Goal: Task Accomplishment & Management: Manage account settings

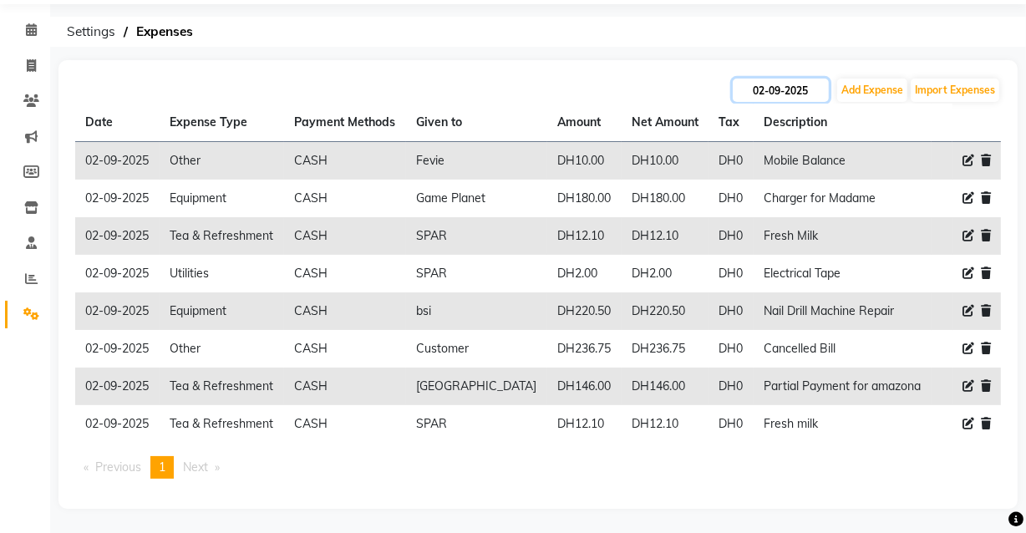
click at [780, 92] on input "02-09-2025" at bounding box center [781, 90] width 96 height 23
select select "9"
select select "2025"
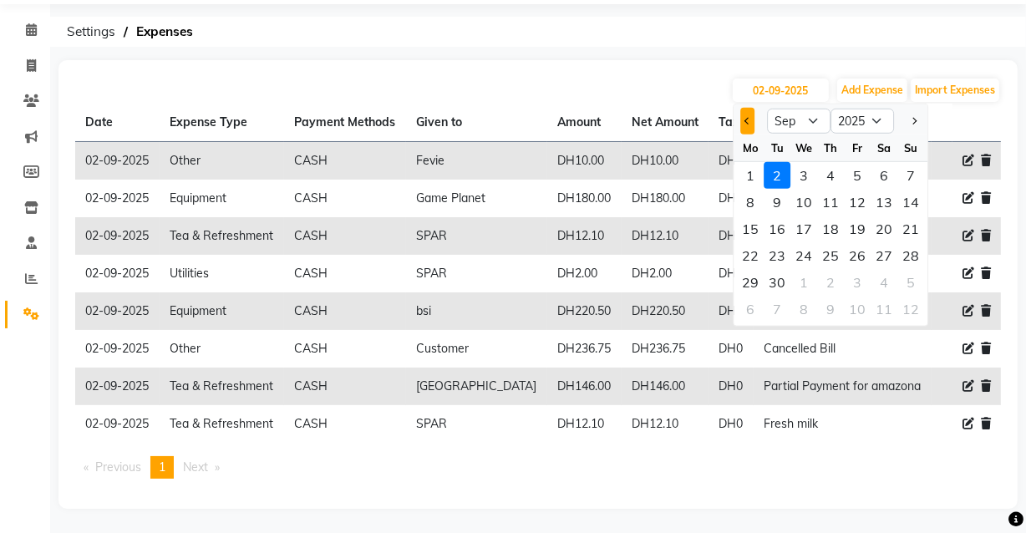
click at [748, 123] on span "Previous month" at bounding box center [747, 121] width 7 height 7
select select "8"
click at [901, 288] on div "31" at bounding box center [910, 282] width 27 height 27
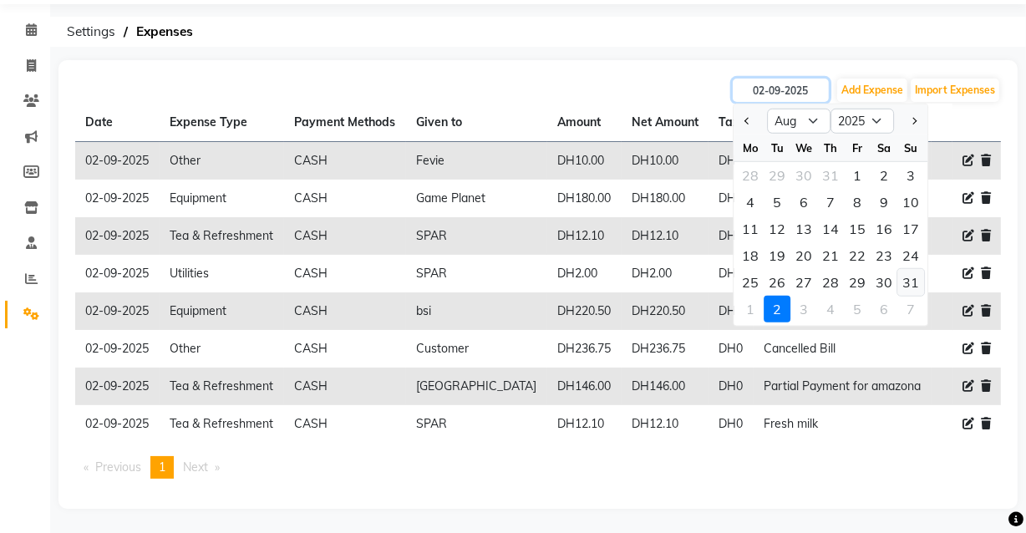
type input "[DATE]"
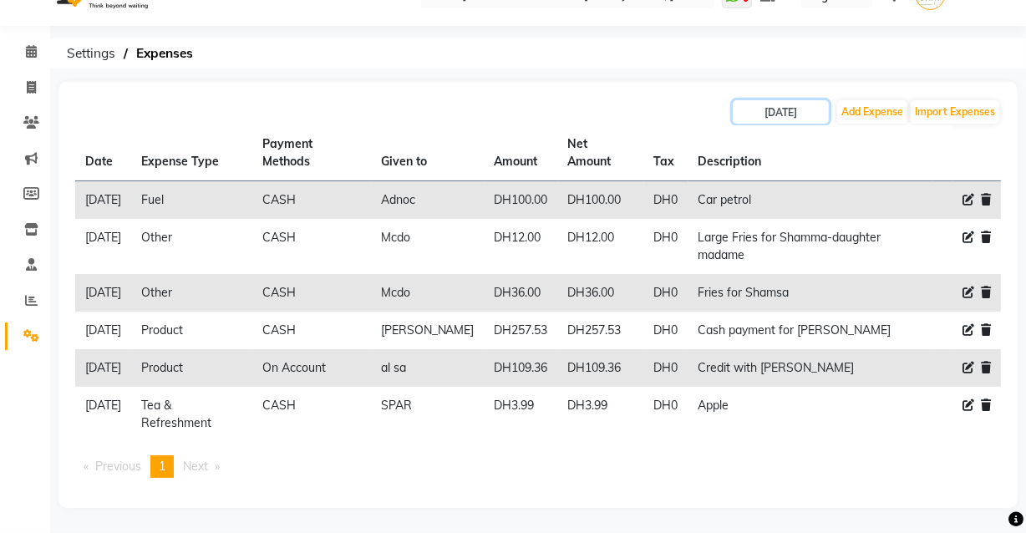
scroll to position [104, 0]
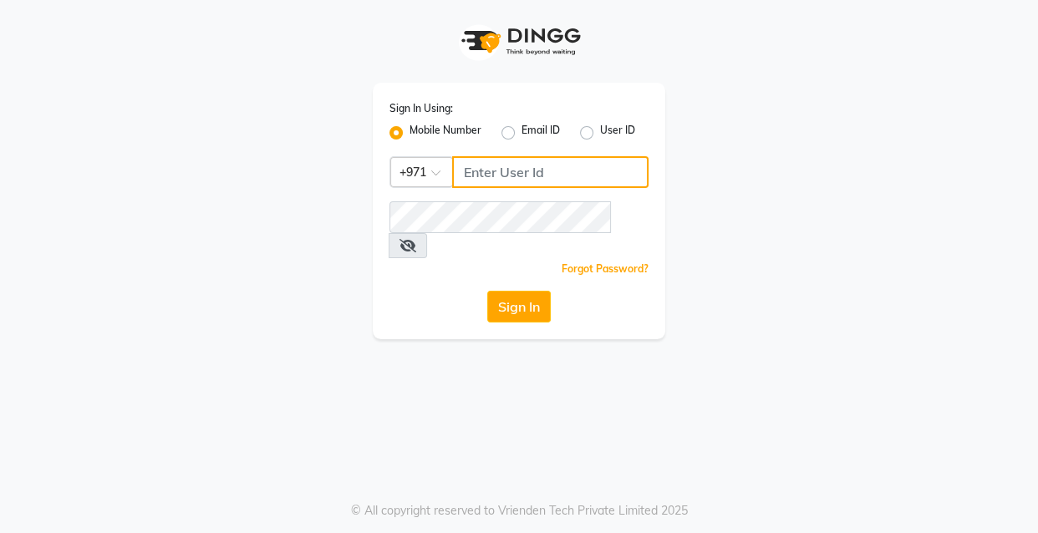
click at [560, 180] on input "Username" at bounding box center [550, 172] width 196 height 32
type input "562536289"
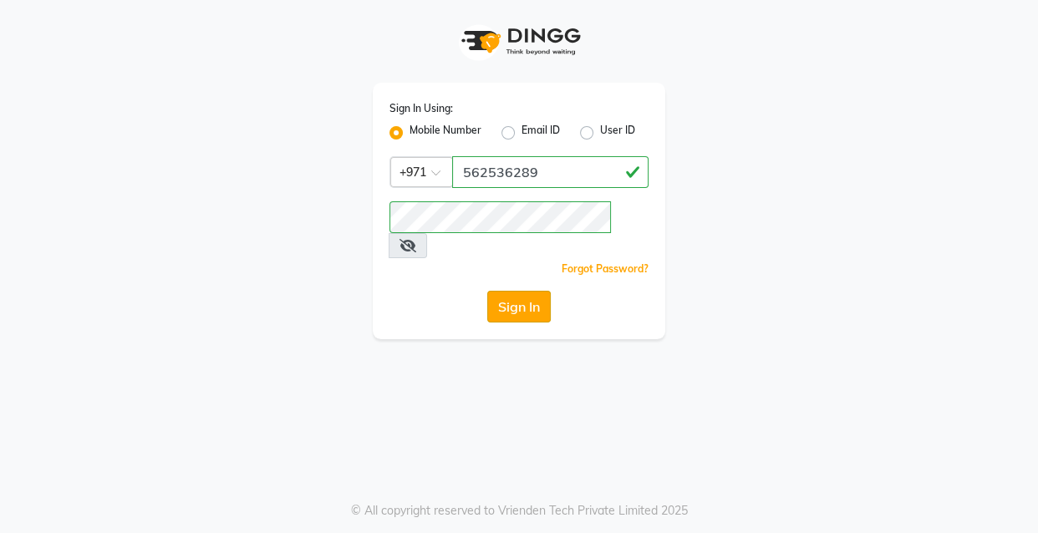
click at [524, 291] on button "Sign In" at bounding box center [518, 307] width 63 height 32
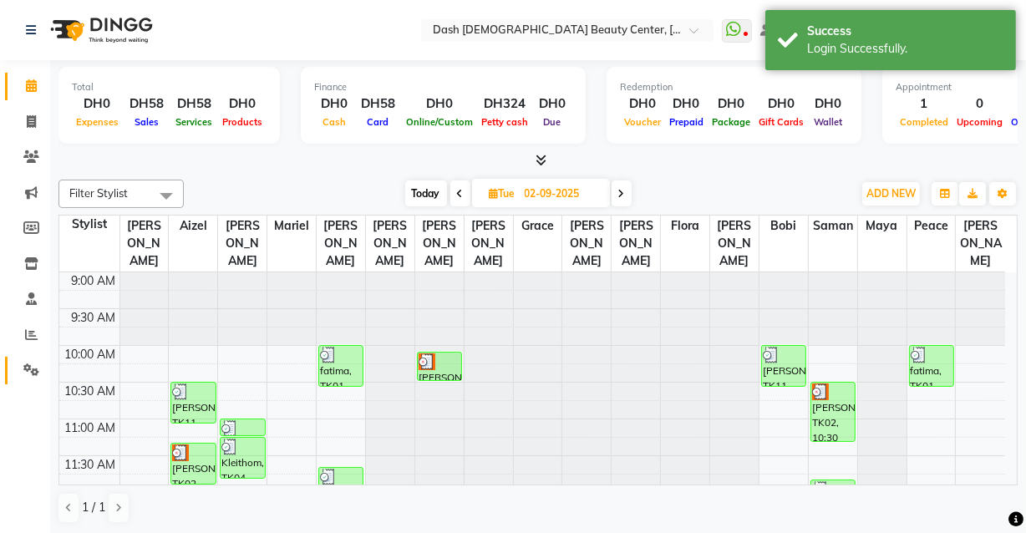
click at [38, 370] on icon at bounding box center [31, 369] width 16 height 13
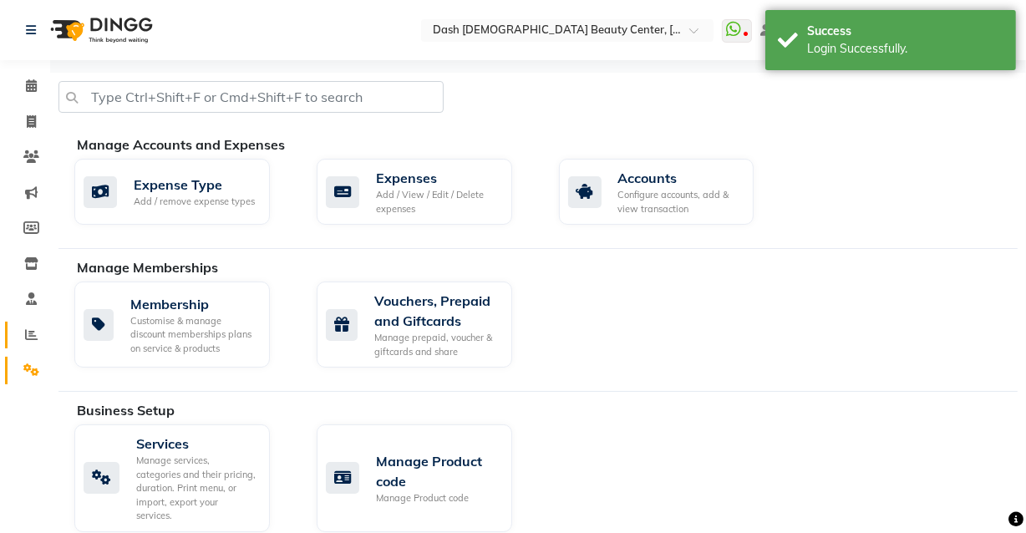
click at [28, 324] on link "Reports" at bounding box center [25, 336] width 40 height 28
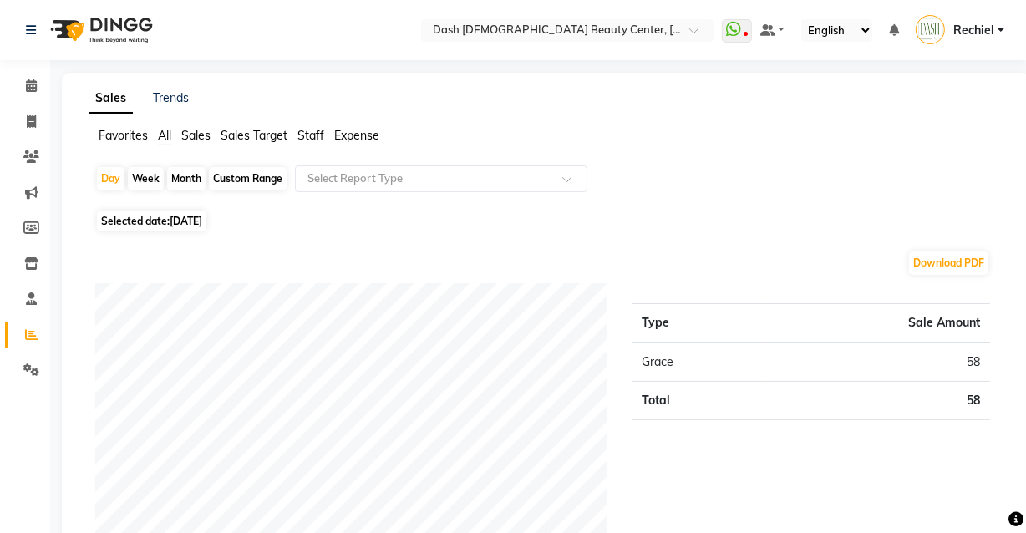
click at [185, 142] on span "Sales" at bounding box center [195, 135] width 29 height 15
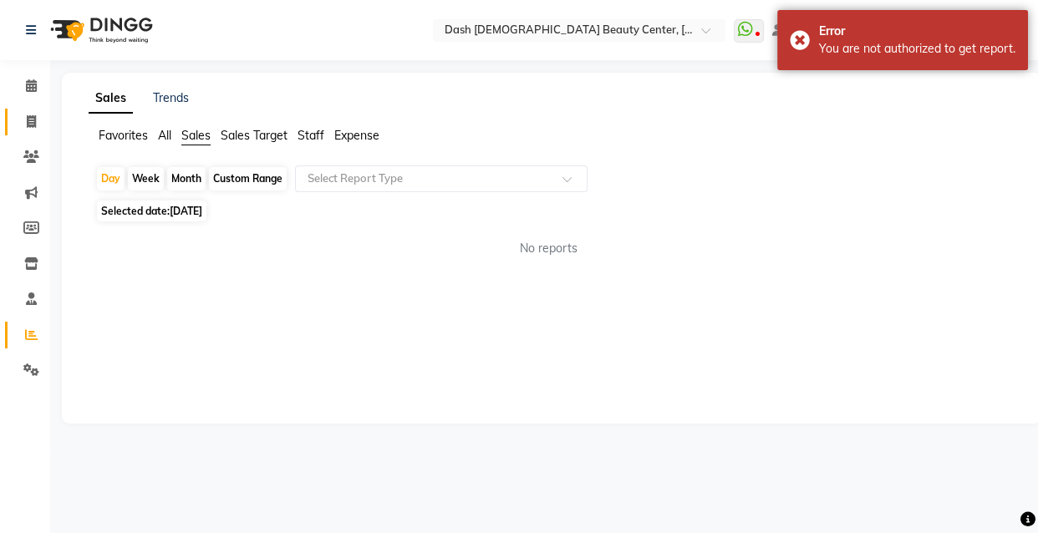
click at [9, 115] on link "Invoice" at bounding box center [25, 123] width 40 height 28
select select "service"
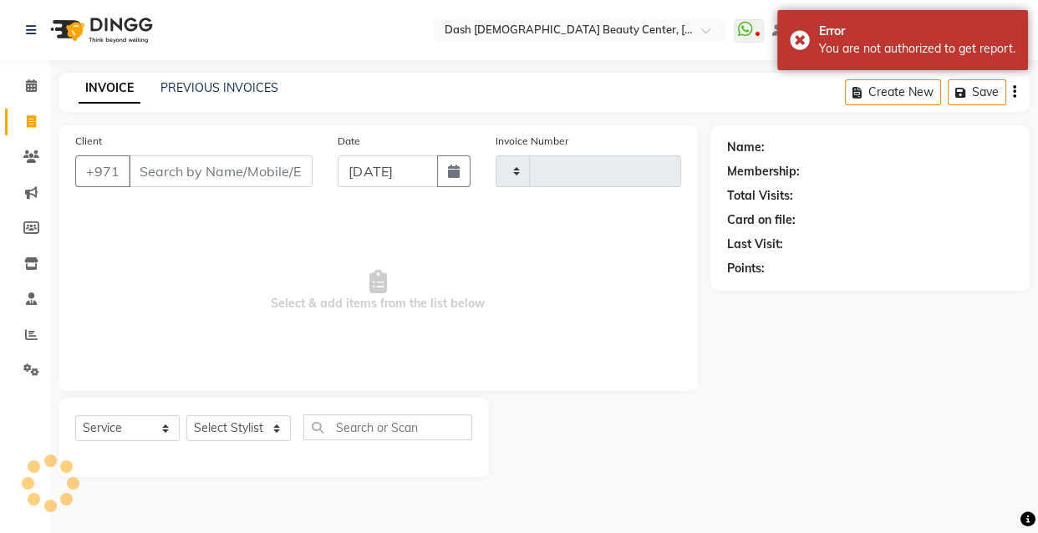
type input "3597"
select select "8372"
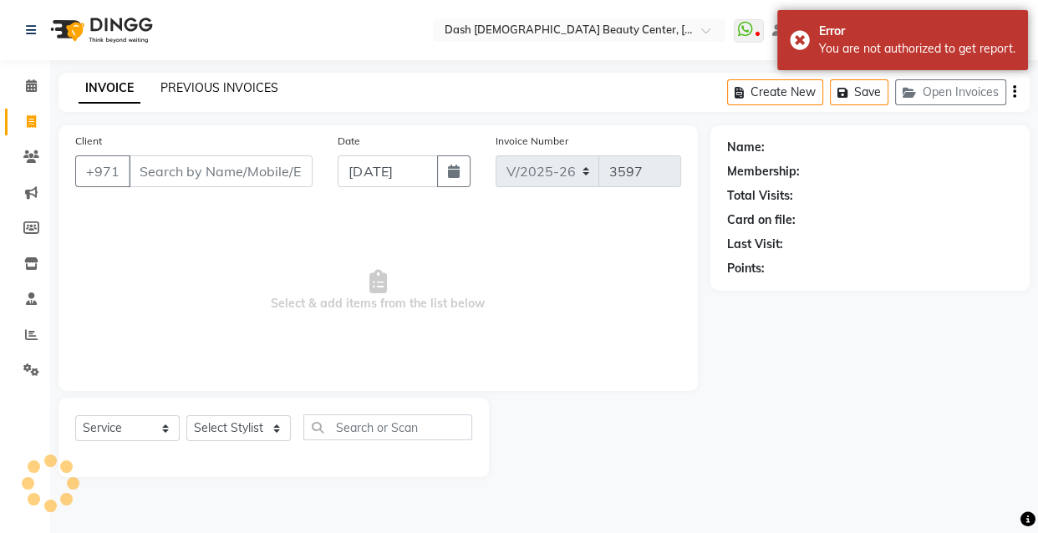
click at [215, 84] on link "PREVIOUS INVOICES" at bounding box center [219, 87] width 118 height 15
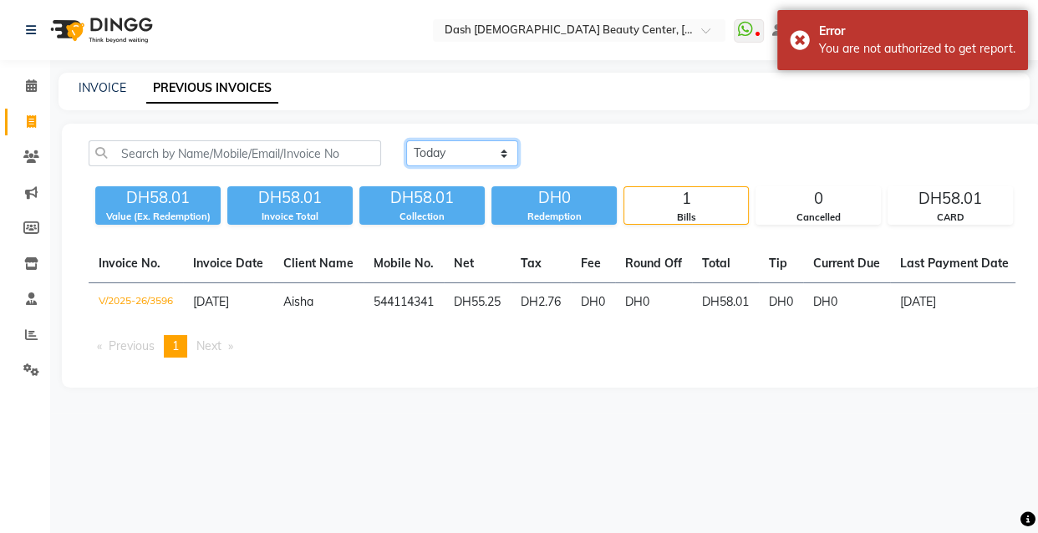
click at [488, 159] on select "[DATE] [DATE] Custom Range" at bounding box center [462, 153] width 112 height 26
select select "range"
click at [406, 140] on select "[DATE] [DATE] Custom Range" at bounding box center [462, 153] width 112 height 26
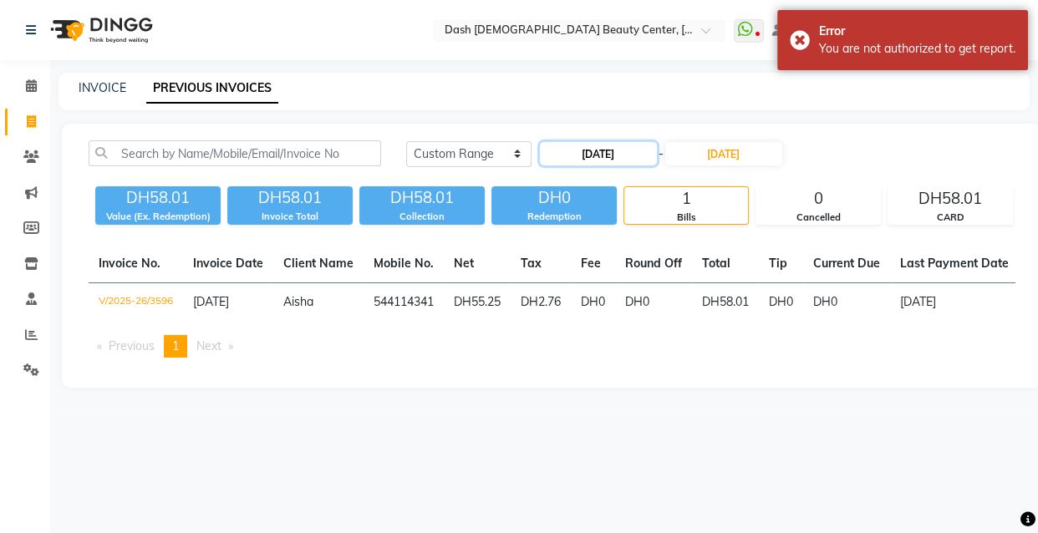
click at [638, 148] on input "[DATE]" at bounding box center [598, 153] width 117 height 23
select select "9"
select select "2025"
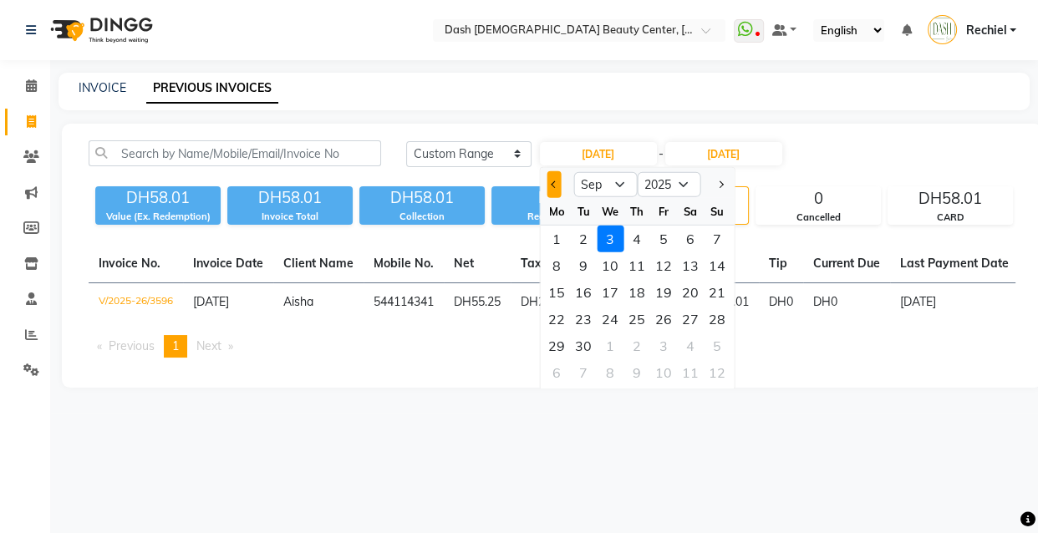
click at [553, 184] on span "Previous month" at bounding box center [554, 184] width 7 height 7
select select "8"
click at [718, 349] on div "31" at bounding box center [716, 346] width 27 height 27
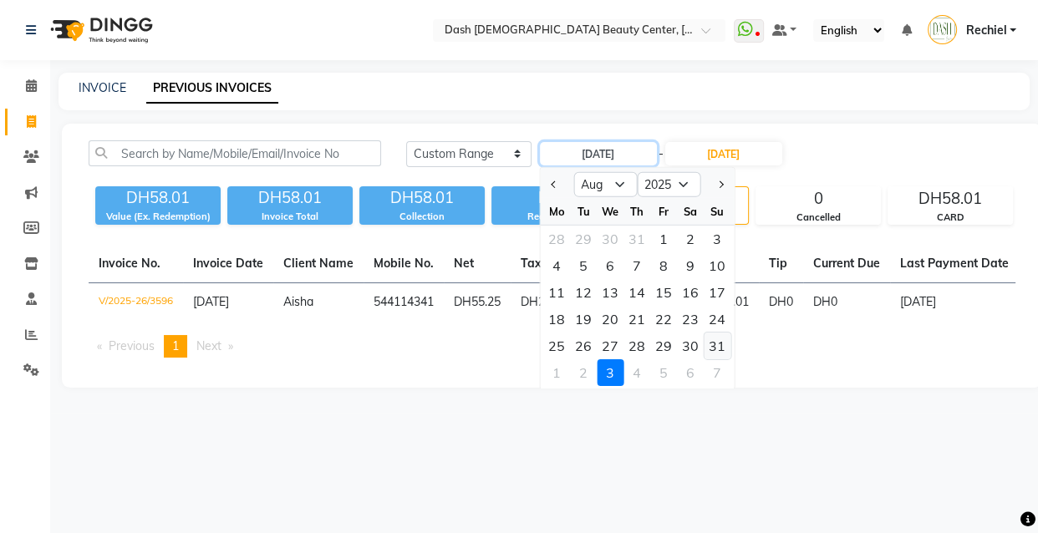
type input "[DATE]"
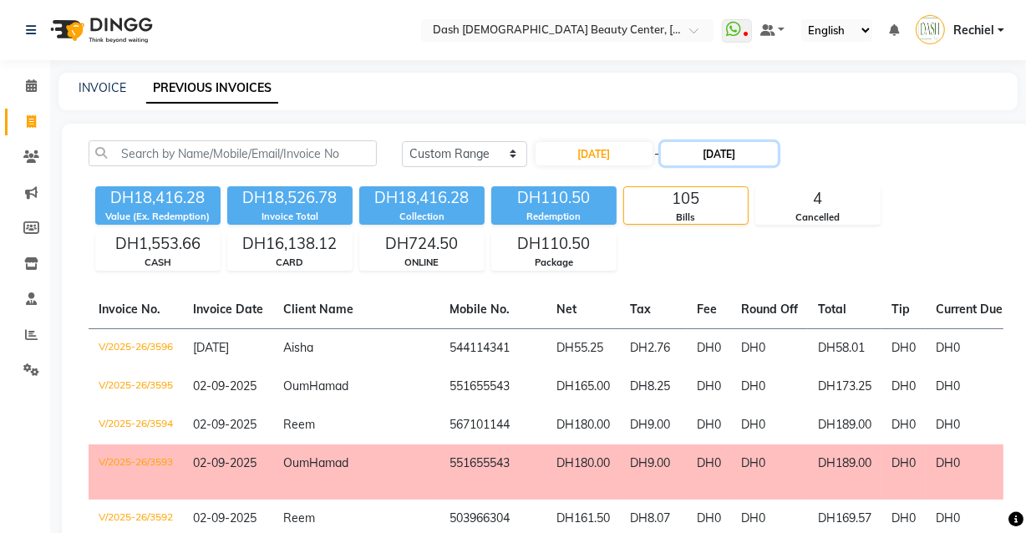
click at [724, 150] on input "03-09-2025" at bounding box center [719, 153] width 117 height 23
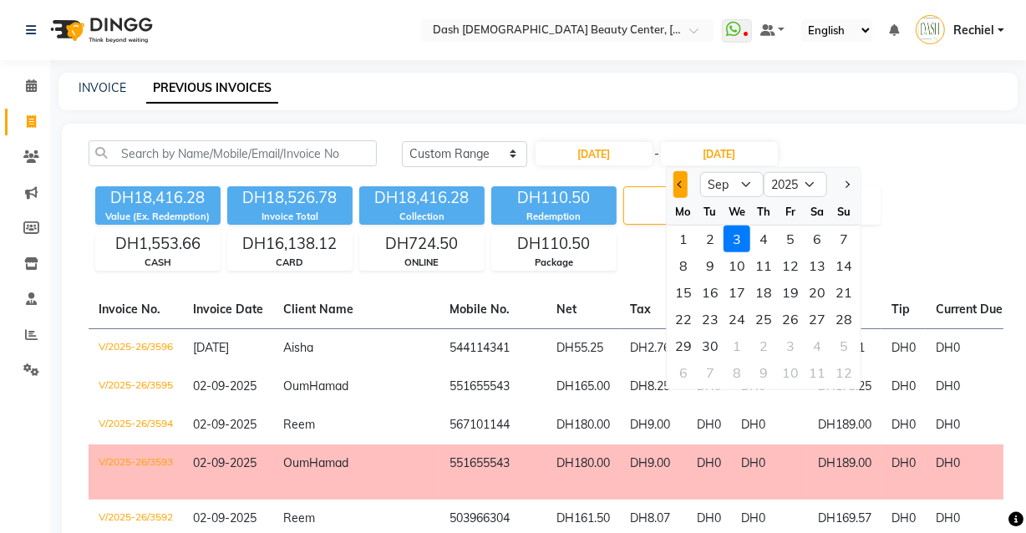
click at [680, 184] on span "Previous month" at bounding box center [681, 184] width 7 height 7
select select "8"
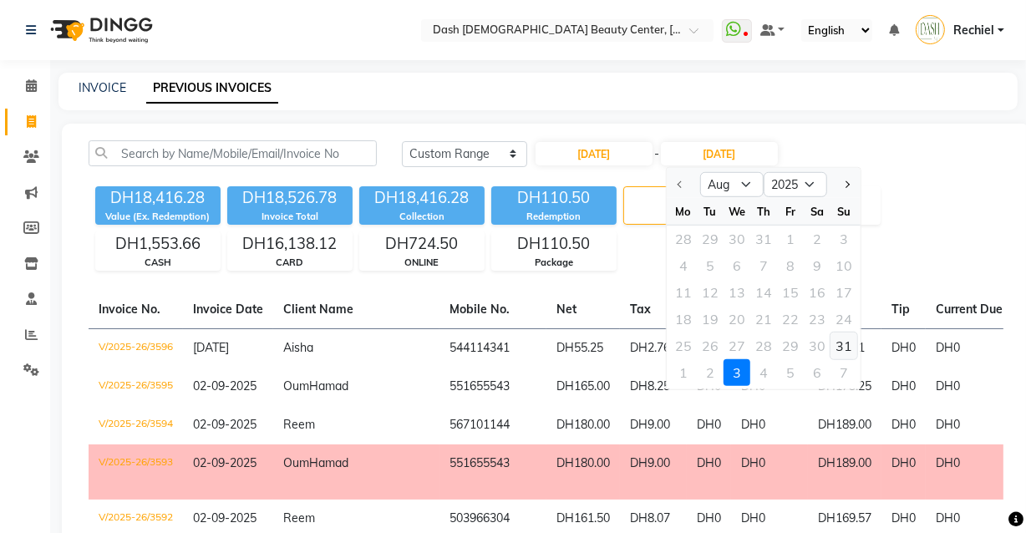
click at [849, 348] on div "31" at bounding box center [843, 346] width 27 height 27
type input "[DATE]"
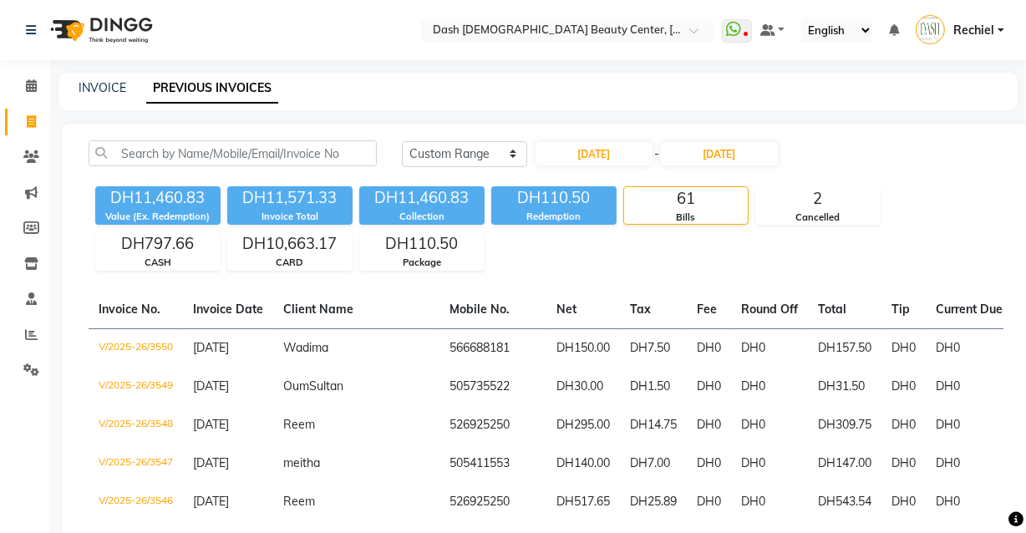
click at [952, 241] on div "DH11,460.83 Value (Ex. Redemption) DH11,571.33 Invoice Total DH11,460.83 Collec…" at bounding box center [546, 225] width 915 height 91
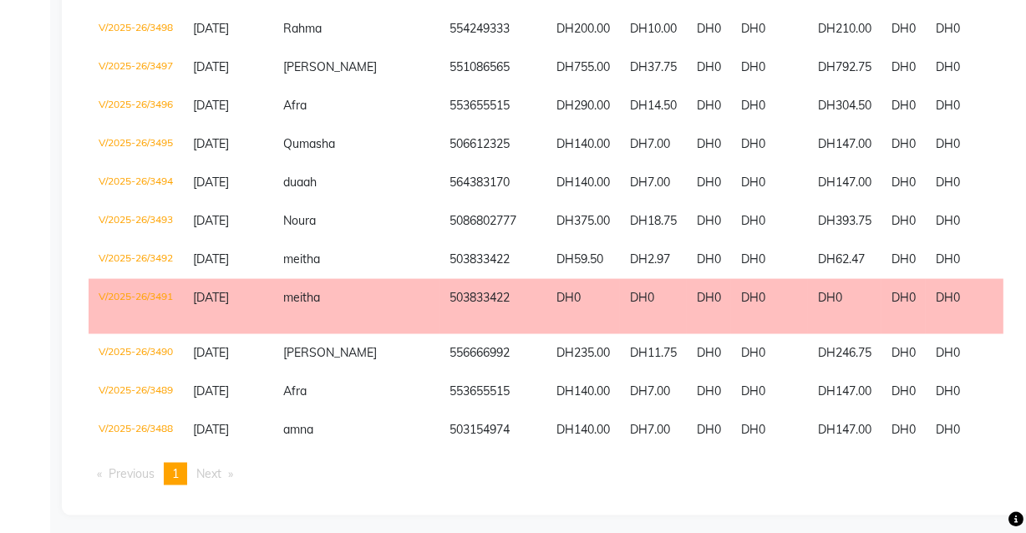
scroll to position [2351, 0]
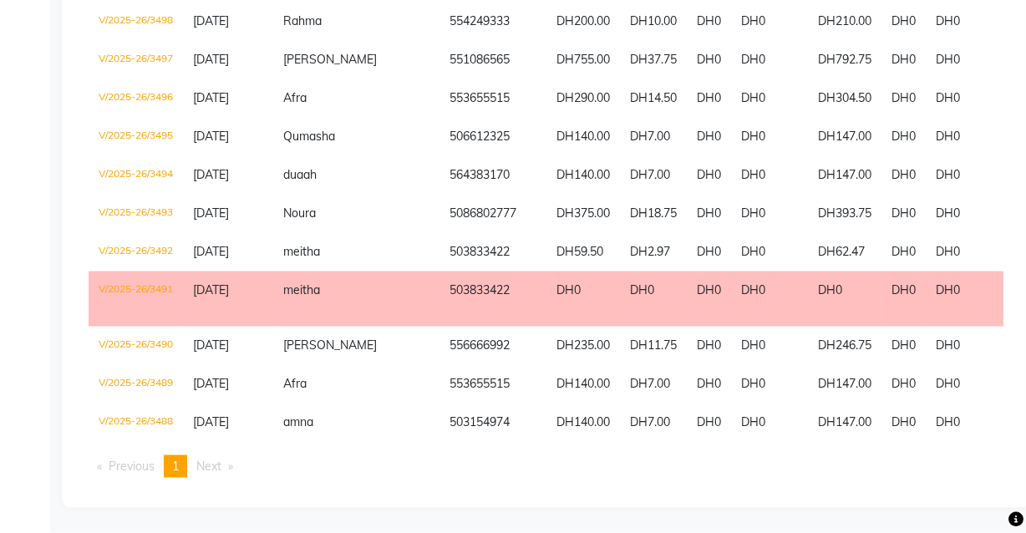
click at [687, 323] on td "DH0" at bounding box center [709, 299] width 44 height 55
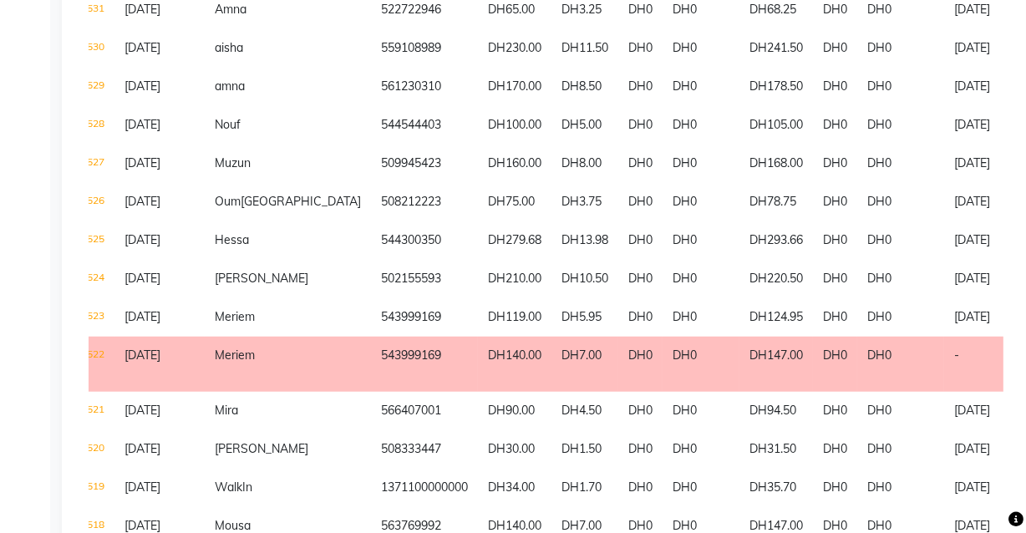
scroll to position [0, 72]
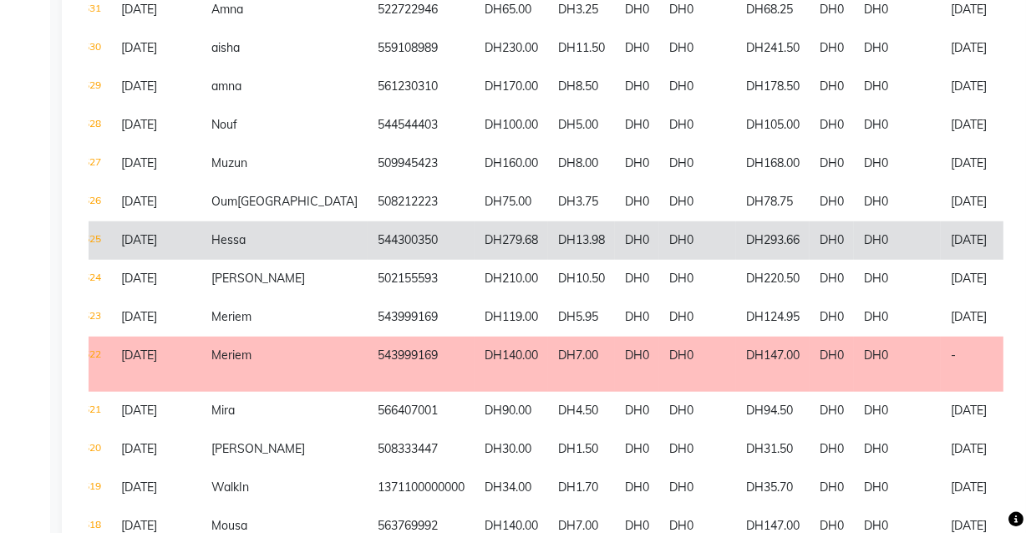
click at [854, 249] on td "DH0" at bounding box center [897, 240] width 87 height 38
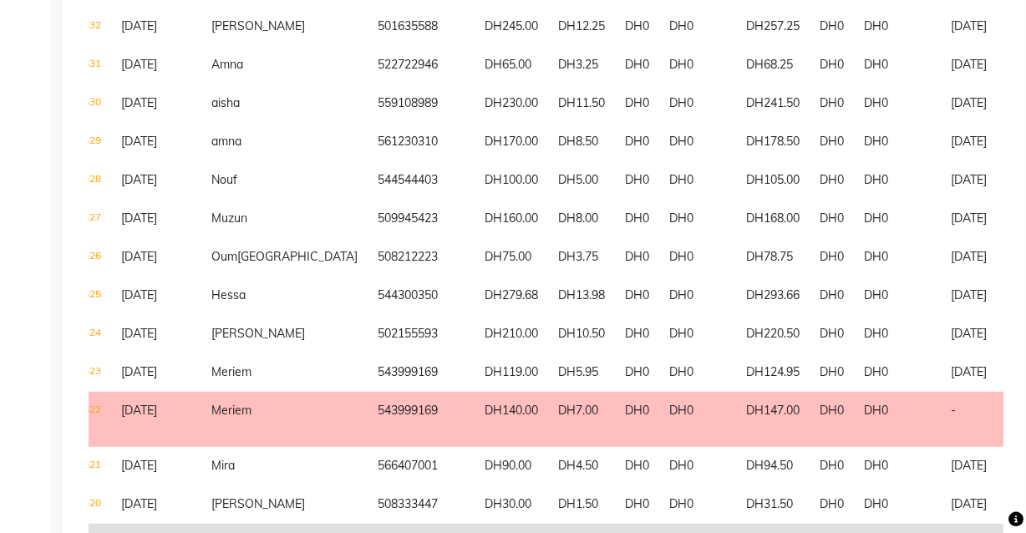
scroll to position [1015, 0]
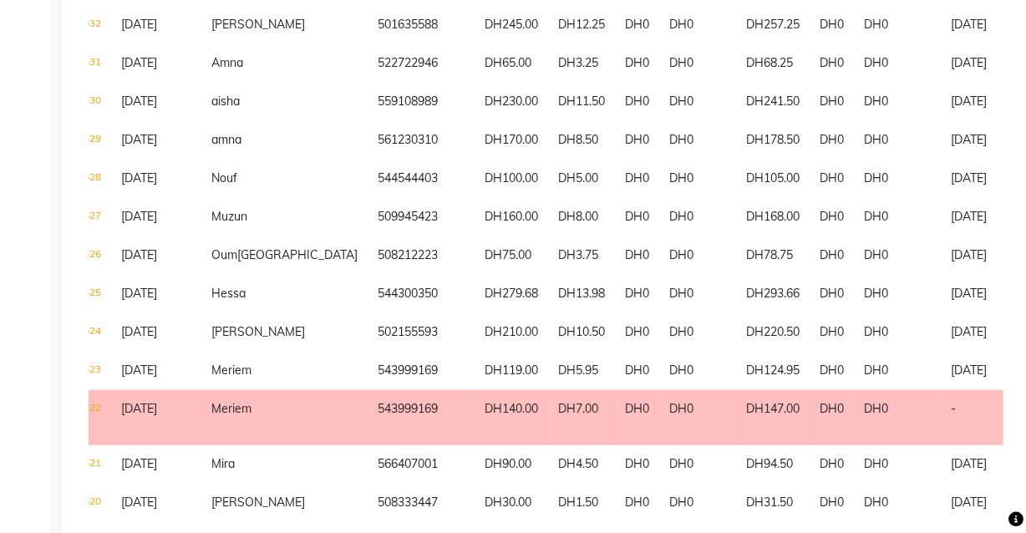
click at [203, 430] on td "Meriem" at bounding box center [284, 417] width 166 height 55
click at [71, 346] on div "Today Yesterday Custom Range 31-08-2025 - 31-08-2025 DH11,460.83 Value (Ex. Red…" at bounding box center [546, 472] width 968 height 2726
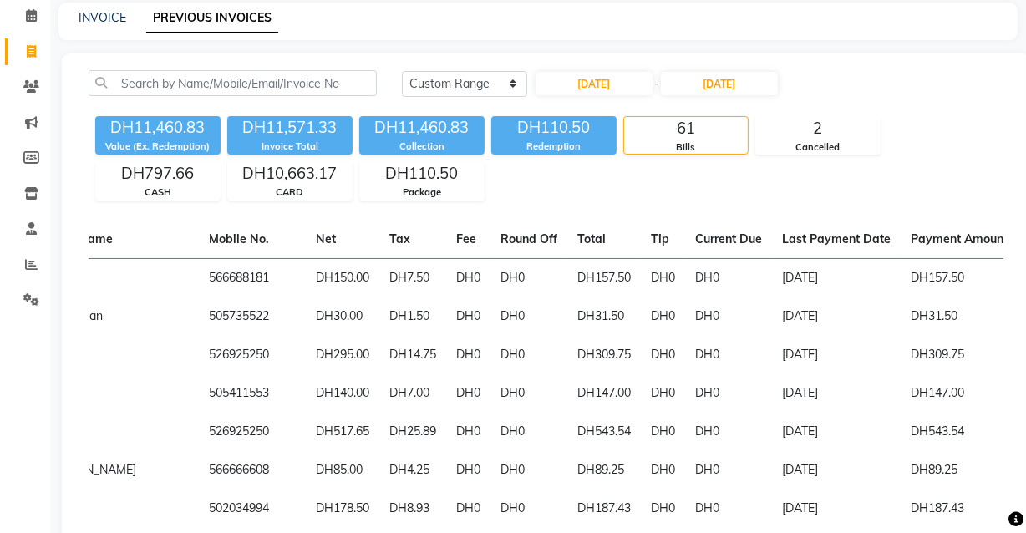
scroll to position [0, 0]
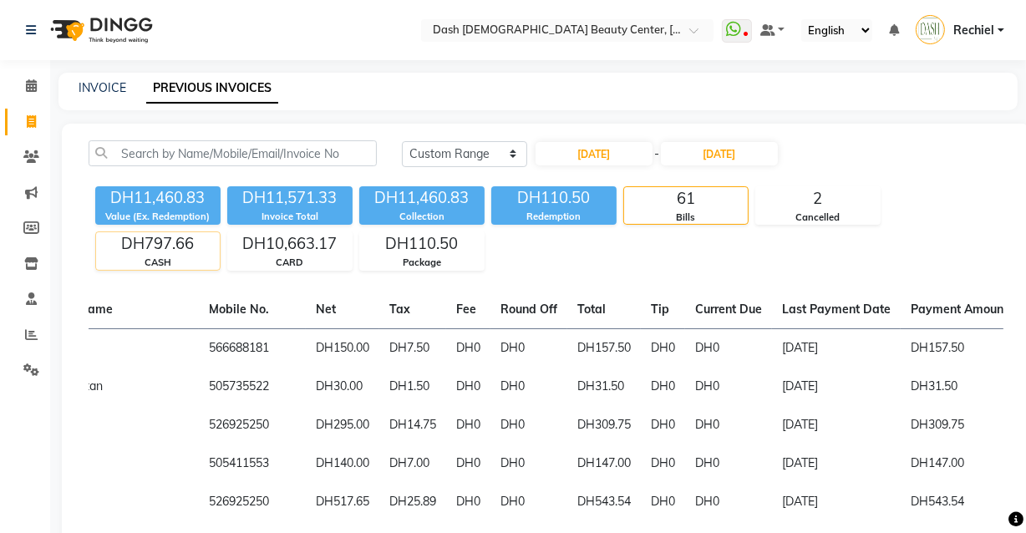
click at [208, 251] on div "DH797.66" at bounding box center [158, 243] width 124 height 23
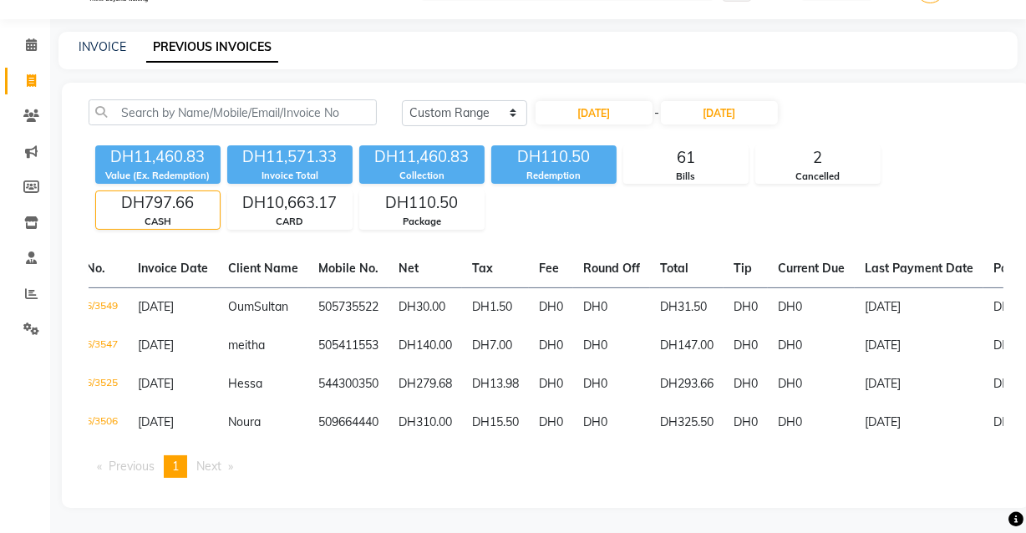
scroll to position [0, 53]
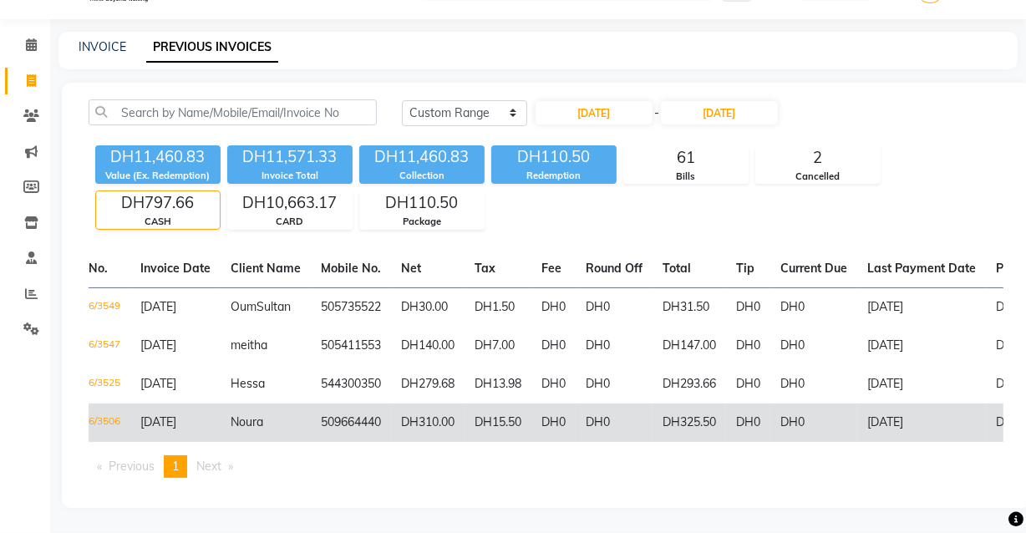
click at [231, 414] on span "Noura" at bounding box center [247, 421] width 33 height 15
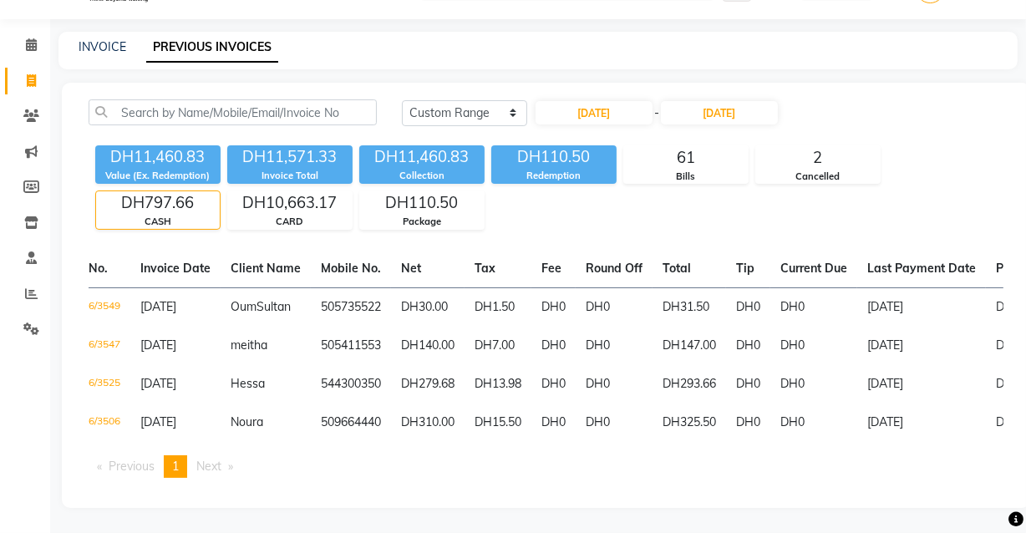
scroll to position [0, 55]
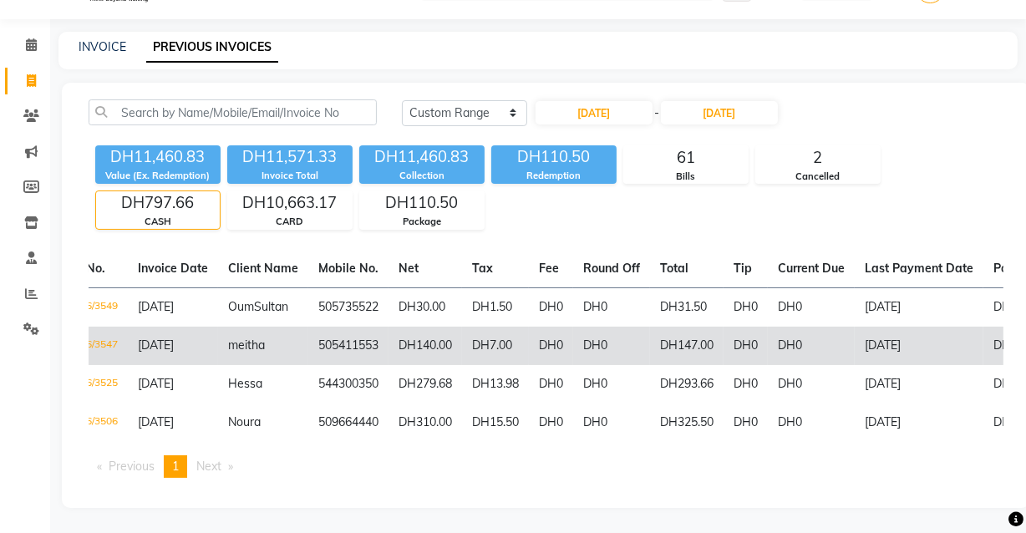
click at [243, 342] on td "meitha" at bounding box center [263, 346] width 90 height 38
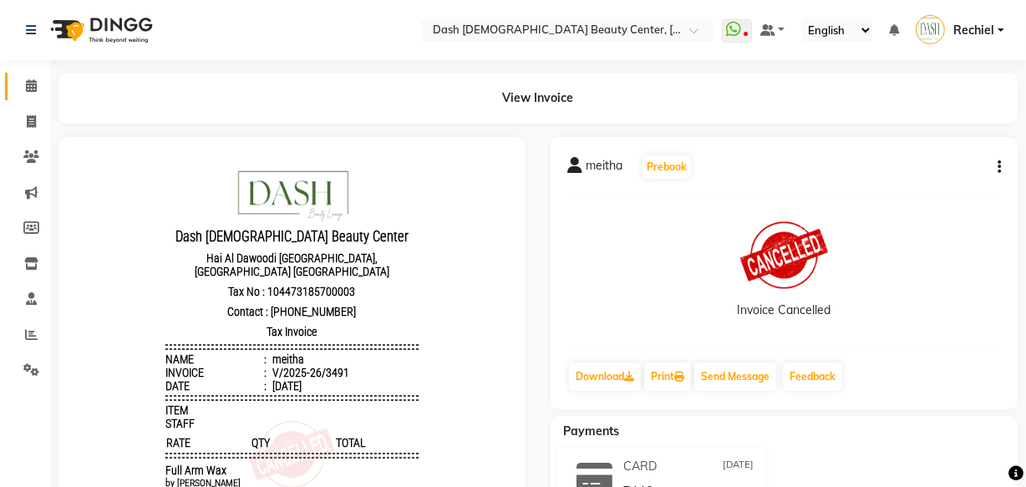
click at [43, 86] on span at bounding box center [31, 86] width 29 height 19
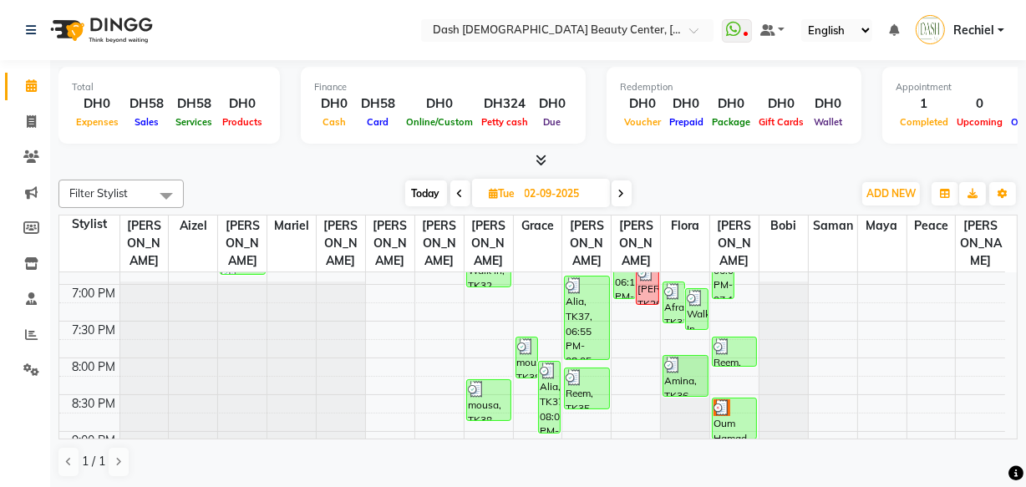
scroll to position [659, 0]
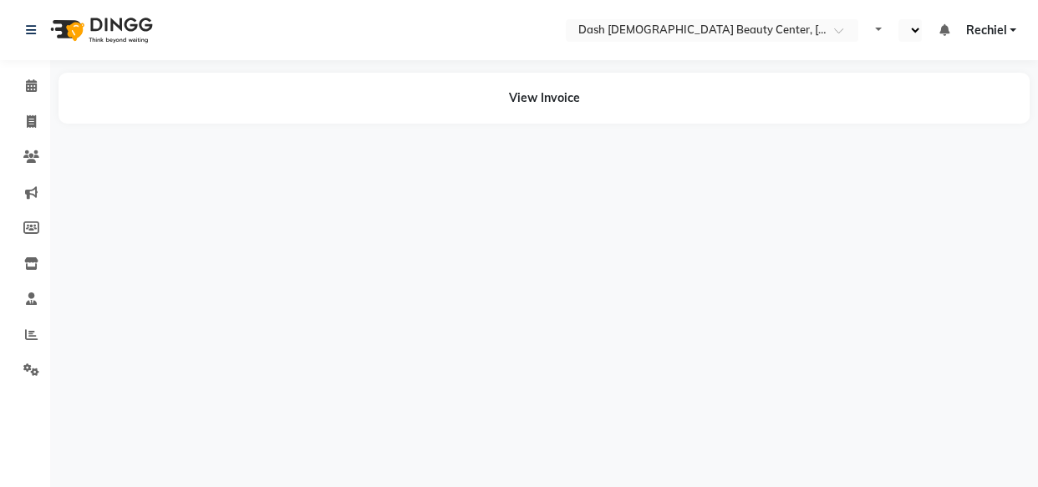
select select "en"
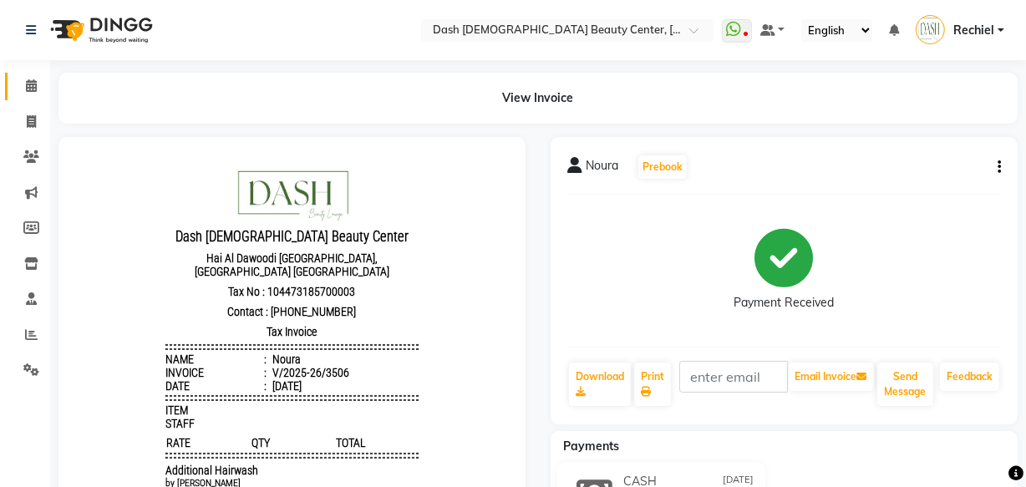
click at [31, 84] on icon at bounding box center [31, 85] width 11 height 13
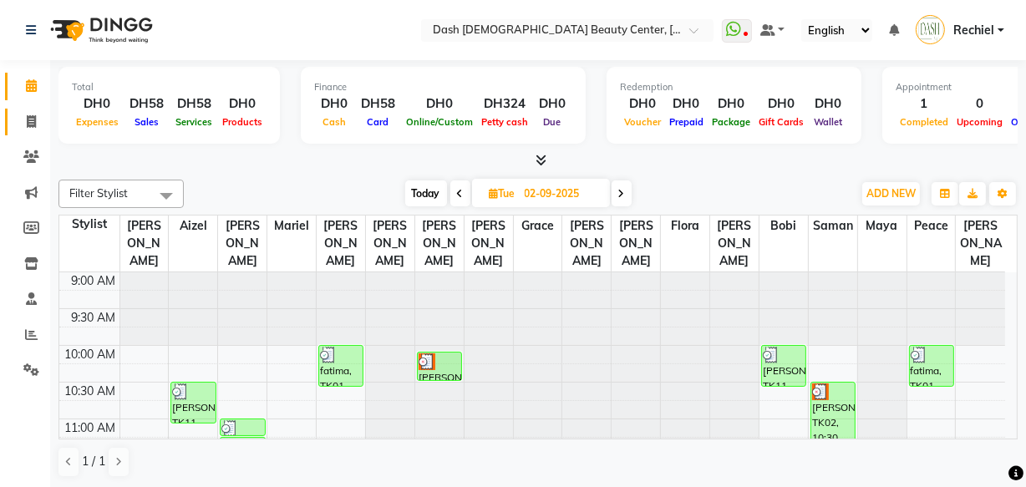
click at [34, 125] on icon at bounding box center [31, 121] width 9 height 13
select select "service"
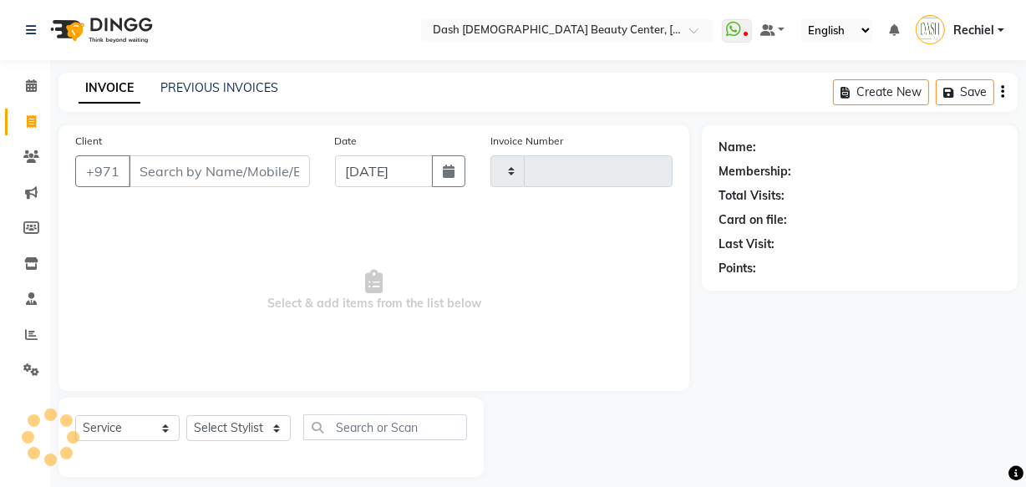
type input "3597"
select select "8372"
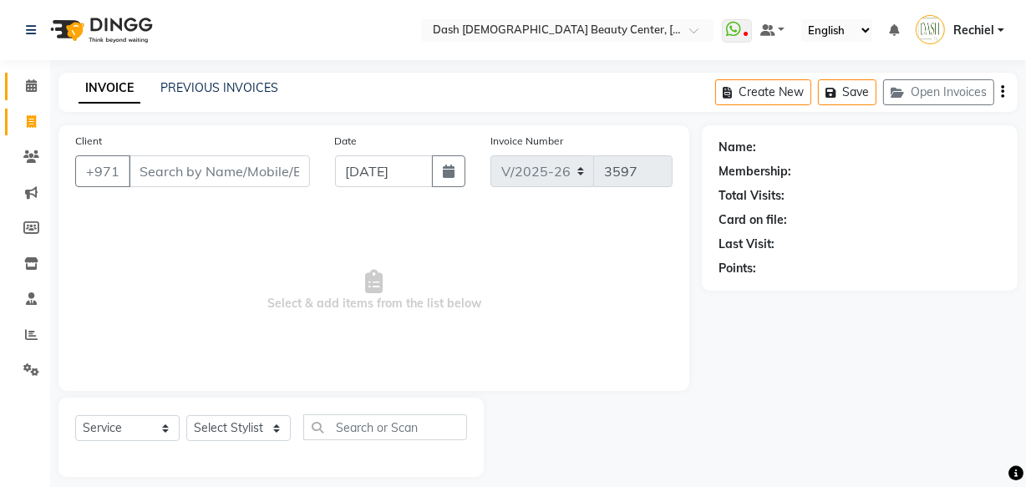
click at [33, 85] on icon at bounding box center [31, 85] width 11 height 13
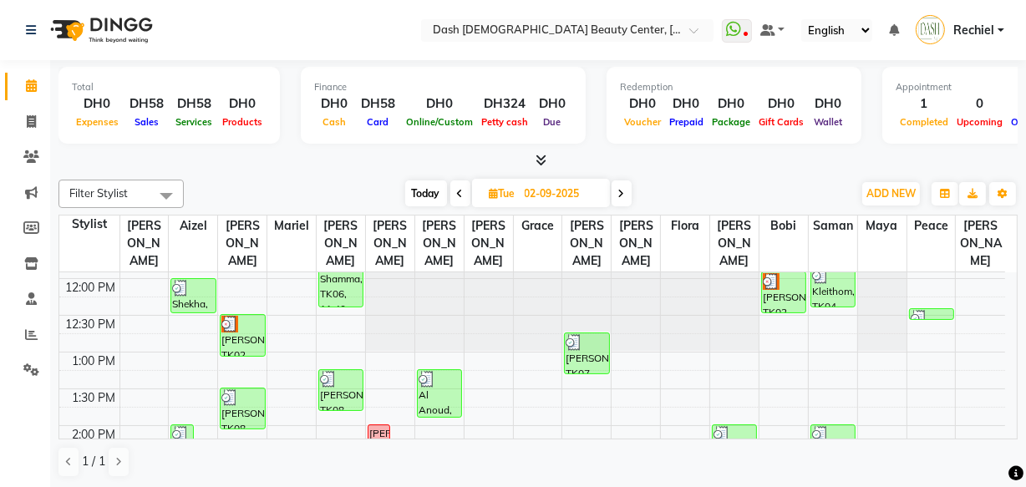
scroll to position [207, 0]
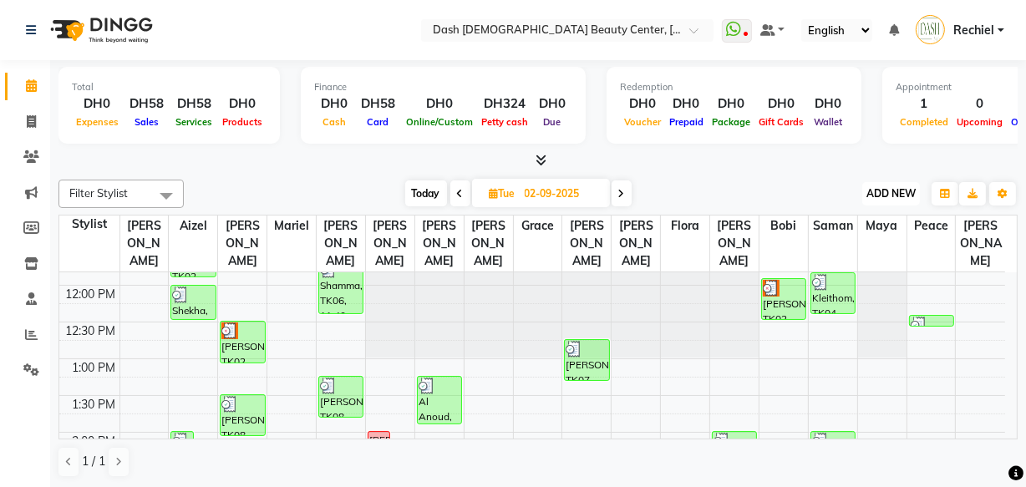
click at [898, 192] on span "ADD NEW" at bounding box center [890, 193] width 49 height 13
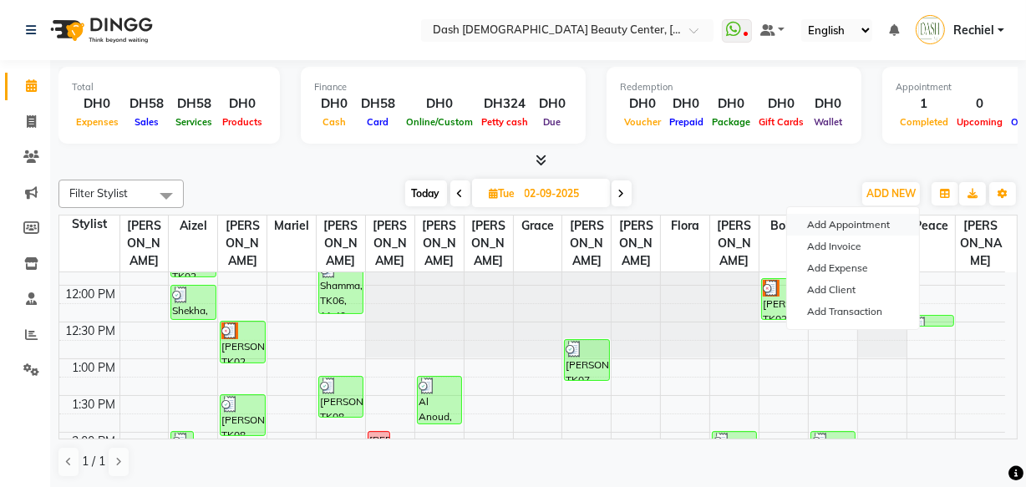
click at [874, 225] on button "Add Appointment" at bounding box center [853, 225] width 132 height 22
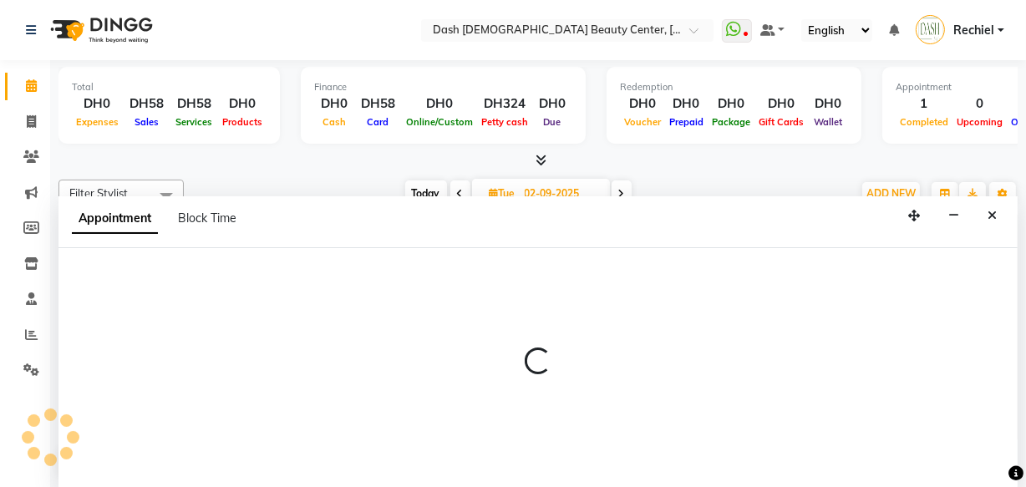
select select "600"
select select "tentative"
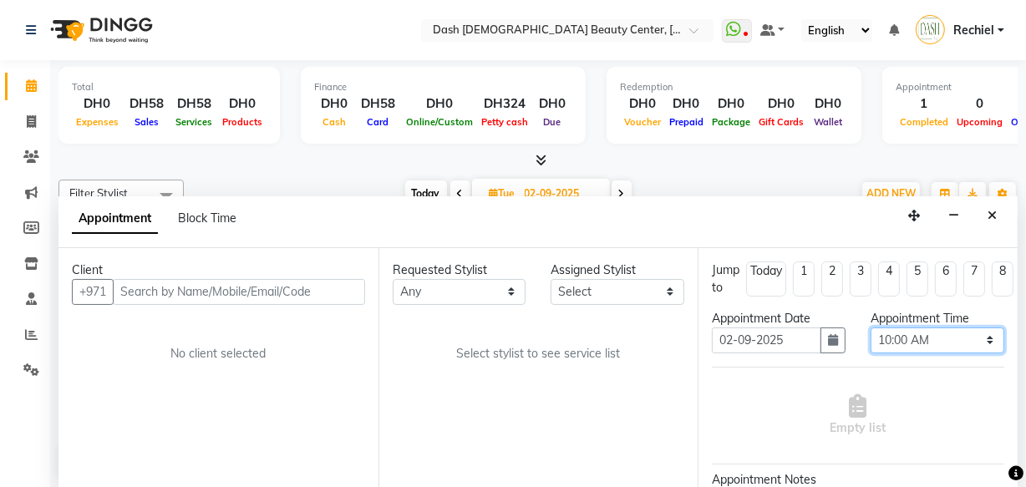
click at [948, 350] on select "Select 10:00 AM 10:15 AM 10:30 AM 10:45 AM 11:00 AM 11:15 AM 11:30 AM 11:45 AM …" at bounding box center [938, 341] width 134 height 26
click at [871, 328] on select "Select 10:00 AM 10:15 AM 10:30 AM 10:45 AM 11:00 AM 11:15 AM 11:30 AM 11:45 AM …" at bounding box center [938, 341] width 134 height 26
click at [947, 331] on select "Select 10:00 AM 10:15 AM 10:30 AM 10:45 AM 11:00 AM 11:15 AM 11:30 AM 11:45 AM …" at bounding box center [938, 341] width 134 height 26
select select "720"
click at [871, 328] on select "Select 10:00 AM 10:15 AM 10:30 AM 10:45 AM 11:00 AM 11:15 AM 11:30 AM 11:45 AM …" at bounding box center [938, 341] width 134 height 26
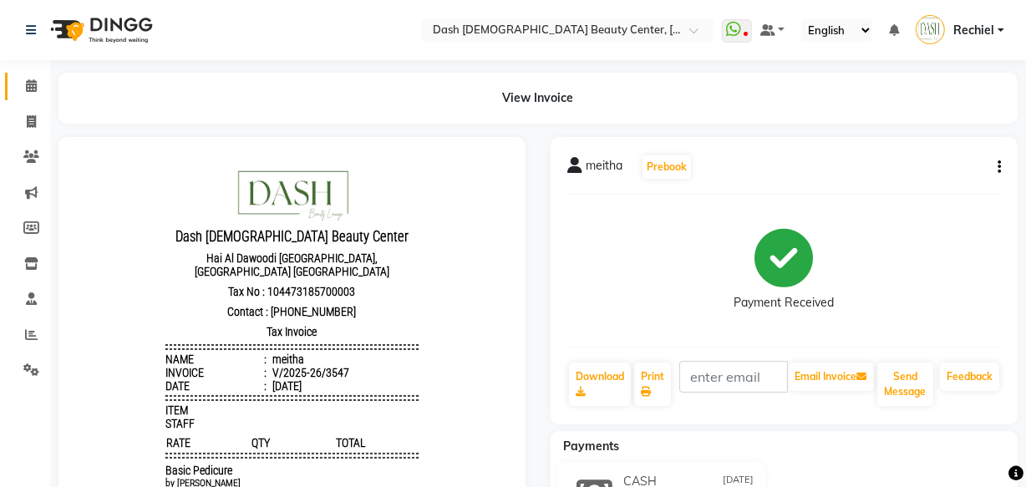
click at [32, 84] on icon at bounding box center [31, 85] width 11 height 13
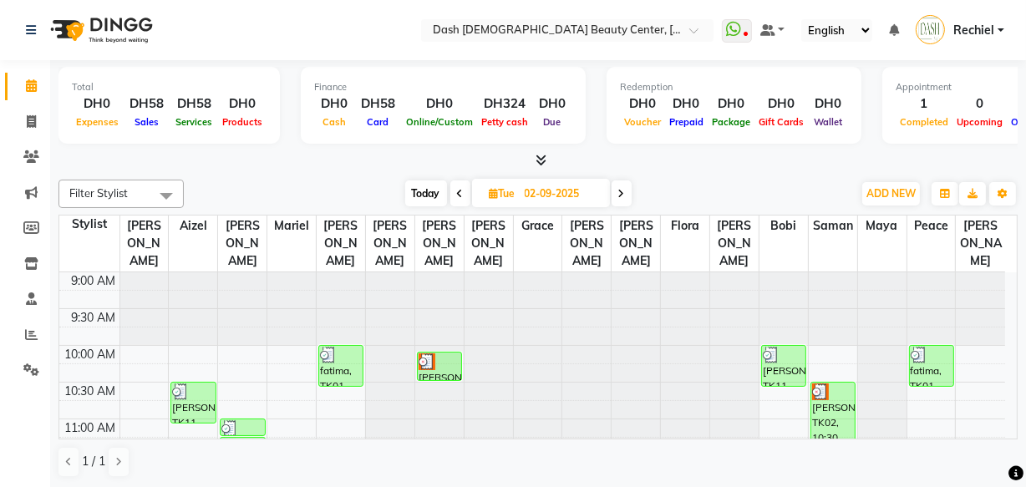
click at [39, 430] on div "Calendar Invoice Clients Marketing Members Inventory Staff Reports Settings Com…" at bounding box center [113, 256] width 226 height 416
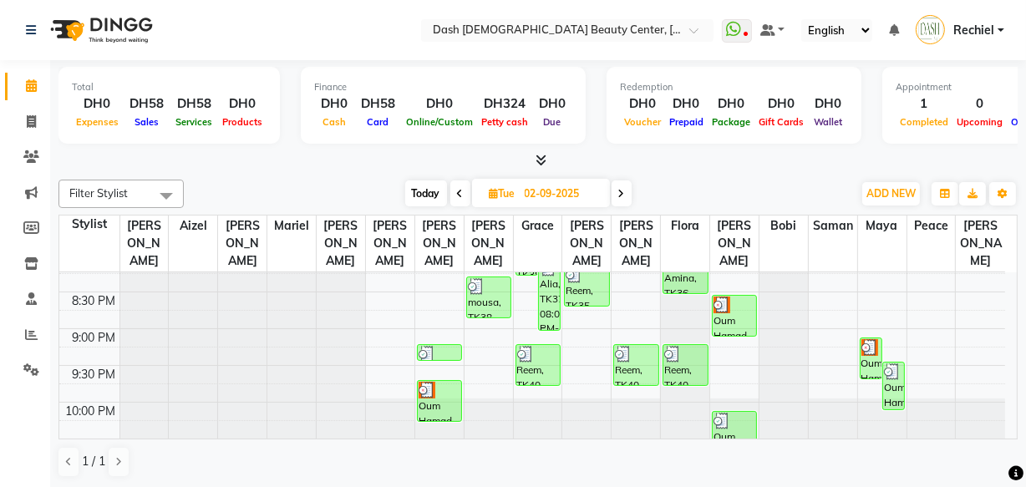
scroll to position [835, 0]
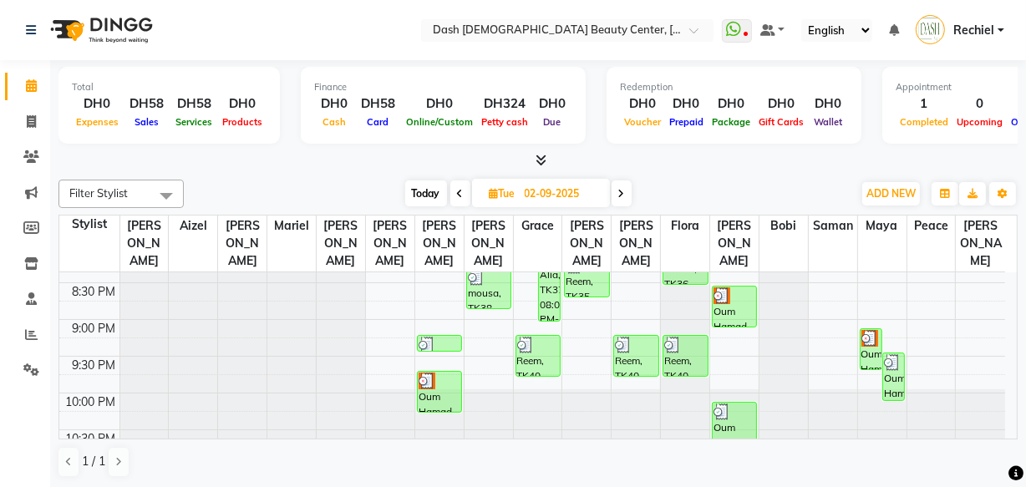
click at [435, 377] on div "Oum Hamad, TK39, 09:45 PM-10:20 PM, Basic Pedicure (DH75)" at bounding box center [439, 392] width 43 height 40
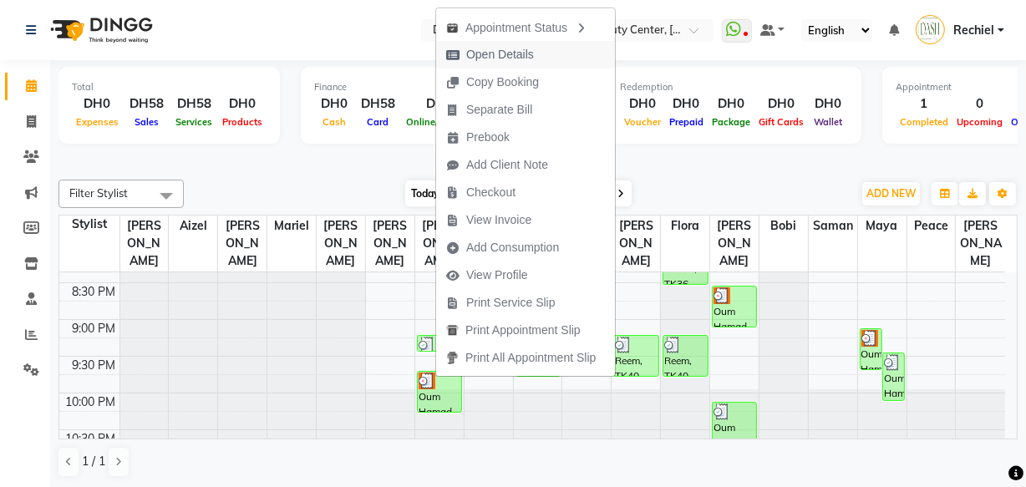
click at [482, 44] on span "Open Details" at bounding box center [490, 55] width 108 height 28
select select "3"
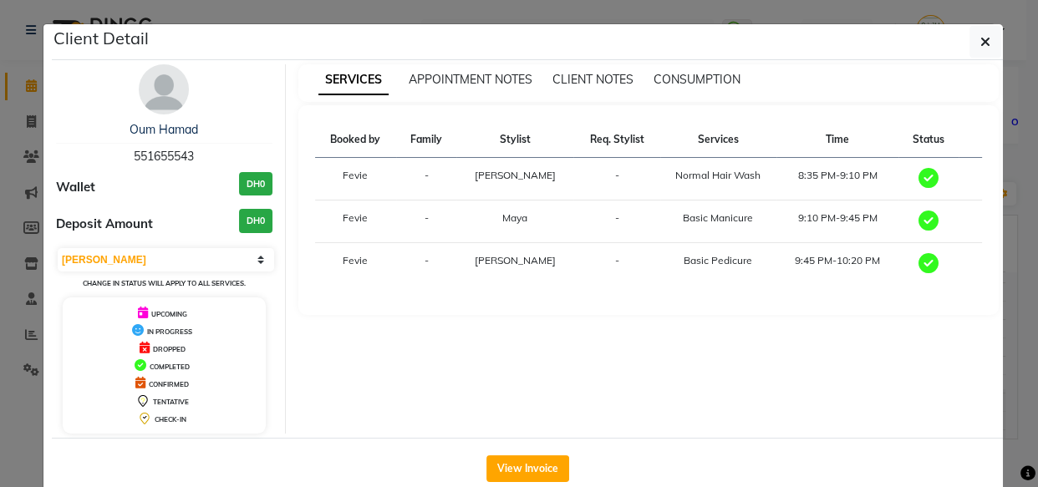
click at [43, 266] on div "Oum Hamad 551655543 Wallet DH0 Deposit Amount DH0 Select MARK DONE UPCOMING Cha…" at bounding box center [164, 248] width 242 height 369
click at [43, 190] on div "Oum Hamad 551655543 Wallet DH0 Deposit Amount DH0 Select MARK DONE UPCOMING Cha…" at bounding box center [164, 248] width 242 height 369
click at [976, 53] on button "button" at bounding box center [985, 42] width 32 height 32
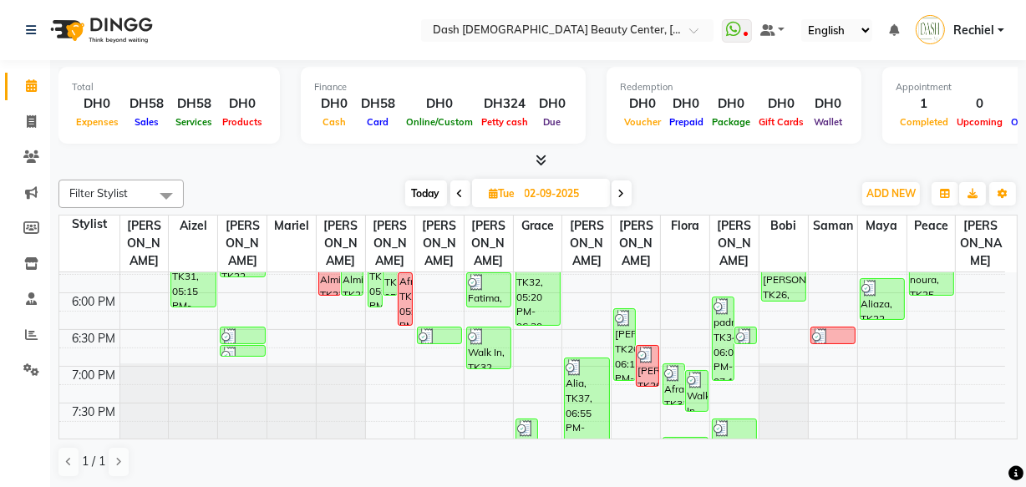
scroll to position [640, 0]
click at [31, 371] on icon at bounding box center [31, 369] width 16 height 13
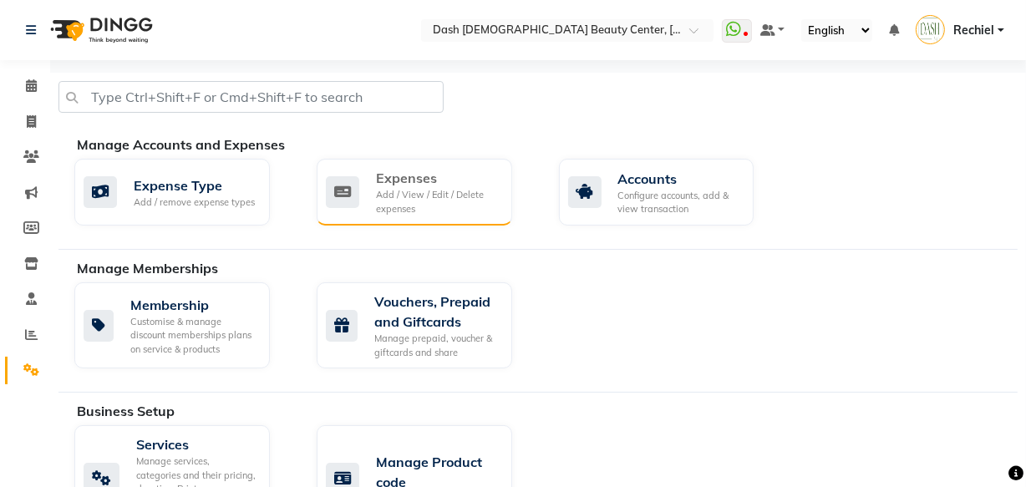
click at [434, 194] on div "Add / View / Edit / Delete expenses" at bounding box center [437, 202] width 123 height 28
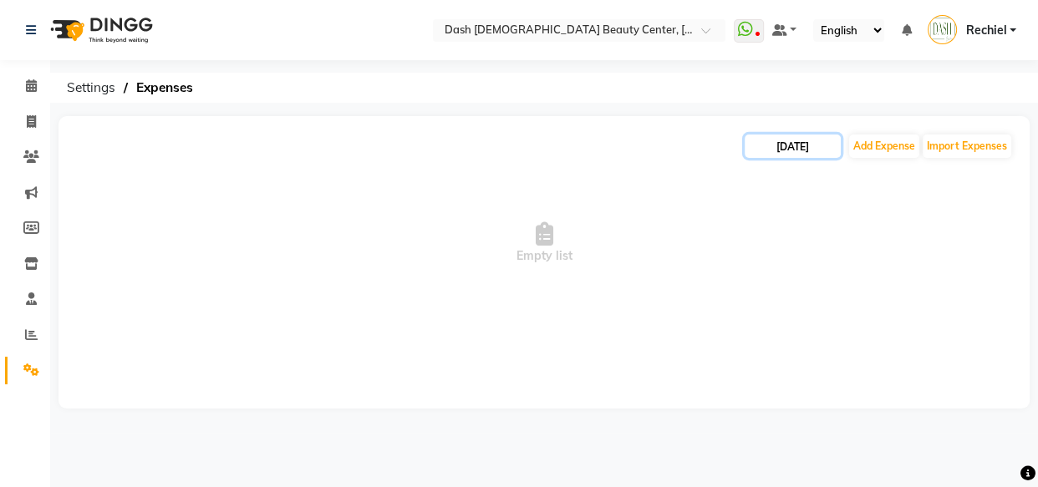
click at [782, 148] on input "03-09-2025" at bounding box center [792, 146] width 96 height 23
select select "9"
select select "2025"
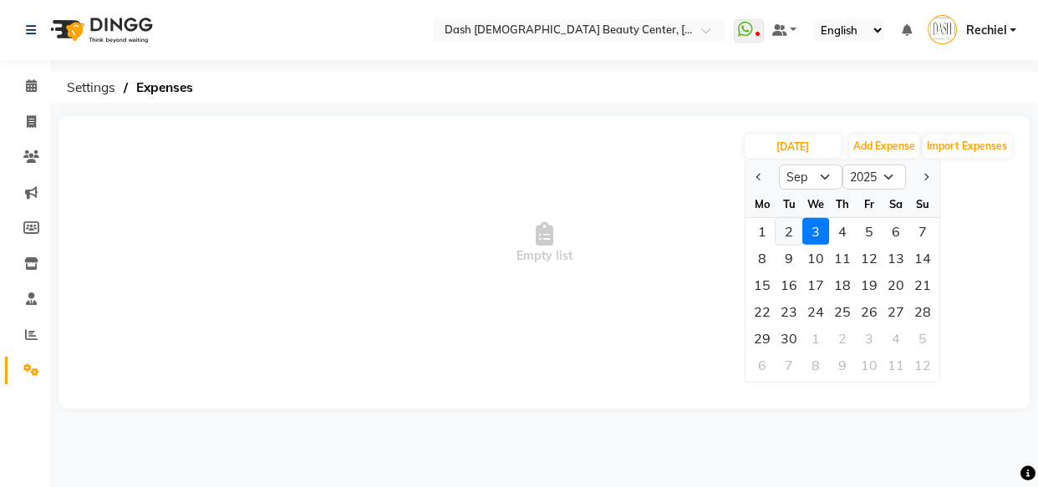
click at [788, 230] on div "2" at bounding box center [788, 231] width 27 height 27
type input "02-09-2025"
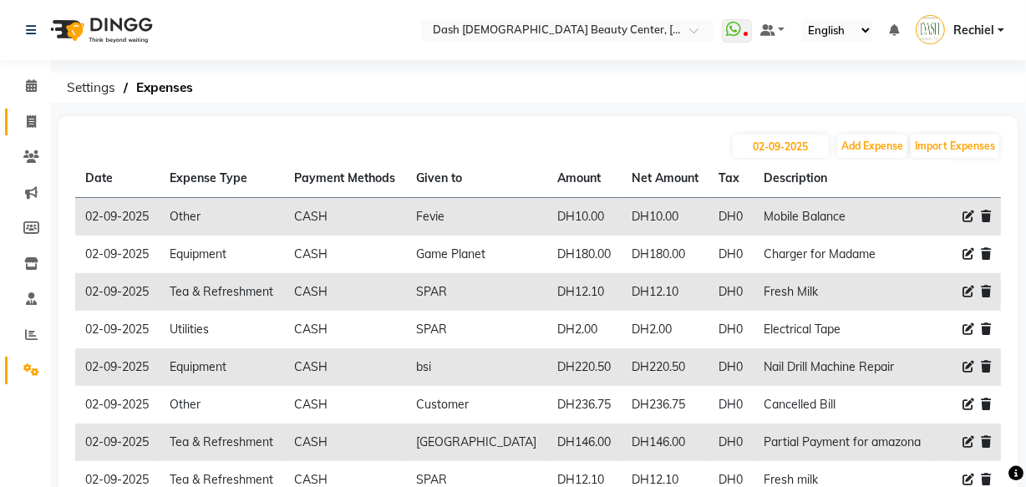
click at [33, 113] on span at bounding box center [31, 122] width 29 height 19
select select "service"
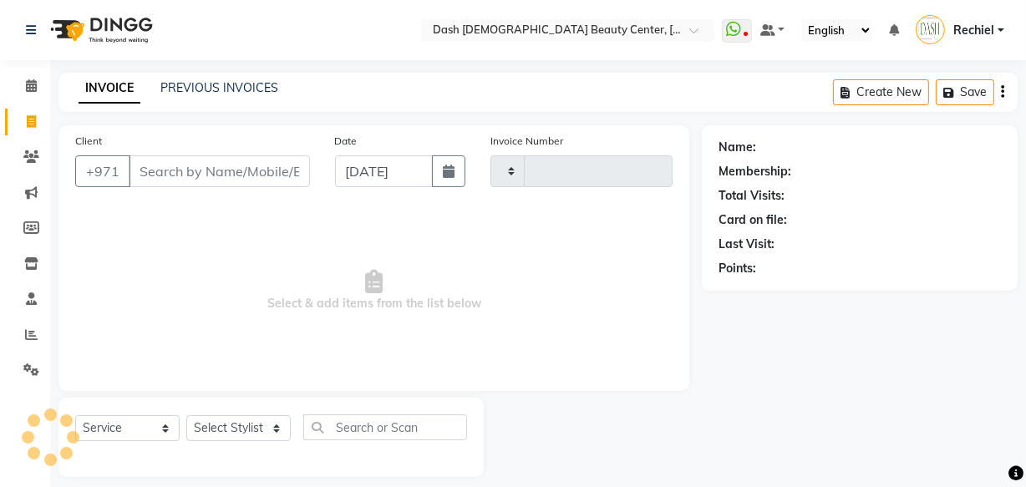
scroll to position [16, 0]
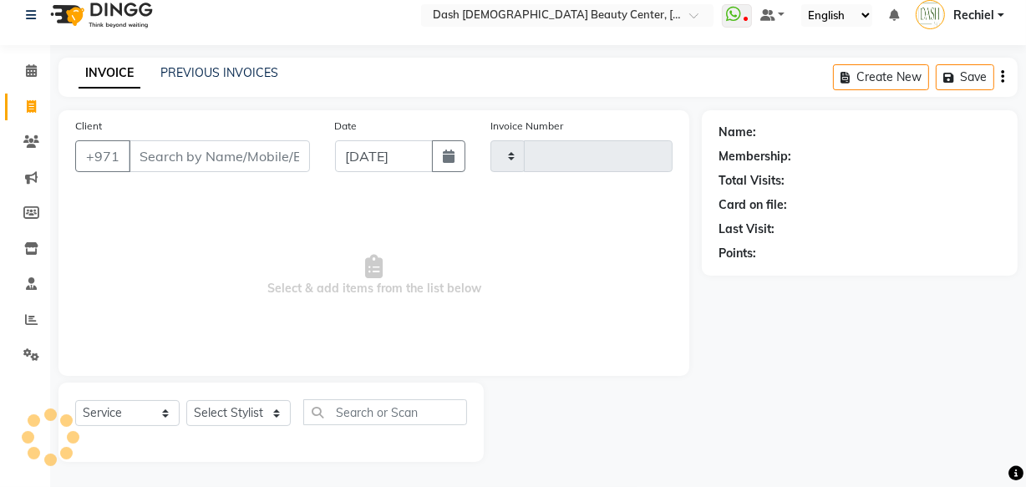
type input "3597"
select select "8372"
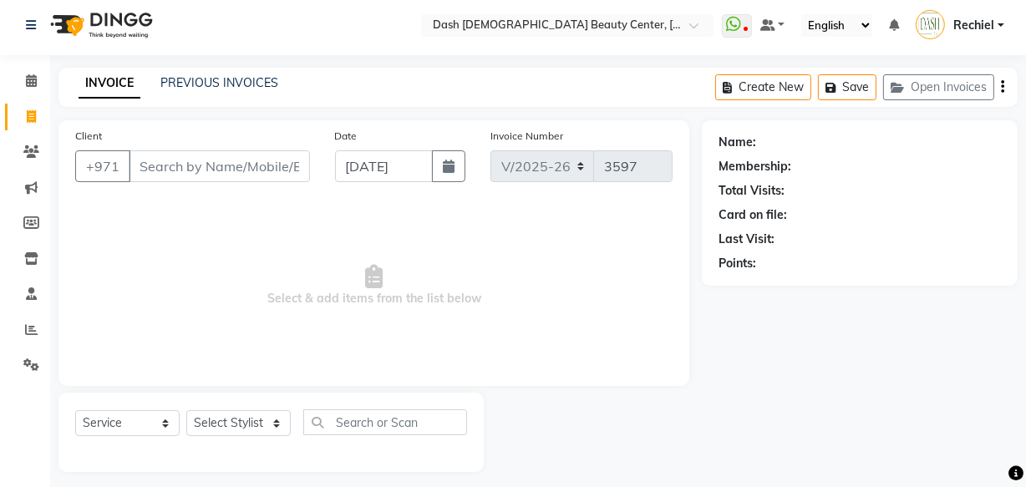
scroll to position [0, 0]
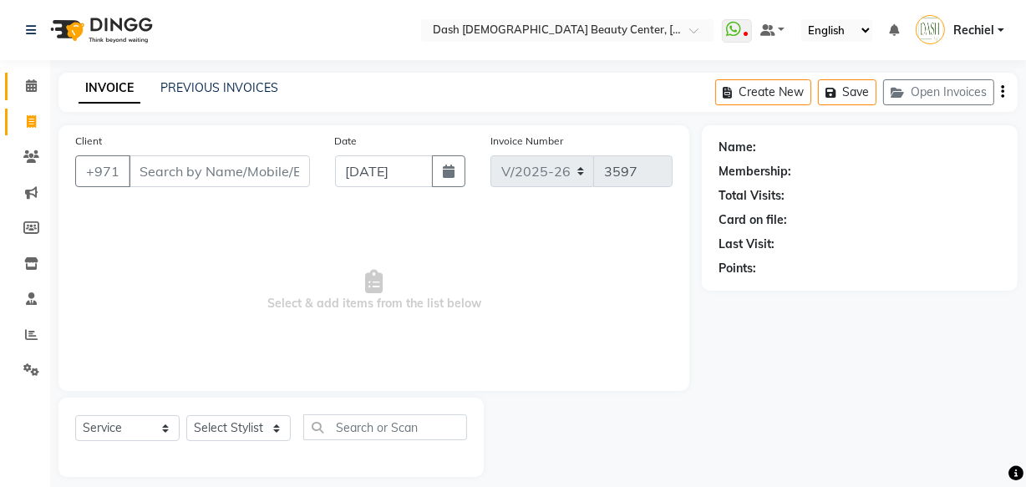
click at [31, 87] on icon at bounding box center [31, 85] width 11 height 13
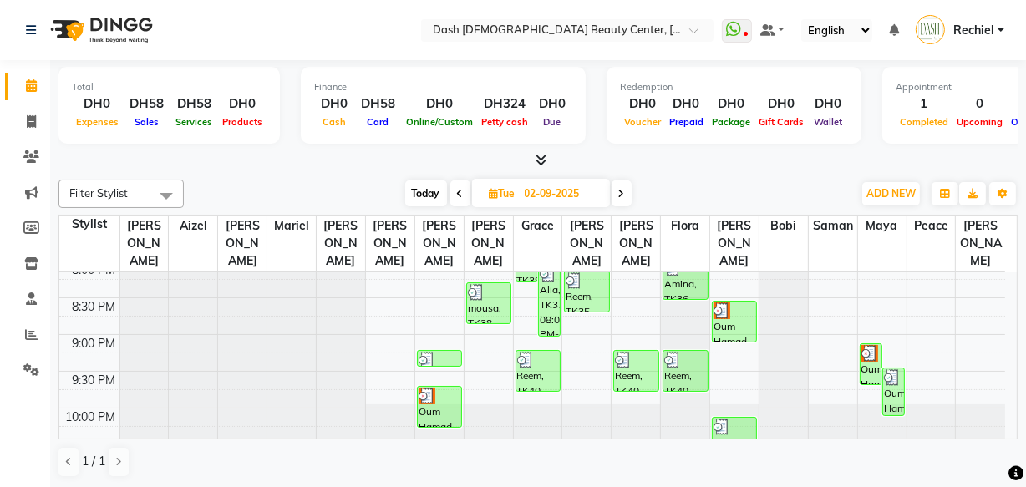
scroll to position [841, 0]
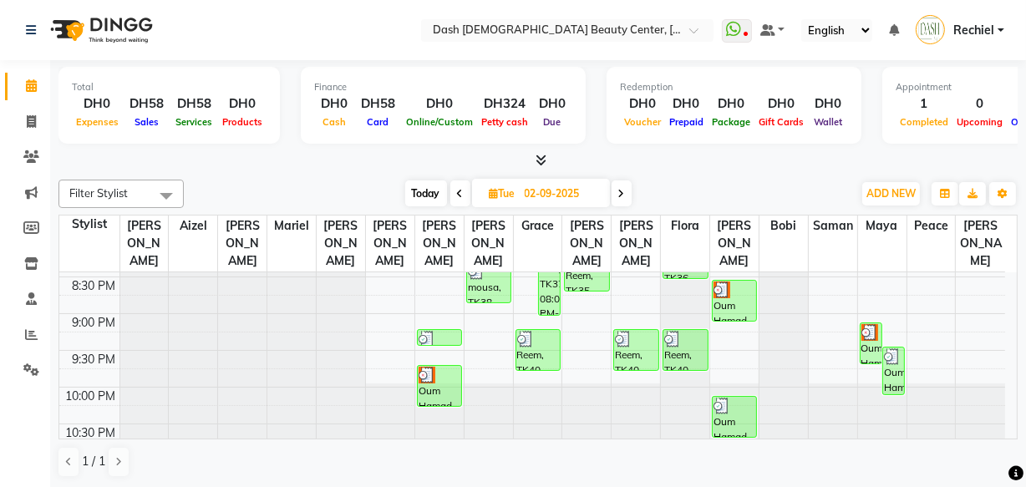
click at [625, 194] on icon at bounding box center [621, 194] width 7 height 10
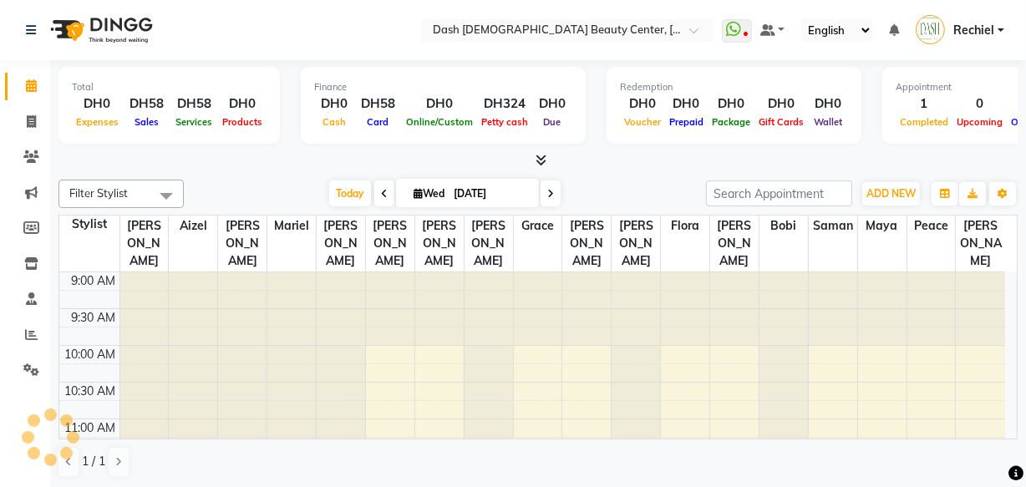
scroll to position [220, 0]
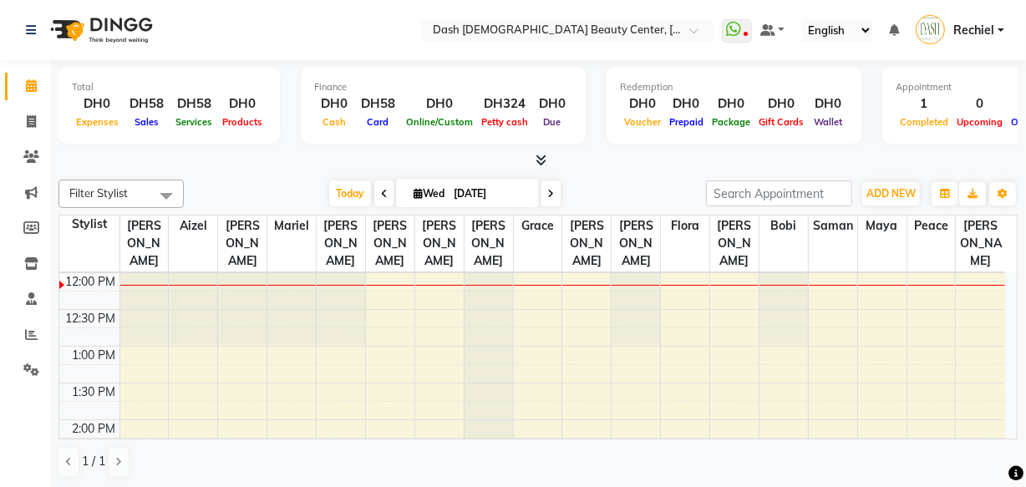
click at [551, 190] on icon at bounding box center [550, 194] width 7 height 10
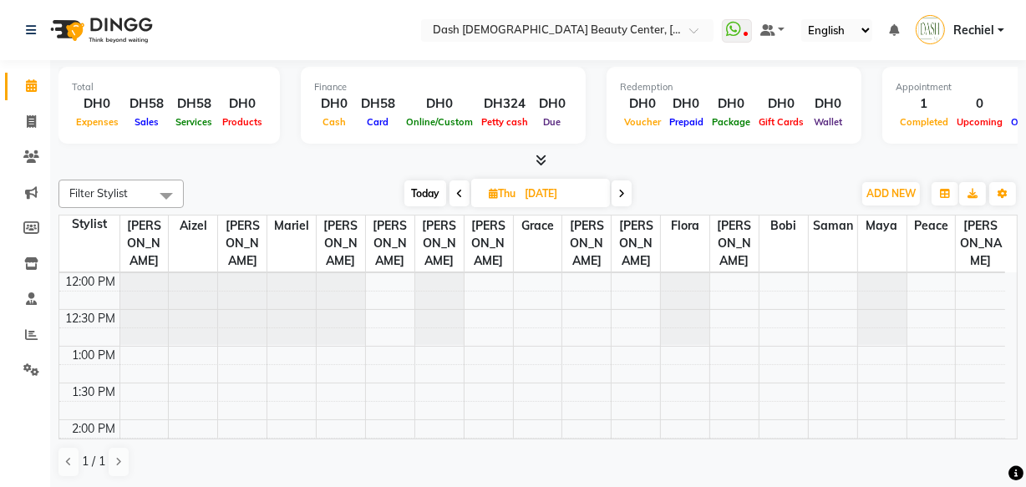
click at [465, 180] on span at bounding box center [459, 193] width 20 height 26
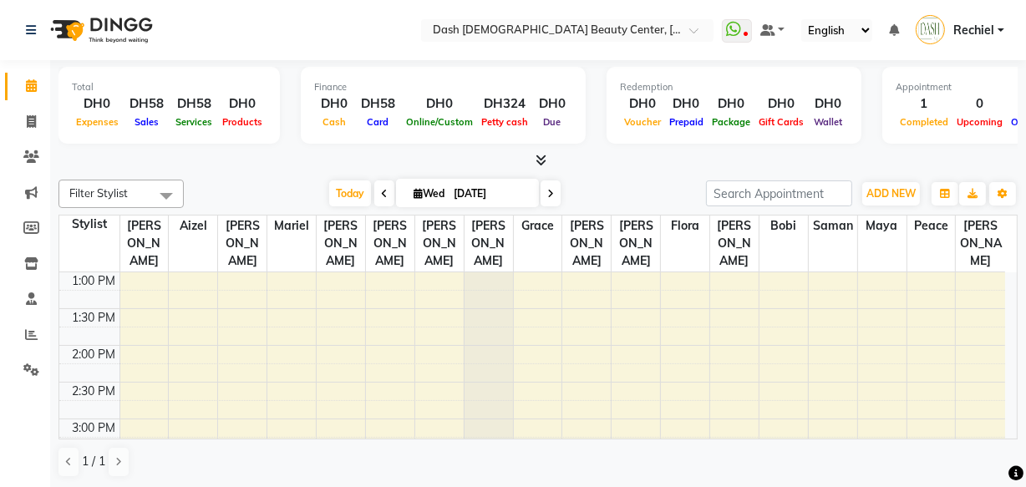
scroll to position [312, 0]
click at [383, 185] on span at bounding box center [384, 193] width 20 height 26
type input "02-09-2025"
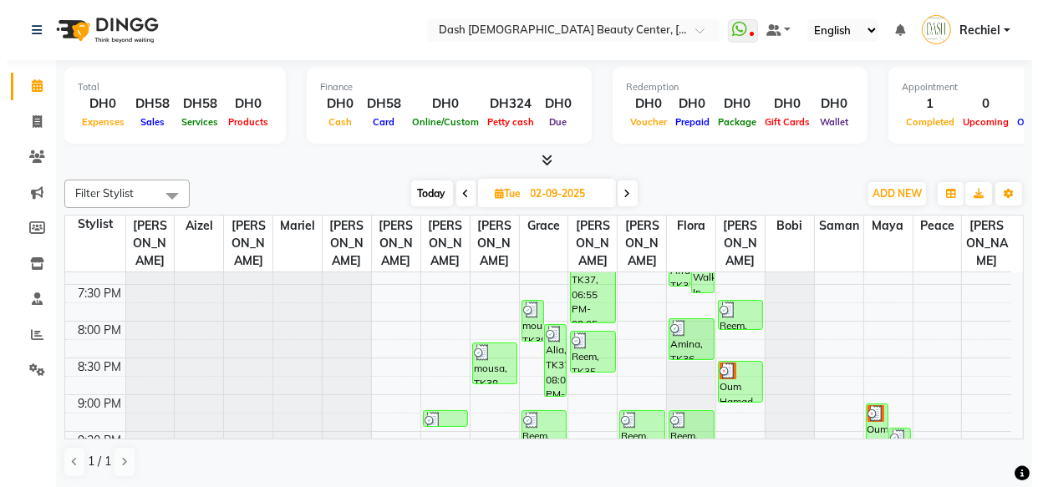
scroll to position [749, 0]
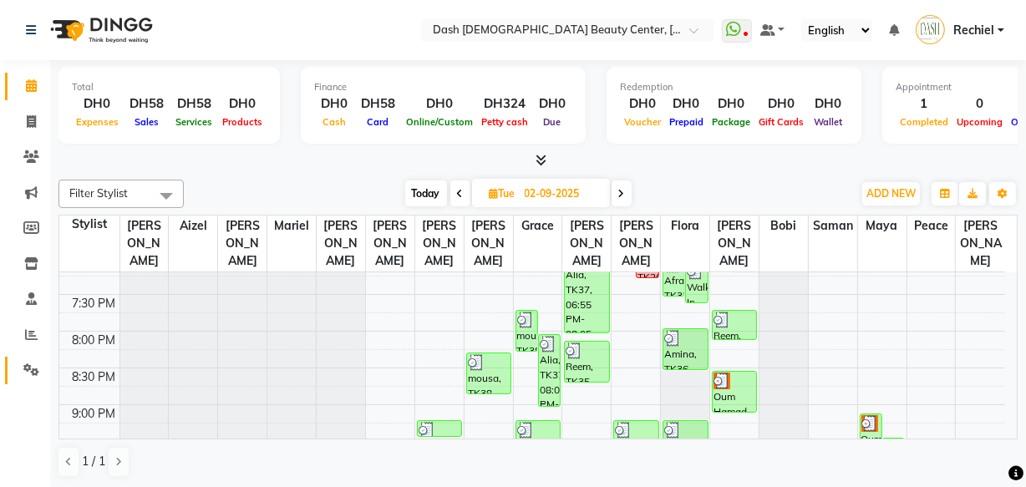
click at [37, 373] on icon at bounding box center [31, 369] width 16 height 13
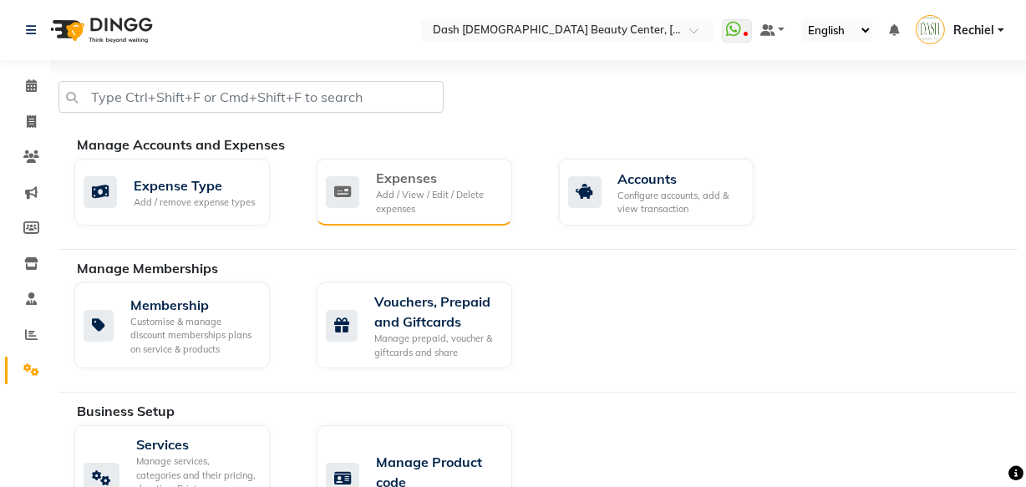
click at [386, 209] on div "Add / View / Edit / Delete expenses" at bounding box center [437, 202] width 123 height 28
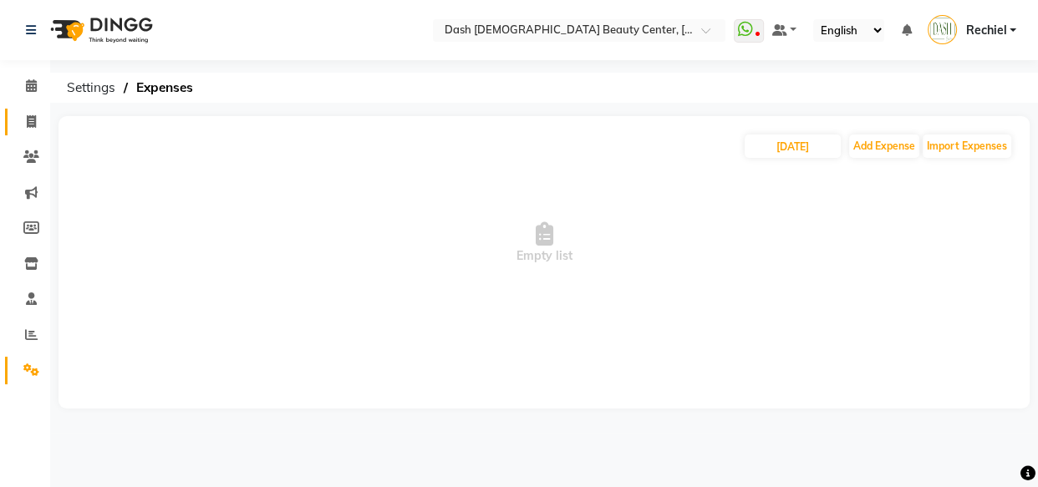
click at [35, 124] on icon at bounding box center [31, 121] width 9 height 13
select select "service"
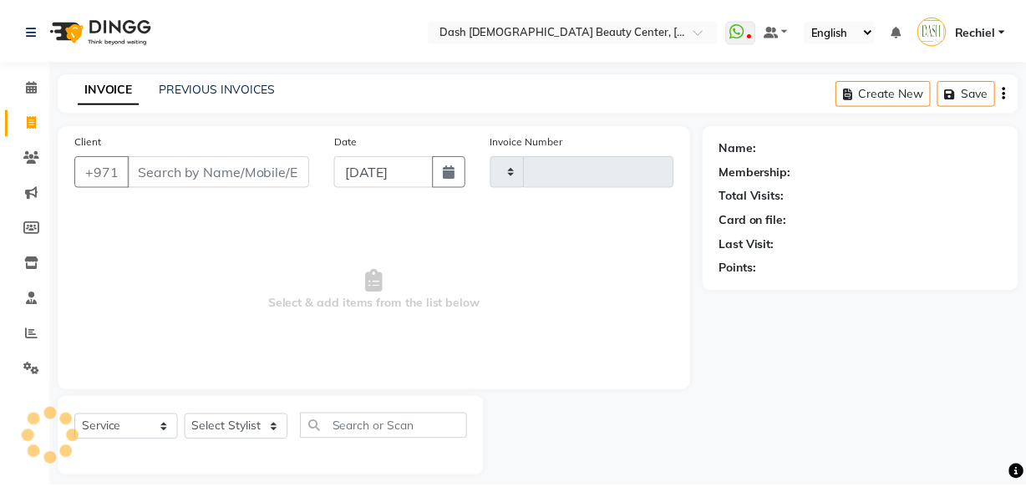
scroll to position [16, 0]
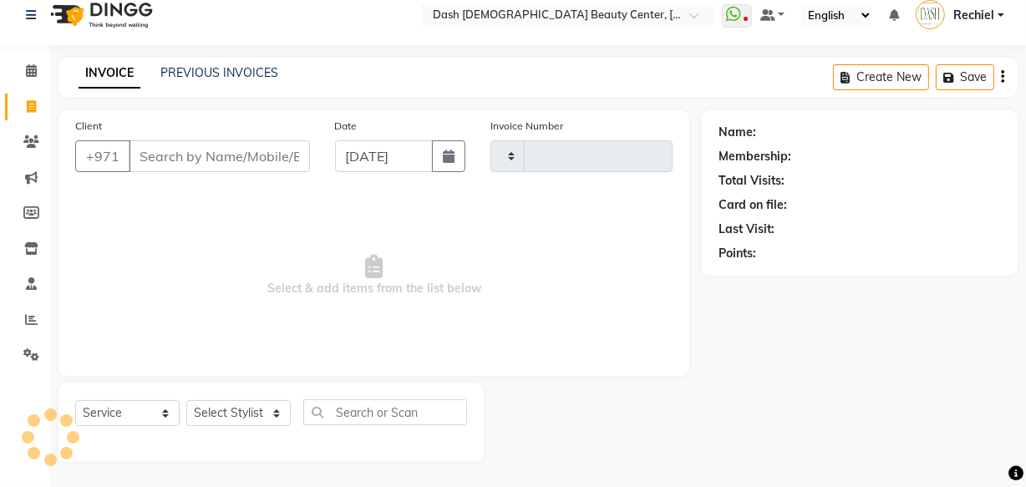
type input "3597"
select select "8372"
click at [210, 77] on link "PREVIOUS INVOICES" at bounding box center [219, 72] width 118 height 15
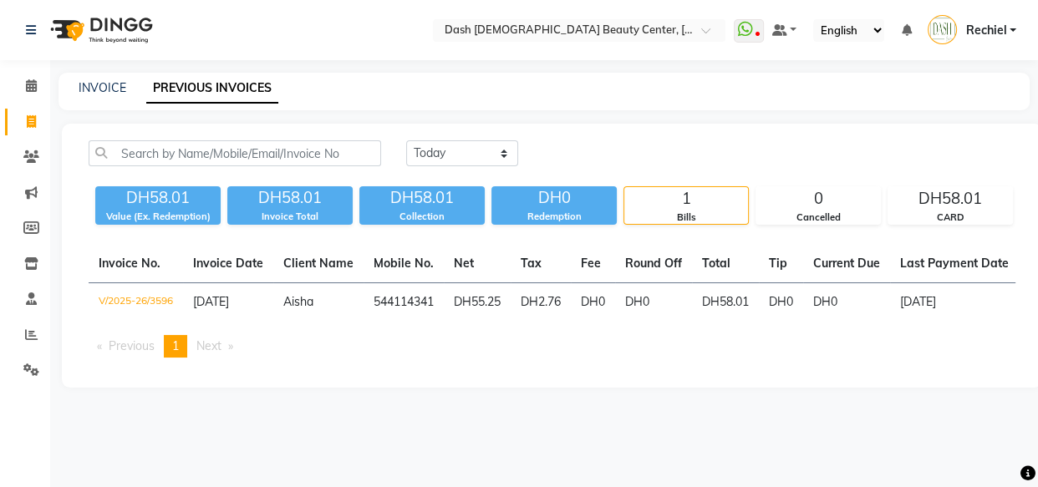
click at [666, 187] on div "1" at bounding box center [686, 198] width 124 height 23
click at [803, 222] on div "Cancelled" at bounding box center [818, 218] width 124 height 14
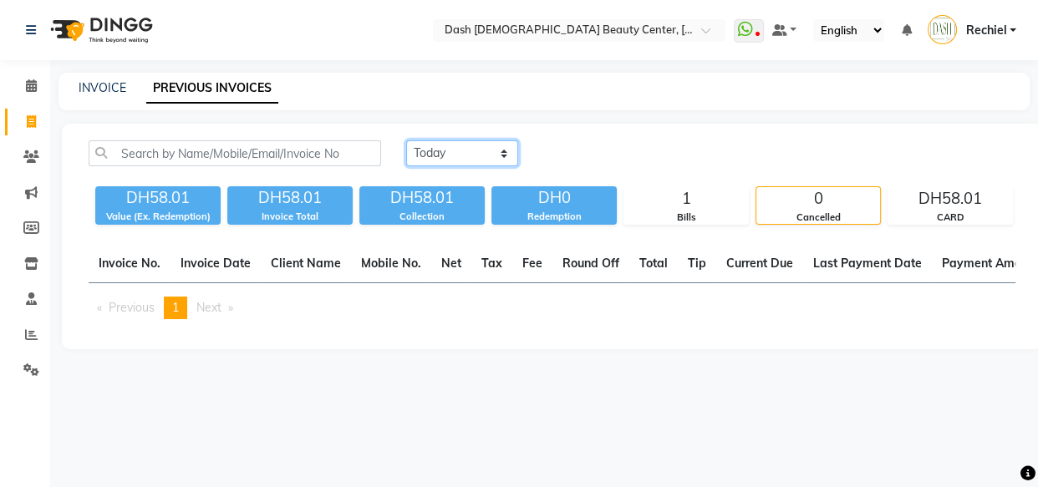
click at [449, 142] on select "[DATE] [DATE] Custom Range" at bounding box center [462, 153] width 112 height 26
select select "[DATE]"
click at [406, 140] on select "[DATE] [DATE] Custom Range" at bounding box center [462, 153] width 112 height 26
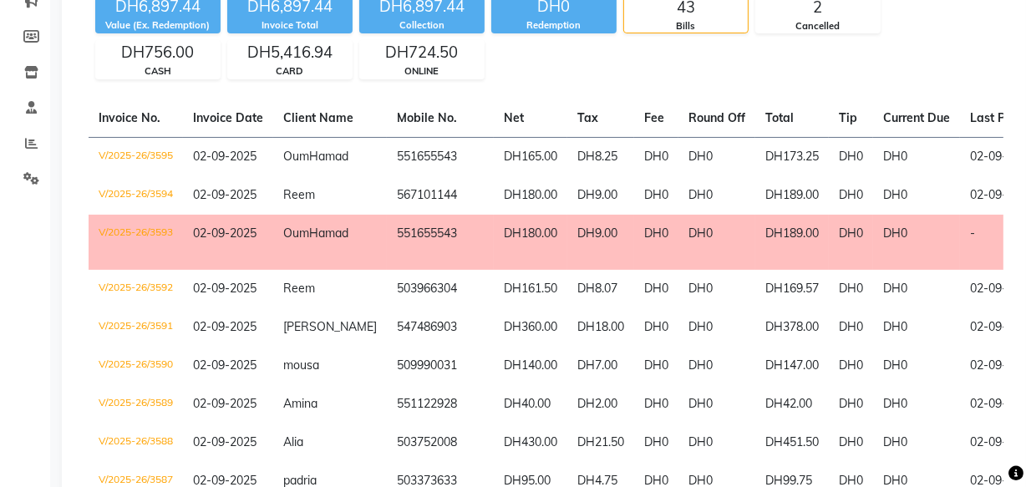
scroll to position [0, 1]
click at [798, 28] on div "Cancelled" at bounding box center [818, 26] width 124 height 14
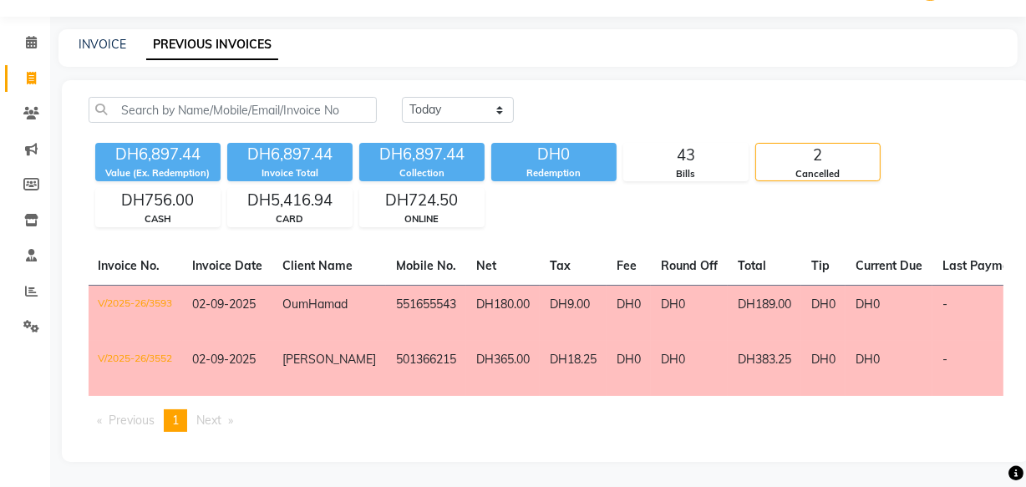
click at [651, 343] on td "DH0" at bounding box center [689, 368] width 77 height 55
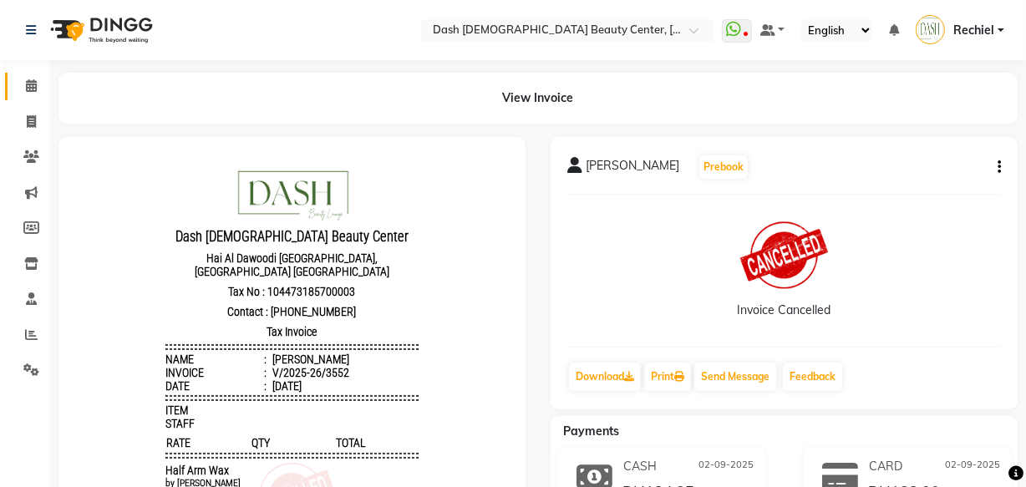
click at [32, 75] on link "Calendar" at bounding box center [25, 87] width 40 height 28
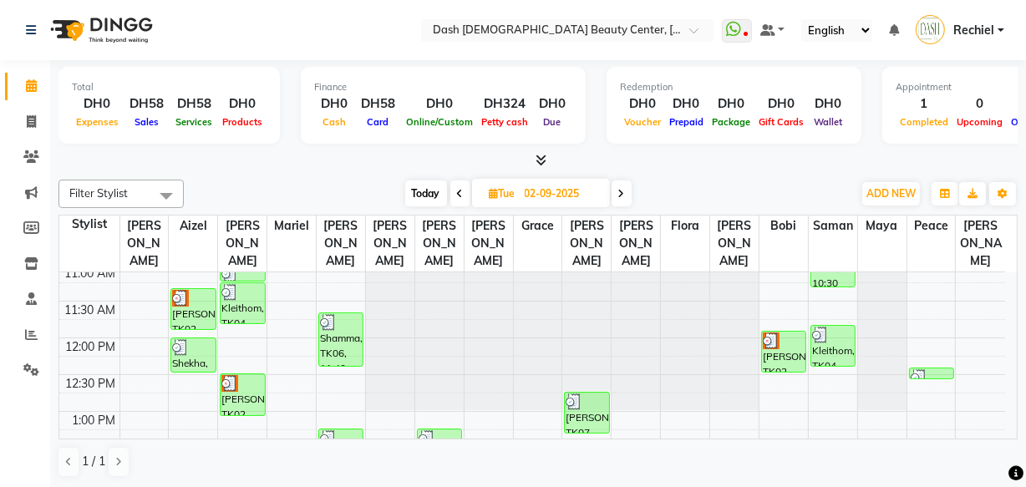
scroll to position [155, 0]
click at [33, 122] on icon at bounding box center [31, 121] width 9 height 13
select select "service"
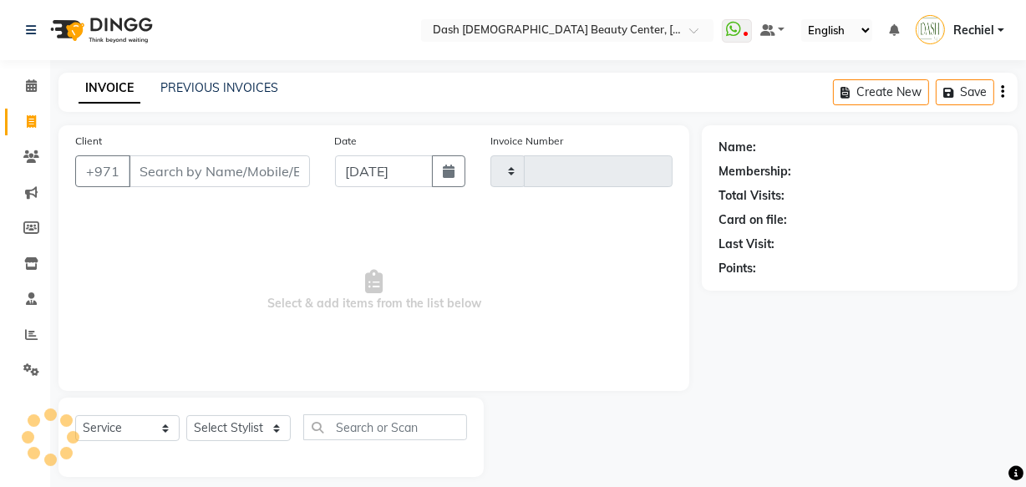
type input "3597"
select select "8372"
click at [251, 89] on link "PREVIOUS INVOICES" at bounding box center [219, 87] width 118 height 15
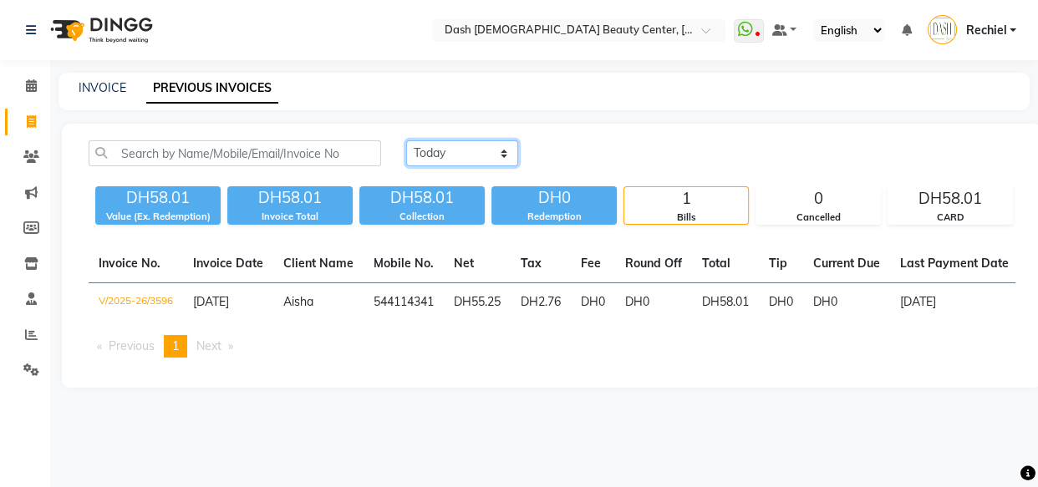
click at [416, 162] on select "[DATE] [DATE] Custom Range" at bounding box center [462, 153] width 112 height 26
click at [406, 140] on select "[DATE] [DATE] Custom Range" at bounding box center [462, 153] width 112 height 26
click at [495, 156] on select "[DATE] [DATE] Custom Range" at bounding box center [468, 154] width 125 height 26
select select "[DATE]"
click at [406, 141] on select "[DATE] [DATE] Custom Range" at bounding box center [468, 154] width 125 height 26
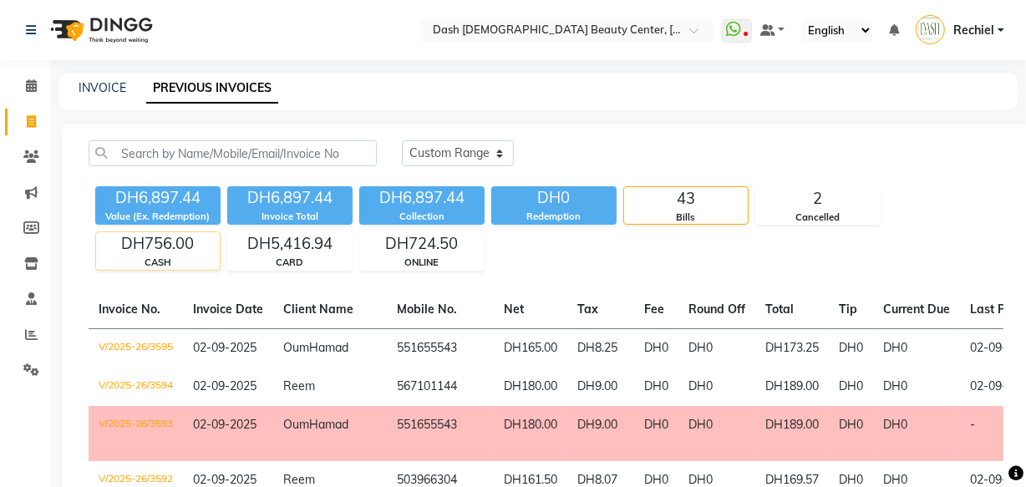
click at [175, 256] on div "CASH" at bounding box center [158, 263] width 124 height 14
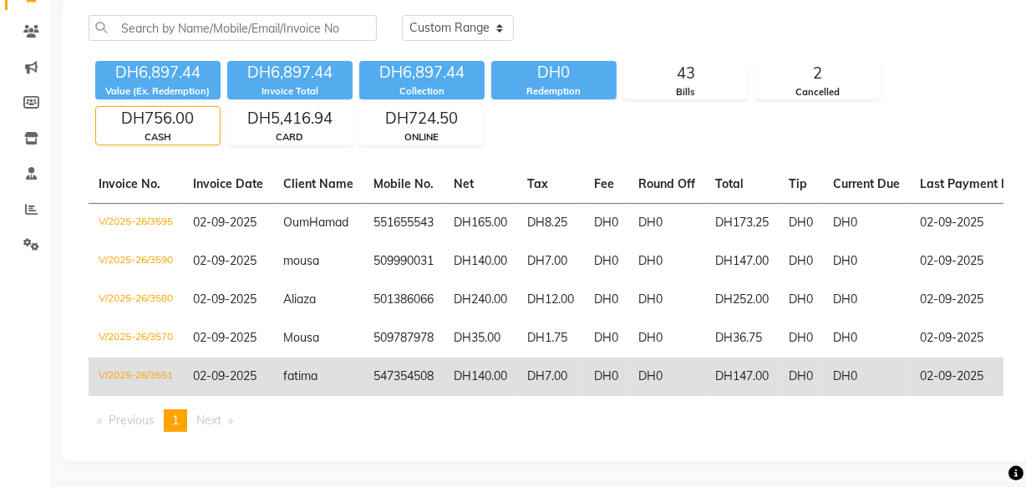
click at [798, 362] on td "DH0" at bounding box center [801, 377] width 44 height 38
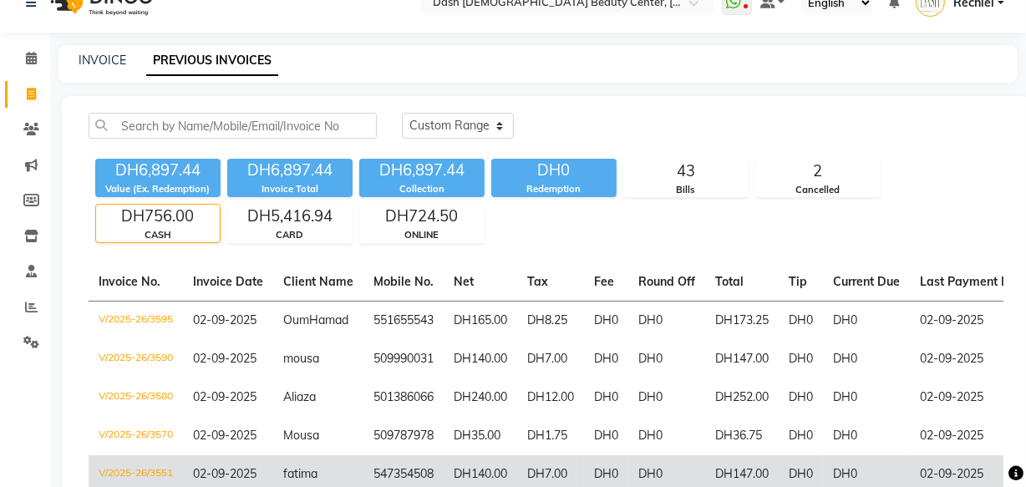
scroll to position [27, 0]
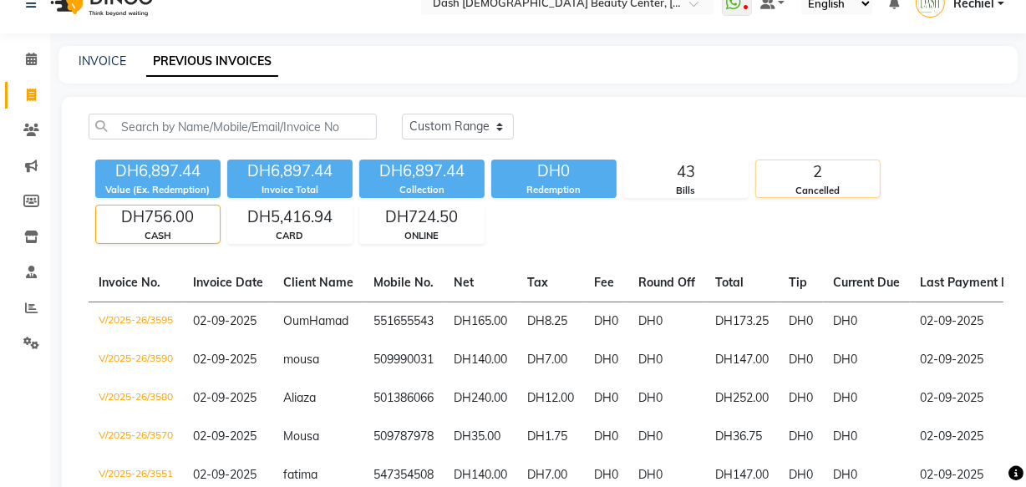
click at [799, 189] on div "Cancelled" at bounding box center [818, 191] width 124 height 14
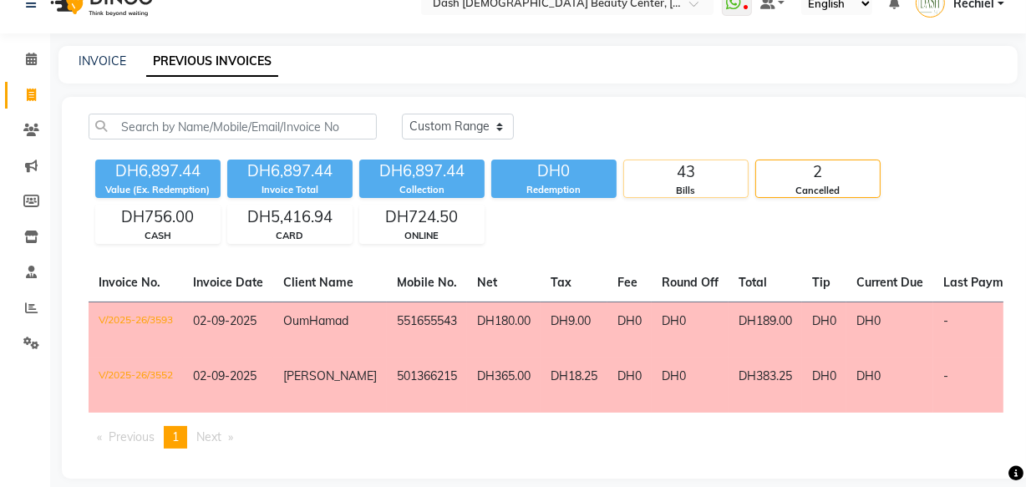
click at [714, 178] on div "43" at bounding box center [686, 171] width 124 height 23
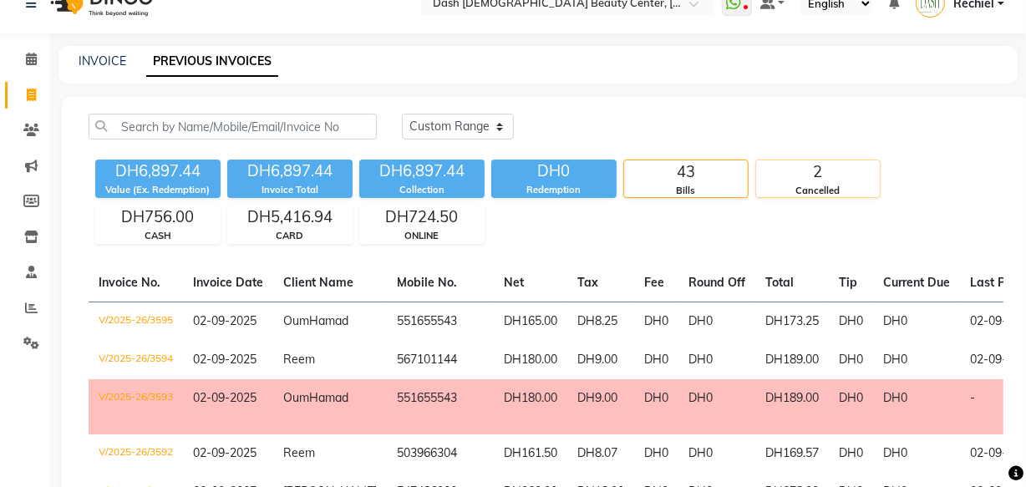
click at [794, 184] on div "Cancelled" at bounding box center [818, 191] width 124 height 14
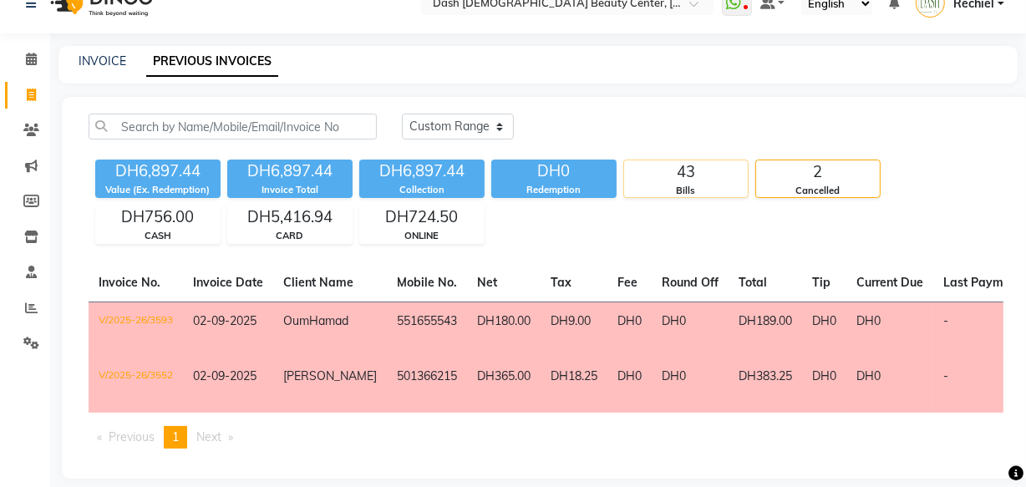
click at [709, 184] on div "Bills" at bounding box center [686, 191] width 124 height 14
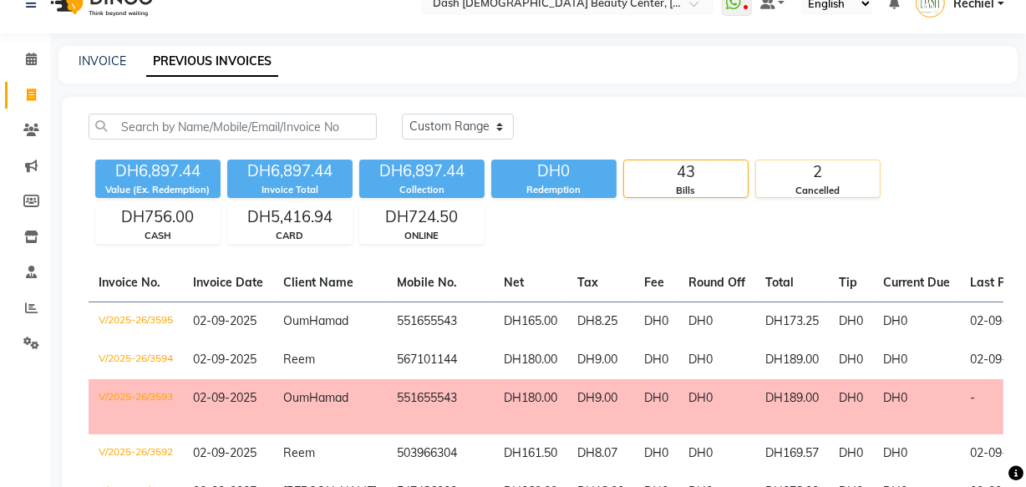
click at [799, 175] on div "2" at bounding box center [818, 171] width 124 height 23
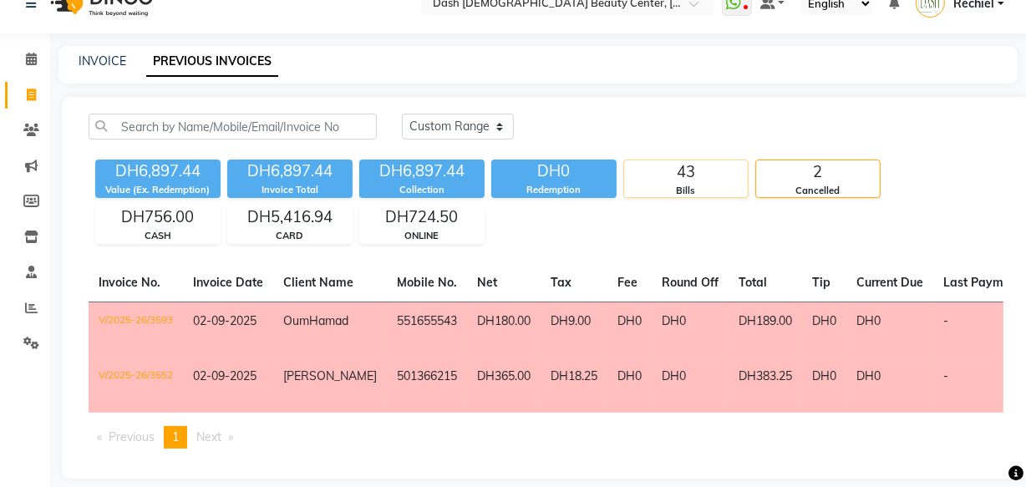
click at [708, 184] on div "Bills" at bounding box center [686, 191] width 124 height 14
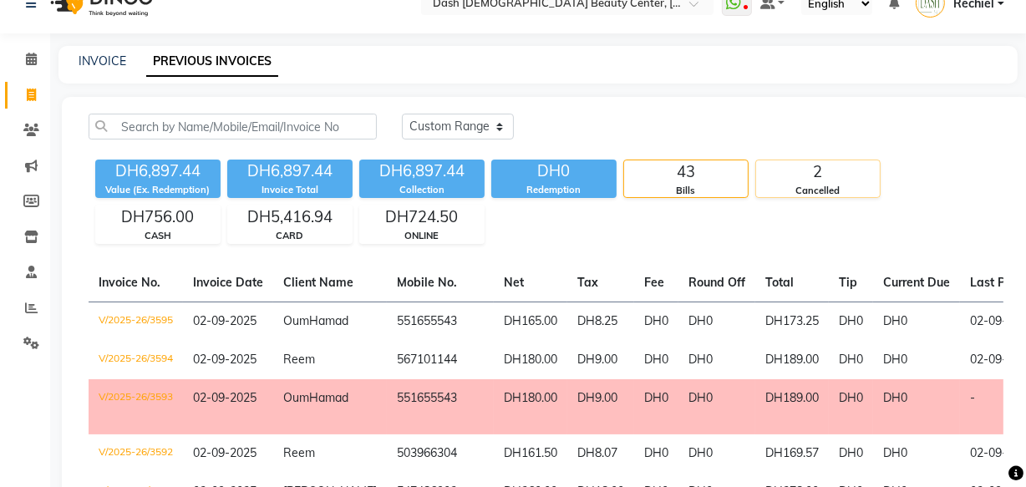
click at [800, 184] on div "Cancelled" at bounding box center [818, 191] width 124 height 14
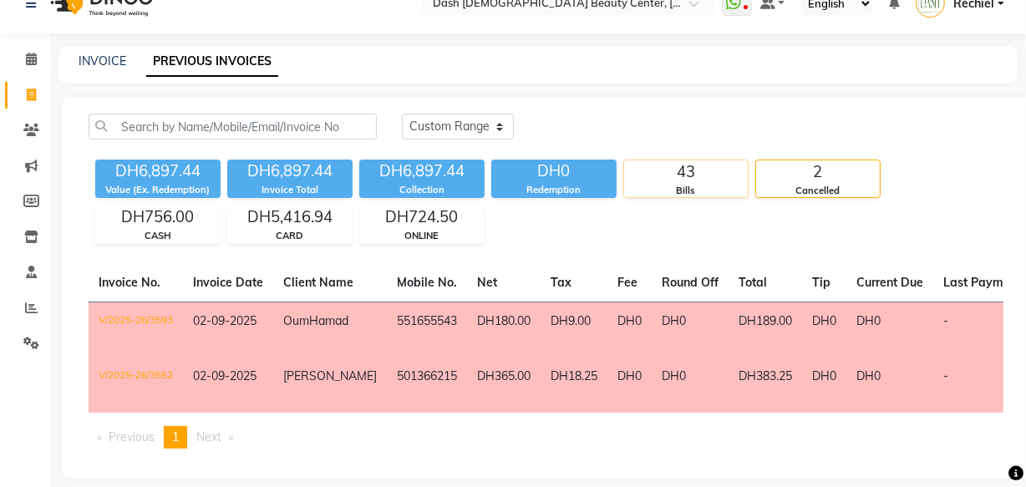
click at [673, 188] on div "Bills" at bounding box center [686, 191] width 124 height 14
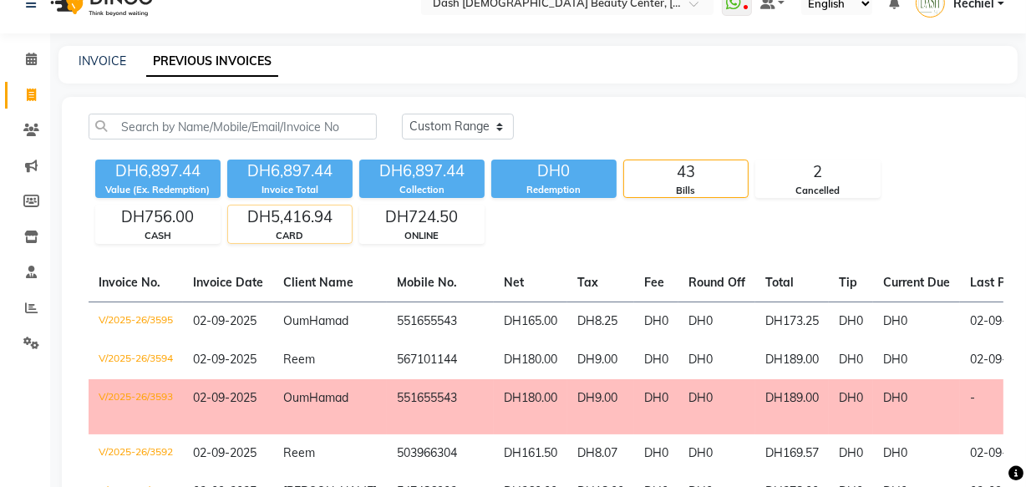
click at [296, 226] on div "DH5,416.94" at bounding box center [290, 217] width 124 height 23
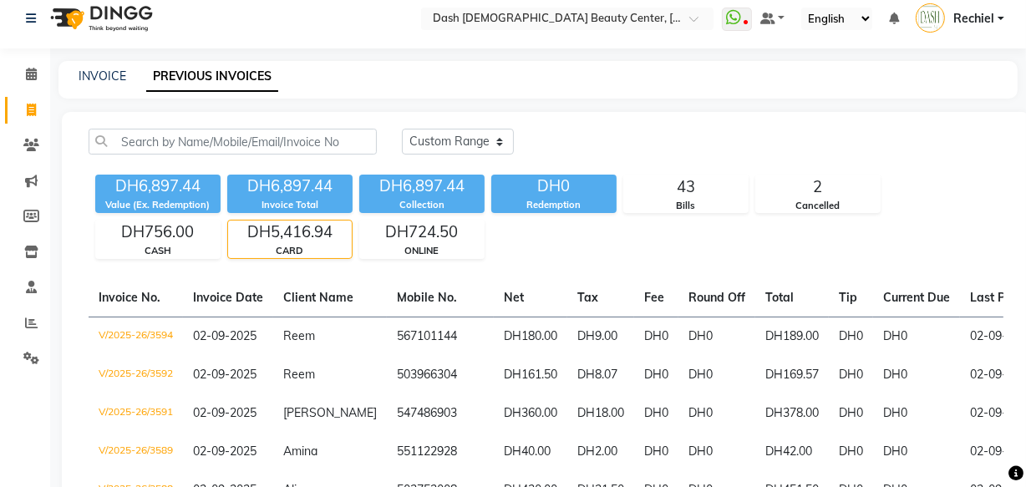
scroll to position [0, 0]
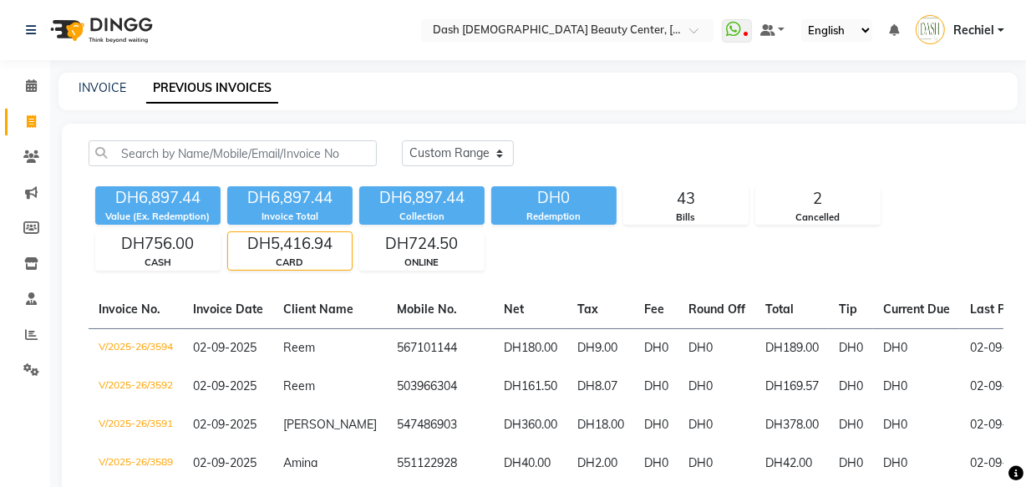
click at [314, 202] on div "DH6,897.44" at bounding box center [289, 197] width 125 height 23
click at [309, 232] on div "DH5,416.94" at bounding box center [290, 243] width 124 height 23
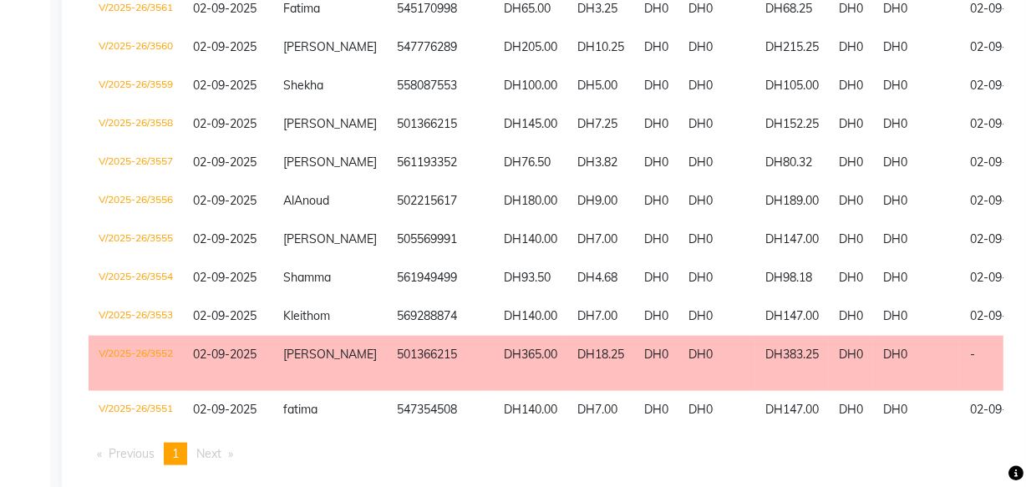
scroll to position [1655, 0]
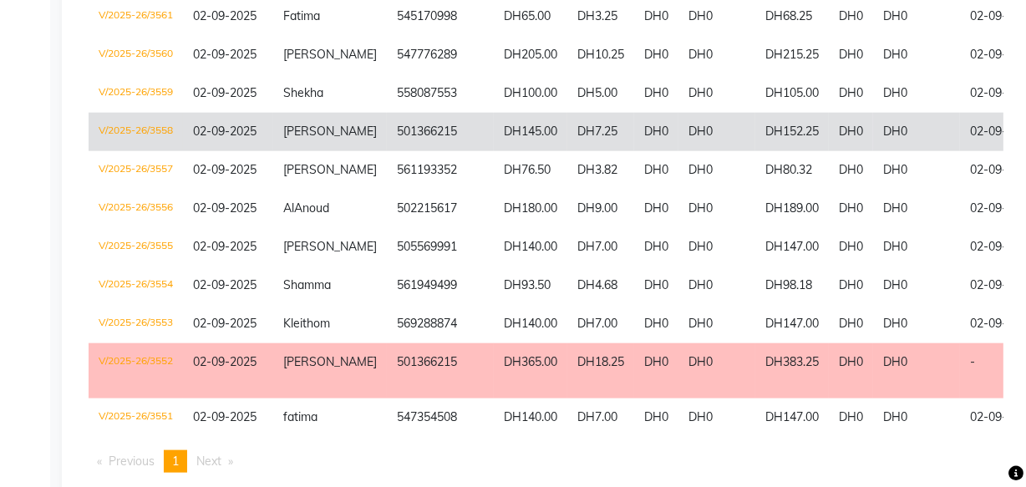
click at [775, 151] on td "DH152.25" at bounding box center [792, 132] width 74 height 38
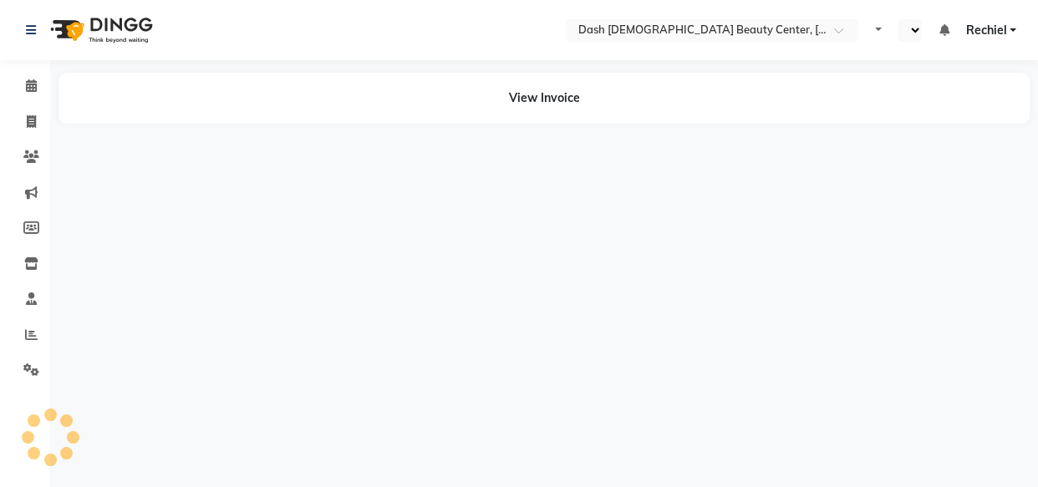
select select "en"
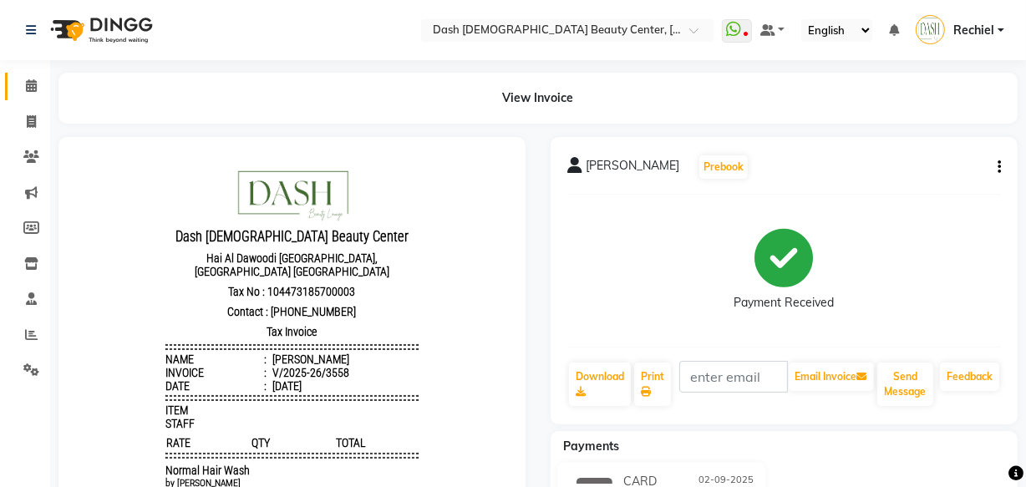
click at [17, 79] on span at bounding box center [31, 86] width 29 height 19
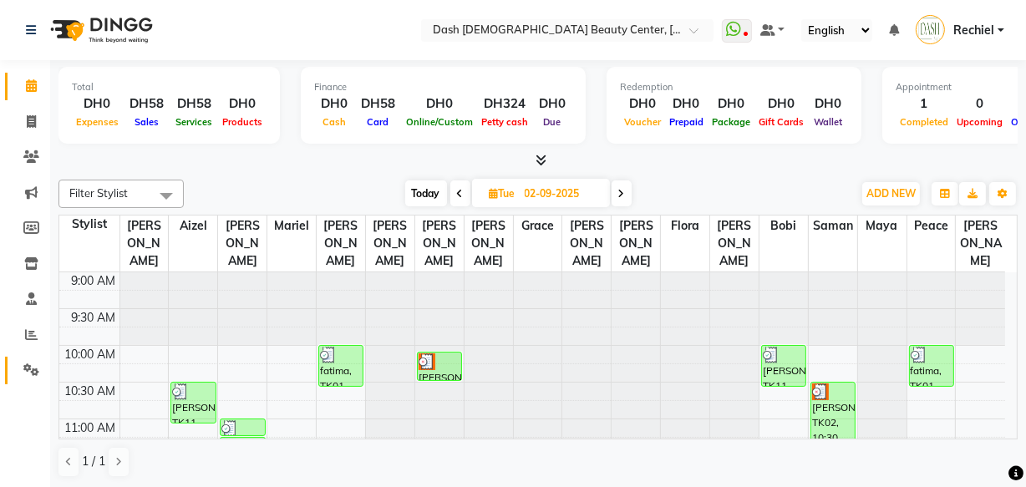
click at [33, 383] on link "Settings" at bounding box center [25, 371] width 40 height 28
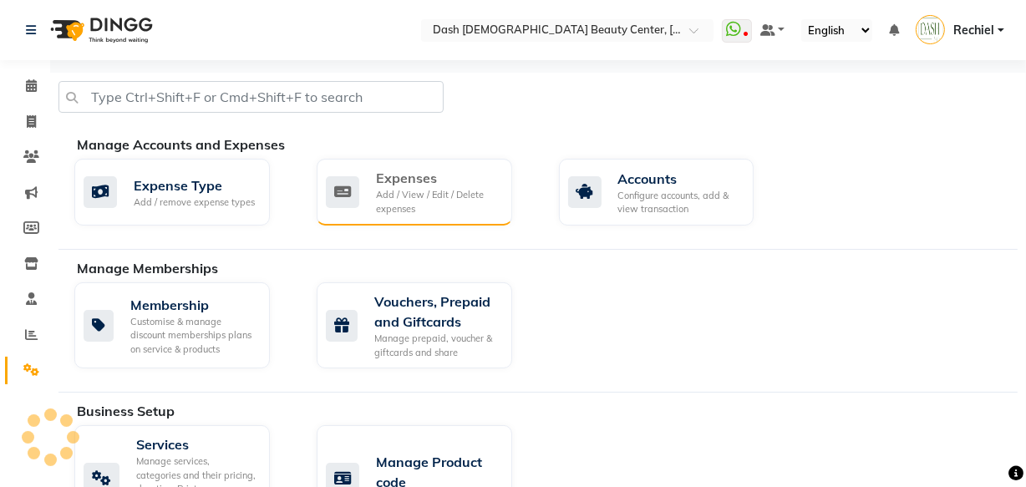
click at [443, 200] on div "Add / View / Edit / Delete expenses" at bounding box center [437, 202] width 123 height 28
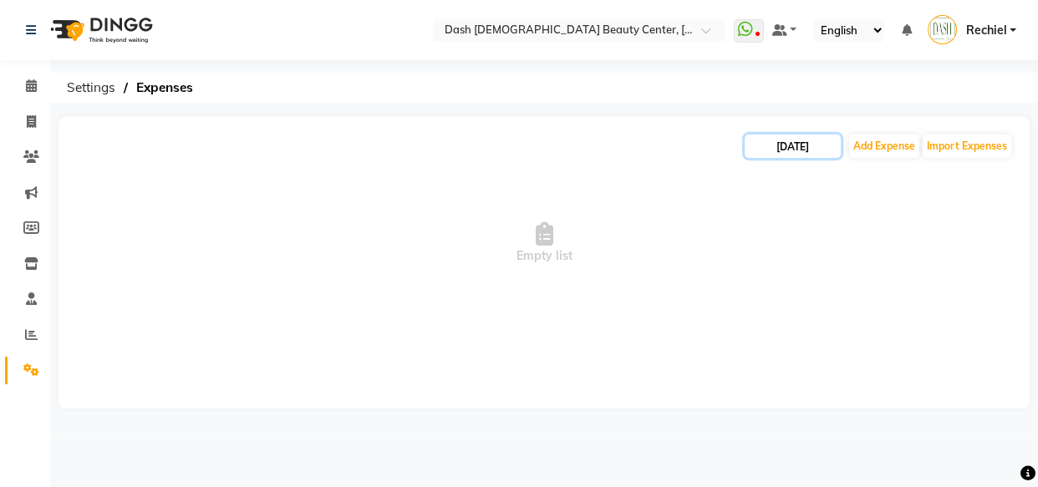
click at [814, 144] on input "[DATE]" at bounding box center [792, 146] width 96 height 23
select select "9"
select select "2025"
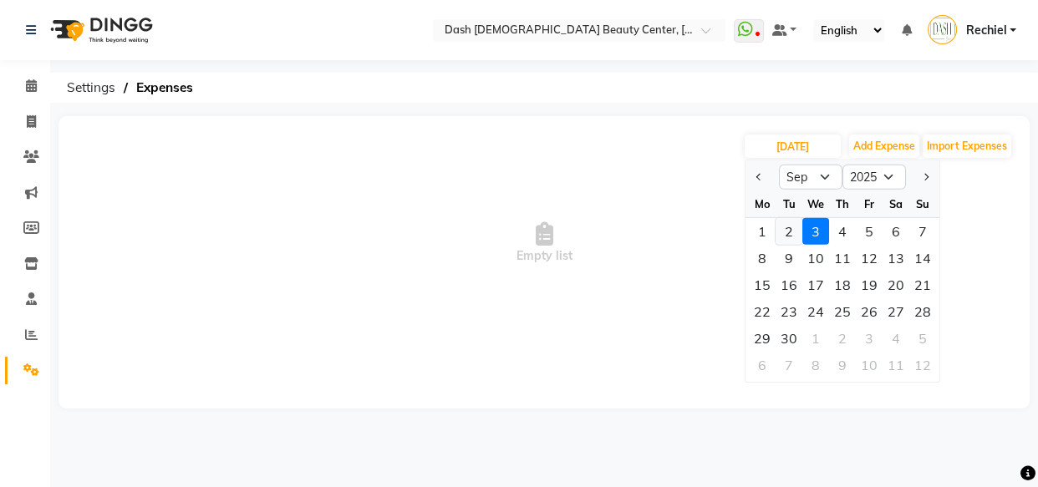
click at [788, 230] on div "2" at bounding box center [788, 231] width 27 height 27
type input "02-09-2025"
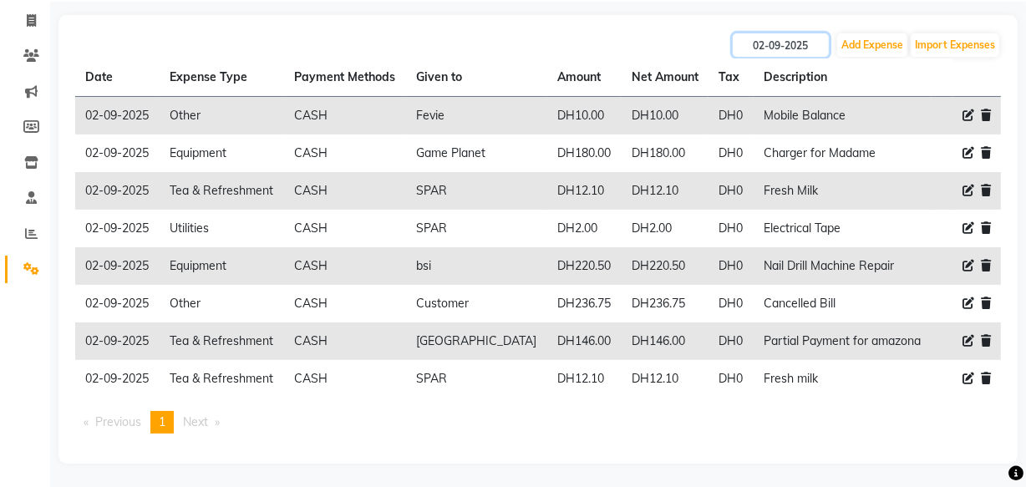
scroll to position [102, 0]
click at [789, 301] on td "Cancelled Bill" at bounding box center [843, 303] width 179 height 38
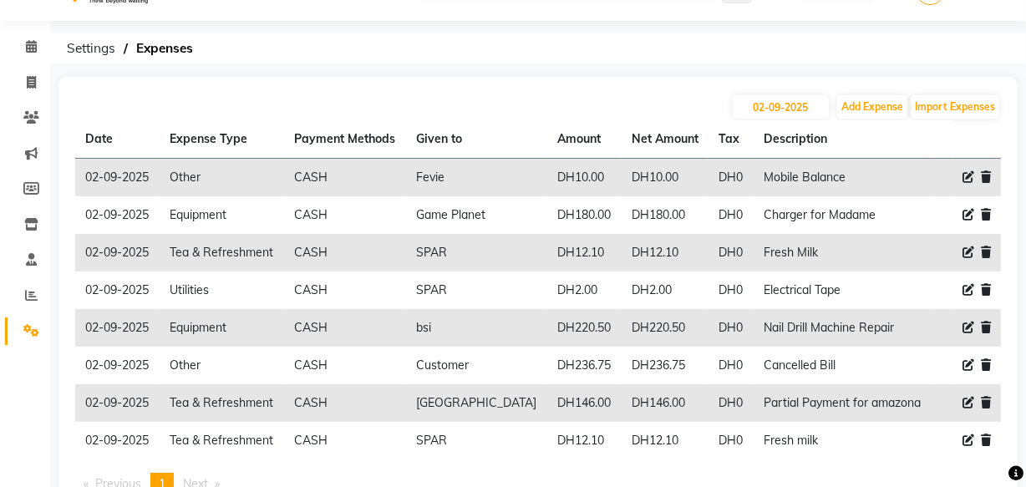
scroll to position [0, 0]
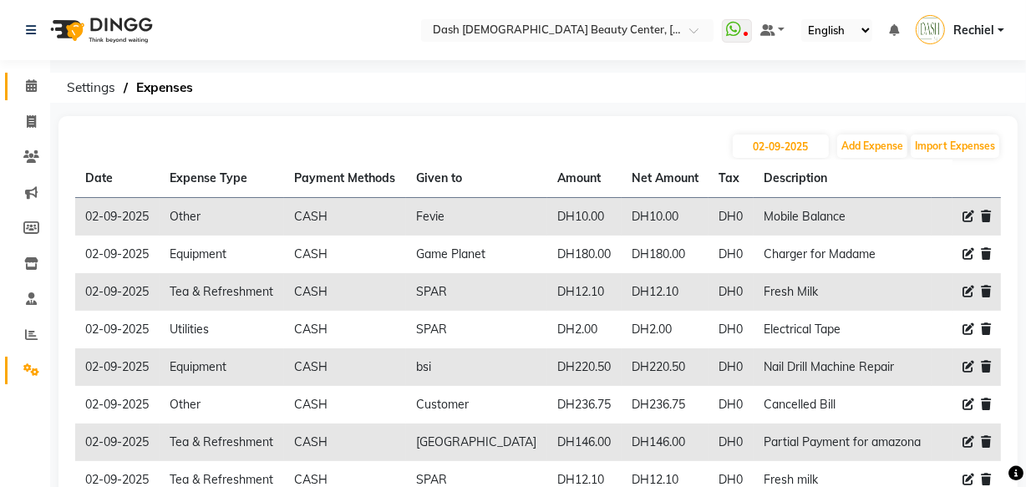
click at [21, 85] on span at bounding box center [31, 86] width 29 height 19
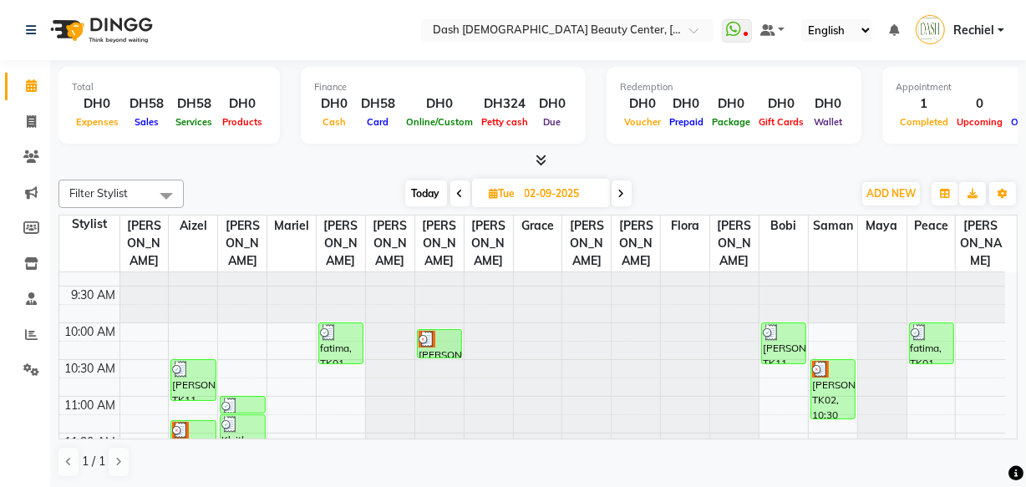
scroll to position [28, 0]
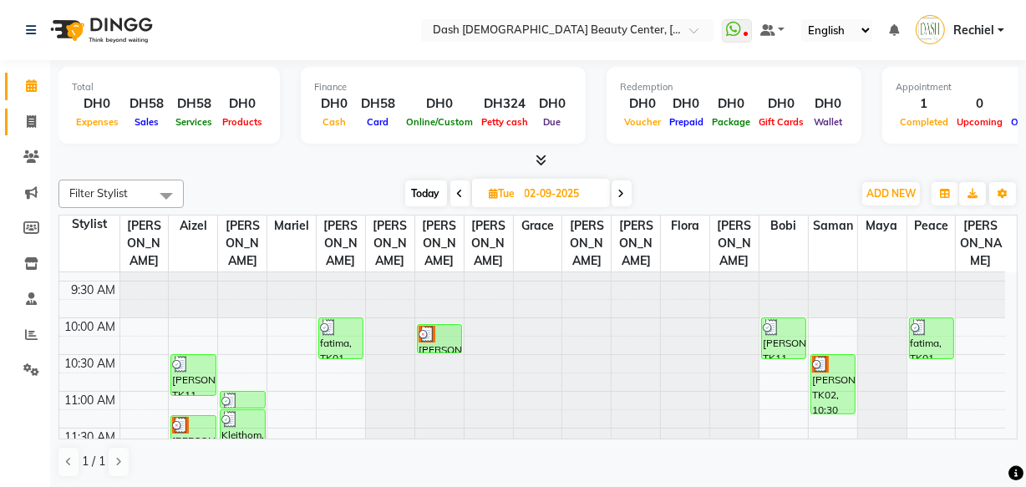
click at [17, 118] on span at bounding box center [31, 122] width 29 height 19
select select "service"
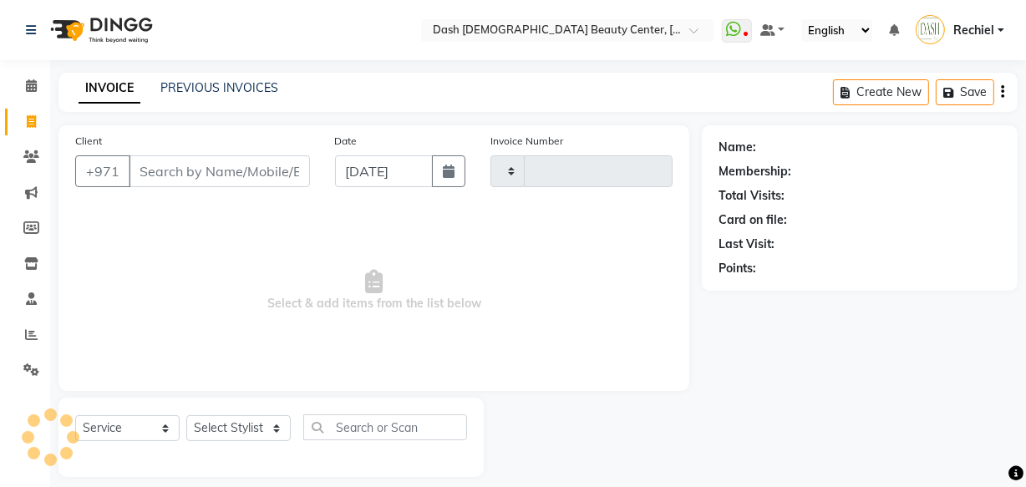
type input "3597"
select select "8372"
click at [268, 167] on input "Client" at bounding box center [219, 171] width 181 height 32
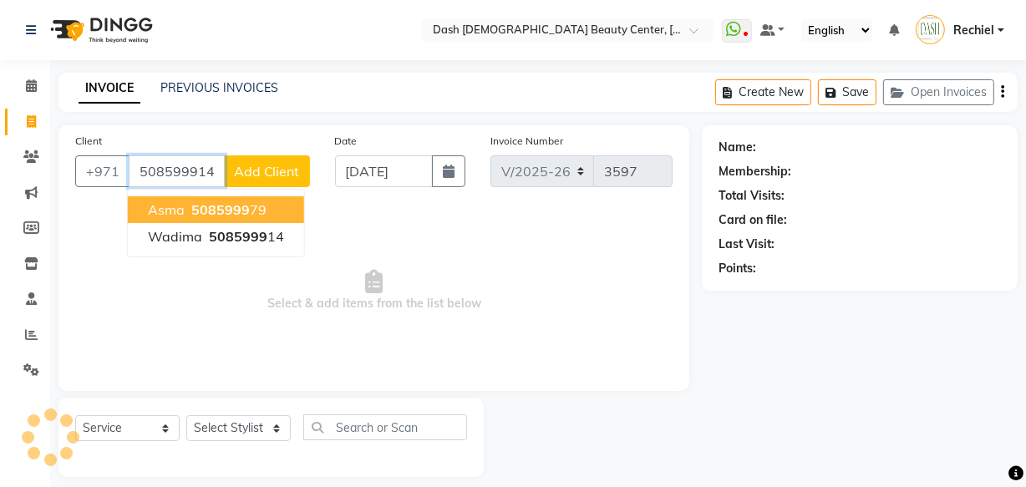
type input "508599914"
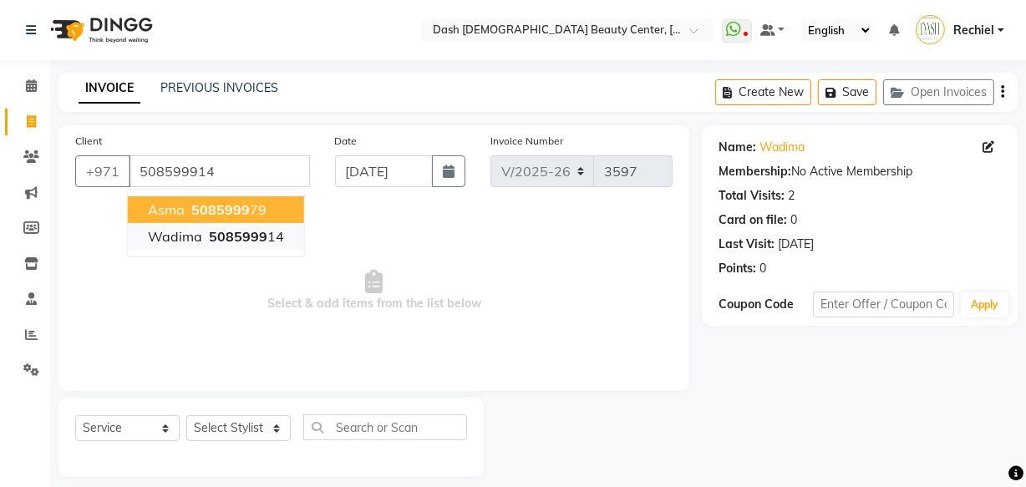
click at [266, 236] on ngb-highlight "5085999 14" at bounding box center [245, 236] width 79 height 17
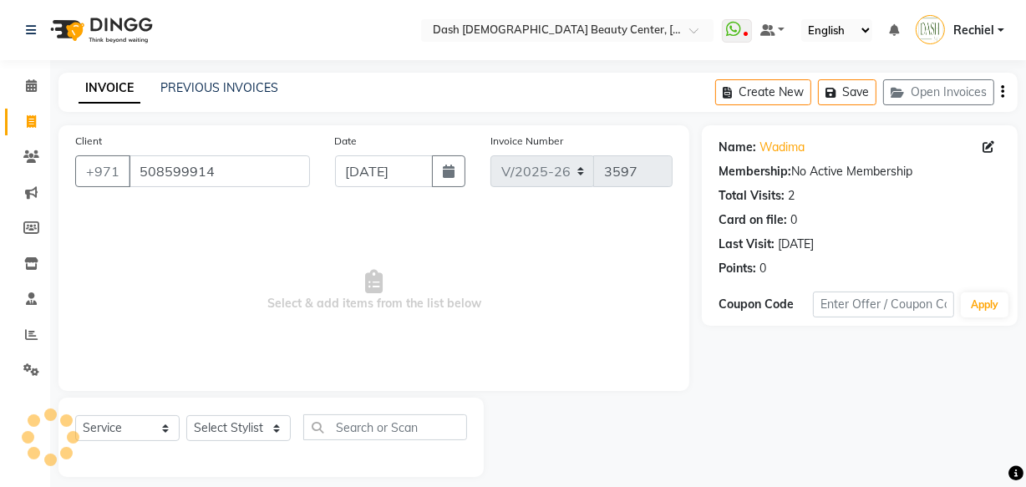
click at [560, 262] on span "Select & add items from the list below" at bounding box center [373, 290] width 597 height 167
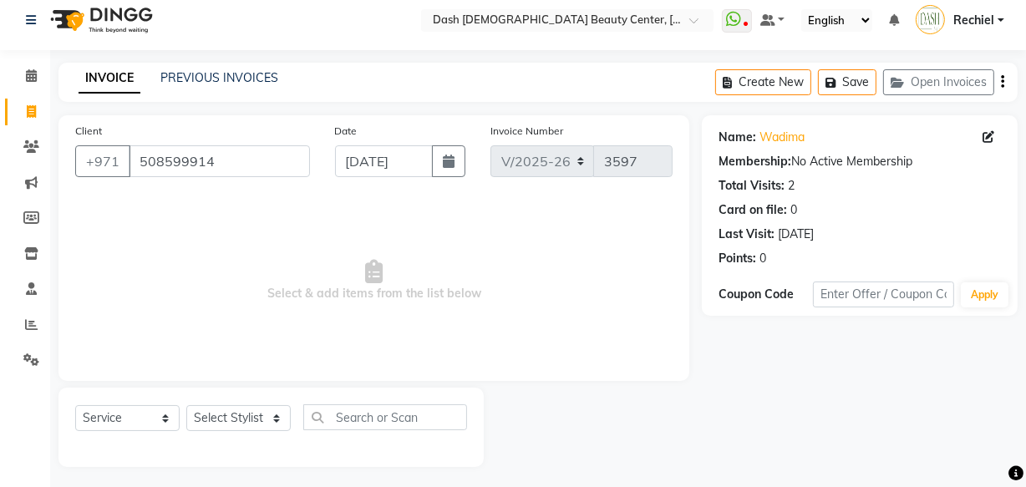
scroll to position [16, 0]
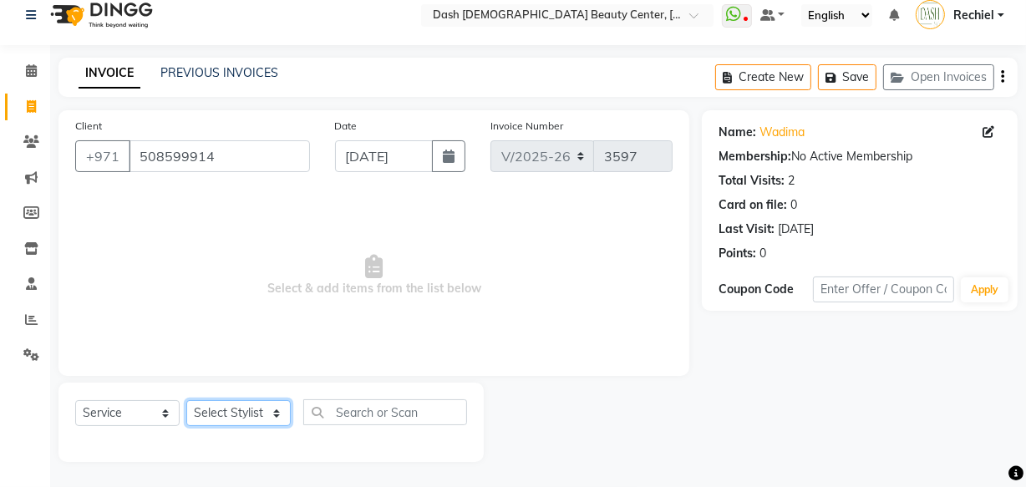
click at [268, 407] on select "Select Stylist [PERSON_NAME] [PERSON_NAME] [PERSON_NAME] [PERSON_NAME] [PERSON_…" at bounding box center [238, 413] width 104 height 26
click at [394, 411] on input "text" at bounding box center [385, 412] width 164 height 26
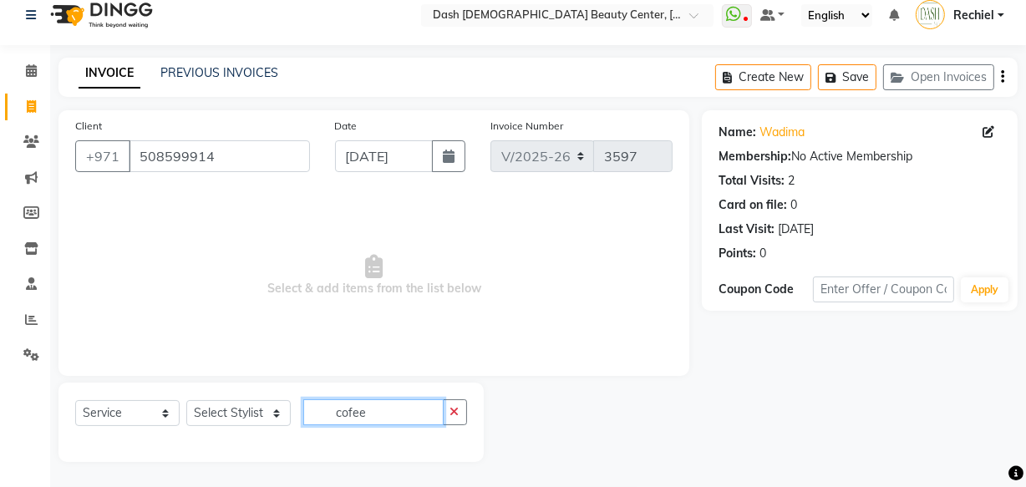
type input "cofee"
click at [234, 410] on select "Select Stylist [PERSON_NAME] [PERSON_NAME] [PERSON_NAME] [PERSON_NAME] [PERSON_…" at bounding box center [238, 413] width 104 height 26
click at [161, 152] on input "508599914" at bounding box center [219, 156] width 181 height 32
click at [164, 156] on input "508599914" at bounding box center [219, 156] width 181 height 32
click at [30, 68] on icon at bounding box center [31, 70] width 11 height 13
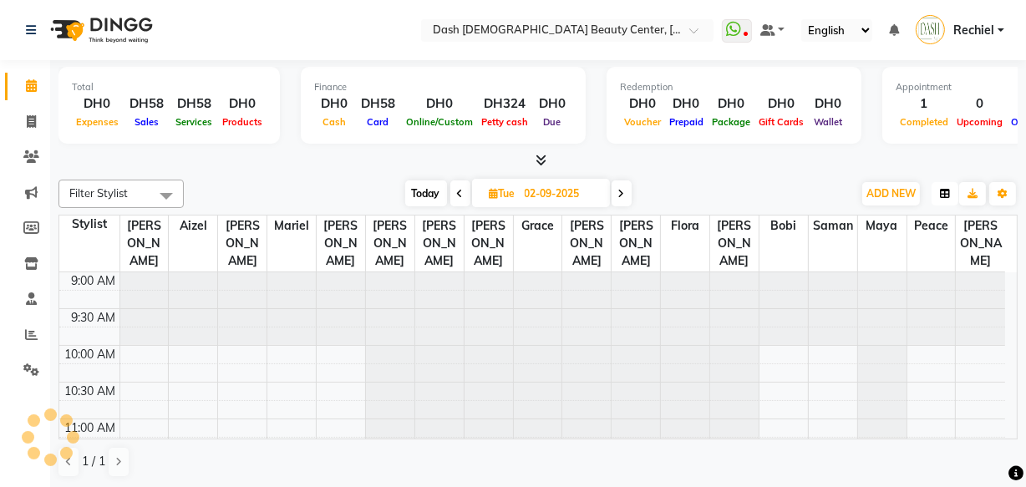
click at [944, 191] on icon "button" at bounding box center [945, 194] width 10 height 10
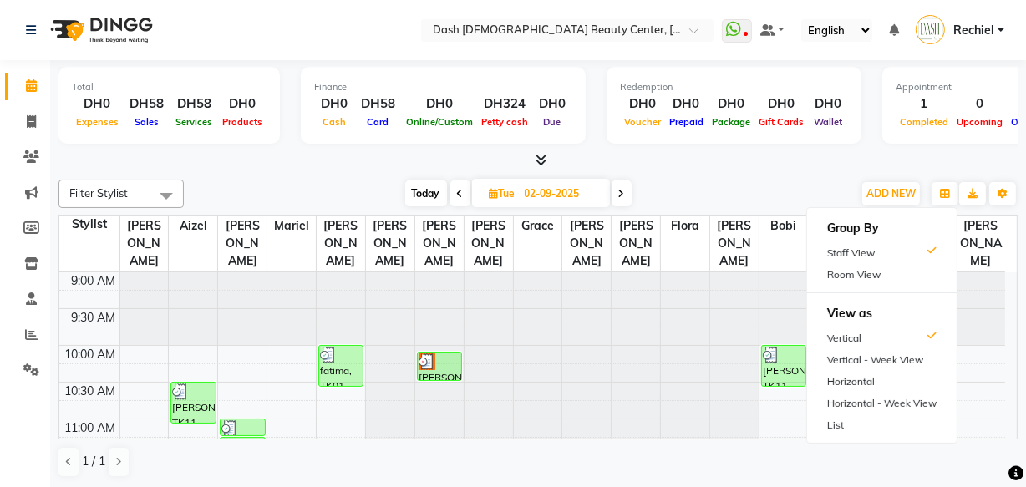
click at [793, 177] on div "Filter Stylist Select All [PERSON_NAME] [PERSON_NAME] [PERSON_NAME] [PERSON_NAM…" at bounding box center [537, 329] width 959 height 312
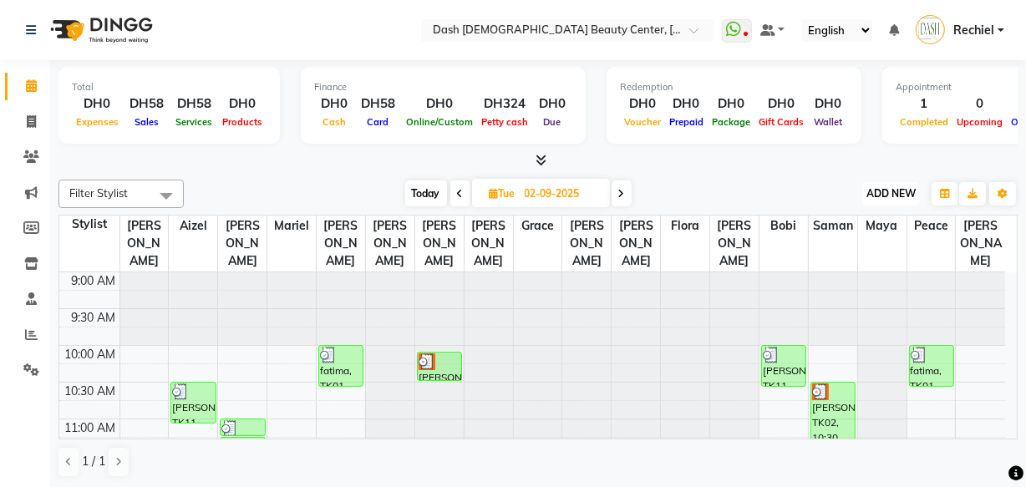
click at [897, 195] on span "ADD NEW" at bounding box center [890, 193] width 49 height 13
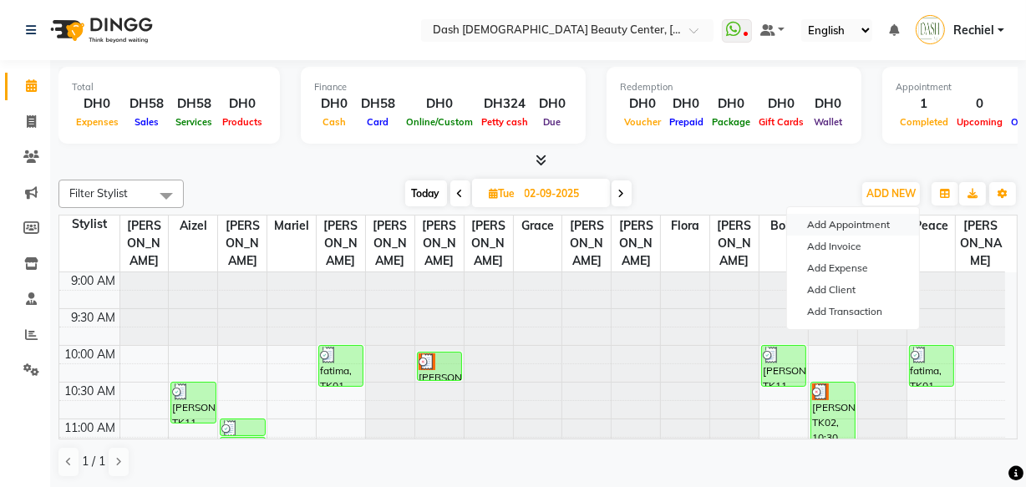
click at [880, 217] on button "Add Appointment" at bounding box center [853, 225] width 132 height 22
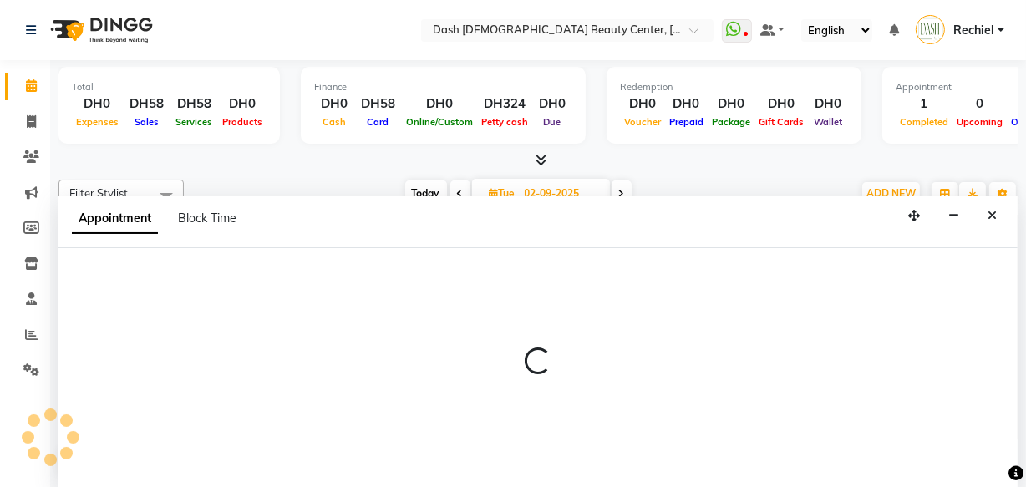
click at [1013, 215] on div "Appointment Block Time" at bounding box center [537, 222] width 959 height 52
select select "600"
select select "tentative"
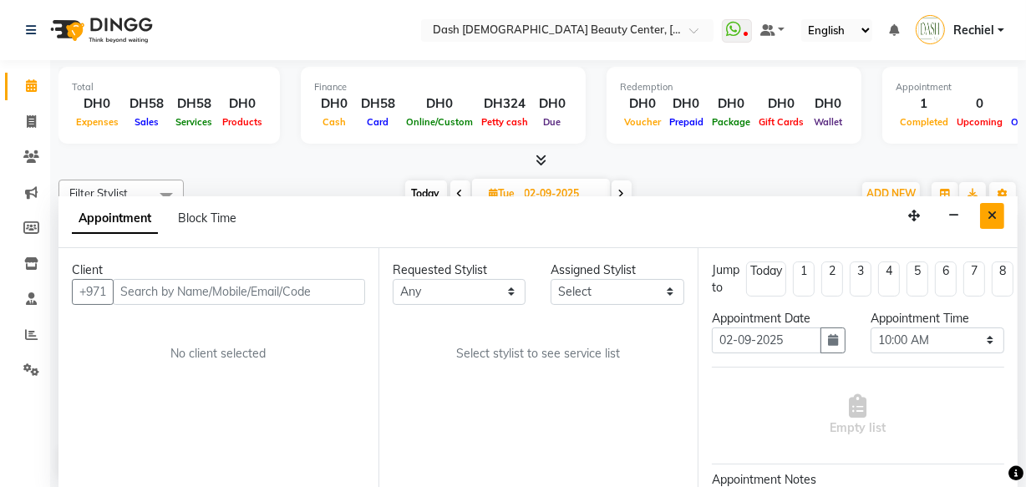
click at [992, 214] on icon "Close" at bounding box center [992, 216] width 9 height 12
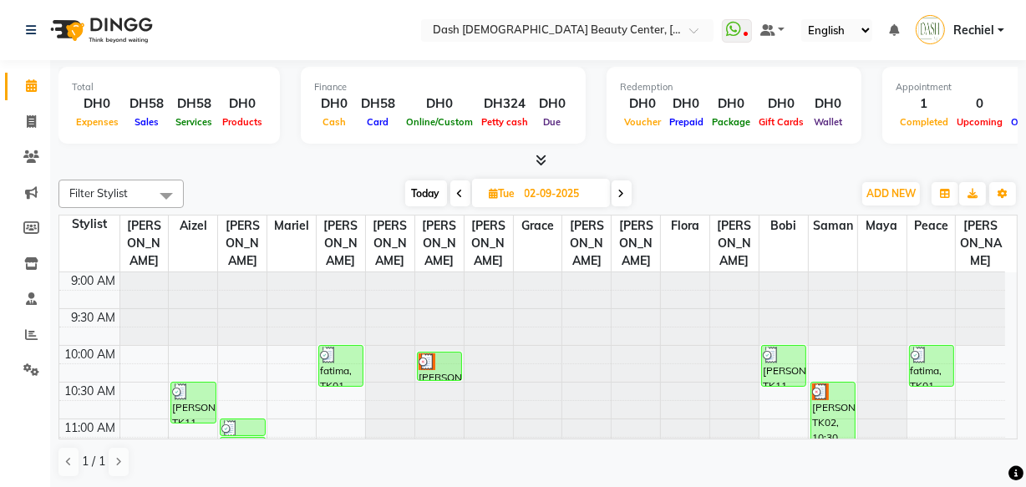
click at [418, 185] on span "Today" at bounding box center [426, 193] width 42 height 26
type input "[DATE]"
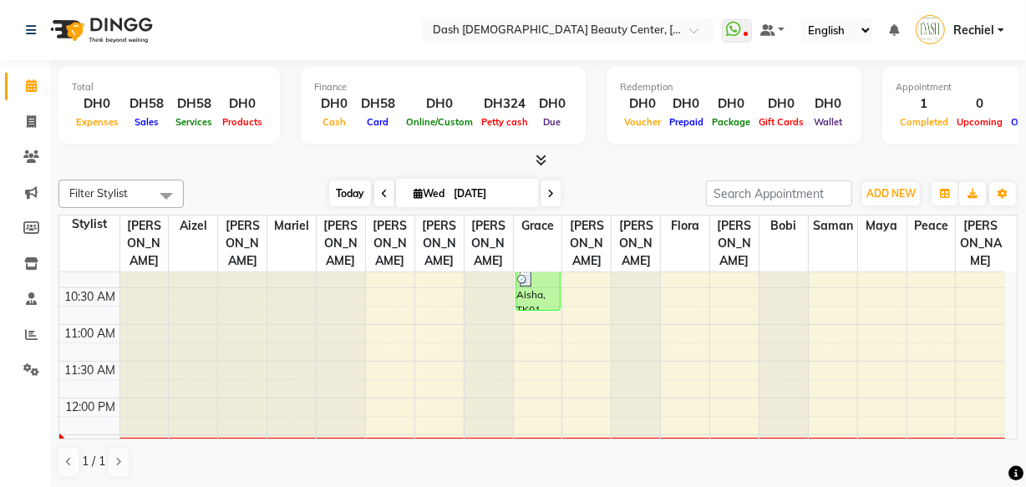
scroll to position [135, 0]
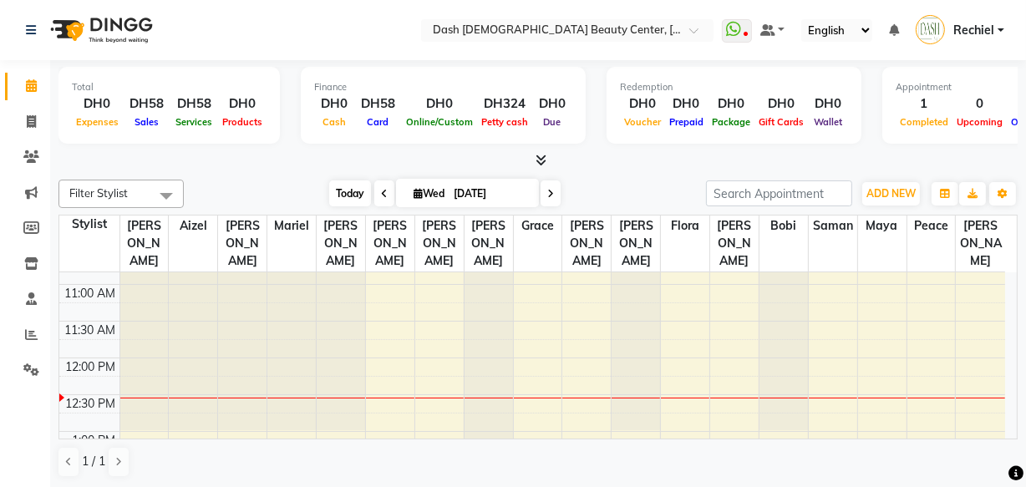
select select "81113"
select select "tentative"
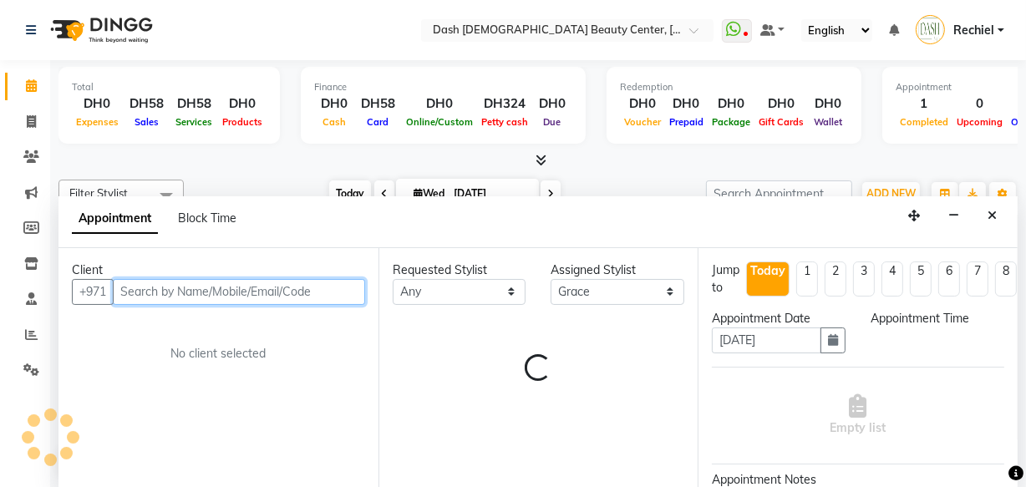
select select "735"
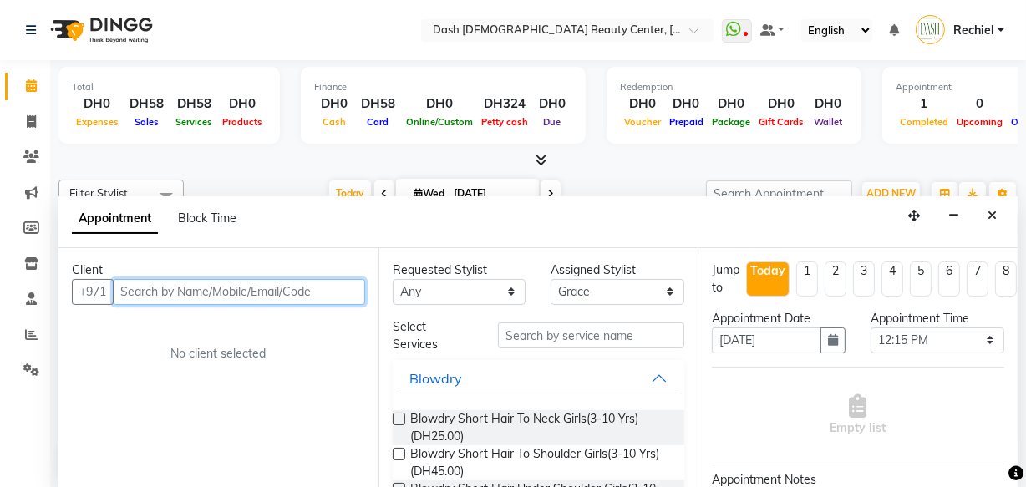
click at [313, 283] on input "text" at bounding box center [239, 292] width 252 height 26
paste input "508599914"
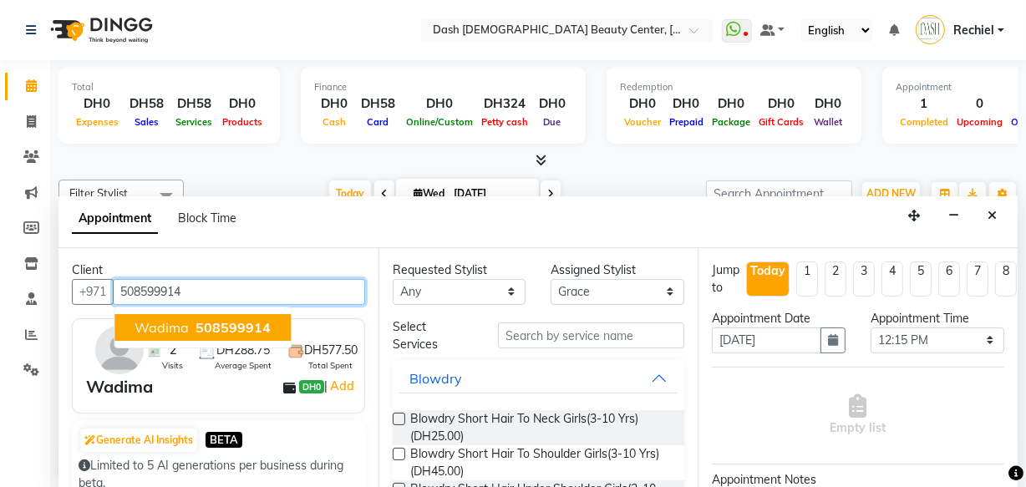
type input "508599914"
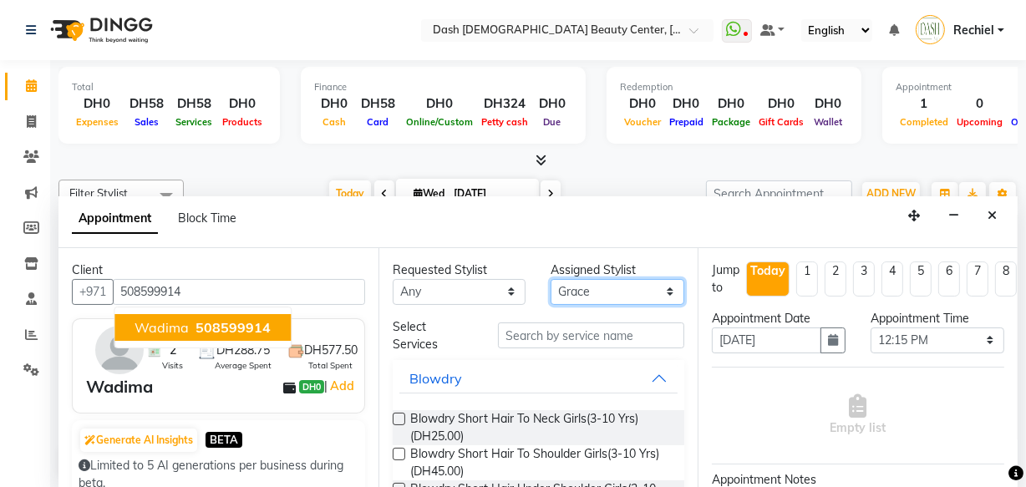
click at [624, 282] on select "Select [PERSON_NAME] [PERSON_NAME] [PERSON_NAME] [PERSON_NAME] [PERSON_NAME] [P…" at bounding box center [618, 292] width 134 height 26
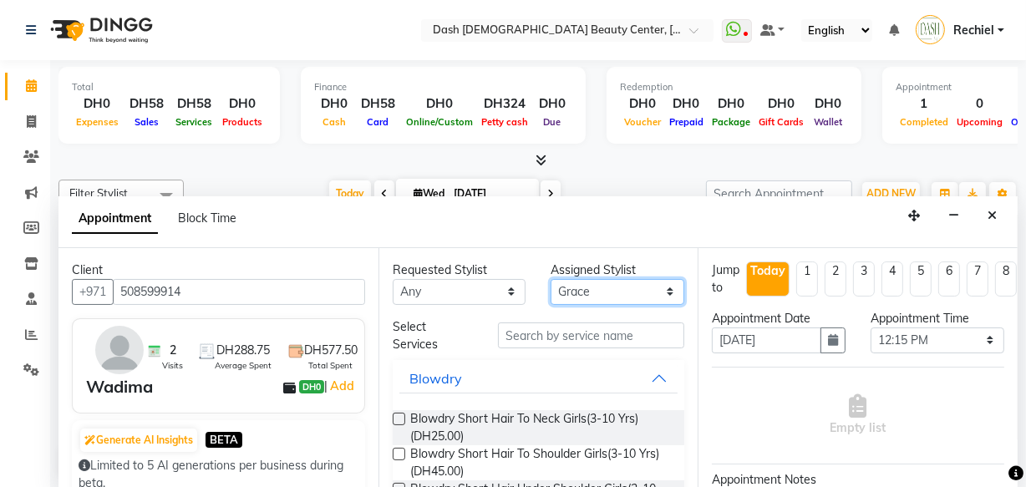
select select "81114"
click at [551, 279] on select "Select [PERSON_NAME] [PERSON_NAME] [PERSON_NAME] [PERSON_NAME] [PERSON_NAME] [P…" at bounding box center [618, 292] width 134 height 26
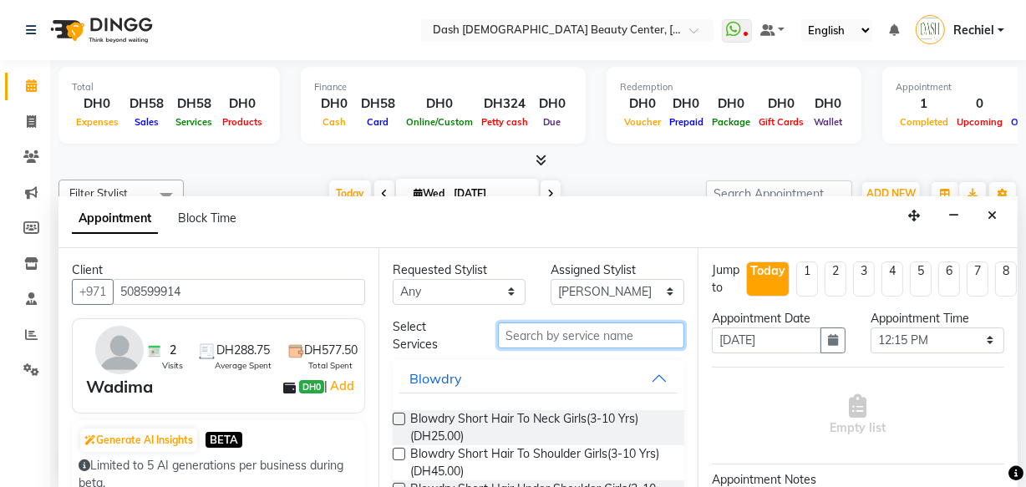
click at [580, 344] on input "text" at bounding box center [591, 335] width 186 height 26
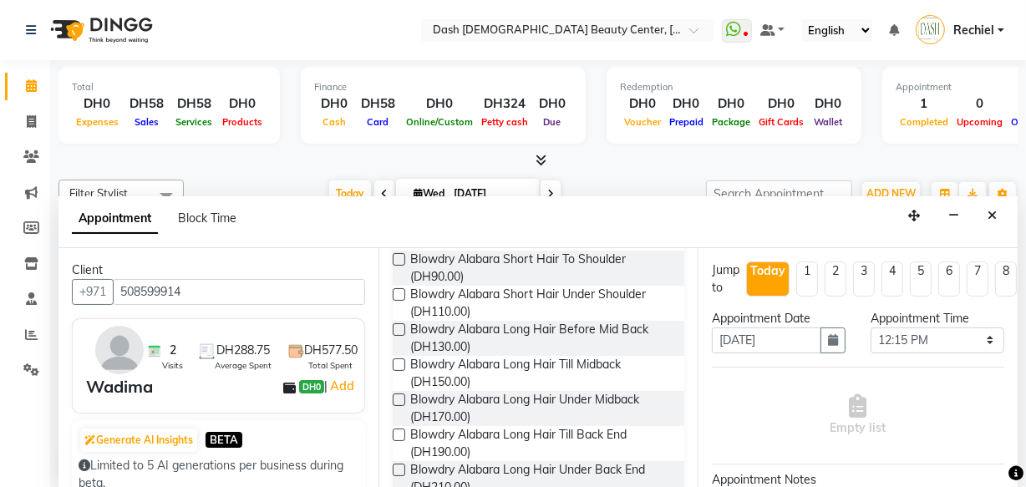
scroll to position [505, 0]
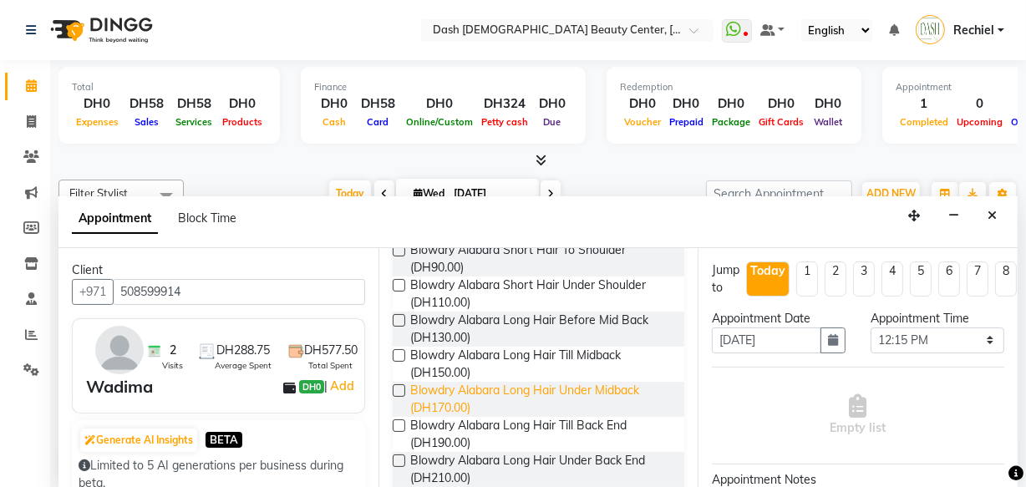
type input "blowdry alabara"
click at [414, 408] on span "Blowdry Alabara Long Hair Under Midback (DH170.00)" at bounding box center [541, 399] width 262 height 35
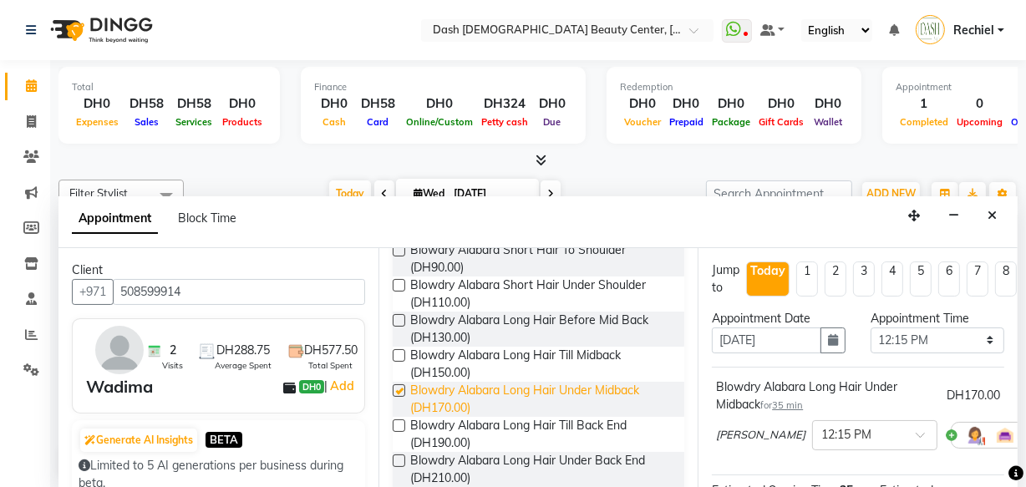
checkbox input "false"
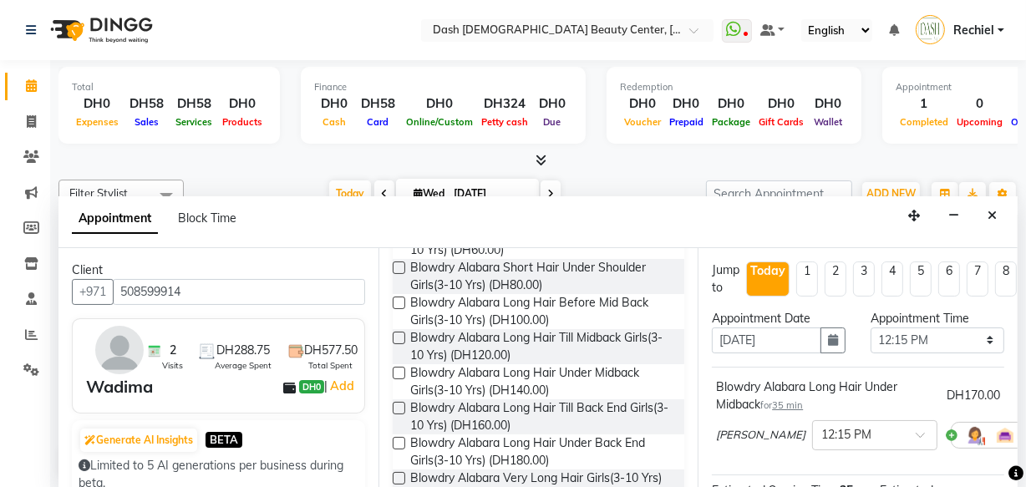
scroll to position [0, 0]
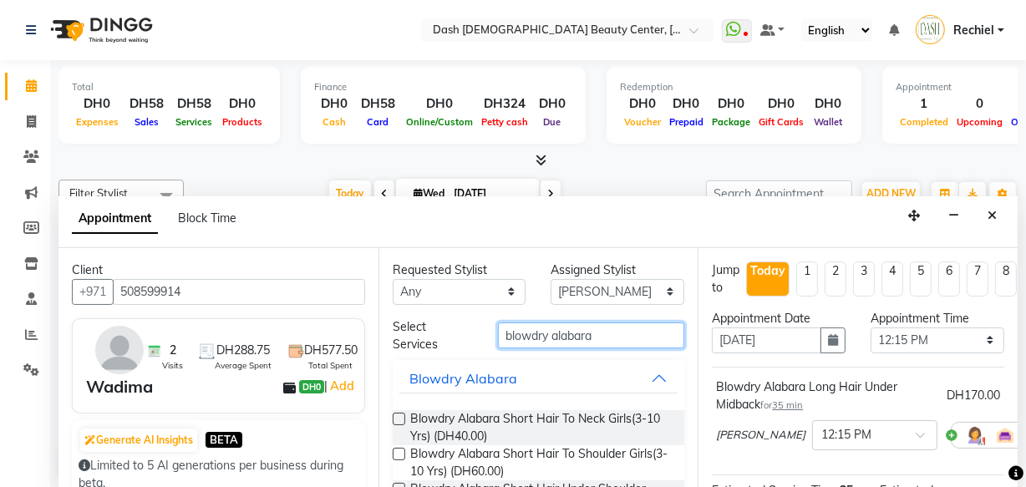
click at [612, 337] on input "blowdry alabara" at bounding box center [591, 335] width 186 height 26
click at [642, 337] on input "blowdry alabara" at bounding box center [591, 335] width 186 height 26
type input "b"
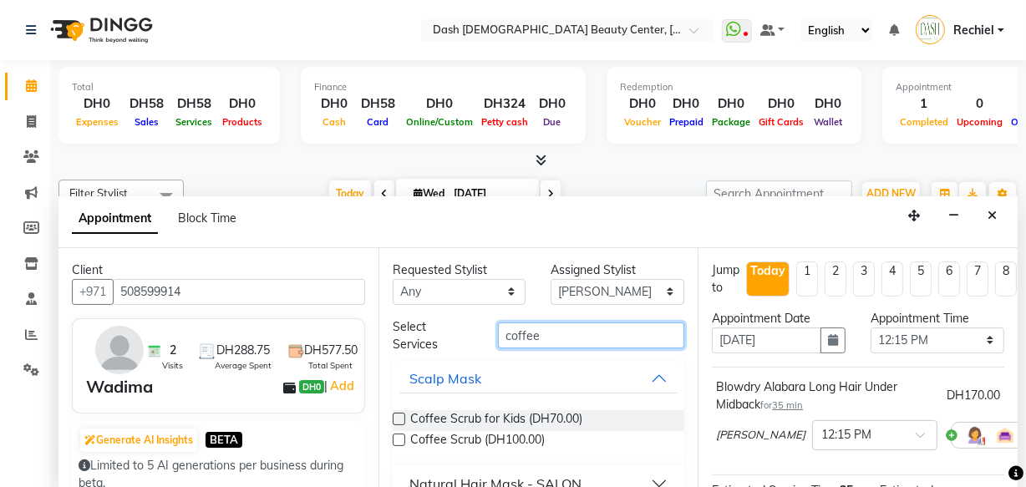
type input "coffee"
click at [399, 439] on label at bounding box center [399, 440] width 13 height 13
click at [399, 439] on input "checkbox" at bounding box center [398, 441] width 11 height 11
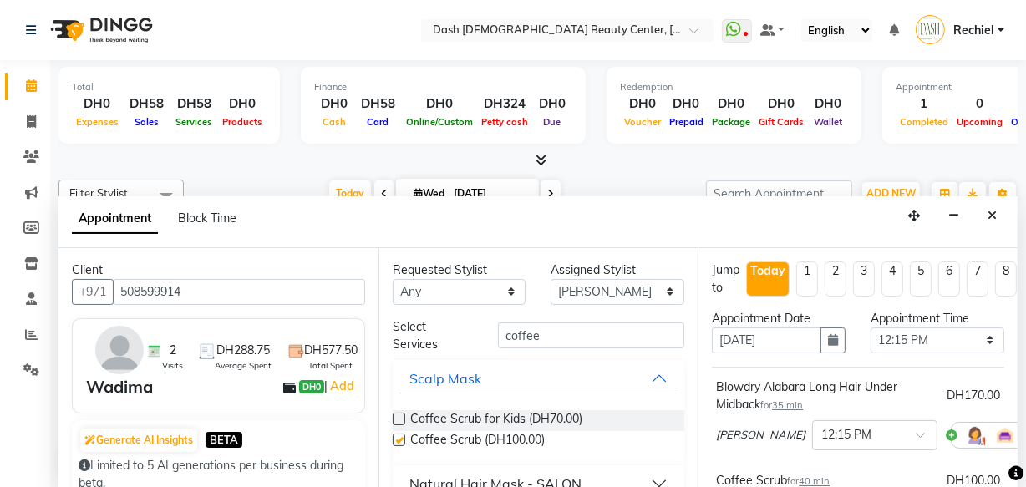
checkbox input "false"
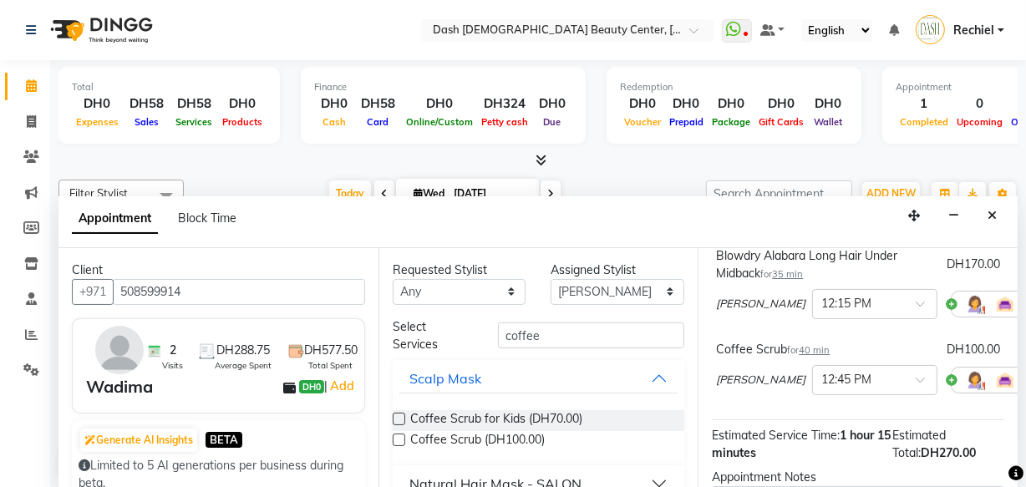
scroll to position [334, 0]
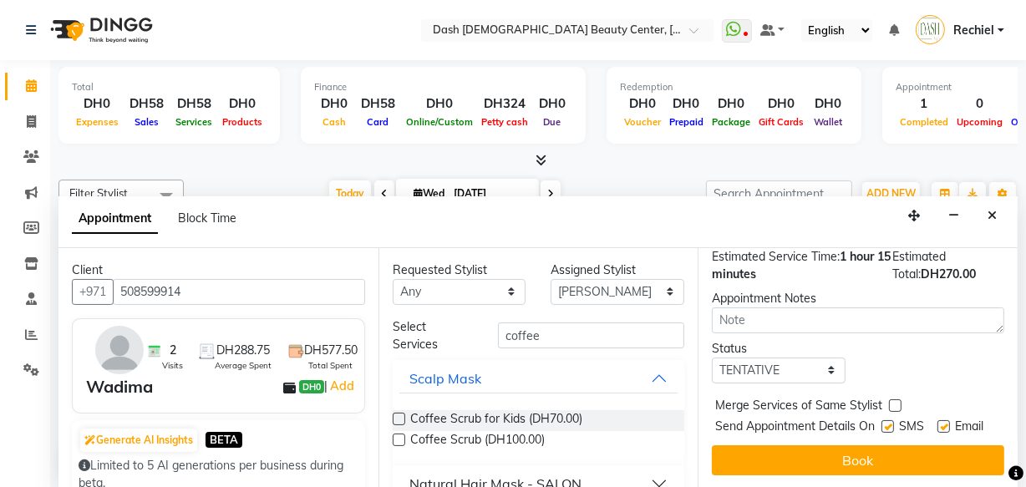
click at [895, 399] on label at bounding box center [895, 405] width 13 height 13
click at [895, 402] on input "checkbox" at bounding box center [894, 407] width 11 height 11
checkbox input "true"
click at [899, 418] on span "SMS" at bounding box center [911, 428] width 25 height 21
click at [937, 420] on label at bounding box center [943, 426] width 13 height 13
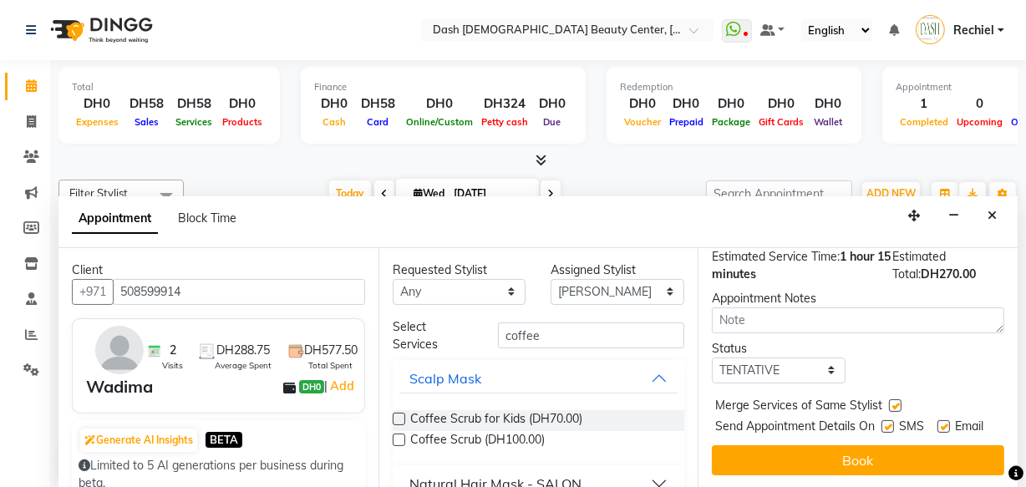
click at [937, 423] on input "checkbox" at bounding box center [942, 428] width 11 height 11
checkbox input "false"
click at [884, 420] on label at bounding box center [887, 426] width 13 height 13
click at [884, 423] on input "checkbox" at bounding box center [886, 428] width 11 height 11
checkbox input "false"
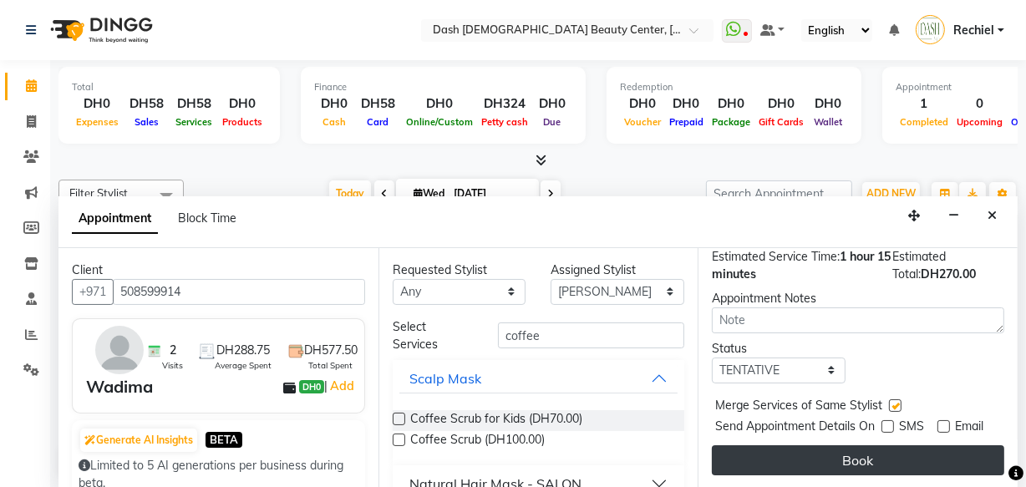
click at [924, 455] on button "Book" at bounding box center [858, 460] width 292 height 30
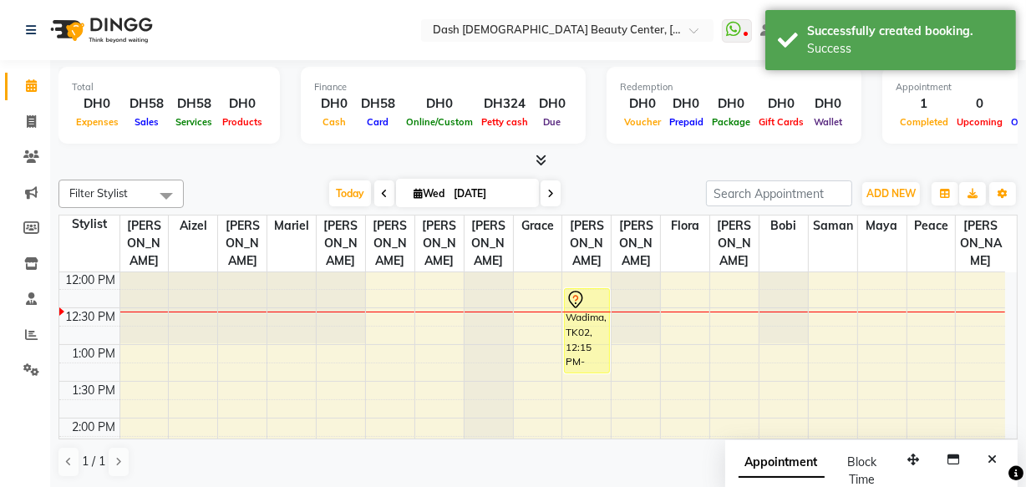
scroll to position [241, 0]
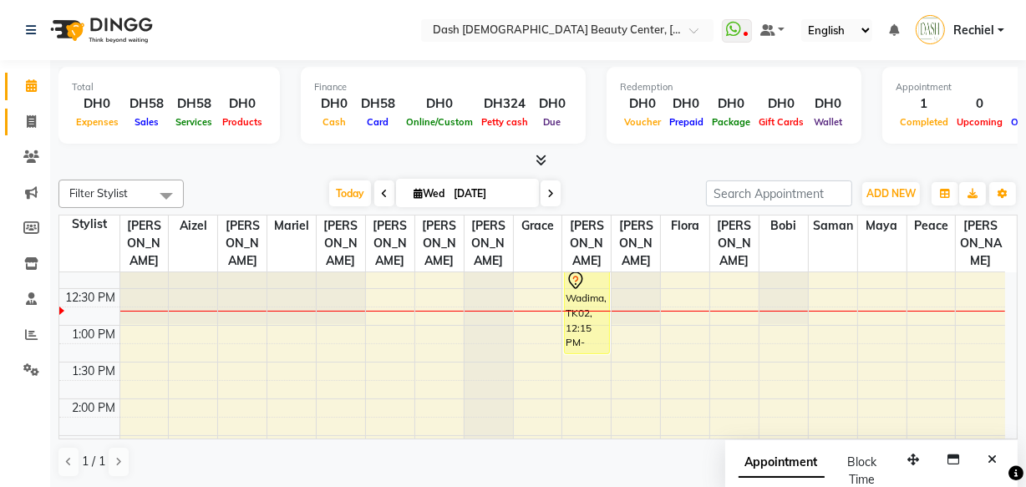
click at [31, 122] on icon at bounding box center [31, 121] width 9 height 13
select select "service"
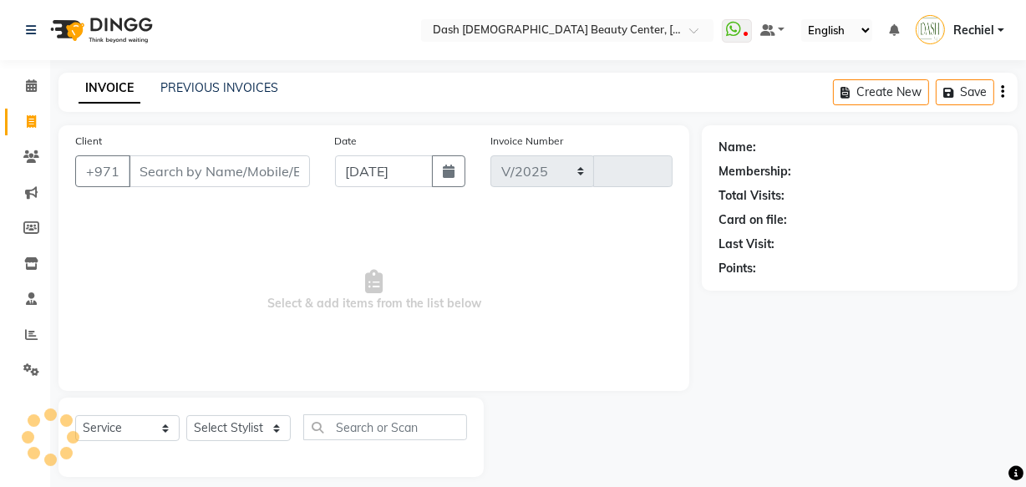
select select "8372"
type input "3597"
click at [24, 166] on span at bounding box center [31, 157] width 29 height 19
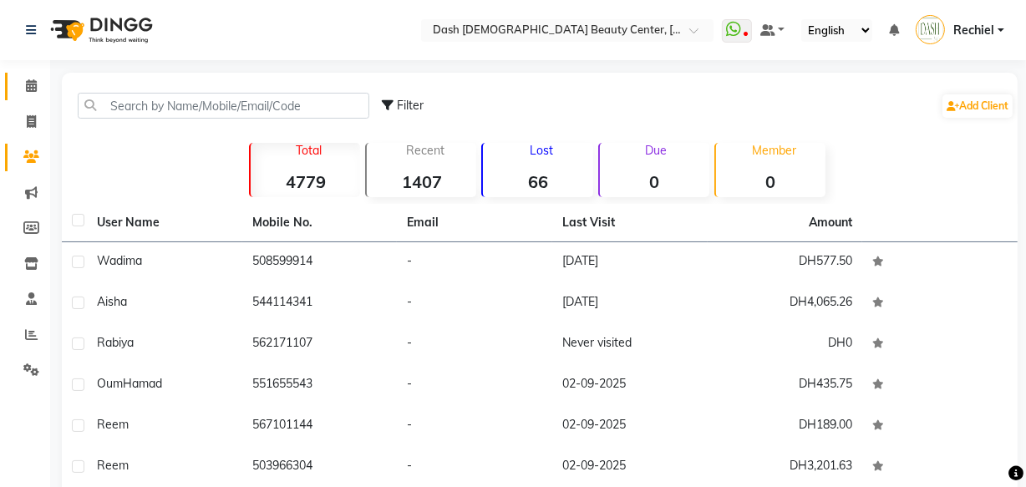
click at [28, 86] on icon at bounding box center [31, 85] width 11 height 13
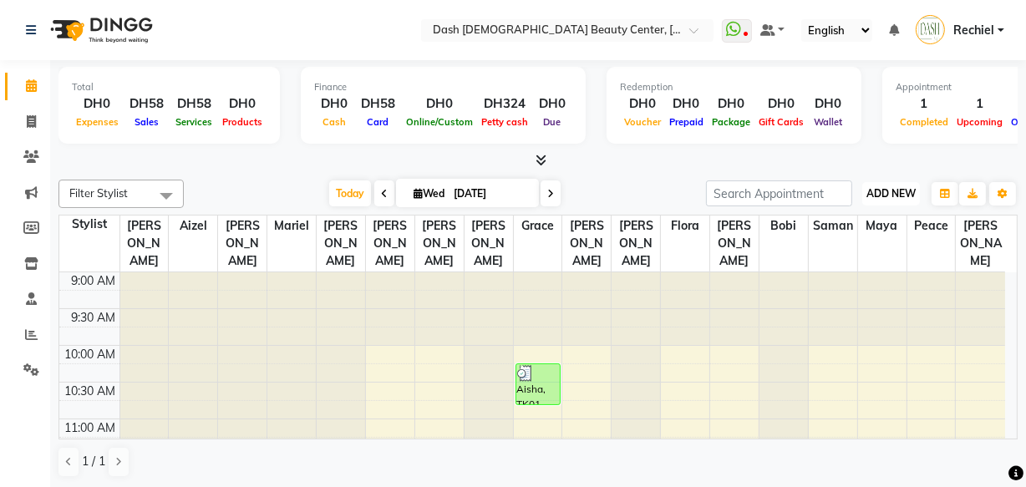
click at [891, 185] on button "ADD NEW Toggle Dropdown" at bounding box center [891, 193] width 58 height 23
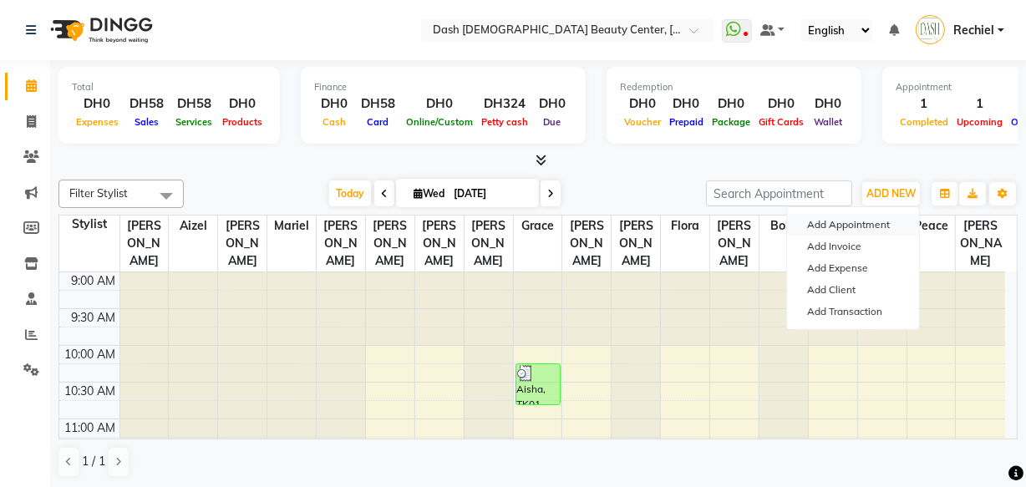
click at [852, 222] on button "Add Appointment" at bounding box center [853, 225] width 132 height 22
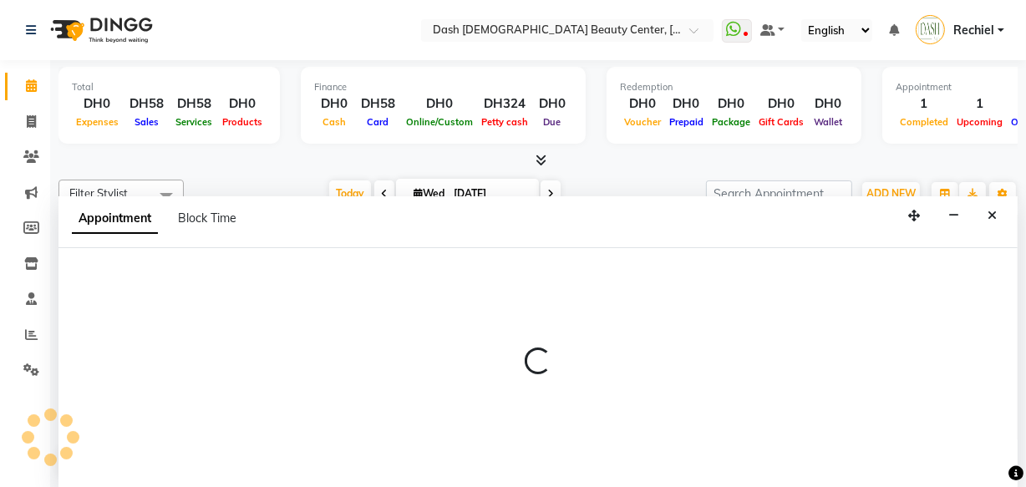
select select "tentative"
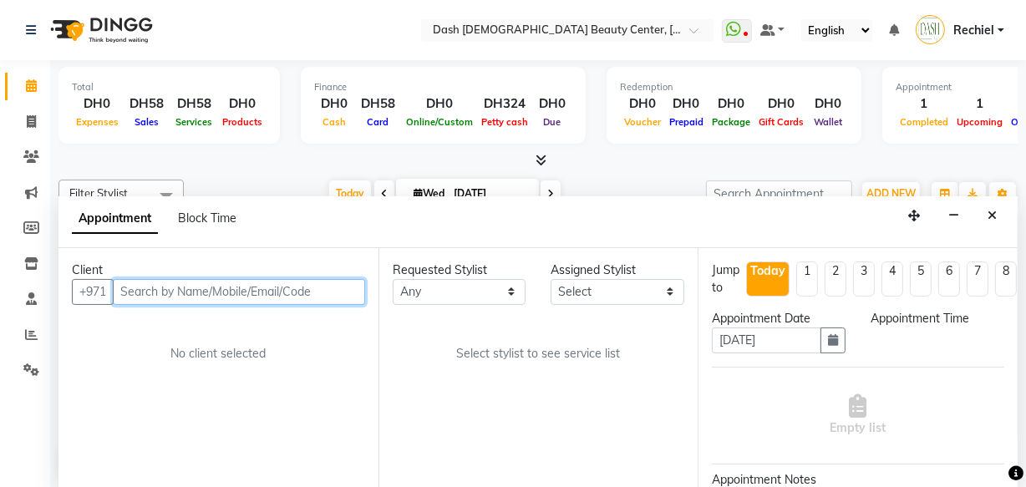
select select "600"
click at [209, 295] on input "text" at bounding box center [239, 292] width 252 height 26
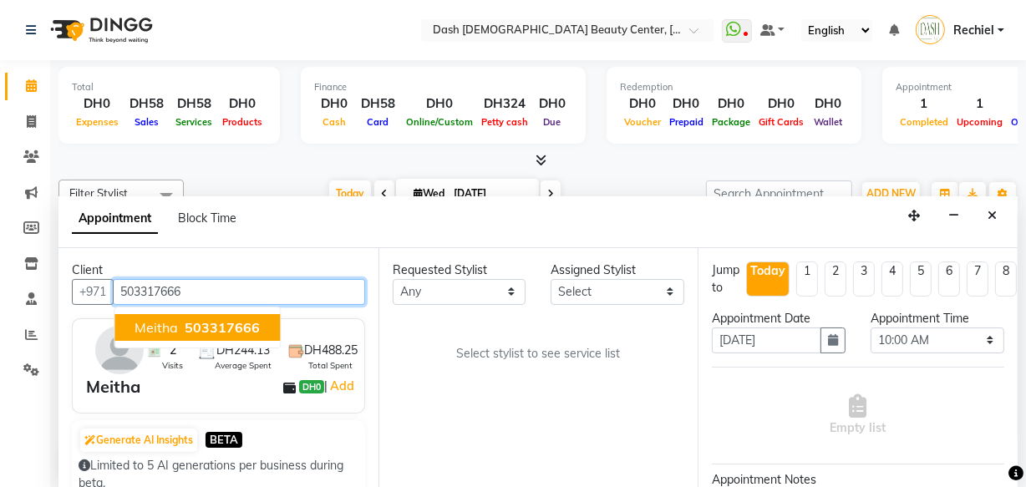
click at [229, 328] on span "503317666" at bounding box center [222, 327] width 75 height 17
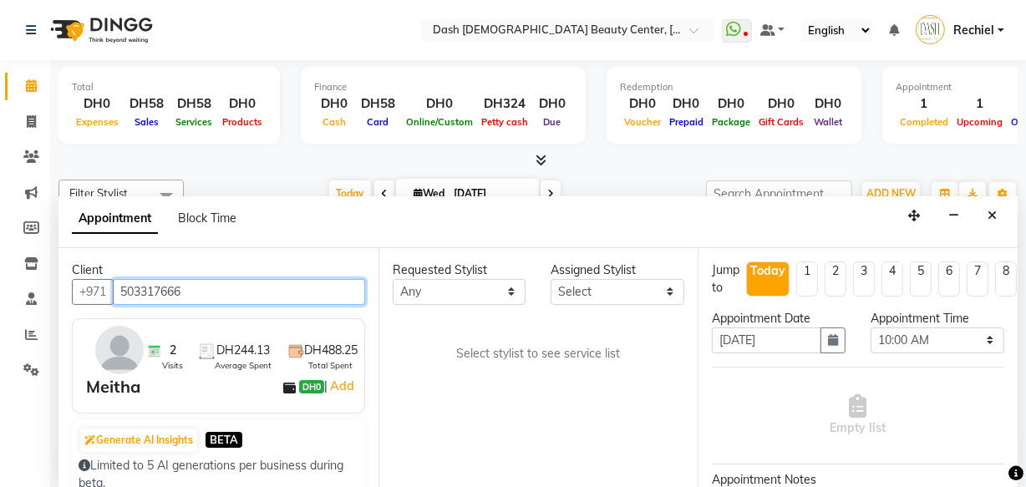
type input "503317666"
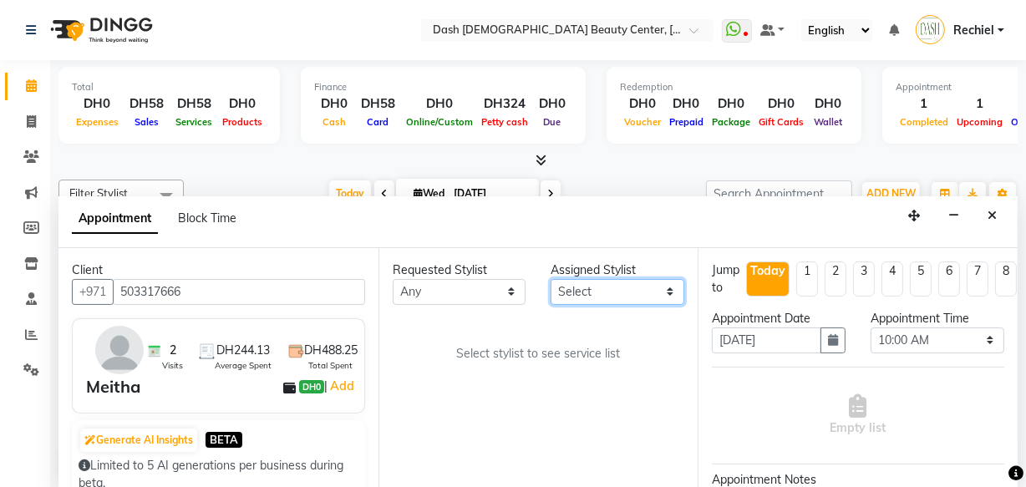
click at [618, 292] on select "Select [PERSON_NAME] [PERSON_NAME] [PERSON_NAME] [PERSON_NAME] [PERSON_NAME] [P…" at bounding box center [618, 292] width 134 height 26
click at [620, 298] on select "Select [PERSON_NAME] [PERSON_NAME] [PERSON_NAME] [PERSON_NAME] [PERSON_NAME] [P…" at bounding box center [618, 292] width 134 height 26
click at [622, 298] on select "Select [PERSON_NAME] [PERSON_NAME] [PERSON_NAME] [PERSON_NAME] [PERSON_NAME] [P…" at bounding box center [618, 292] width 134 height 26
select select "81110"
click at [551, 279] on select "Select [PERSON_NAME] [PERSON_NAME] [PERSON_NAME] [PERSON_NAME] [PERSON_NAME] [P…" at bounding box center [618, 292] width 134 height 26
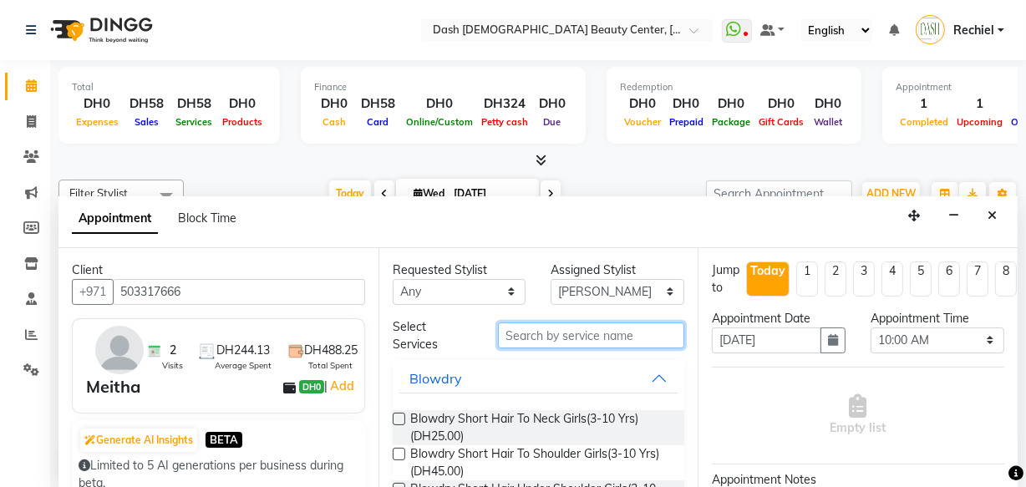
click at [593, 337] on input "text" at bounding box center [591, 335] width 186 height 26
type input "b"
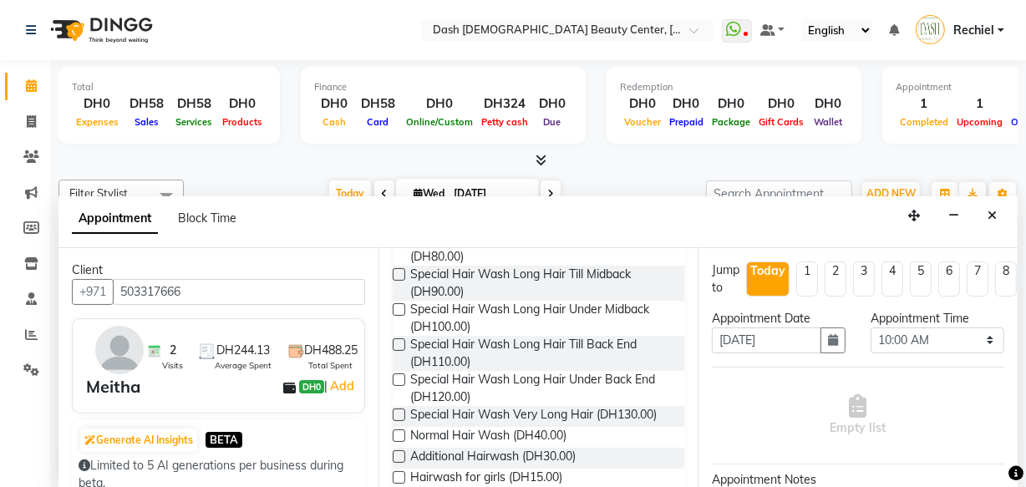
scroll to position [293, 0]
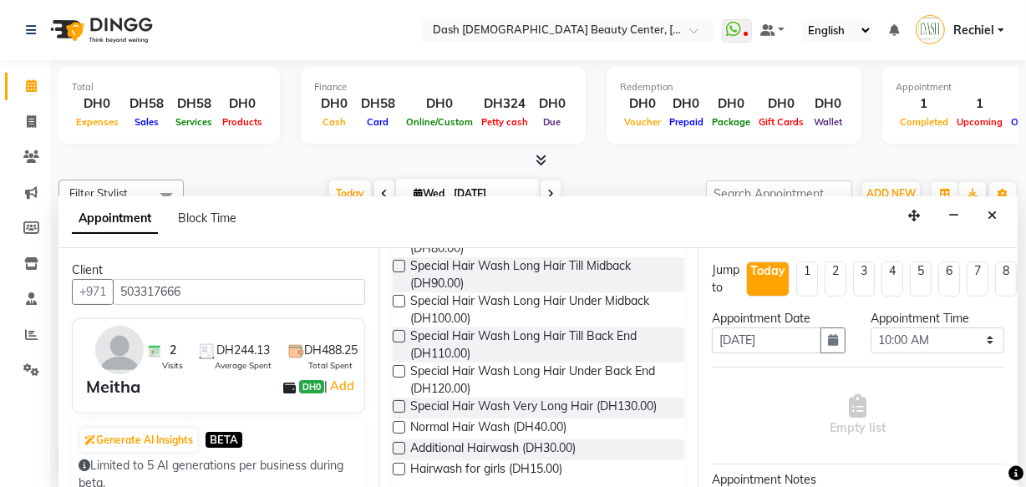
type input "wash"
click at [397, 445] on label at bounding box center [399, 448] width 13 height 13
click at [397, 445] on input "checkbox" at bounding box center [398, 449] width 11 height 11
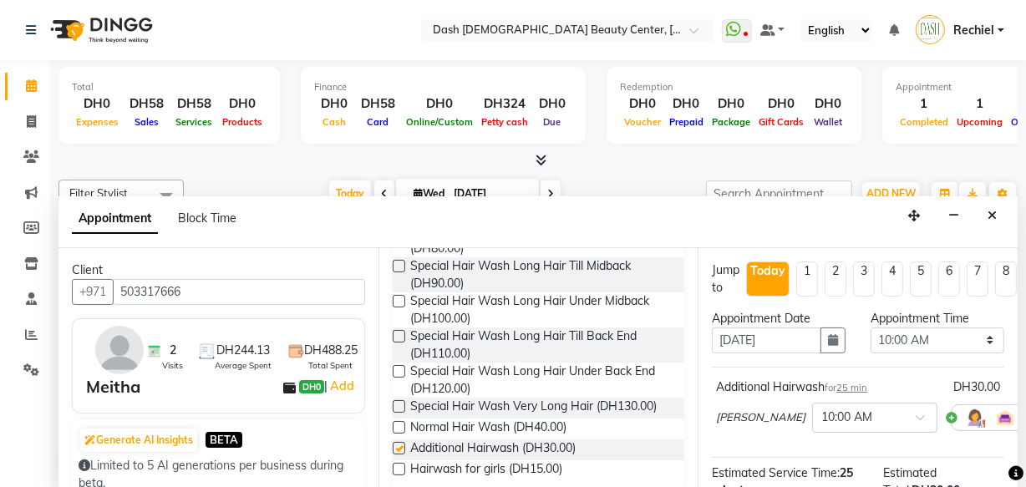
checkbox input "false"
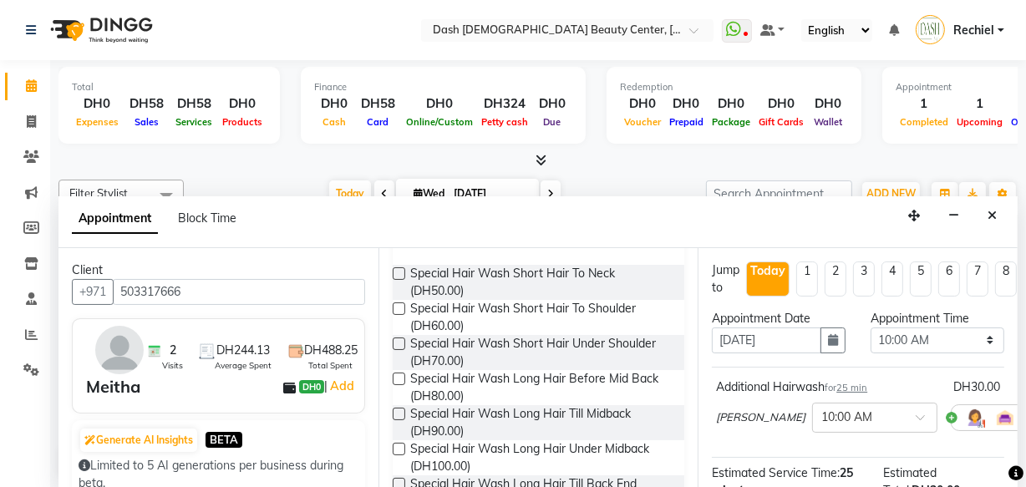
scroll to position [0, 0]
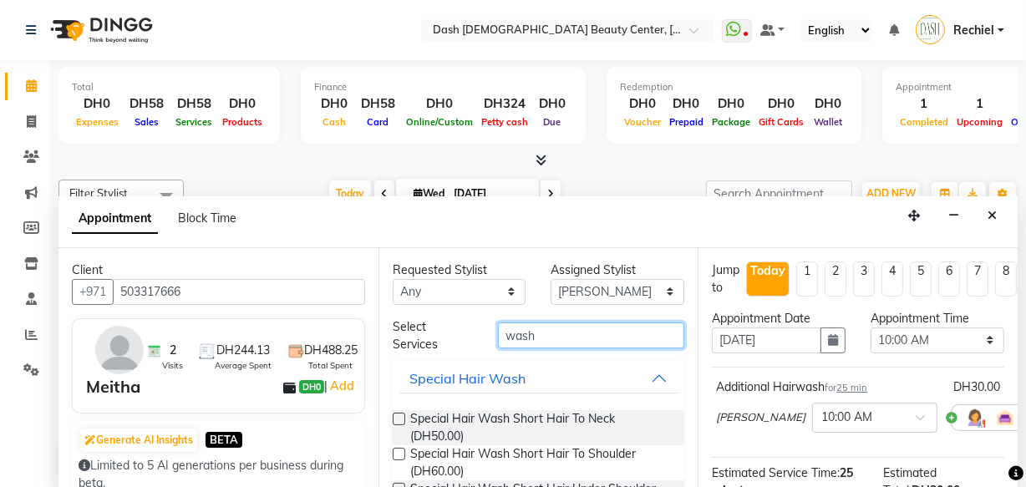
click at [579, 337] on input "wash" at bounding box center [591, 335] width 186 height 26
type input "w"
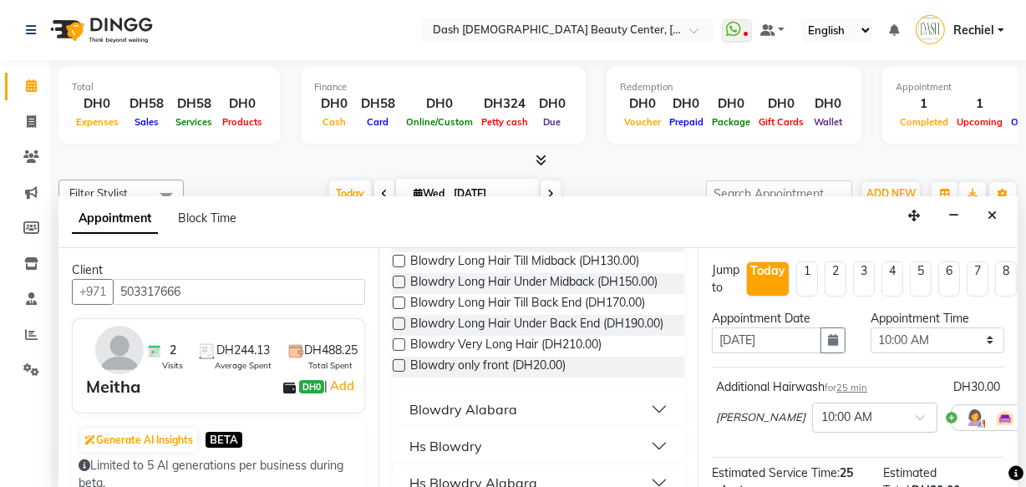
scroll to position [562, 0]
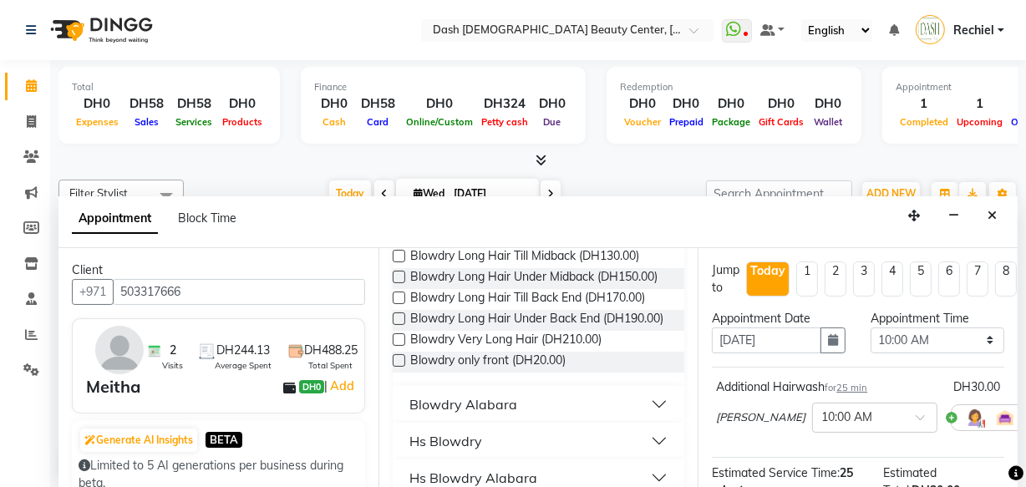
type input "blowdry"
click at [399, 325] on label at bounding box center [399, 318] width 13 height 13
click at [399, 326] on input "checkbox" at bounding box center [398, 320] width 11 height 11
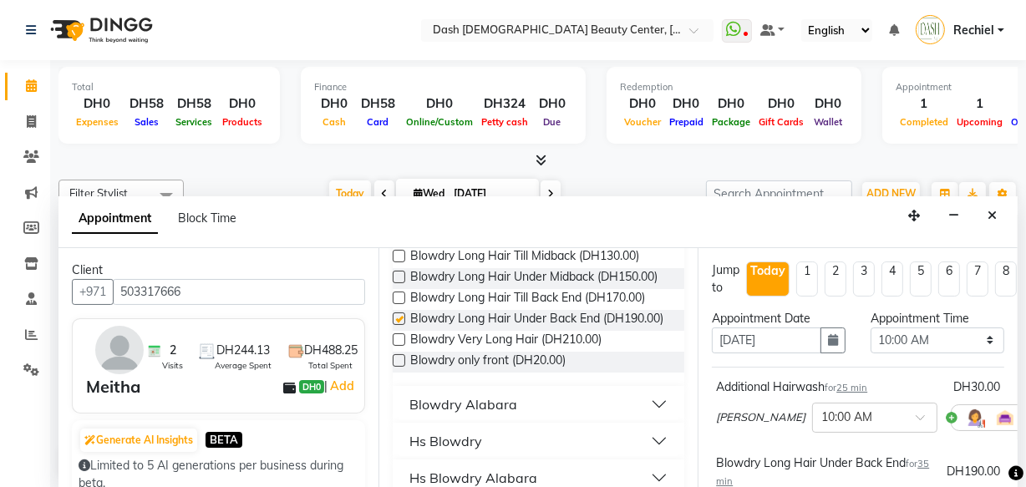
checkbox input "false"
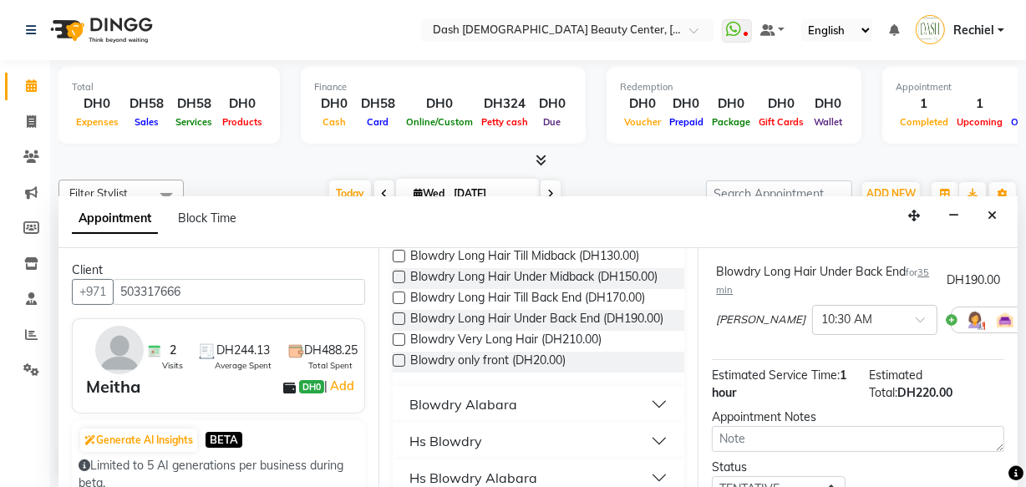
scroll to position [334, 0]
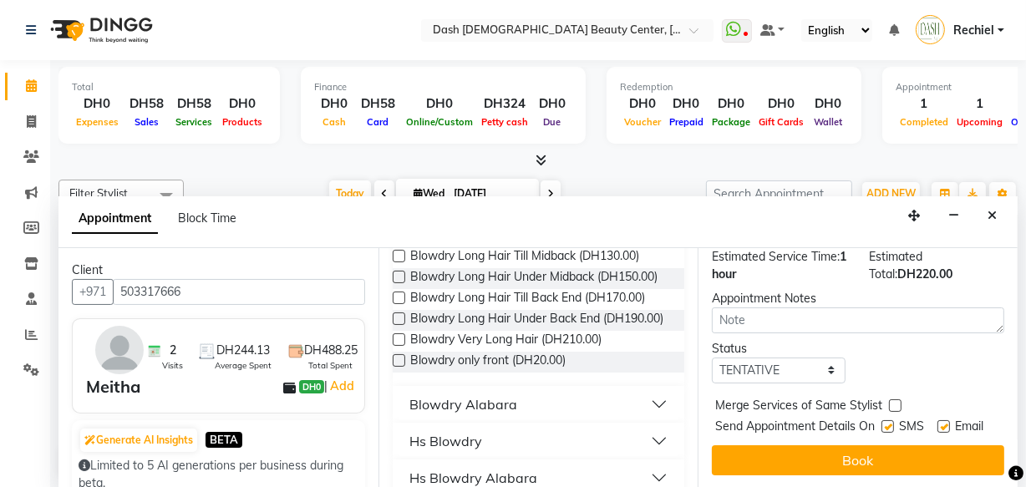
click at [895, 399] on label at bounding box center [895, 405] width 13 height 13
click at [895, 402] on input "checkbox" at bounding box center [894, 407] width 11 height 11
checkbox input "true"
click at [884, 420] on label at bounding box center [887, 426] width 13 height 13
click at [884, 423] on input "checkbox" at bounding box center [886, 428] width 11 height 11
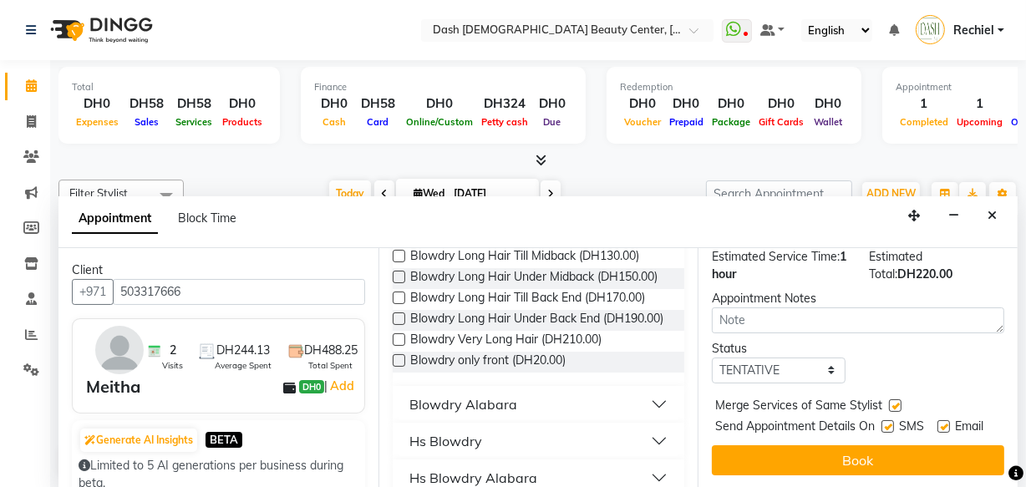
checkbox input "false"
click at [939, 420] on label at bounding box center [943, 426] width 13 height 13
click at [939, 423] on input "checkbox" at bounding box center [942, 428] width 11 height 11
checkbox input "false"
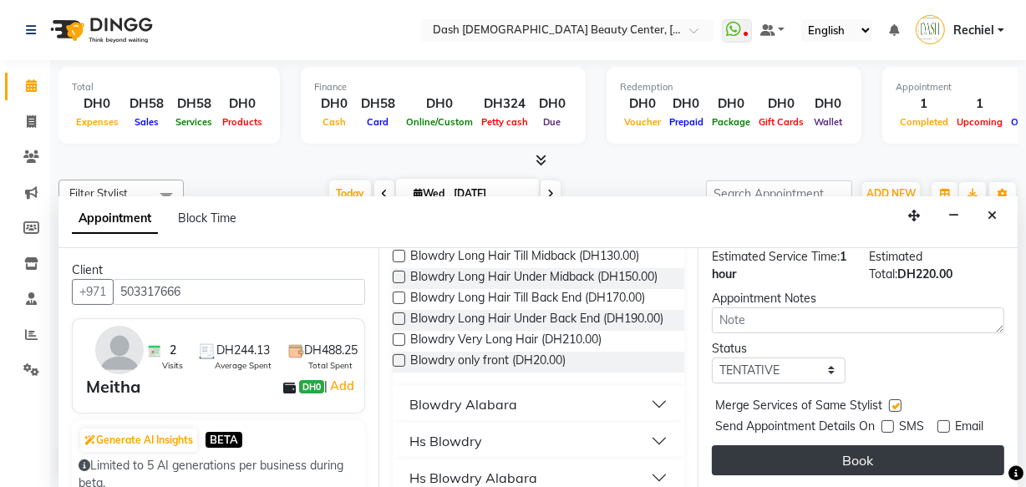
click at [796, 460] on button "Book" at bounding box center [858, 460] width 292 height 30
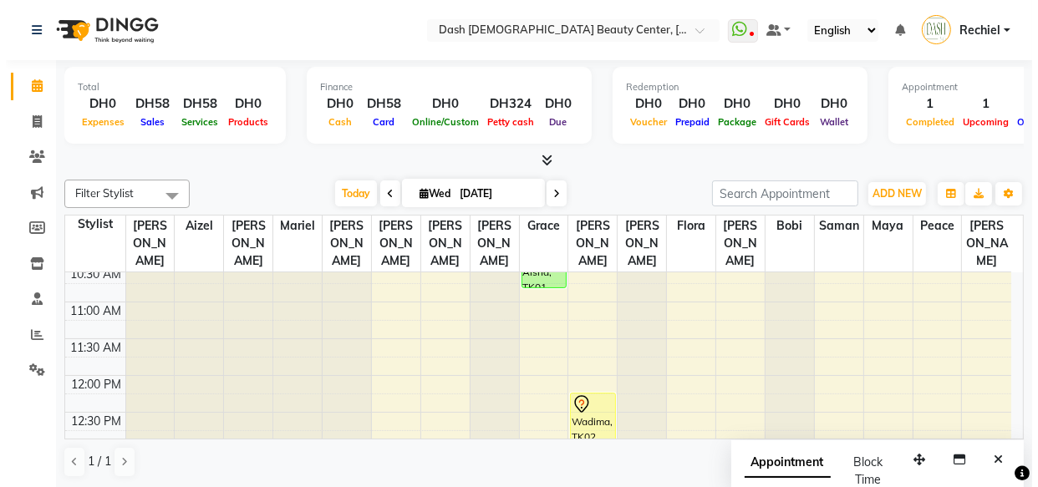
scroll to position [168, 0]
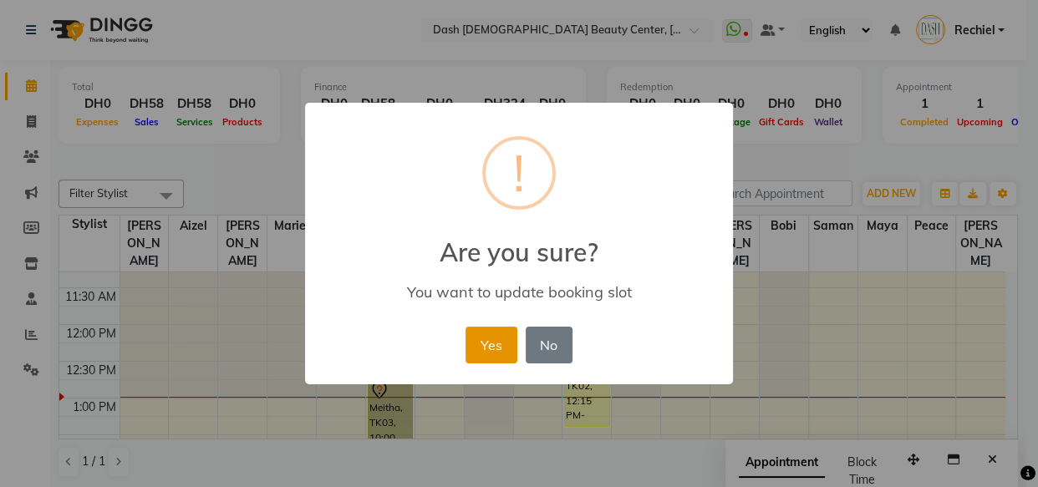
click at [501, 334] on button "Yes" at bounding box center [490, 345] width 51 height 37
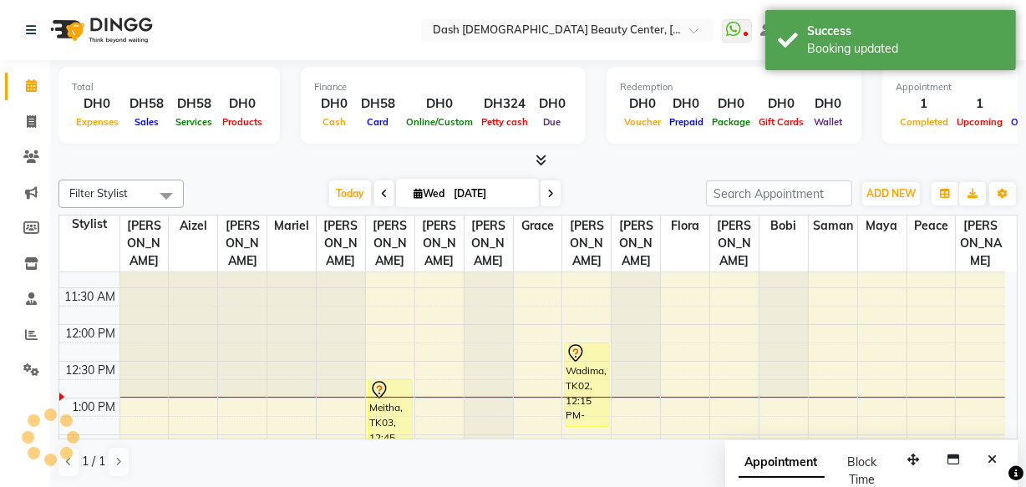
click at [390, 386] on div "Meitha, TK03, 12:45 PM-01:50 PM, Additional Hairwash,Blowdry Long Hair Under Ba…" at bounding box center [389, 417] width 43 height 77
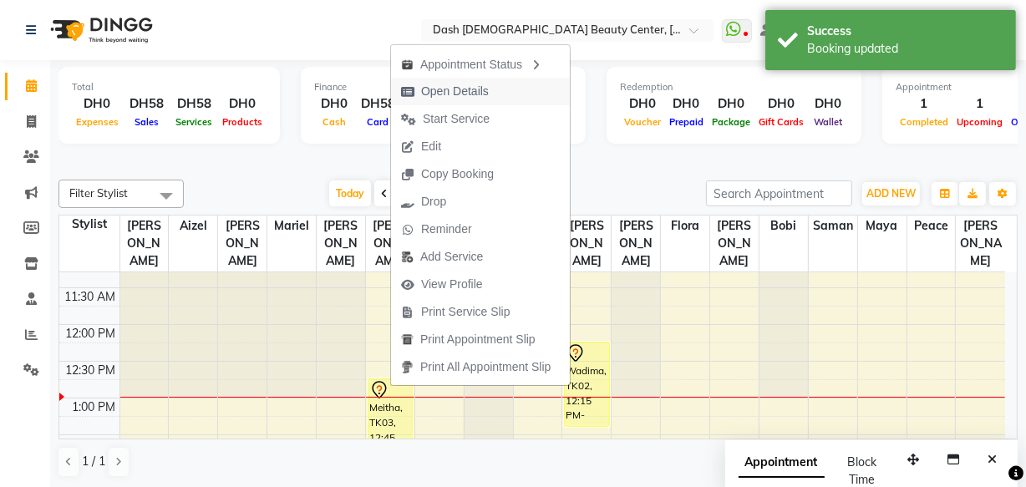
click at [483, 89] on span "Open Details" at bounding box center [455, 92] width 68 height 18
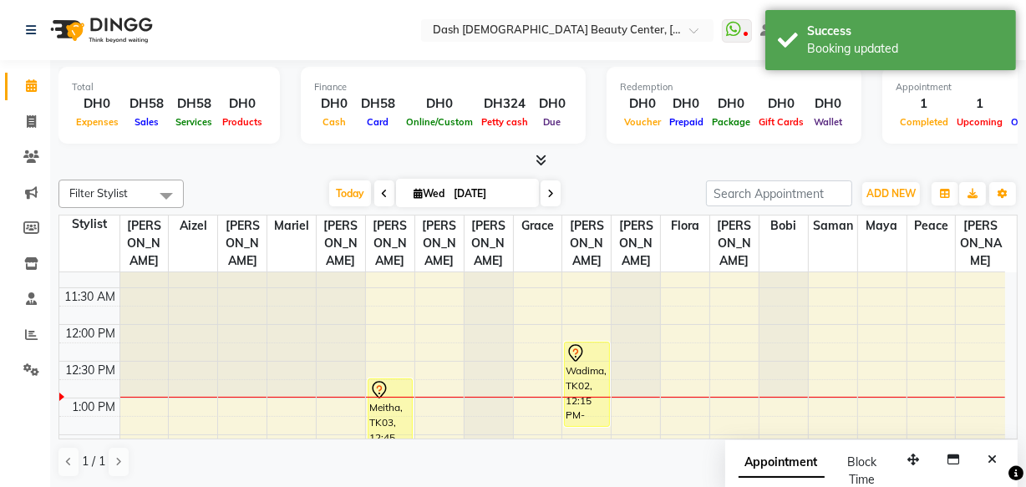
click at [389, 394] on div "Meitha, TK03, 12:45 PM-01:50 PM, Additional Hairwash,Blowdry Long Hair Under Ba…" at bounding box center [389, 417] width 43 height 77
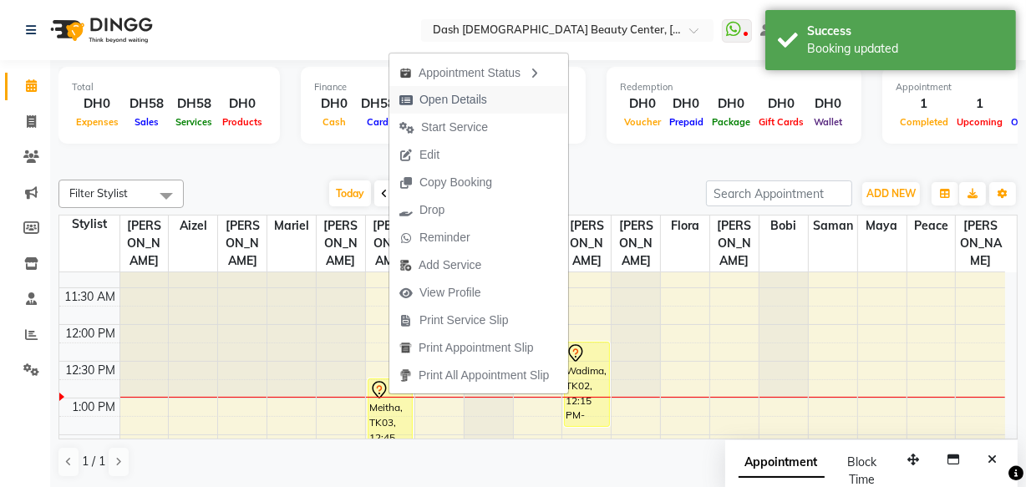
click at [469, 94] on span "Open Details" at bounding box center [453, 100] width 68 height 18
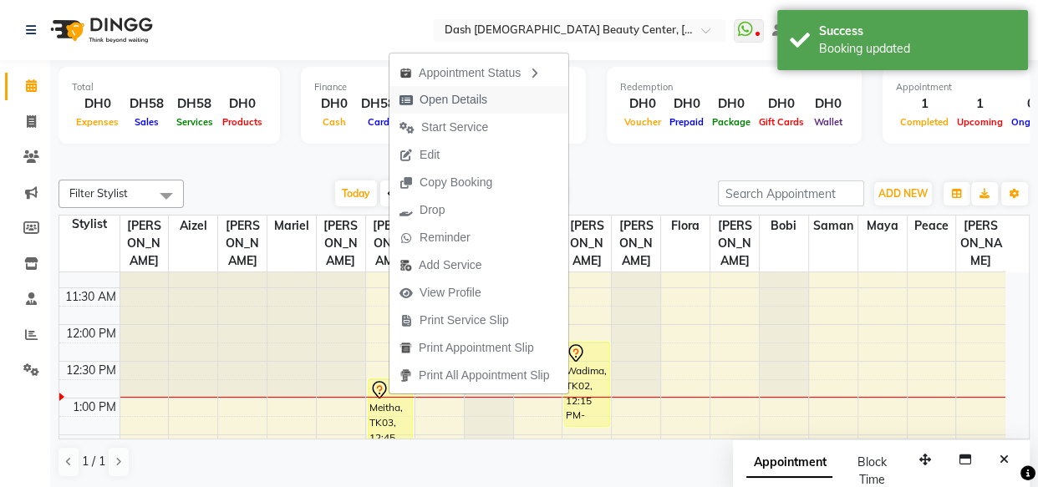
select select "7"
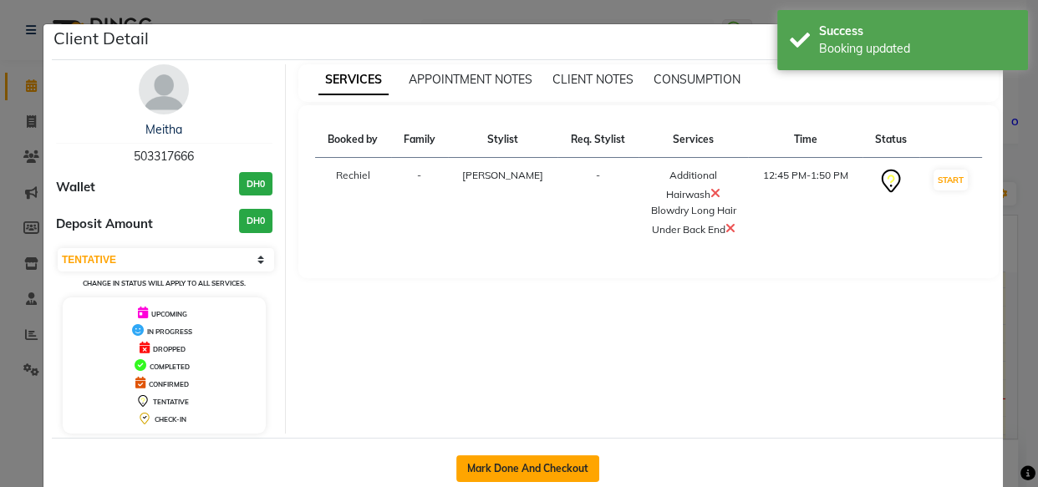
click at [510, 465] on button "Mark Done And Checkout" at bounding box center [527, 468] width 143 height 27
select select "service"
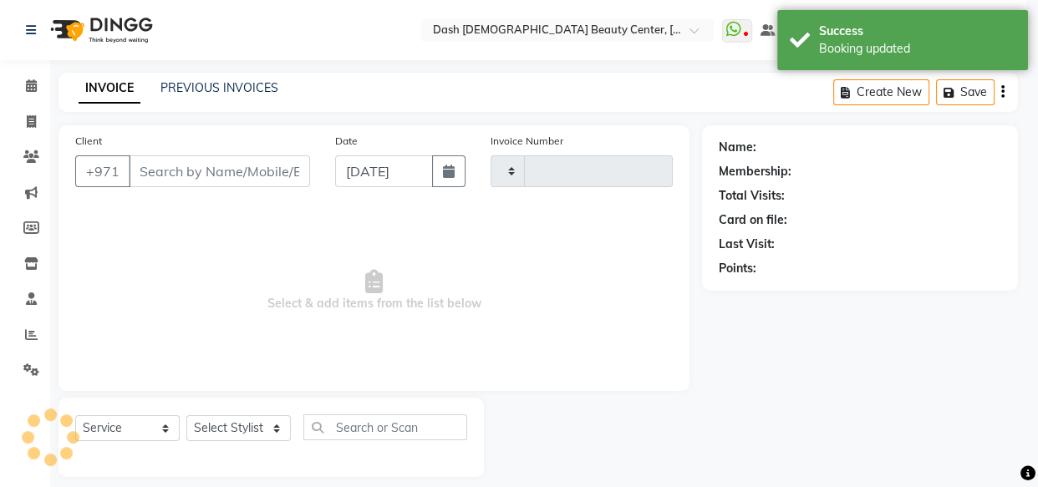
type input "3597"
select select "8372"
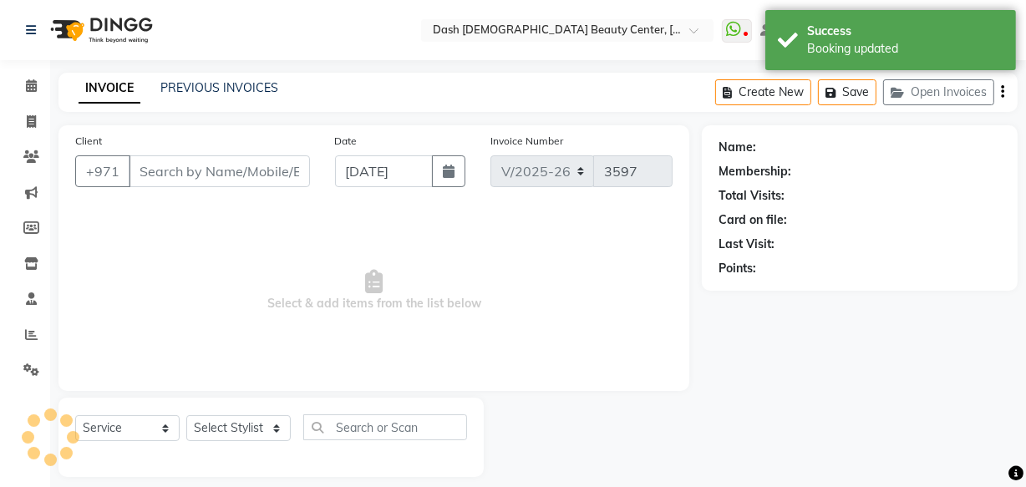
type input "503317666"
select select "81110"
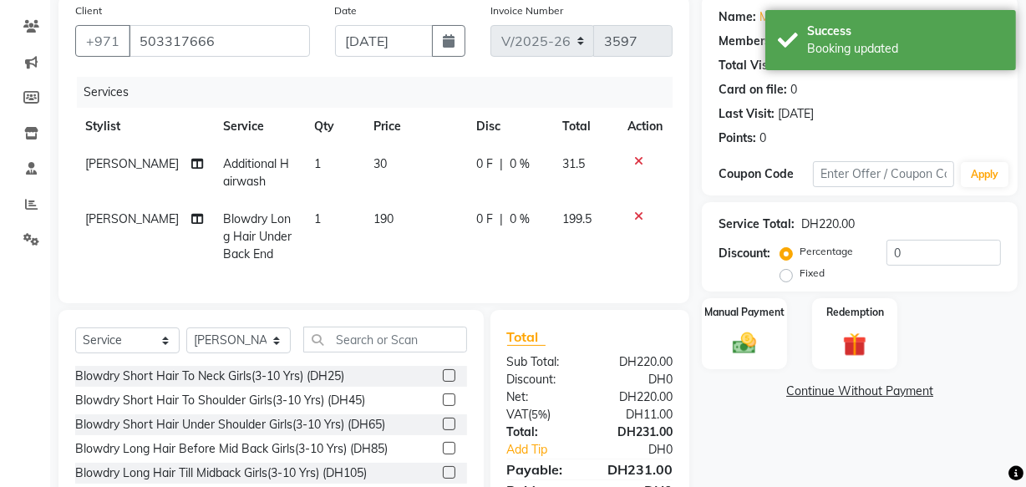
scroll to position [136, 0]
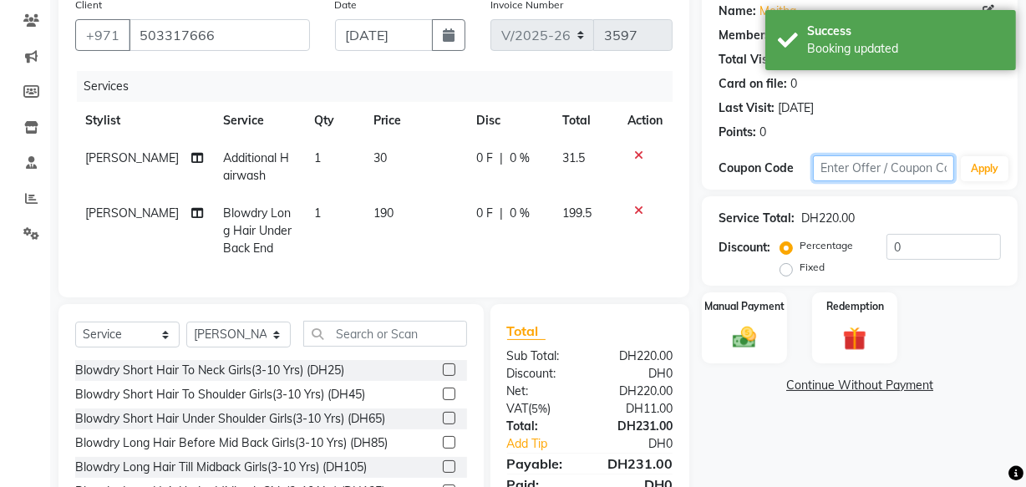
click at [897, 163] on input "text" at bounding box center [883, 168] width 141 height 26
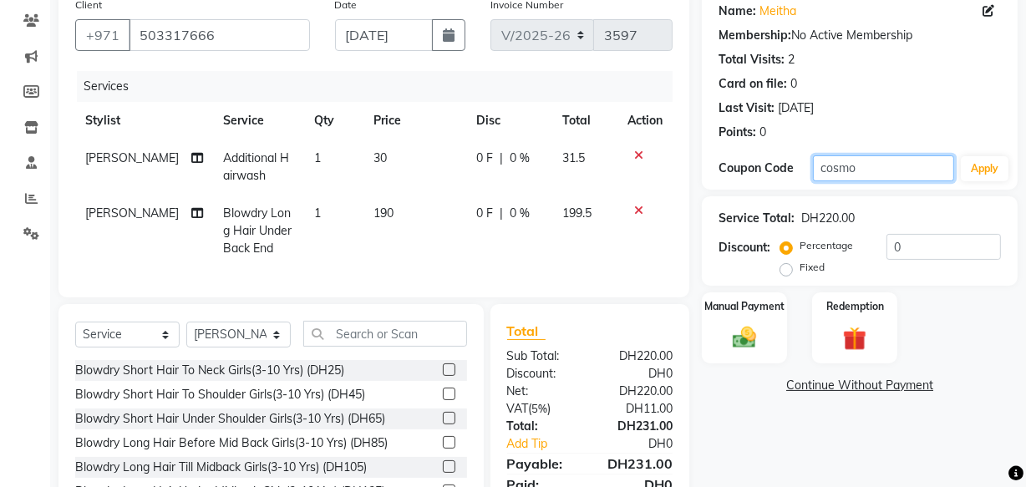
type input "cosmo"
click at [983, 167] on button "Apply" at bounding box center [985, 168] width 48 height 25
type input "15"
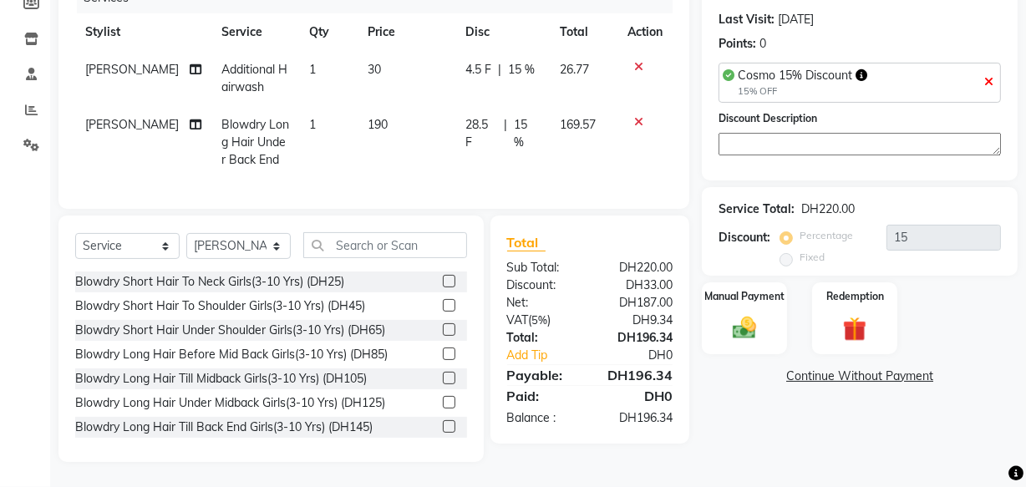
scroll to position [236, 0]
click at [751, 321] on img at bounding box center [744, 328] width 40 height 28
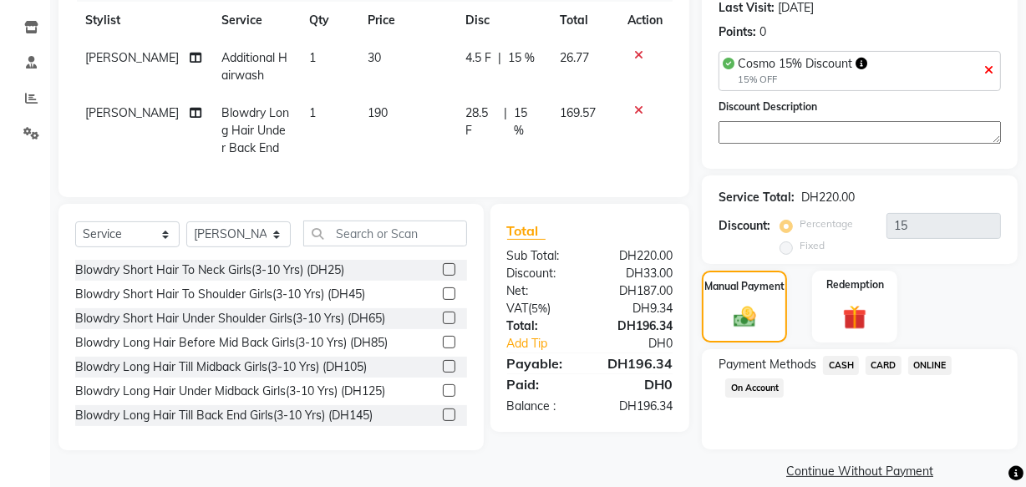
click at [888, 369] on span "CARD" at bounding box center [884, 365] width 36 height 19
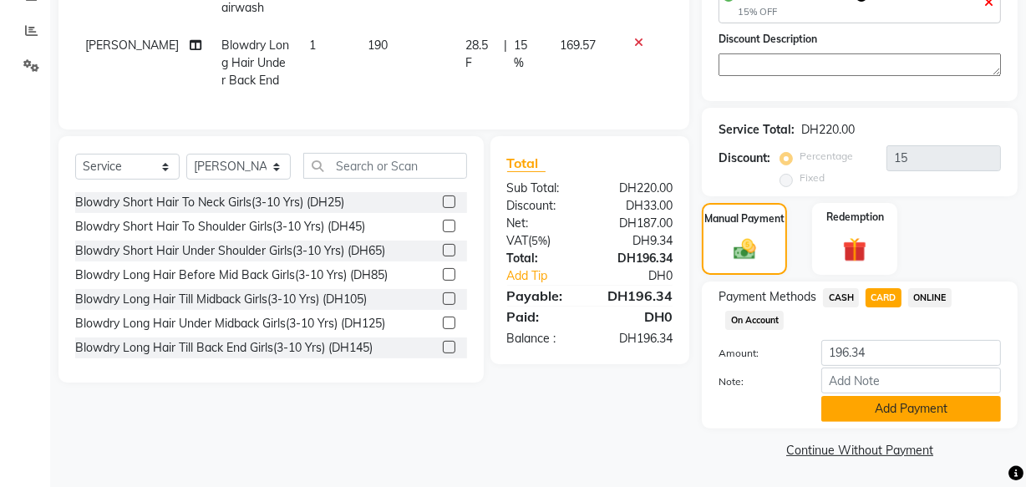
click at [893, 409] on button "Add Payment" at bounding box center [911, 409] width 180 height 26
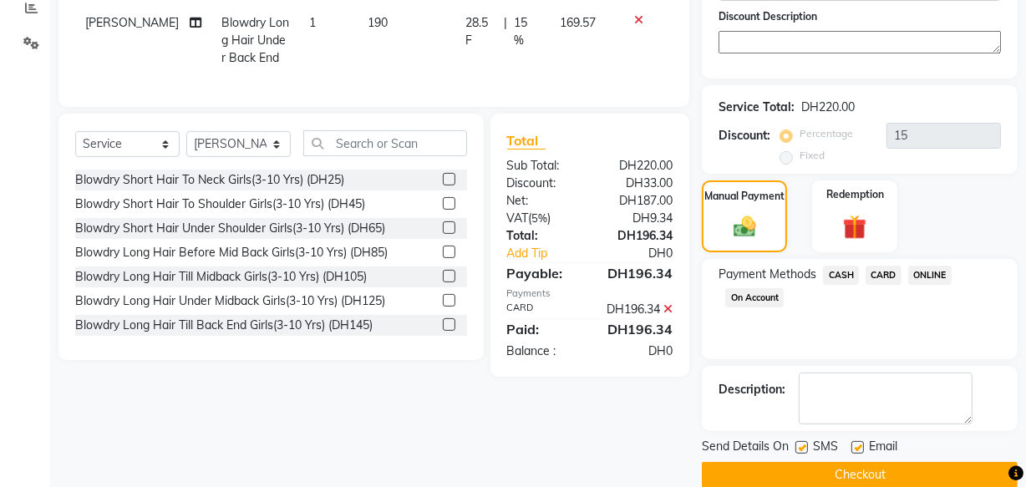
scroll to position [351, 0]
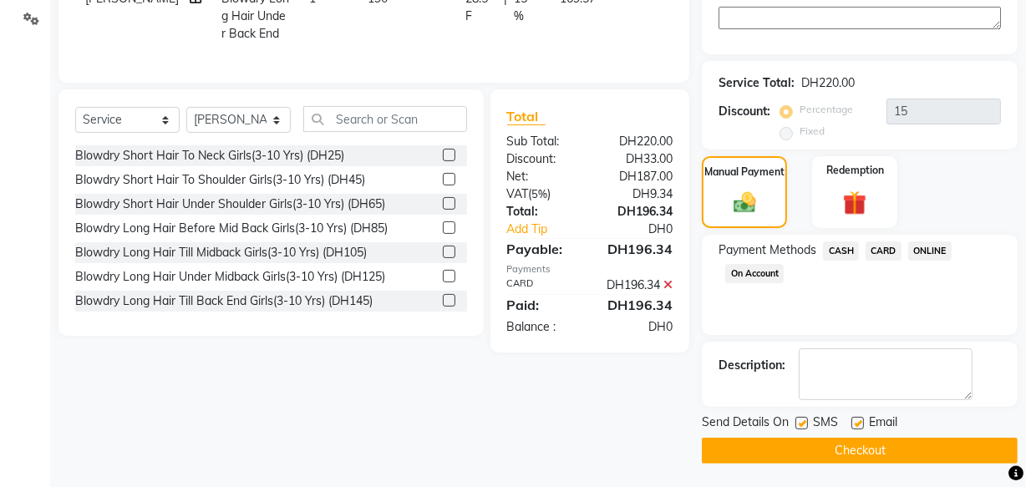
click at [859, 422] on label at bounding box center [857, 423] width 13 height 13
click at [859, 422] on input "checkbox" at bounding box center [856, 424] width 11 height 11
checkbox input "false"
click at [868, 450] on button "Checkout" at bounding box center [860, 451] width 316 height 26
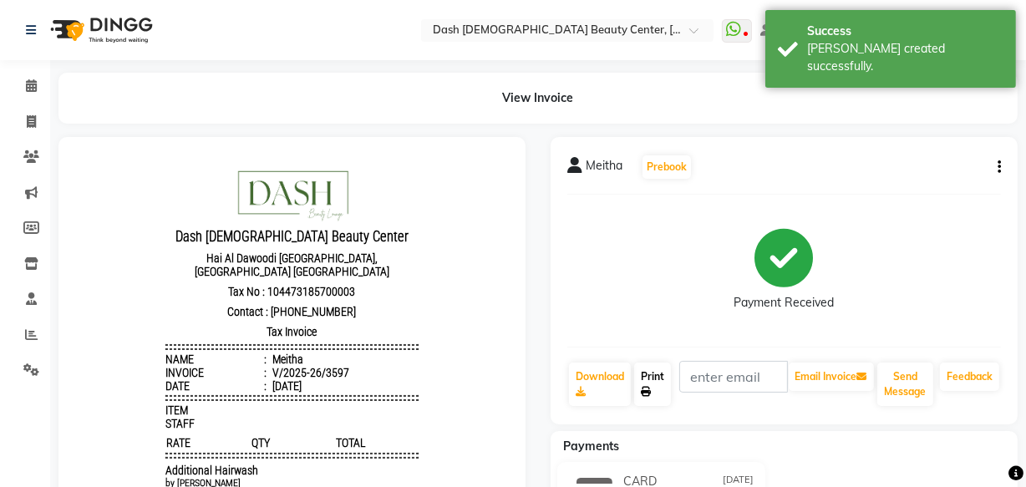
click at [661, 389] on link "Print" at bounding box center [652, 384] width 37 height 43
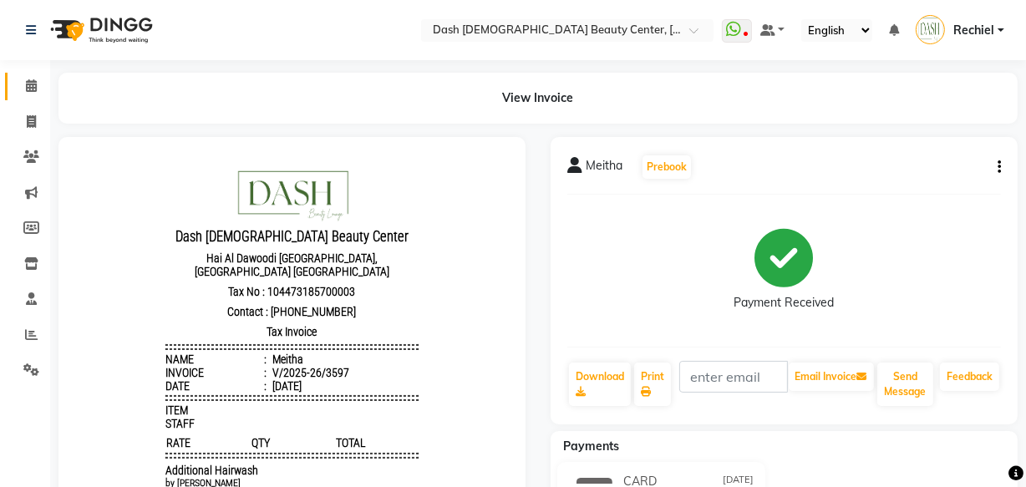
click at [36, 86] on icon at bounding box center [31, 85] width 11 height 13
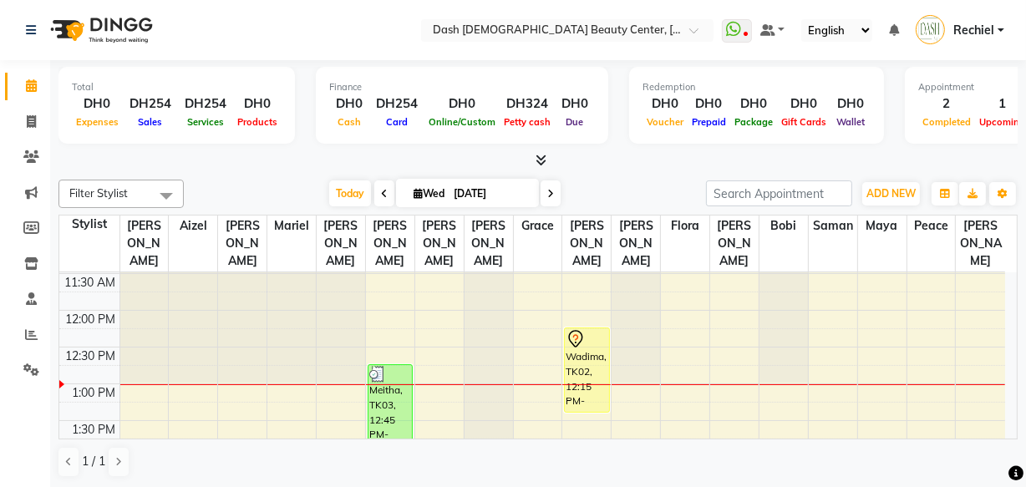
scroll to position [181, 0]
click at [594, 339] on div "Wadima, TK02, 12:15 PM-01:25 PM, Blowdry Alabara Long Hair Under Midback,Coffee…" at bounding box center [586, 371] width 43 height 84
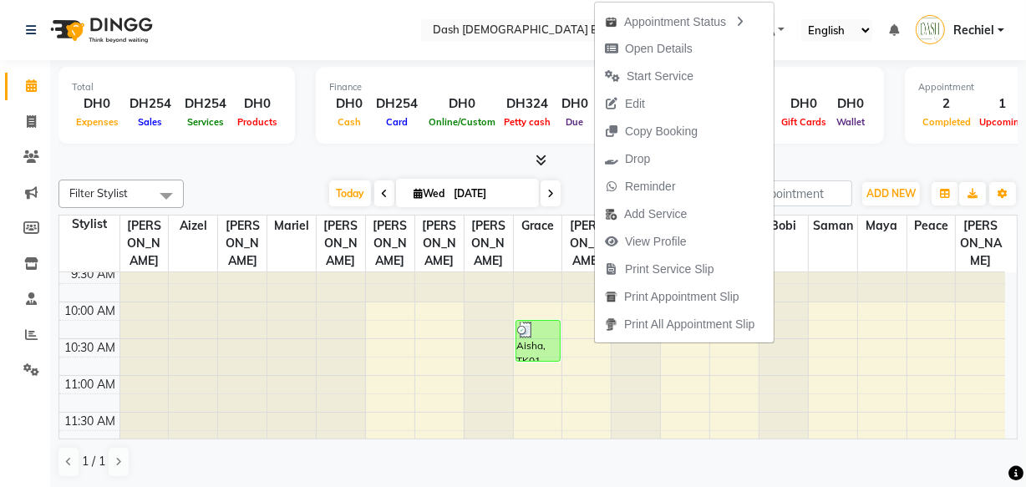
scroll to position [35, 0]
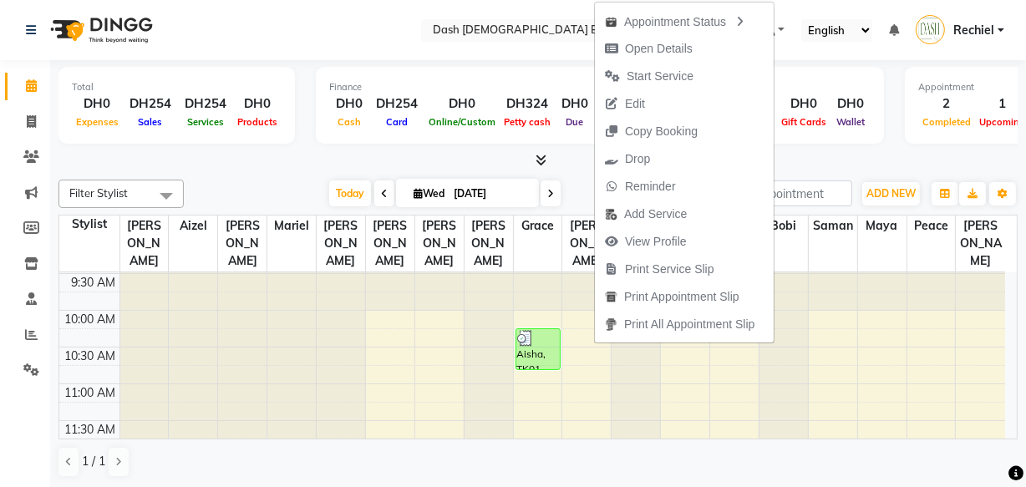
click at [551, 329] on div "Aisha, TK01, 10:15 AM-10:50 AM, Basic Manicure" at bounding box center [537, 349] width 43 height 40
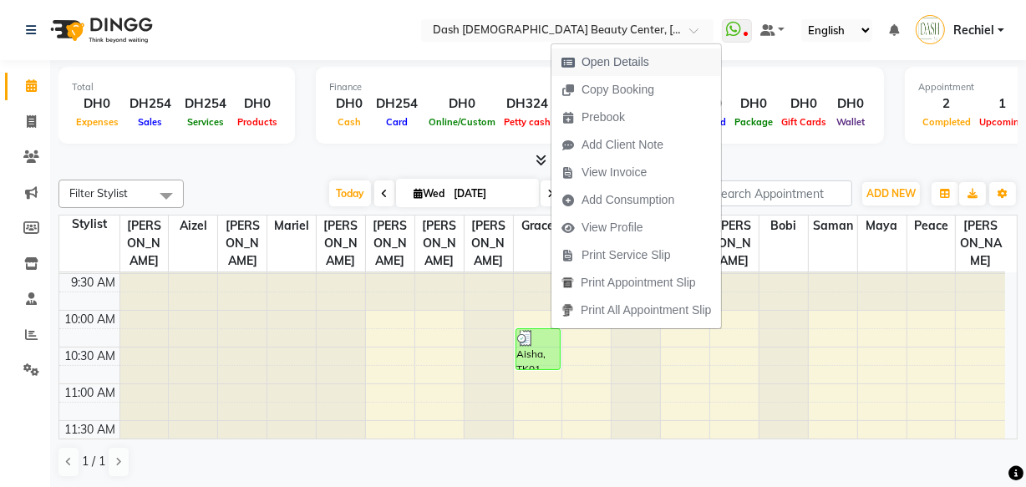
click at [643, 54] on span "Open Details" at bounding box center [616, 62] width 68 height 18
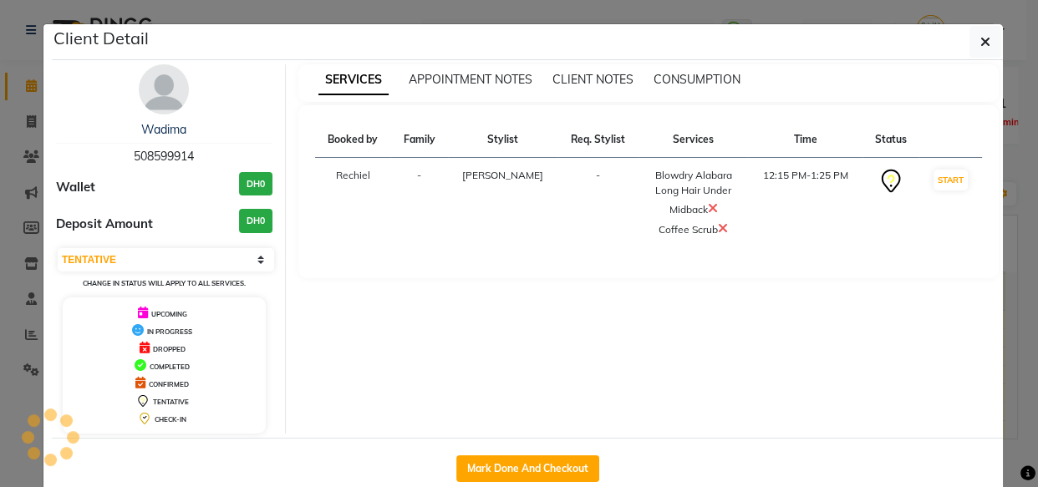
select select "3"
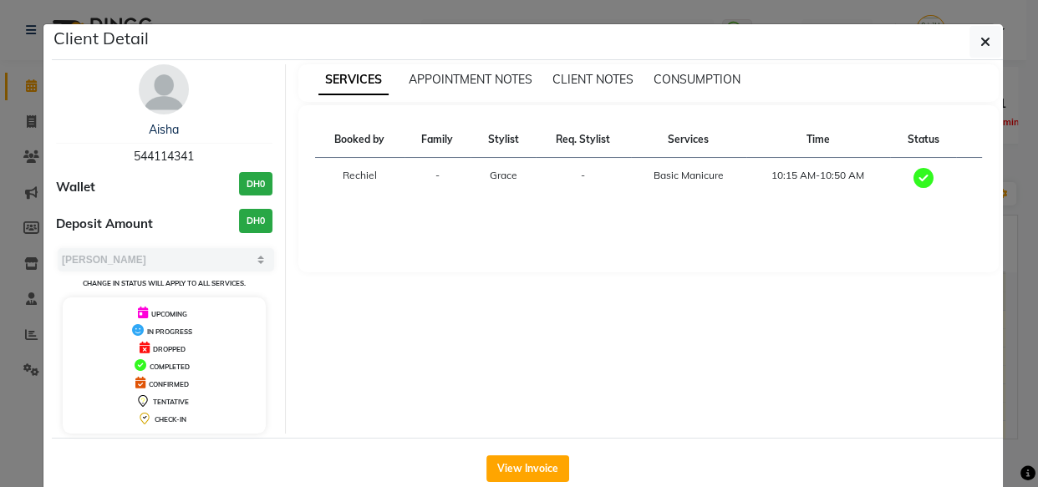
copy span "544114341"
click at [985, 31] on button "button" at bounding box center [985, 42] width 32 height 32
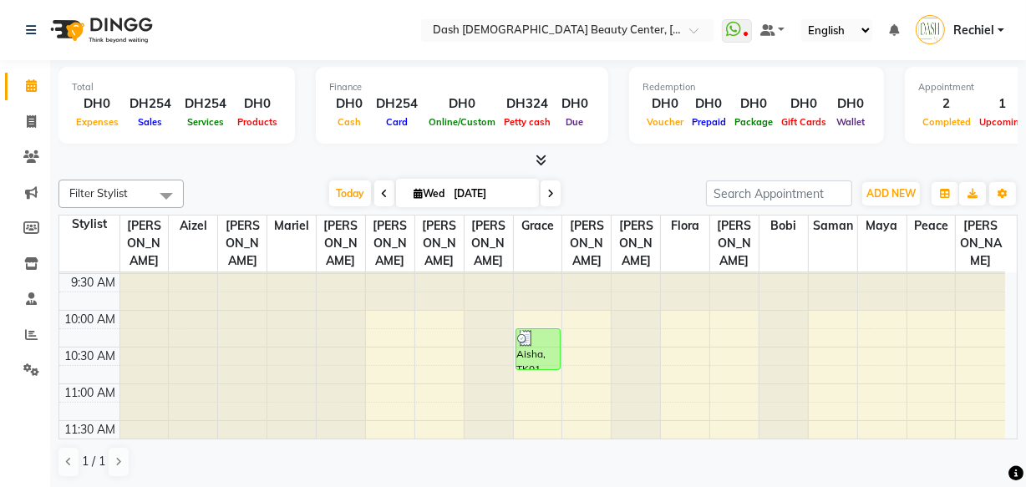
scroll to position [85, 0]
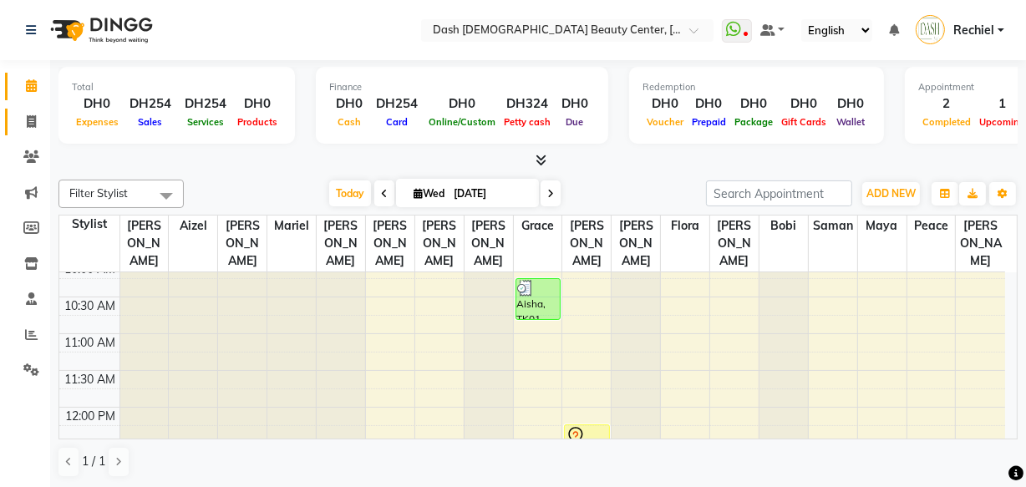
click at [32, 122] on icon at bounding box center [31, 121] width 9 height 13
select select "service"
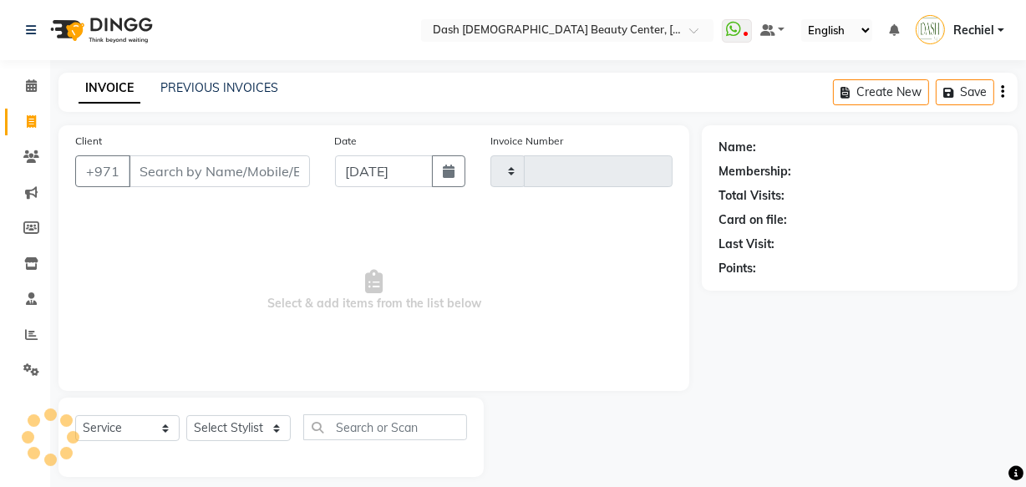
type input "3598"
select select "8372"
click at [32, 85] on icon at bounding box center [31, 85] width 11 height 13
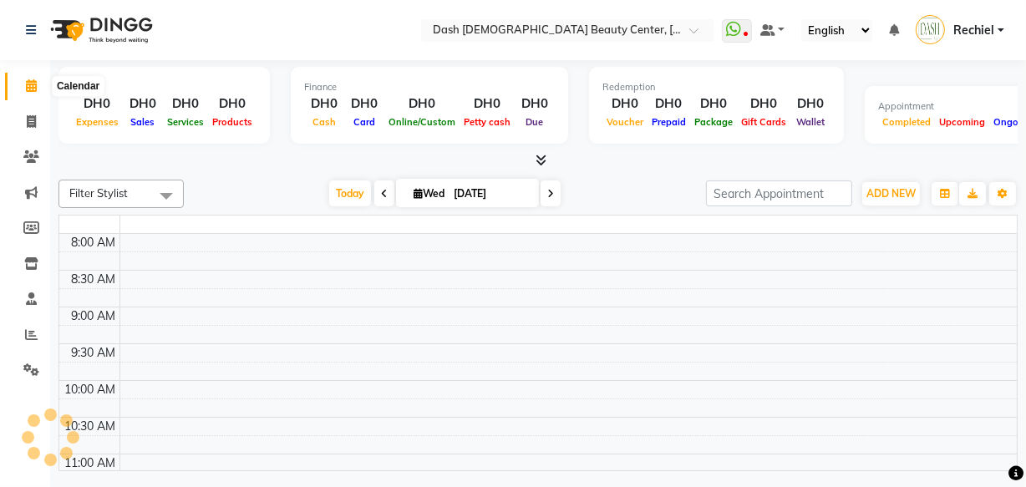
click at [34, 96] on link "Calendar" at bounding box center [25, 87] width 40 height 28
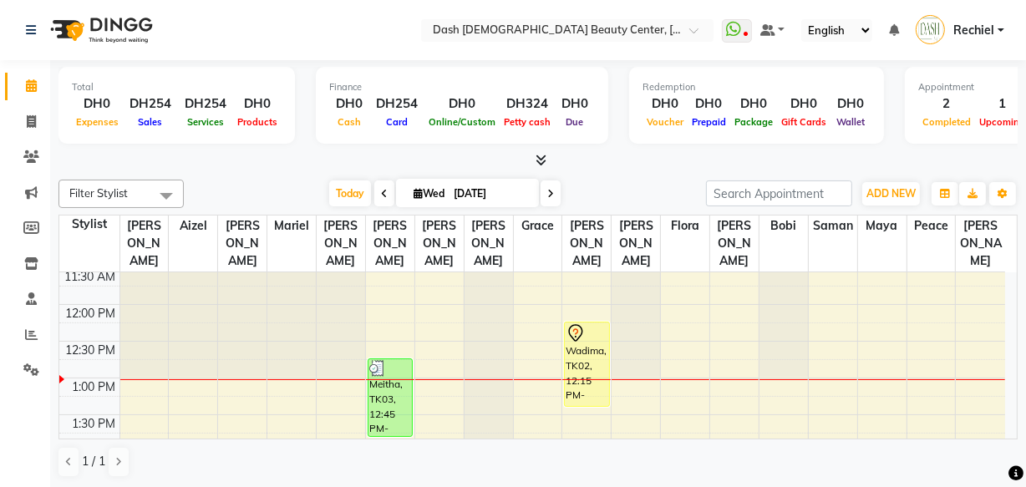
scroll to position [194, 0]
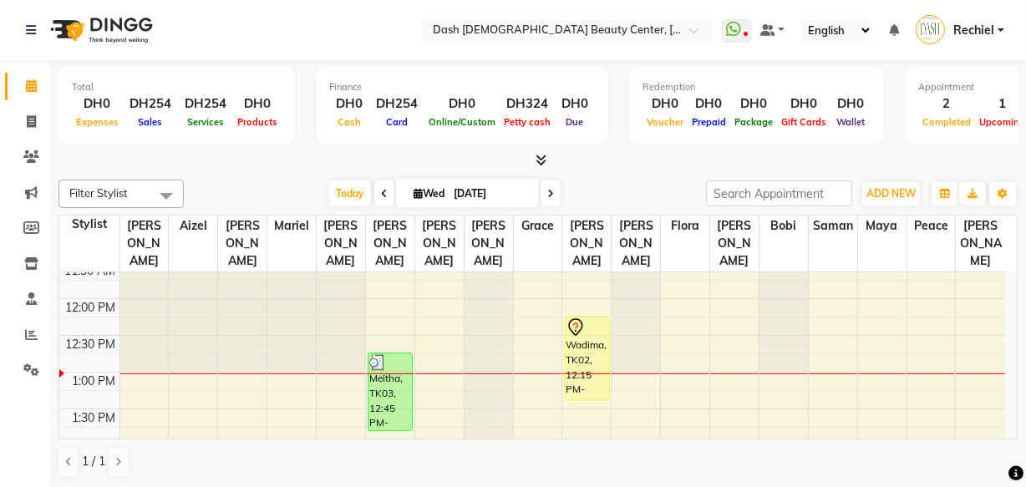
click at [738, 372] on td at bounding box center [562, 381] width 886 height 18
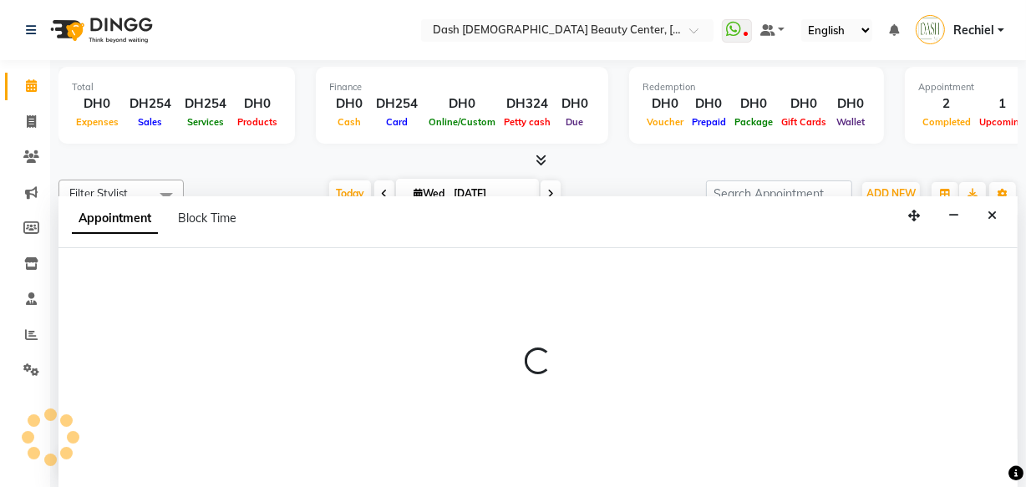
scroll to position [0, 0]
select select "82379"
select select "tentative"
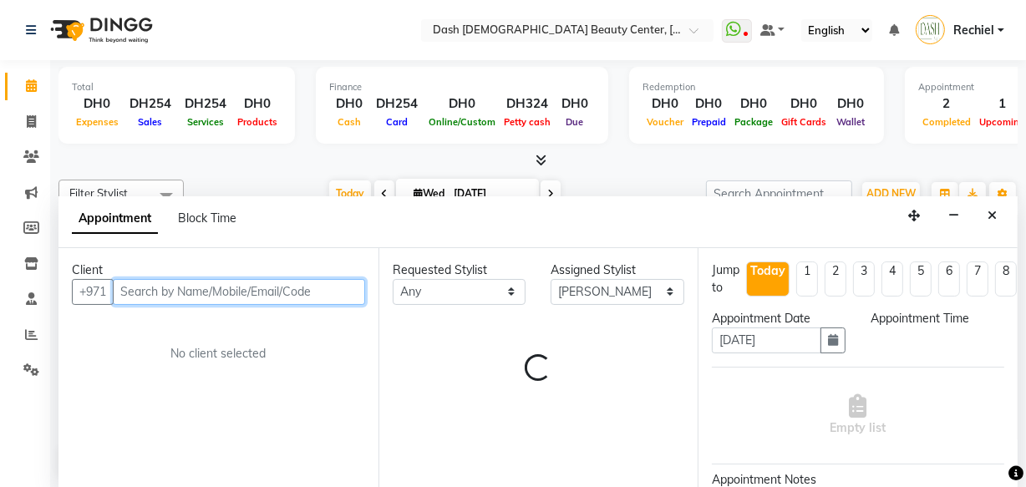
select select "765"
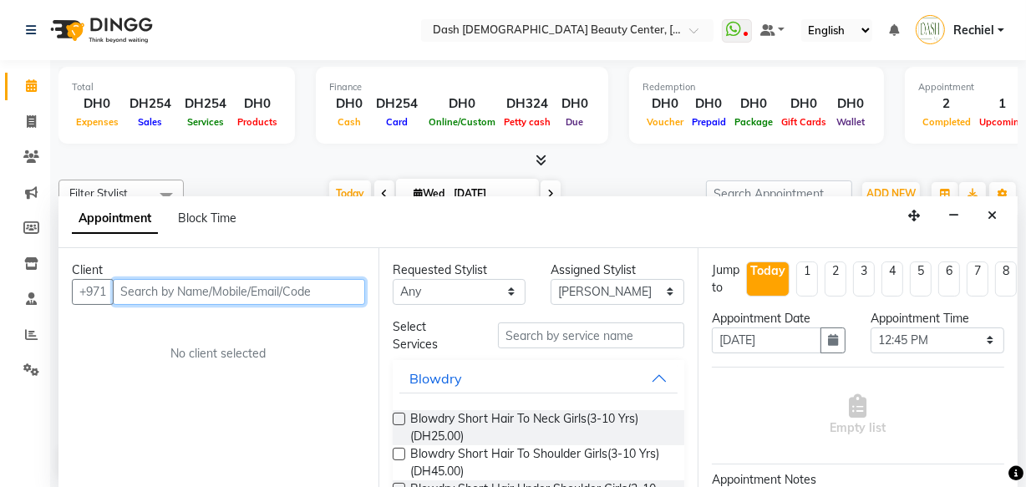
click at [253, 292] on input "text" at bounding box center [239, 292] width 252 height 26
paste input "544114341"
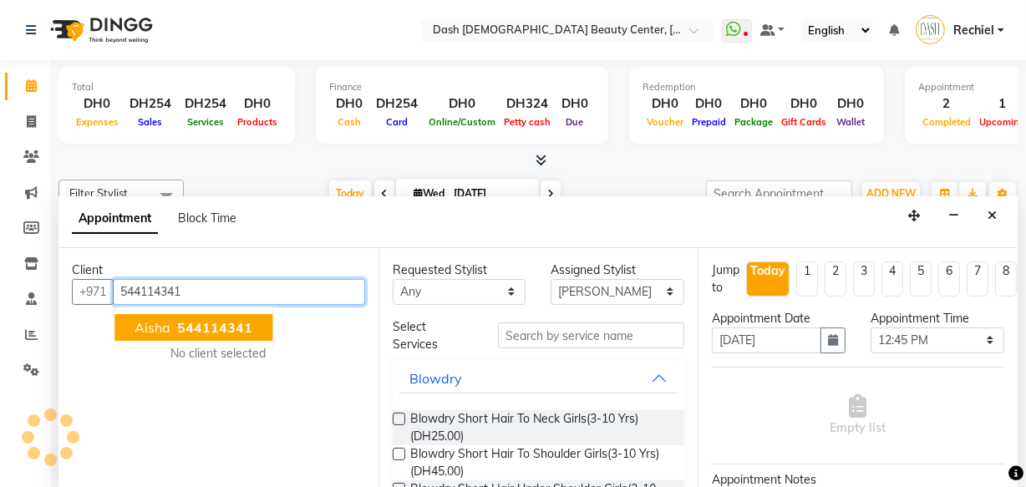
type input "544114341"
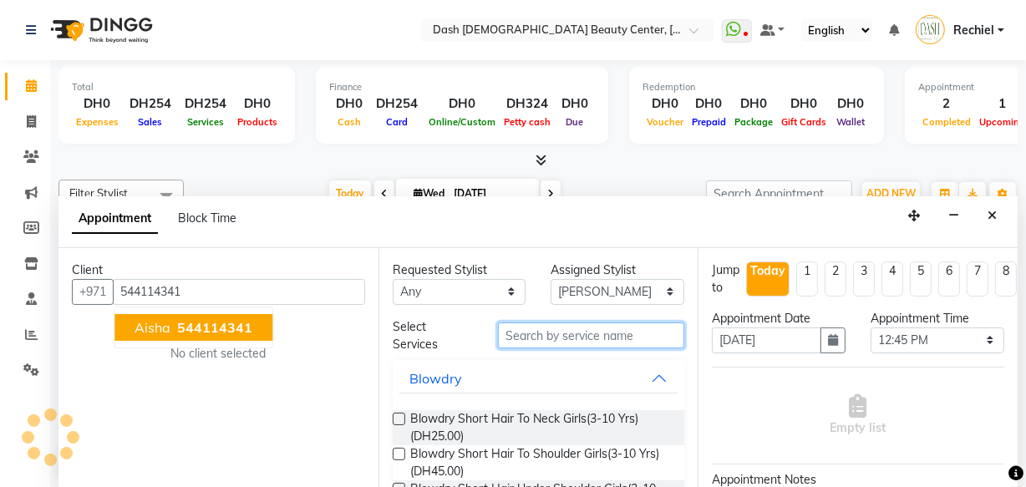
click at [600, 339] on input "text" at bounding box center [591, 335] width 186 height 26
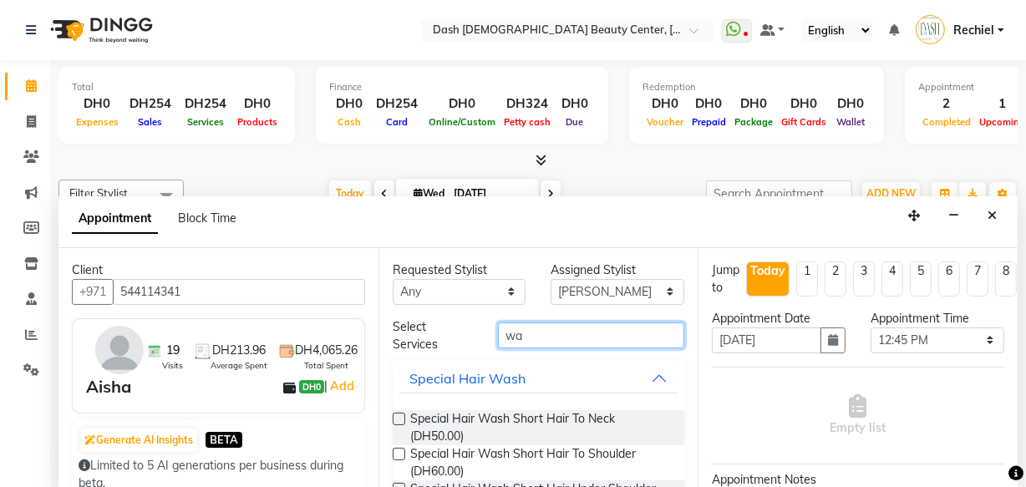
type input "w"
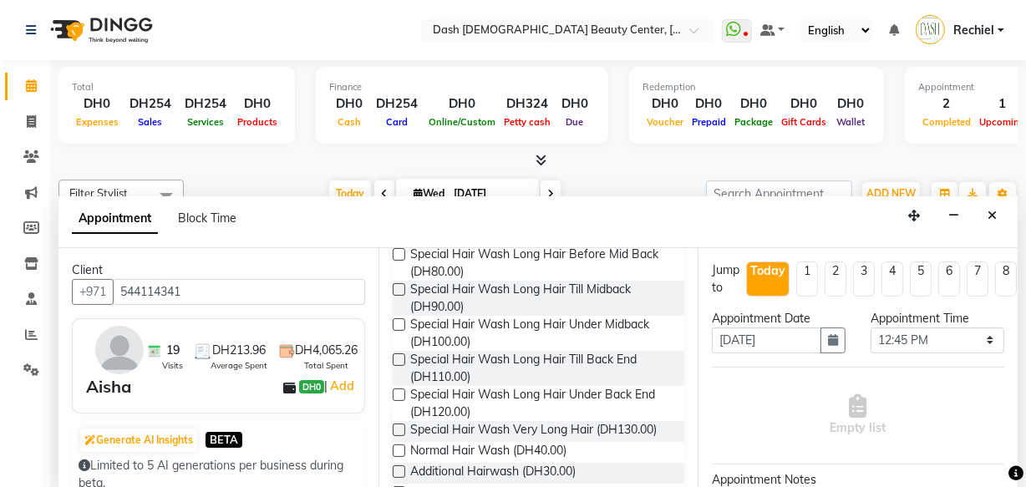
scroll to position [349, 0]
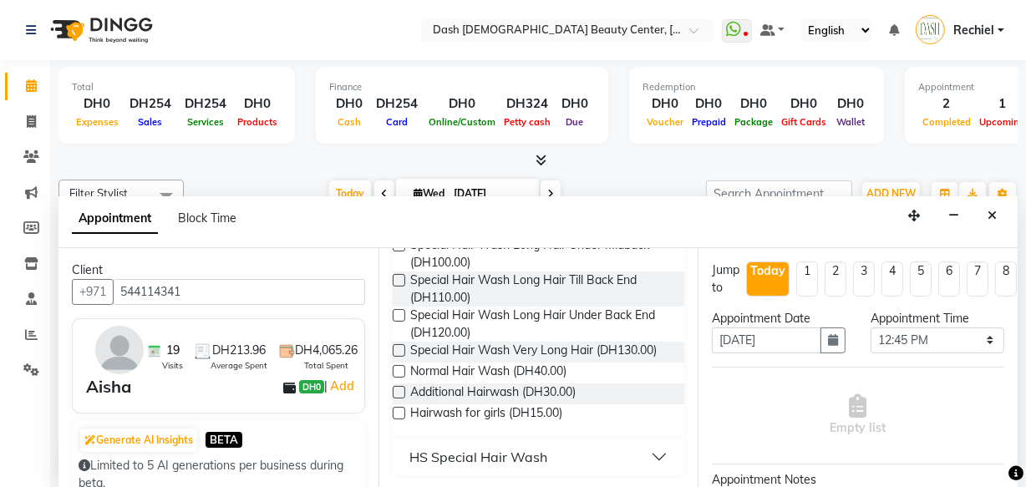
type input "wash"
click at [399, 391] on label at bounding box center [399, 392] width 13 height 13
click at [399, 391] on input "checkbox" at bounding box center [398, 394] width 11 height 11
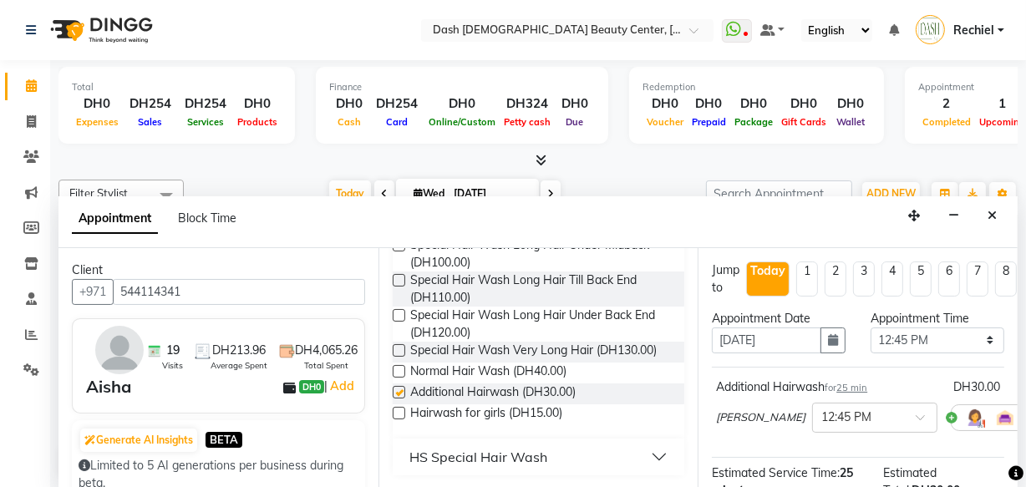
checkbox input "false"
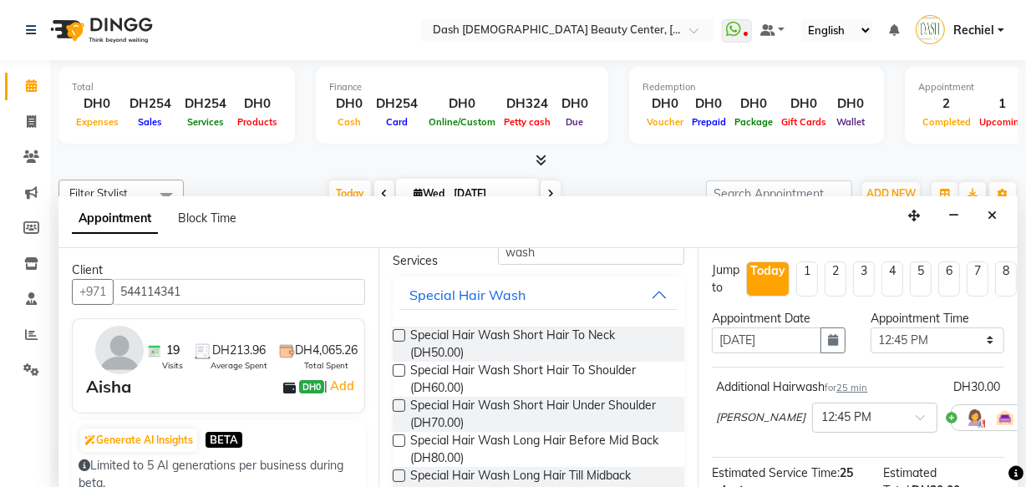
scroll to position [0, 0]
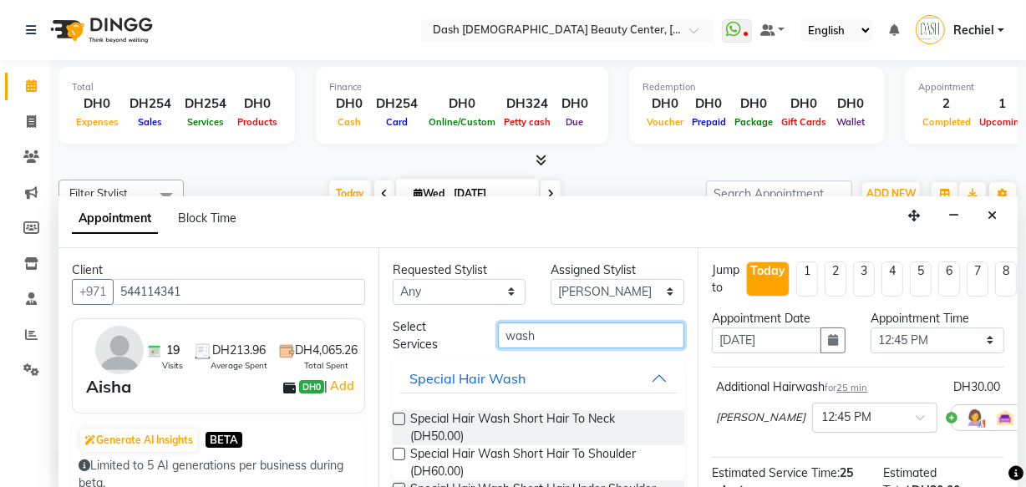
click at [620, 330] on input "wash" at bounding box center [591, 335] width 186 height 26
type input "w"
click at [594, 340] on input "text" at bounding box center [591, 335] width 186 height 26
type input "b"
click at [624, 334] on input "text" at bounding box center [591, 335] width 186 height 26
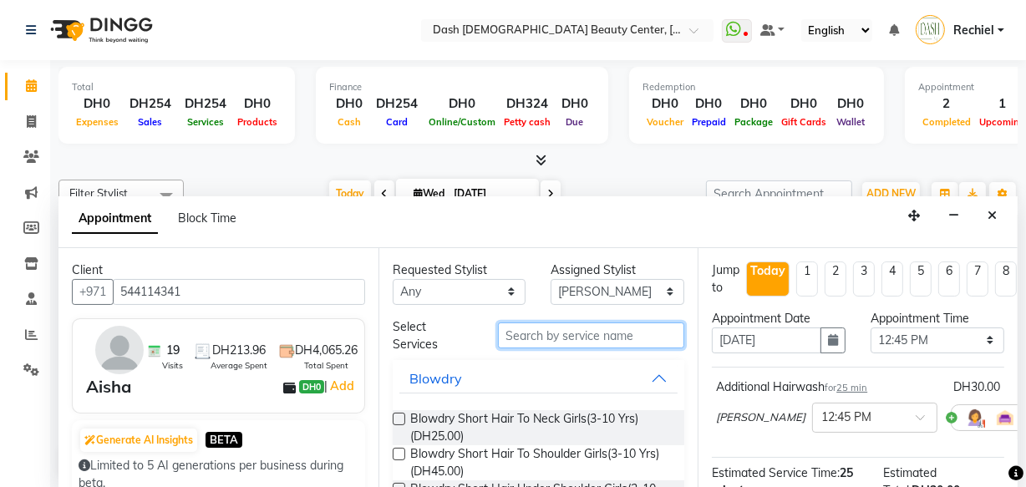
click at [627, 335] on input "text" at bounding box center [591, 335] width 186 height 26
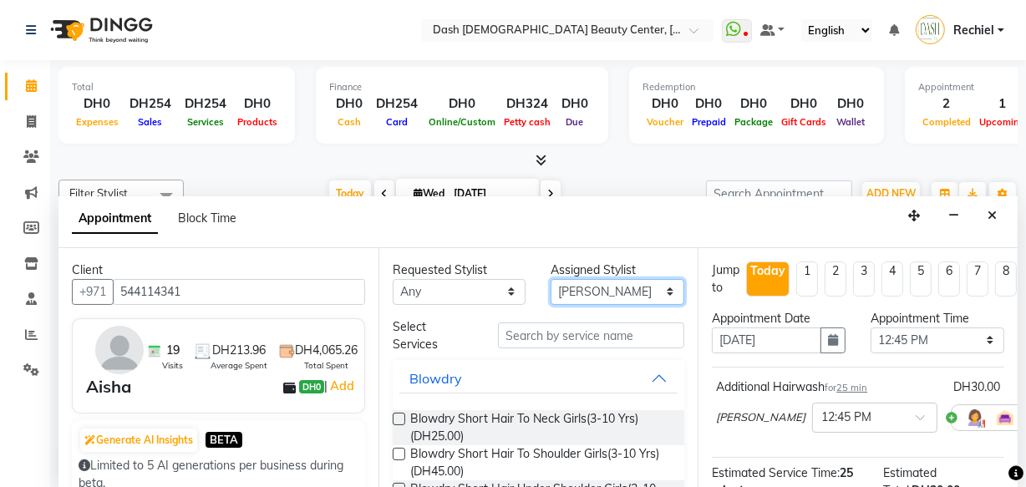
click at [644, 289] on select "Select [PERSON_NAME] [PERSON_NAME] [PERSON_NAME] [PERSON_NAME] [PERSON_NAME] [P…" at bounding box center [618, 292] width 134 height 26
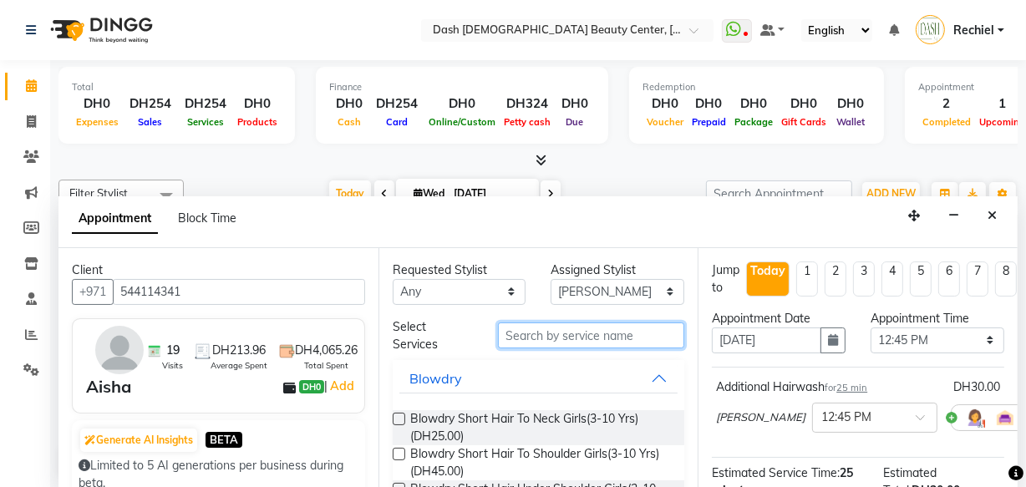
click at [621, 338] on input "text" at bounding box center [591, 335] width 186 height 26
click at [627, 335] on input "text" at bounding box center [591, 335] width 186 height 26
click at [629, 331] on input "text" at bounding box center [591, 335] width 186 height 26
click at [592, 328] on input "text" at bounding box center [591, 335] width 186 height 26
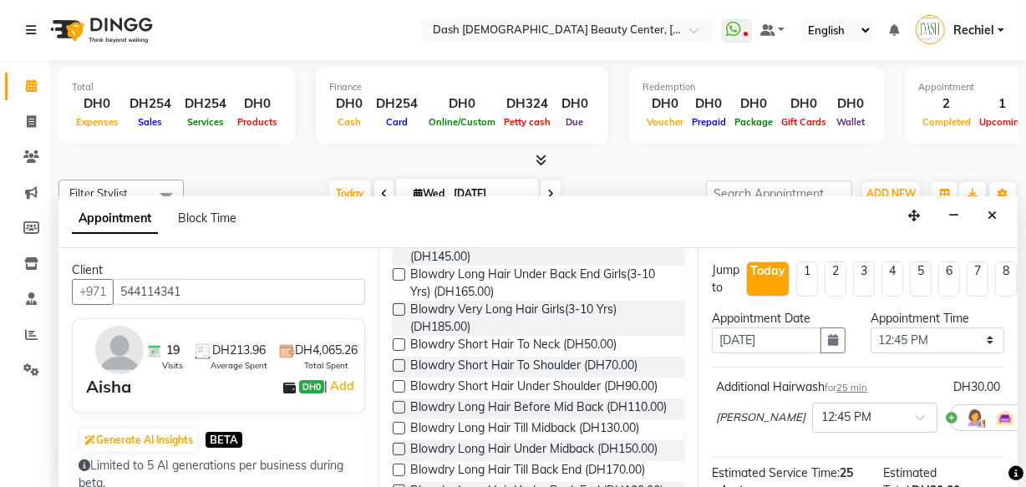
scroll to position [394, 0]
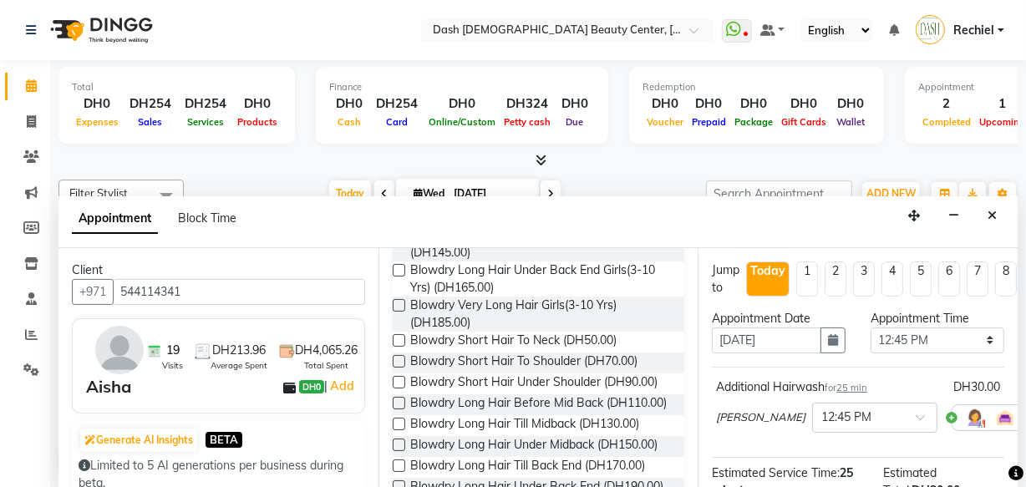
type input "blowdry"
click at [399, 380] on label at bounding box center [399, 382] width 13 height 13
click at [399, 380] on input "checkbox" at bounding box center [398, 383] width 11 height 11
checkbox input "false"
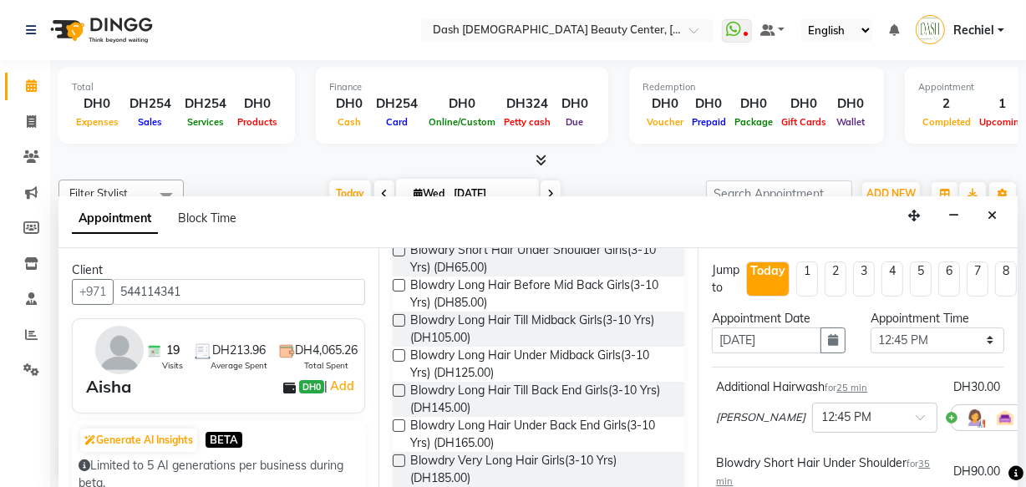
scroll to position [0, 0]
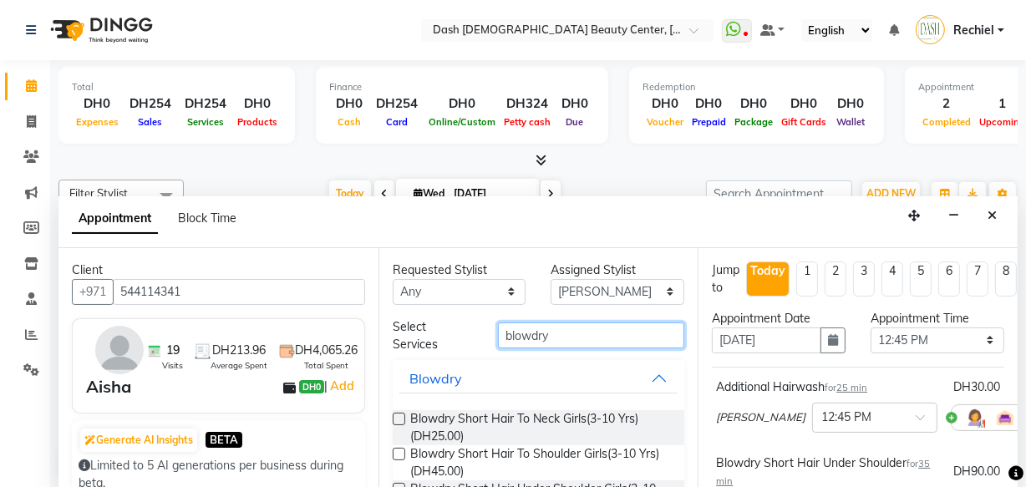
click at [607, 326] on input "blowdry" at bounding box center [591, 335] width 186 height 26
type input "b"
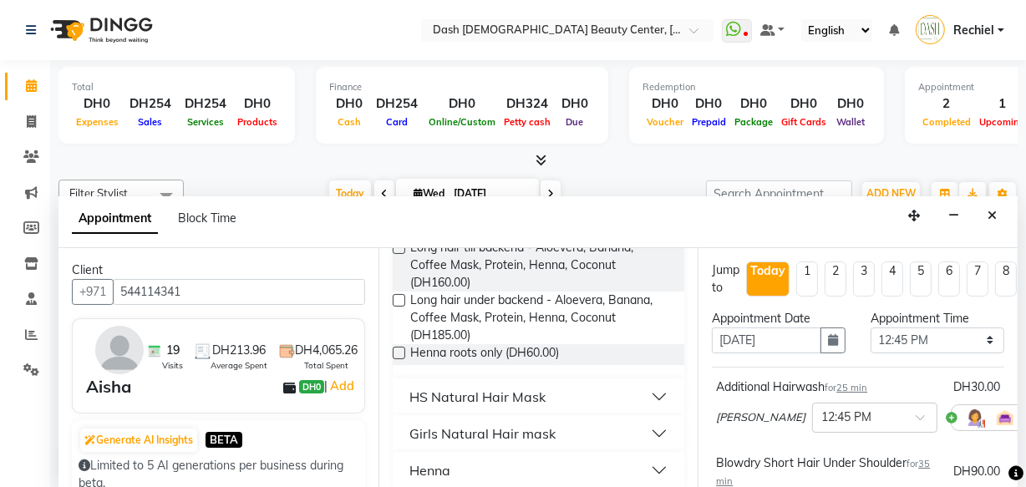
scroll to position [525, 0]
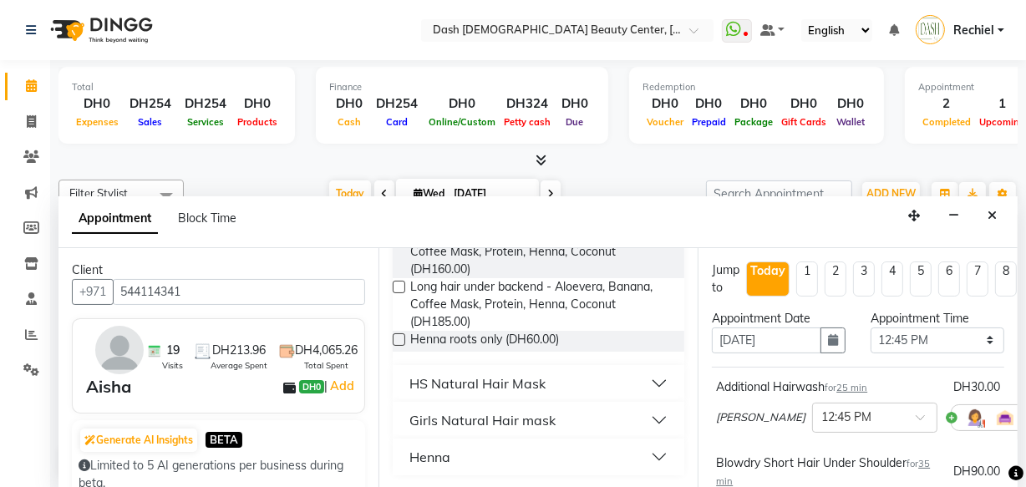
type input "henna"
click at [533, 458] on button "Henna" at bounding box center [538, 457] width 279 height 30
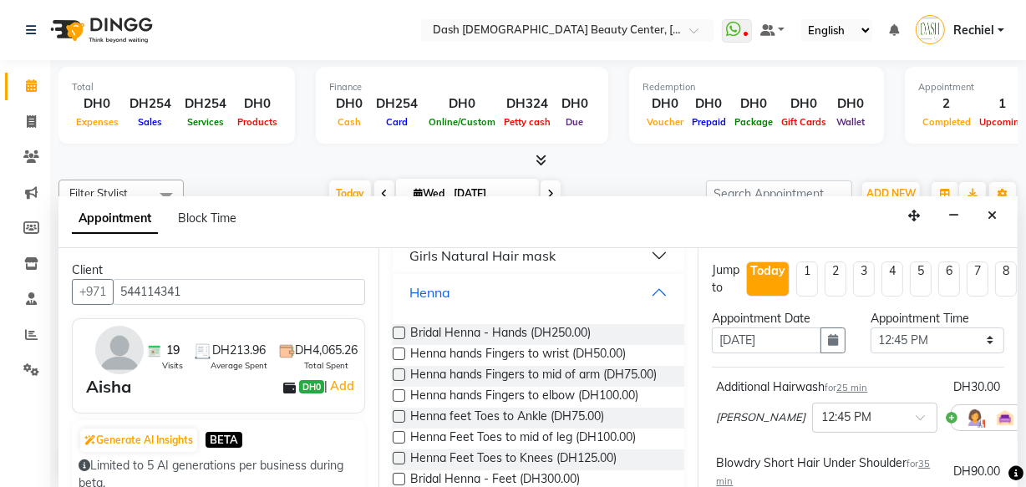
scroll to position [719, 0]
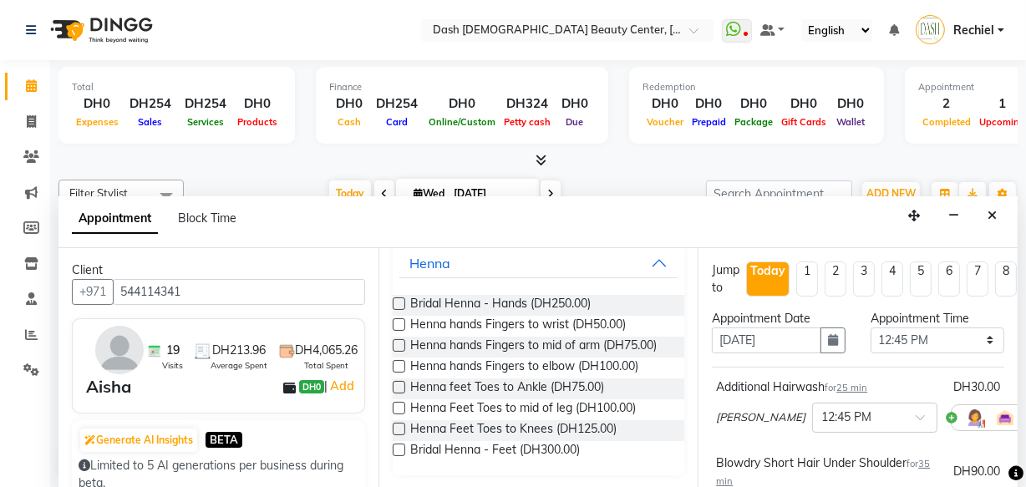
click at [399, 343] on label at bounding box center [399, 345] width 13 height 13
click at [399, 343] on input "checkbox" at bounding box center [398, 347] width 11 height 11
checkbox input "false"
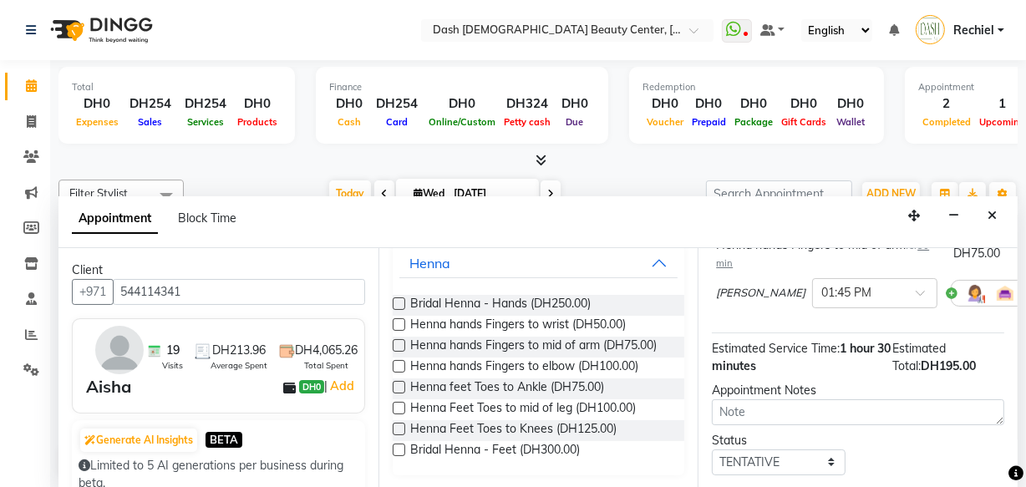
scroll to position [429, 0]
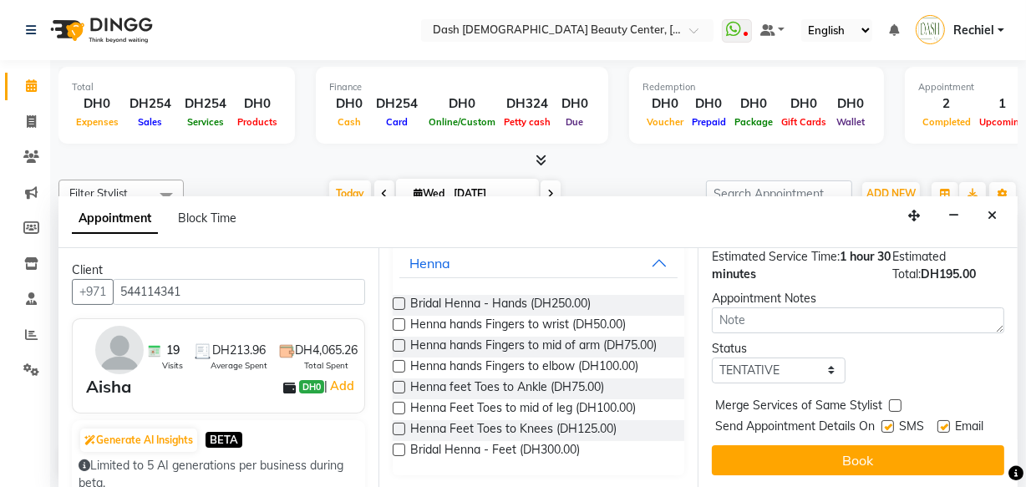
click at [900, 399] on label at bounding box center [895, 405] width 13 height 13
click at [900, 402] on input "checkbox" at bounding box center [894, 407] width 11 height 11
checkbox input "true"
click at [884, 420] on label at bounding box center [887, 426] width 13 height 13
click at [884, 423] on input "checkbox" at bounding box center [886, 428] width 11 height 11
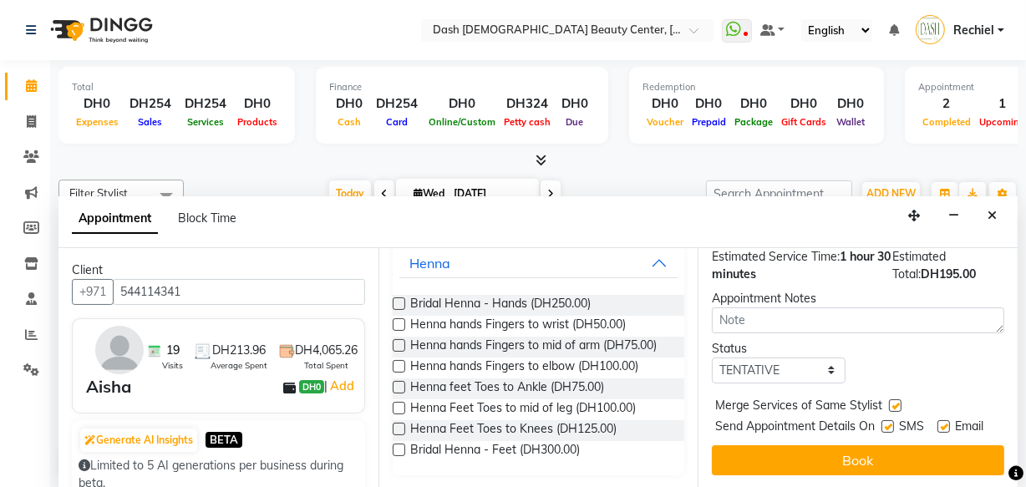
checkbox input "false"
click at [939, 420] on label at bounding box center [943, 426] width 13 height 13
click at [939, 423] on input "checkbox" at bounding box center [942, 428] width 11 height 11
checkbox input "false"
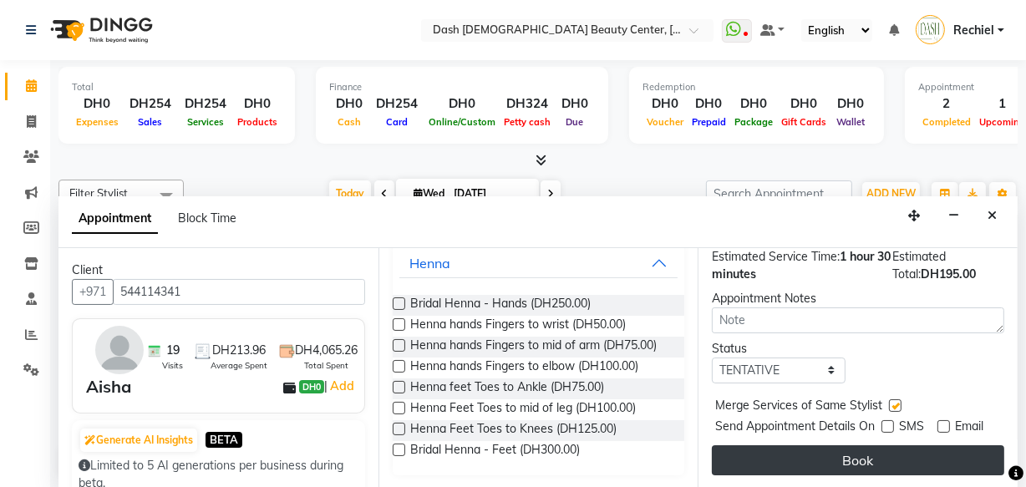
click at [886, 456] on button "Book" at bounding box center [858, 460] width 292 height 30
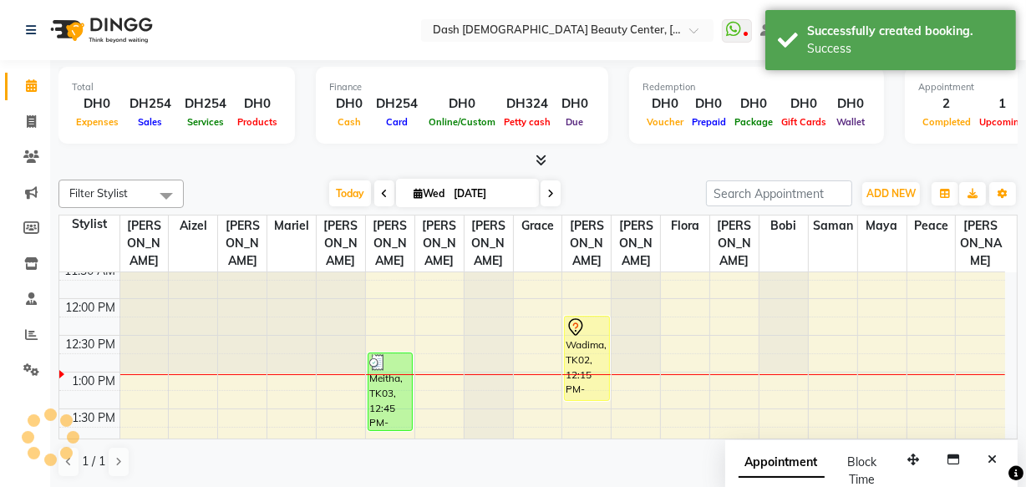
scroll to position [0, 0]
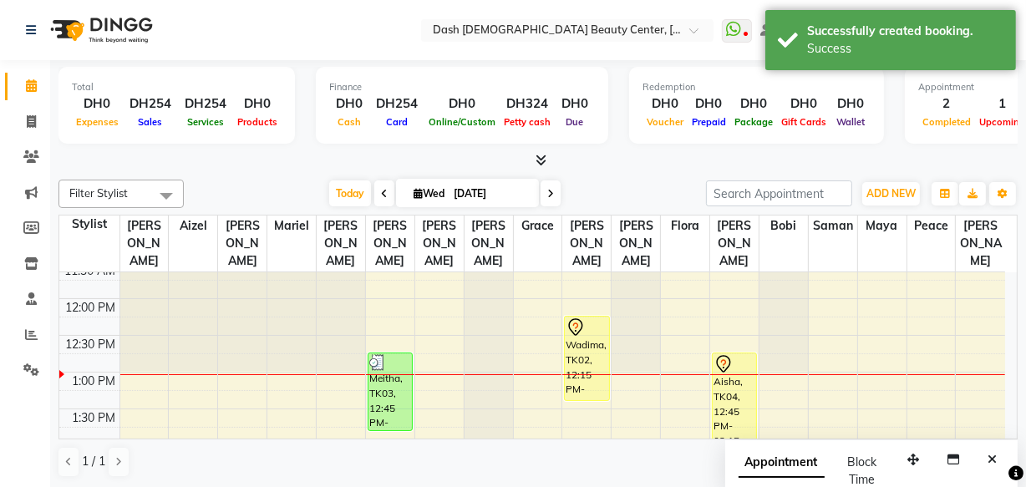
click at [739, 376] on div "Aisha, TK04, 12:45 PM-02:15 PM, Additional Hairwash,Blowdry Short Hair Under Sh…" at bounding box center [734, 407] width 43 height 108
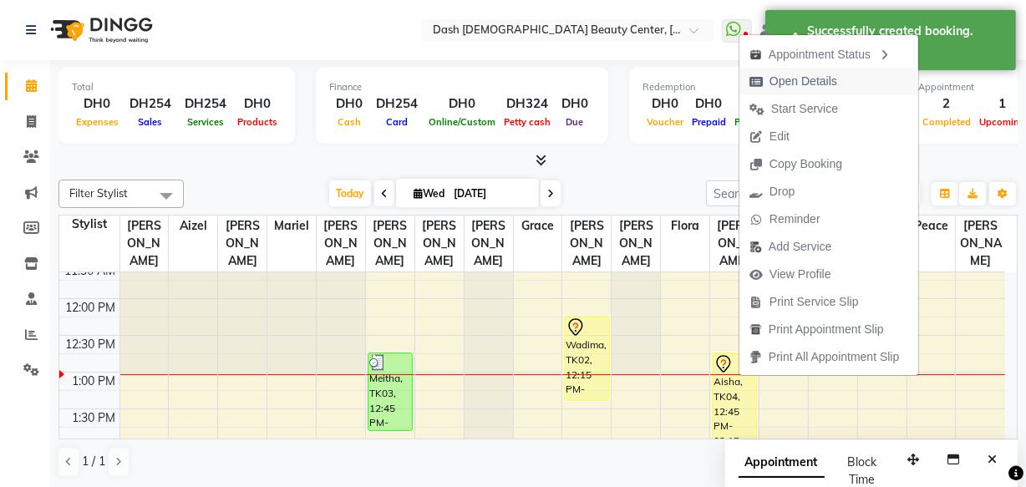
click at [825, 75] on span "Open Details" at bounding box center [803, 82] width 68 height 18
select select "7"
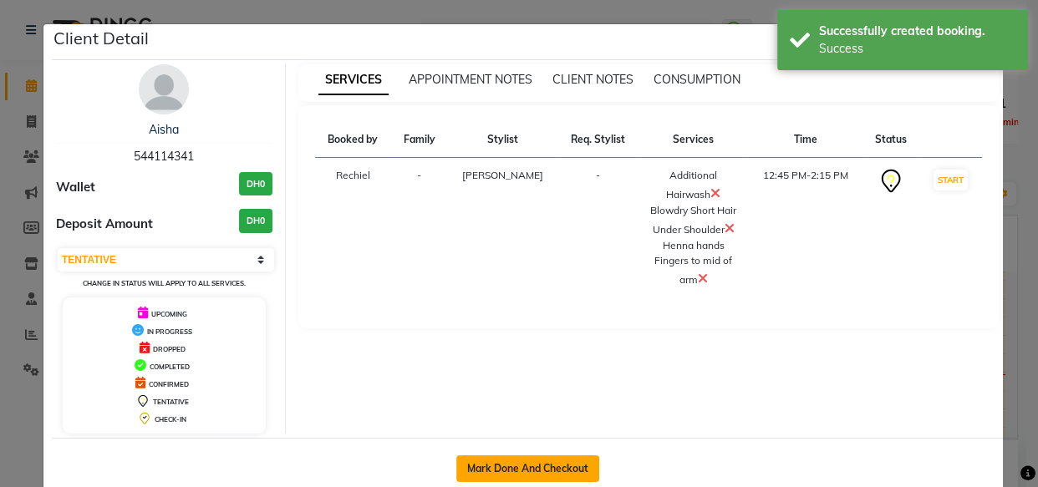
click at [551, 470] on button "Mark Done And Checkout" at bounding box center [527, 468] width 143 height 27
select select "service"
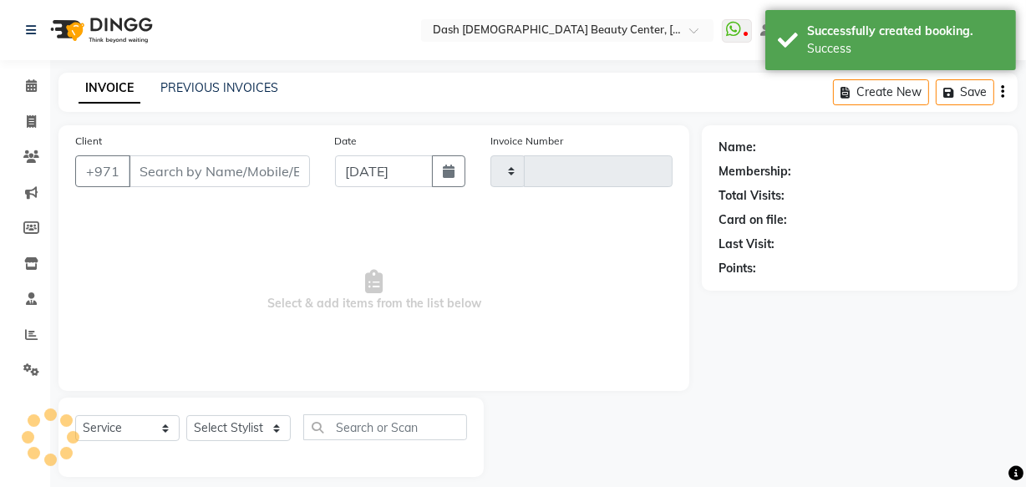
type input "3598"
select select "8372"
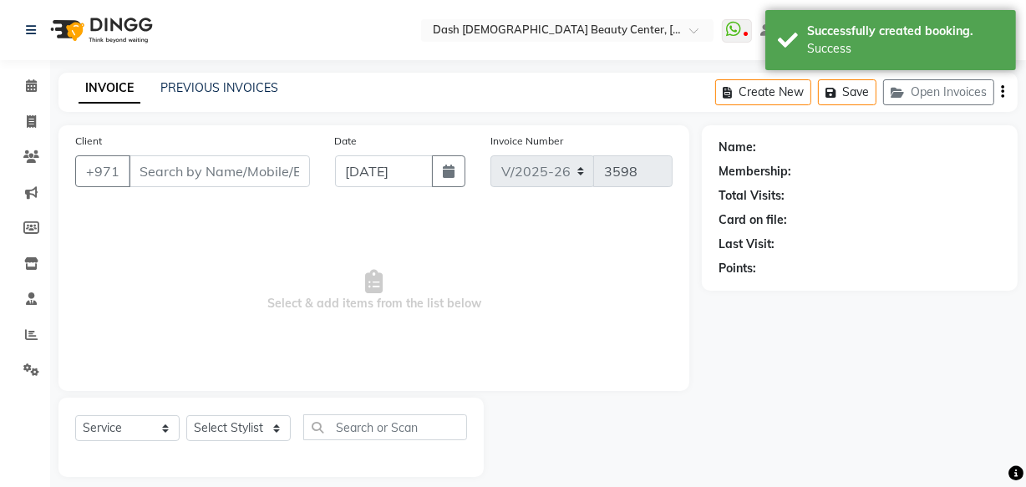
type input "544114341"
select select "82379"
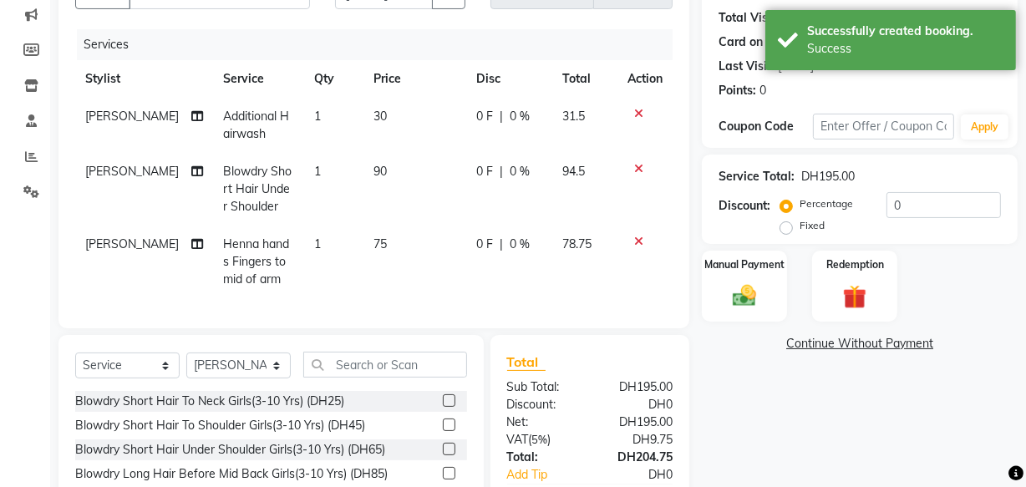
scroll to position [179, 0]
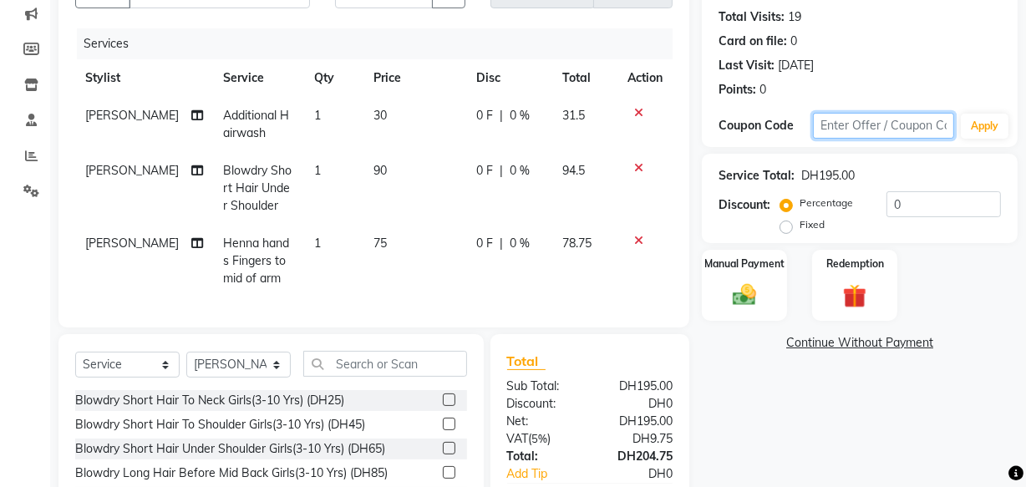
click at [875, 125] on input "text" at bounding box center [883, 126] width 141 height 26
type input "c"
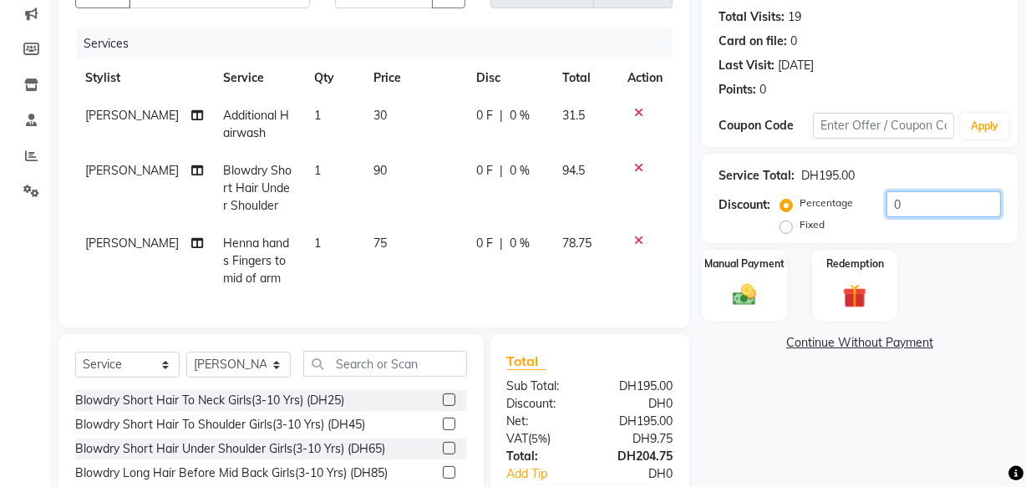
click at [919, 206] on input "0" at bounding box center [943, 204] width 114 height 26
type input "15"
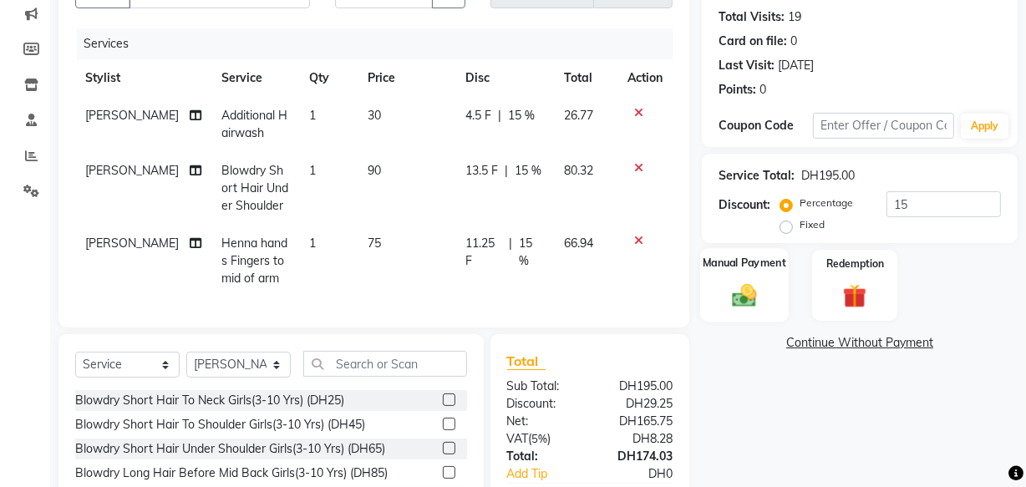
click at [754, 286] on img at bounding box center [744, 295] width 40 height 28
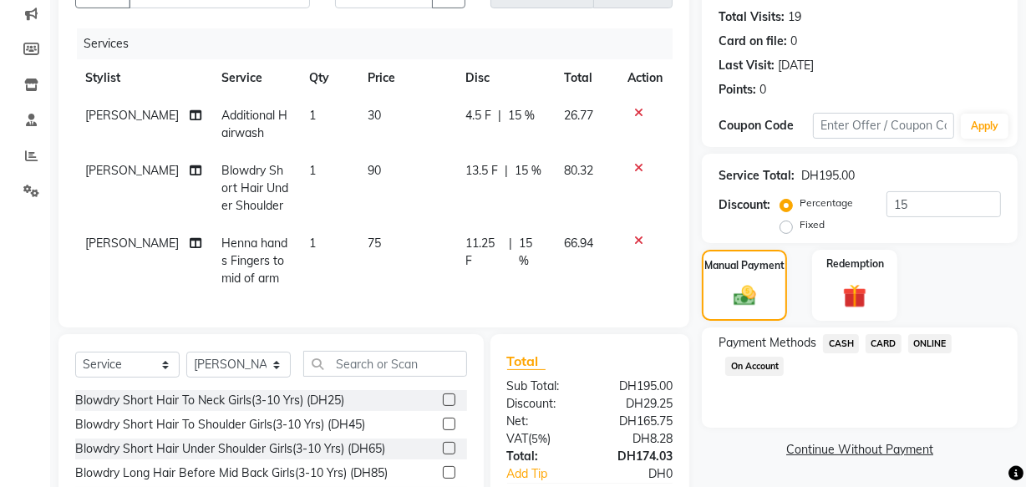
click at [877, 338] on span "CARD" at bounding box center [884, 343] width 36 height 19
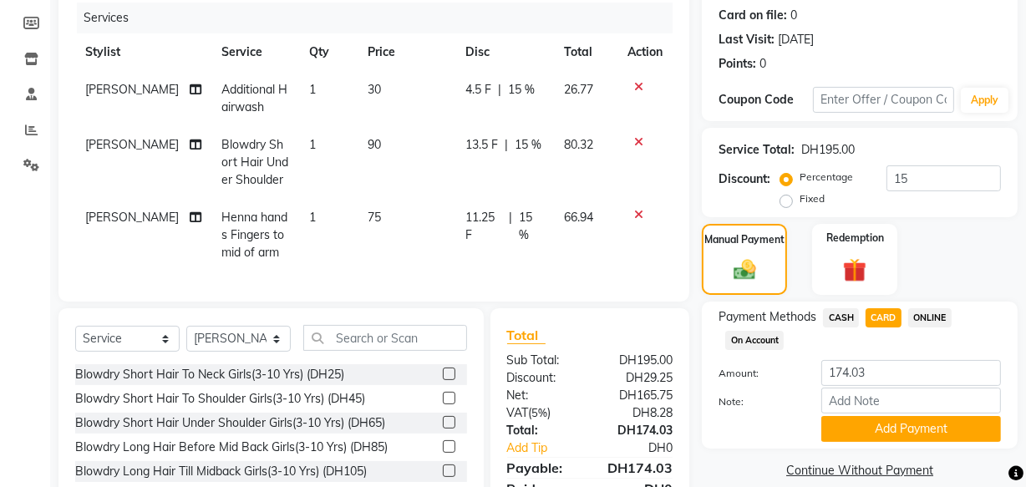
scroll to position [309, 0]
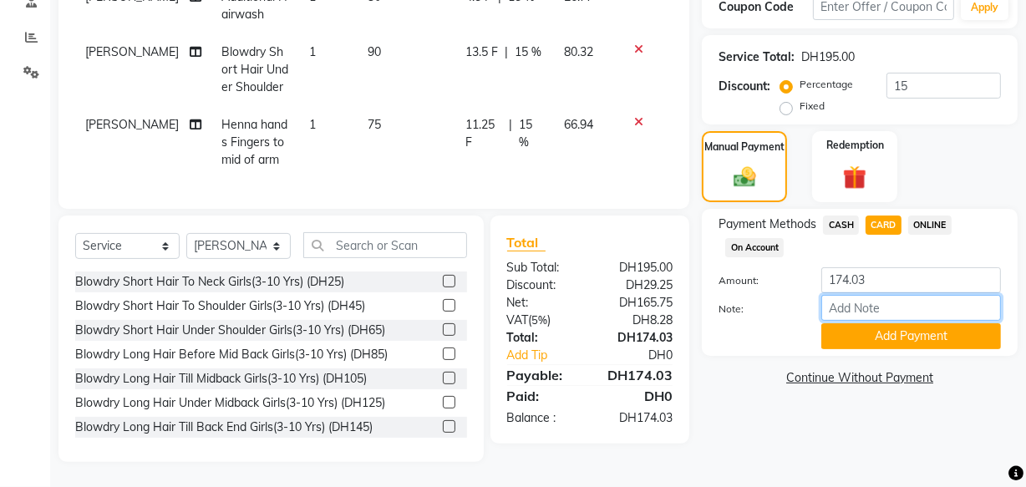
click at [899, 295] on input "Note:" at bounding box center [911, 308] width 180 height 26
click at [828, 329] on button "Add Payment" at bounding box center [911, 336] width 180 height 26
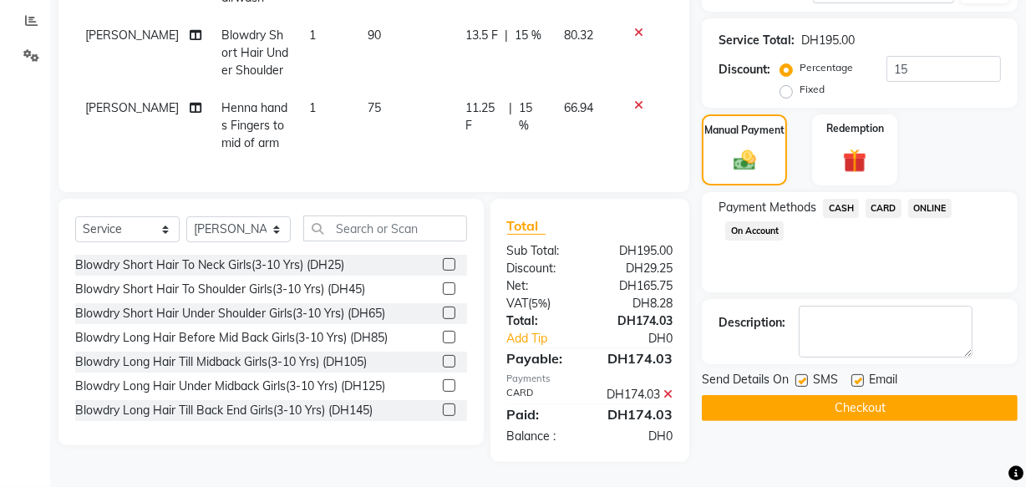
scroll to position [343, 0]
click at [668, 394] on icon at bounding box center [667, 395] width 9 height 12
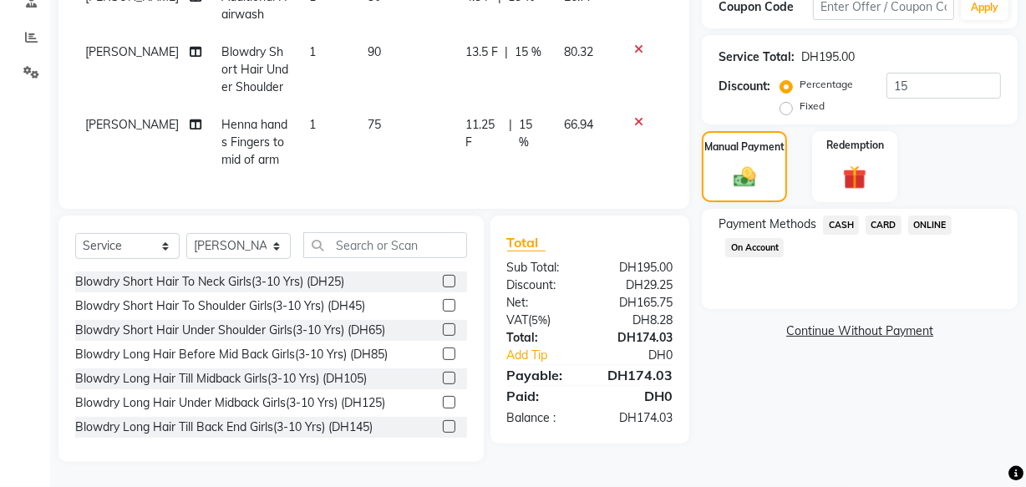
click at [839, 217] on span "CASH" at bounding box center [841, 225] width 36 height 19
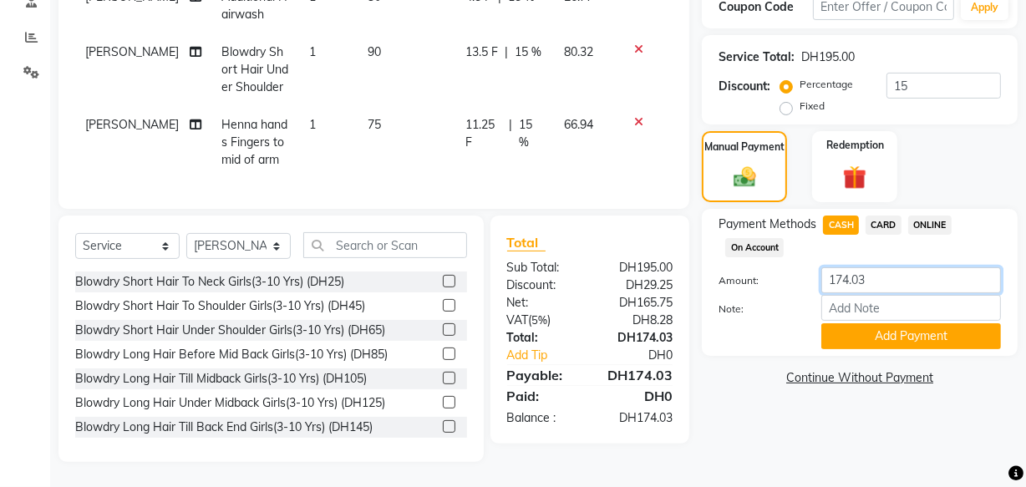
click at [886, 272] on input "174.03" at bounding box center [911, 280] width 180 height 26
type input "1"
click at [870, 267] on input "number" at bounding box center [911, 280] width 180 height 26
click at [891, 268] on input "number" at bounding box center [911, 280] width 180 height 26
type input "1000"
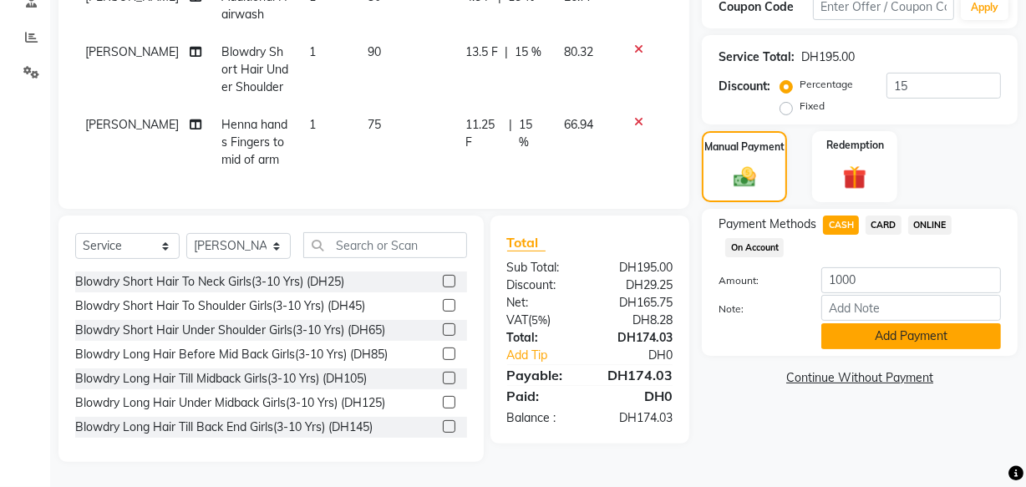
click at [902, 323] on button "Add Payment" at bounding box center [911, 336] width 180 height 26
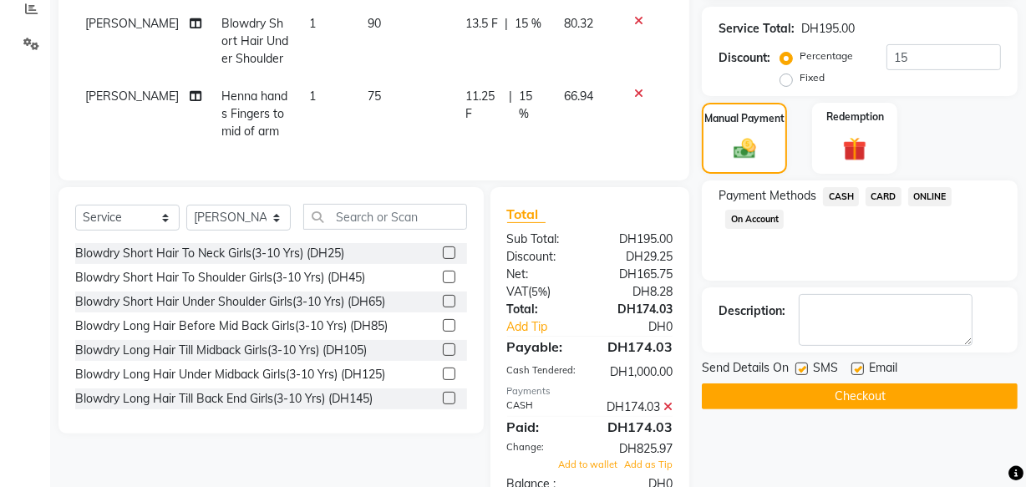
scroll to position [402, 0]
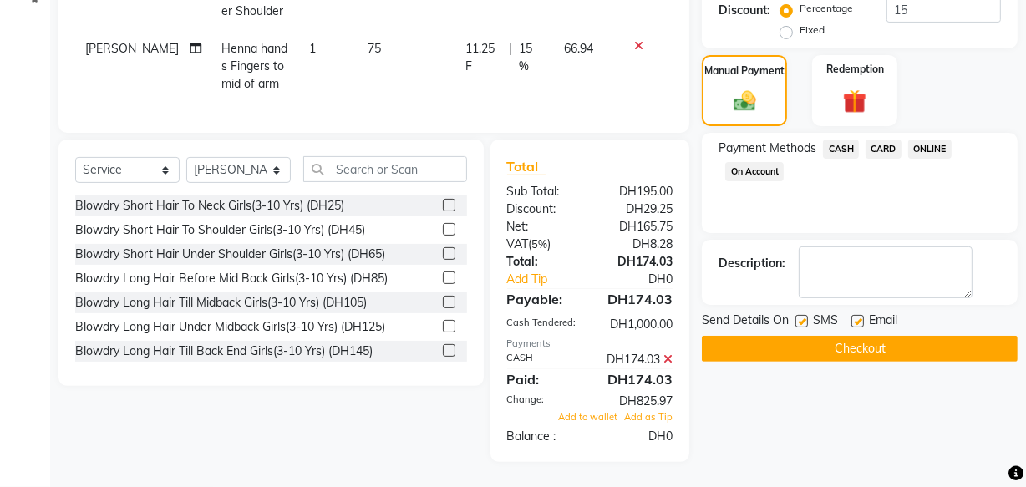
click at [855, 315] on label at bounding box center [857, 321] width 13 height 13
click at [855, 317] on input "checkbox" at bounding box center [856, 322] width 11 height 11
checkbox input "false"
click at [876, 246] on textarea at bounding box center [886, 272] width 174 height 52
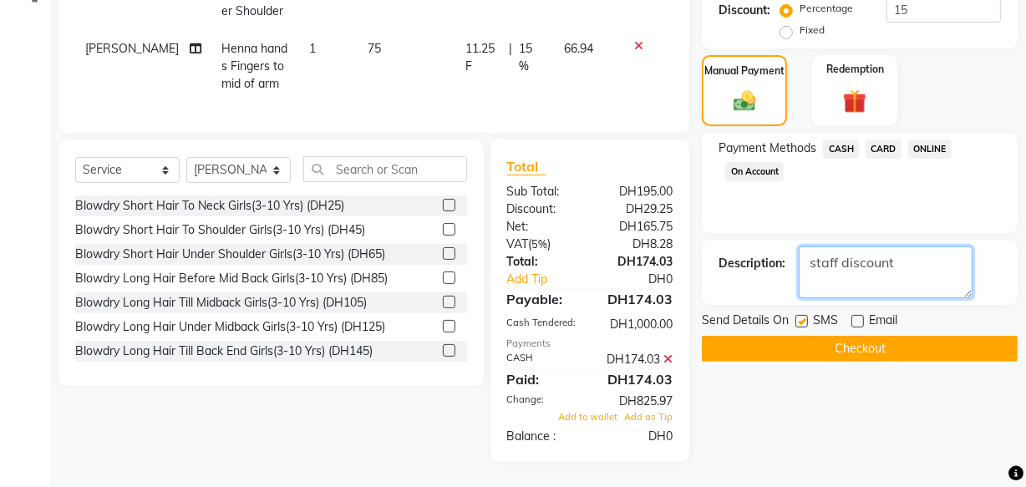
type textarea "staff discount"
click at [827, 336] on button "Checkout" at bounding box center [860, 349] width 316 height 26
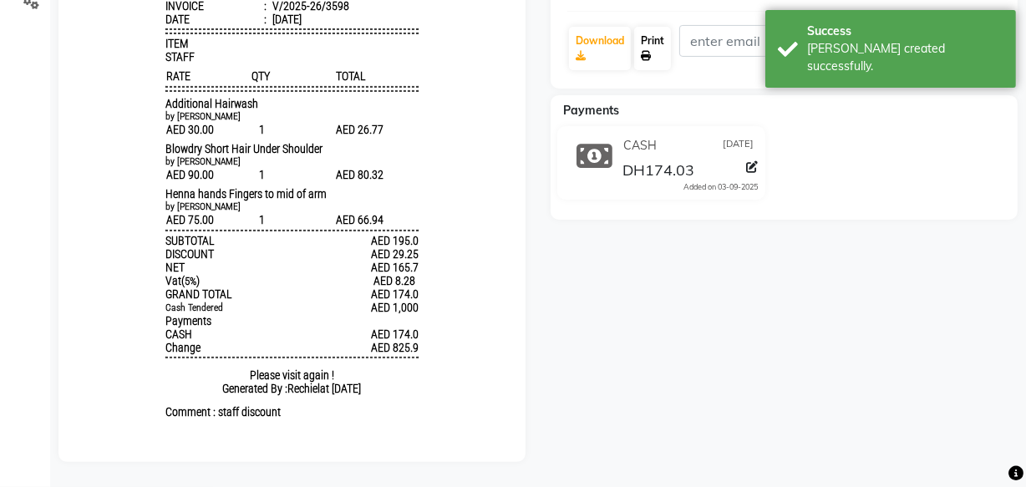
click at [650, 51] on icon at bounding box center [646, 56] width 10 height 10
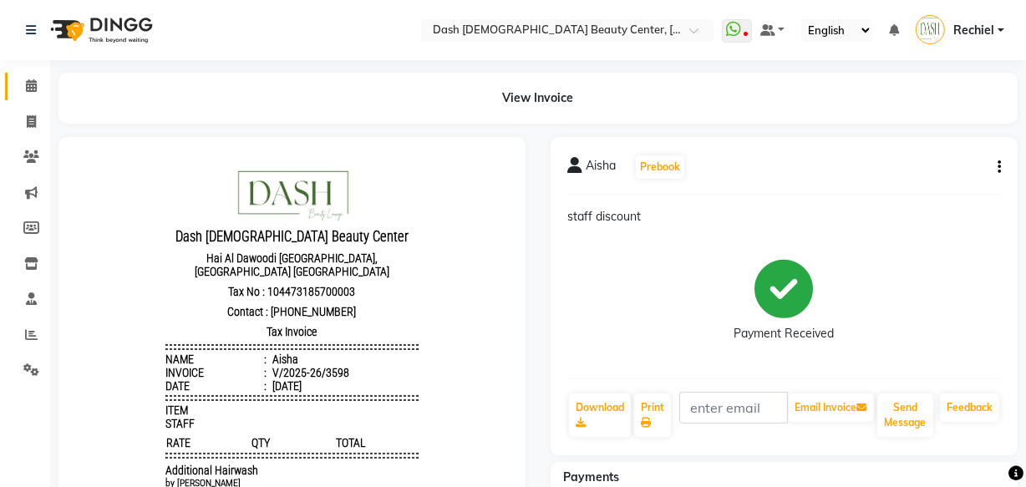
click at [18, 83] on span at bounding box center [31, 86] width 29 height 19
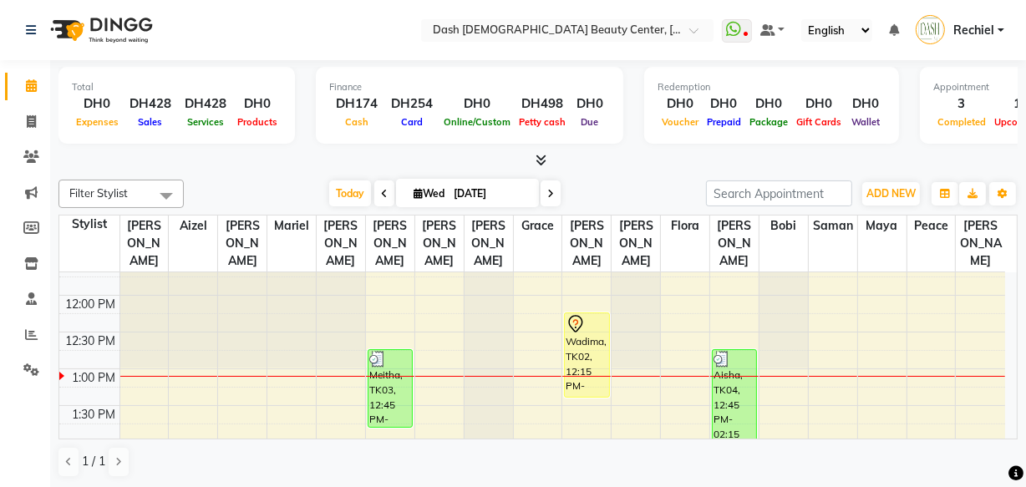
scroll to position [246, 0]
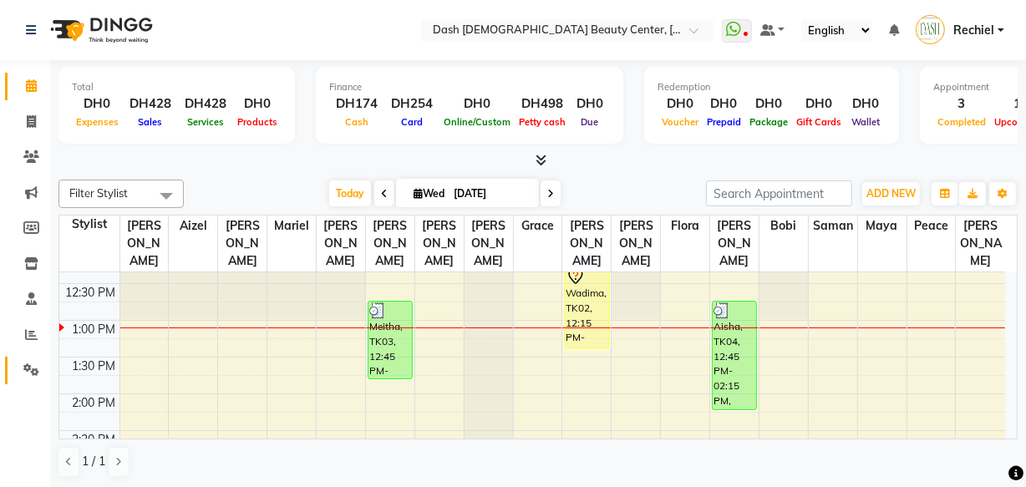
click at [30, 378] on span at bounding box center [31, 370] width 29 height 19
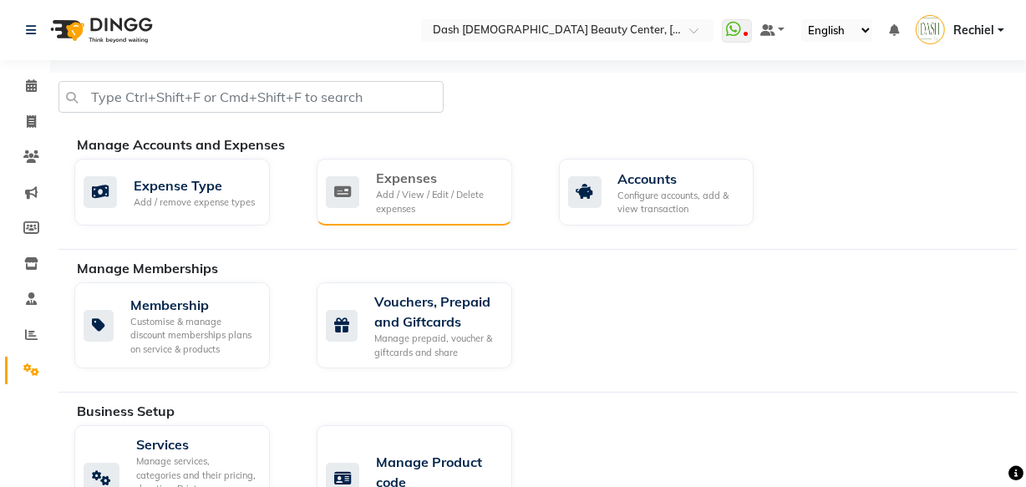
click at [449, 181] on div "Expenses" at bounding box center [437, 178] width 123 height 20
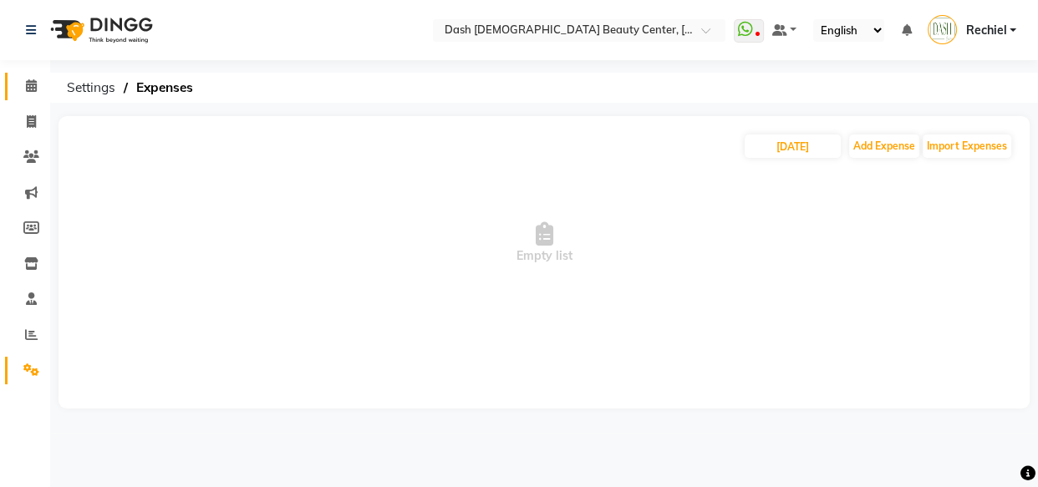
click at [25, 98] on link "Calendar" at bounding box center [25, 87] width 40 height 28
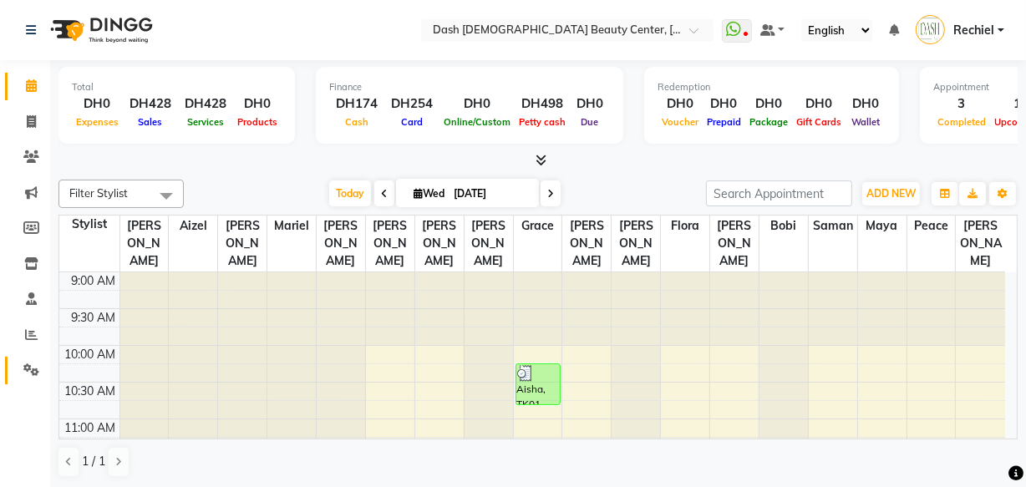
click at [31, 380] on link "Settings" at bounding box center [25, 371] width 40 height 28
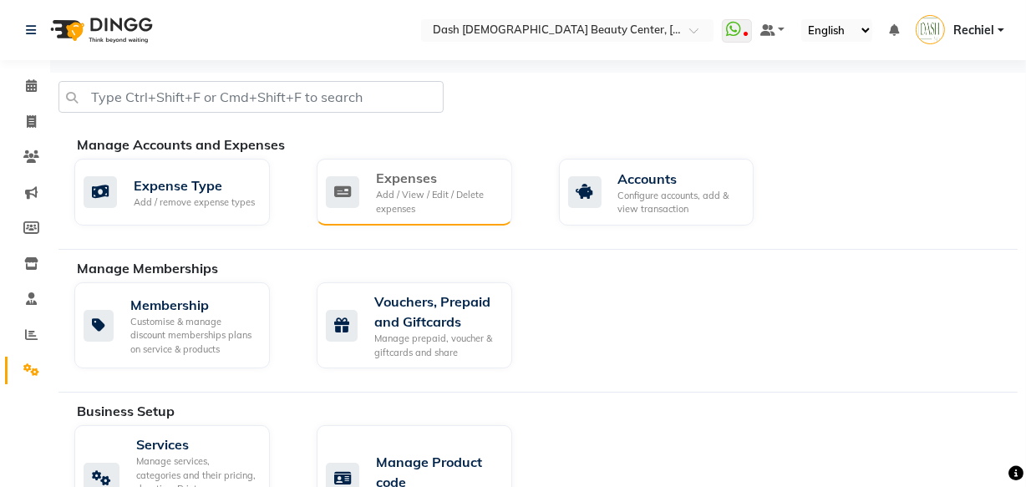
click at [438, 203] on div "Add / View / Edit / Delete expenses" at bounding box center [437, 202] width 123 height 28
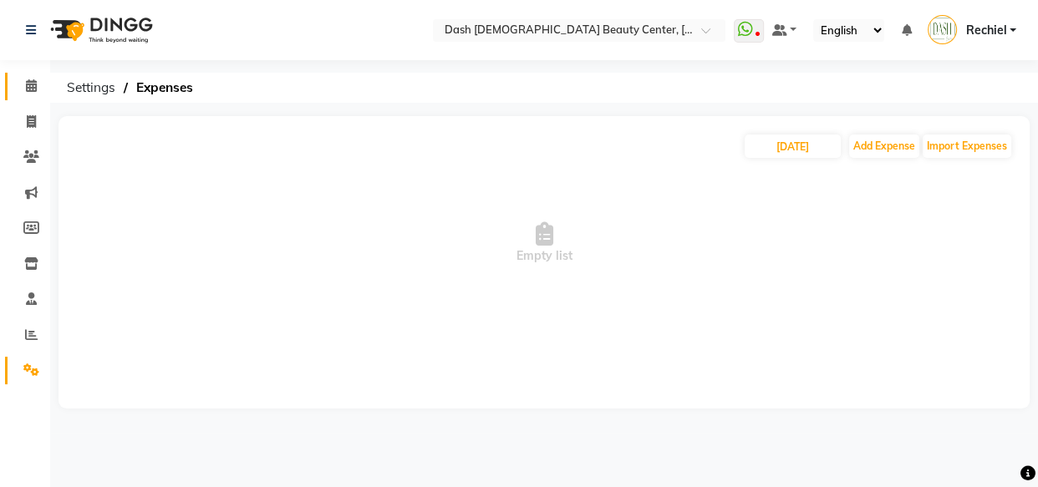
click at [31, 80] on icon at bounding box center [31, 85] width 11 height 13
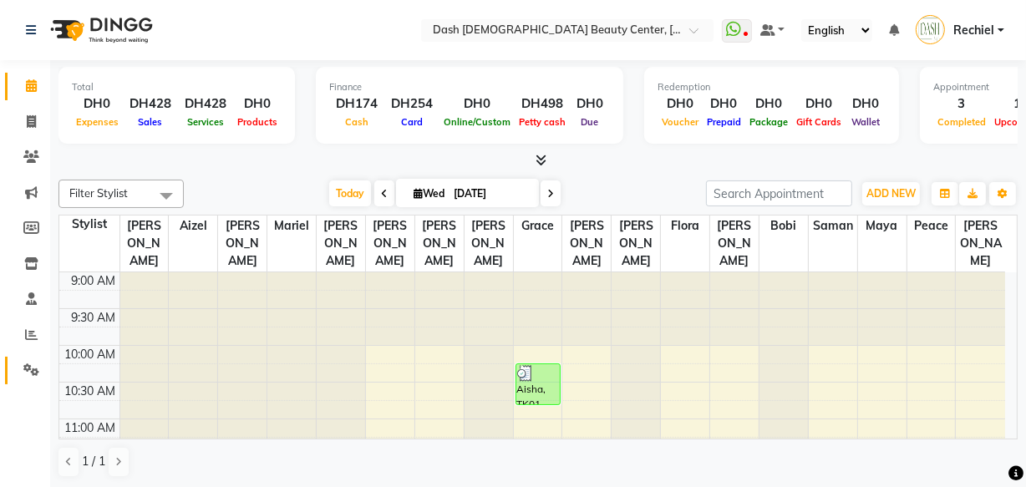
click at [24, 374] on icon at bounding box center [31, 369] width 16 height 13
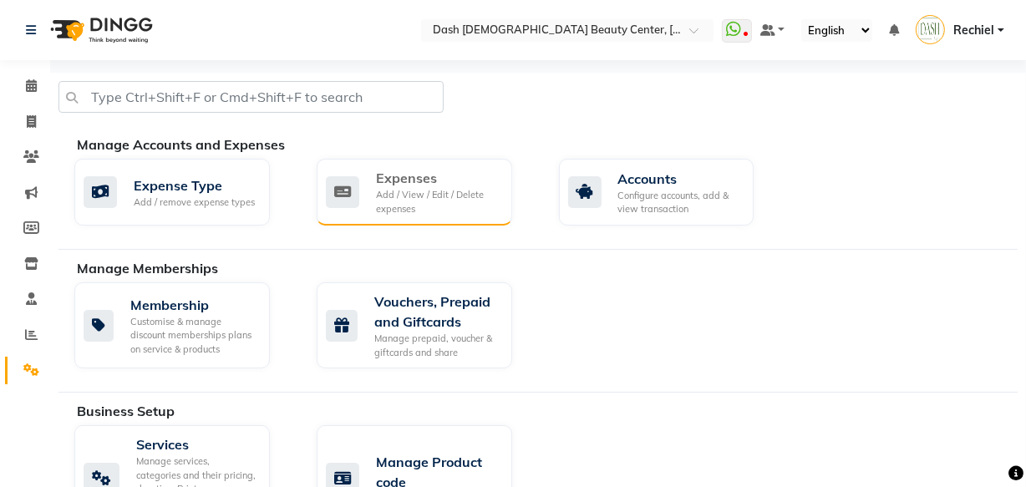
click at [442, 197] on div "Add / View / Edit / Delete expenses" at bounding box center [437, 202] width 123 height 28
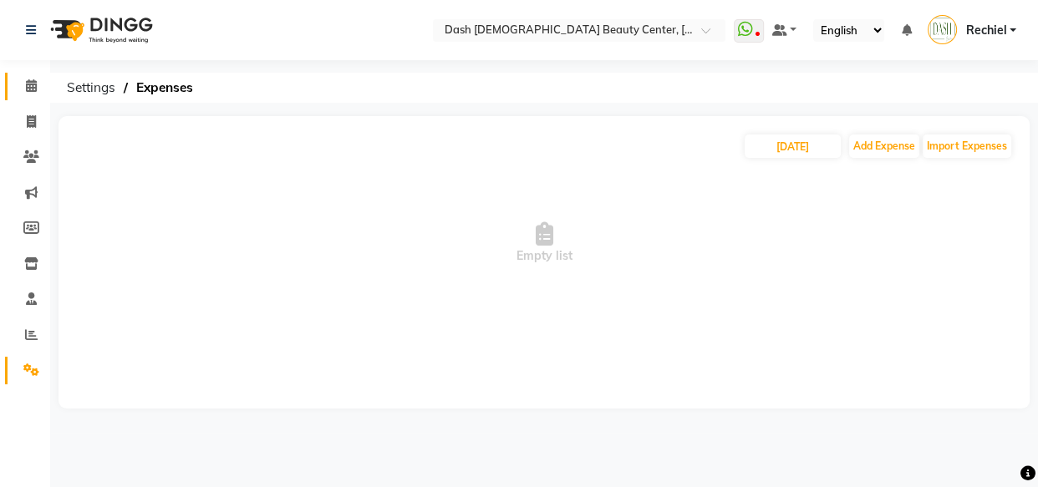
click at [31, 87] on icon at bounding box center [31, 85] width 11 height 13
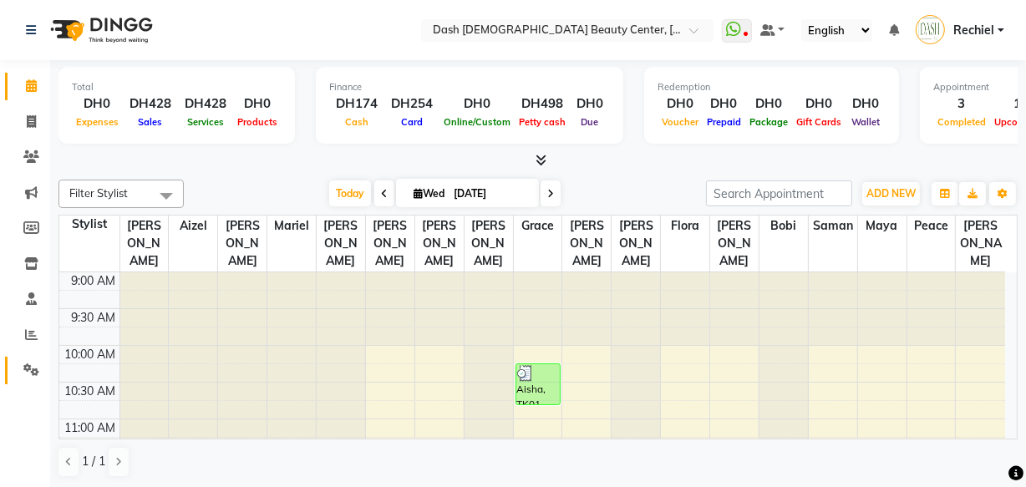
click at [23, 379] on link "Settings" at bounding box center [25, 371] width 40 height 28
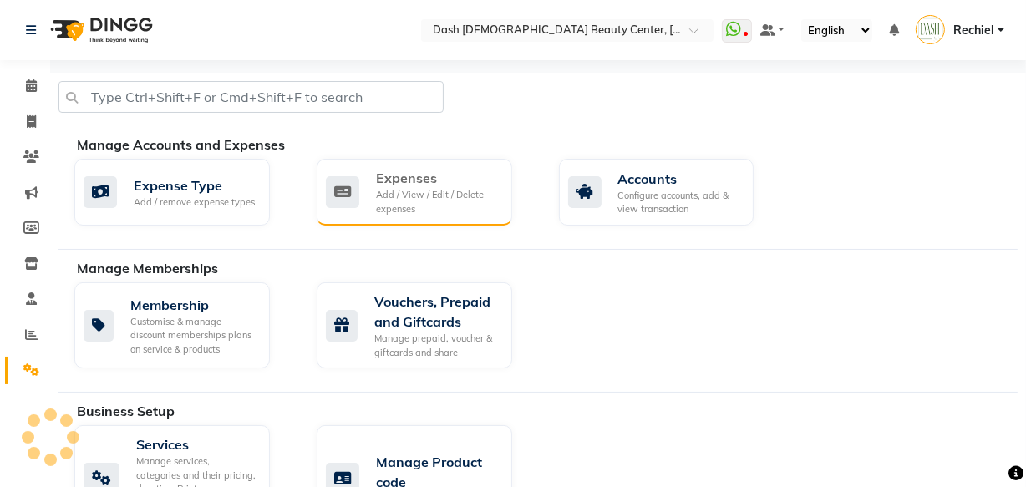
click at [394, 198] on div "Add / View / Edit / Delete expenses" at bounding box center [437, 202] width 123 height 28
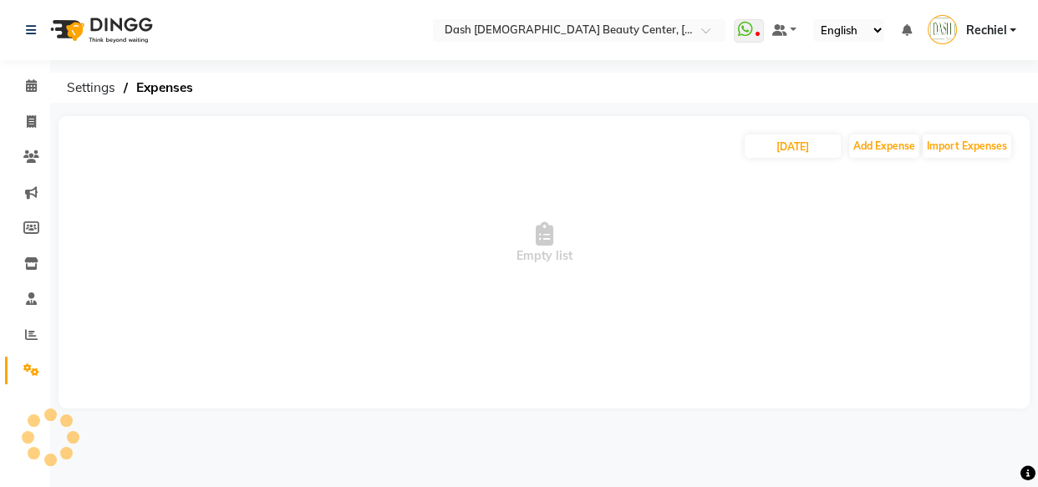
click at [100, 334] on div "[DATE] Add Expense Import Expenses Empty list" at bounding box center [543, 262] width 971 height 292
click at [21, 363] on span at bounding box center [31, 370] width 29 height 19
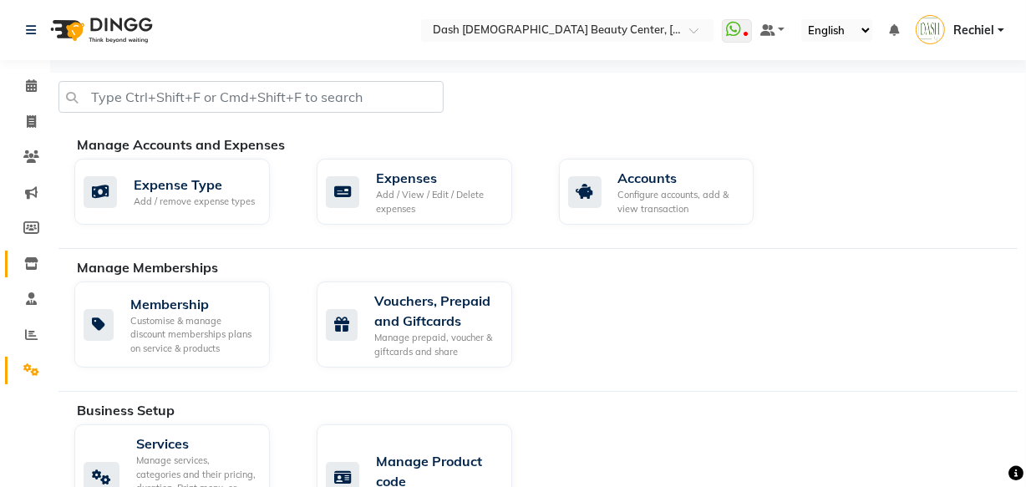
click at [10, 272] on link "Inventory" at bounding box center [25, 265] width 40 height 28
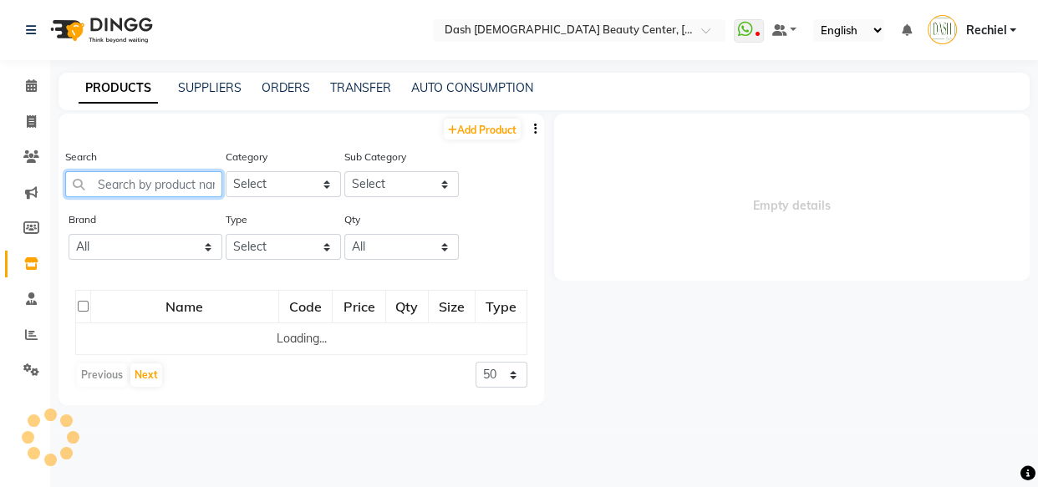
click at [163, 181] on input "text" at bounding box center [143, 184] width 157 height 26
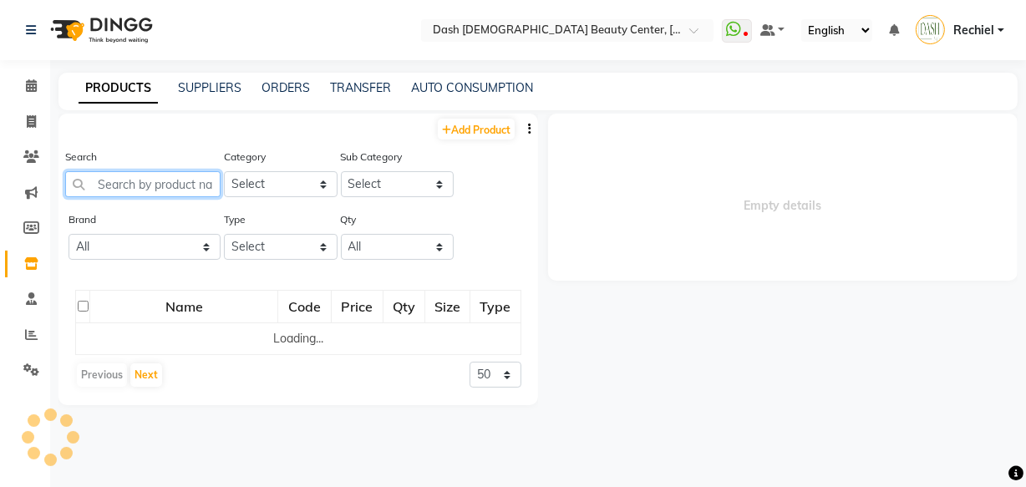
select select
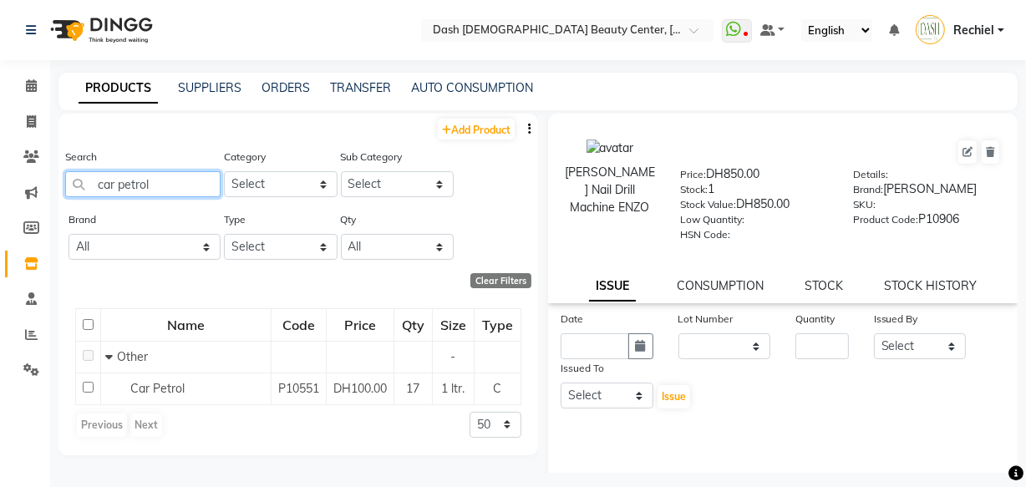
scroll to position [11, 0]
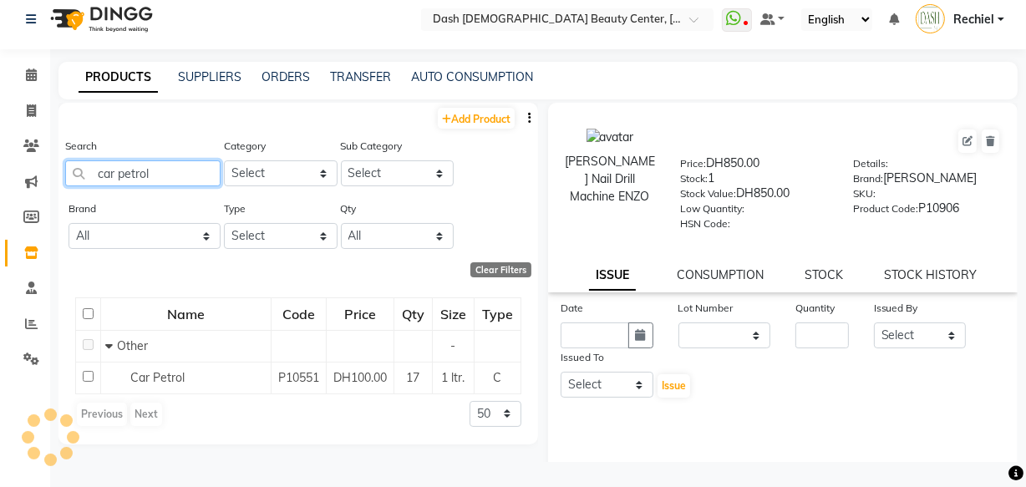
type input "car petrol"
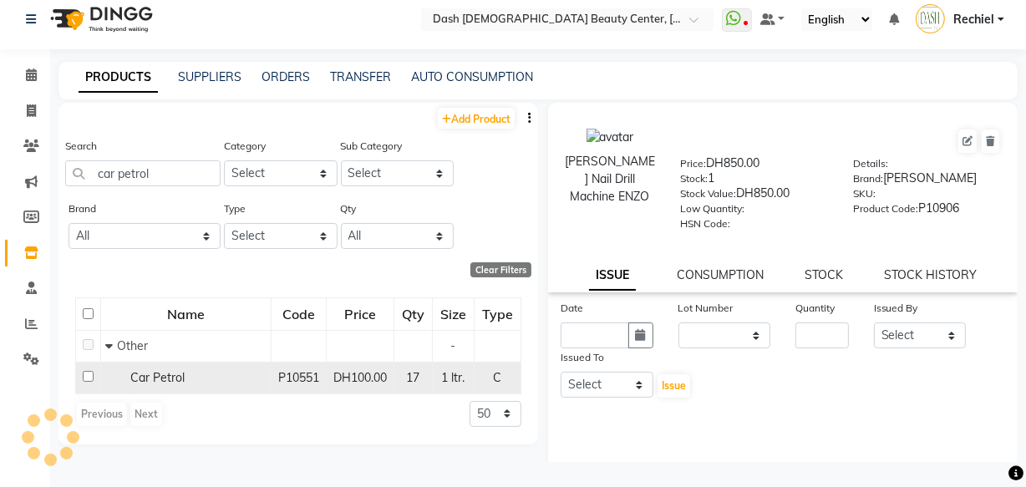
click at [84, 372] on input "checkbox" at bounding box center [88, 376] width 11 height 11
checkbox input "true"
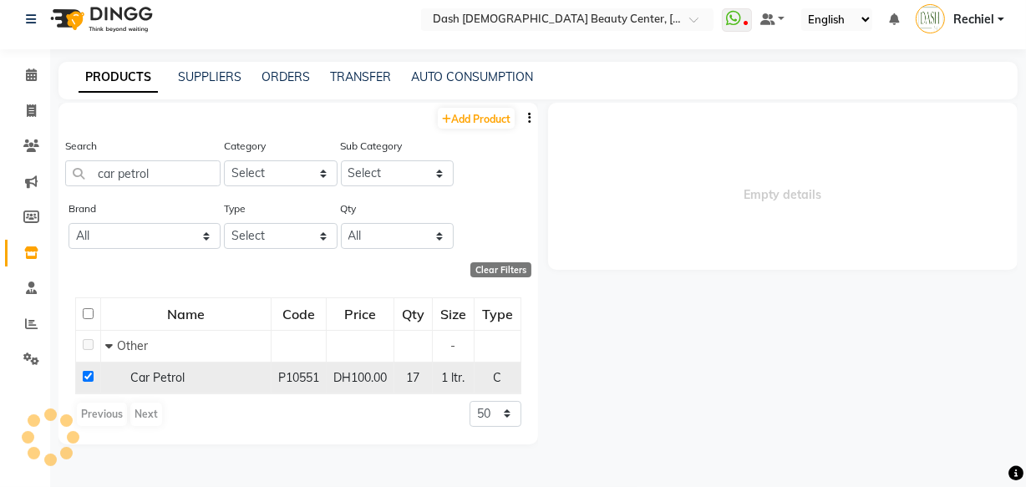
select select
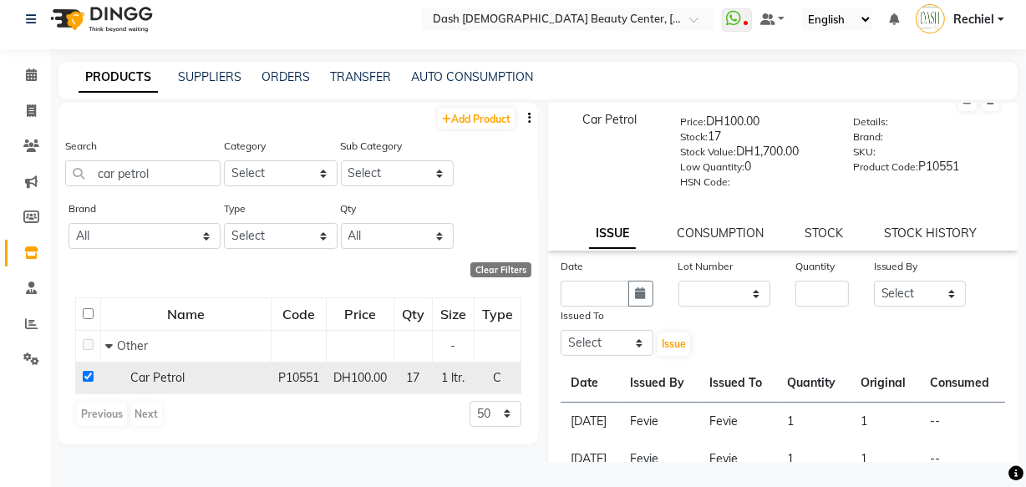
scroll to position [2, 0]
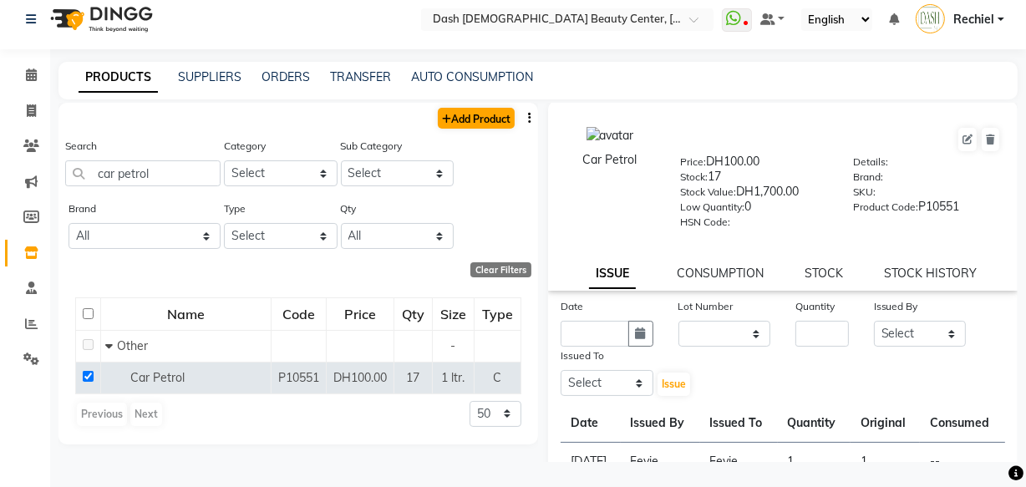
click at [499, 117] on link "Add Product" at bounding box center [476, 118] width 77 height 21
select select "true"
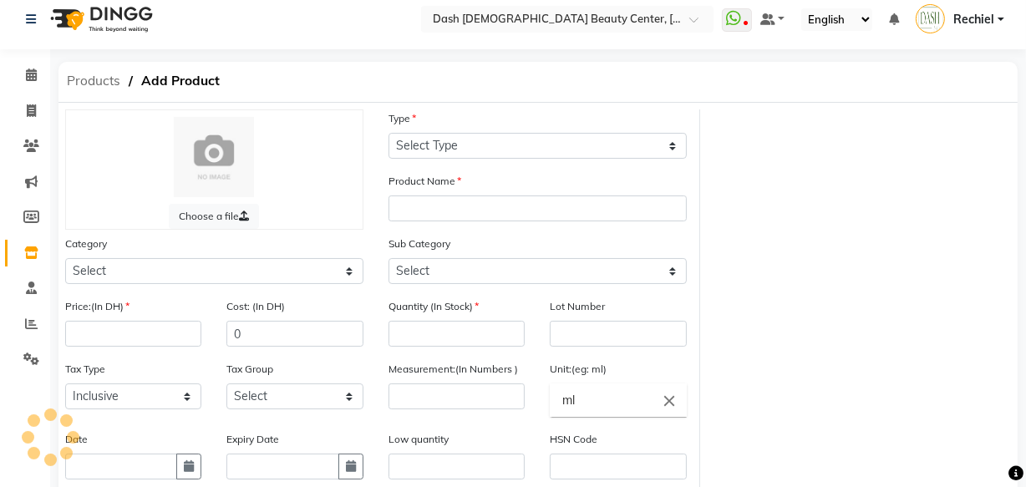
click at [91, 80] on span "Products" at bounding box center [93, 81] width 70 height 30
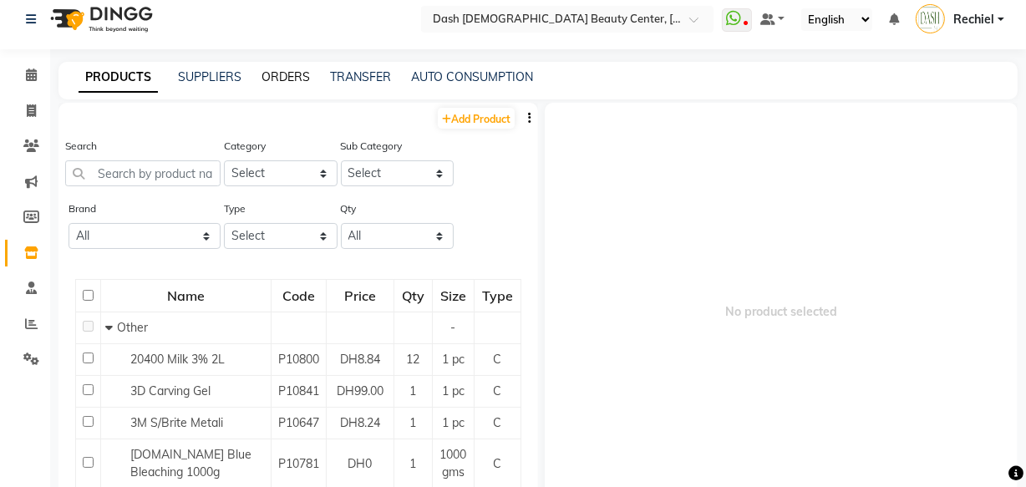
click at [276, 71] on link "ORDERS" at bounding box center [286, 76] width 48 height 15
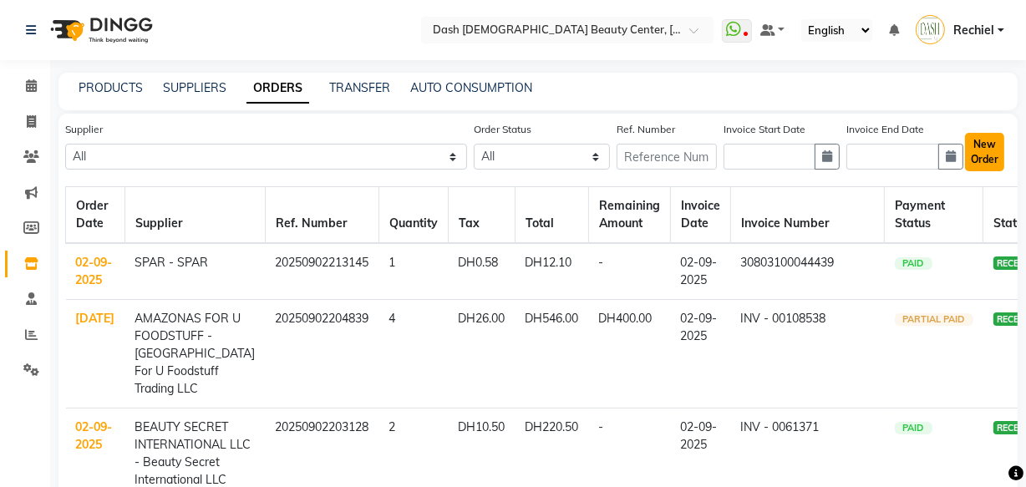
click at [990, 151] on button "New Order" at bounding box center [984, 152] width 39 height 38
select select "true"
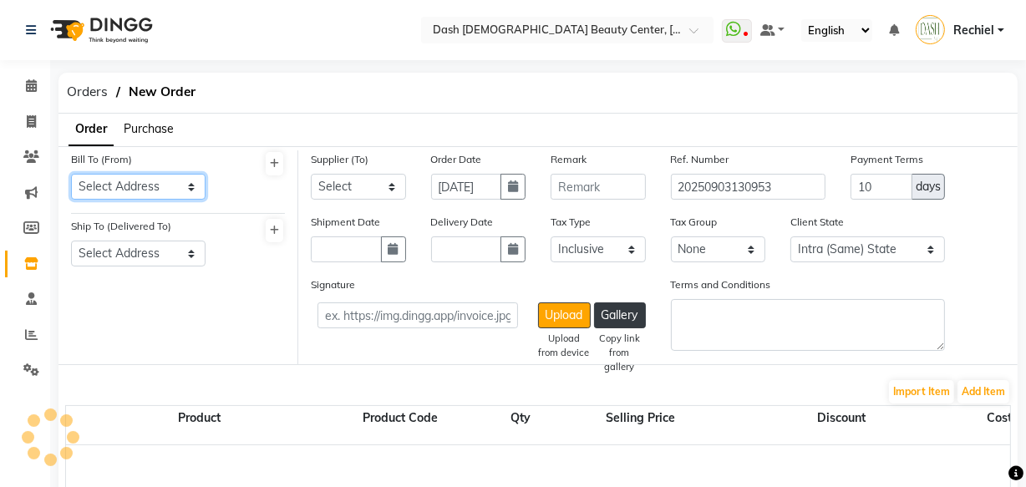
click at [190, 183] on select "Select Address" at bounding box center [138, 187] width 135 height 26
click at [71, 174] on select "Select Address" at bounding box center [138, 187] width 135 height 26
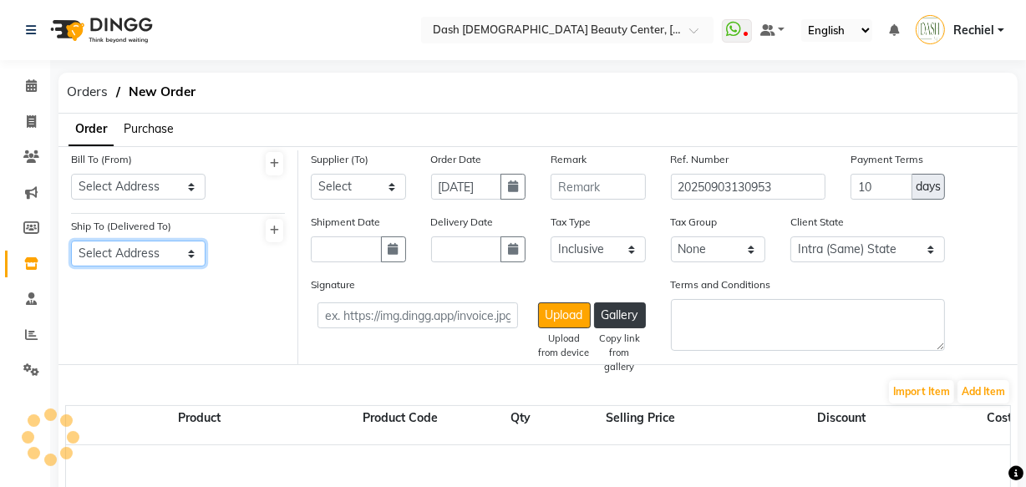
click at [183, 259] on select "Select Address" at bounding box center [138, 254] width 135 height 26
click at [71, 241] on select "Select Address [GEOGRAPHIC_DATA]" at bounding box center [138, 254] width 135 height 26
select select "3972"
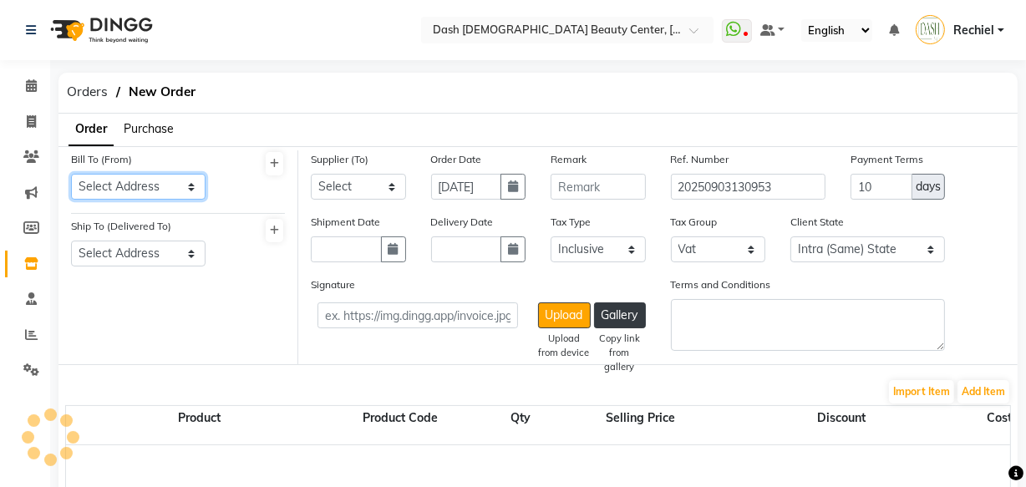
click at [170, 183] on select "Select Address [GEOGRAPHIC_DATA]" at bounding box center [138, 187] width 135 height 26
select select "1470"
click at [71, 174] on select "Select Address [GEOGRAPHIC_DATA]" at bounding box center [138, 187] width 135 height 26
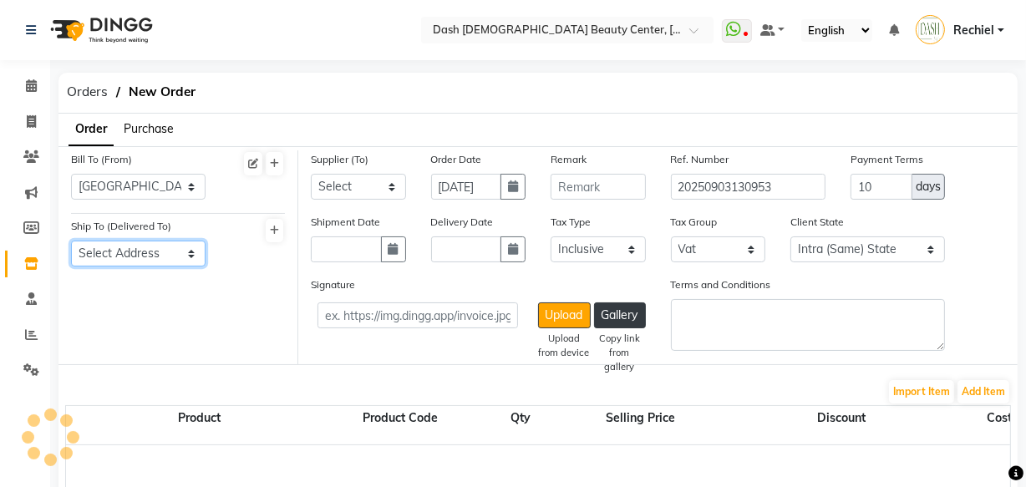
click at [163, 251] on select "Select Address [GEOGRAPHIC_DATA]" at bounding box center [138, 254] width 135 height 26
select select "1471"
click at [71, 241] on select "Select Address [GEOGRAPHIC_DATA]" at bounding box center [138, 254] width 135 height 26
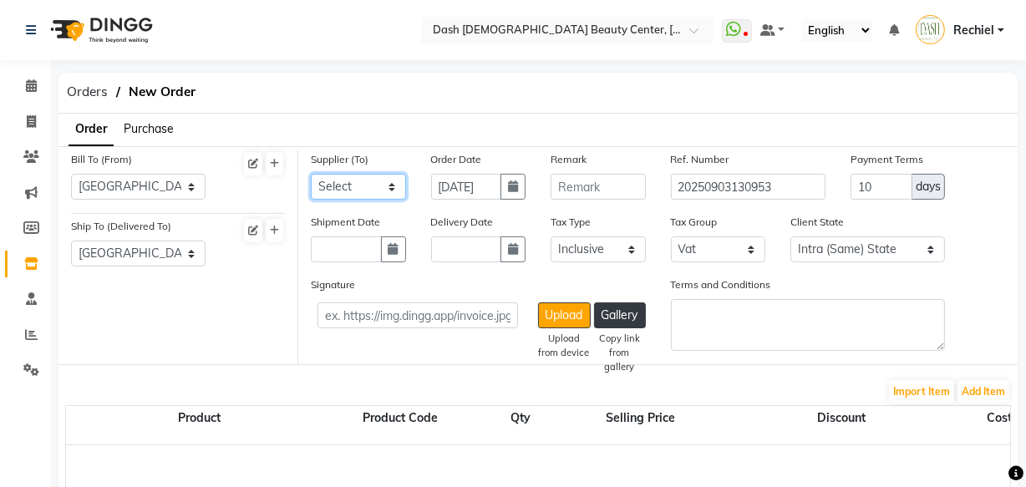
click at [385, 200] on select "Select SPAR - SPAR ADNOC DISTRIBUTION - ADNOC [PERSON_NAME] Millia Cosmetics - …" at bounding box center [358, 187] width 95 height 26
select select "4804"
click at [311, 174] on select "Select SPAR - SPAR ADNOC DISTRIBUTION - ADNOC [PERSON_NAME] Millia Cosmetics - …" at bounding box center [358, 187] width 95 height 26
click at [391, 251] on icon "button" at bounding box center [394, 249] width 10 height 12
select select "9"
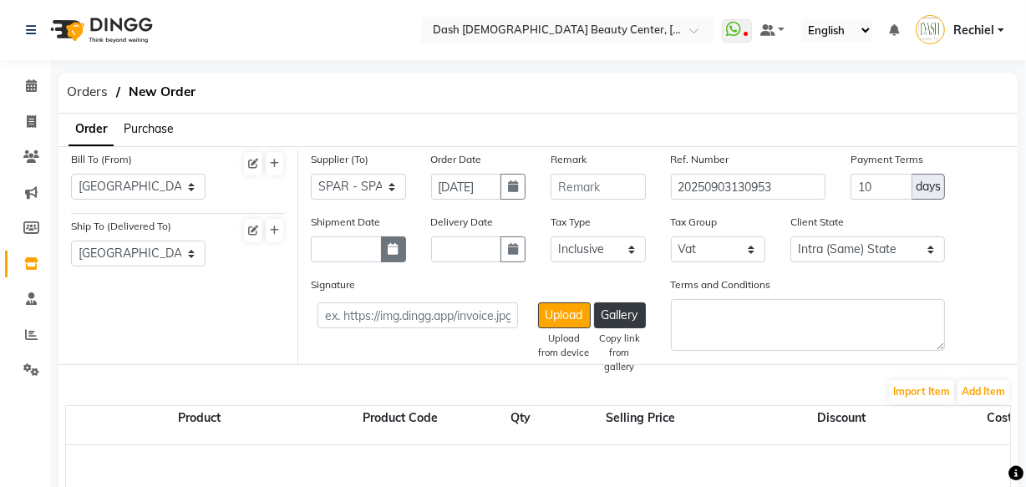
select select "2025"
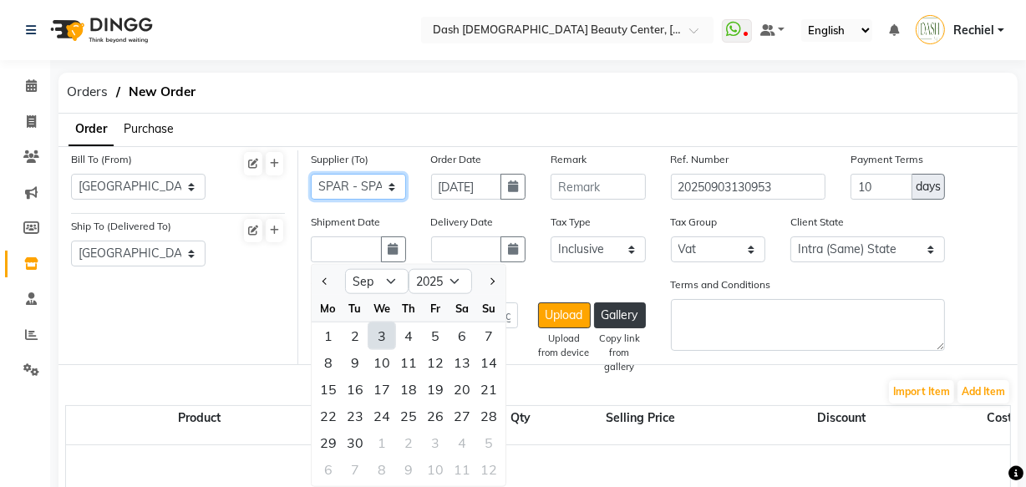
click at [394, 184] on select "Select SPAR - SPAR ADNOC DISTRIBUTION - ADNOC [PERSON_NAME] Millia Cosmetics - …" at bounding box center [358, 187] width 95 height 26
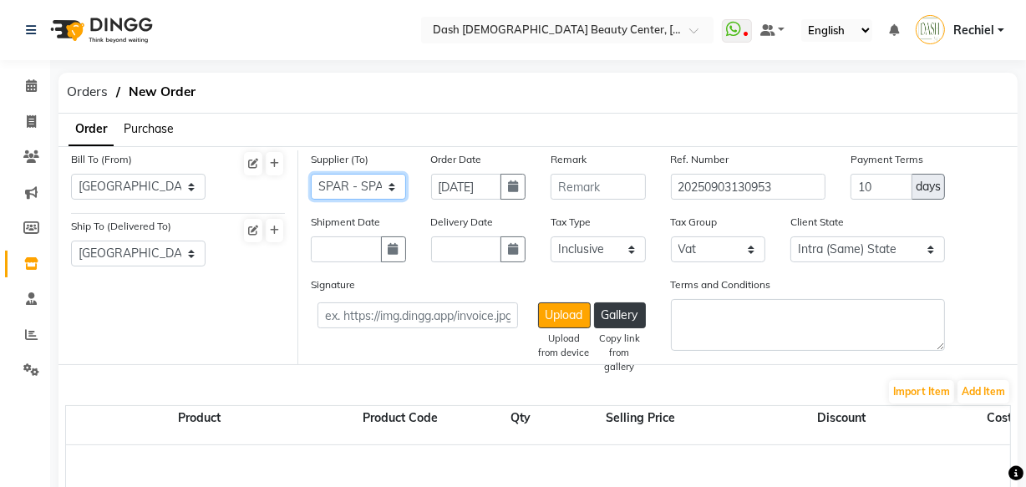
click at [384, 187] on select "Select SPAR - SPAR ADNOC DISTRIBUTION - ADNOC [PERSON_NAME] Millia Cosmetics - …" at bounding box center [358, 187] width 95 height 26
select select "4820"
click at [311, 174] on select "Select SPAR - SPAR ADNOC DISTRIBUTION - ADNOC [PERSON_NAME] Millia Cosmetics - …" at bounding box center [358, 187] width 95 height 26
click at [394, 251] on icon "button" at bounding box center [394, 249] width 10 height 12
select select "9"
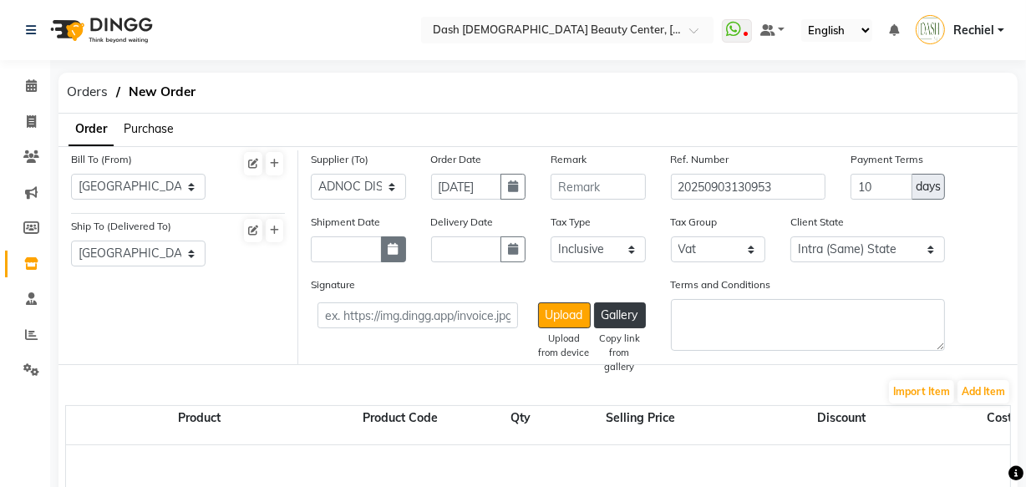
select select "2025"
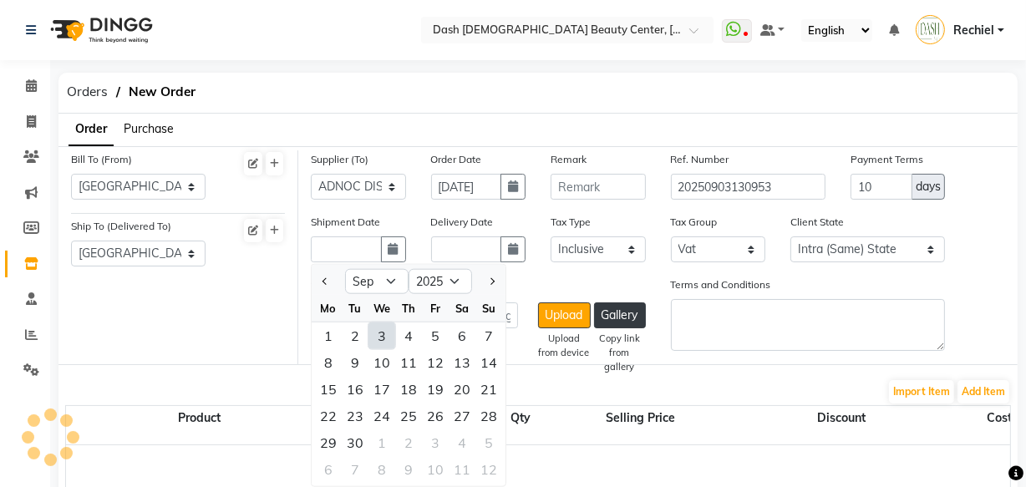
click at [379, 339] on div "3" at bounding box center [381, 335] width 27 height 27
type input "[DATE]"
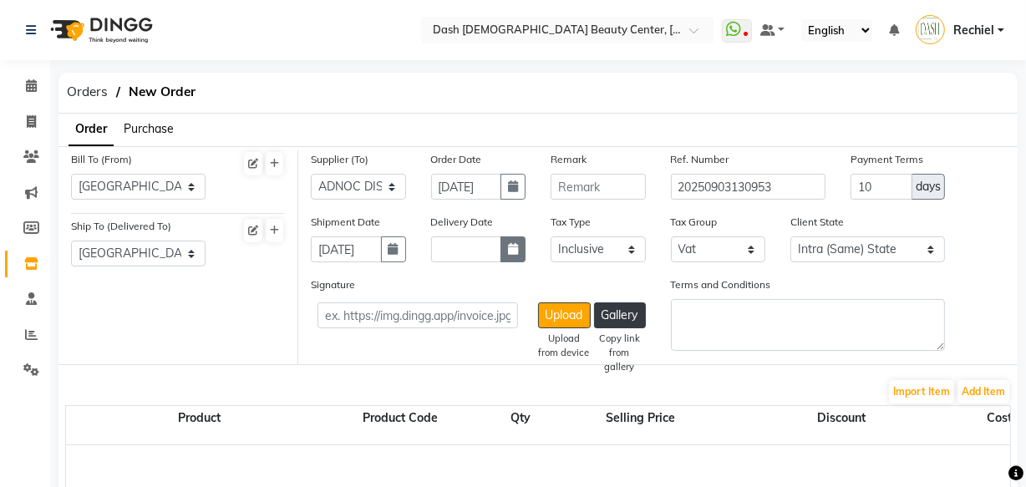
click at [519, 251] on button "button" at bounding box center [512, 249] width 25 height 26
select select "9"
select select "2025"
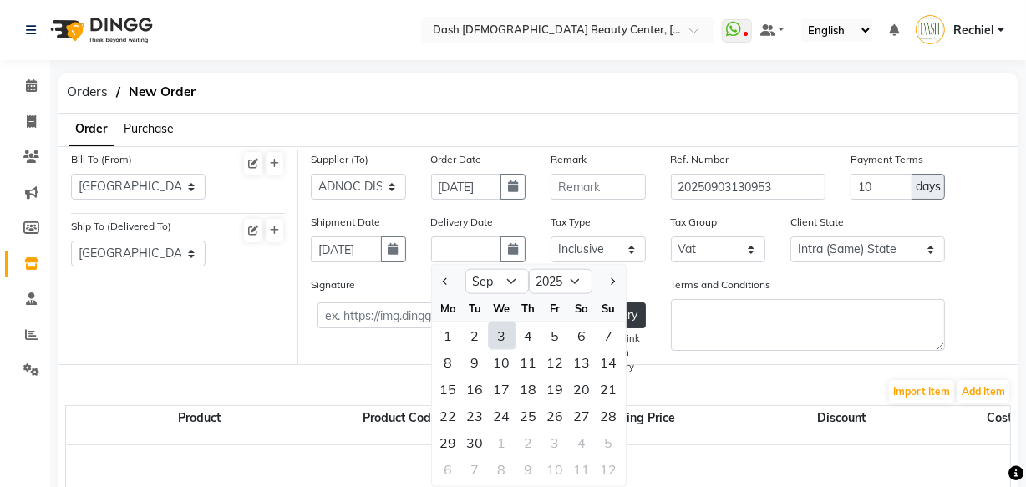
click at [503, 336] on div "3" at bounding box center [502, 335] width 27 height 27
type input "[DATE]"
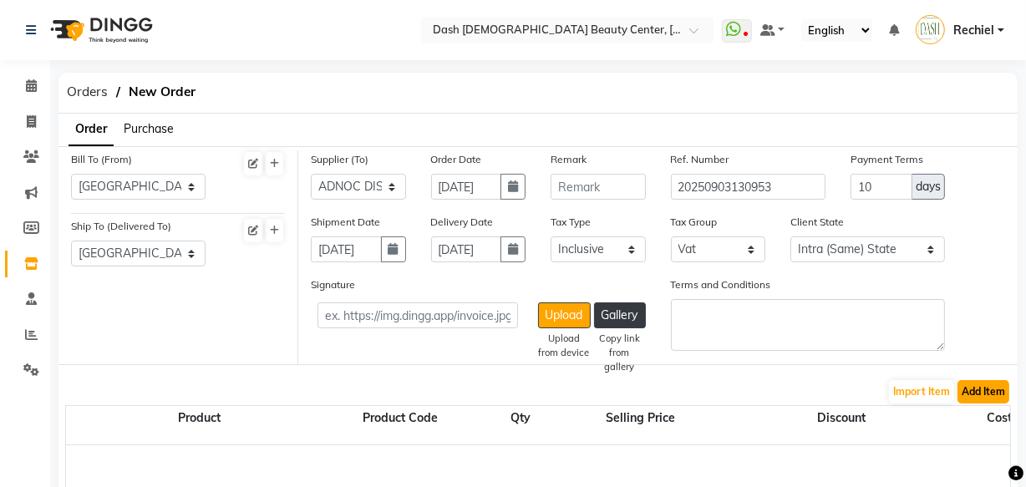
click at [988, 397] on button "Add Item" at bounding box center [983, 391] width 52 height 23
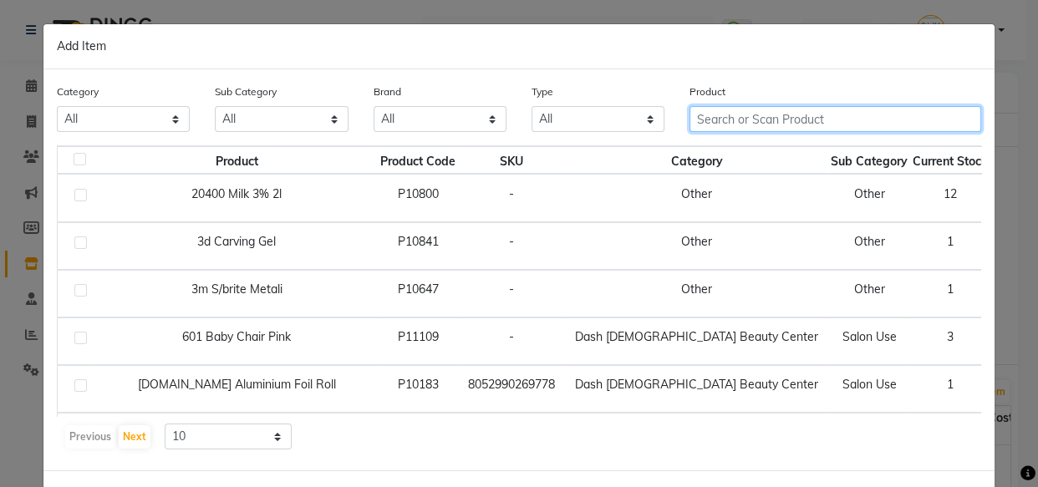
click at [835, 124] on input "text" at bounding box center [835, 119] width 292 height 26
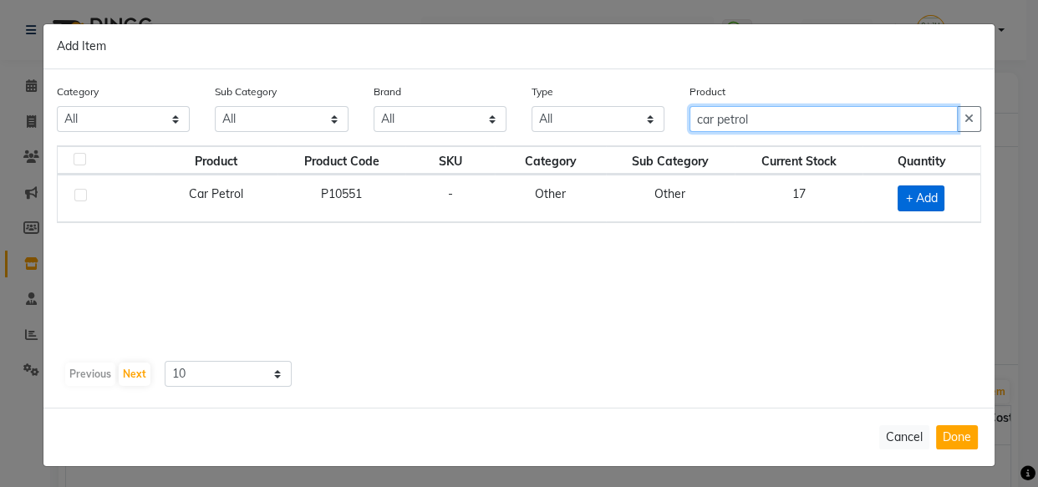
type input "car petrol"
click at [909, 201] on span "+ Add" at bounding box center [920, 198] width 47 height 26
checkbox input "true"
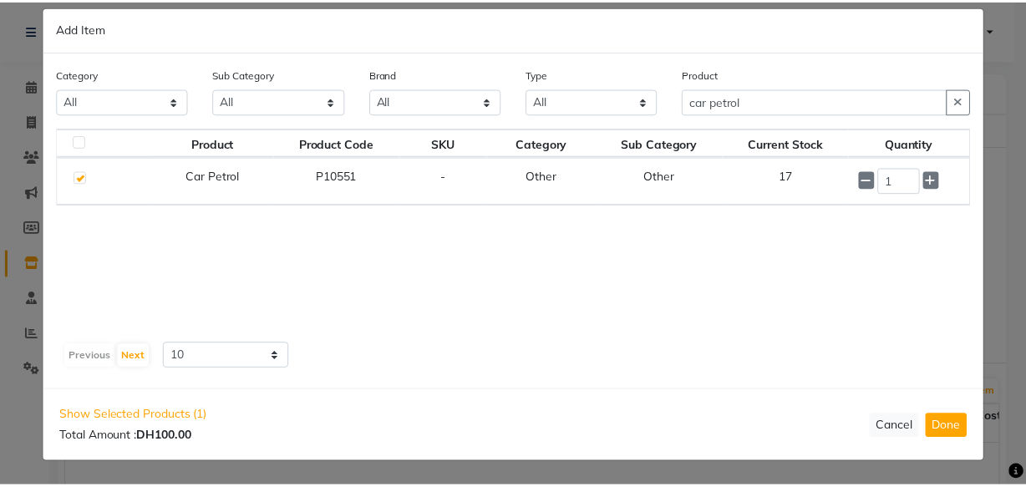
scroll to position [18, 0]
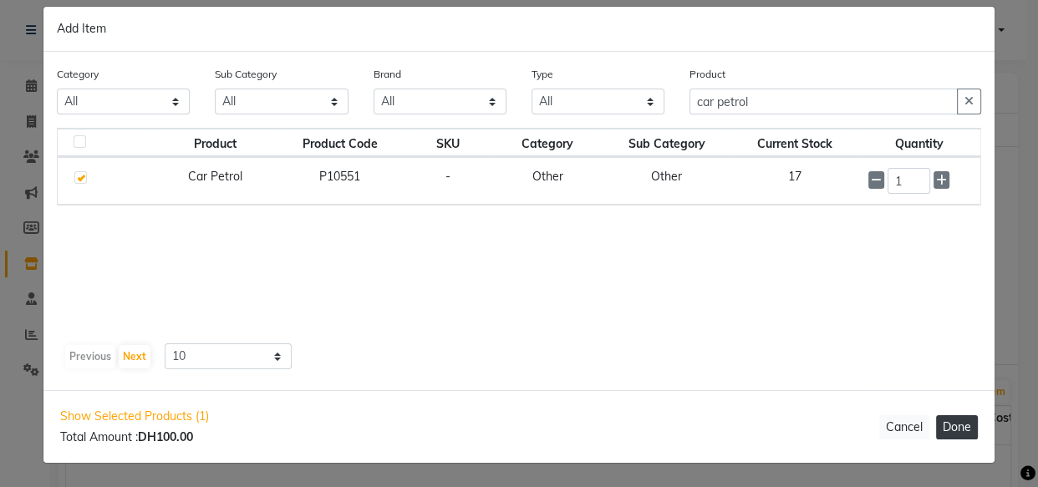
click at [961, 424] on button "Done" at bounding box center [957, 427] width 42 height 24
select select "3972"
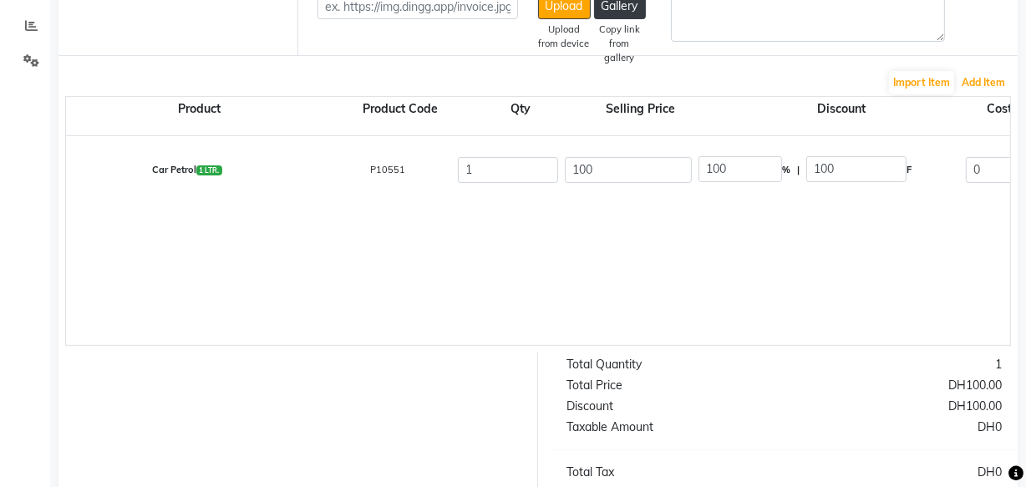
scroll to position [312, 0]
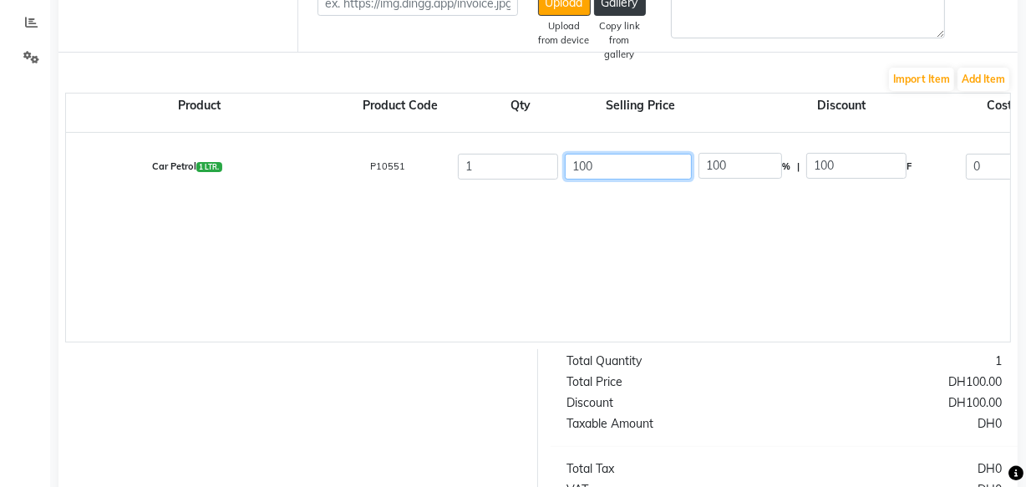
click at [623, 165] on input "100" at bounding box center [628, 167] width 127 height 26
type input "10"
type input "1000"
type input "1"
type input "10000"
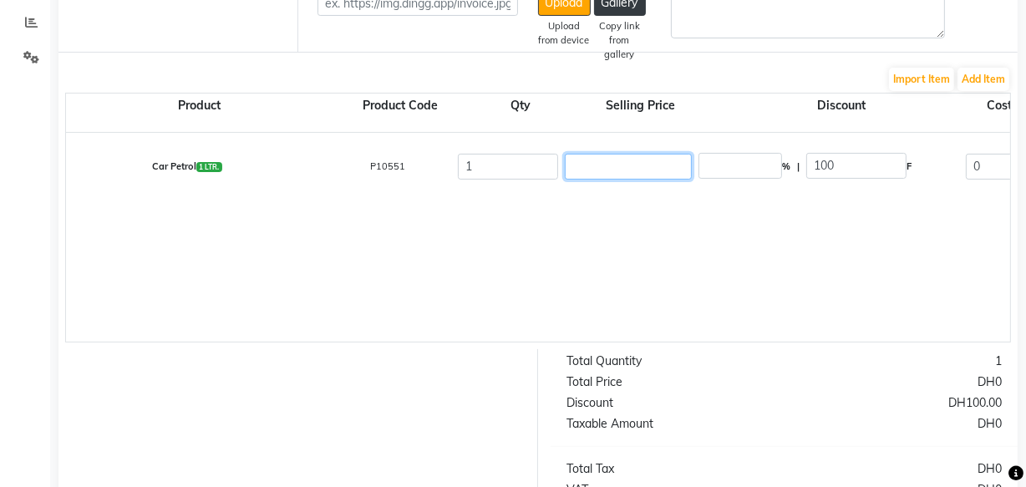
type input "1"
type input "10000"
type input "10"
type input "1000"
type input "100"
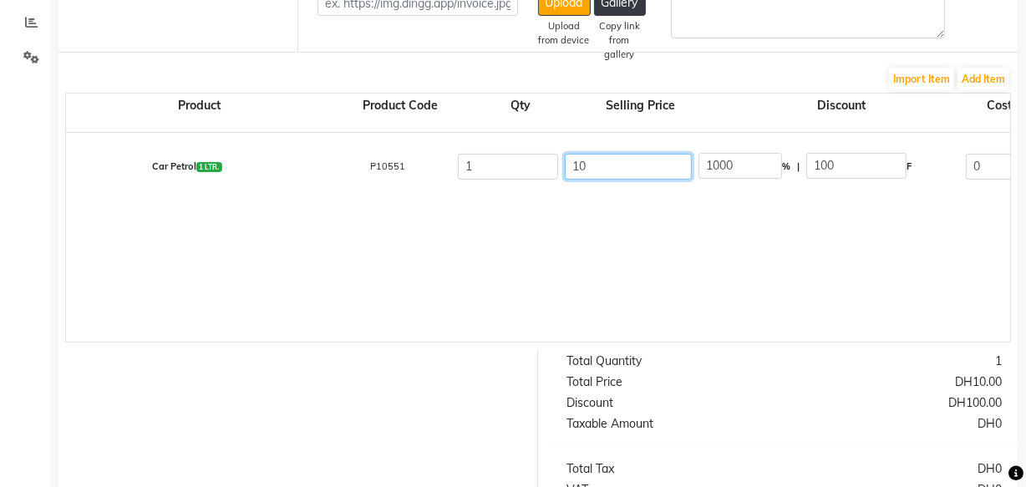
type input "100"
type input "10"
type input "1000"
type input "1"
type input "10000"
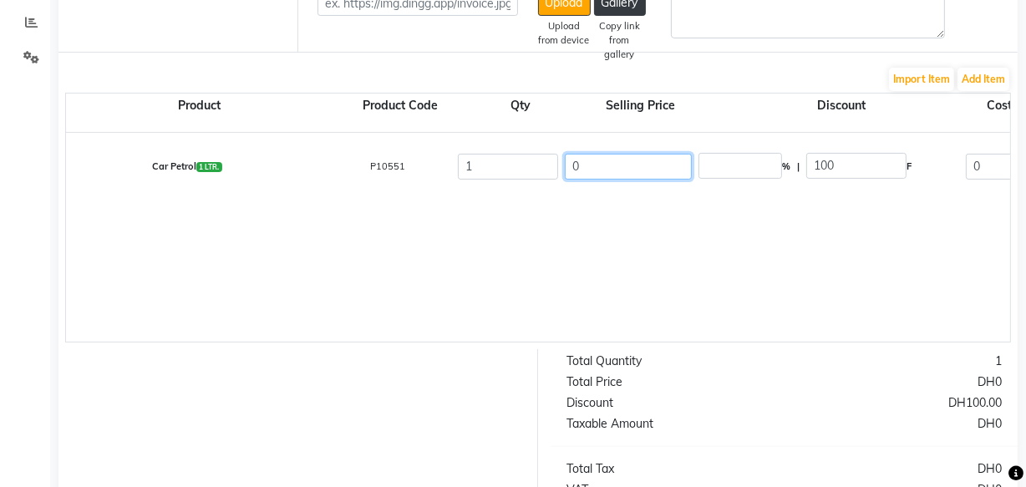
type input "0"
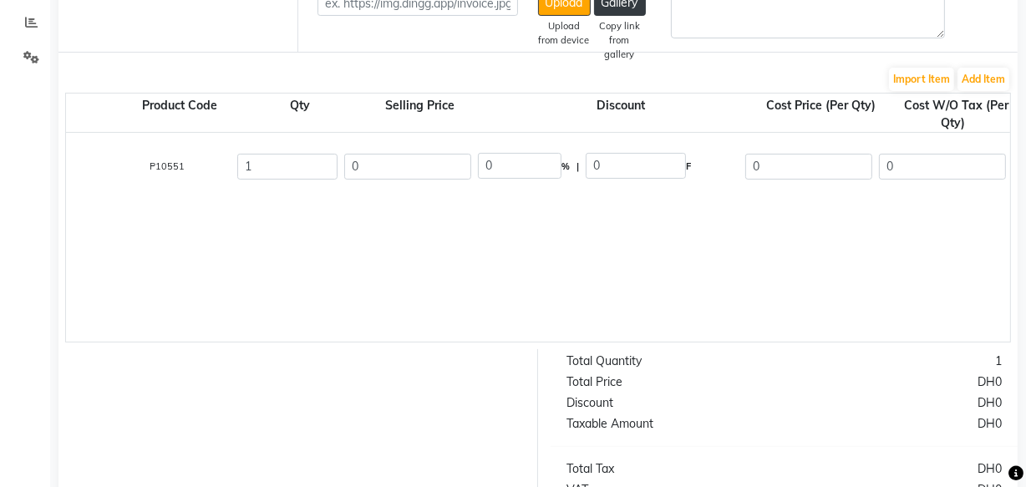
scroll to position [0, 220]
click at [804, 164] on input "0" at bounding box center [809, 167] width 127 height 26
click at [781, 171] on input "number" at bounding box center [809, 167] width 127 height 26
click at [817, 164] on input "number" at bounding box center [809, 167] width 127 height 26
type input "95.24"
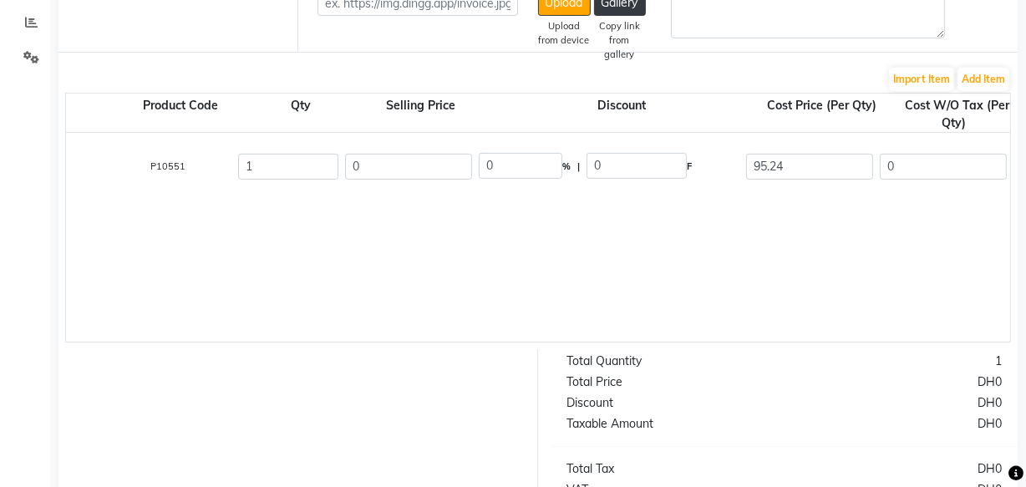
click at [873, 282] on div "Car Petrol 1 LTR. P10551 1 0 0 % | 0 F 95.24 0 0 None Vat (5%) 0 0" at bounding box center [894, 237] width 2096 height 209
type input "90.7"
type input "4.54"
type input "95.24"
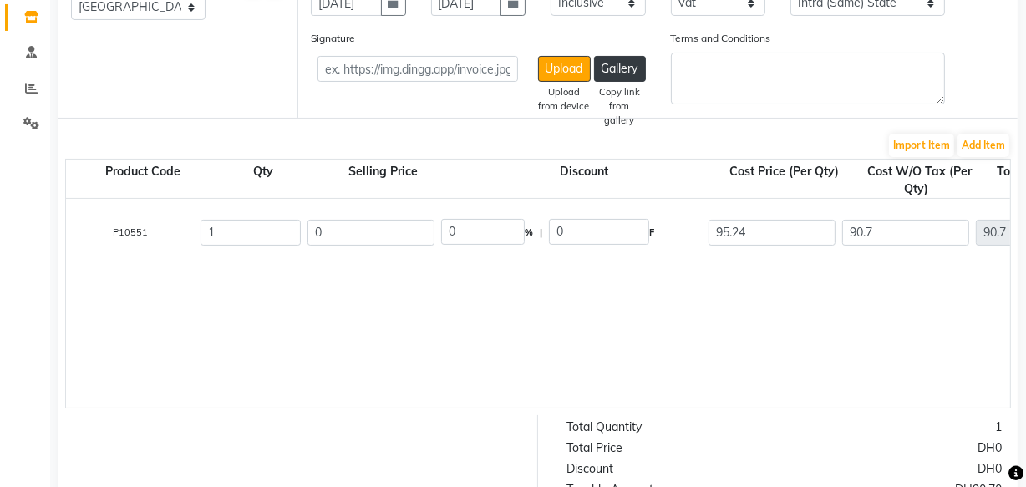
scroll to position [0, 242]
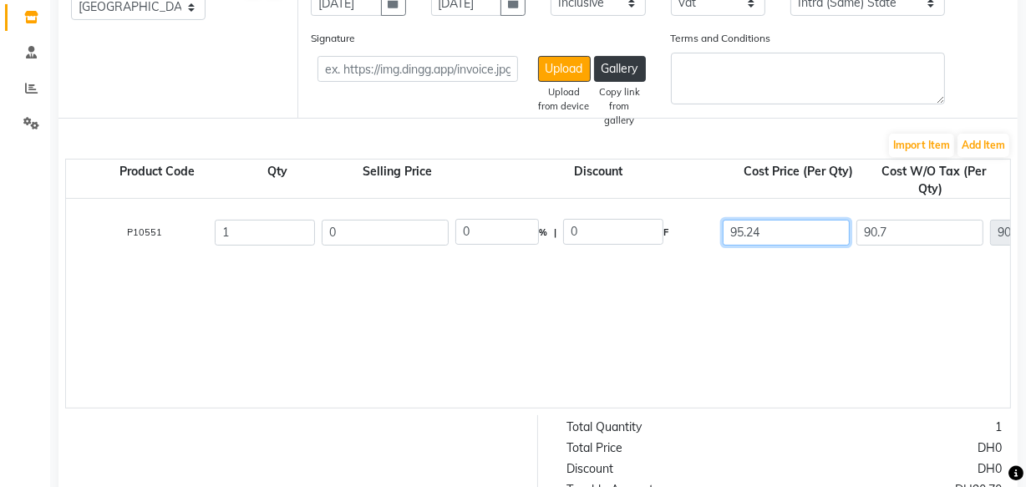
click at [771, 235] on input "95.24" at bounding box center [786, 233] width 127 height 26
type input "9"
type input "100"
click at [902, 343] on div "Car Petrol 1 LTR. P10551 1 0 0 % | 0 F 100 90.7 90.7 None Vat (5%) 4.54 95.24" at bounding box center [872, 303] width 2096 height 209
type input "95.24"
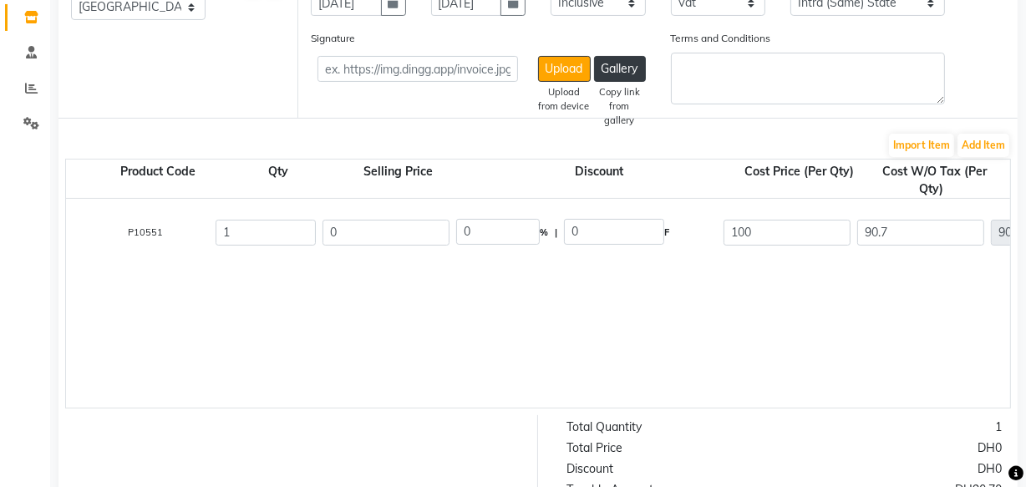
type input "95.24"
type input "4.76"
type input "100"
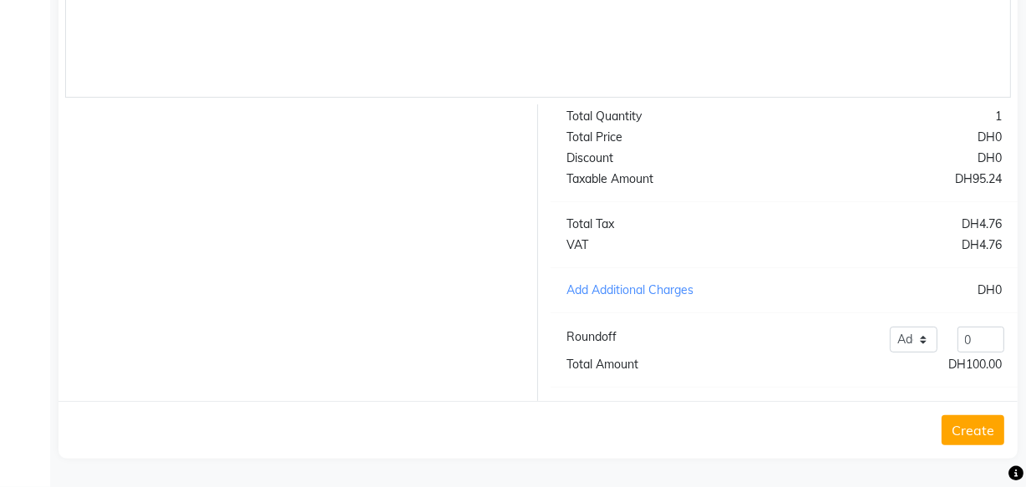
scroll to position [569, 0]
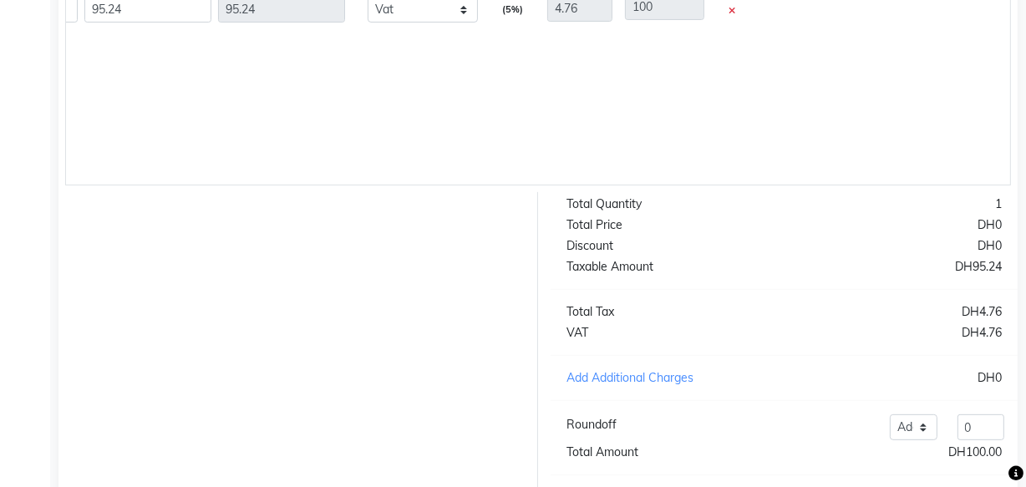
click at [793, 361] on div "Total Quantity 1 Total Price DH0 Discount DH0 Taxable Amount DH95.24 Total Tax …" at bounding box center [784, 340] width 492 height 297
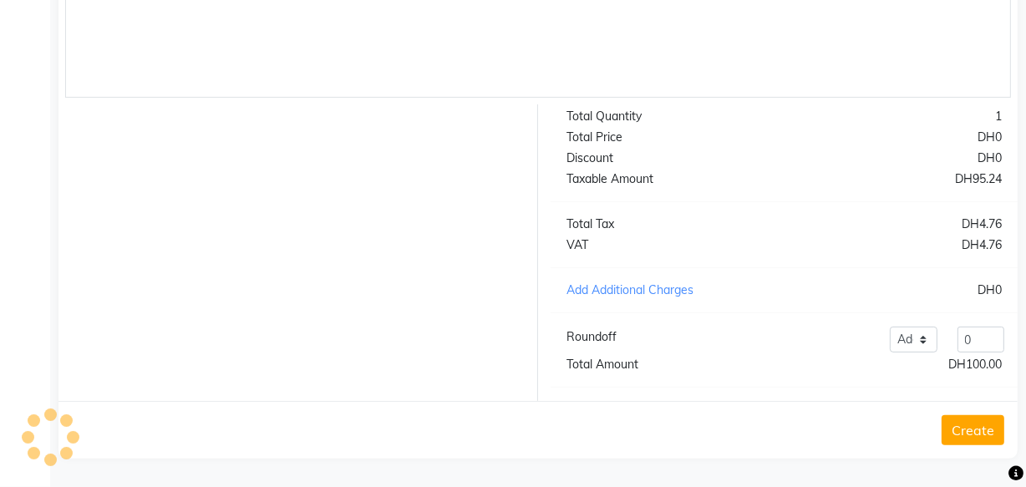
click at [980, 434] on button "Create" at bounding box center [973, 430] width 63 height 30
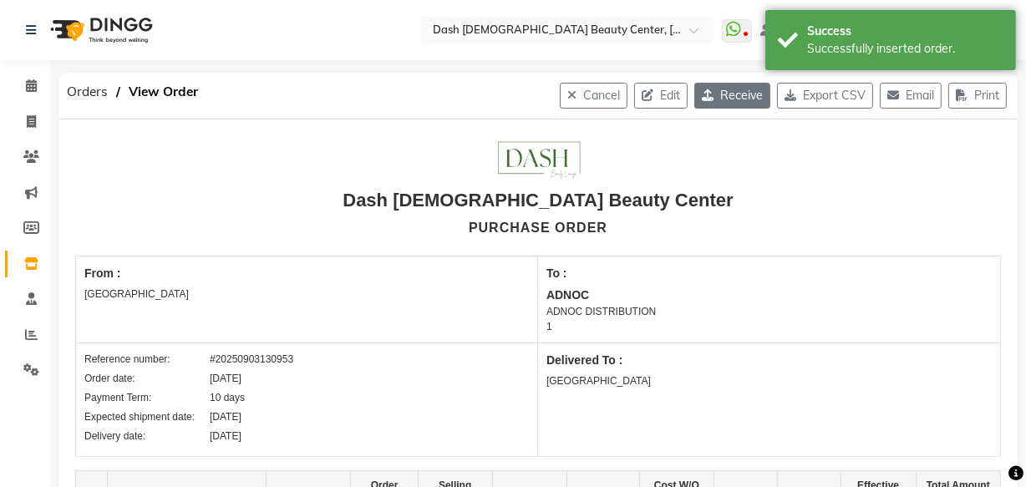
click at [734, 93] on button "Receive" at bounding box center [732, 96] width 76 height 26
select select "1470"
select select "1471"
select select "4820"
select select "true"
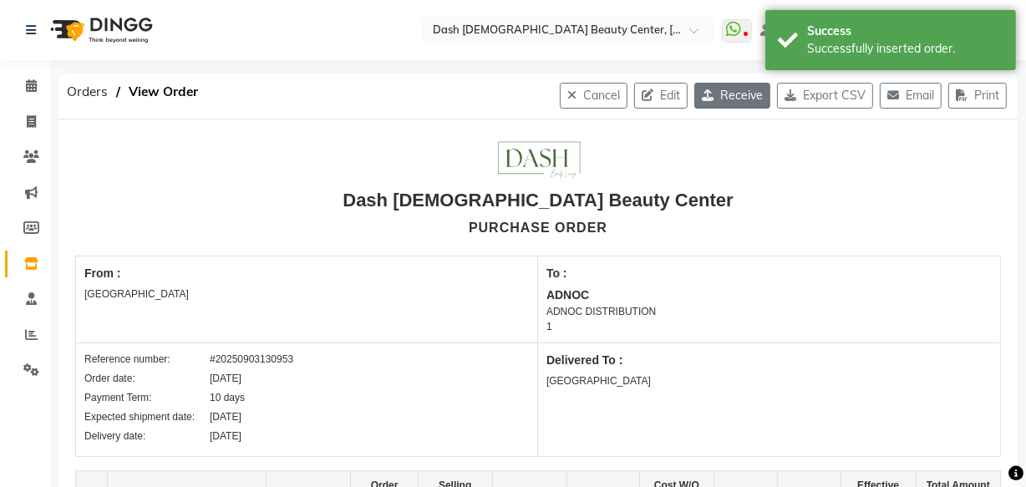
select select "3972"
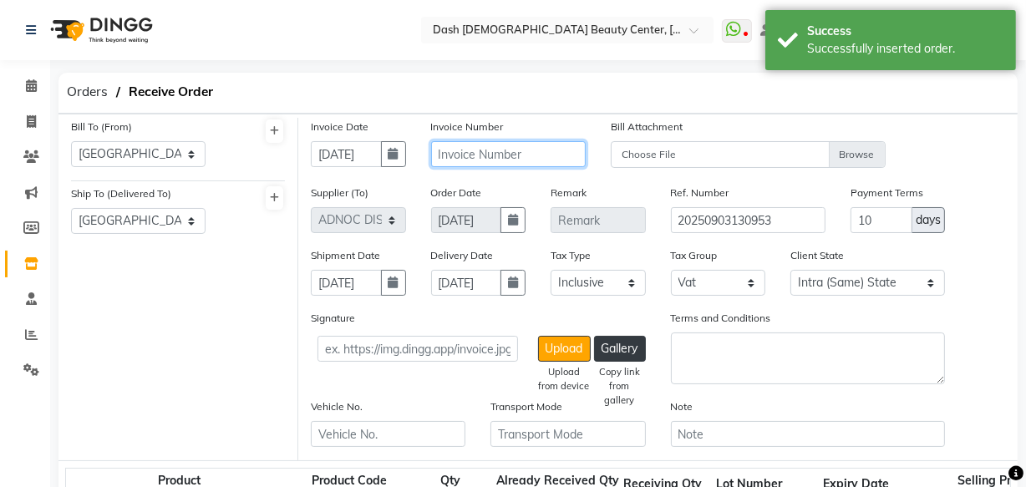
click at [528, 159] on input "text" at bounding box center [508, 154] width 155 height 26
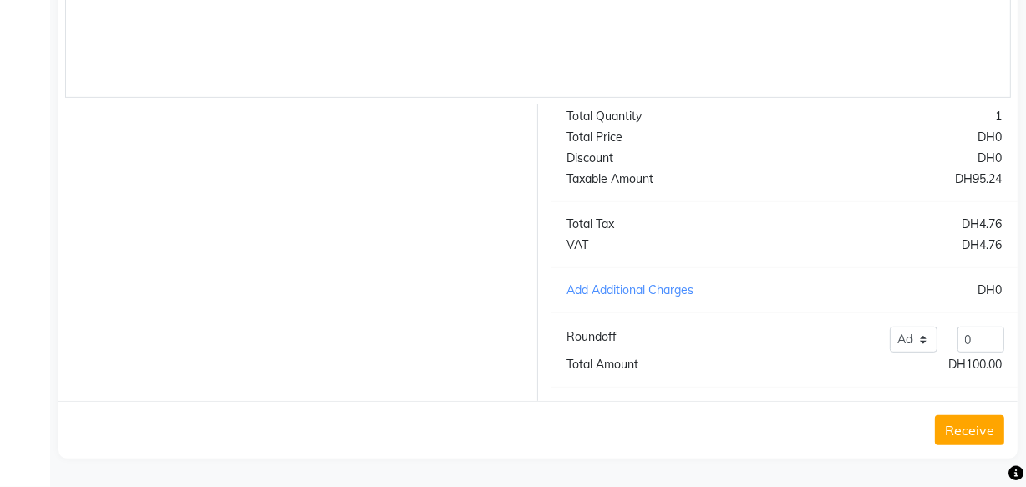
scroll to position [633, 0]
type input "16548"
click at [978, 426] on button "Receive" at bounding box center [969, 430] width 69 height 30
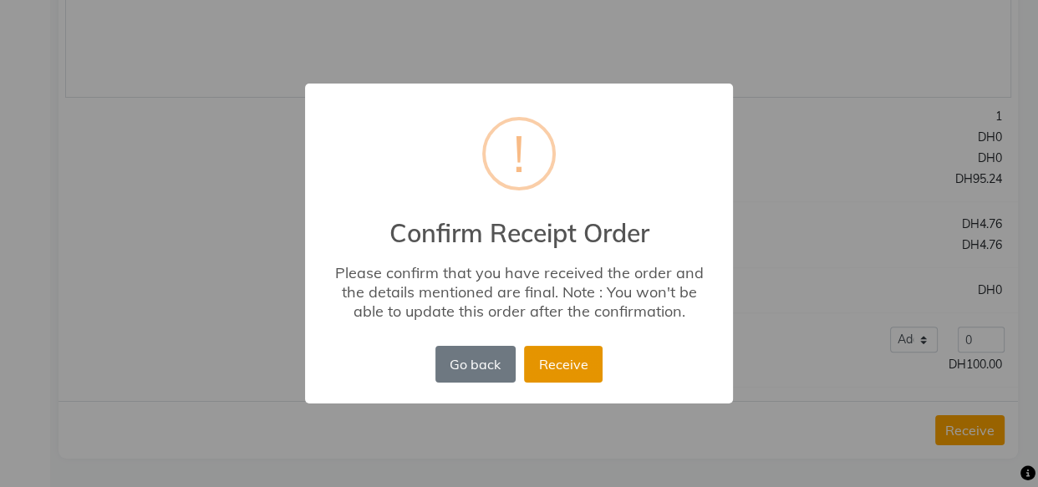
click at [568, 363] on button "Receive" at bounding box center [563, 364] width 79 height 37
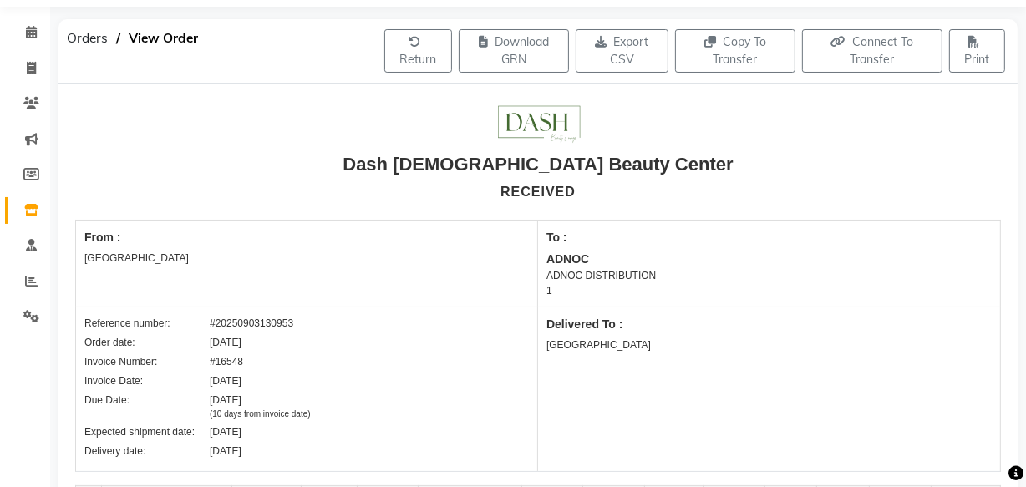
scroll to position [0, 0]
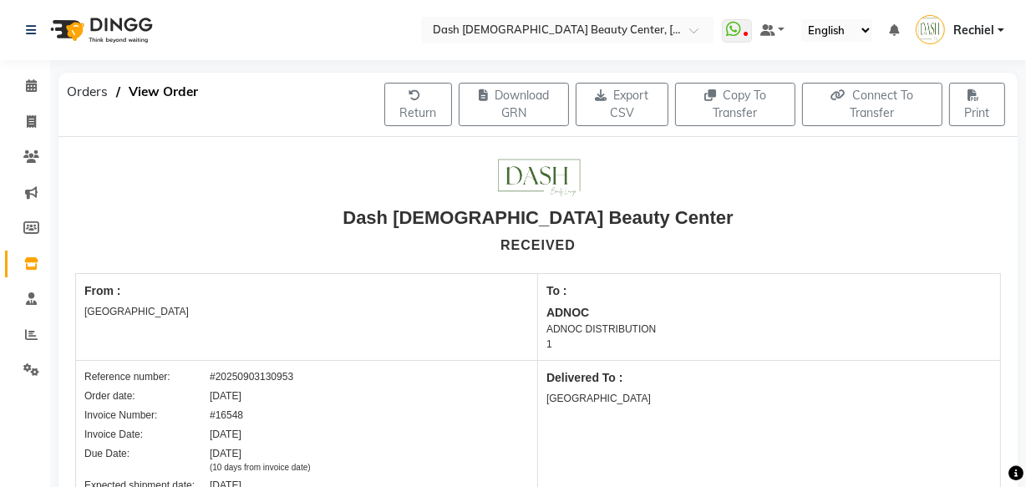
click at [428, 436] on div "Invoice Date: [DATE]" at bounding box center [306, 434] width 444 height 15
click at [42, 85] on span at bounding box center [31, 86] width 29 height 19
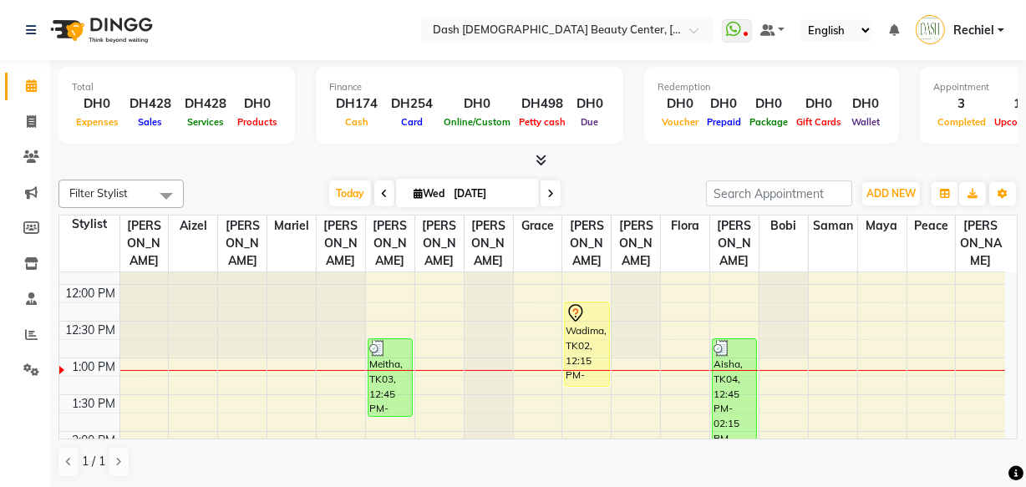
scroll to position [206, 0]
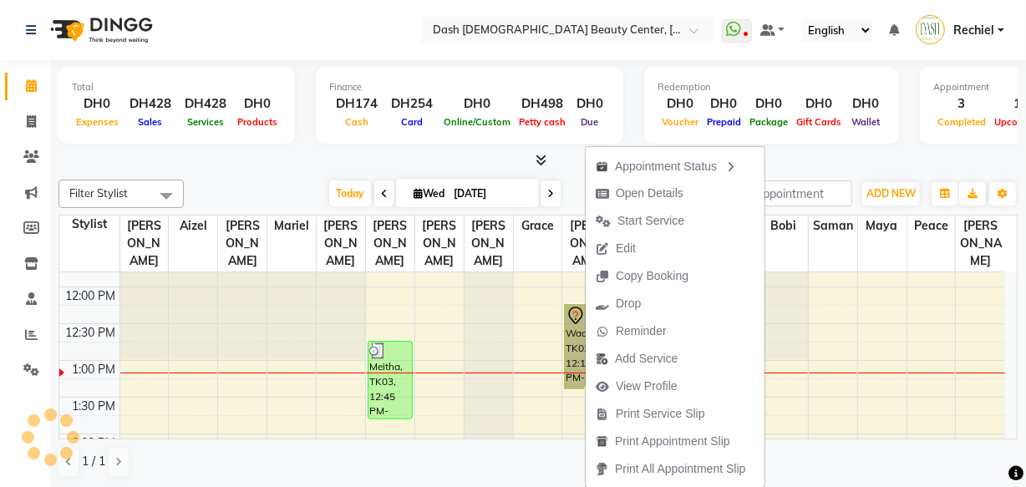
click at [2, 434] on div "Calendar Invoice Clients Marketing Members Inventory Staff Reports Settings Com…" at bounding box center [113, 256] width 226 height 416
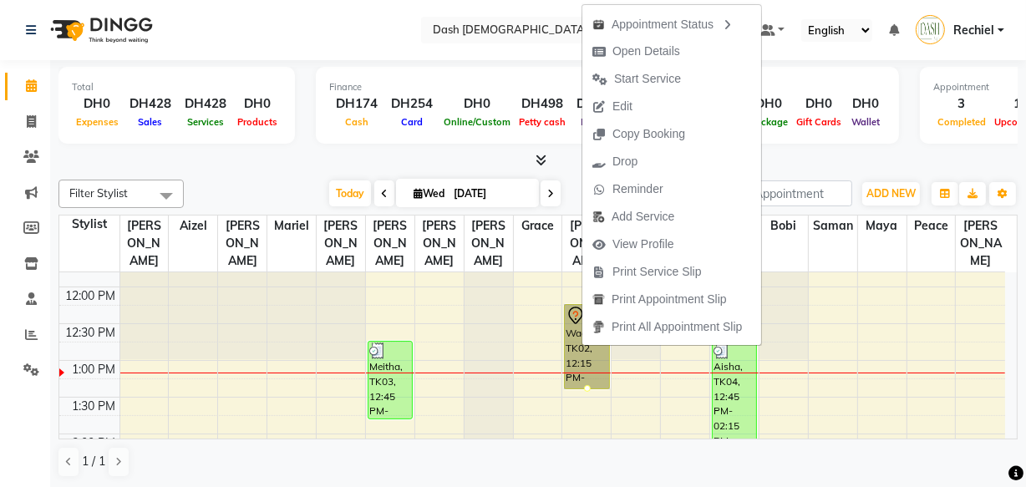
click at [389, 360] on div "Meitha, TK03, 12:45 PM-01:50 PM, Additional Hairwash,Blowdry Long Hair Under Ba…" at bounding box center [389, 380] width 43 height 77
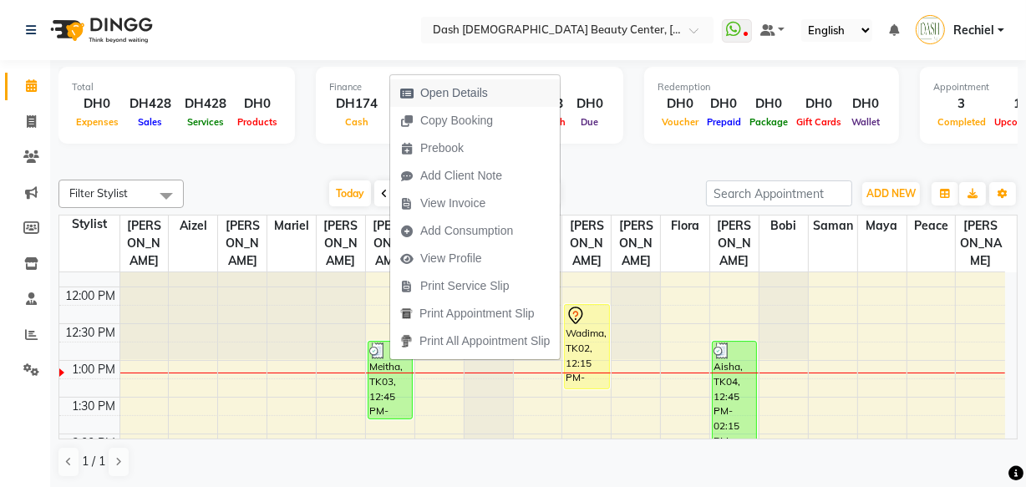
click at [463, 101] on span "Open Details" at bounding box center [454, 93] width 68 height 18
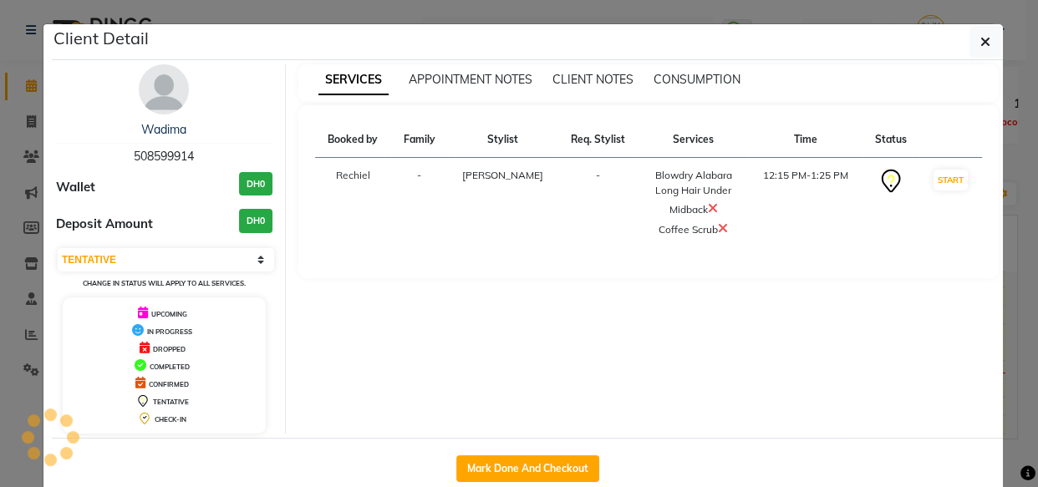
select select "3"
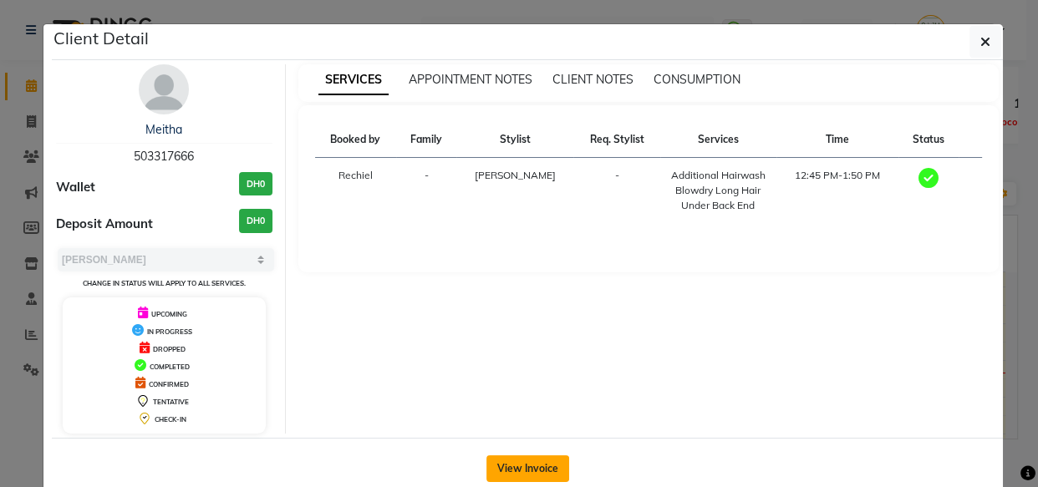
click at [515, 472] on button "View Invoice" at bounding box center [527, 468] width 83 height 27
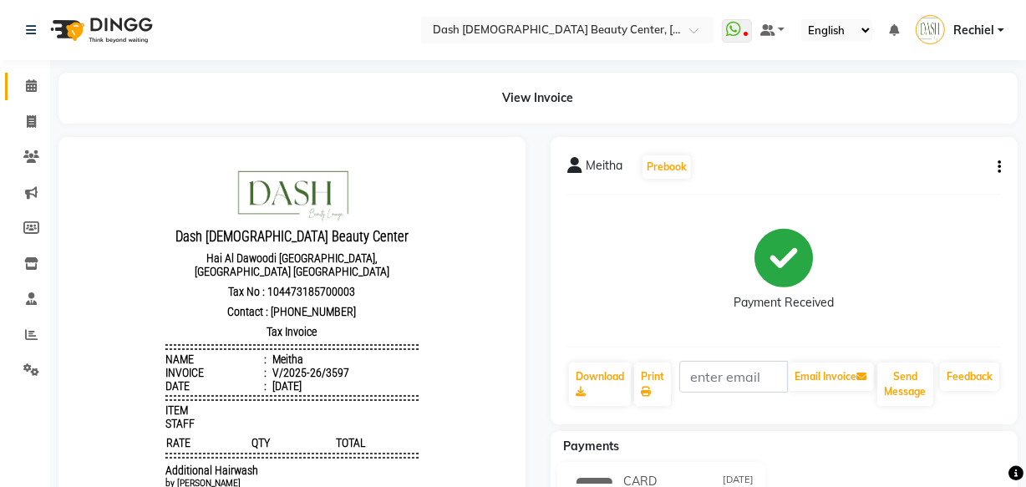
click at [29, 85] on icon at bounding box center [31, 85] width 11 height 13
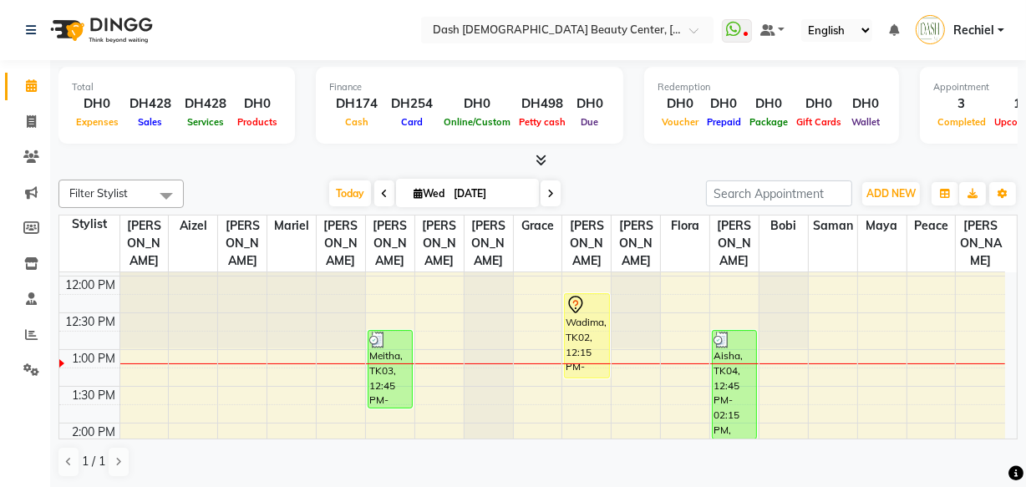
scroll to position [172, 0]
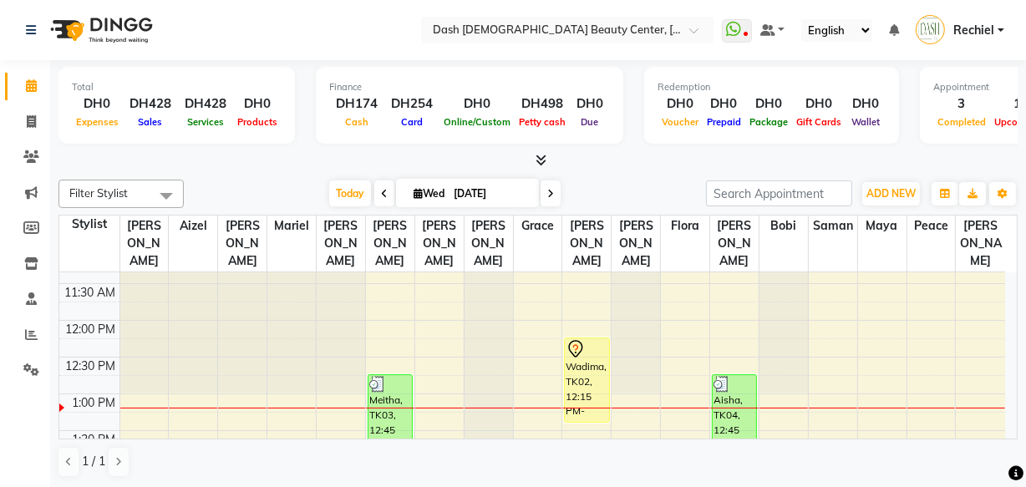
click at [261, 188] on div "[DATE] [DATE]" at bounding box center [444, 193] width 505 height 25
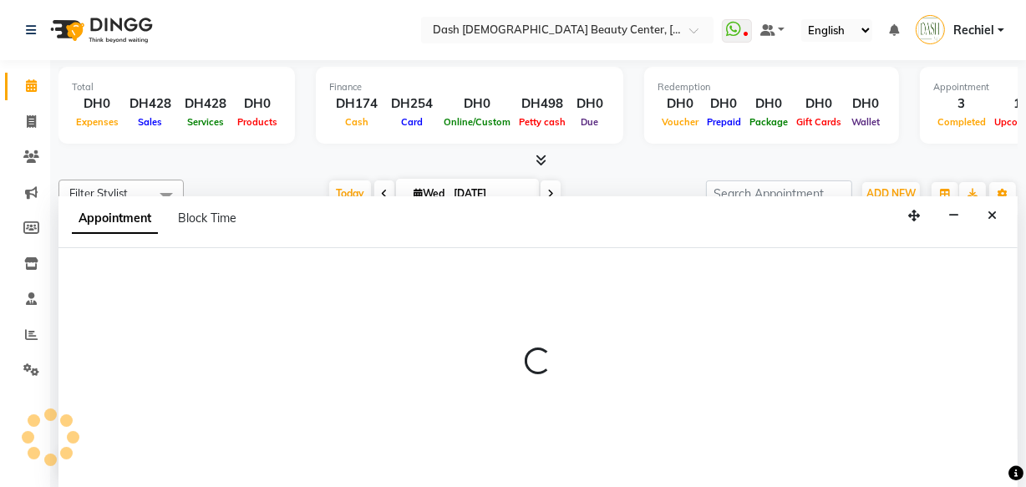
scroll to position [0, 0]
click at [993, 213] on icon "Close" at bounding box center [992, 216] width 9 height 12
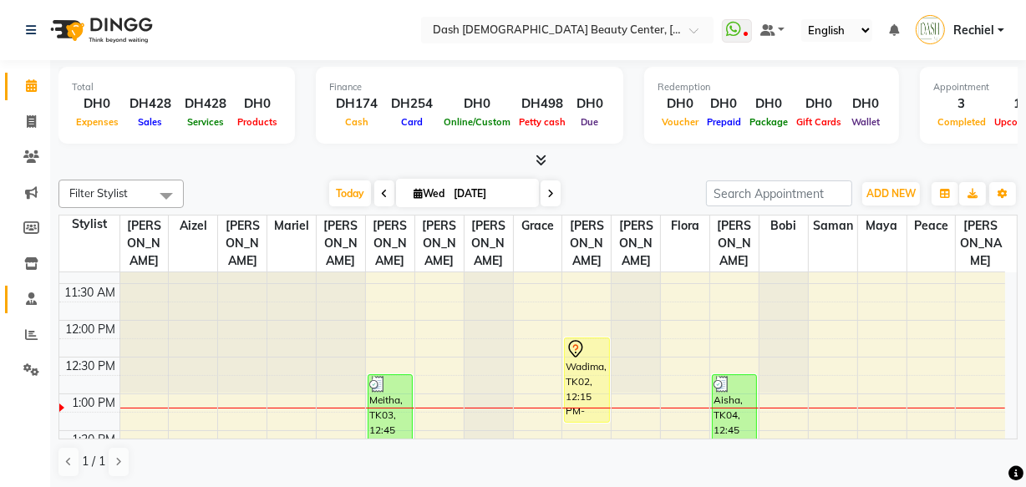
click at [30, 294] on icon at bounding box center [31, 298] width 11 height 13
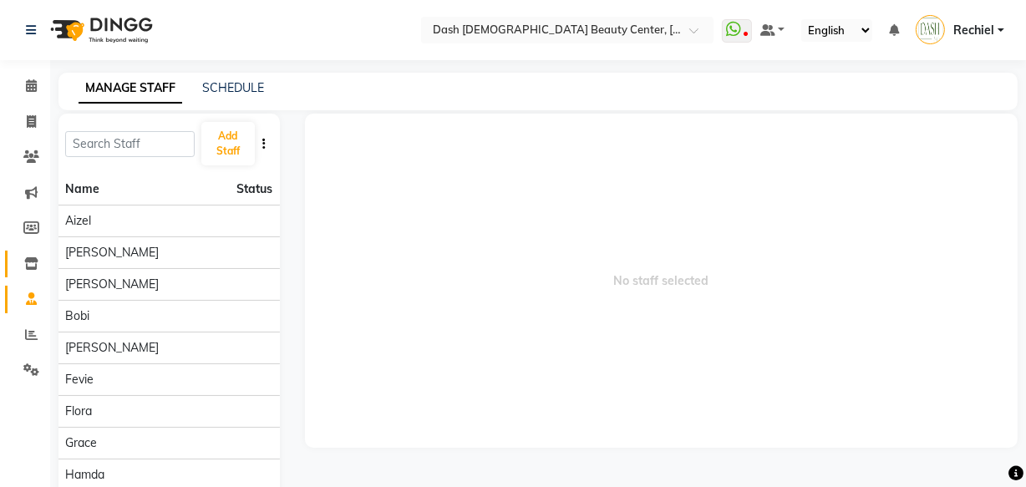
click at [31, 272] on span at bounding box center [31, 264] width 29 height 19
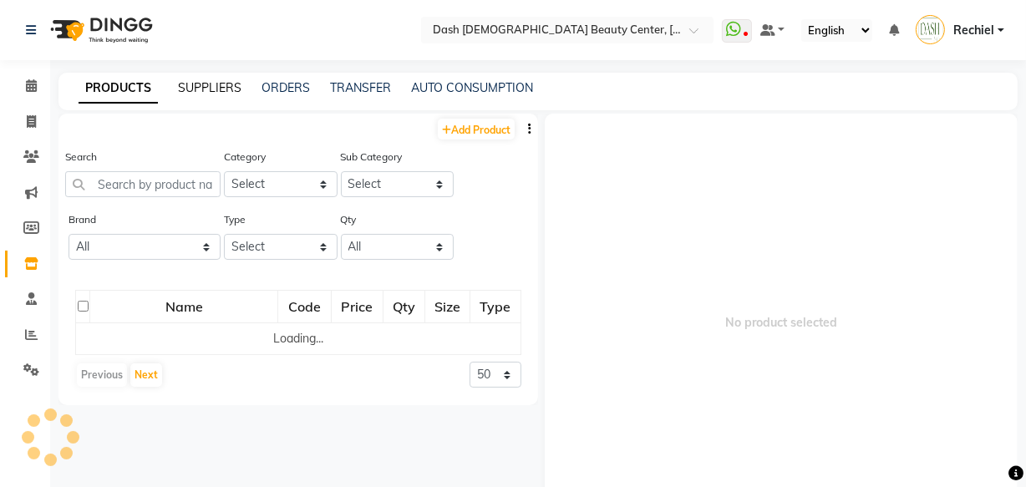
click at [219, 84] on link "SUPPLIERS" at bounding box center [209, 87] width 63 height 15
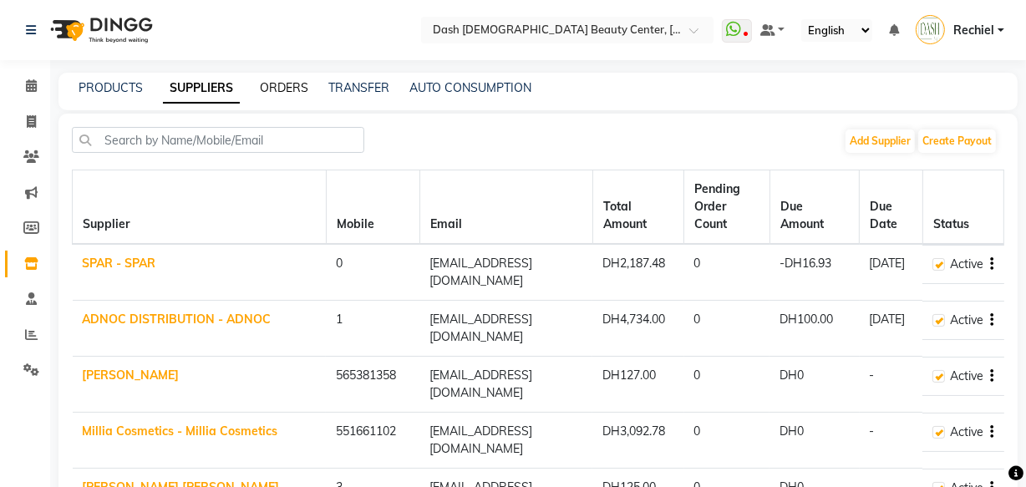
click at [268, 82] on link "ORDERS" at bounding box center [284, 87] width 48 height 15
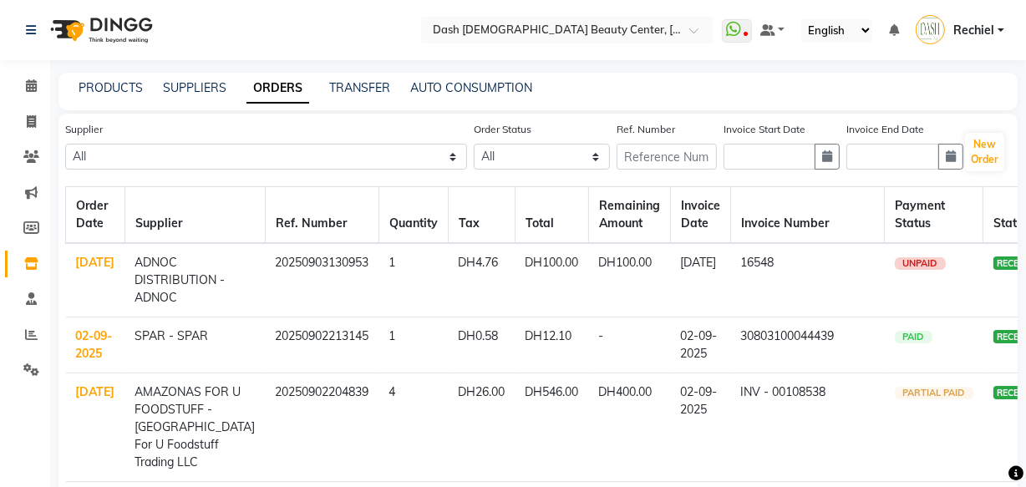
click at [945, 261] on td "UNPAID" at bounding box center [934, 280] width 99 height 74
click at [895, 266] on span "UNPAID" at bounding box center [920, 263] width 51 height 13
click at [997, 141] on button "New Order" at bounding box center [984, 152] width 39 height 38
select select "true"
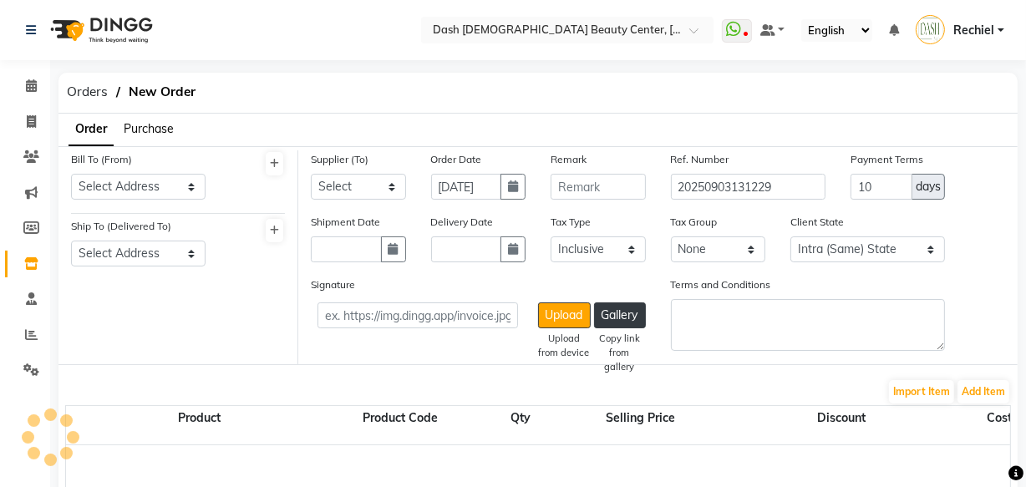
select select "3972"
click at [84, 89] on span "Orders" at bounding box center [87, 92] width 58 height 30
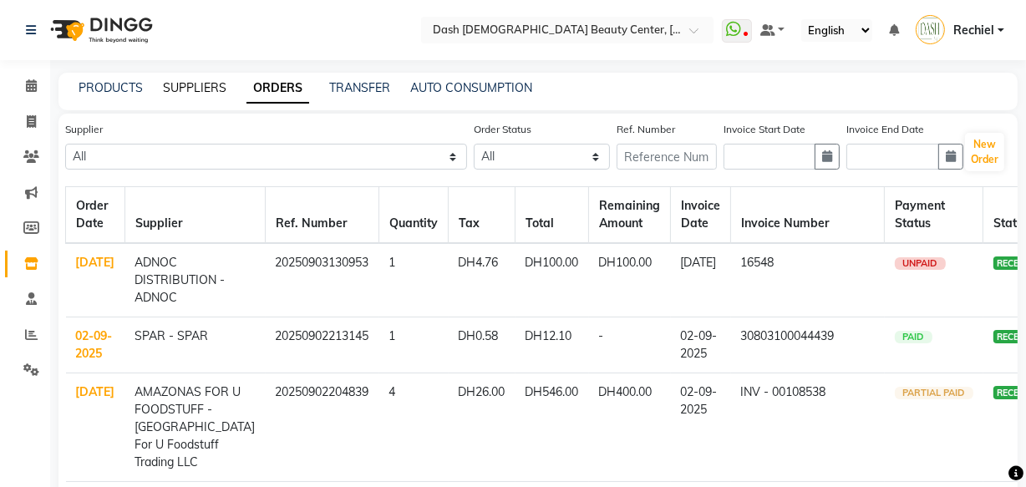
click at [201, 85] on link "SUPPLIERS" at bounding box center [194, 87] width 63 height 15
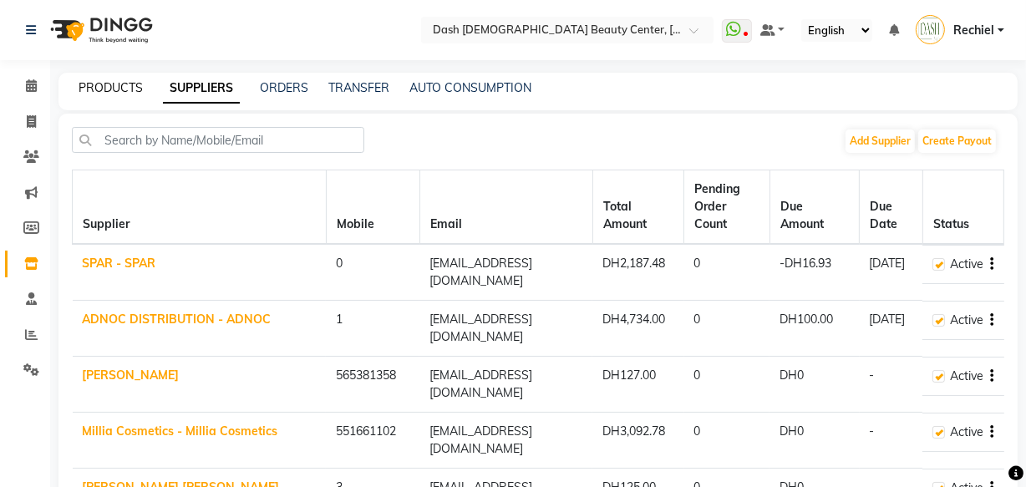
click at [109, 84] on link "PRODUCTS" at bounding box center [111, 87] width 64 height 15
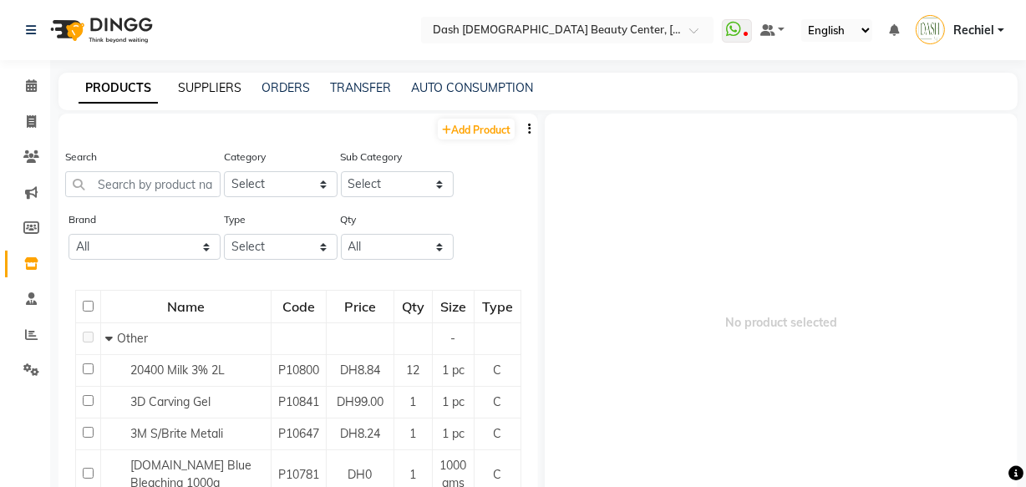
click at [208, 88] on link "SUPPLIERS" at bounding box center [209, 87] width 63 height 15
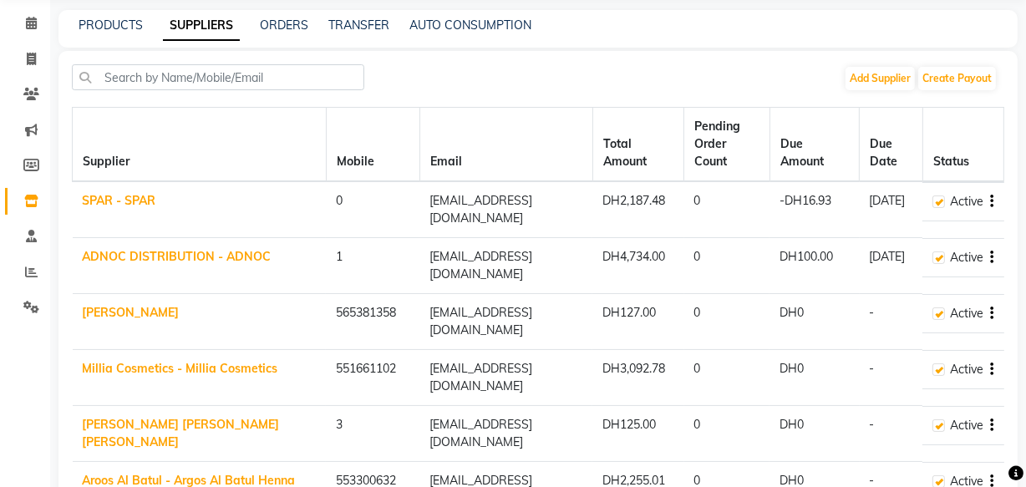
scroll to position [103, 0]
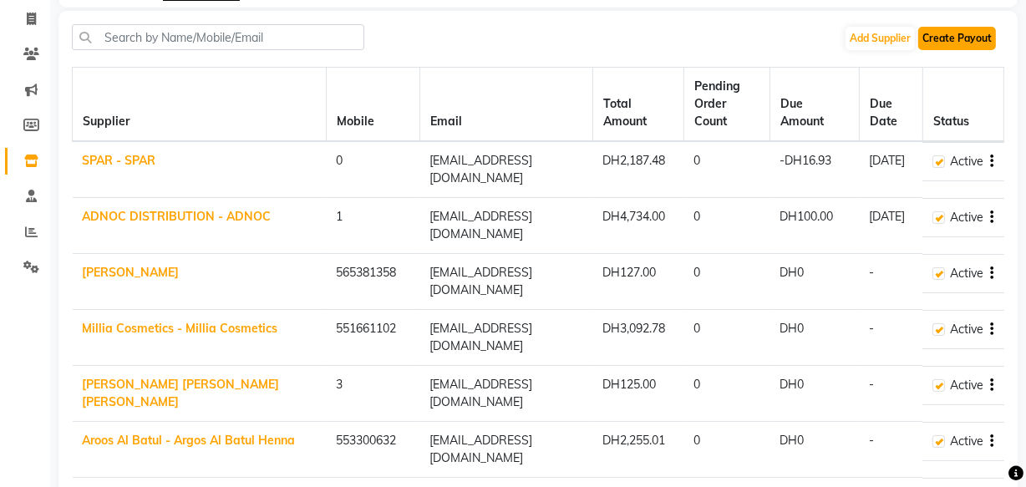
click at [960, 35] on button "Create Payout" at bounding box center [957, 38] width 78 height 23
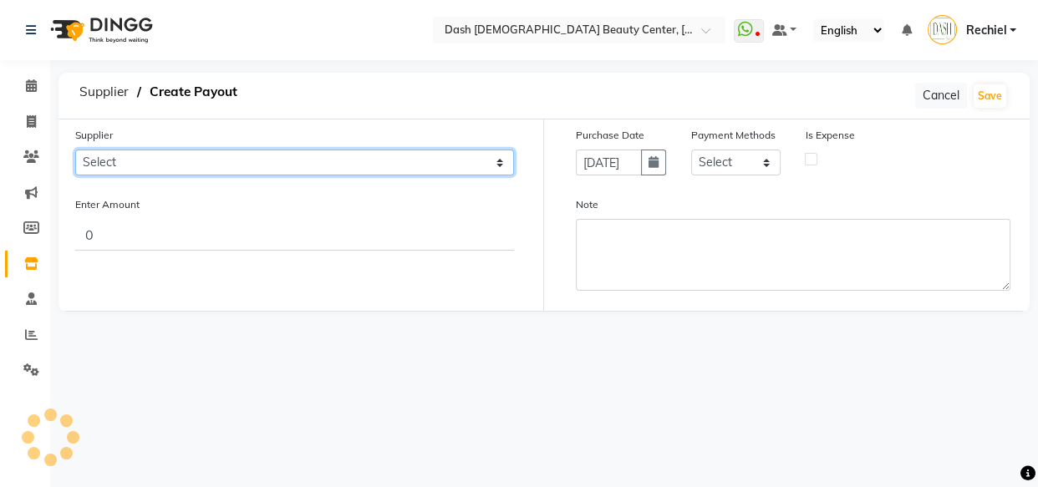
click at [331, 158] on select "Select" at bounding box center [294, 163] width 439 height 26
select select "4820"
click at [75, 150] on select "Select SPAR - SPAR ADNOC DISTRIBUTION - ADNOC [PERSON_NAME] Millia Cosmetics - …" at bounding box center [294, 163] width 439 height 26
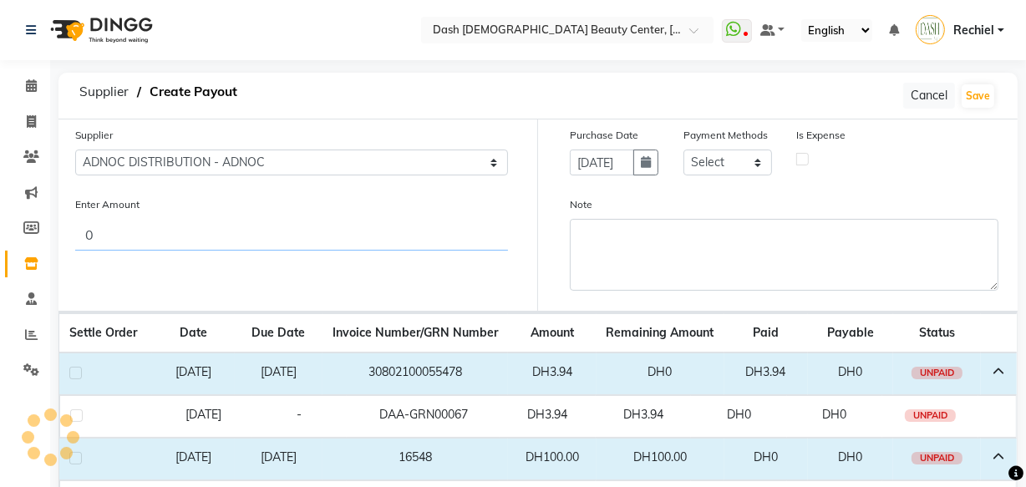
click at [339, 237] on input "0" at bounding box center [291, 235] width 433 height 32
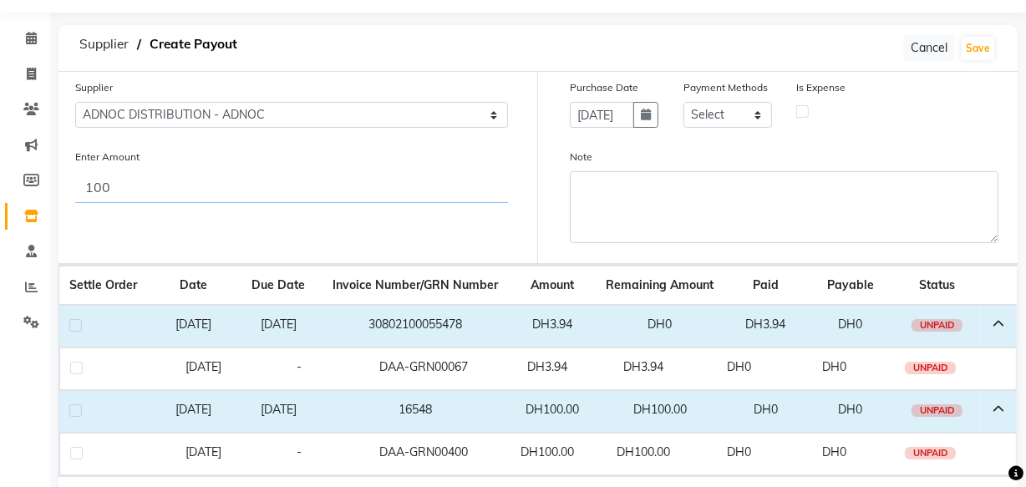
scroll to position [124, 0]
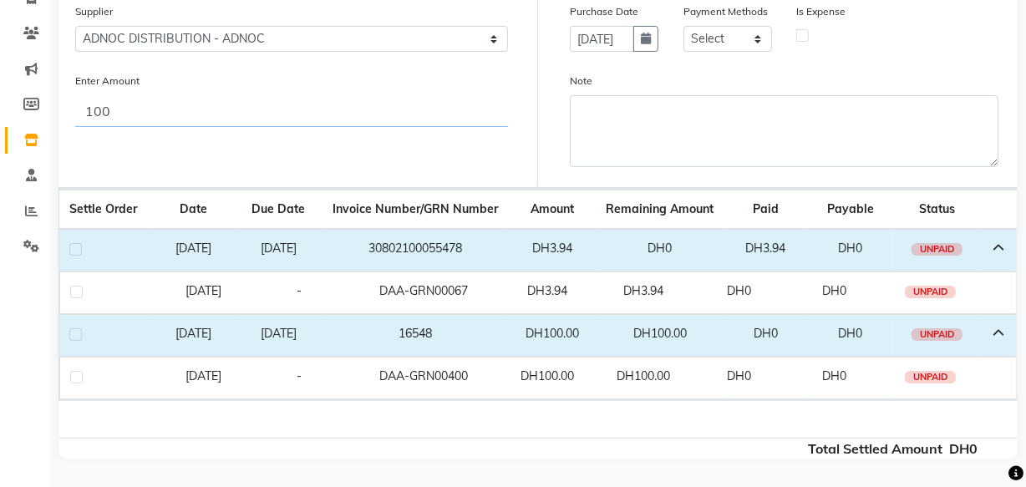
type input "100"
click at [72, 333] on label at bounding box center [75, 334] width 13 height 13
click at [72, 333] on input "checkbox" at bounding box center [74, 335] width 11 height 11
checkbox input "true"
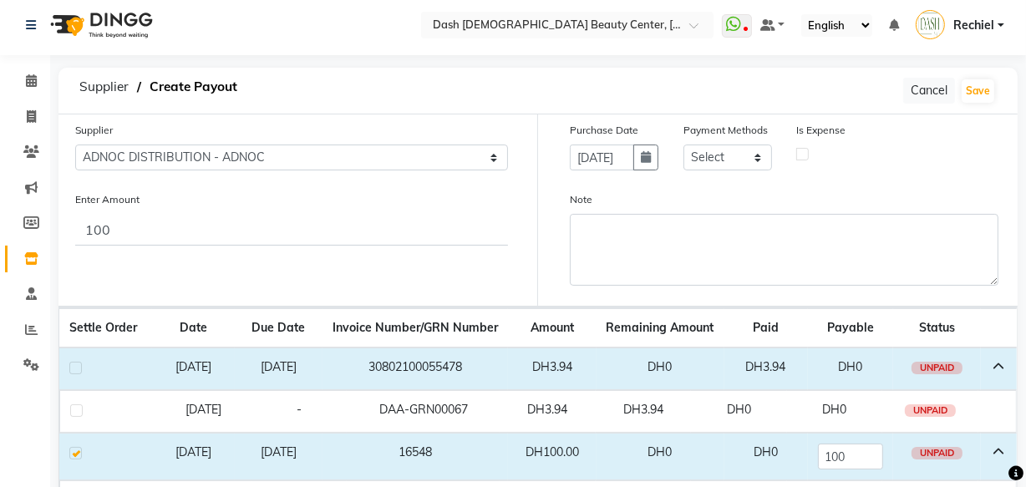
scroll to position [0, 0]
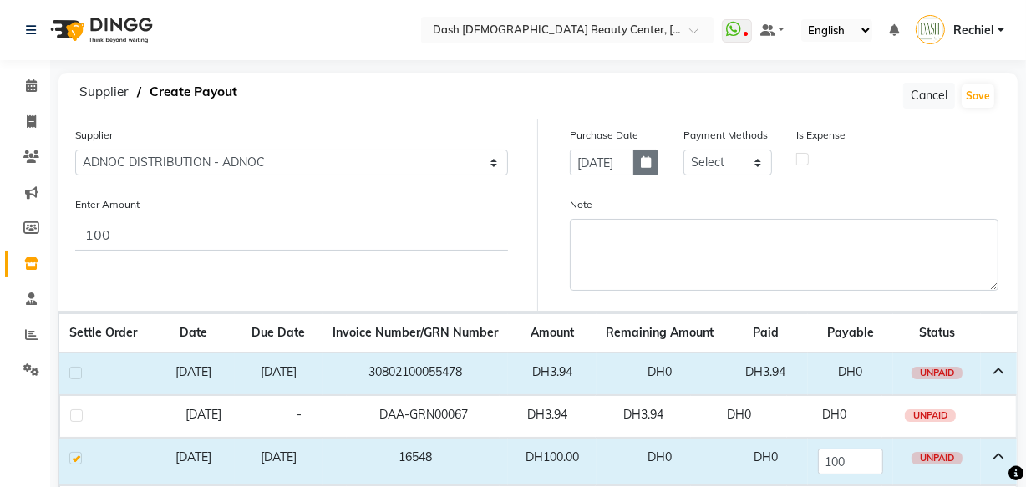
click at [644, 161] on icon "button" at bounding box center [646, 162] width 10 height 12
select select "9"
select select "2025"
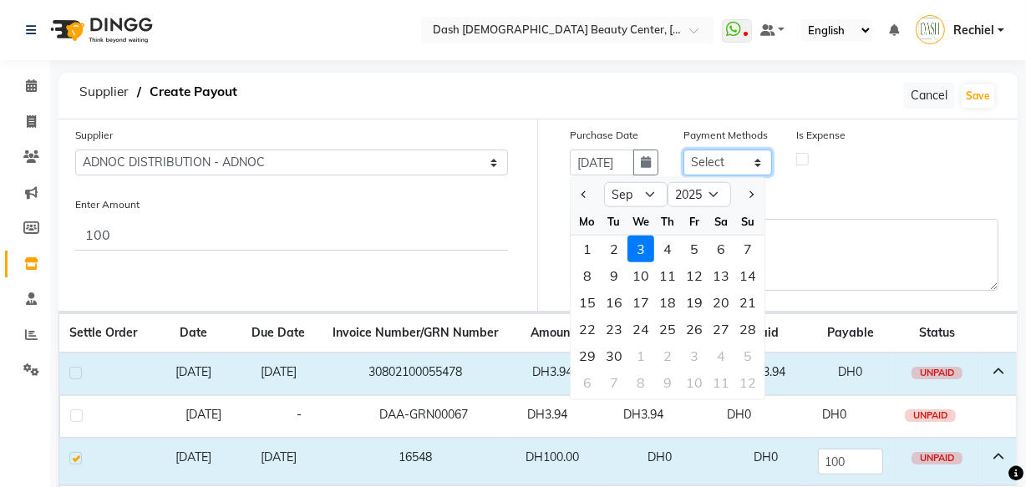
click at [752, 162] on select "Select CASH CARD ONLINE On Account Wallet Package Prepaid Gift Card" at bounding box center [727, 163] width 89 height 26
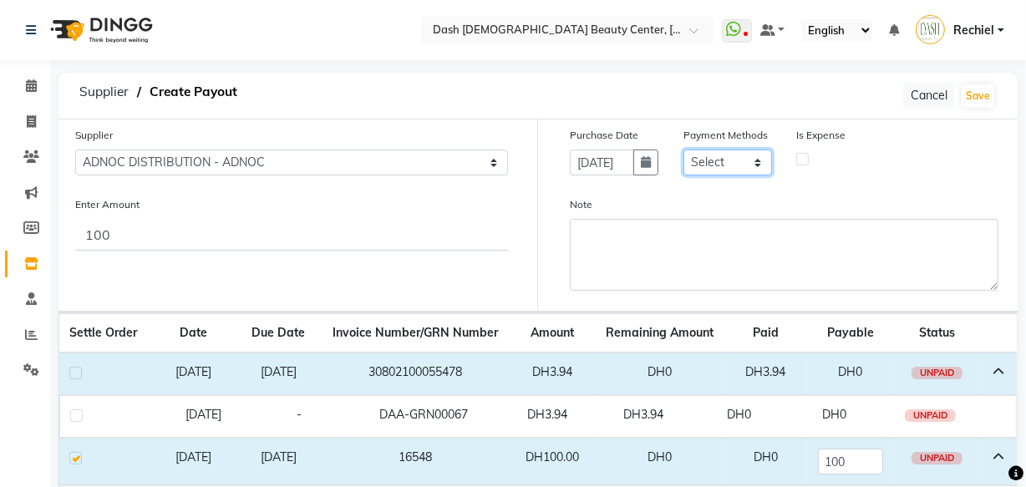
click at [746, 162] on select "Select CASH CARD ONLINE On Account Wallet Package Prepaid Gift Card" at bounding box center [727, 163] width 89 height 26
select select "1"
click at [683, 150] on select "Select CASH CARD ONLINE On Account Wallet Package Prepaid Gift Card" at bounding box center [727, 163] width 89 height 26
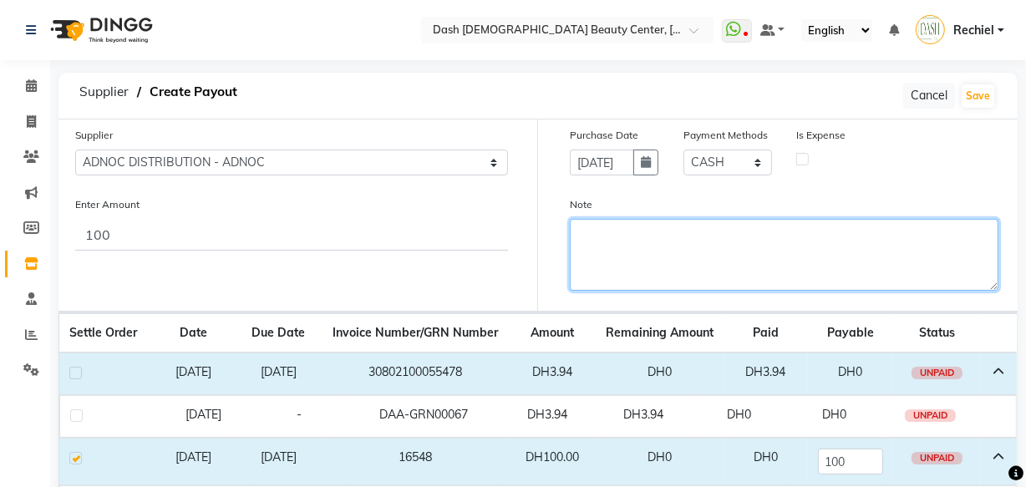
click at [721, 241] on textarea "Note" at bounding box center [784, 255] width 429 height 72
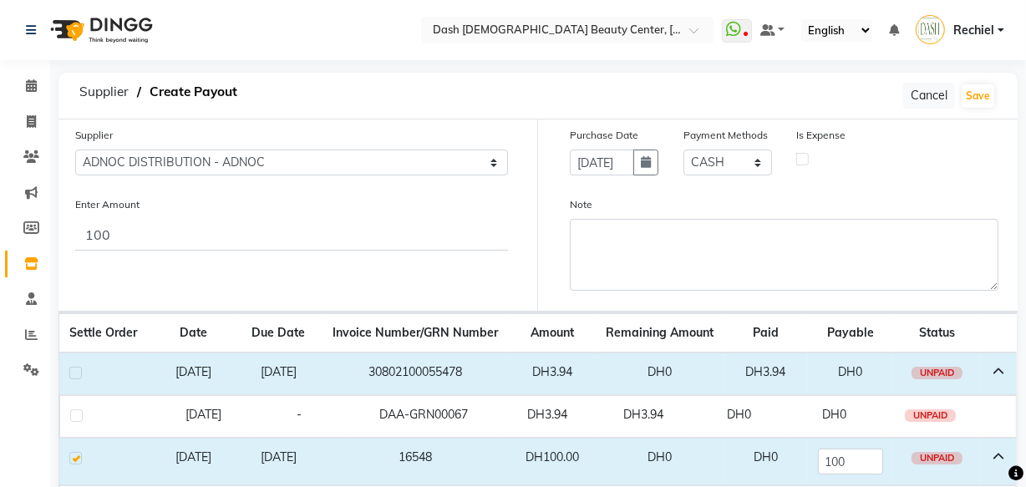
click at [804, 156] on label at bounding box center [802, 159] width 13 height 13
click at [804, 156] on input "checkbox" at bounding box center [802, 158] width 11 height 11
checkbox input "true"
select select "7494"
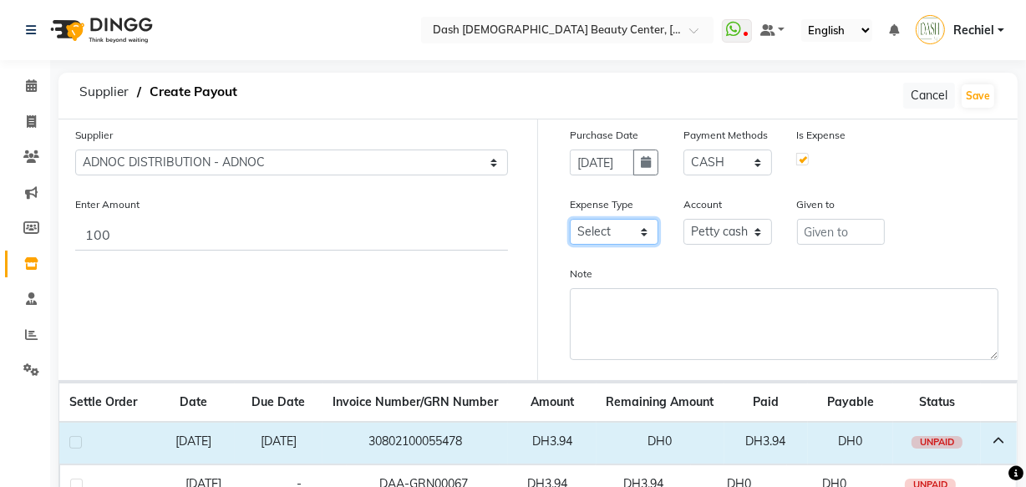
click at [641, 226] on select "Select Advance Salary Bank charges Car maintenance Cash transfer to bank Cash t…" at bounding box center [614, 232] width 89 height 26
select select "26"
click at [570, 220] on select "Select Advance Salary Bank charges Car maintenance Cash transfer to bank Cash t…" at bounding box center [614, 232] width 89 height 26
click at [744, 232] on select "Select [PERSON_NAME] cash Card Tax Cash In Hand" at bounding box center [727, 232] width 89 height 26
click at [683, 220] on select "Select [PERSON_NAME] cash Card Tax Cash In Hand" at bounding box center [727, 232] width 89 height 26
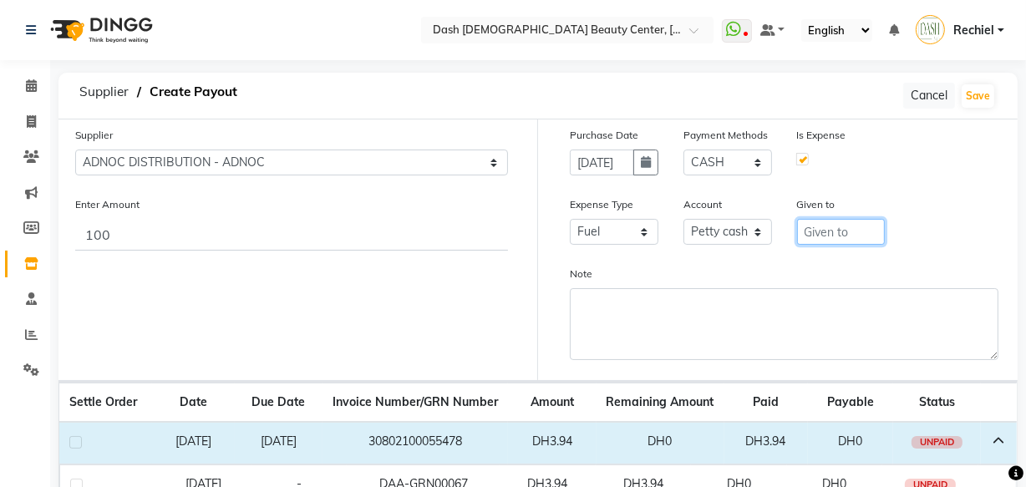
click at [861, 235] on input "text" at bounding box center [841, 232] width 89 height 26
type input "Adnoc"
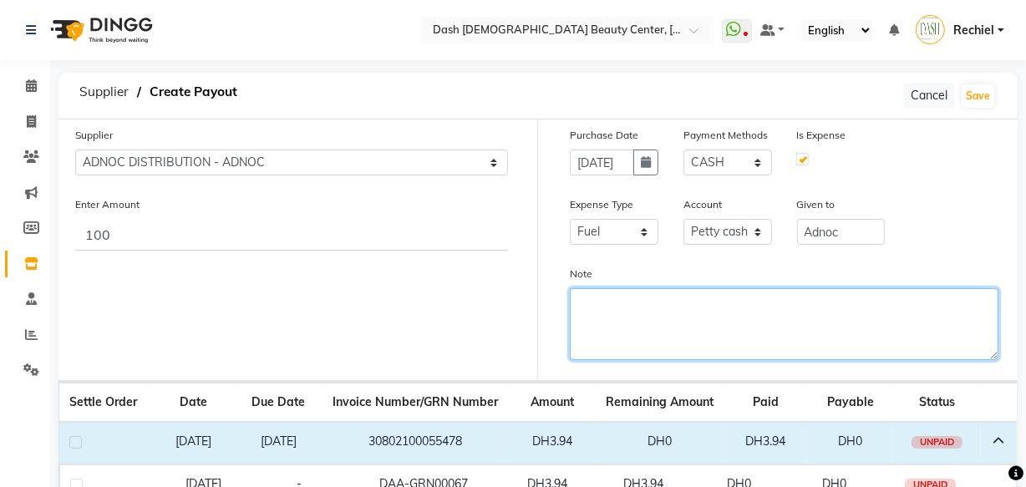
click at [777, 332] on textarea "Note" at bounding box center [784, 324] width 429 height 72
type textarea "Car Petrol"
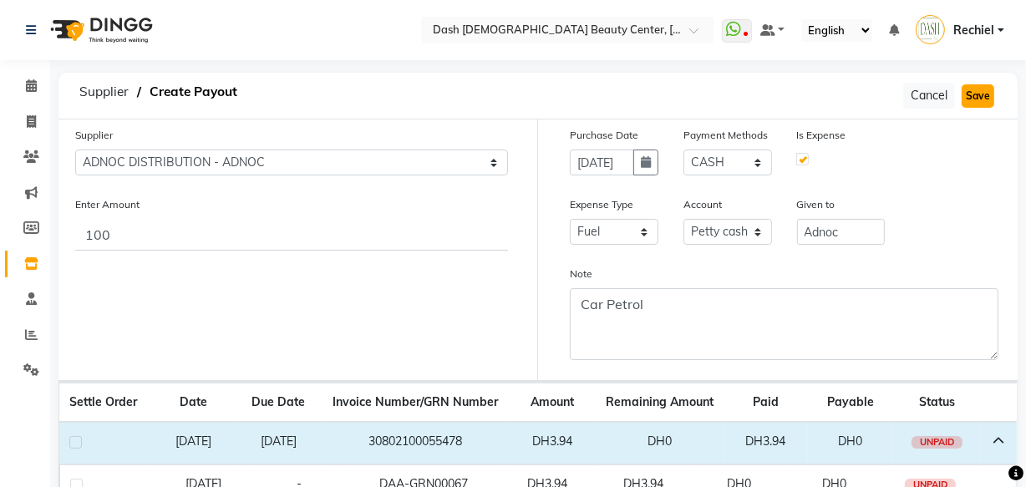
click at [993, 99] on button "Save" at bounding box center [978, 95] width 33 height 23
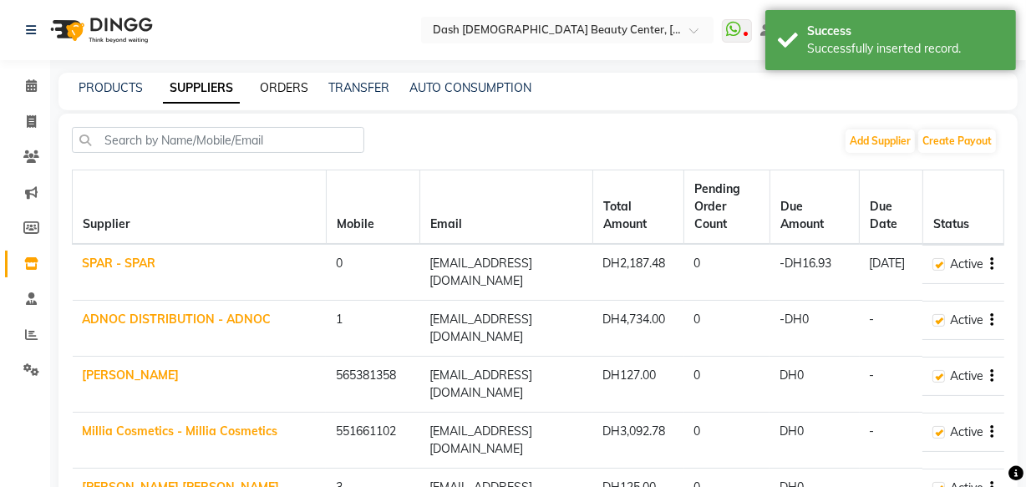
click at [296, 84] on link "ORDERS" at bounding box center [284, 87] width 48 height 15
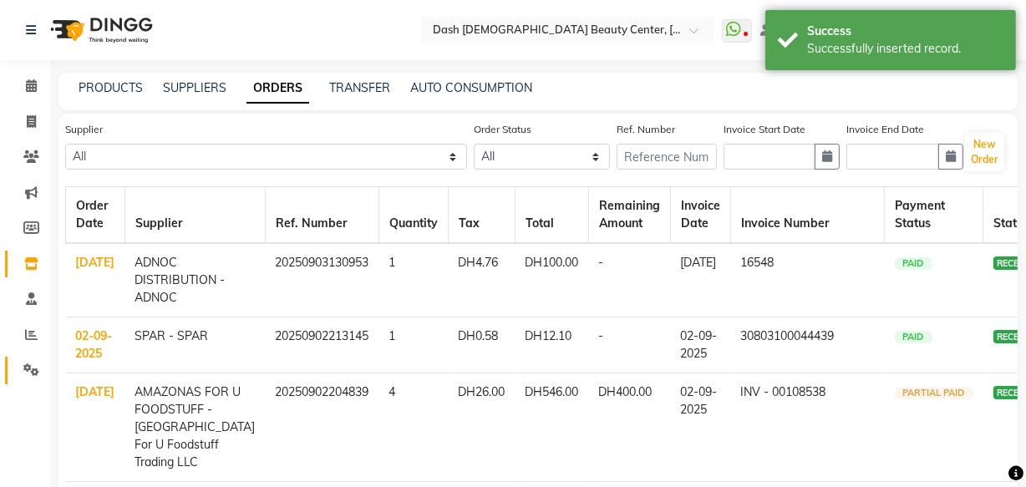
click at [38, 371] on icon at bounding box center [31, 369] width 16 height 13
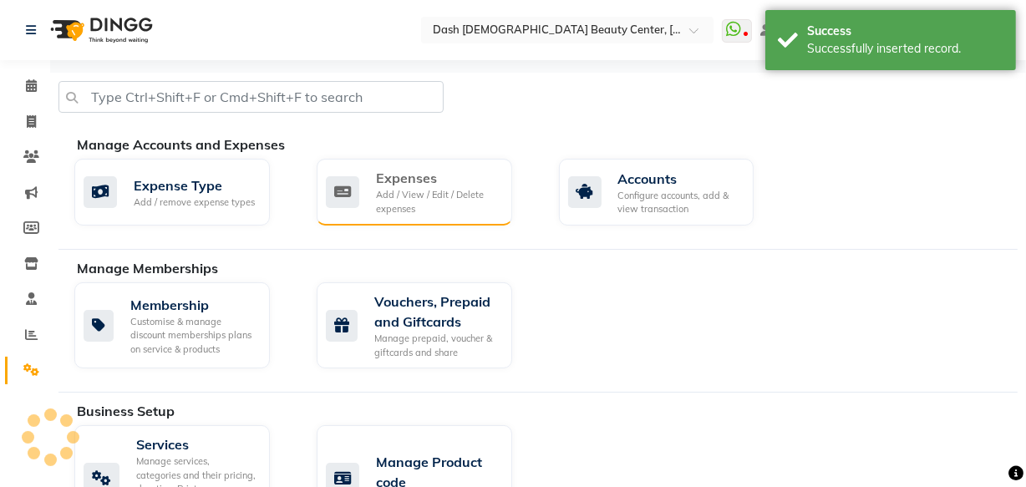
click at [449, 200] on div "Add / View / Edit / Delete expenses" at bounding box center [437, 202] width 123 height 28
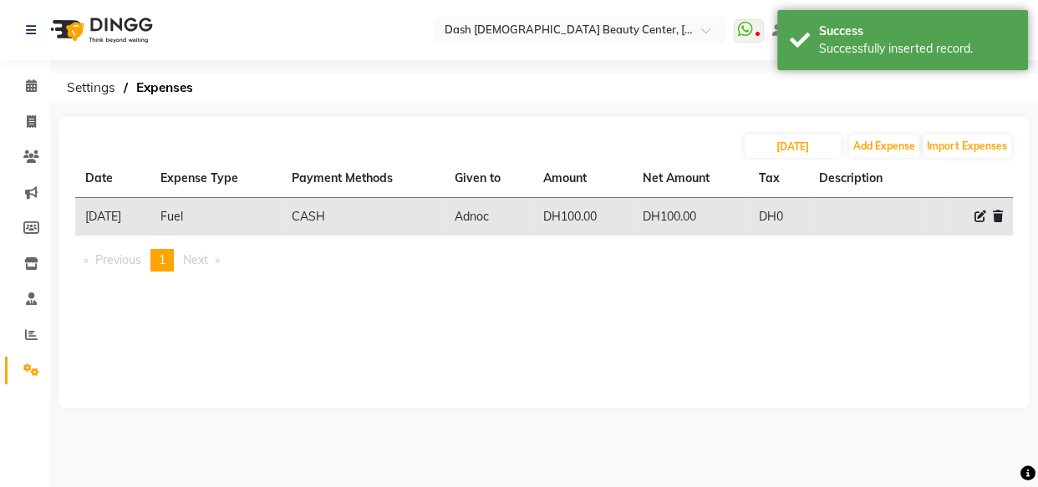
click at [980, 211] on icon at bounding box center [980, 217] width 12 height 12
select select "26"
select select "1"
select select "7494"
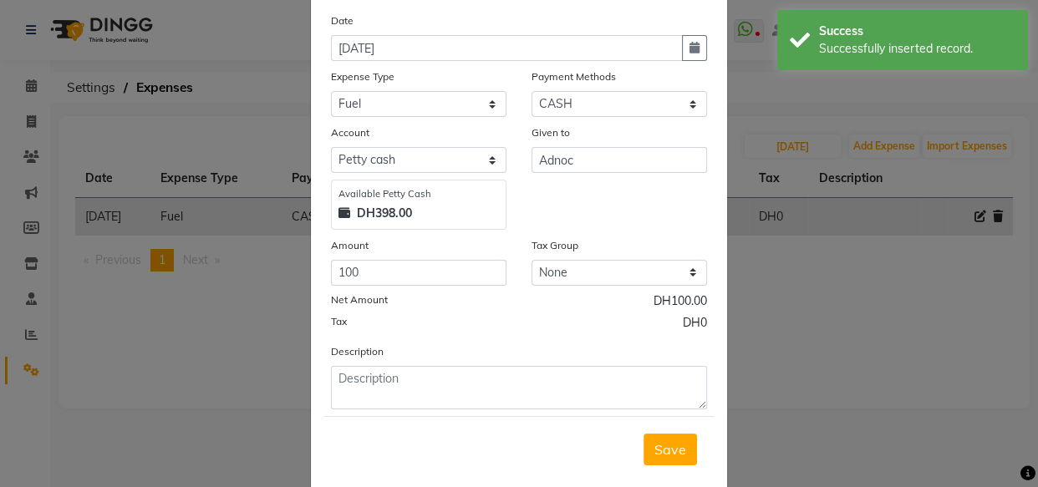
scroll to position [82, 0]
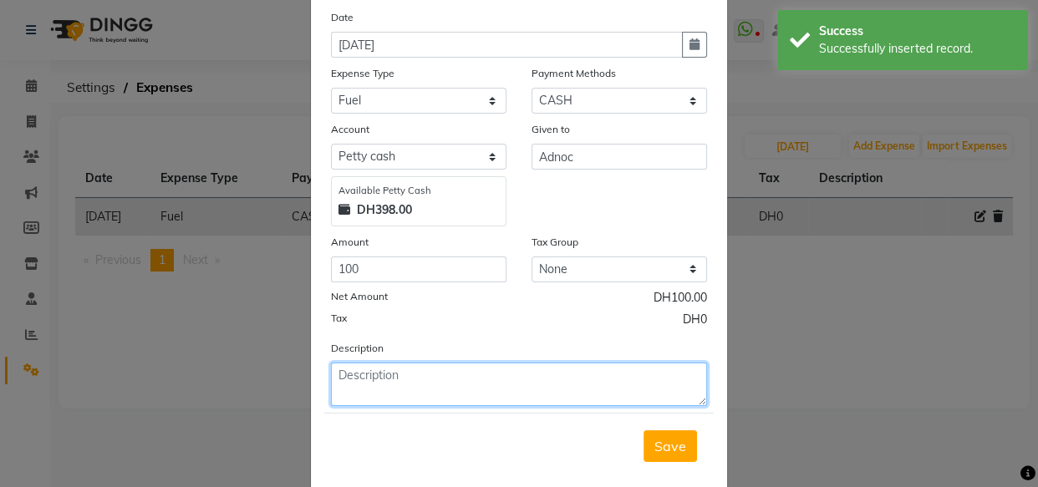
click at [519, 382] on textarea at bounding box center [519, 384] width 376 height 43
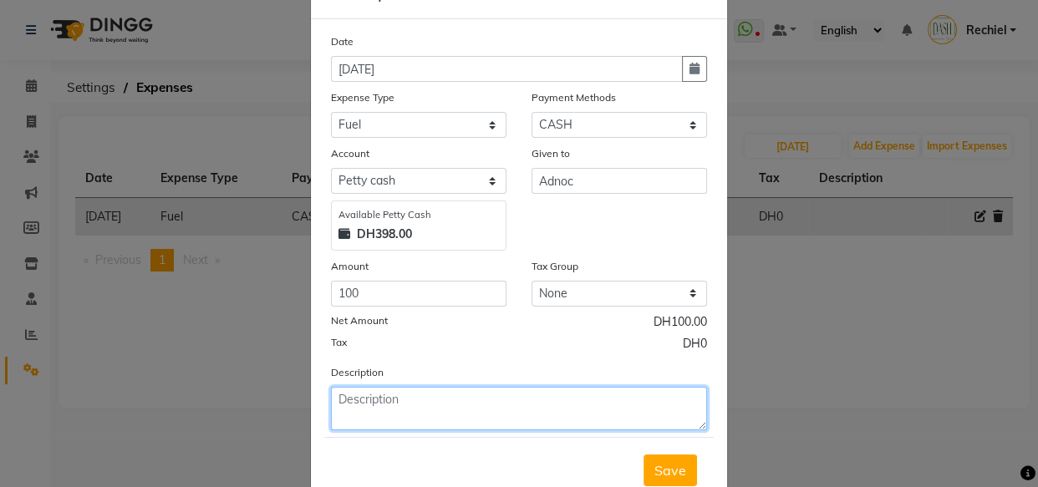
scroll to position [92, 0]
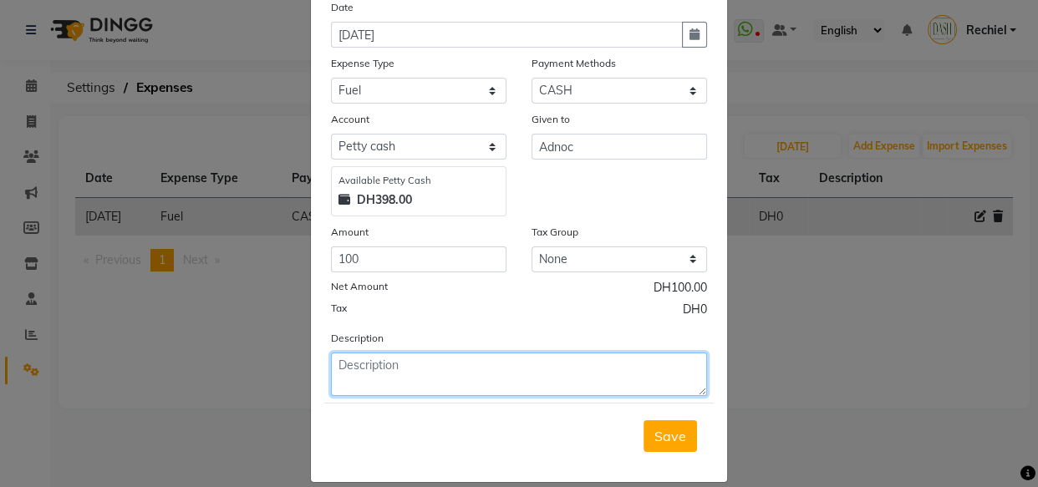
click at [643, 362] on textarea at bounding box center [519, 374] width 376 height 43
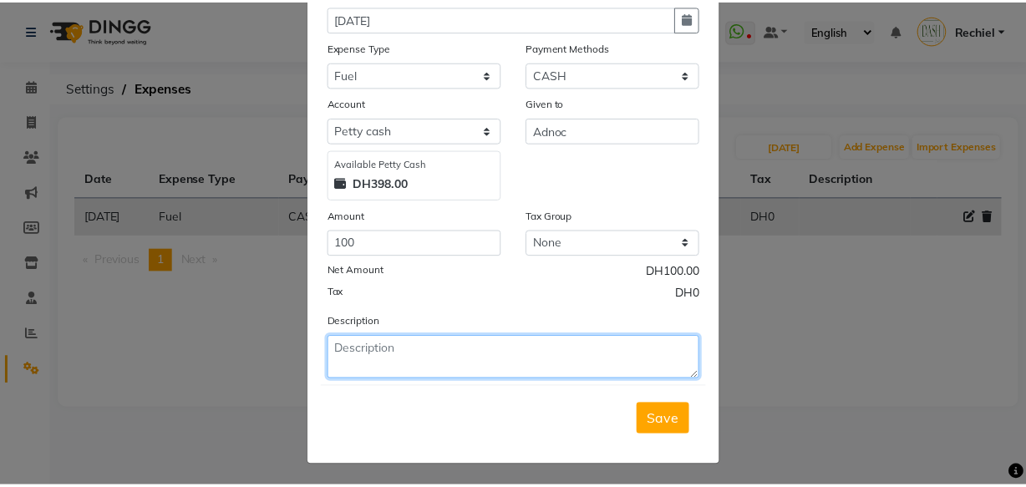
scroll to position [113, 0]
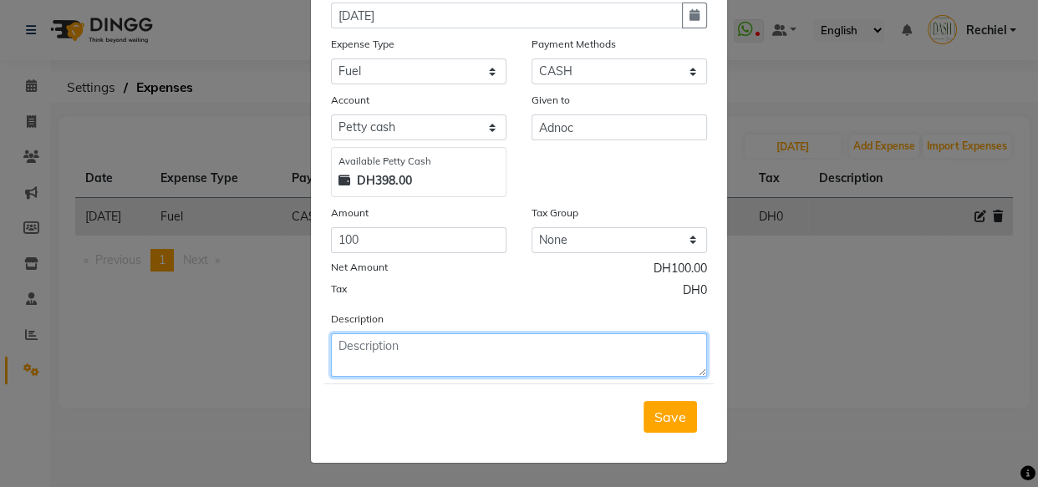
click at [632, 351] on textarea at bounding box center [519, 354] width 376 height 43
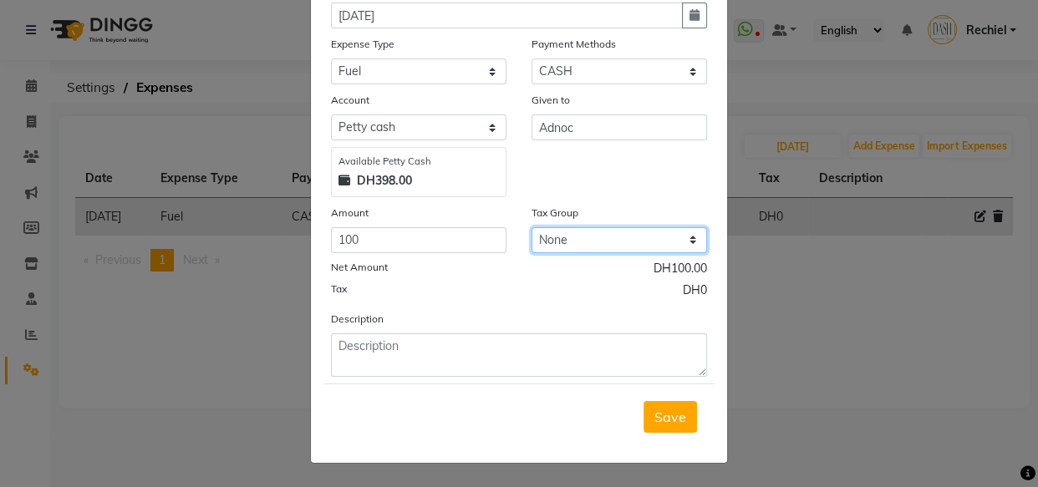
click at [631, 247] on select "None Vat" at bounding box center [618, 240] width 175 height 26
select select "3972"
click at [531, 227] on select "None Vat" at bounding box center [618, 240] width 175 height 26
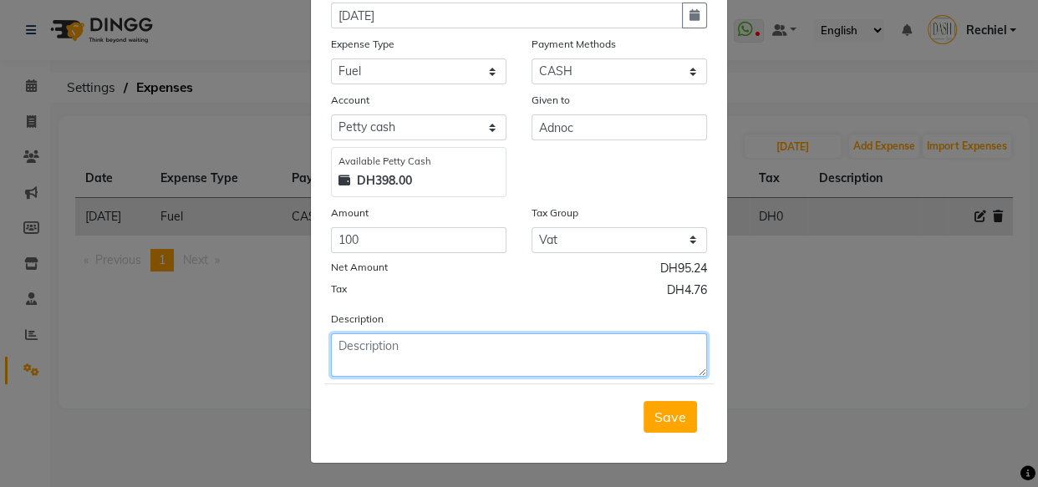
click at [534, 349] on textarea at bounding box center [519, 354] width 376 height 43
type textarea "Car fuel"
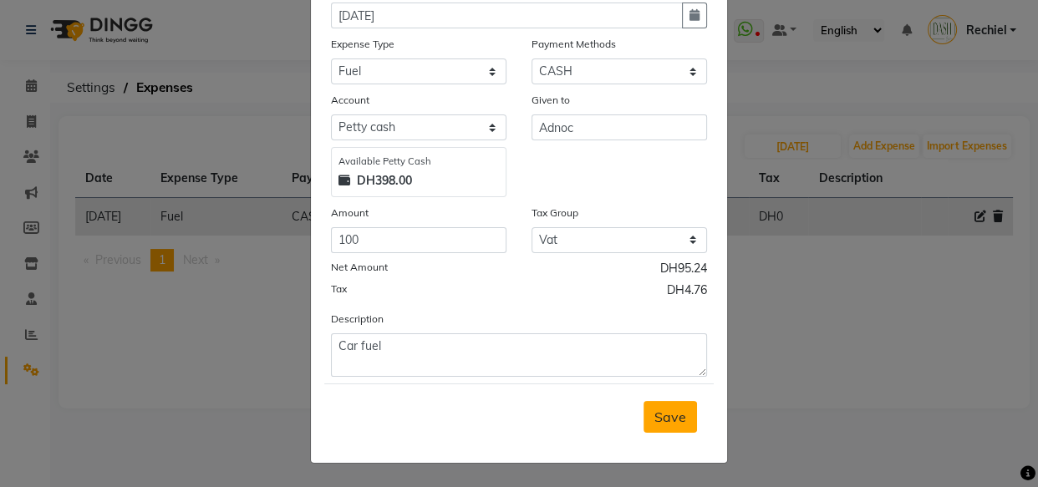
click at [673, 424] on span "Save" at bounding box center [670, 417] width 32 height 17
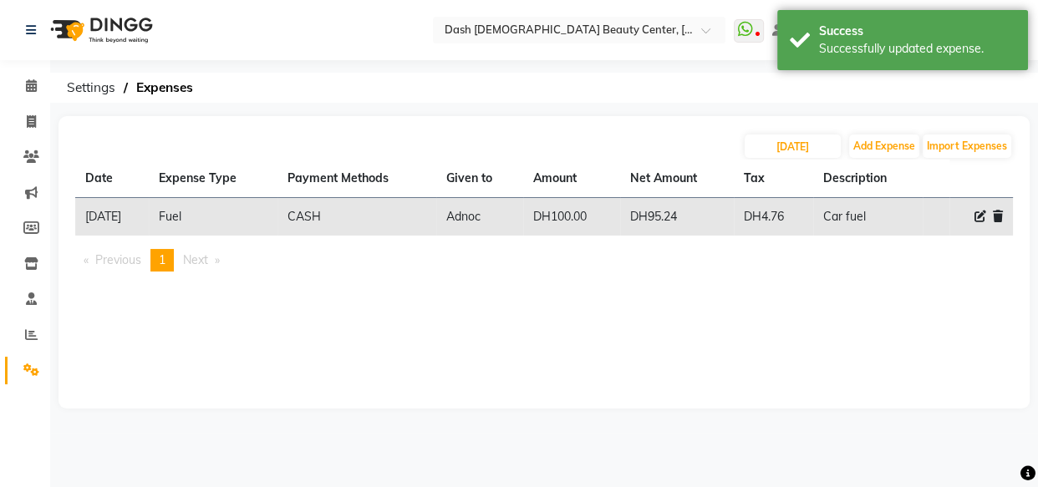
click at [782, 448] on div "Select Location × Dash [DEMOGRAPHIC_DATA] Beauty Center, [GEOGRAPHIC_DATA] What…" at bounding box center [519, 243] width 1038 height 487
click at [8, 79] on link "Calendar" at bounding box center [25, 87] width 40 height 28
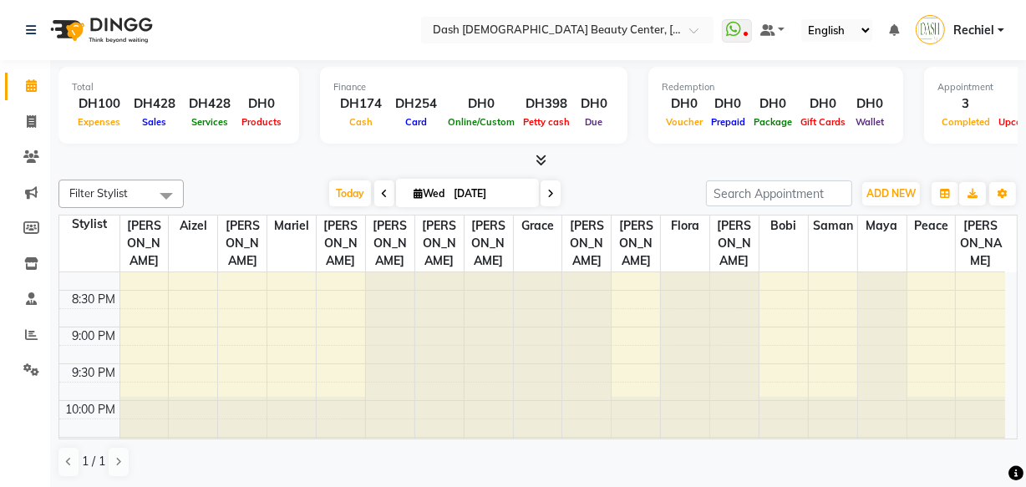
scroll to position [832, 0]
click at [31, 425] on div "Calendar Invoice Clients Marketing Members Inventory Staff Reports Settings Com…" at bounding box center [113, 256] width 226 height 416
click at [38, 380] on link "Settings" at bounding box center [25, 371] width 40 height 28
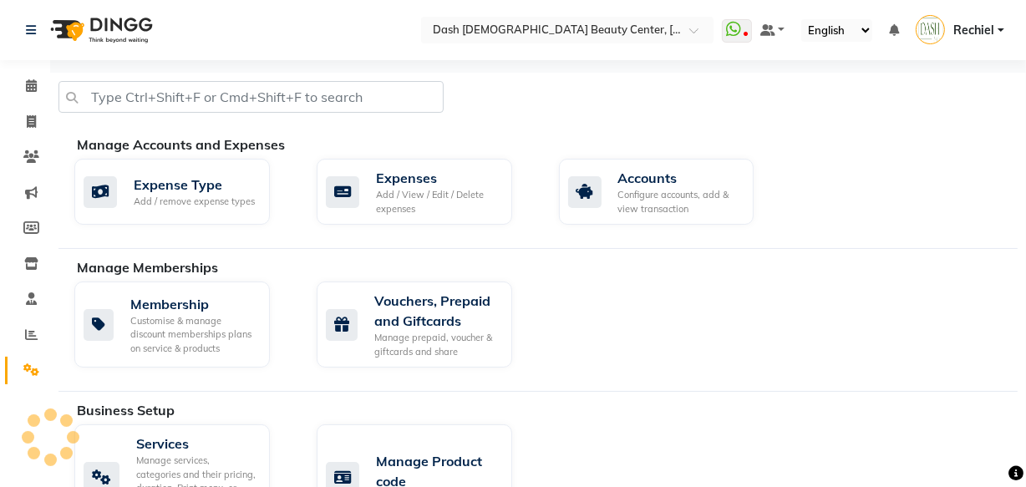
click at [33, 434] on div at bounding box center [50, 437] width 50 height 50
click at [28, 414] on div at bounding box center [50, 437] width 50 height 50
click at [29, 370] on icon at bounding box center [31, 369] width 16 height 13
click at [31, 86] on icon at bounding box center [31, 85] width 11 height 13
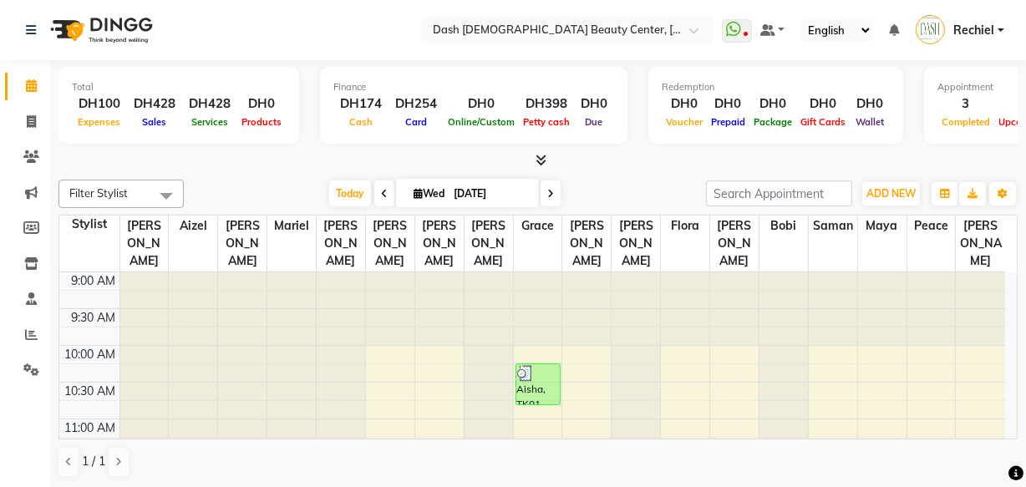
click at [89, 346] on div "10:00 AM" at bounding box center [91, 355] width 58 height 18
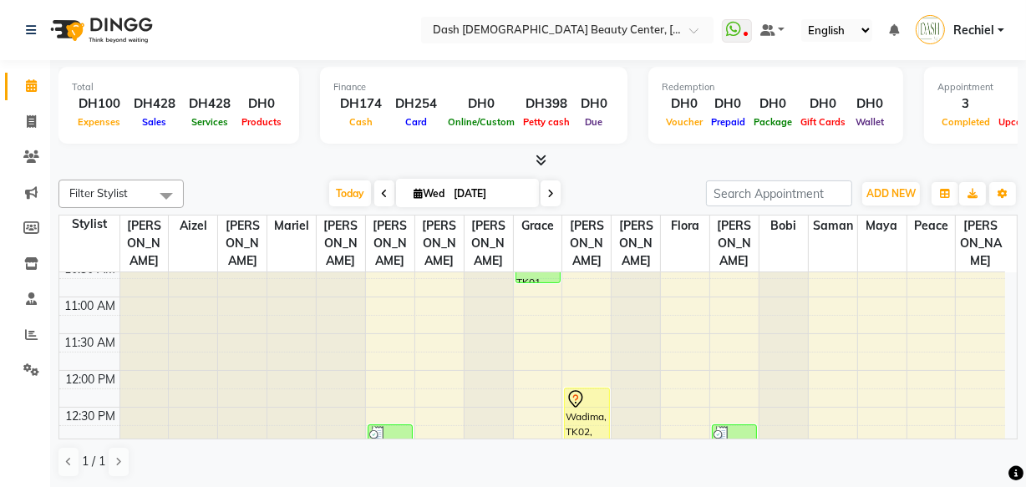
scroll to position [125, 0]
click at [231, 192] on div "[DATE] [DATE]" at bounding box center [444, 193] width 505 height 25
click at [22, 374] on span at bounding box center [31, 370] width 29 height 19
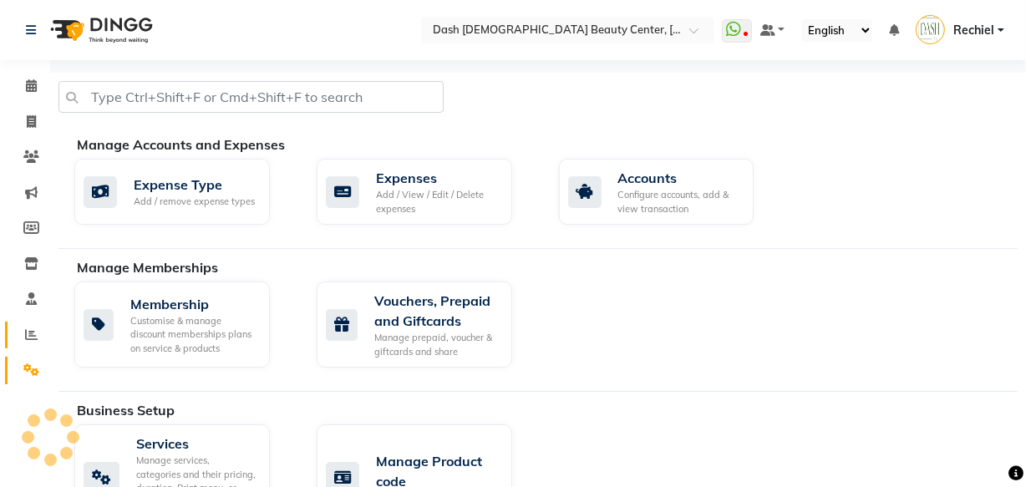
click at [33, 331] on icon at bounding box center [31, 334] width 13 height 13
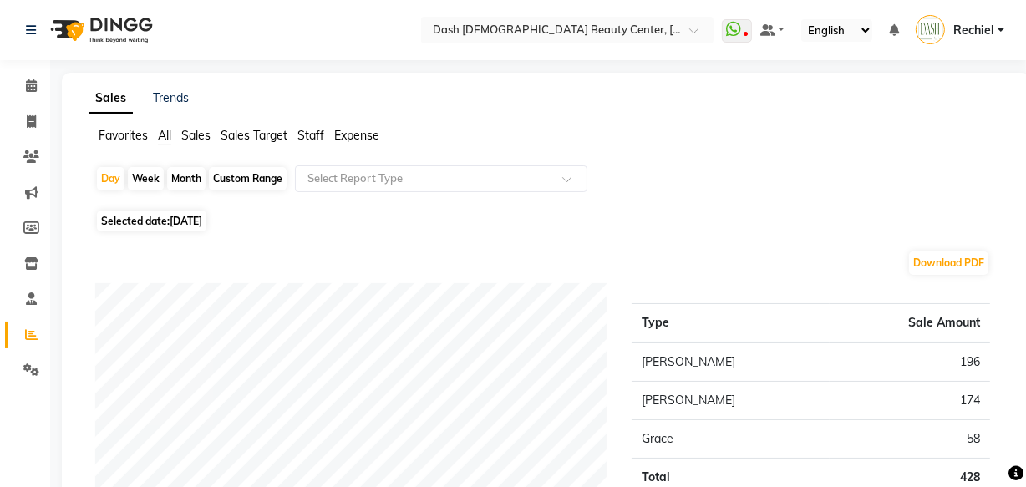
click at [203, 128] on span "Sales" at bounding box center [195, 135] width 29 height 15
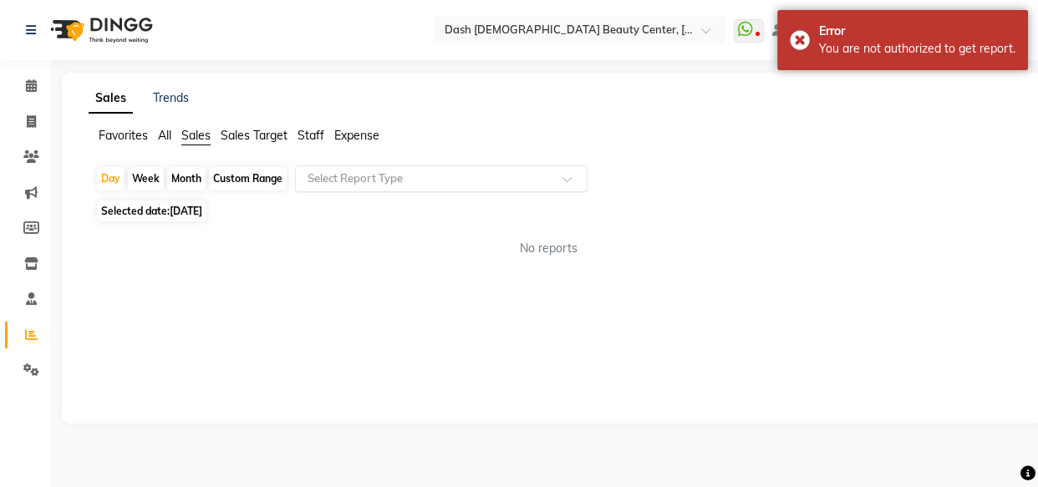
click at [373, 173] on input "text" at bounding box center [424, 178] width 241 height 17
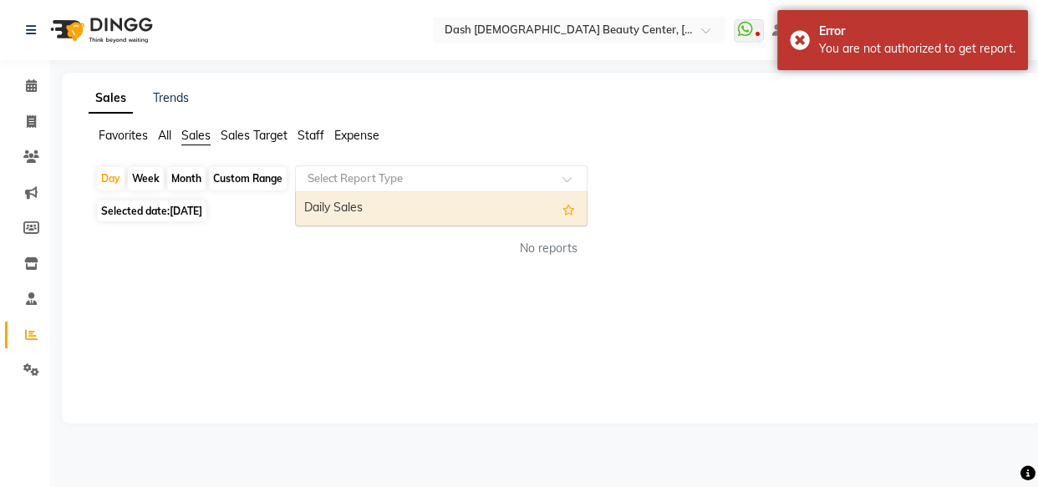
click at [441, 202] on div "Daily Sales" at bounding box center [441, 208] width 291 height 33
select select "full_report"
select select "pdf"
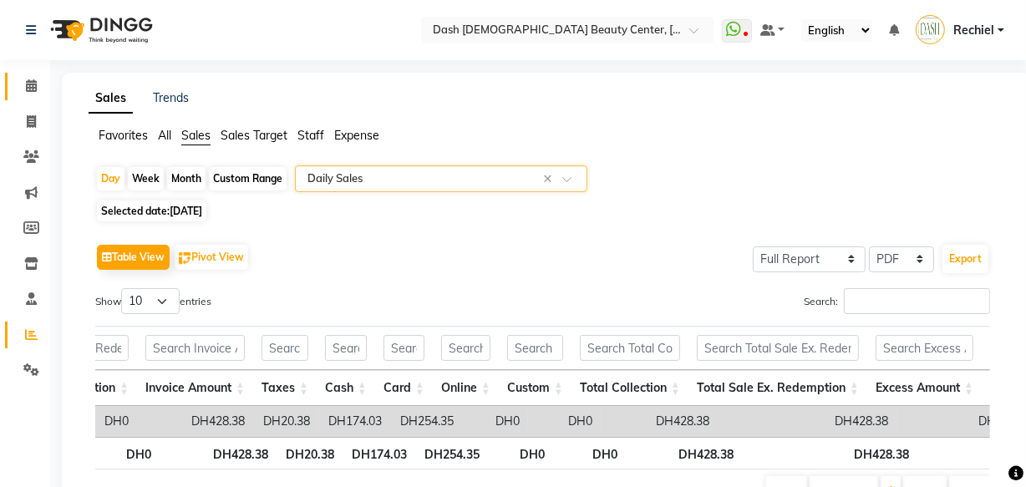
click at [38, 98] on link "Calendar" at bounding box center [25, 87] width 40 height 28
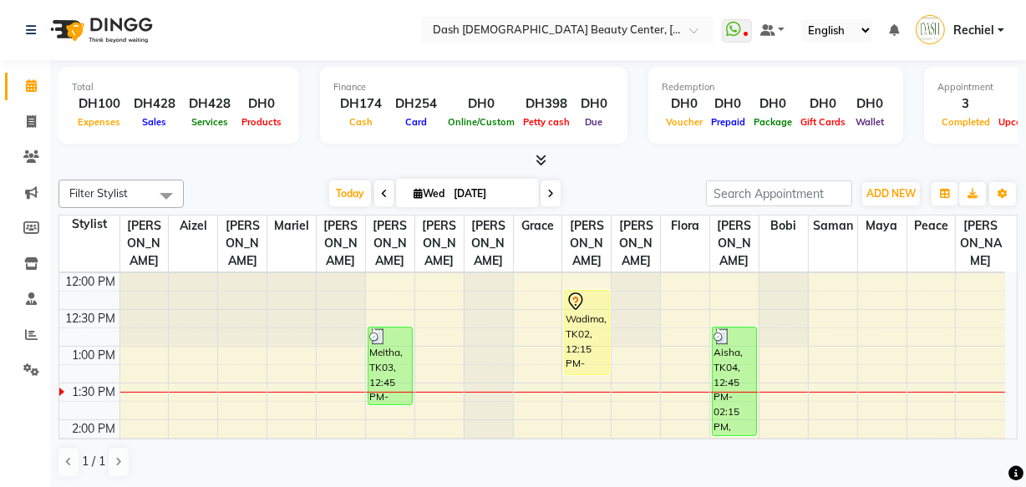
scroll to position [208, 0]
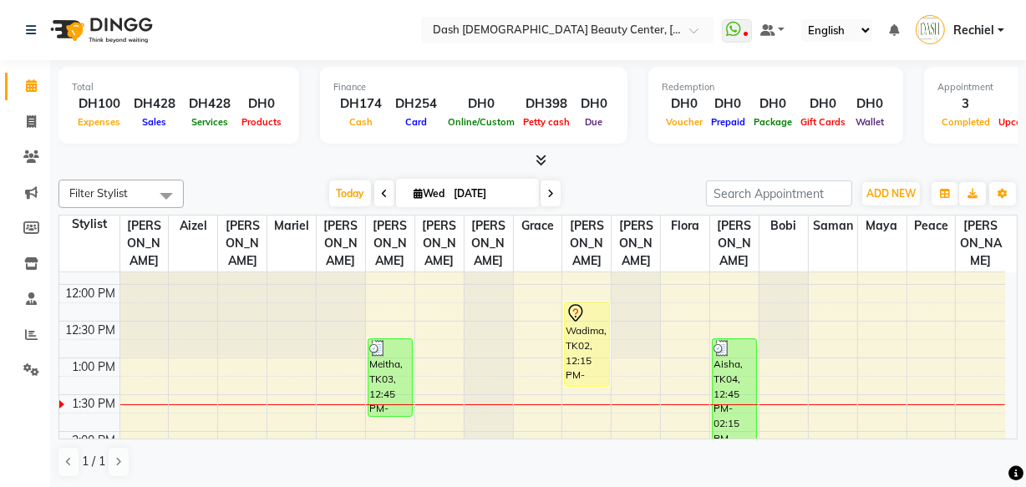
click at [381, 191] on icon at bounding box center [384, 194] width 7 height 10
type input "02-09-2025"
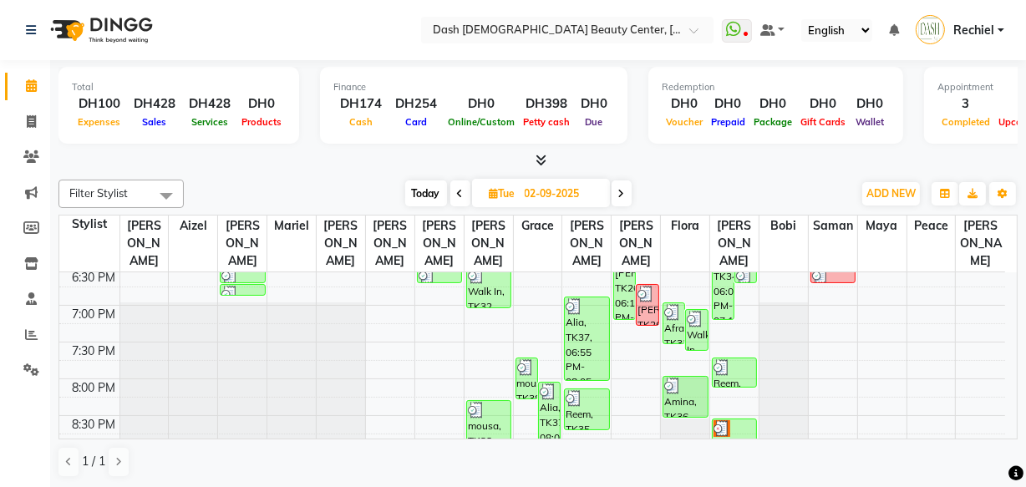
scroll to position [707, 0]
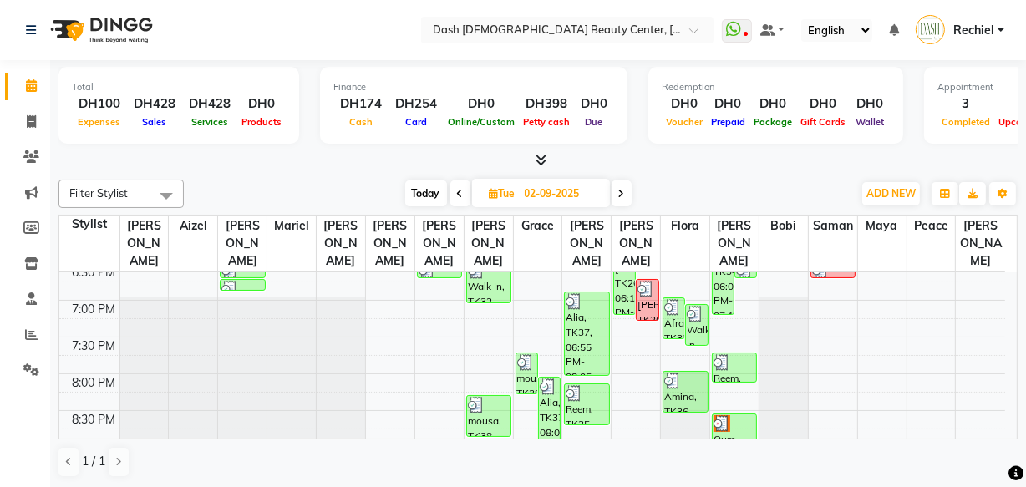
click at [622, 281] on div "[PERSON_NAME], TK26, 06:15 PM-07:15 PM, Blowdry Long Hair Till Midback (DH130),…" at bounding box center [624, 278] width 21 height 71
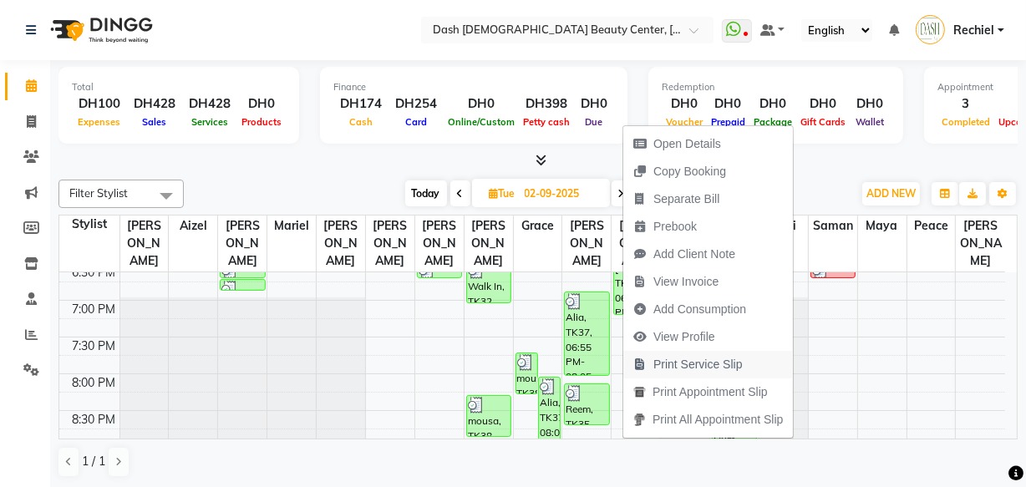
click at [721, 366] on span "Print Service Slip" at bounding box center [697, 365] width 89 height 18
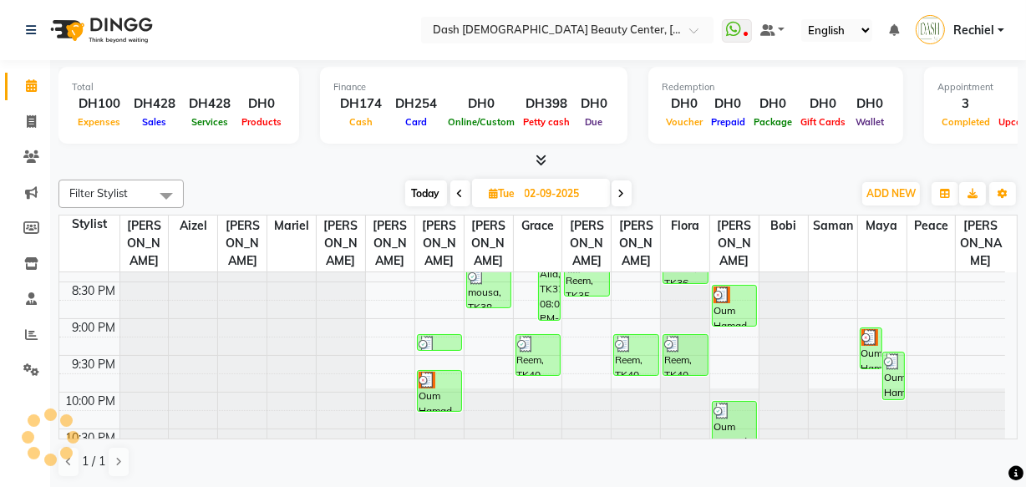
scroll to position [841, 0]
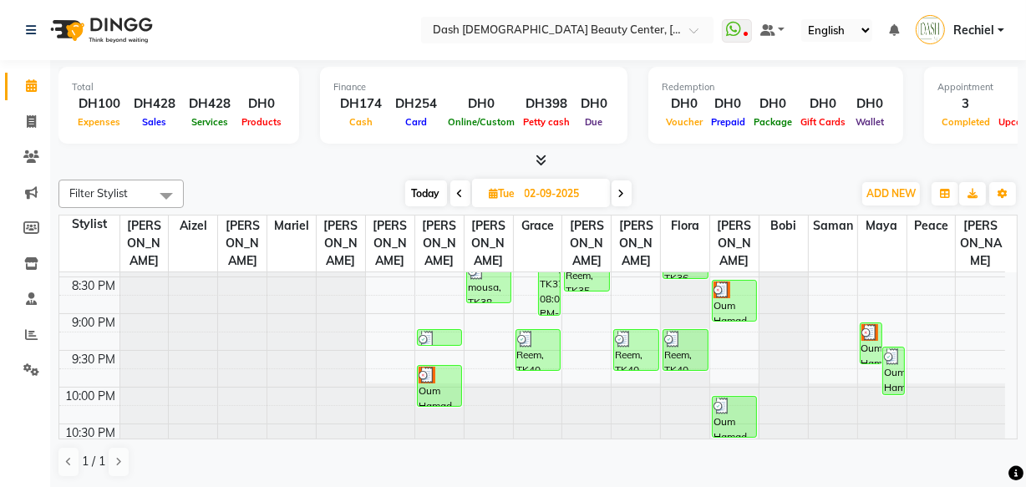
click at [643, 330] on div "Reem, TK40, 09:15 PM-09:50 PM, Normal Hair Wash" at bounding box center [635, 350] width 43 height 40
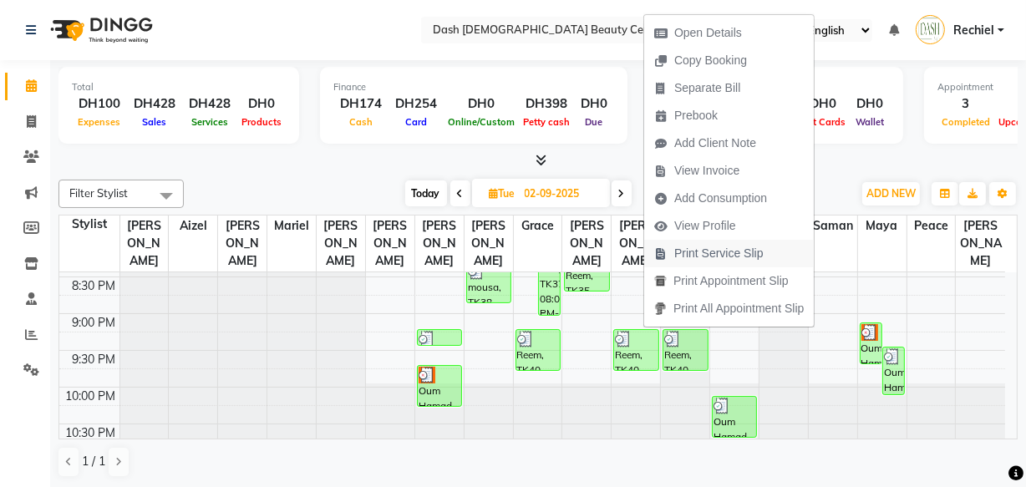
click at [749, 254] on span "Print Service Slip" at bounding box center [718, 254] width 89 height 18
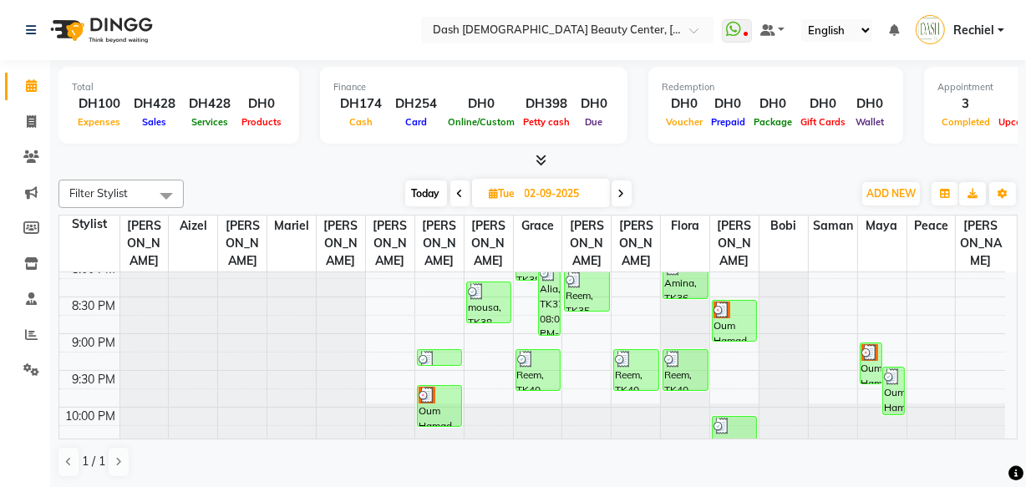
scroll to position [825, 0]
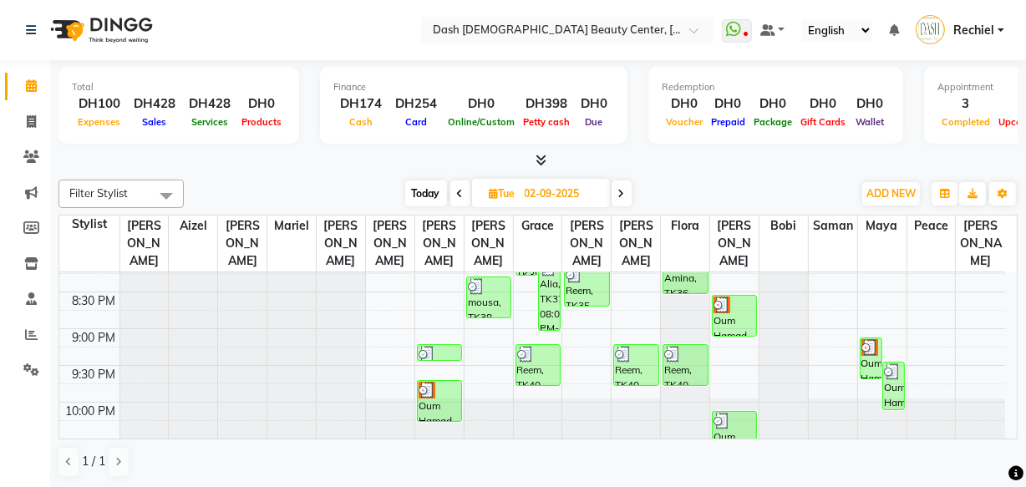
click at [617, 361] on div "Reem, TK40, 09:15 PM-09:50 PM, Normal Hair Wash" at bounding box center [635, 365] width 43 height 40
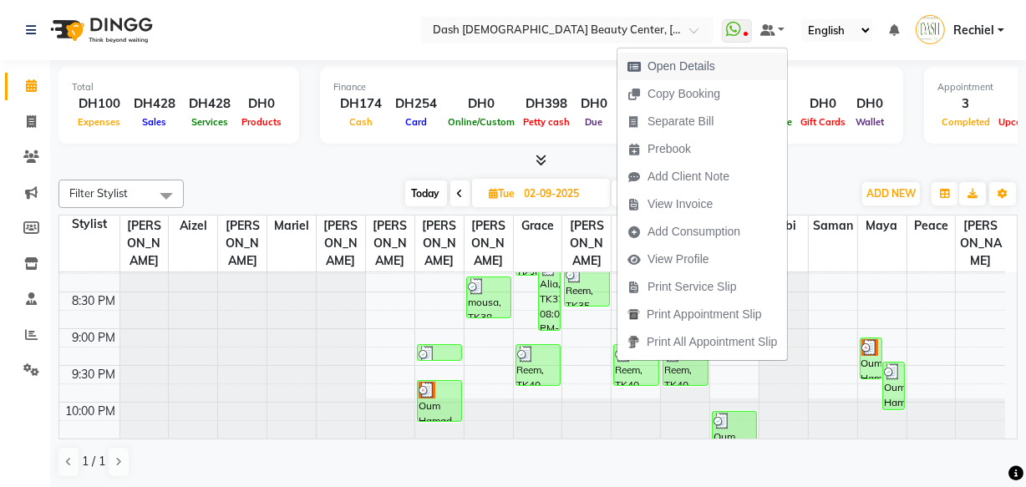
click at [734, 60] on button "Open Details" at bounding box center [702, 67] width 170 height 28
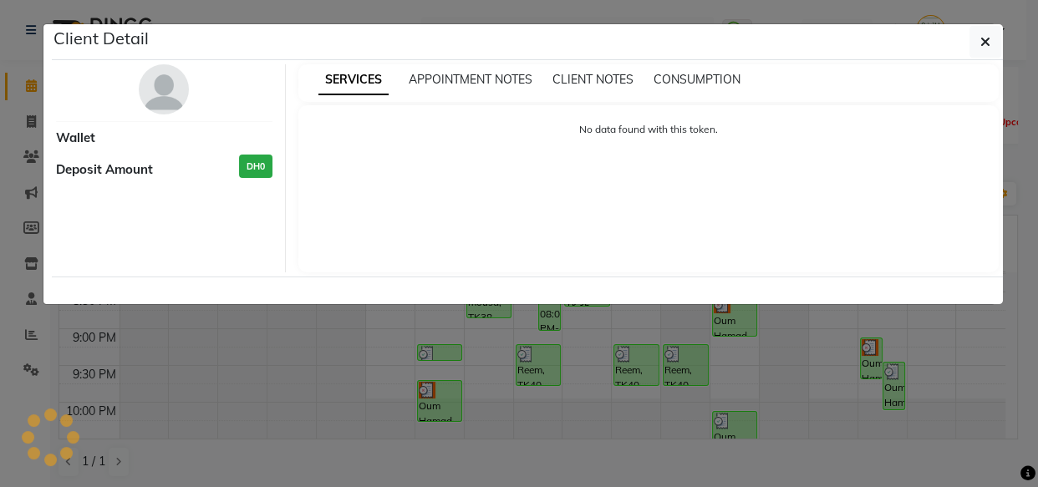
select select "3"
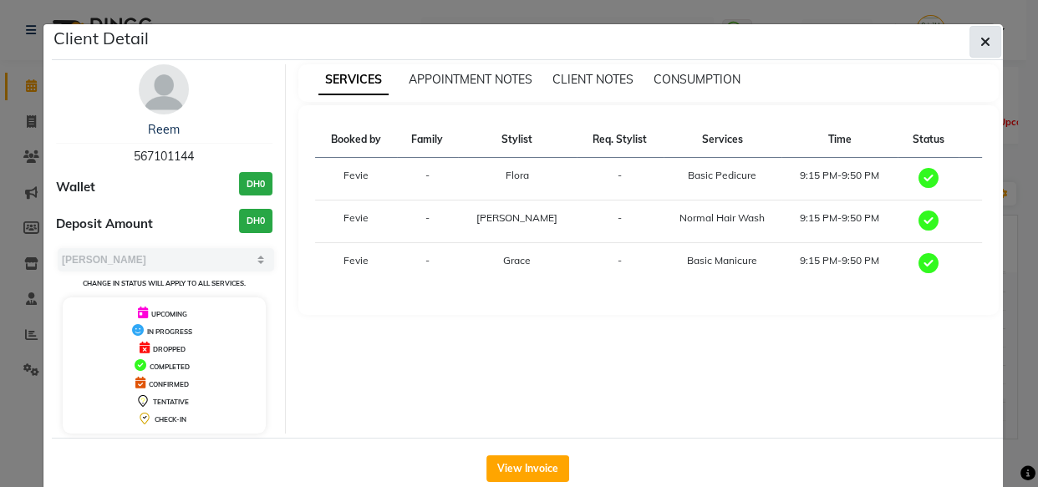
click at [989, 49] on button "button" at bounding box center [985, 42] width 32 height 32
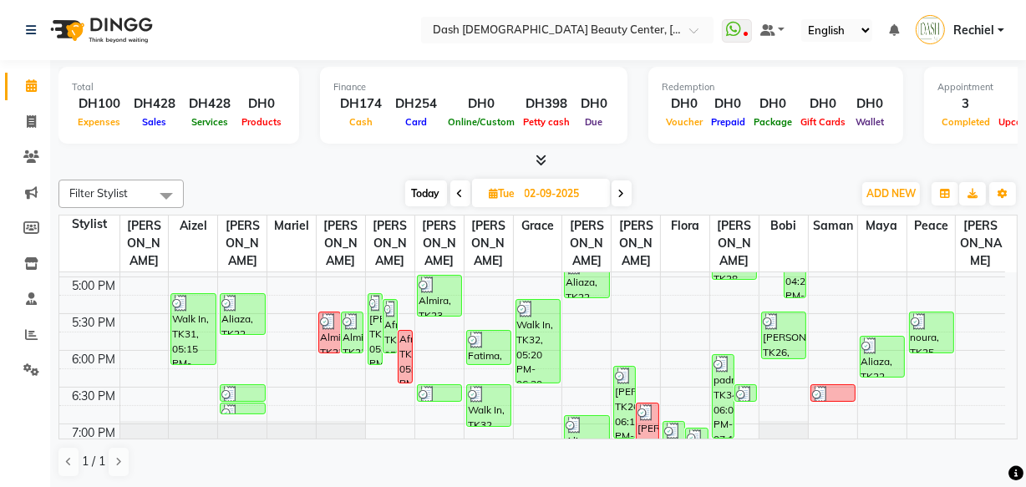
scroll to position [573, 0]
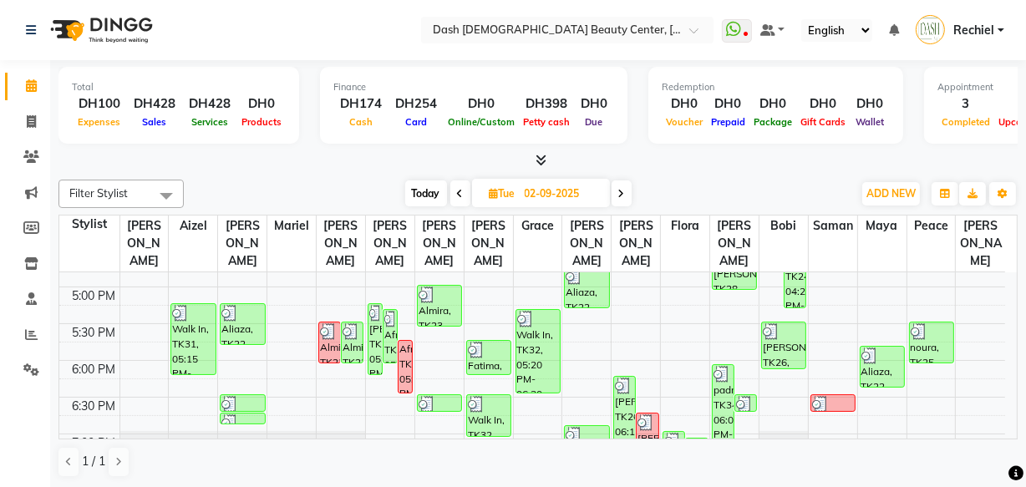
click at [594, 279] on div "Aliaza, TK22, 04:45 PM-05:20 PM, Hair Color - Roots (Own)" at bounding box center [586, 287] width 43 height 40
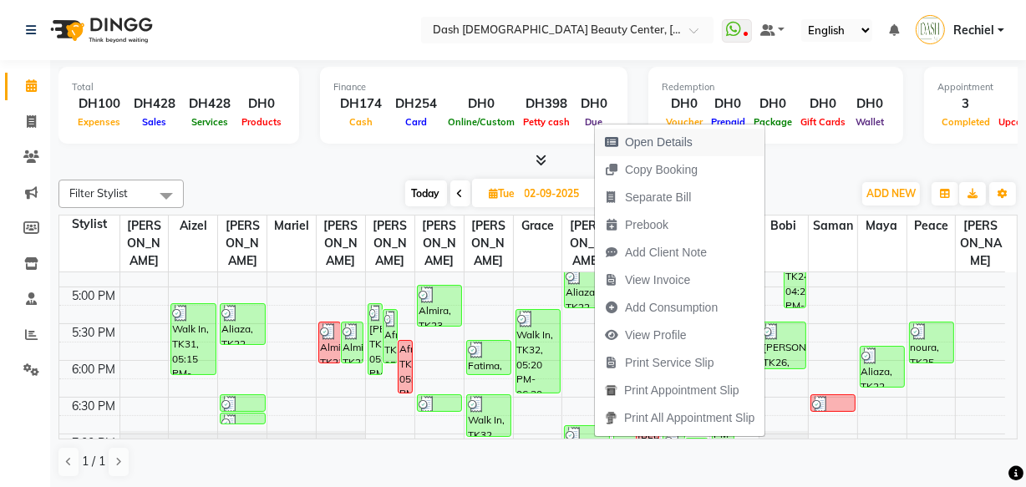
click at [678, 140] on span "Open Details" at bounding box center [659, 143] width 68 height 18
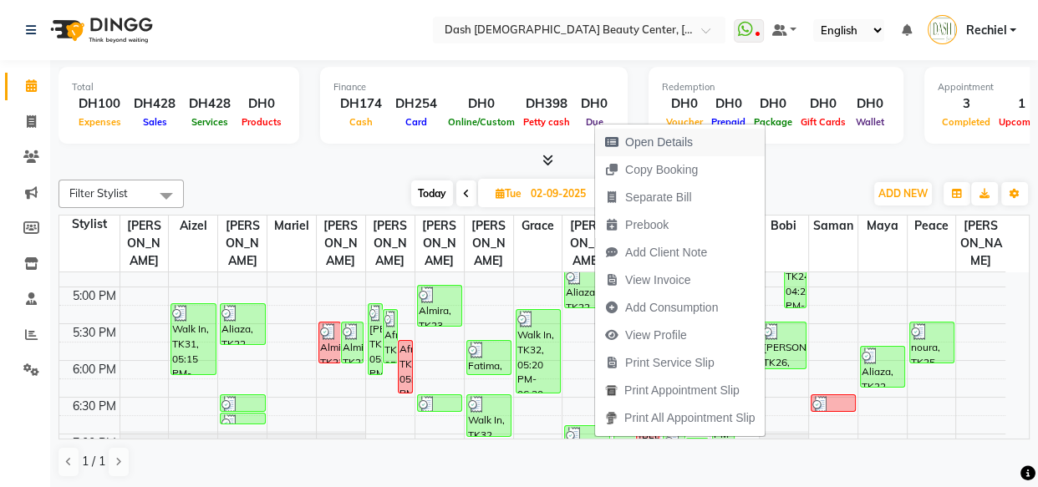
select select "3"
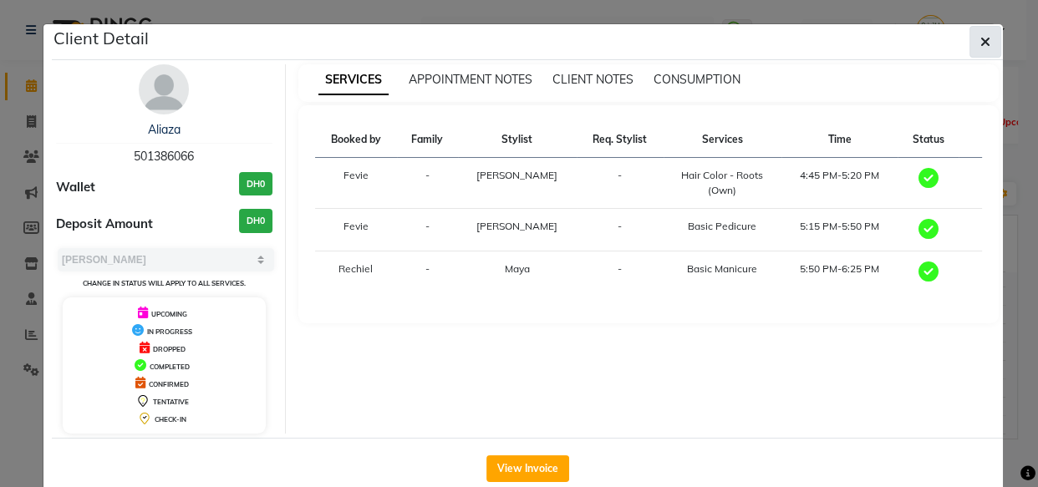
click at [980, 44] on icon "button" at bounding box center [985, 41] width 10 height 13
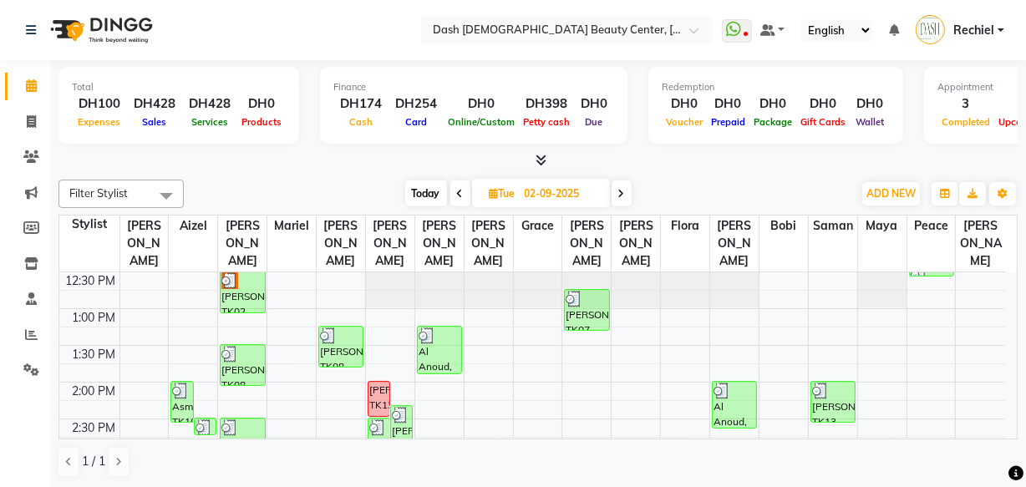
scroll to position [262, 0]
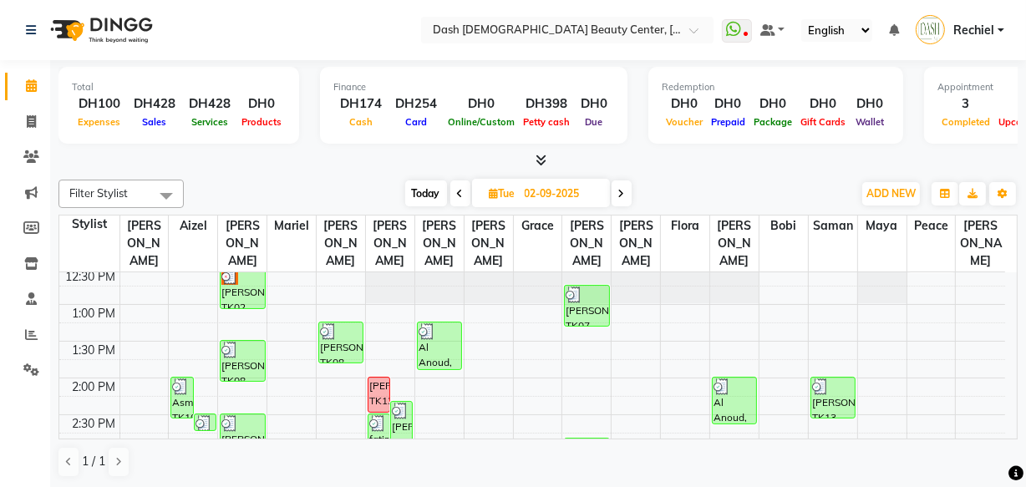
click at [587, 439] on div at bounding box center [587, 447] width 42 height 17
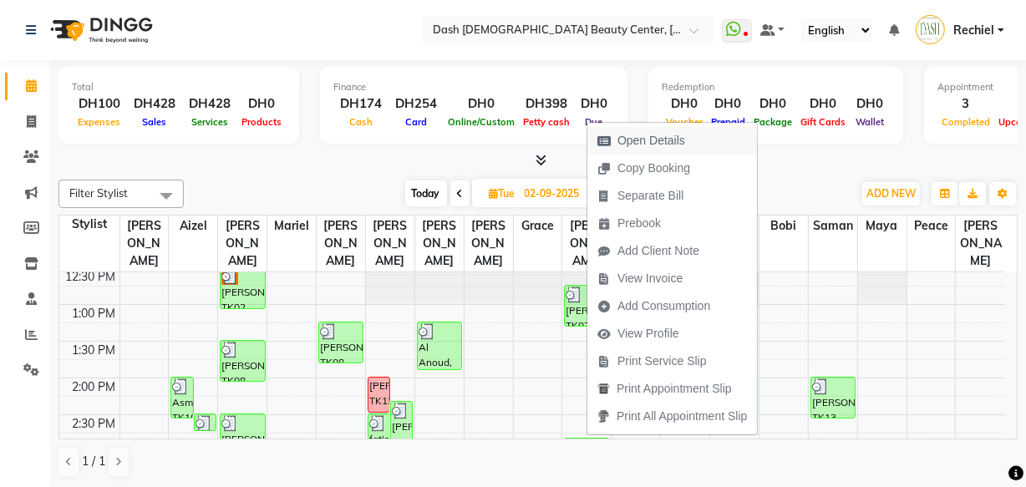
click at [673, 145] on span "Open Details" at bounding box center [651, 141] width 68 height 18
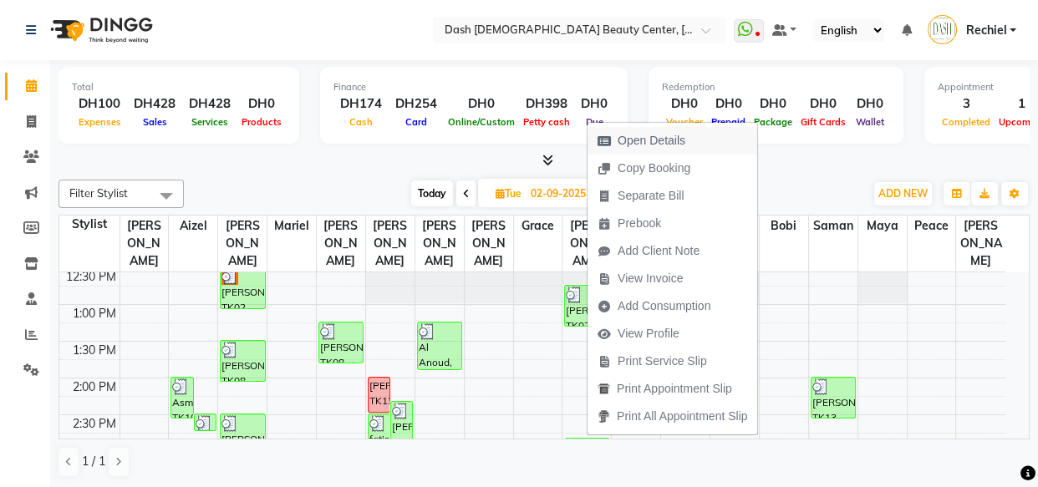
select select "3"
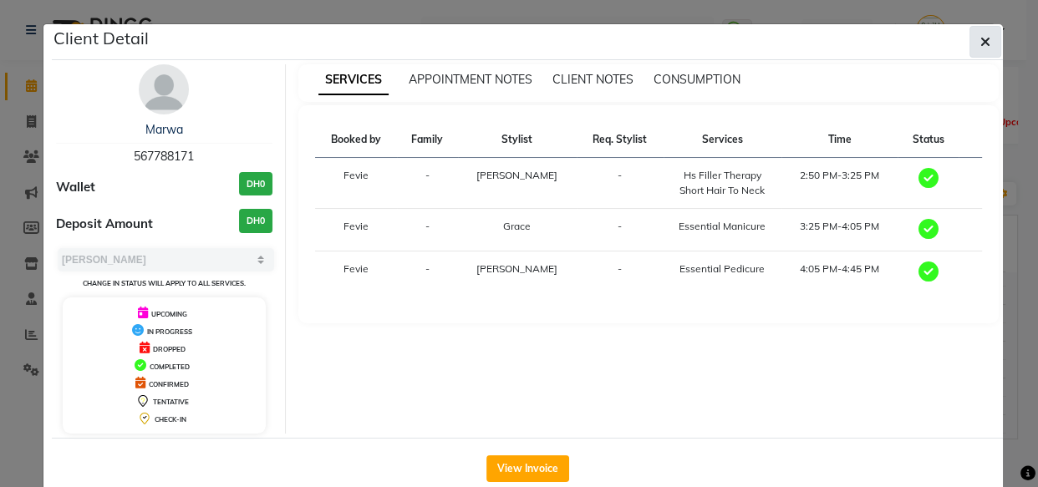
click at [980, 43] on icon "button" at bounding box center [985, 41] width 10 height 13
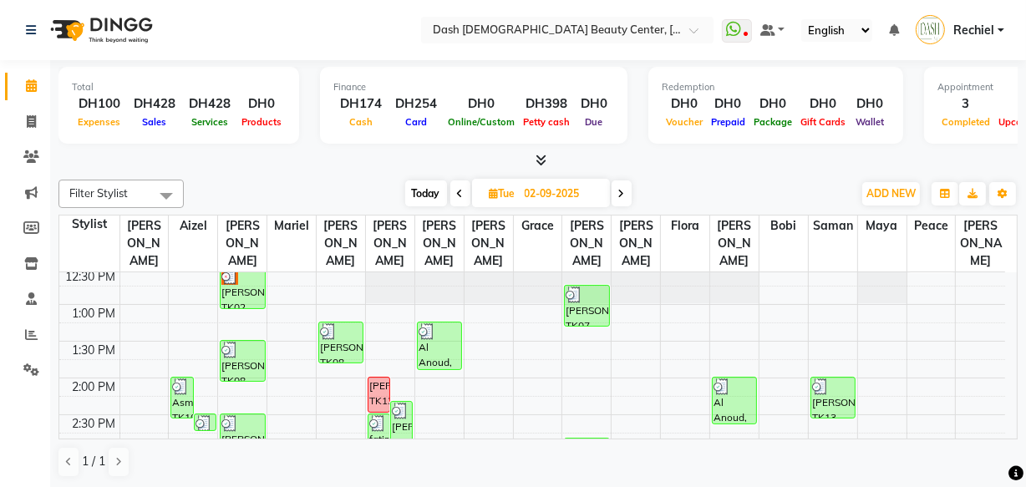
click at [583, 296] on div "[PERSON_NAME], TK07, 12:45 PM-01:20 PM, Blowdry Short Hair Under Shoulder" at bounding box center [586, 306] width 43 height 40
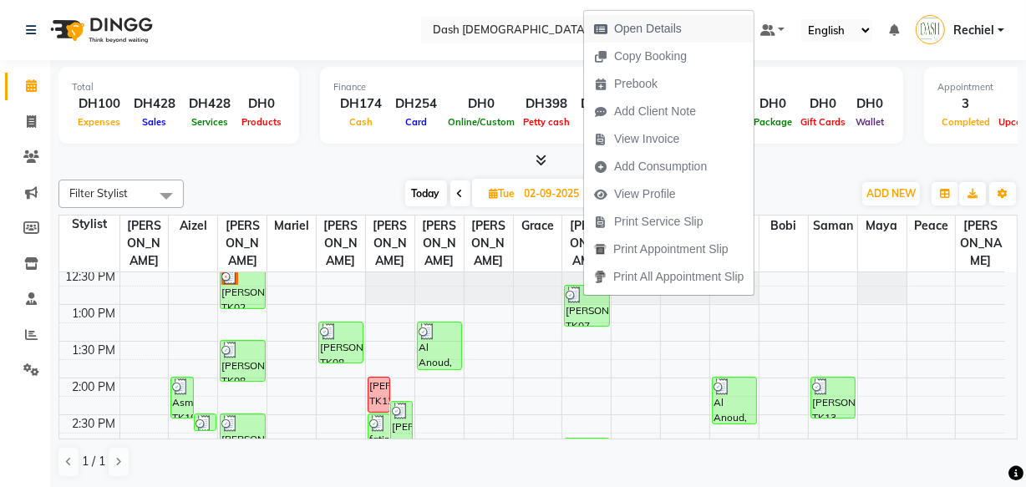
click at [696, 24] on button "Open Details" at bounding box center [669, 29] width 170 height 28
select select "3"
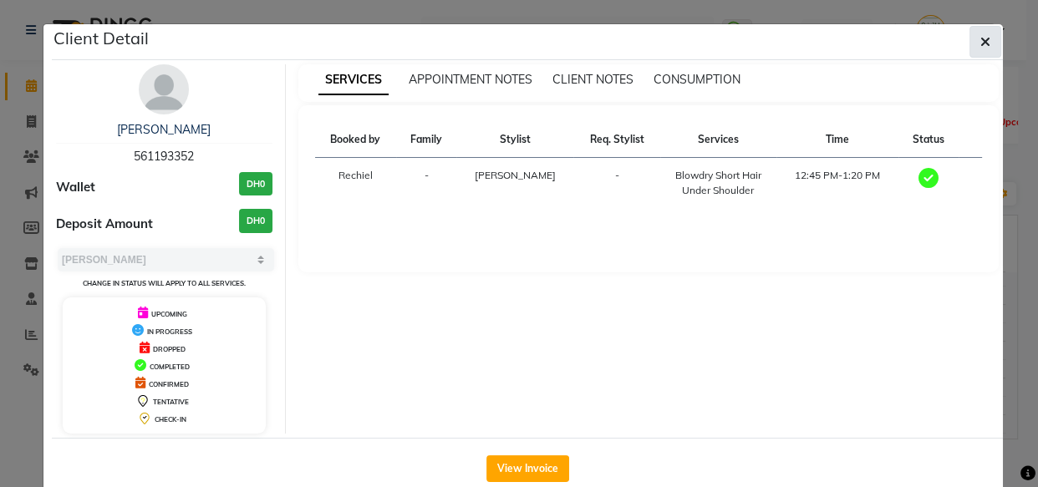
click at [981, 33] on span "button" at bounding box center [985, 41] width 10 height 17
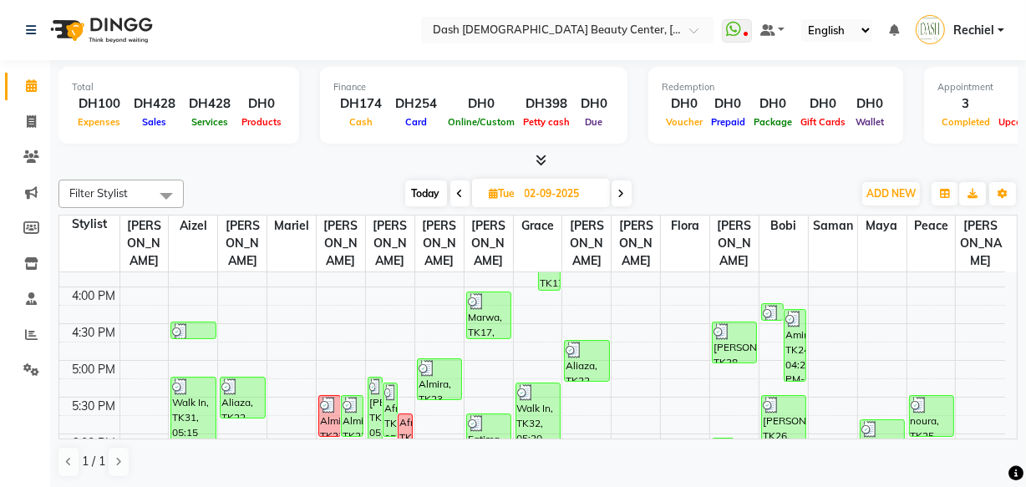
scroll to position [504, 0]
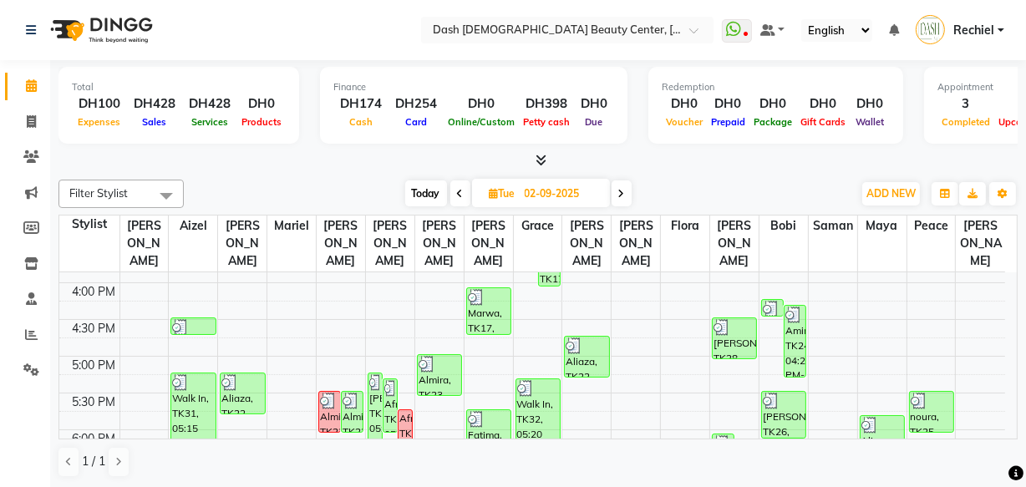
click at [585, 343] on div "Aliaza, TK22, 04:45 PM-05:20 PM, Hair Color - Roots (Own)" at bounding box center [586, 357] width 43 height 40
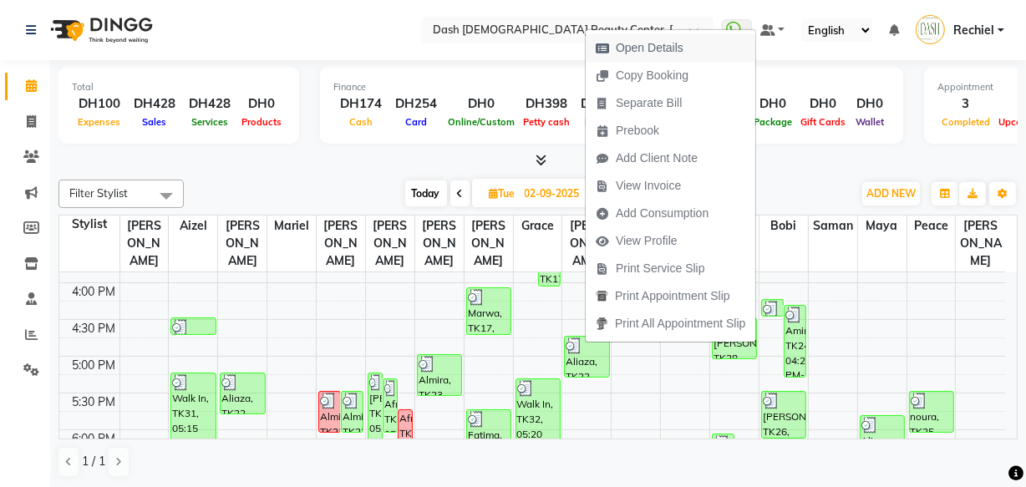
click at [702, 49] on button "Open Details" at bounding box center [671, 48] width 170 height 28
select select "3"
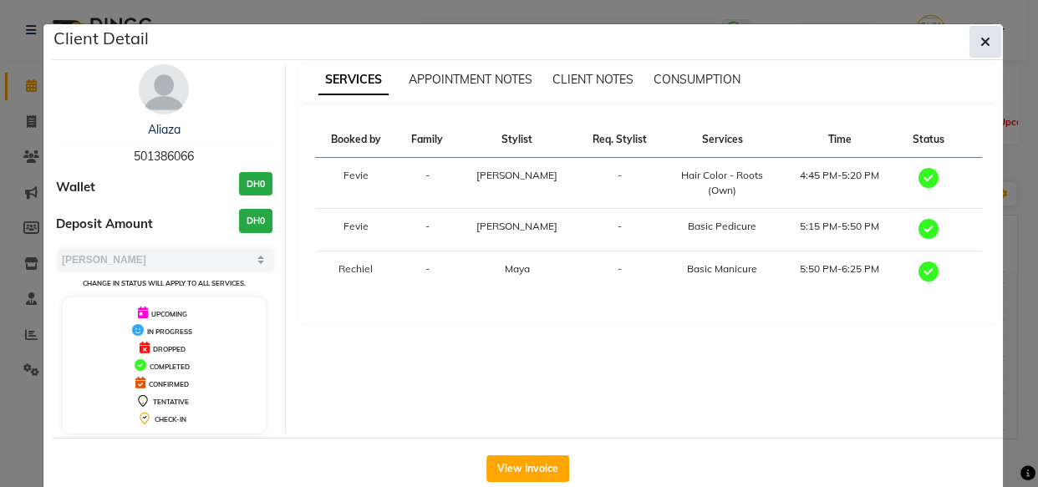
click at [969, 49] on button "button" at bounding box center [985, 42] width 32 height 32
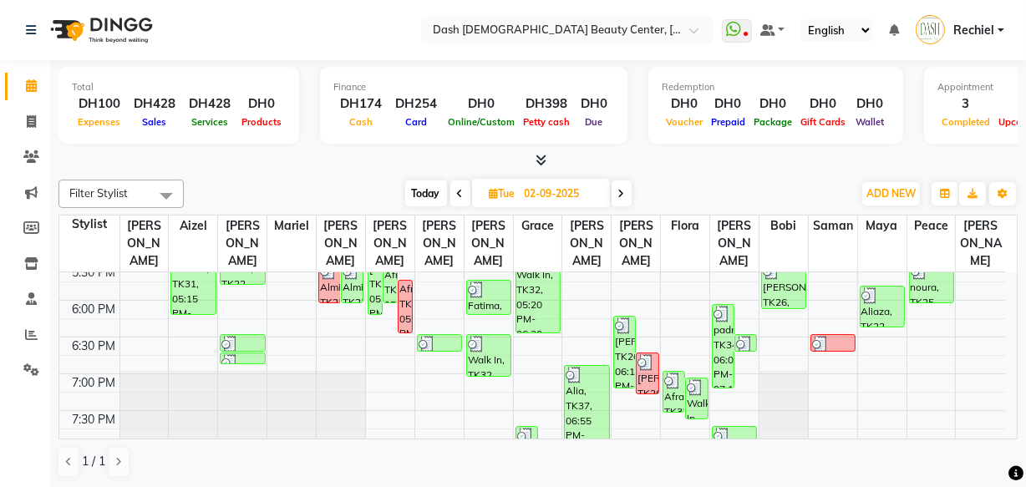
scroll to position [643, 0]
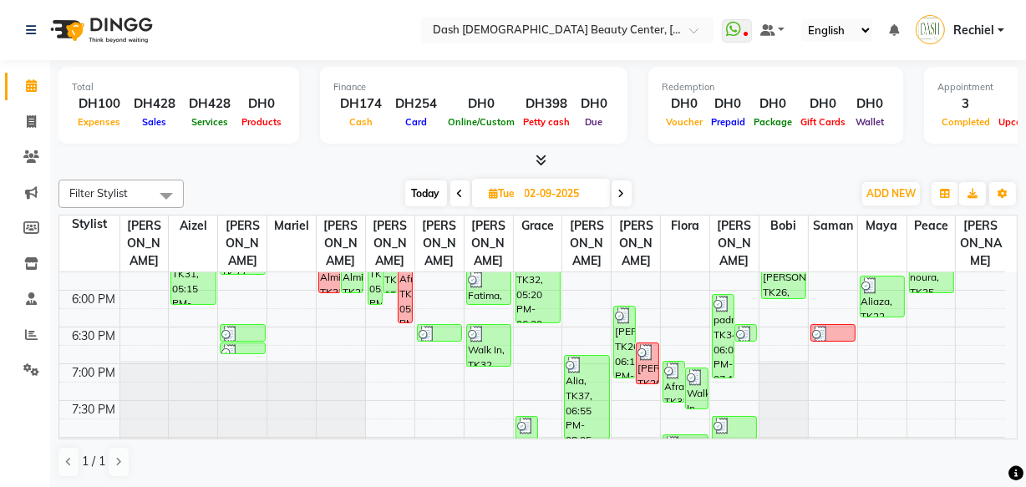
click at [576, 387] on div "Alia, TK37, 06:55 PM-08:05 PM, Hair Color - Majirel Roots (DH200),Basic Pedicur…" at bounding box center [586, 397] width 43 height 83
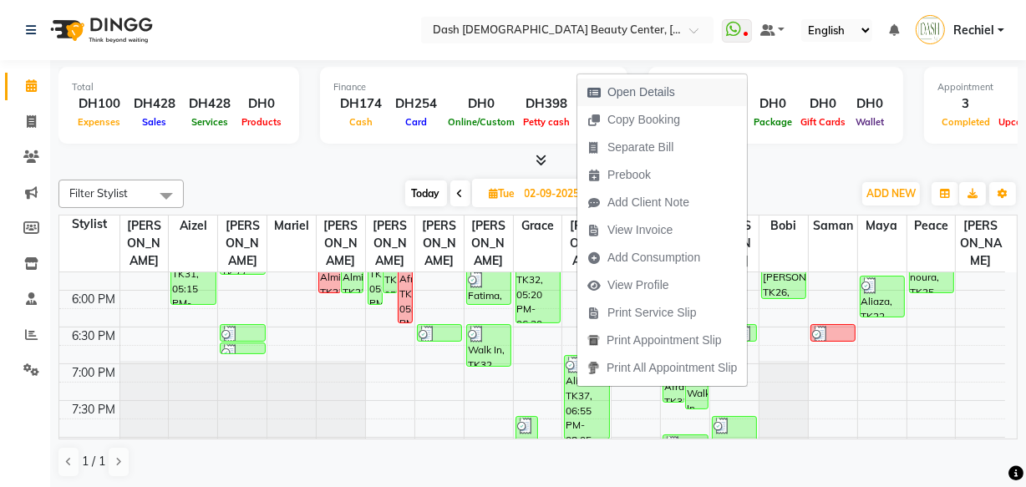
click at [650, 88] on span "Open Details" at bounding box center [641, 93] width 68 height 18
select select "3"
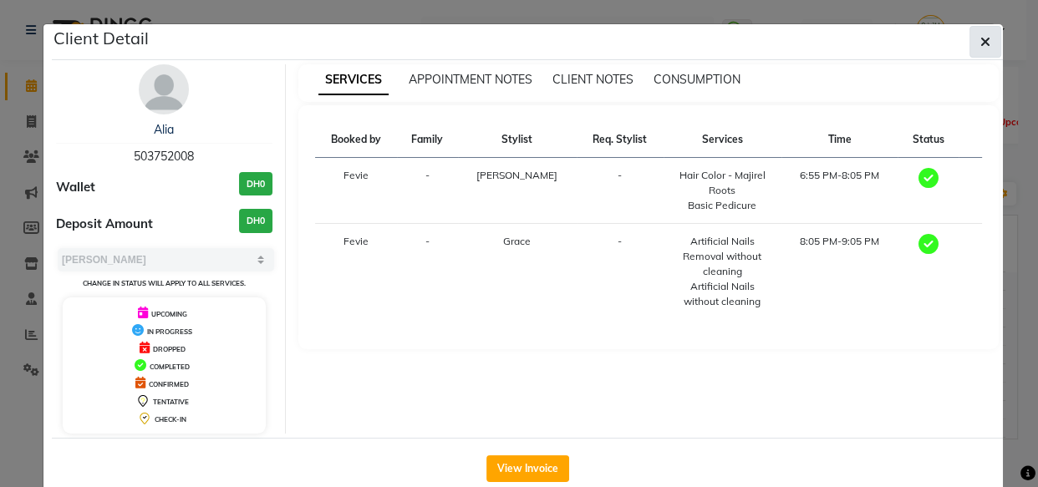
click at [980, 42] on icon "button" at bounding box center [985, 41] width 10 height 13
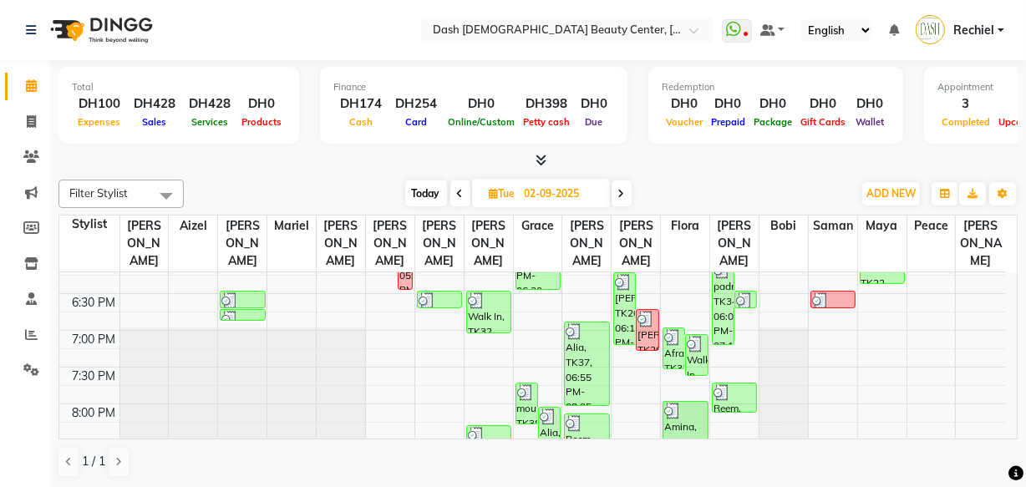
scroll to position [683, 0]
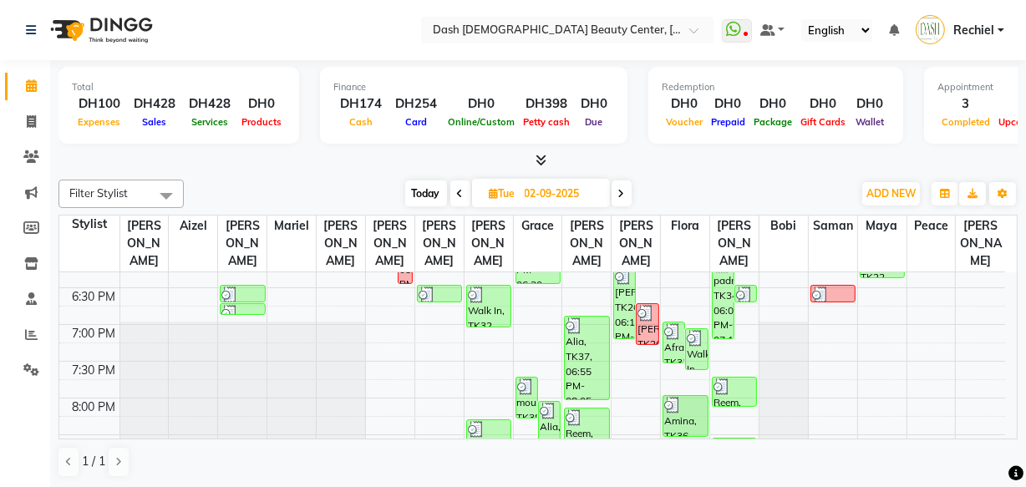
click at [592, 409] on div at bounding box center [587, 417] width 42 height 17
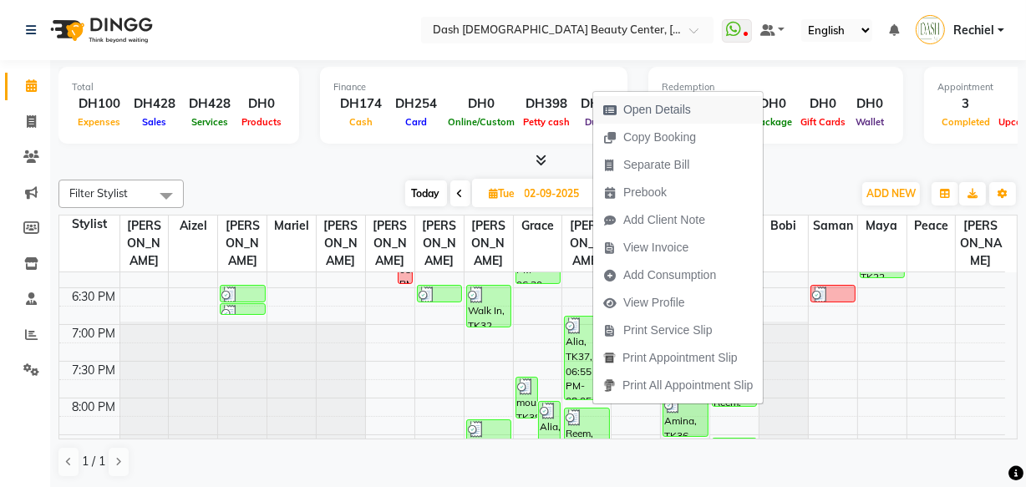
click at [696, 99] on span "Open Details" at bounding box center [647, 110] width 108 height 28
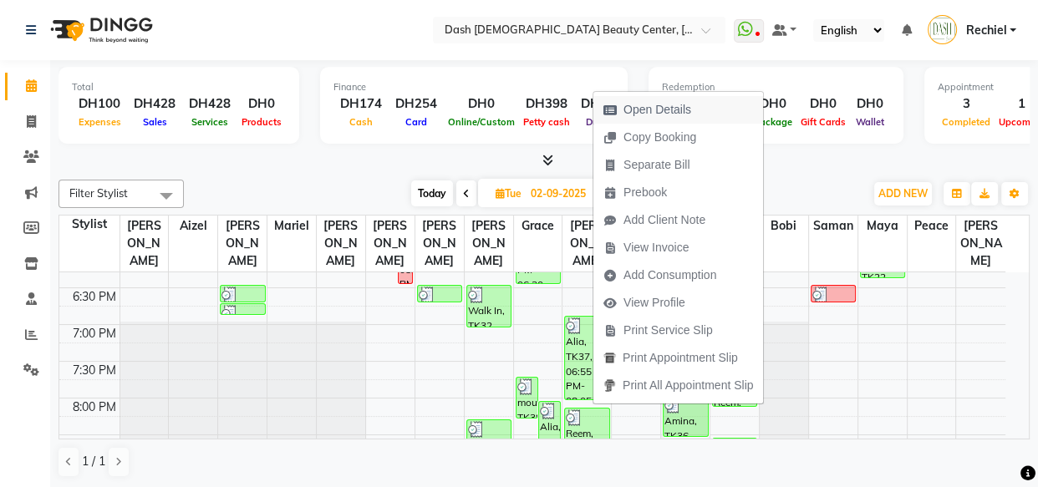
select select "3"
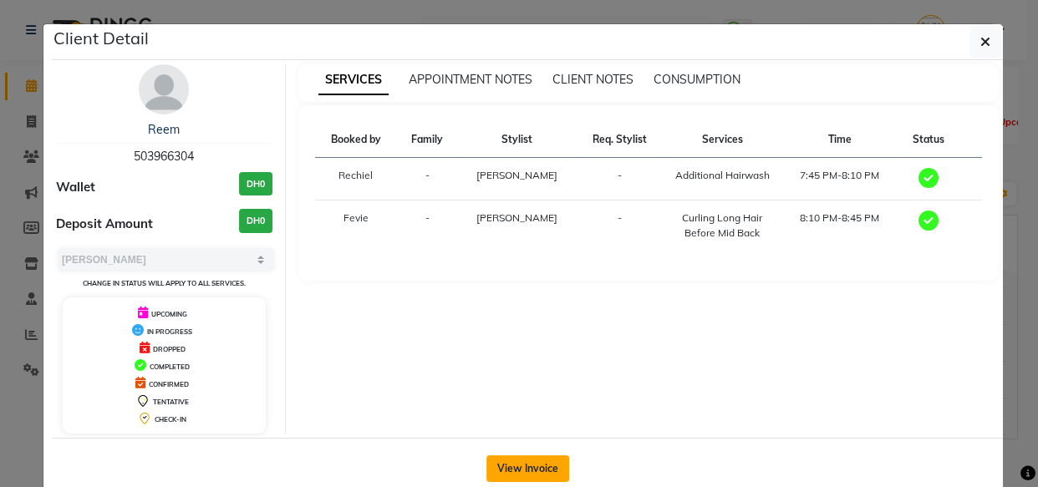
click at [526, 475] on button "View Invoice" at bounding box center [527, 468] width 83 height 27
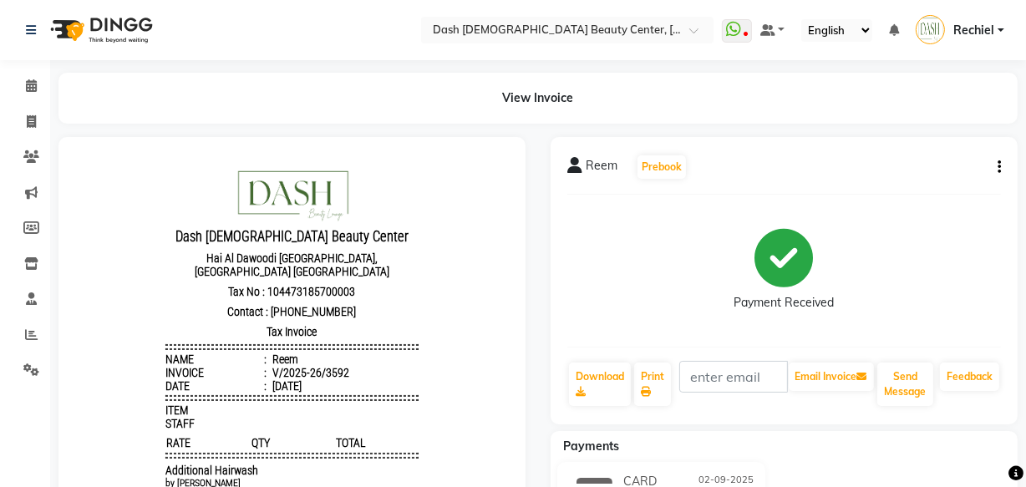
click at [998, 167] on icon "button" at bounding box center [999, 167] width 3 height 1
click at [934, 183] on div "Edit Item Staff" at bounding box center [916, 177] width 114 height 21
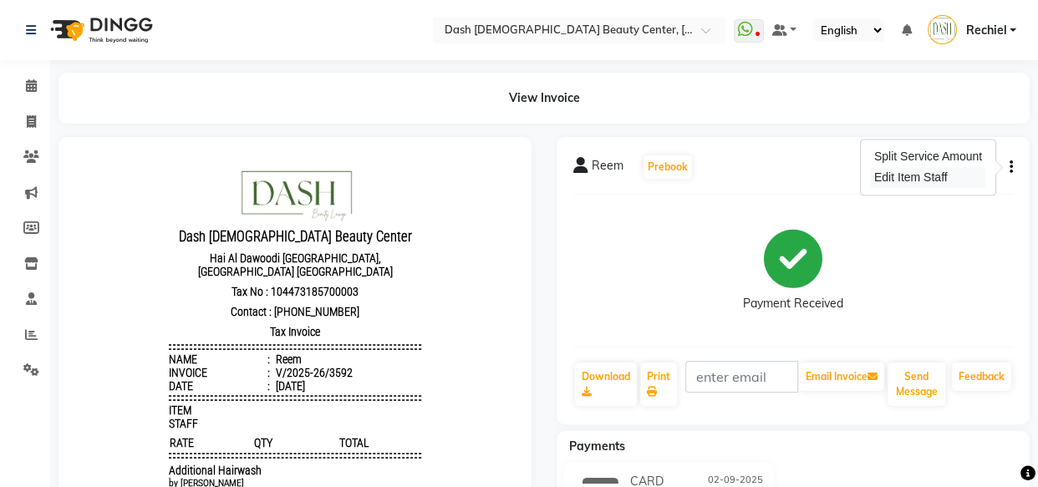
select select
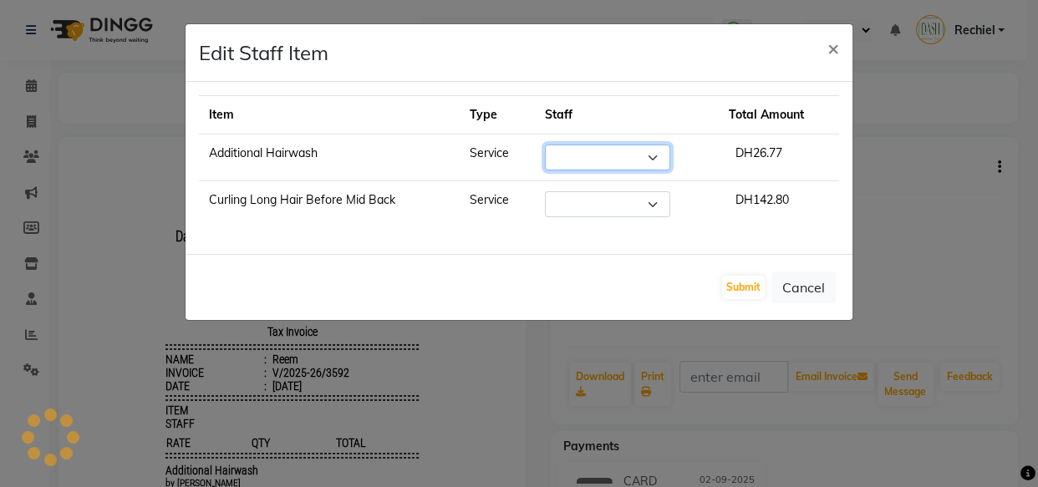
click at [648, 153] on select "Select" at bounding box center [607, 158] width 125 height 26
click at [597, 289] on div "Submit Cancel" at bounding box center [518, 287] width 667 height 66
click at [642, 150] on select "Select" at bounding box center [607, 158] width 125 height 26
click at [827, 42] on span "×" at bounding box center [833, 47] width 12 height 25
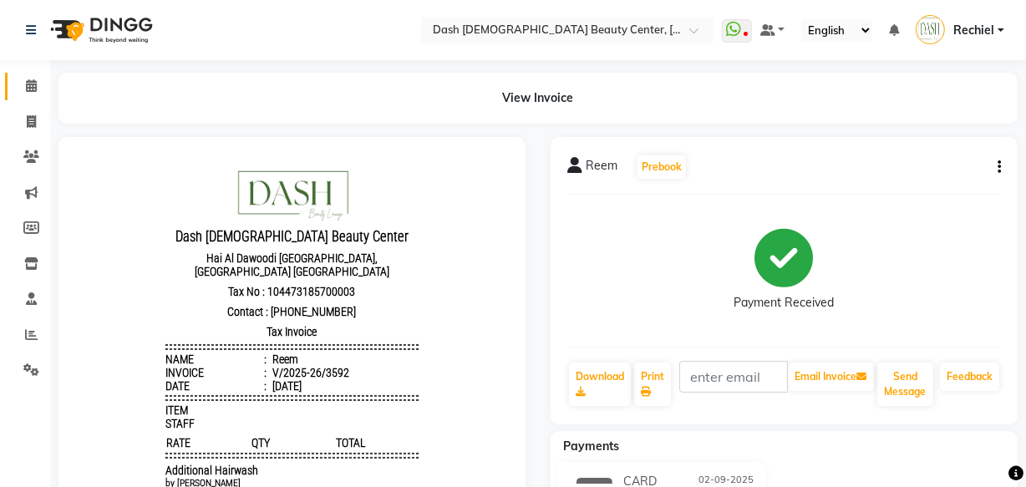
click at [33, 89] on icon at bounding box center [31, 85] width 11 height 13
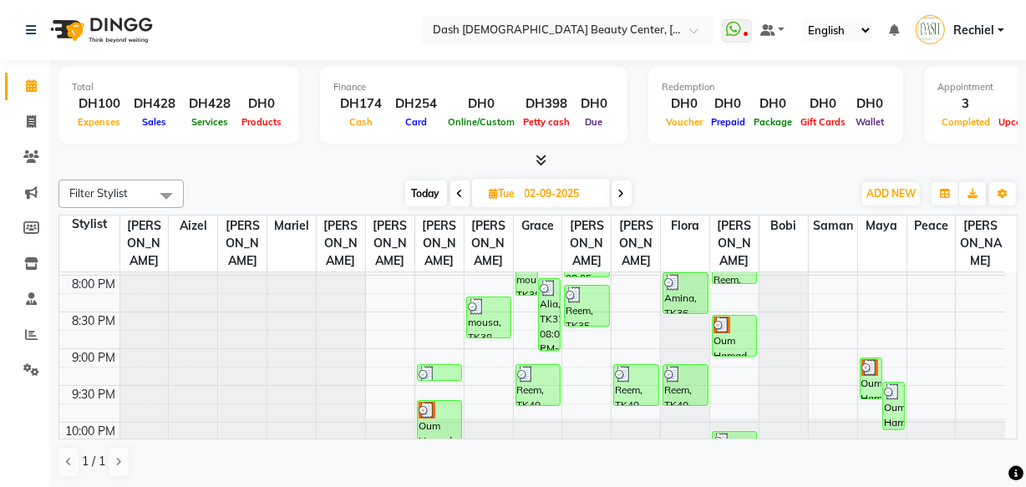
scroll to position [810, 0]
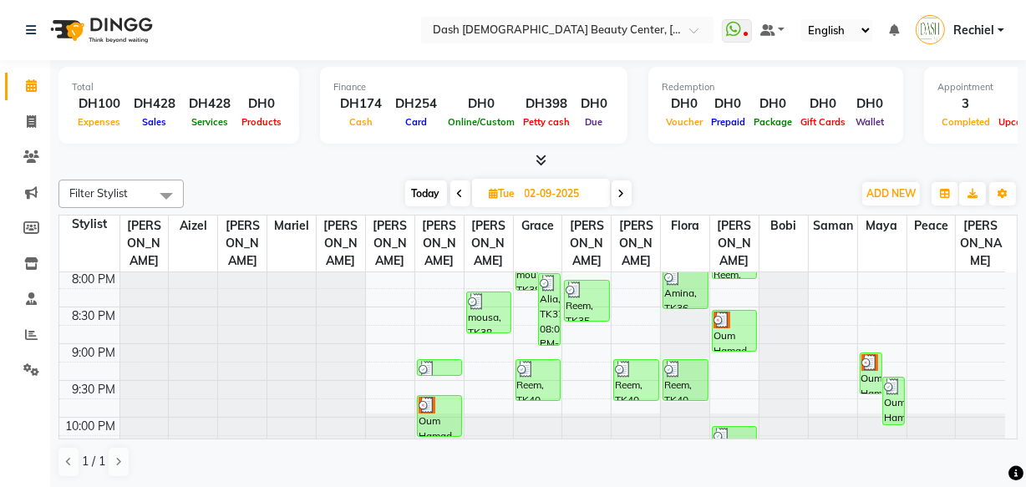
click at [577, 297] on div "Reem, TK35, 08:10 PM-08:45 PM, Curling Long Hair Before Mid Back (DH160)" at bounding box center [586, 301] width 43 height 40
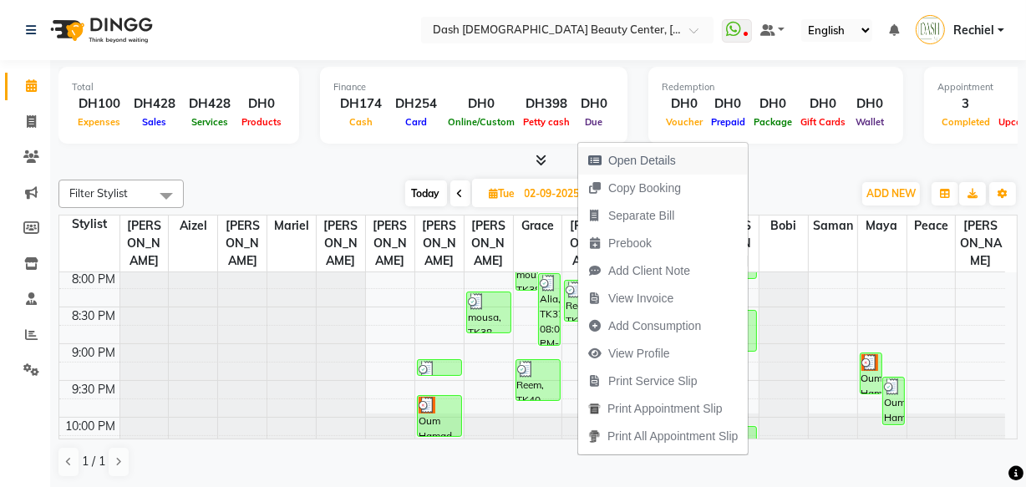
click at [672, 159] on span "Open Details" at bounding box center [642, 161] width 68 height 18
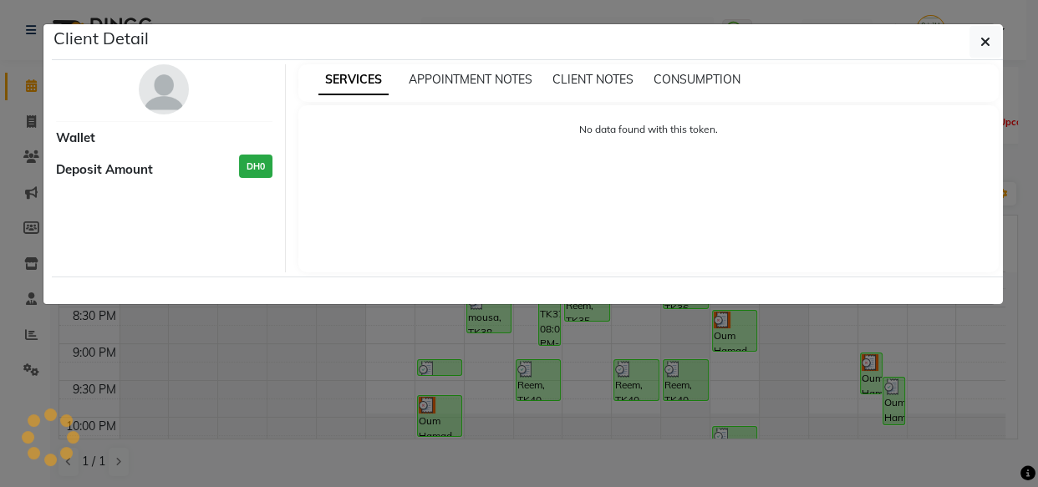
select select "3"
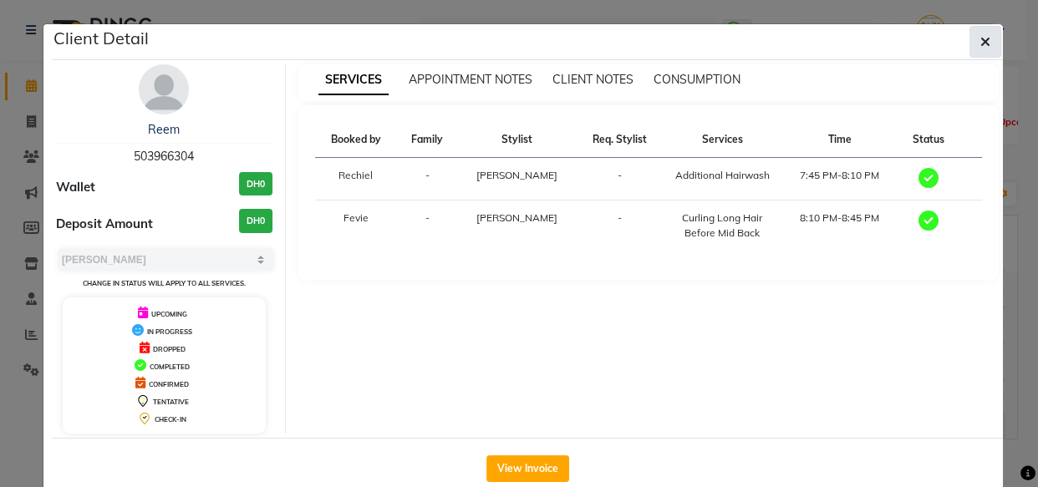
click at [980, 49] on span "button" at bounding box center [985, 41] width 10 height 17
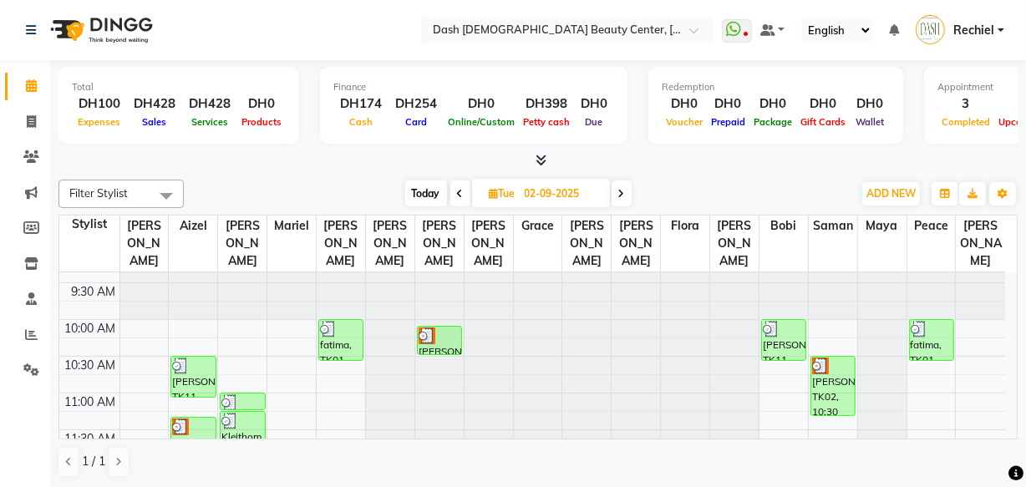
scroll to position [0, 0]
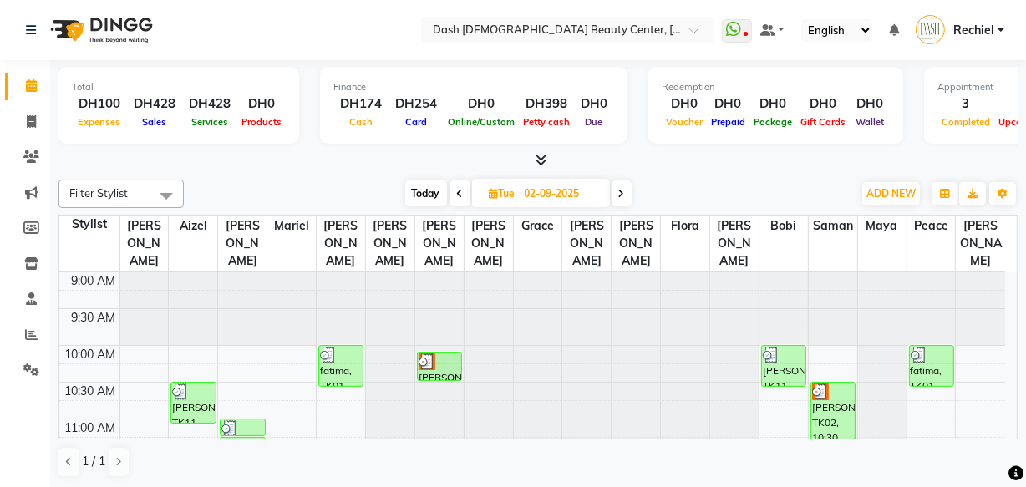
click at [780, 350] on div "[PERSON_NAME], TK11, 10:00 AM-10:35 AM, Basic Manicure" at bounding box center [783, 366] width 43 height 40
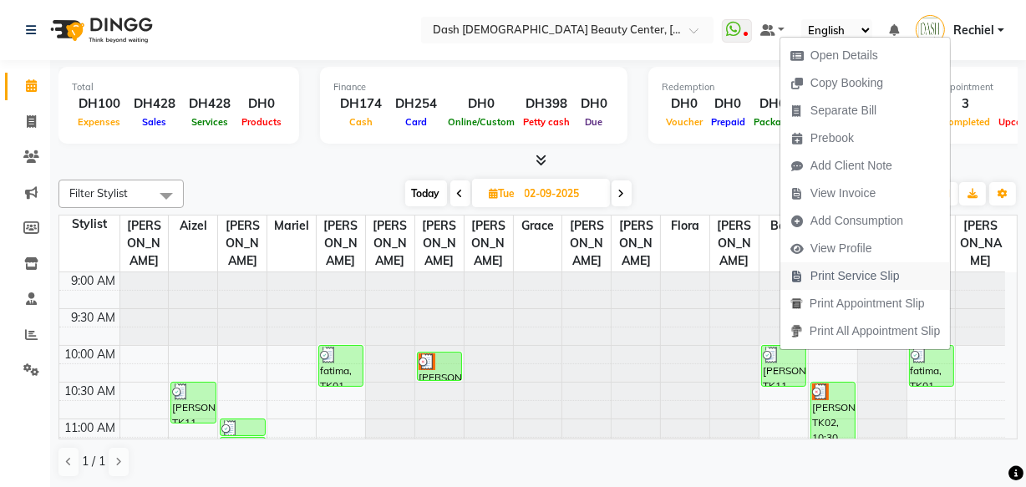
click at [847, 276] on span "Print Service Slip" at bounding box center [854, 276] width 89 height 18
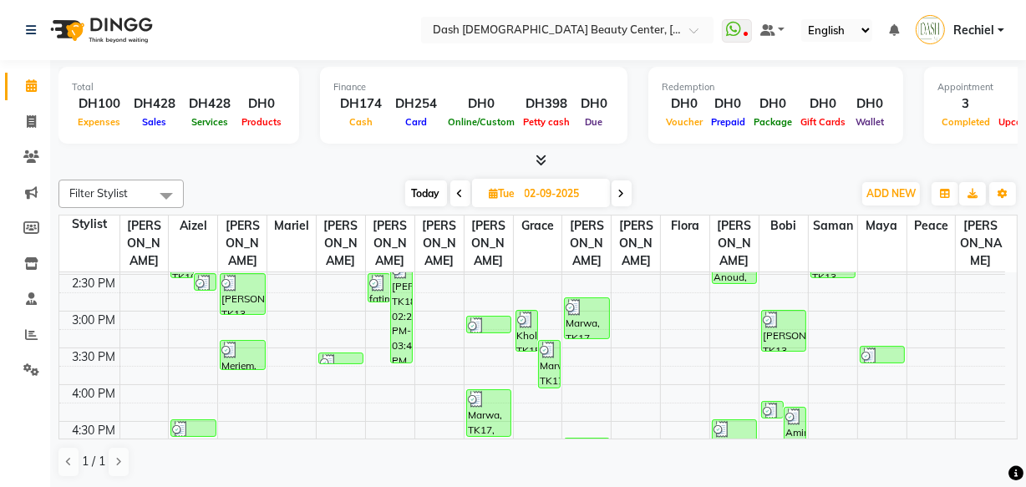
scroll to position [401, 0]
click at [777, 323] on div "[PERSON_NAME], TK13, 03:00 PM-03:35 PM, Basic Manicure" at bounding box center [783, 332] width 43 height 40
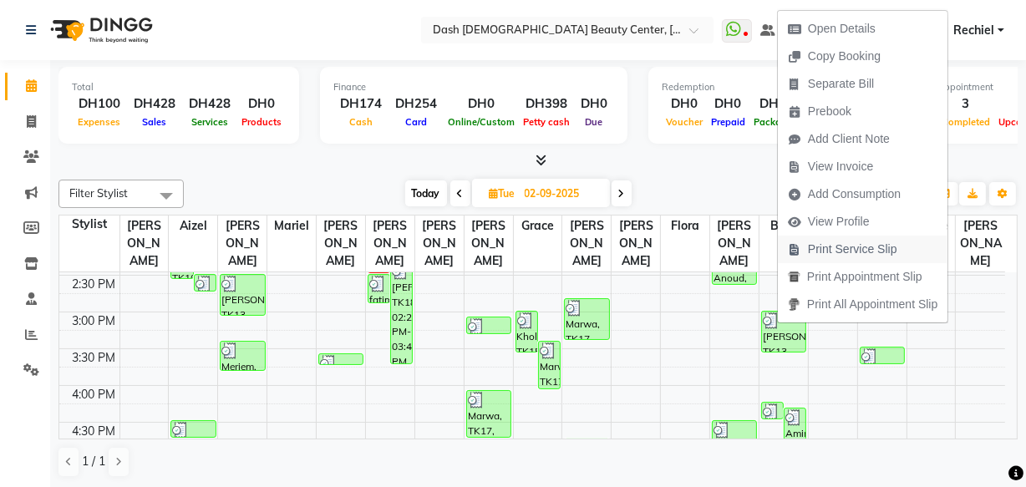
click at [839, 259] on span "Print Service Slip" at bounding box center [843, 250] width 130 height 28
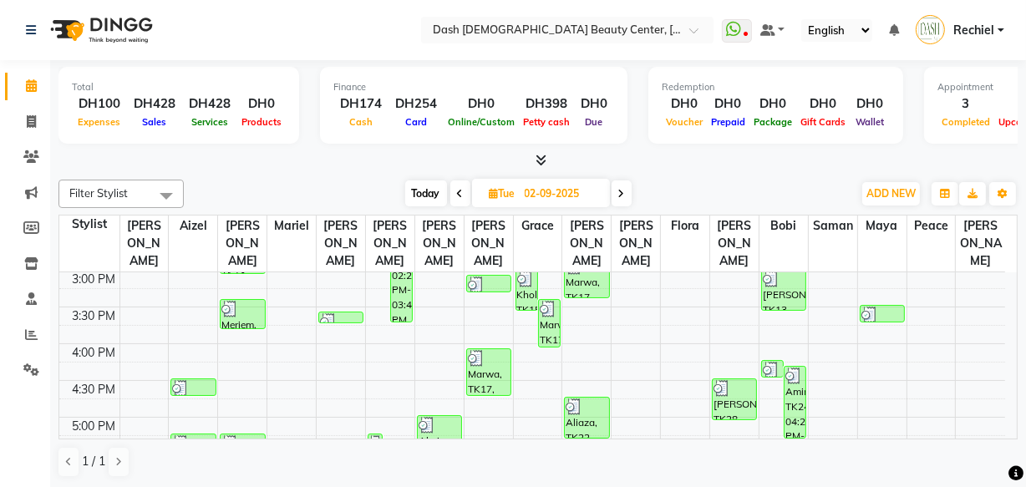
scroll to position [443, 0]
click at [774, 362] on img at bounding box center [771, 370] width 17 height 17
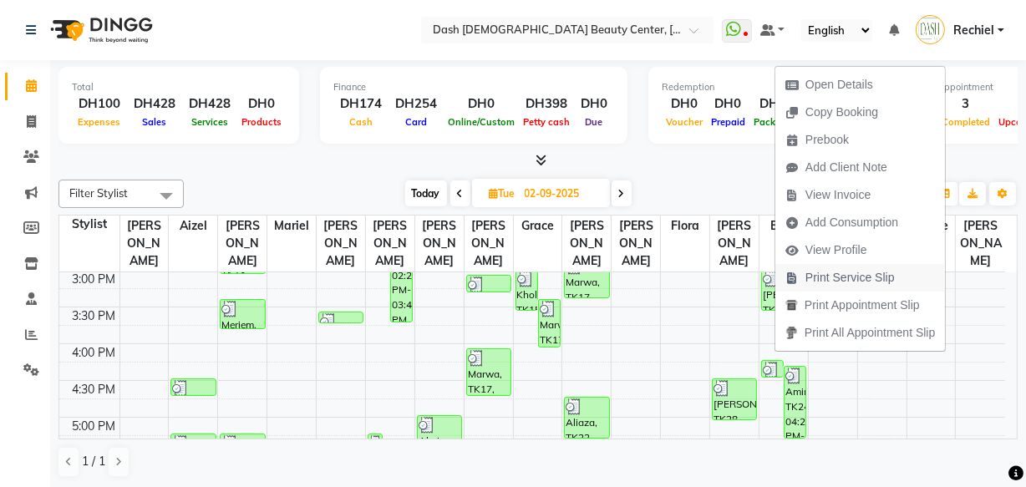
click at [837, 282] on span "Print Service Slip" at bounding box center [849, 278] width 89 height 18
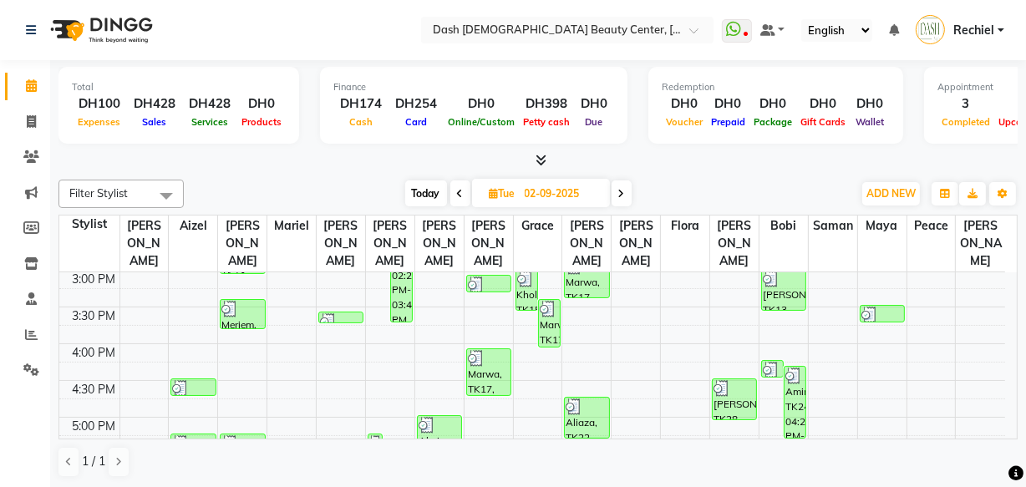
click at [790, 380] on div "Amina, TK24, 04:20 PM-05:20 PM, Henna only apply (DH80),Henna only apply (DH80)" at bounding box center [795, 402] width 21 height 71
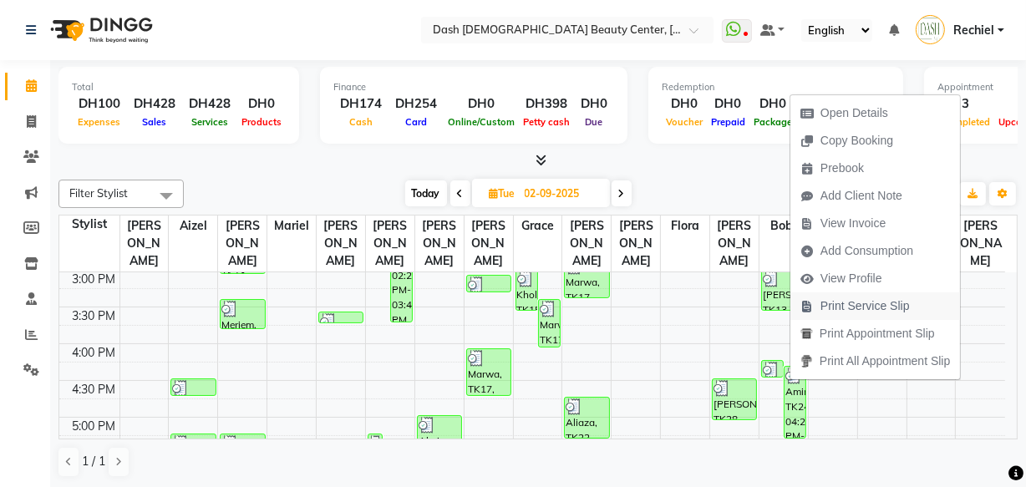
click at [894, 302] on span "Print Service Slip" at bounding box center [864, 306] width 89 height 18
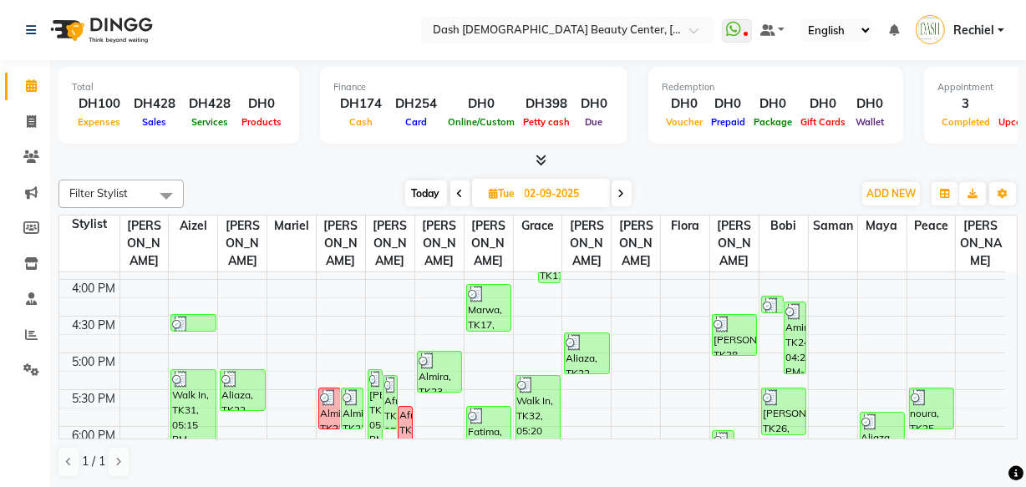
scroll to position [508, 0]
click at [798, 330] on div "Amina, TK24, 04:20 PM-05:20 PM, Henna only apply (DH80),Henna only apply (DH80)" at bounding box center [795, 337] width 21 height 71
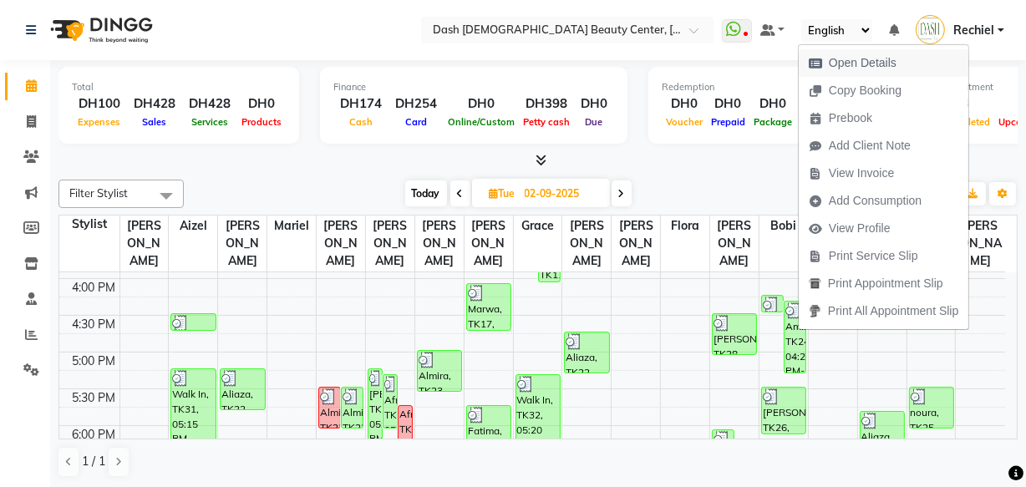
click at [894, 60] on span "Open Details" at bounding box center [863, 63] width 68 height 18
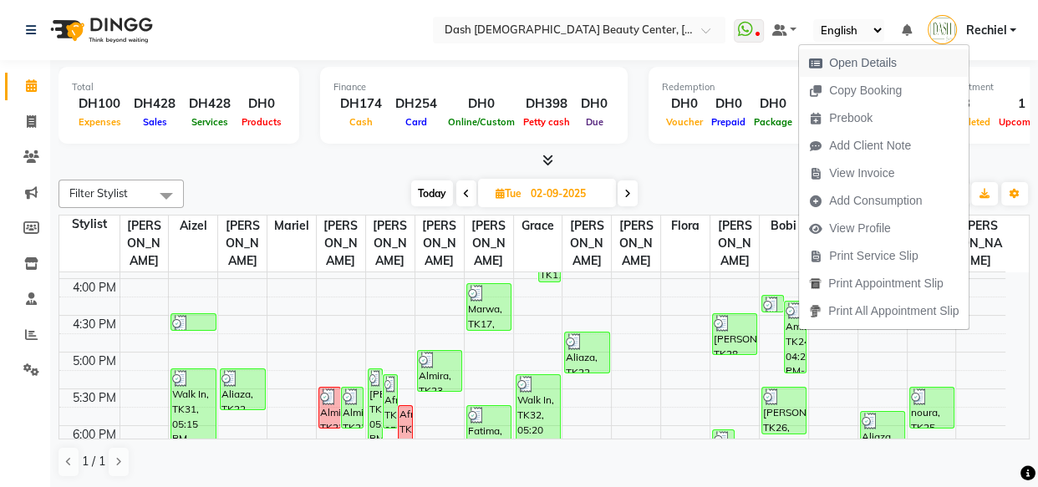
select select "3"
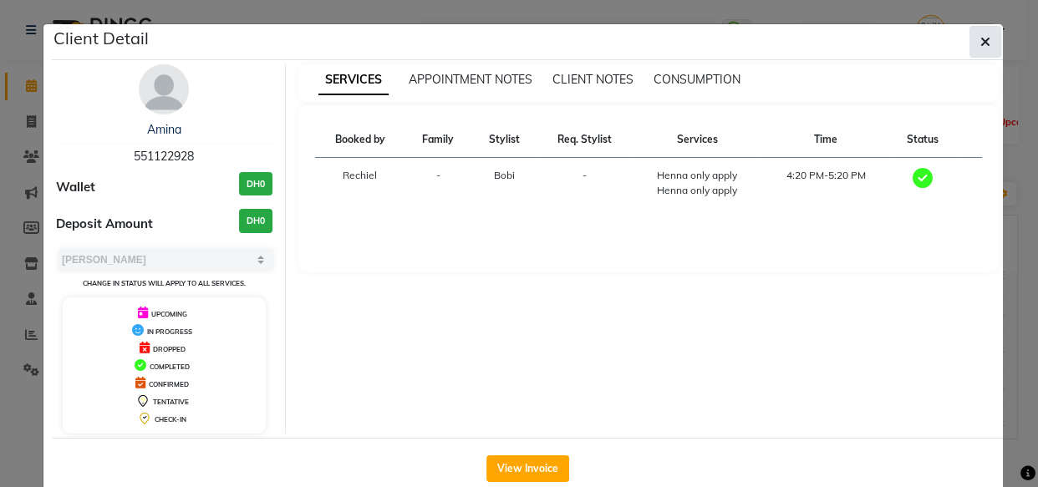
click at [980, 44] on icon "button" at bounding box center [985, 41] width 10 height 13
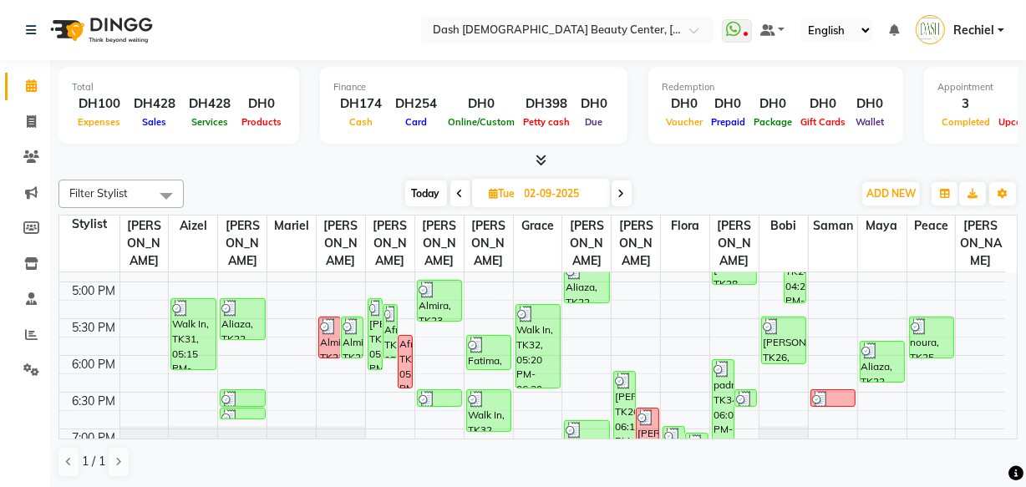
scroll to position [587, 0]
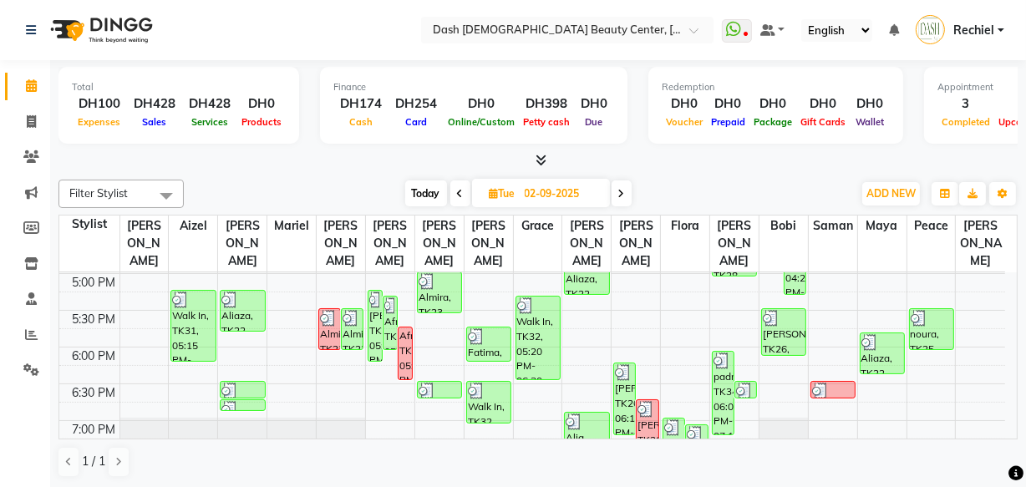
click at [778, 324] on div "[PERSON_NAME], TK26, 05:30 PM-06:10 PM, Essential Pedicure" at bounding box center [783, 332] width 43 height 46
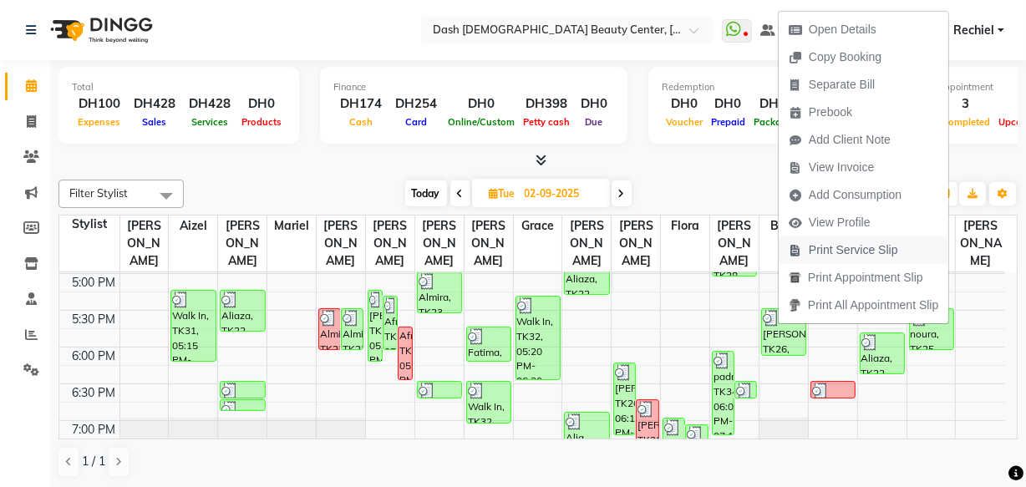
click at [877, 255] on span "Print Service Slip" at bounding box center [853, 250] width 89 height 18
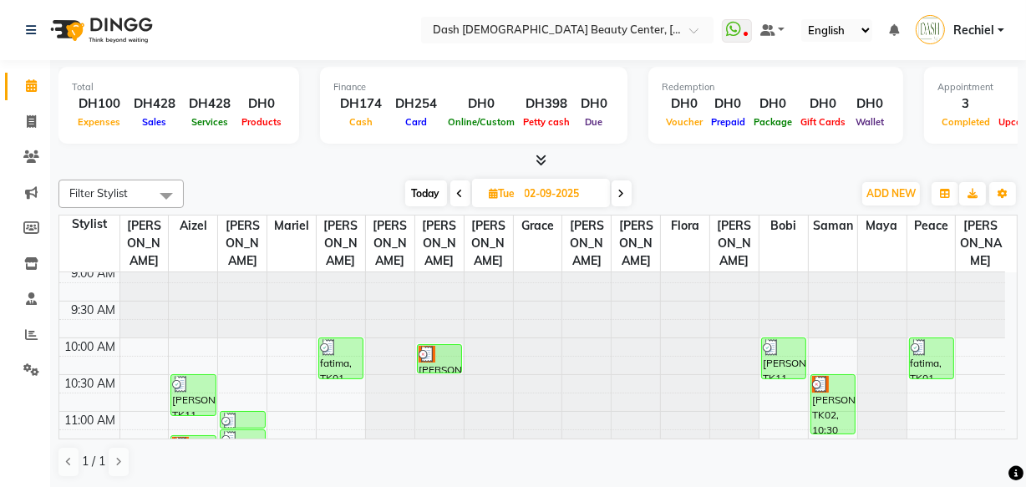
scroll to position [0, 0]
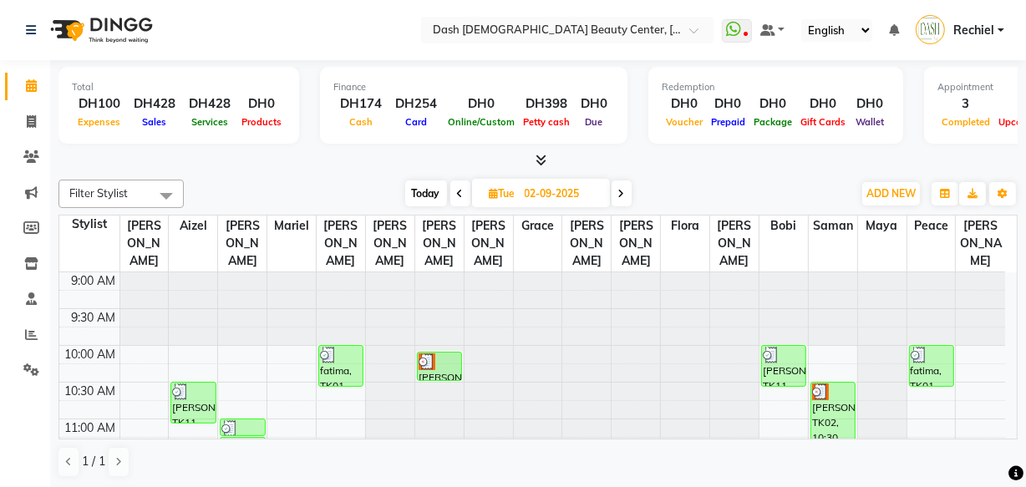
click at [459, 191] on icon at bounding box center [460, 194] width 7 height 10
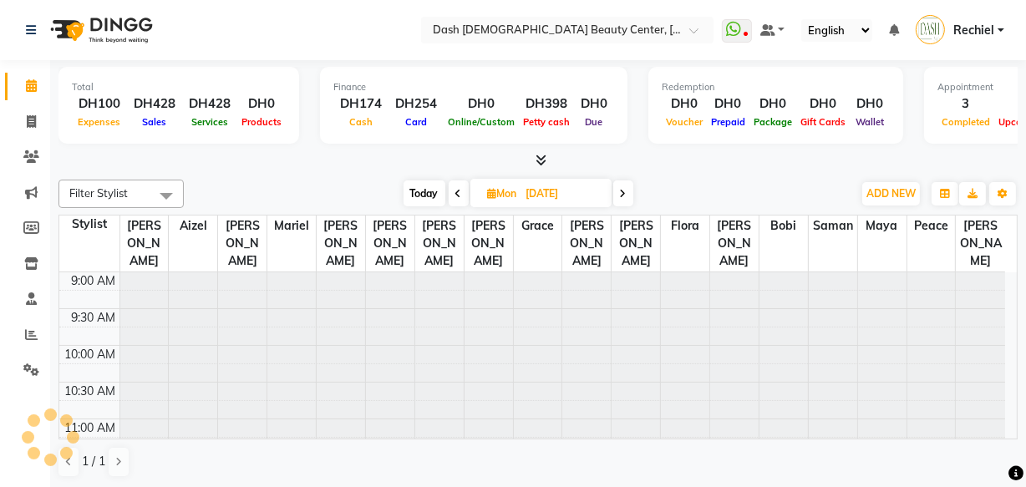
click at [456, 191] on icon at bounding box center [458, 194] width 7 height 10
type input "[DATE]"
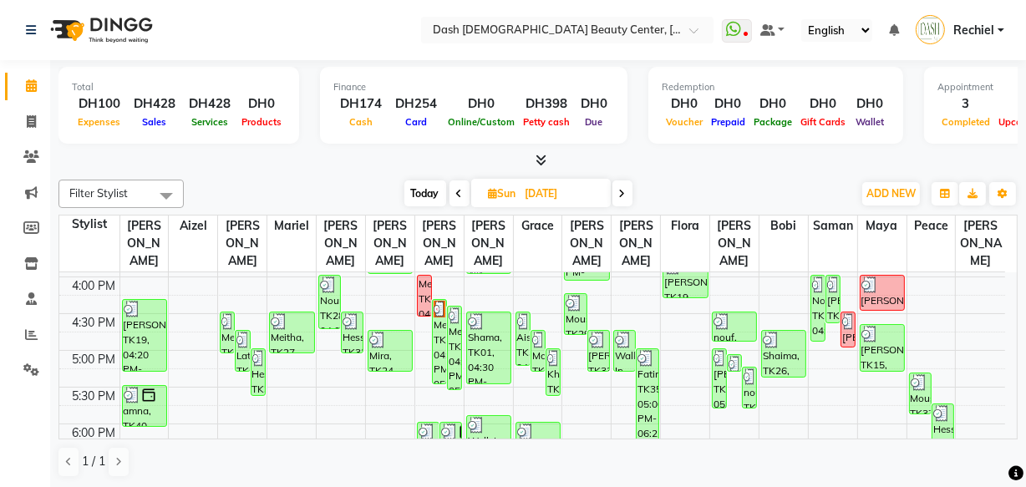
scroll to position [505, 0]
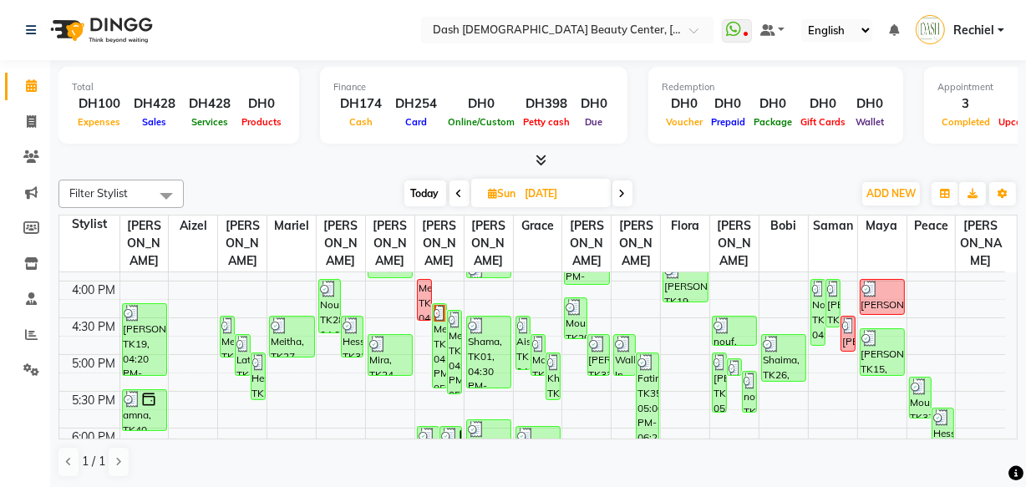
click at [795, 335] on div "Shaima, TK26, 04:45 PM-05:25 PM, Essential Pedicure (DH95)" at bounding box center [783, 358] width 43 height 46
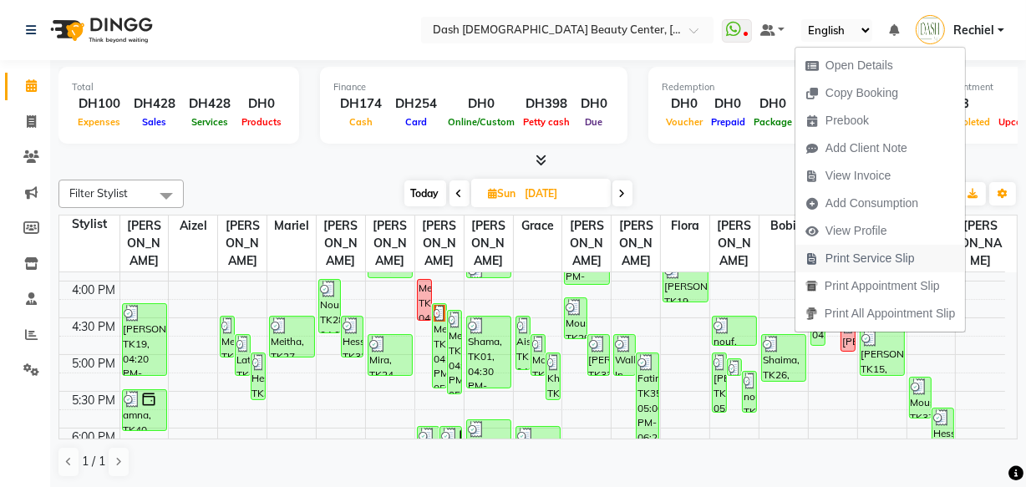
click at [891, 258] on span "Print Service Slip" at bounding box center [869, 259] width 89 height 18
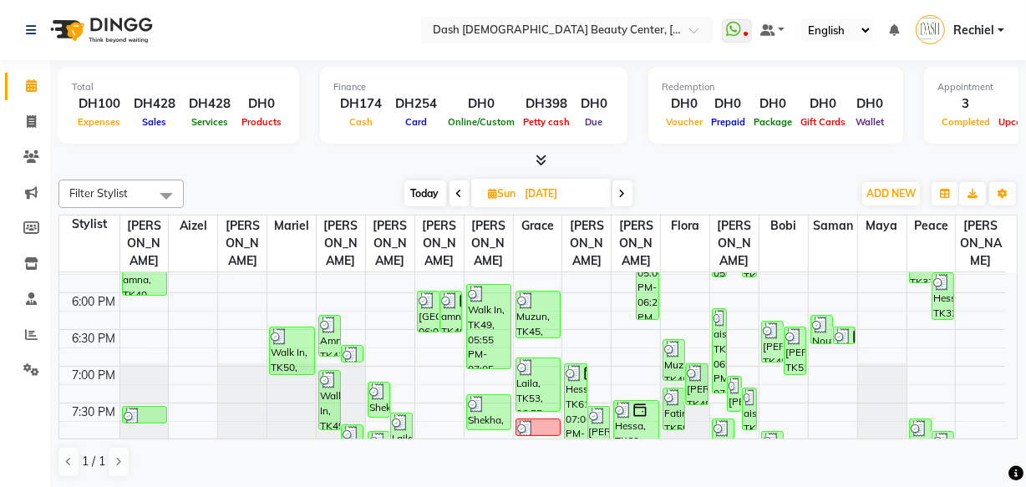
scroll to position [642, 0]
click at [773, 321] on div "[PERSON_NAME], TK48, 06:25 PM-07:00 PM, Basic Manicure (DH65)" at bounding box center [772, 341] width 21 height 40
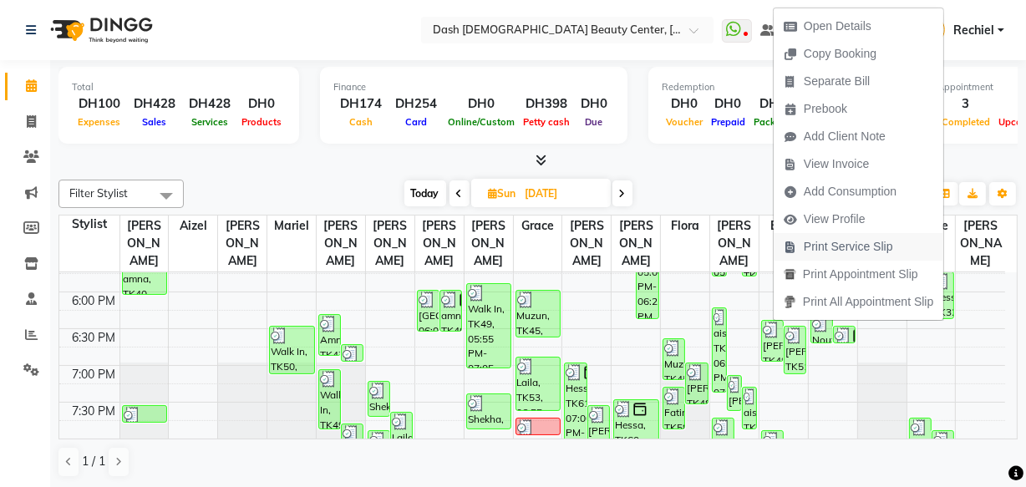
click at [874, 252] on span "Print Service Slip" at bounding box center [848, 247] width 89 height 18
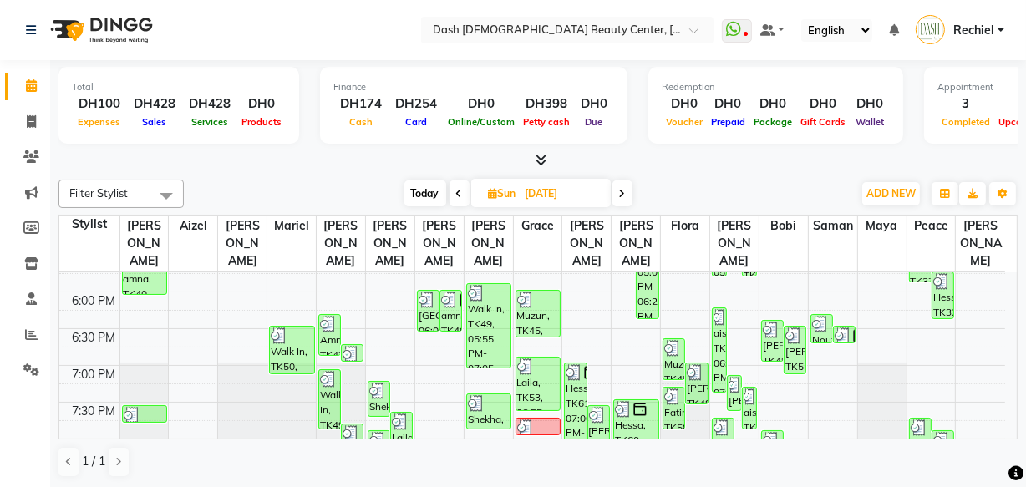
click at [797, 340] on div "[PERSON_NAME], TK51, 06:30 PM-07:10 PM, Essential Manicure (DH85)" at bounding box center [795, 350] width 21 height 47
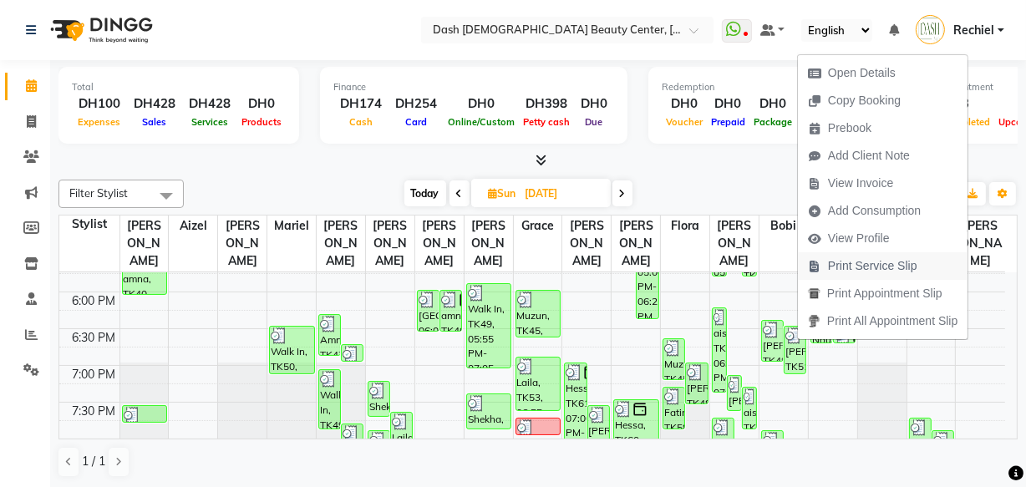
click at [871, 269] on span "Print Service Slip" at bounding box center [872, 266] width 89 height 18
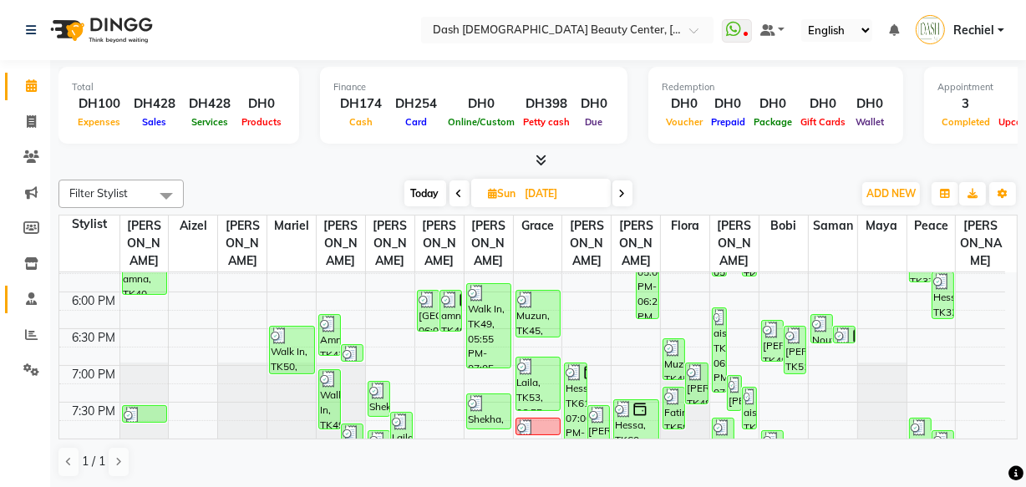
click at [30, 302] on icon at bounding box center [31, 298] width 11 height 13
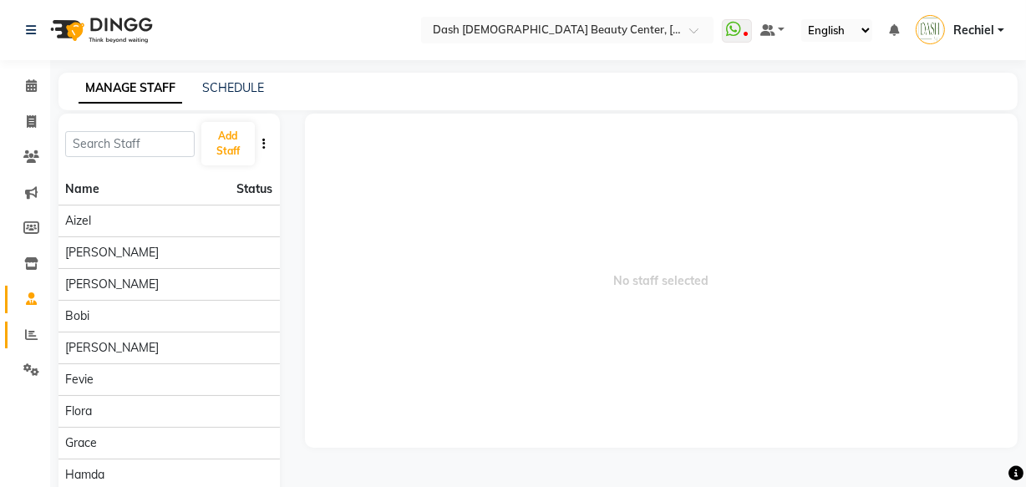
click at [33, 343] on span at bounding box center [31, 335] width 29 height 19
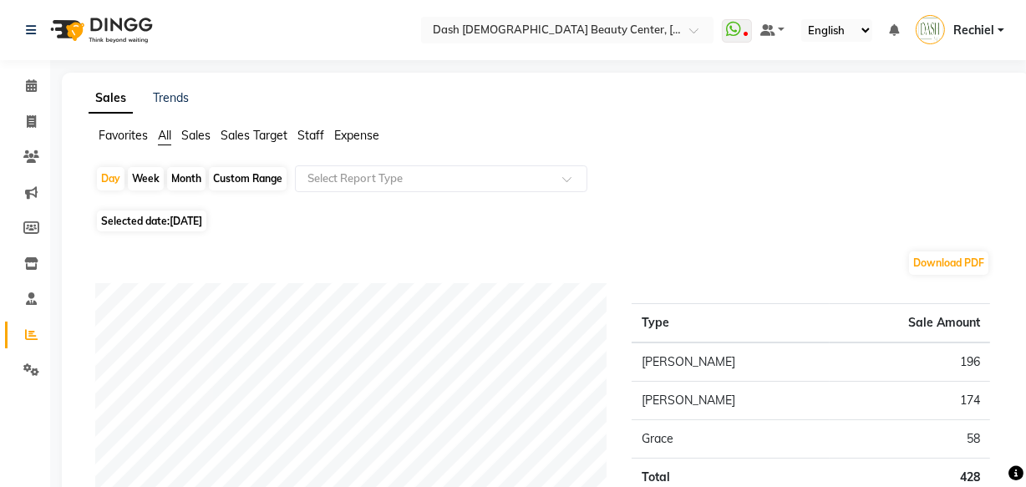
click at [191, 135] on span "Sales" at bounding box center [195, 135] width 29 height 15
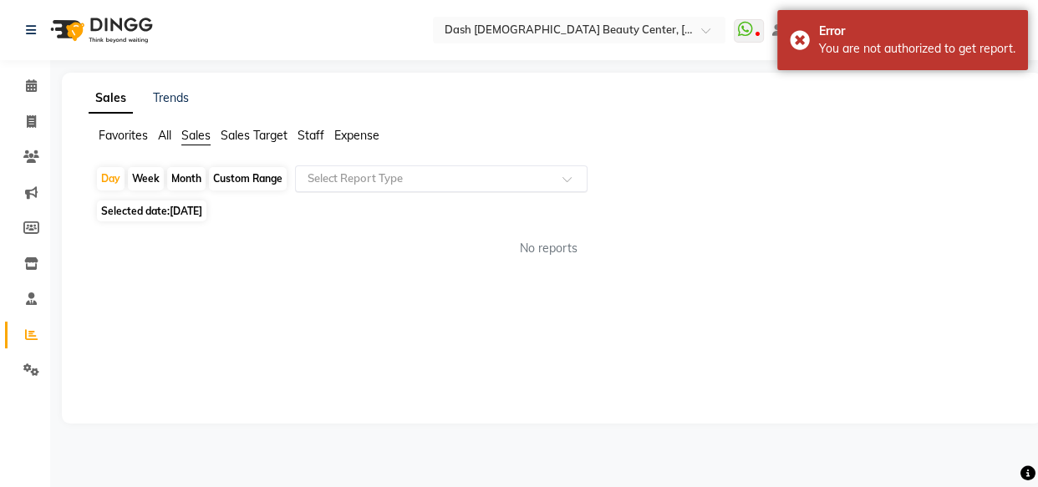
click at [371, 184] on input "text" at bounding box center [424, 178] width 241 height 17
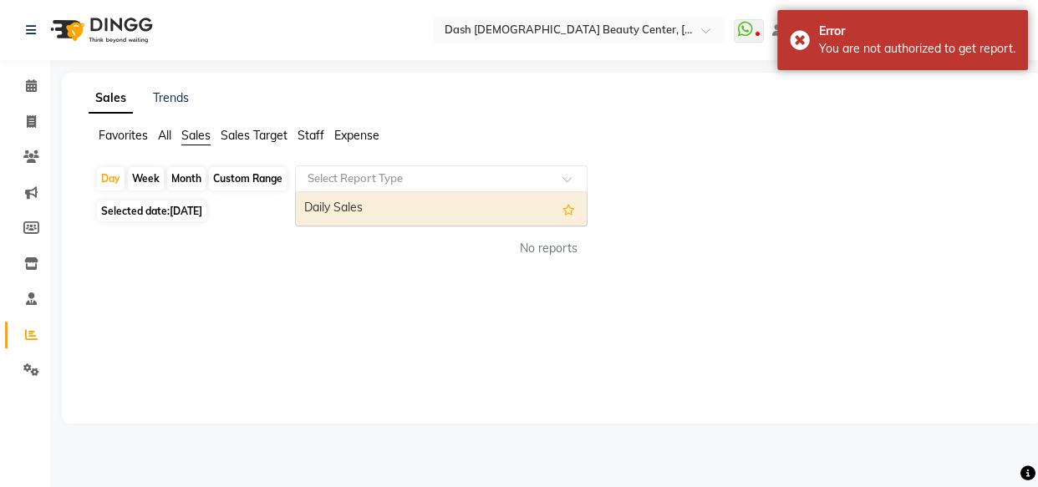
click at [417, 206] on div "Daily Sales" at bounding box center [441, 208] width 291 height 33
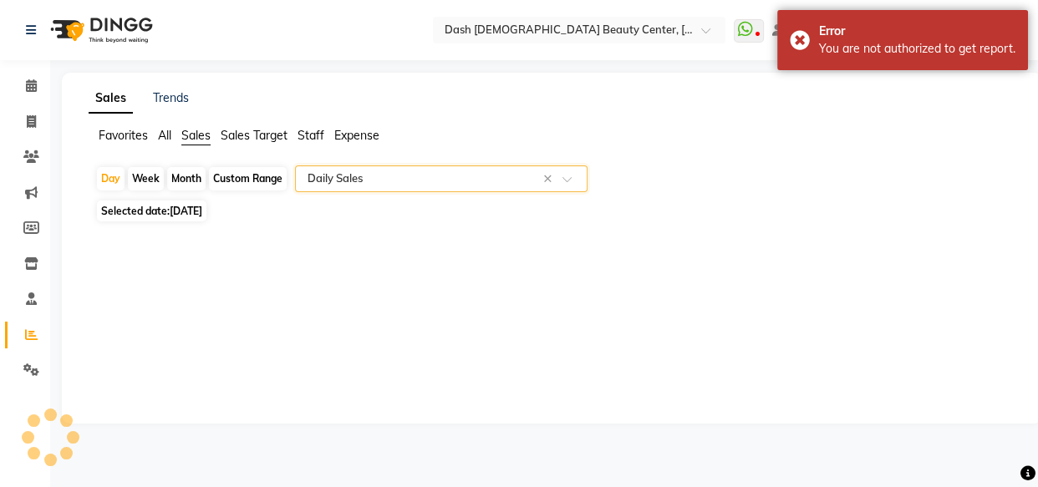
select select "full_report"
select select "pdf"
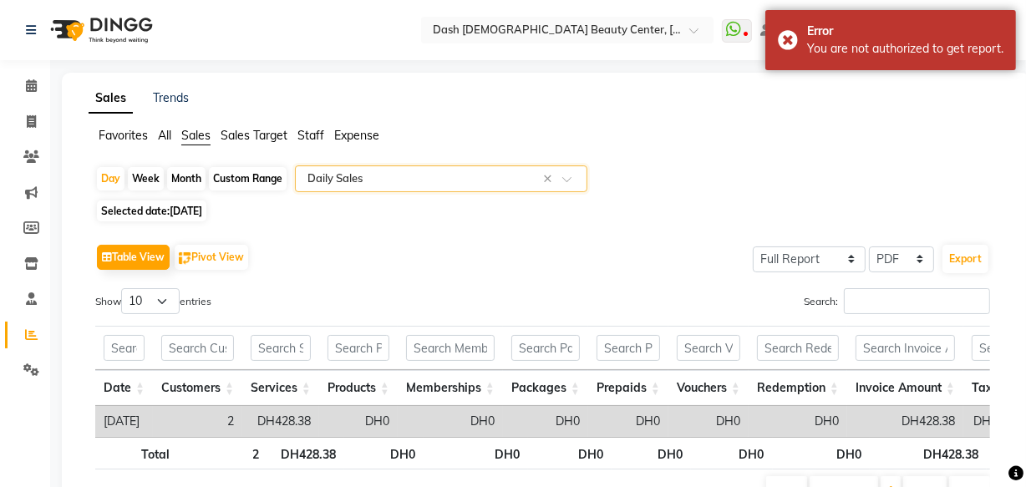
click at [201, 179] on div "Month" at bounding box center [186, 178] width 38 height 23
select select "9"
select select "2025"
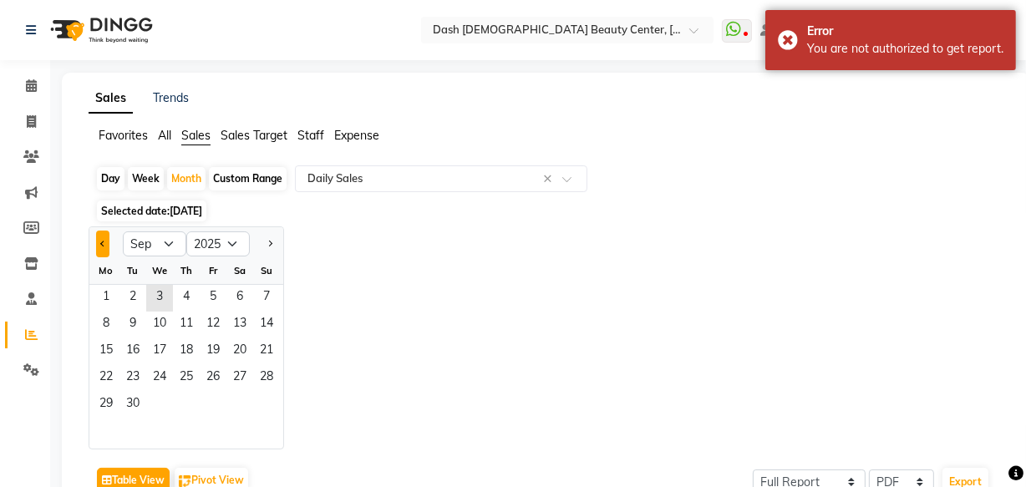
click at [103, 242] on span "Previous month" at bounding box center [103, 244] width 6 height 6
select select "8"
click at [267, 413] on span "31" at bounding box center [266, 405] width 27 height 27
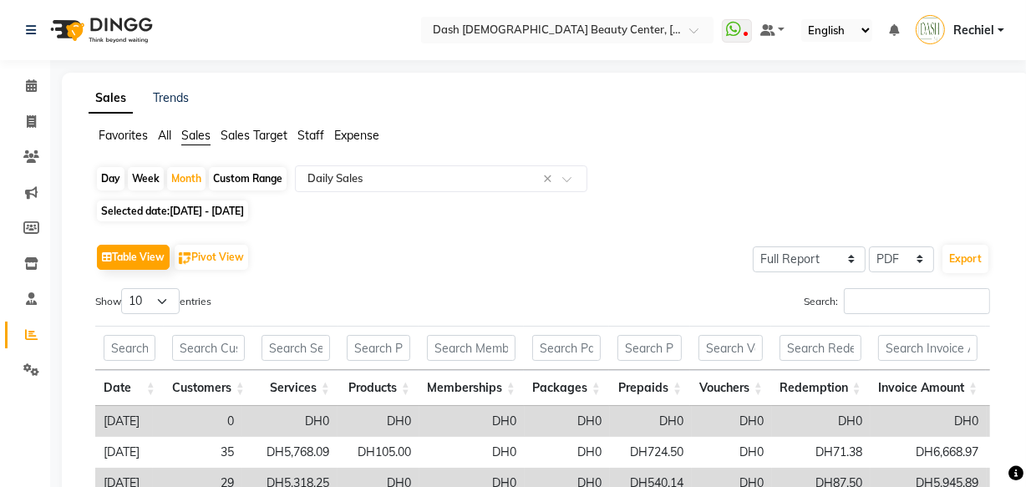
click at [196, 214] on span "[DATE] - [DATE]" at bounding box center [207, 211] width 74 height 13
select select "8"
select select "2025"
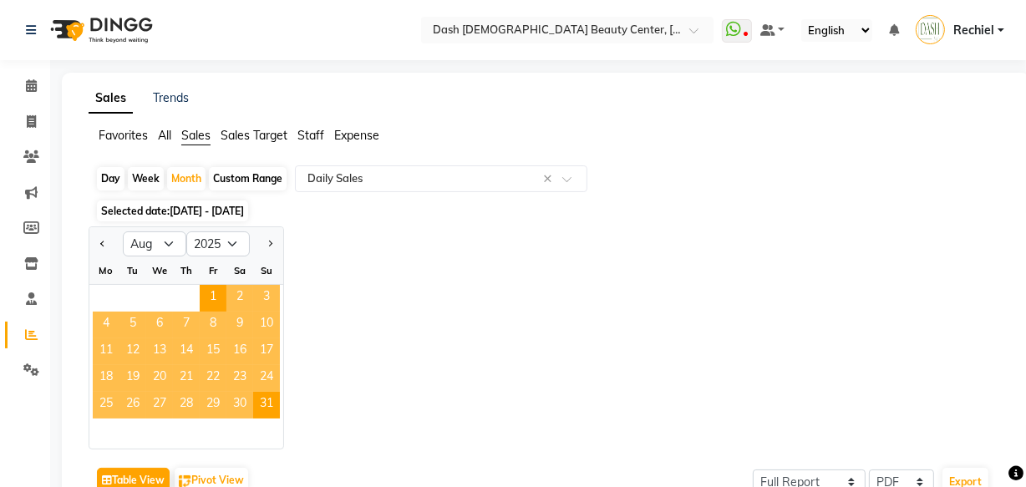
click at [367, 326] on div "Jan Feb Mar Apr May Jun [DATE] Aug Sep Oct Nov [DATE] 2016 2017 2018 2019 2020 …" at bounding box center [546, 337] width 915 height 223
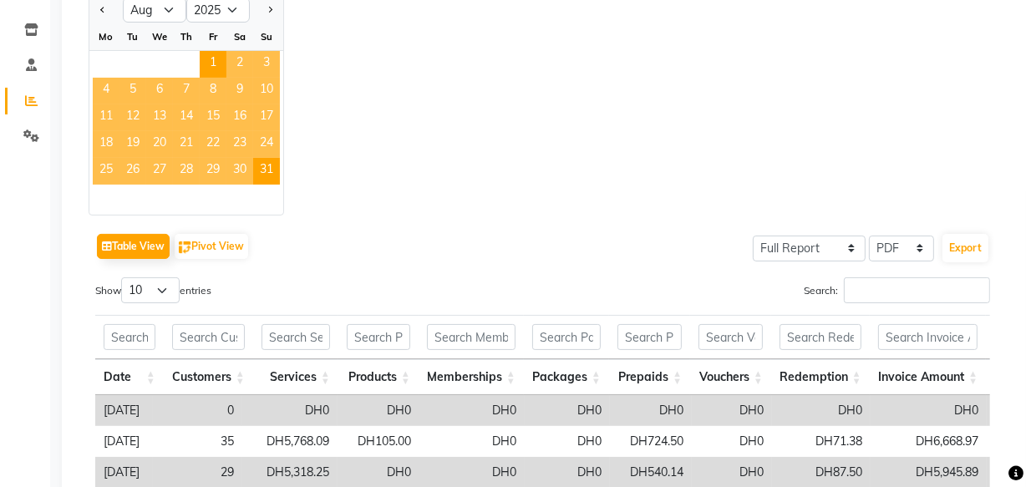
scroll to position [297, 0]
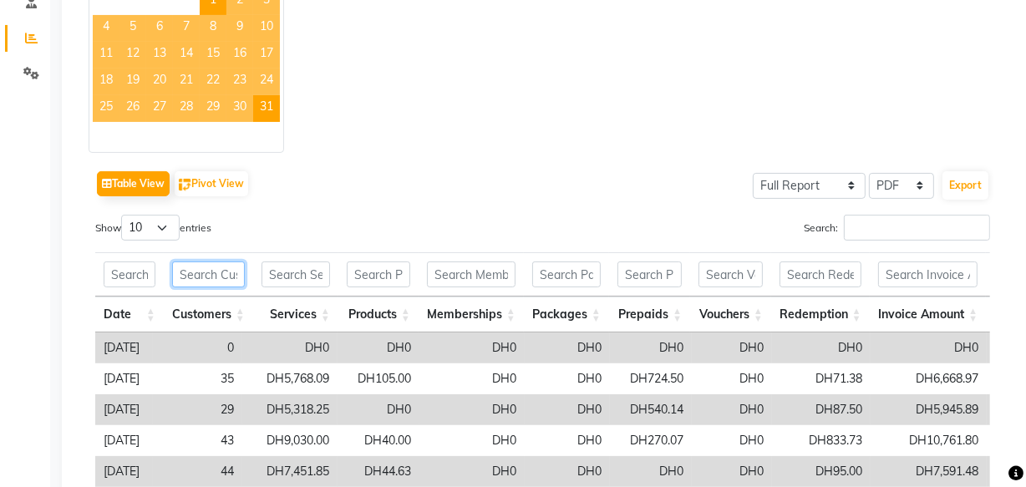
click at [217, 278] on input "text" at bounding box center [208, 275] width 73 height 26
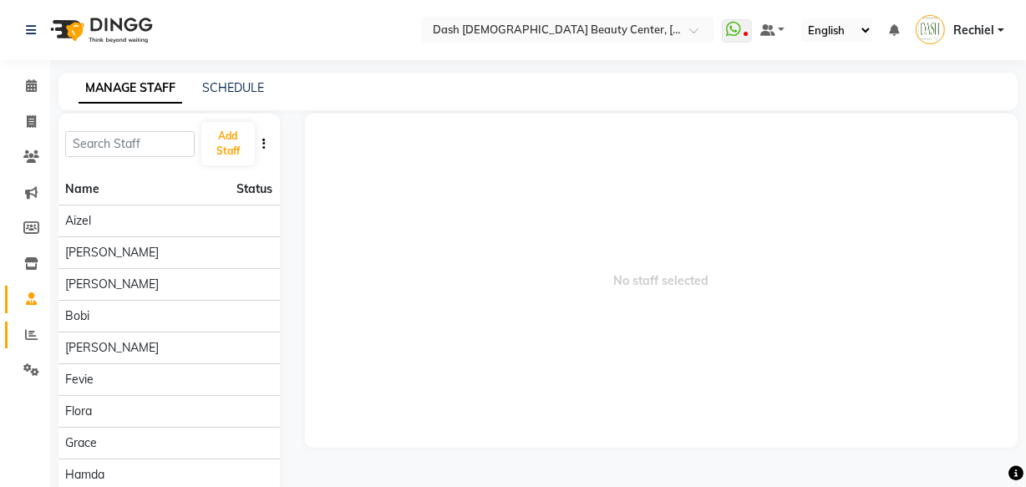
click at [29, 322] on link "Reports" at bounding box center [25, 336] width 40 height 28
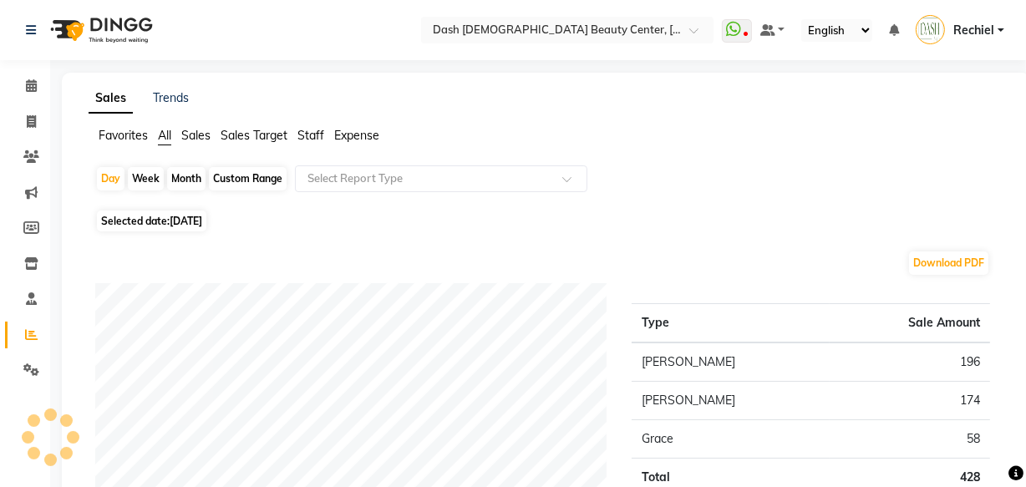
click at [316, 133] on span "Staff" at bounding box center [310, 135] width 27 height 15
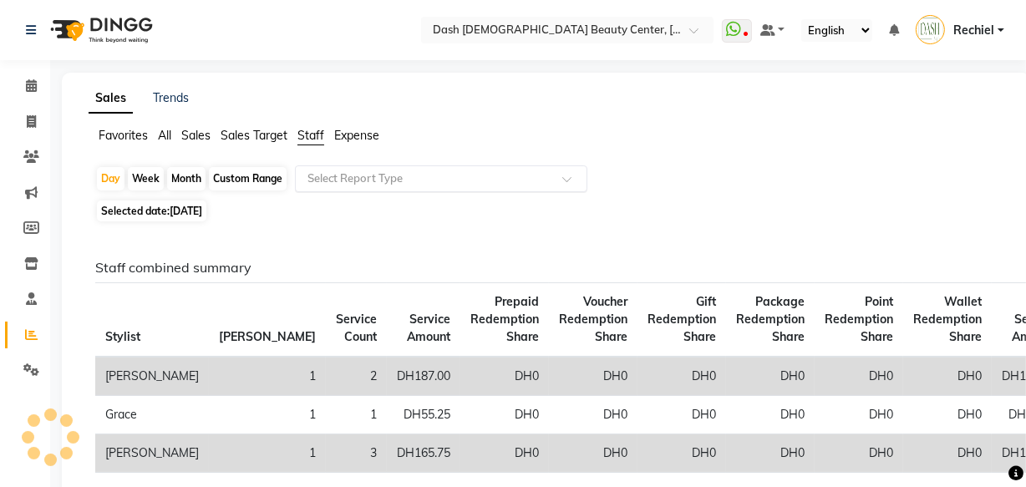
click at [389, 182] on input "text" at bounding box center [424, 178] width 241 height 17
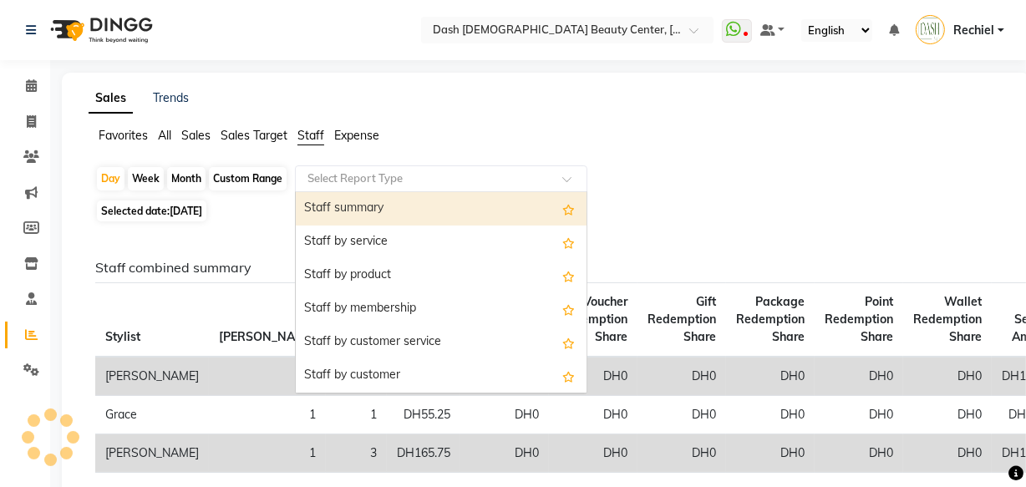
click at [385, 214] on div "Staff summary" at bounding box center [441, 208] width 291 height 33
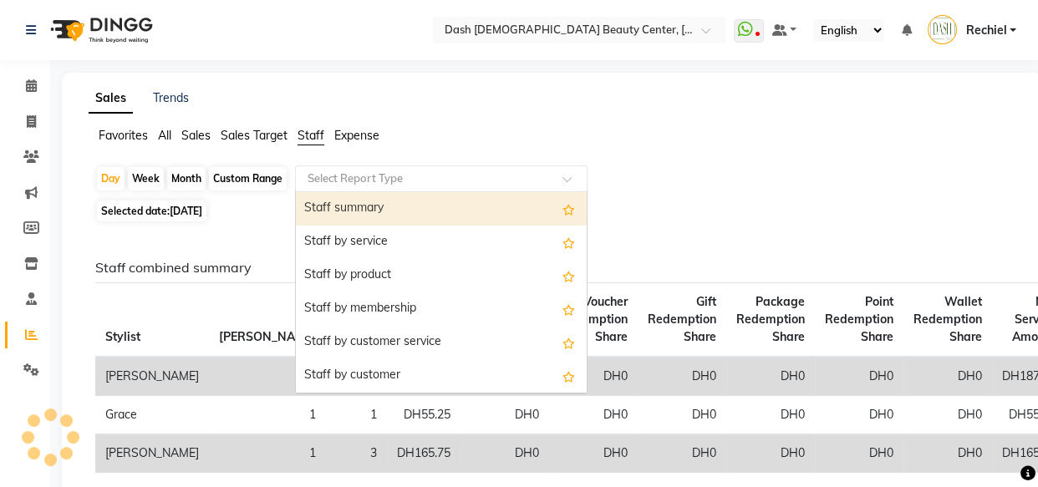
select select "full_report"
select select "pdf"
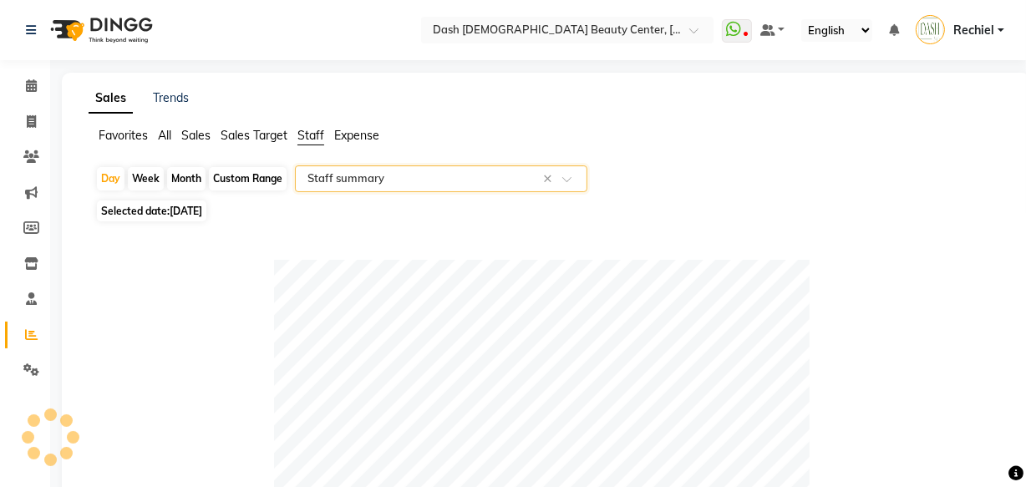
click at [188, 178] on div "Month" at bounding box center [186, 178] width 38 height 23
select select "9"
select select "2025"
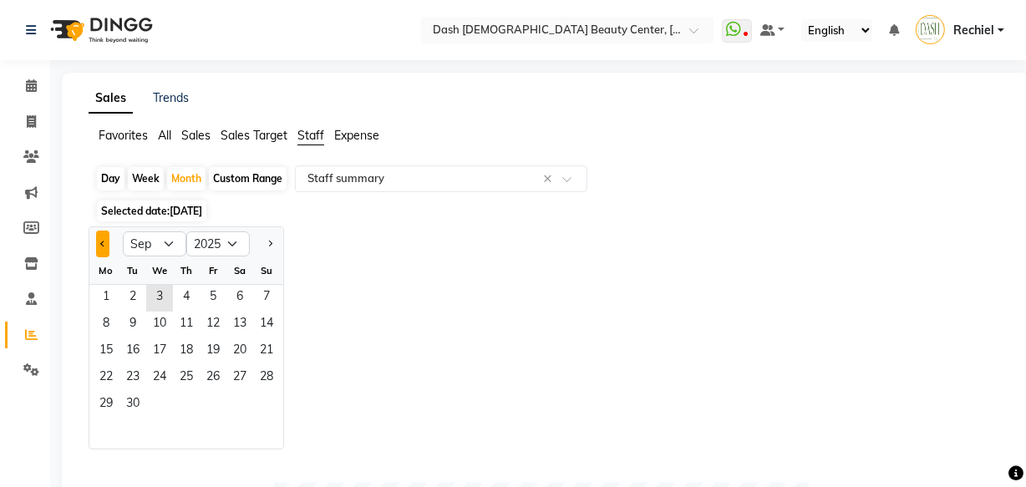
click at [103, 242] on span "Previous month" at bounding box center [103, 244] width 6 height 6
select select "8"
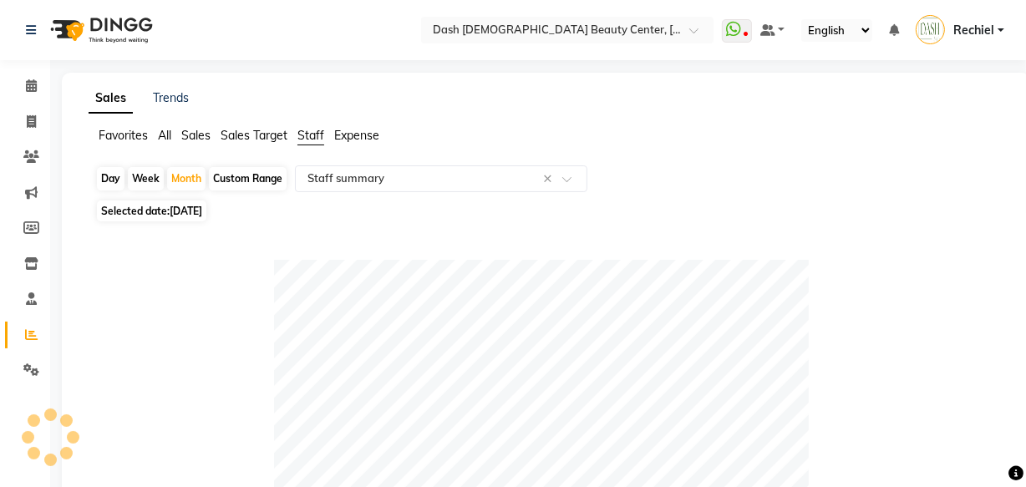
click at [193, 204] on span "Selected date: [DATE]" at bounding box center [151, 211] width 109 height 21
select select "9"
select select "2025"
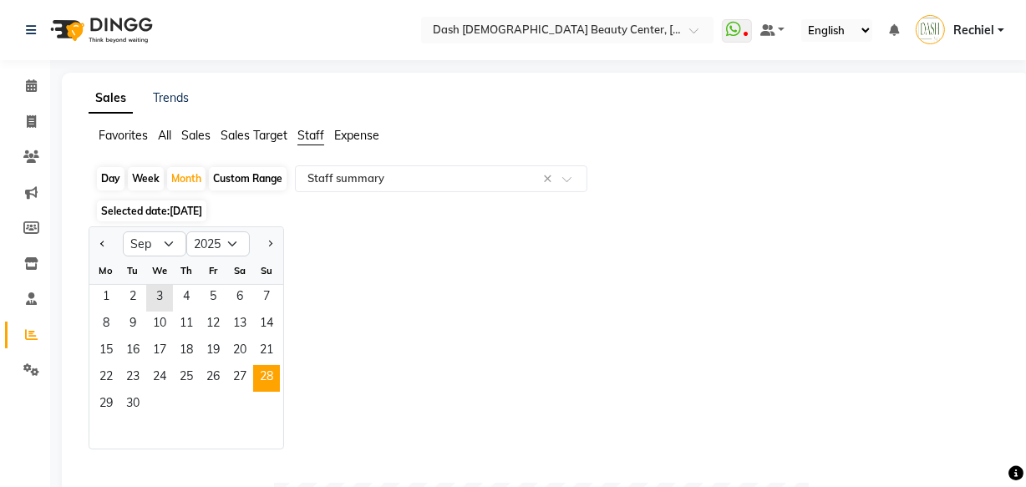
click at [267, 383] on span "28" at bounding box center [266, 378] width 27 height 27
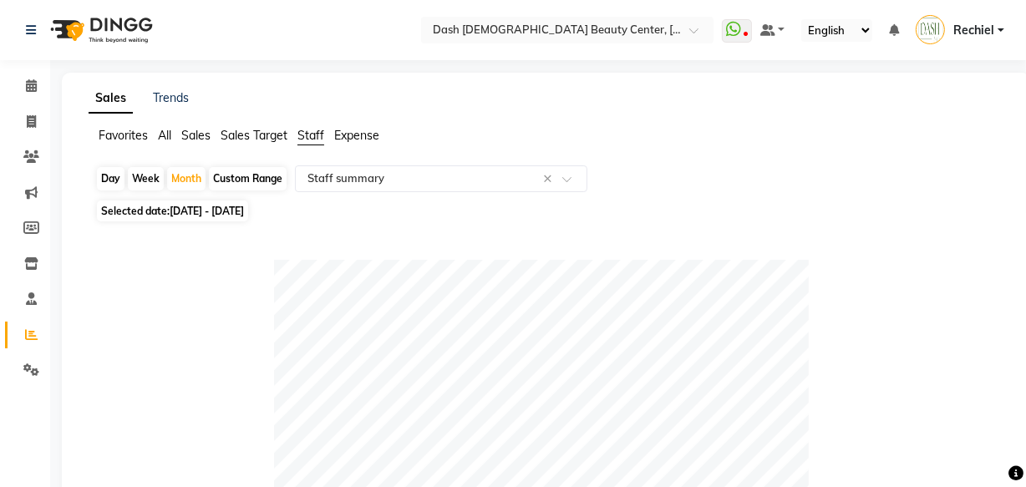
click at [244, 216] on span "[DATE] - [DATE]" at bounding box center [207, 211] width 74 height 13
select select "9"
select select "2025"
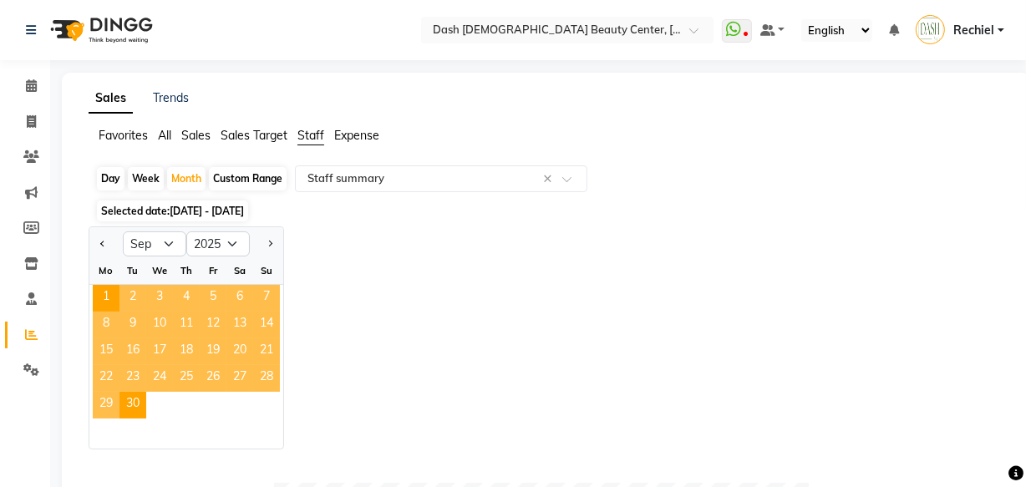
click at [415, 321] on div "Jan Feb Mar Apr May Jun [DATE] Aug Sep Oct Nov [DATE] 2016 2017 2018 2019 2020 …" at bounding box center [546, 337] width 915 height 223
click at [571, 301] on div "Jan Feb Mar Apr May Jun [DATE] Aug Sep Oct Nov [DATE] 2016 2017 2018 2019 2020 …" at bounding box center [546, 337] width 915 height 223
click at [566, 282] on div "Jan Feb Mar Apr May Jun [DATE] Aug Sep Oct Nov [DATE] 2016 2017 2018 2019 2020 …" at bounding box center [546, 337] width 915 height 223
click at [244, 211] on span "[DATE] - [DATE]" at bounding box center [207, 211] width 74 height 13
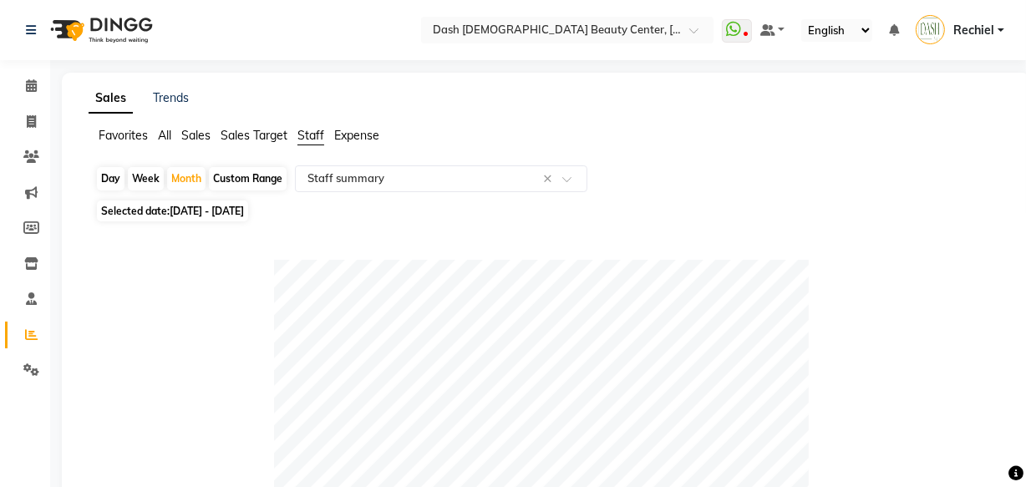
click at [244, 215] on span "[DATE] - [DATE]" at bounding box center [207, 211] width 74 height 13
select select "9"
select select "2025"
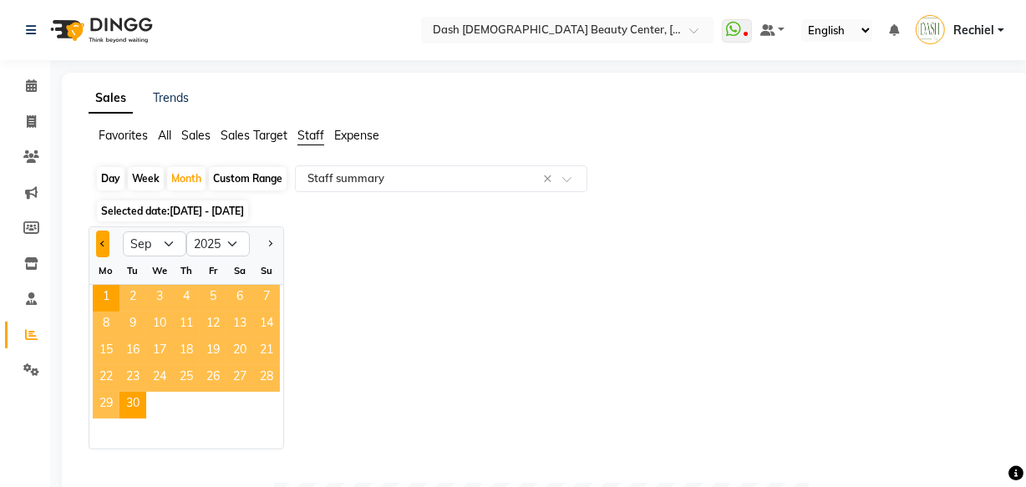
click at [105, 240] on button "Previous month" at bounding box center [102, 244] width 13 height 27
select select "8"
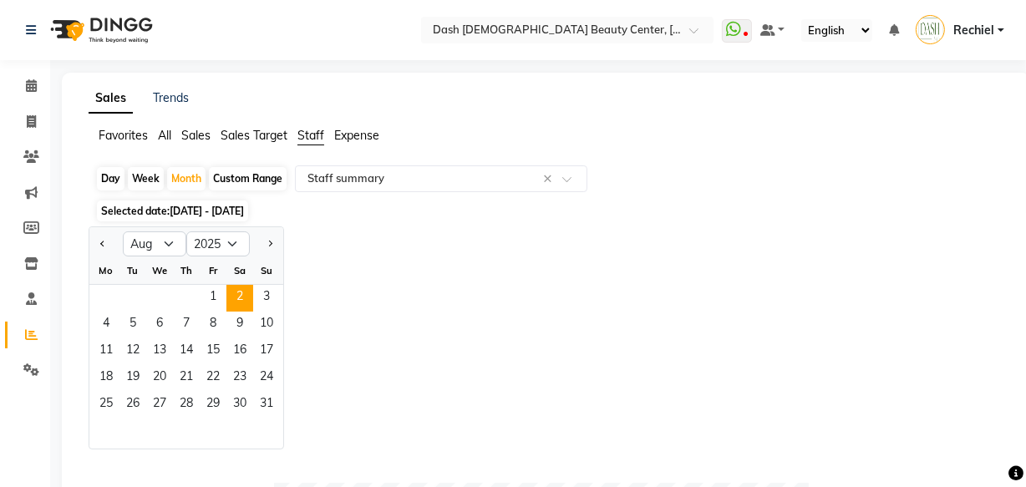
click at [228, 295] on span "2" at bounding box center [239, 298] width 27 height 27
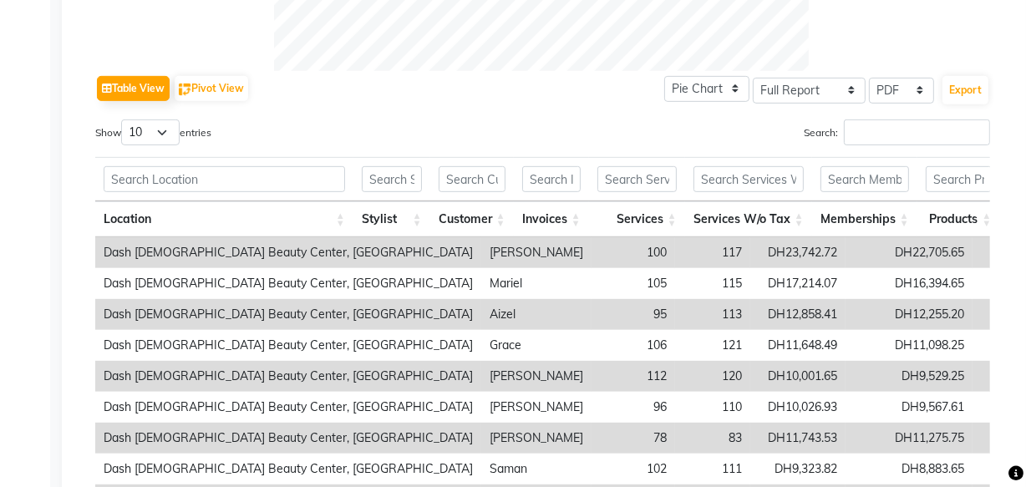
scroll to position [786, 0]
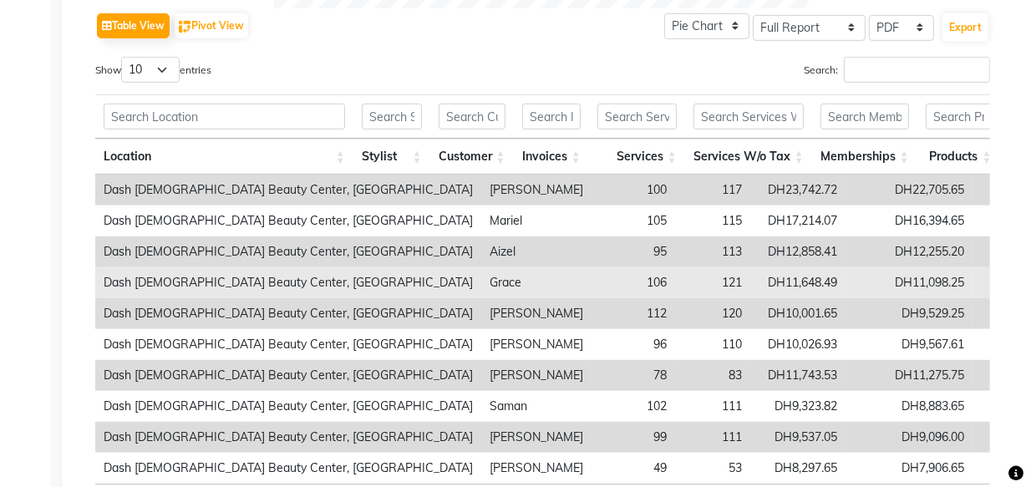
click at [261, 292] on td "Dash [DEMOGRAPHIC_DATA] Beauty Center, [GEOGRAPHIC_DATA]" at bounding box center [288, 282] width 386 height 31
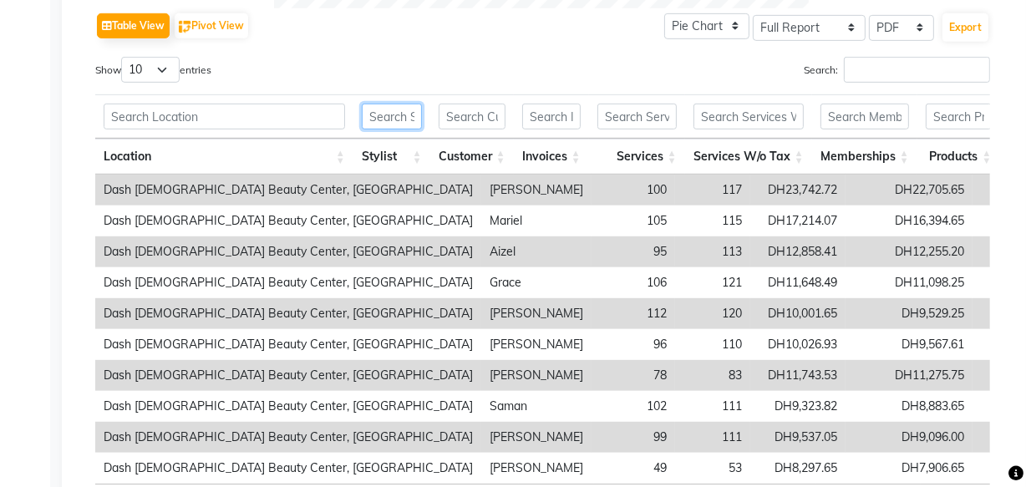
click at [392, 110] on input "text" at bounding box center [392, 117] width 60 height 26
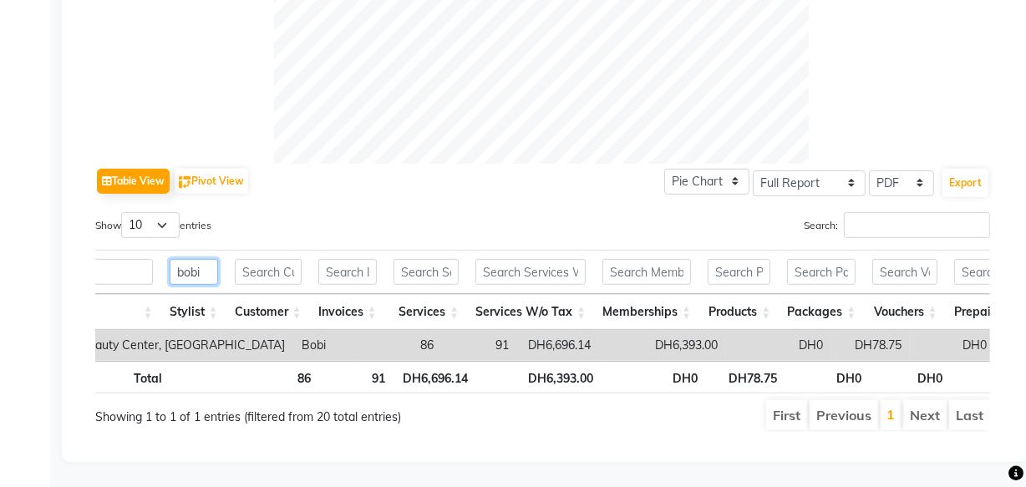
scroll to position [0, 360]
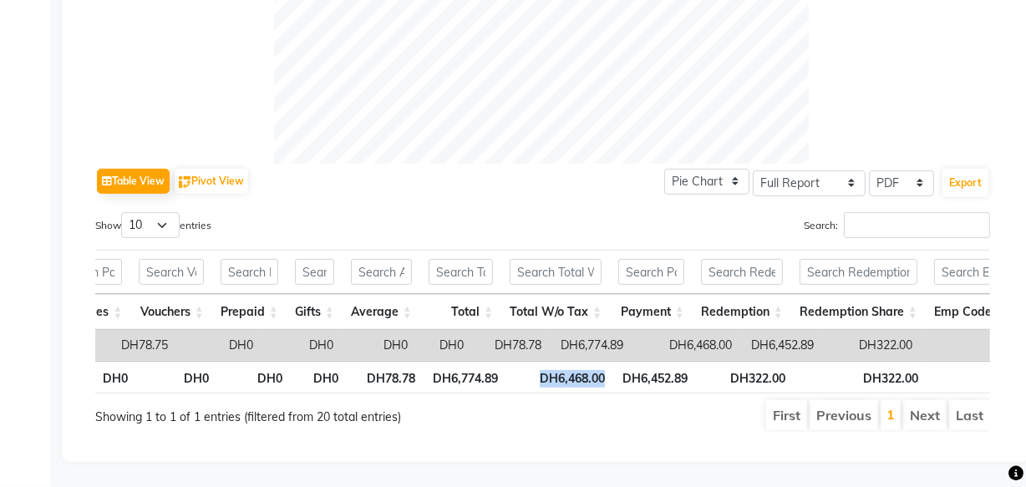
type input "bobi"
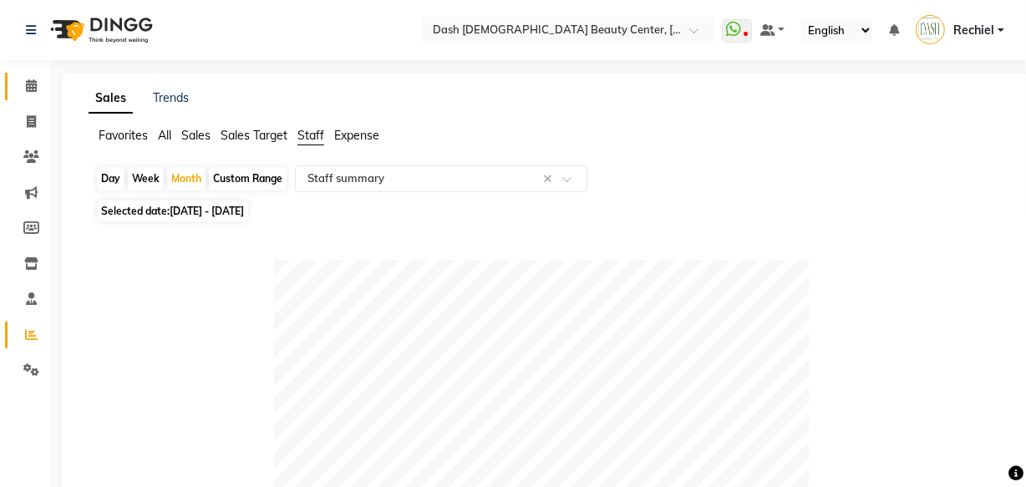
click at [31, 86] on icon at bounding box center [31, 85] width 11 height 13
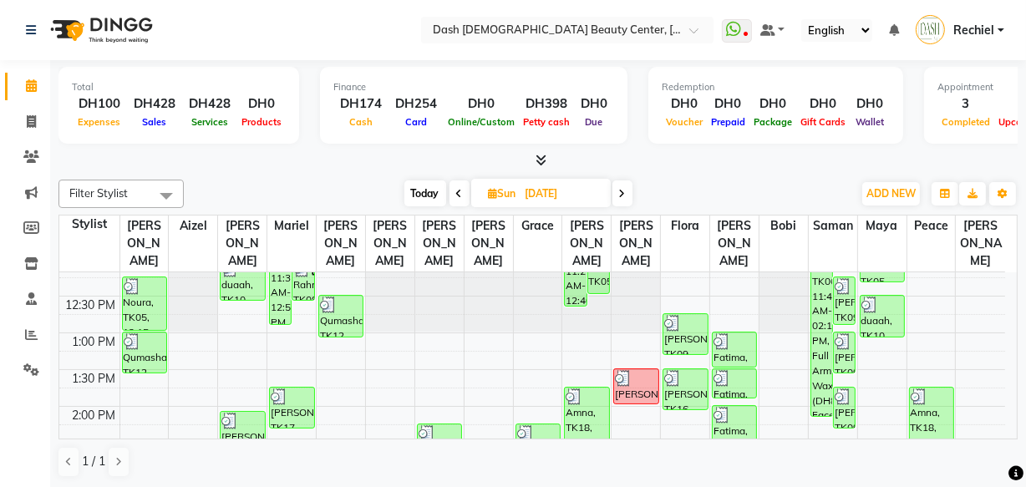
click at [458, 191] on icon at bounding box center [459, 194] width 7 height 10
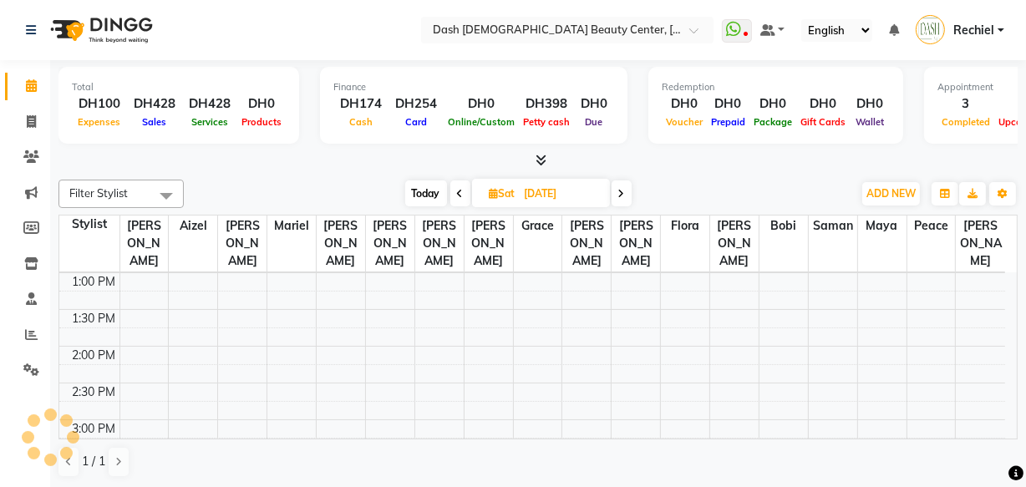
click at [622, 191] on icon at bounding box center [621, 194] width 7 height 10
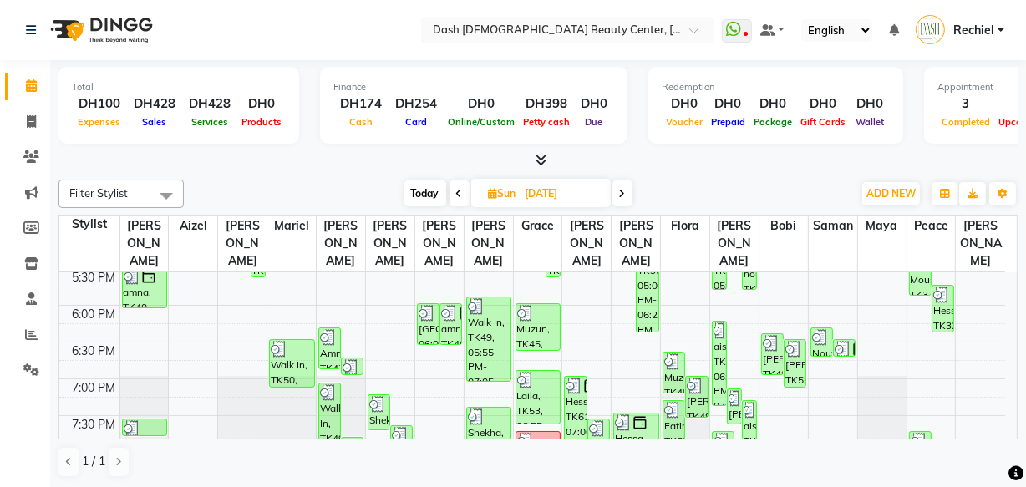
click at [801, 344] on div "[PERSON_NAME], TK51, 06:30 PM-07:10 PM, Essential Manicure (DH85)" at bounding box center [795, 363] width 21 height 47
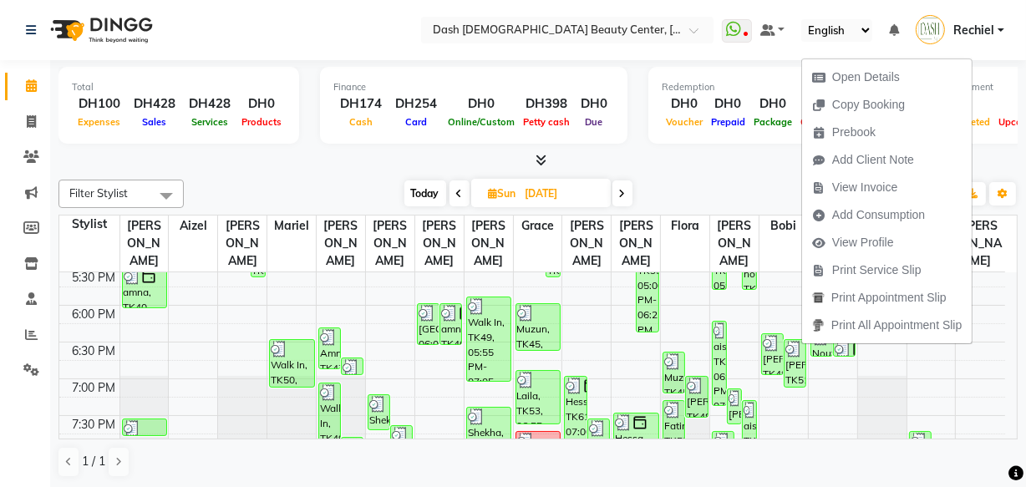
click at [801, 349] on div "[PERSON_NAME], TK51, 06:30 PM-07:10 PM, Essential Manicure (DH85)" at bounding box center [795, 363] width 21 height 47
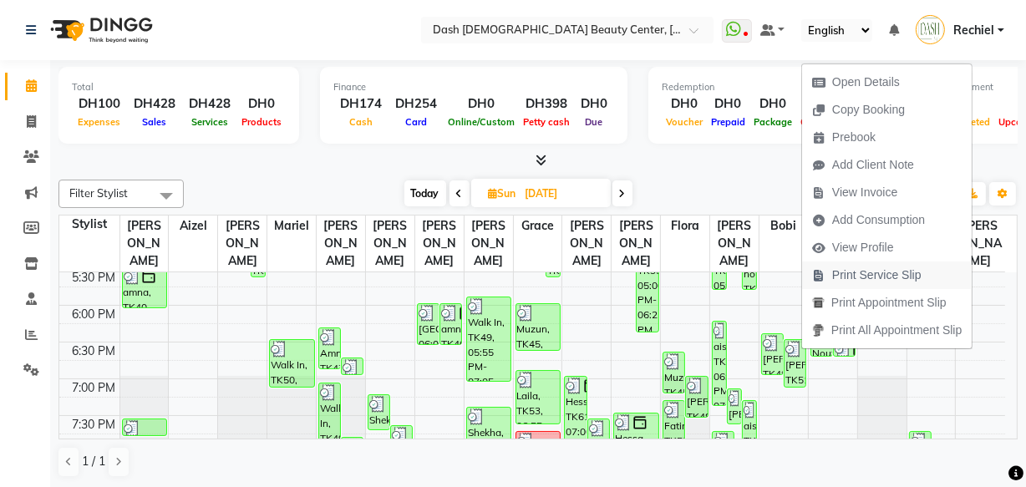
click at [911, 272] on span "Print Service Slip" at bounding box center [876, 276] width 89 height 18
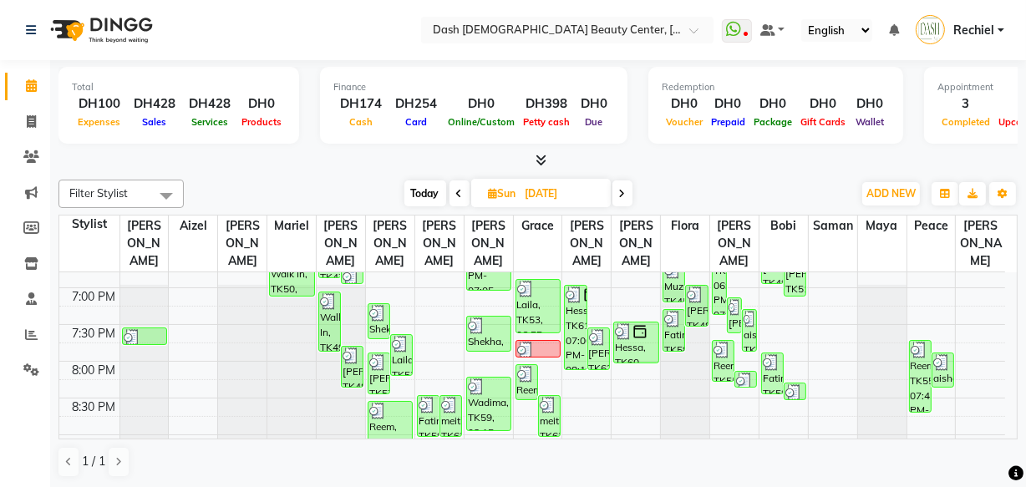
click at [772, 353] on div "Fatima, TK58, 07:55 PM-08:30 PM, Basic Manicure (DH65)" at bounding box center [772, 373] width 21 height 40
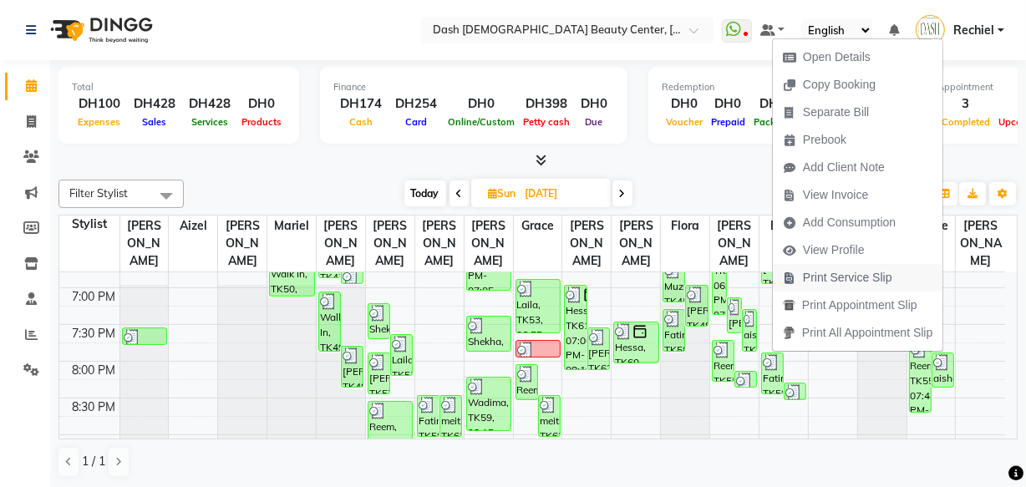
click at [899, 271] on span "Print Service Slip" at bounding box center [838, 278] width 130 height 28
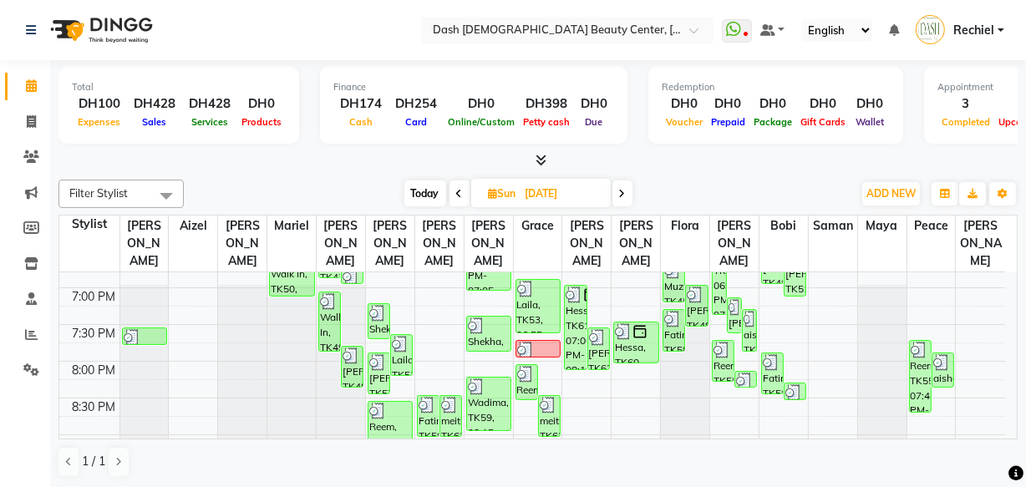
click at [800, 384] on img at bounding box center [793, 392] width 17 height 17
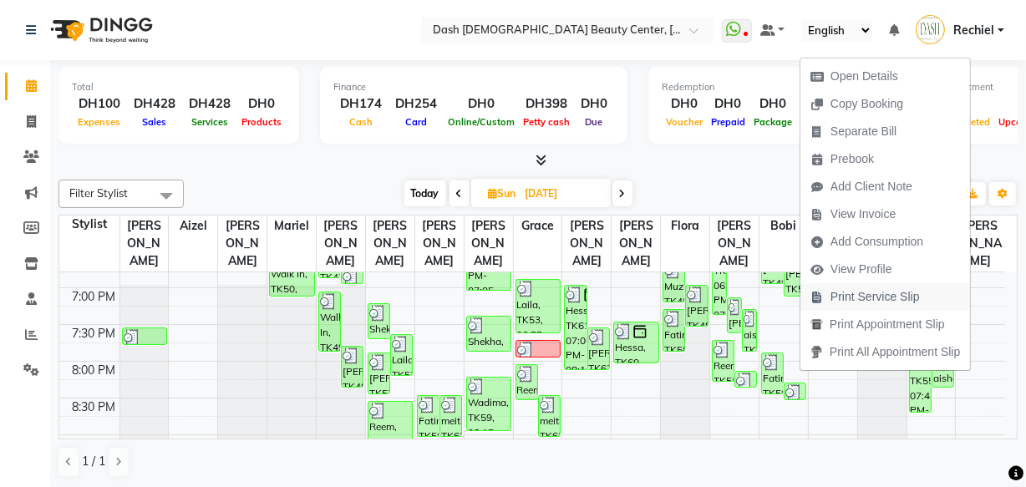
click at [902, 295] on span "Print Service Slip" at bounding box center [874, 297] width 89 height 18
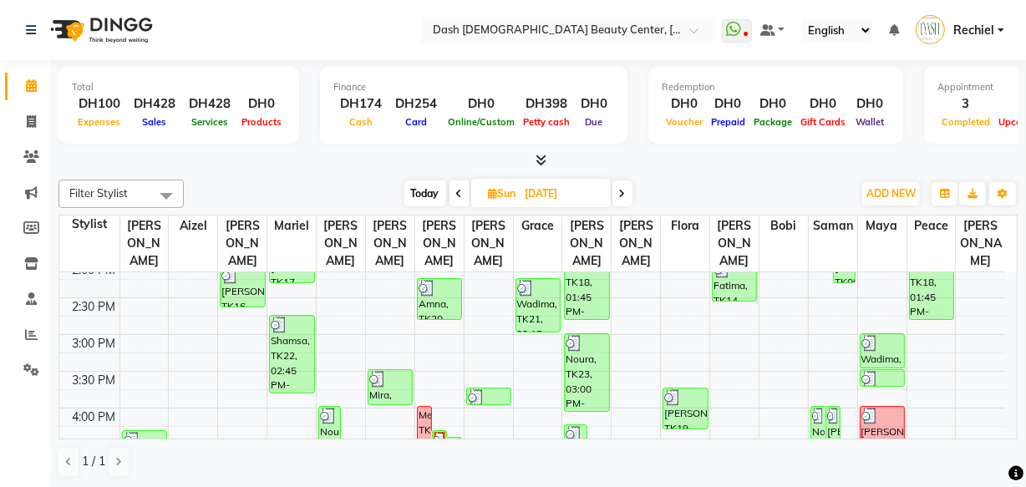
scroll to position [326, 0]
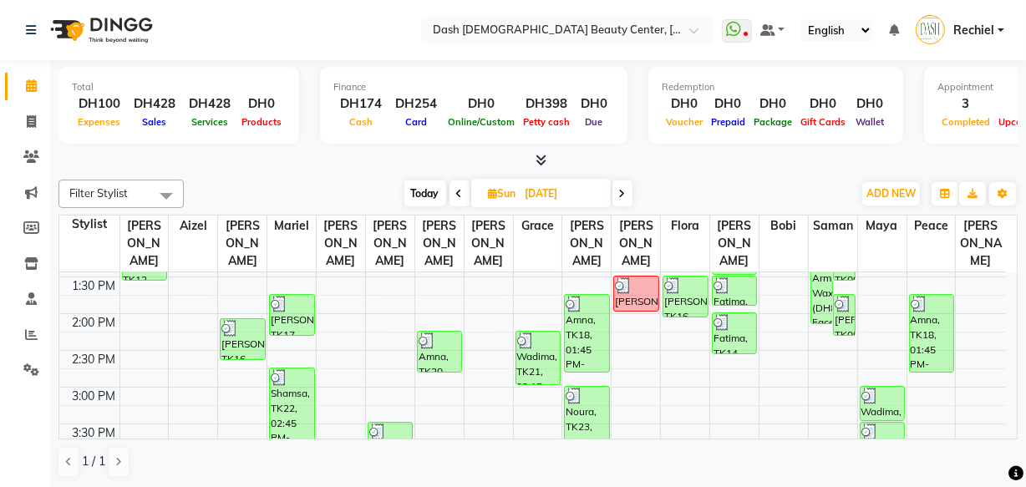
click at [28, 84] on icon at bounding box center [31, 85] width 11 height 13
click at [622, 191] on icon at bounding box center [622, 194] width 7 height 10
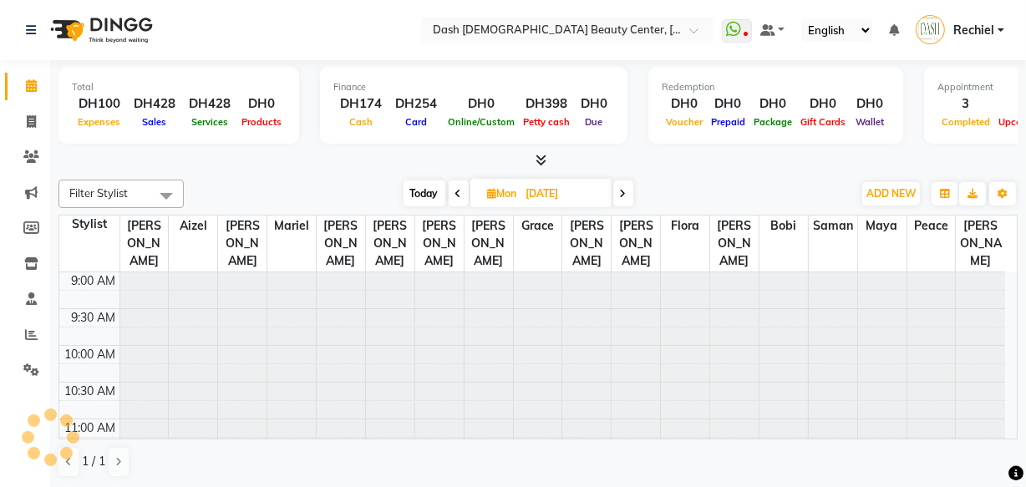
click at [622, 191] on icon at bounding box center [623, 194] width 7 height 10
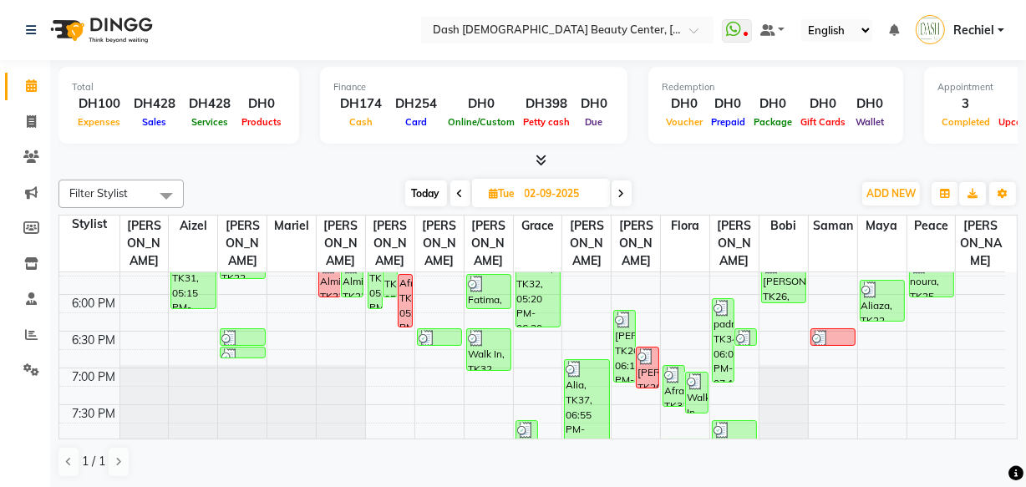
scroll to position [660, 0]
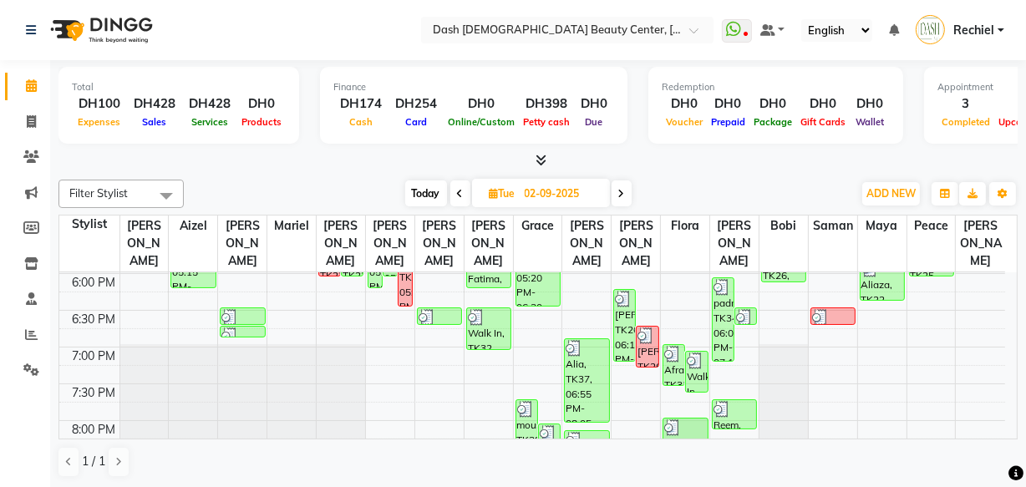
click at [413, 195] on span "Today" at bounding box center [426, 193] width 42 height 26
type input "[DATE]"
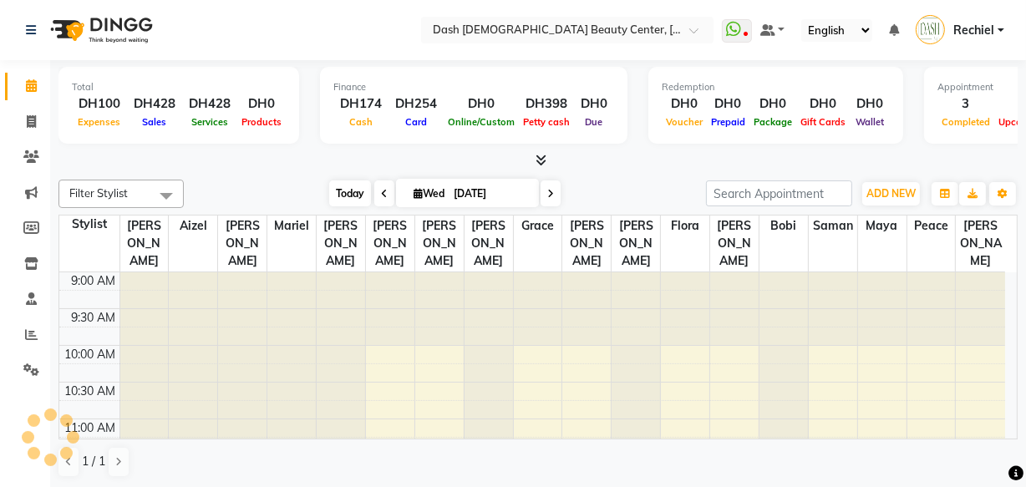
scroll to position [293, 0]
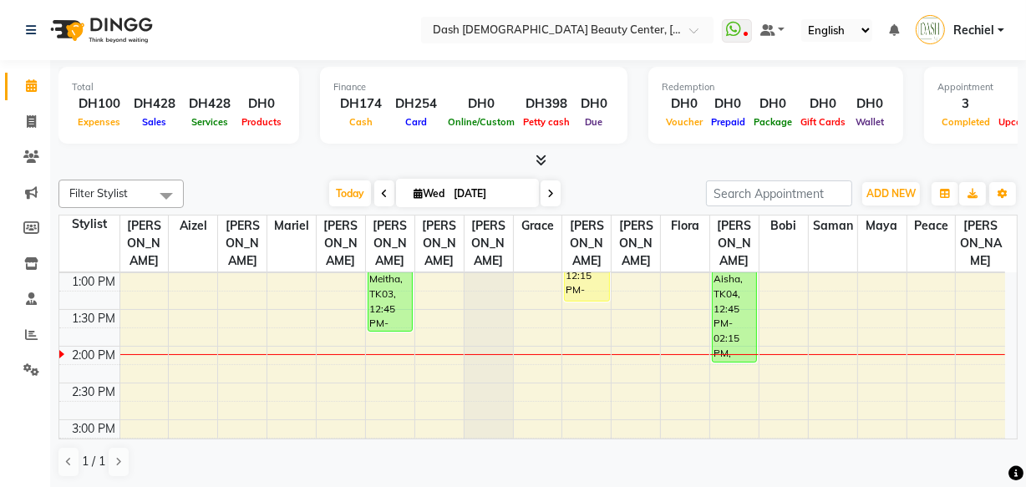
click at [565, 261] on div "Wadima, TK02, 12:15 PM-01:25 PM, Blowdry Alabara Long Hair Under Midback,Coffee…" at bounding box center [586, 259] width 43 height 84
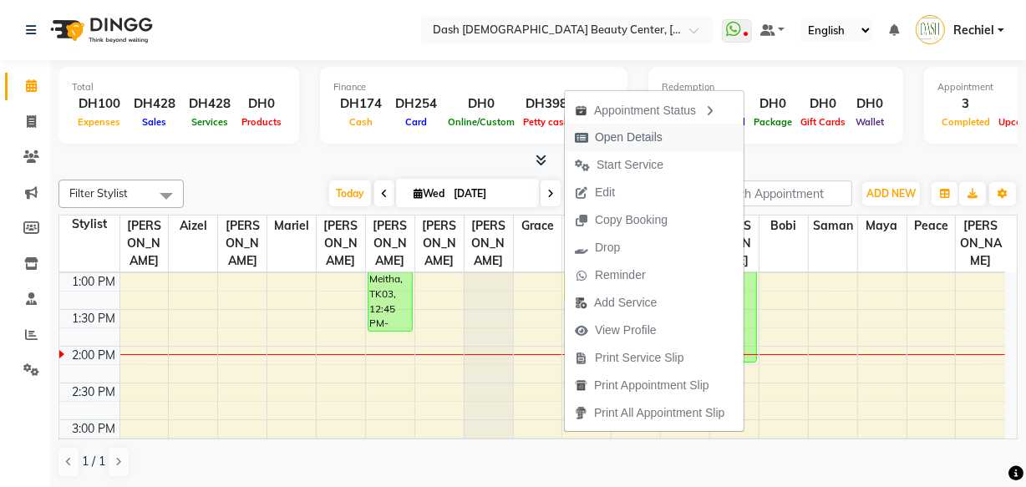
click at [671, 134] on span "Open Details" at bounding box center [619, 138] width 108 height 28
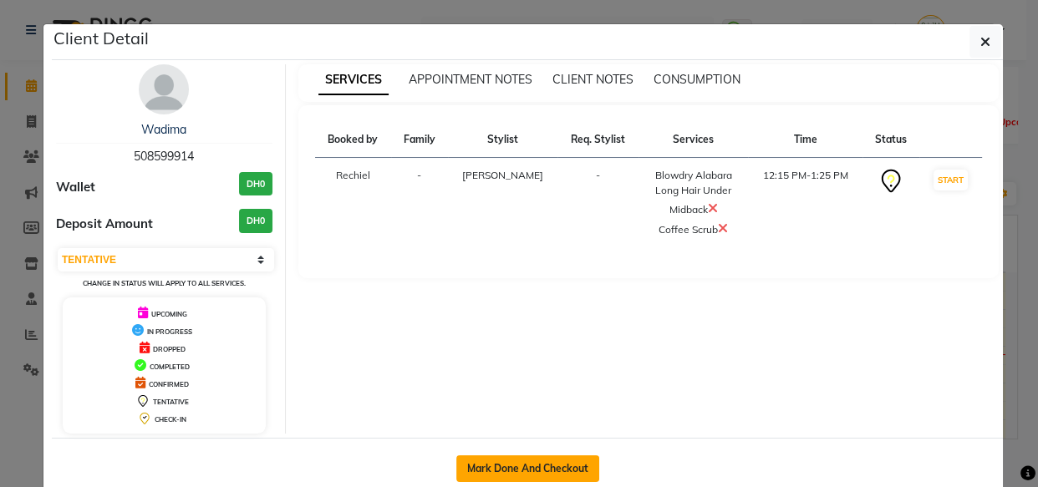
click at [551, 468] on button "Mark Done And Checkout" at bounding box center [527, 468] width 143 height 27
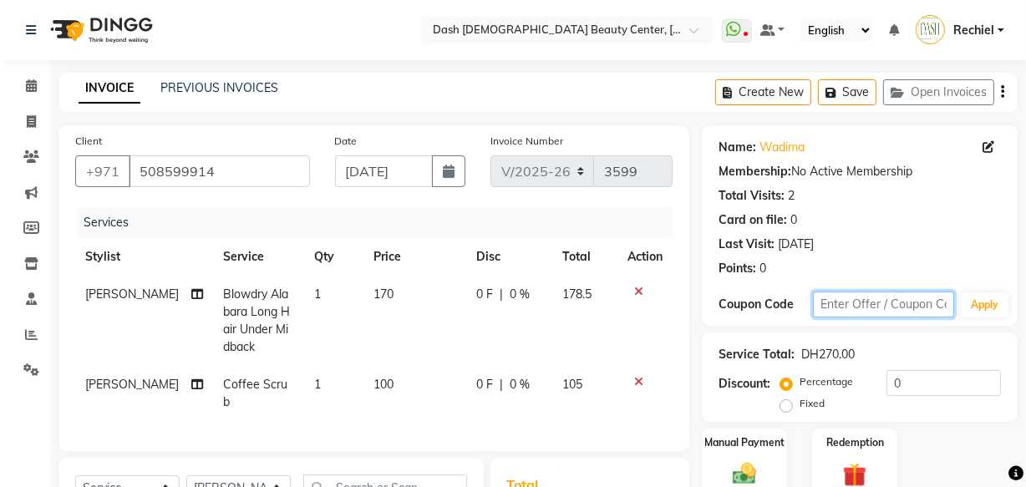
click at [871, 301] on input "text" at bounding box center [883, 305] width 141 height 26
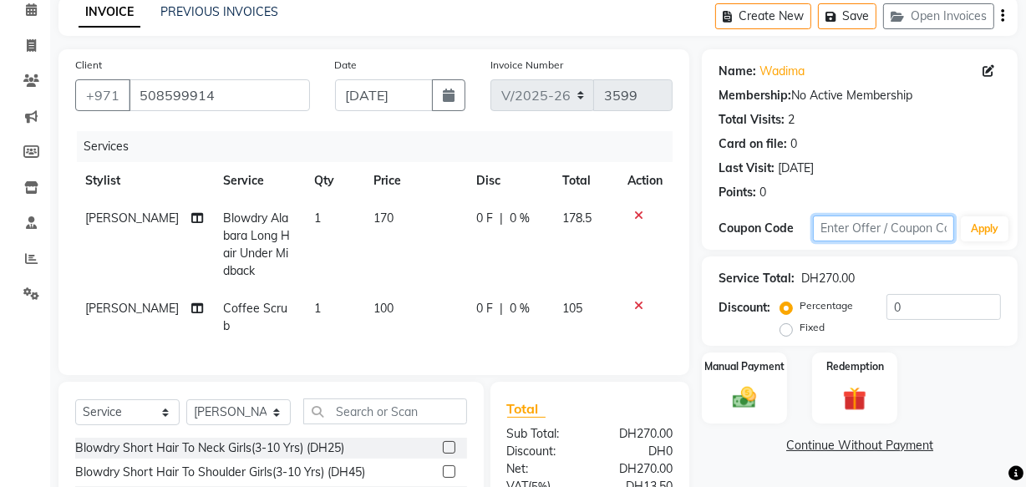
scroll to position [75, 0]
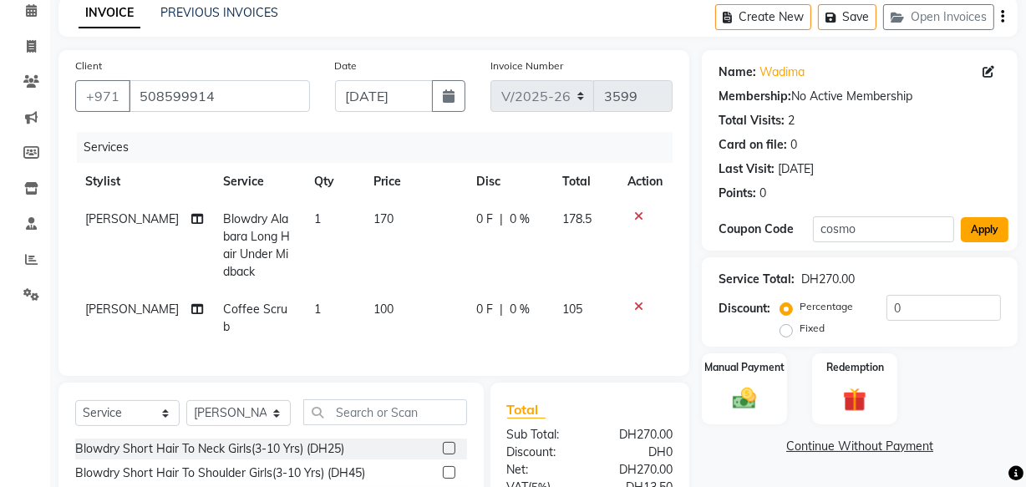
click at [988, 222] on button "Apply" at bounding box center [985, 229] width 48 height 25
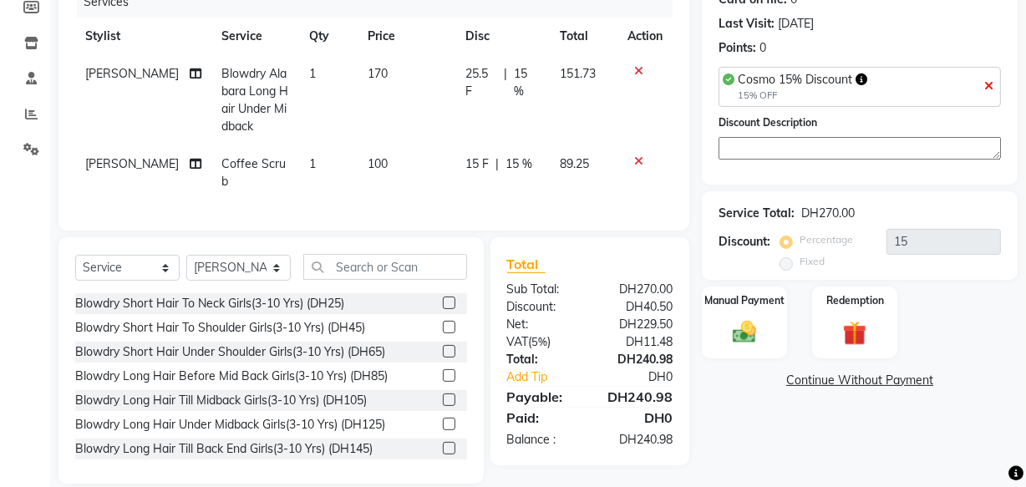
scroll to position [215, 0]
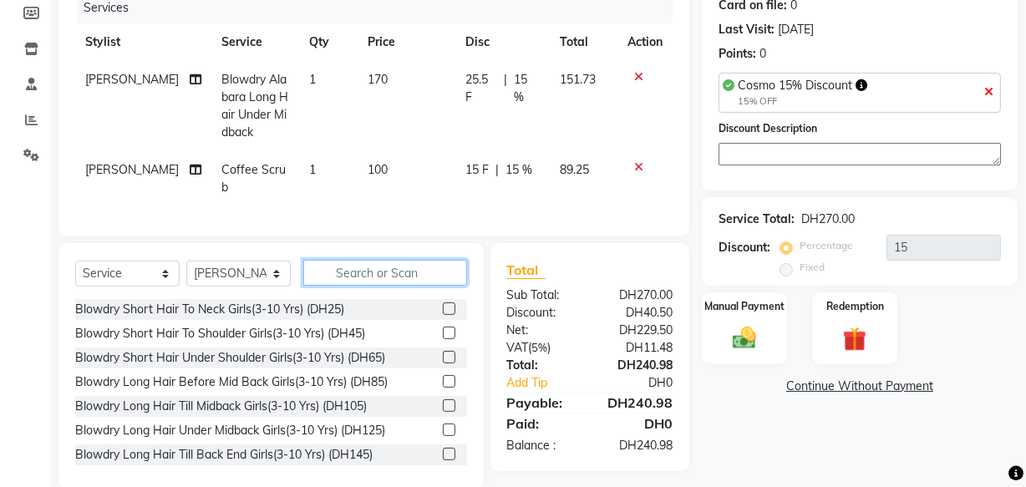
click at [390, 262] on input "text" at bounding box center [385, 273] width 164 height 26
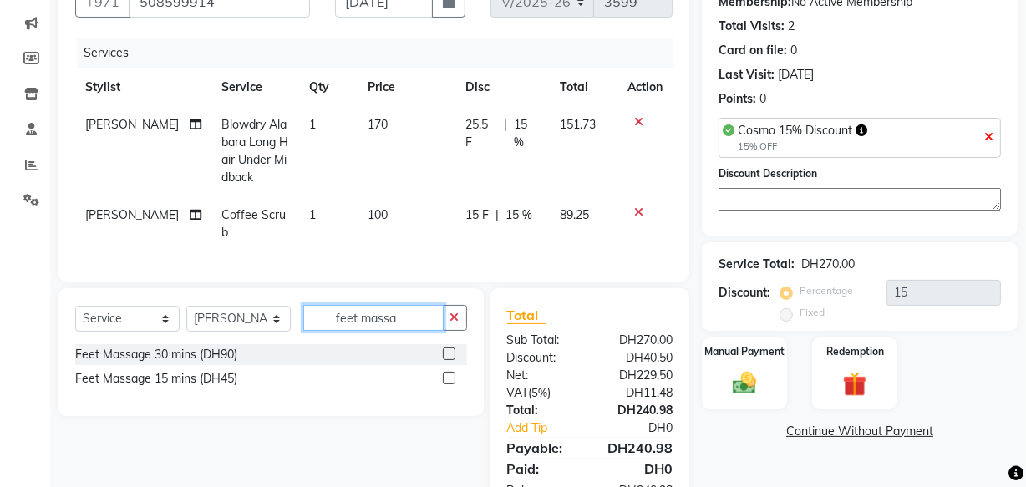
scroll to position [168, 0]
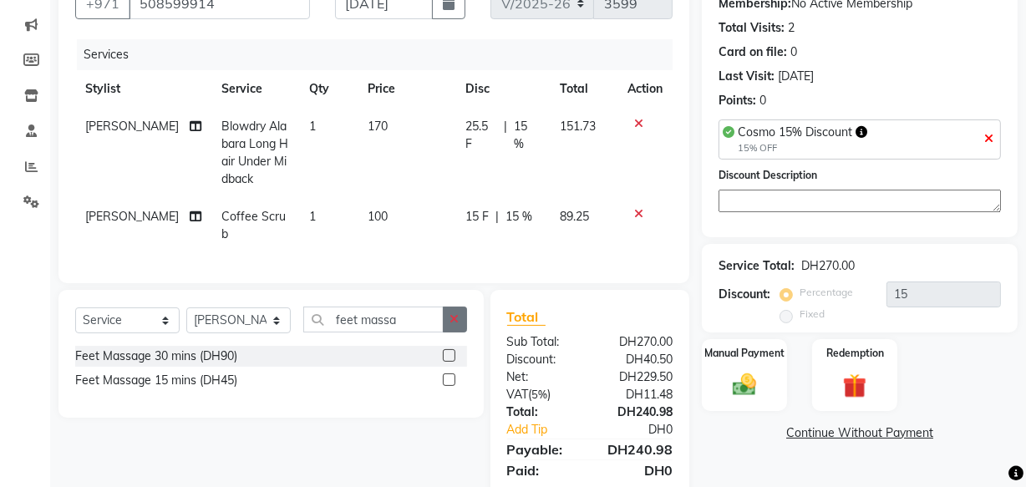
click at [455, 313] on icon "button" at bounding box center [454, 319] width 9 height 12
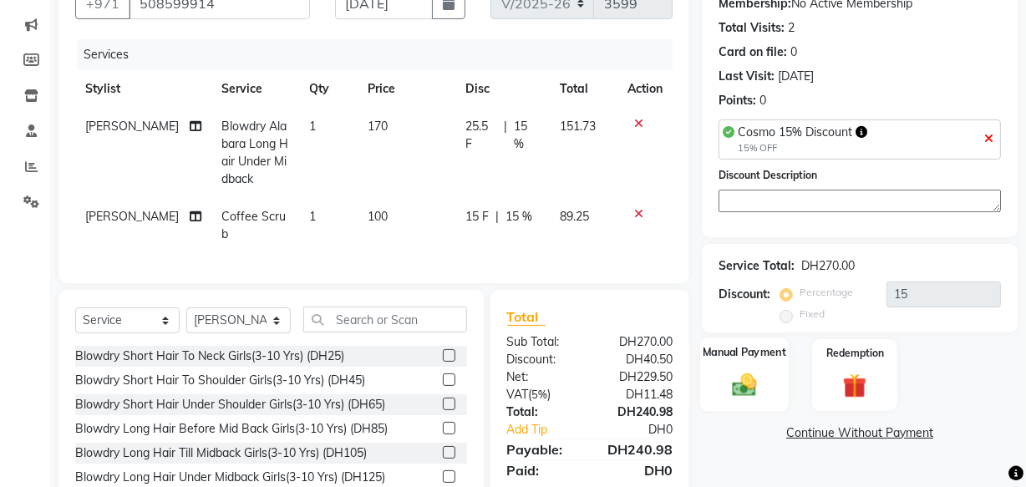
click at [743, 371] on img at bounding box center [744, 385] width 40 height 28
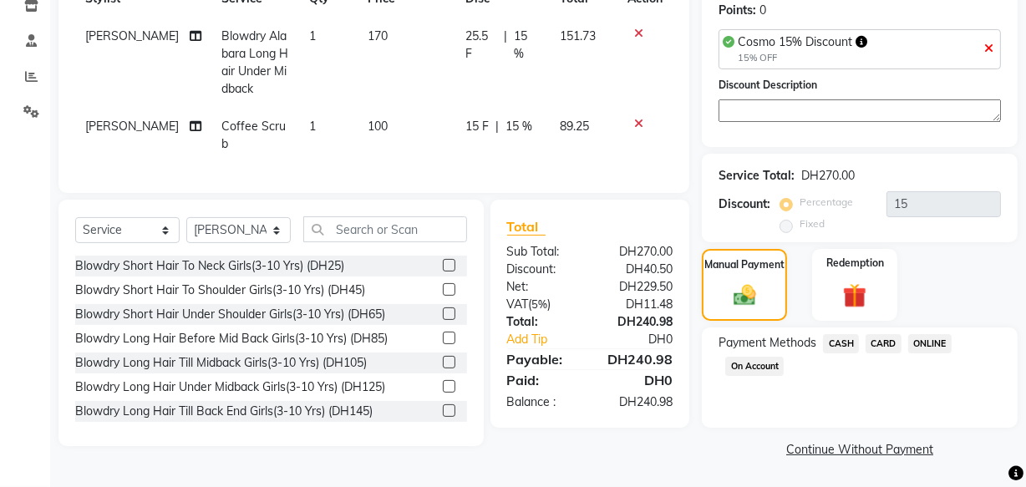
click at [881, 343] on span "CARD" at bounding box center [884, 343] width 36 height 19
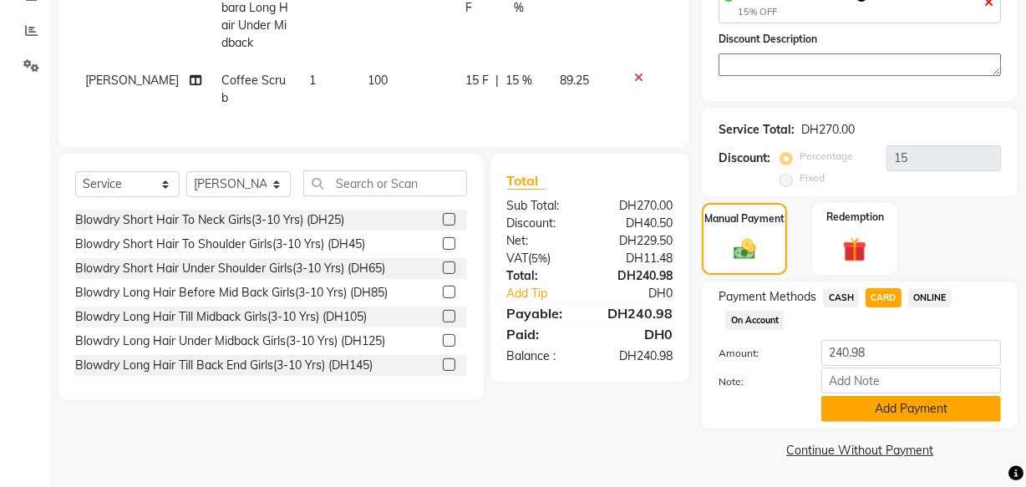
click at [910, 419] on button "Add Payment" at bounding box center [911, 409] width 180 height 26
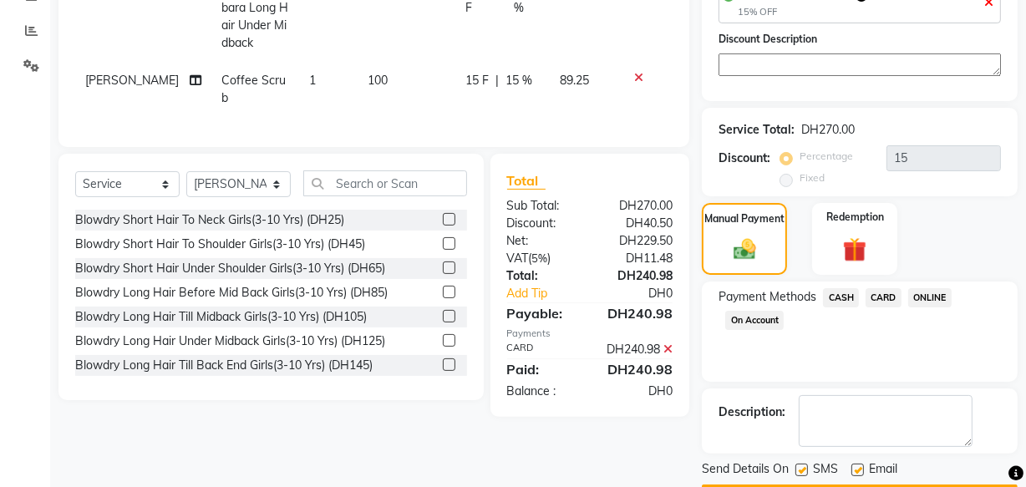
scroll to position [351, 0]
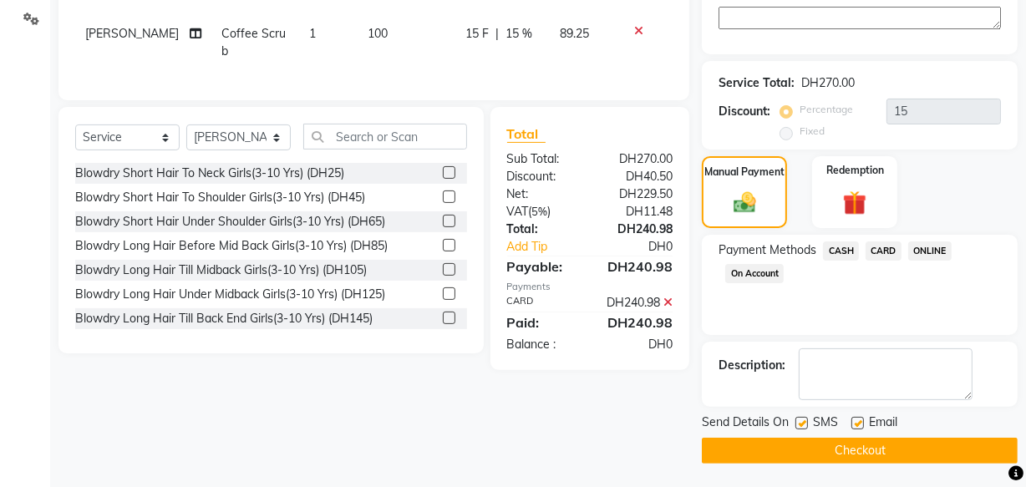
click at [859, 422] on label at bounding box center [857, 423] width 13 height 13
click at [859, 422] on input "checkbox" at bounding box center [856, 424] width 11 height 11
click at [877, 448] on button "Checkout" at bounding box center [860, 451] width 316 height 26
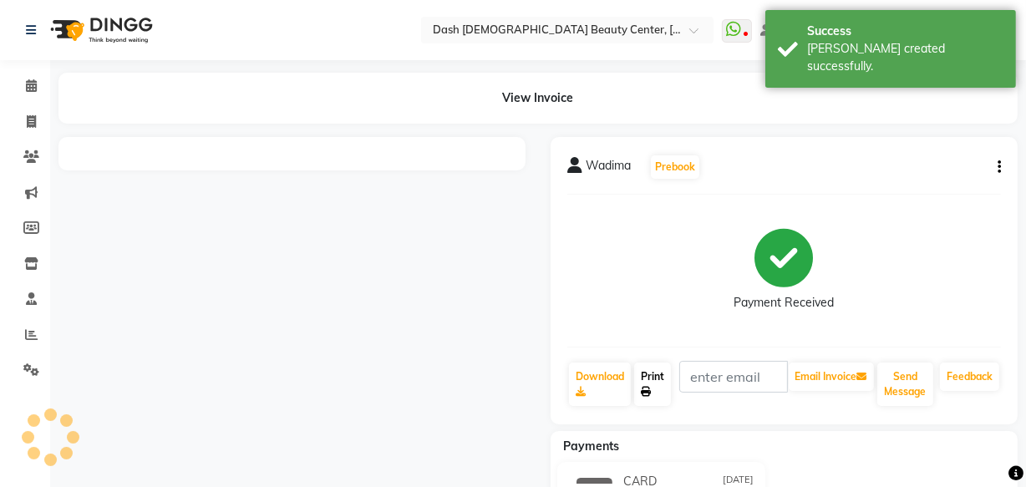
click at [661, 382] on link "Print" at bounding box center [652, 384] width 37 height 43
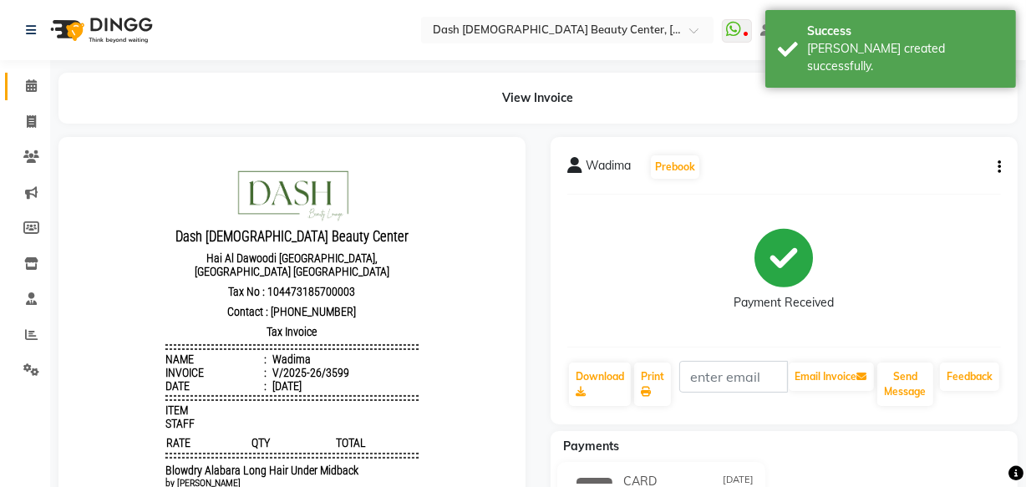
click at [31, 75] on link "Calendar" at bounding box center [25, 87] width 40 height 28
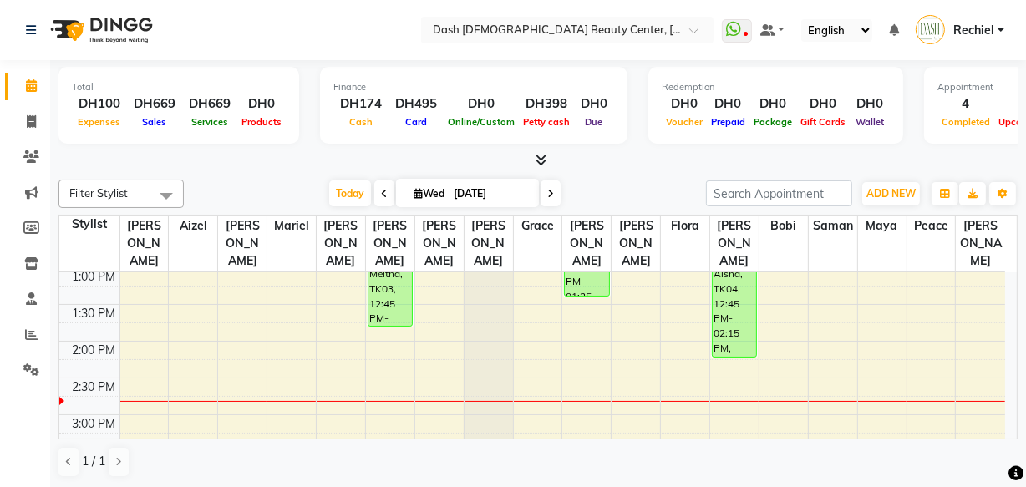
scroll to position [331, 0]
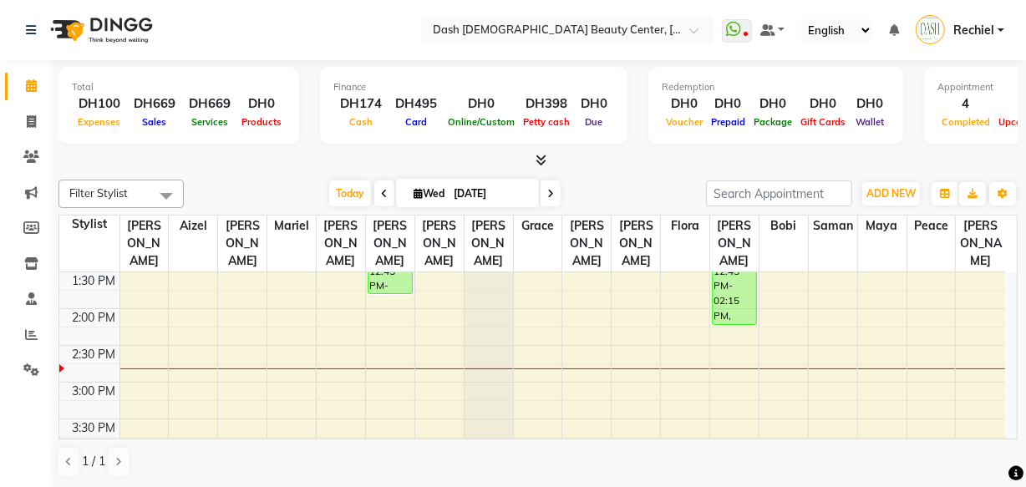
click at [730, 280] on div "Aisha, TK04, 12:45 PM-02:15 PM, Additional Hairwash,Blowdry Short Hair Under Sh…" at bounding box center [734, 270] width 43 height 108
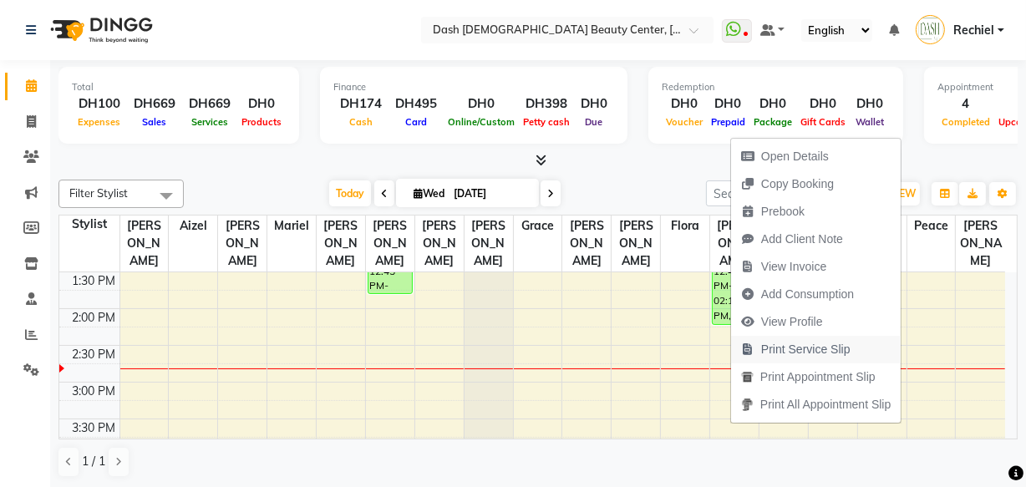
click at [823, 352] on span "Print Service Slip" at bounding box center [805, 350] width 89 height 18
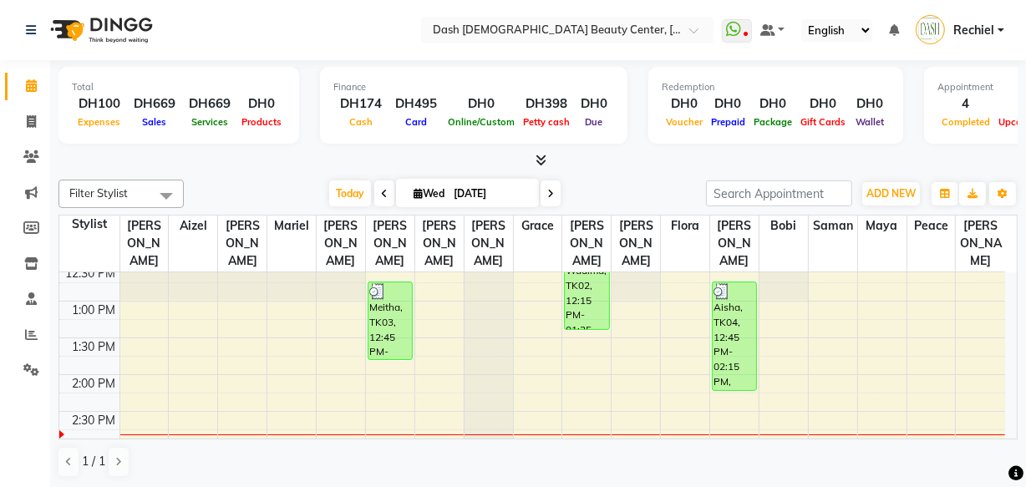
scroll to position [289, 0]
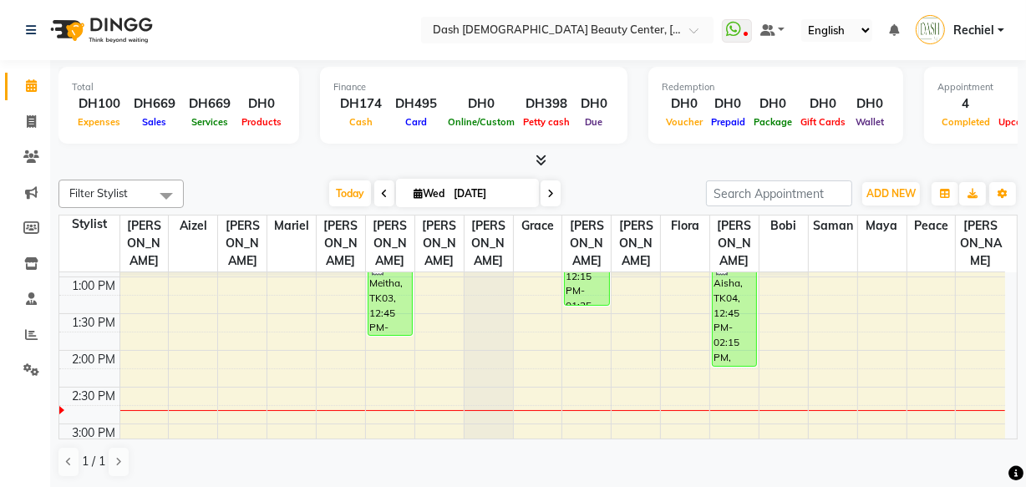
click at [540, 387] on td at bounding box center [562, 396] width 886 height 18
click at [541, 368] on td at bounding box center [562, 377] width 886 height 18
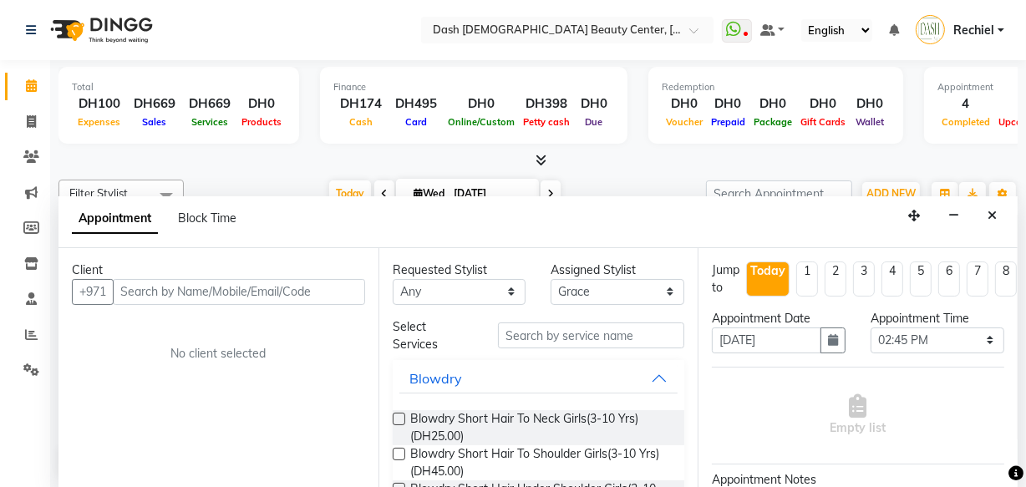
click at [316, 296] on input "text" at bounding box center [239, 292] width 252 height 26
click at [993, 207] on button "Close" at bounding box center [992, 216] width 24 height 26
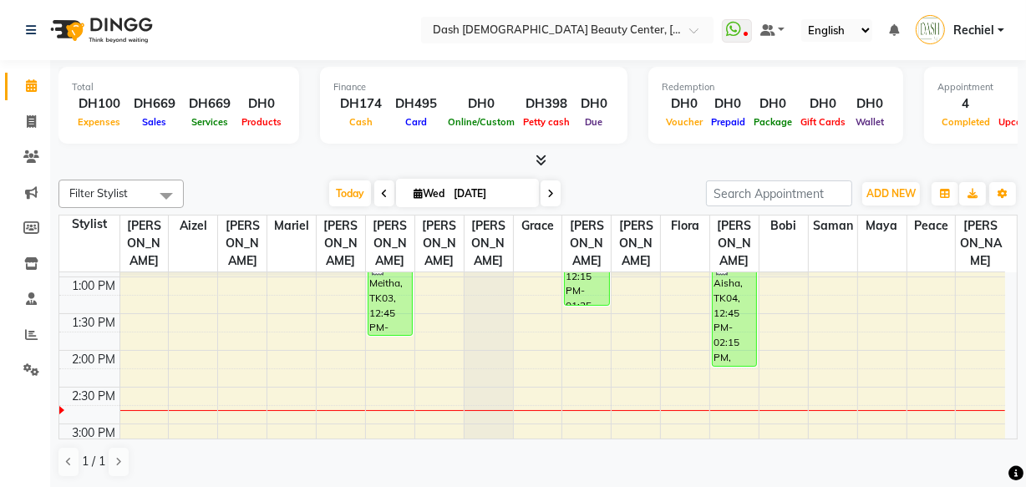
click at [724, 302] on div "Aisha, TK04, 12:45 PM-02:15 PM, Additional Hairwash,Blowdry Short Hair Under Sh…" at bounding box center [734, 312] width 43 height 108
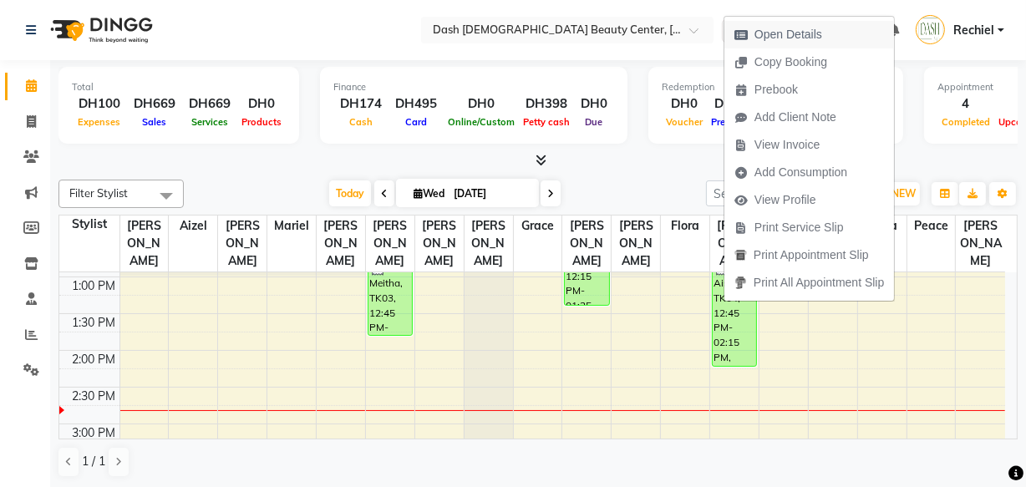
click at [798, 36] on span "Open Details" at bounding box center [788, 35] width 68 height 18
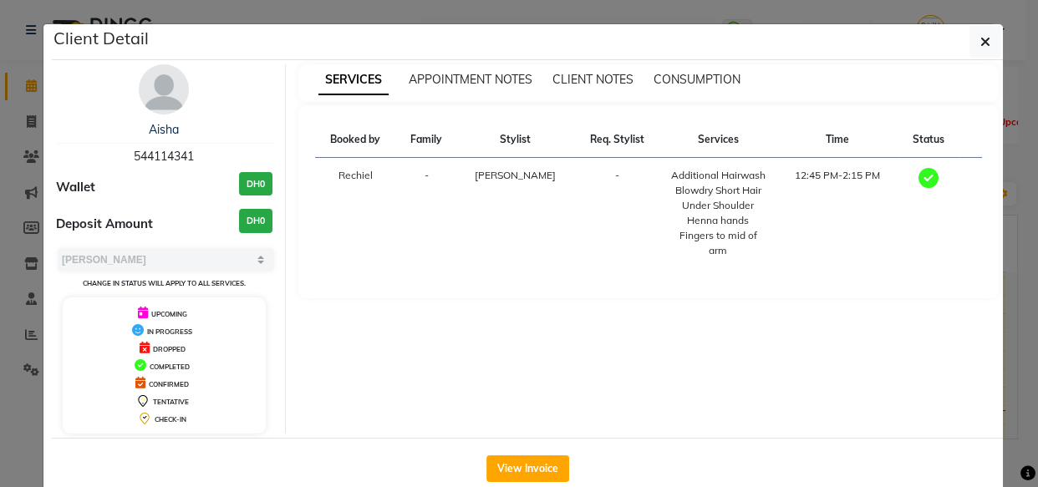
copy span "544114341"
click at [980, 42] on icon "button" at bounding box center [985, 41] width 10 height 13
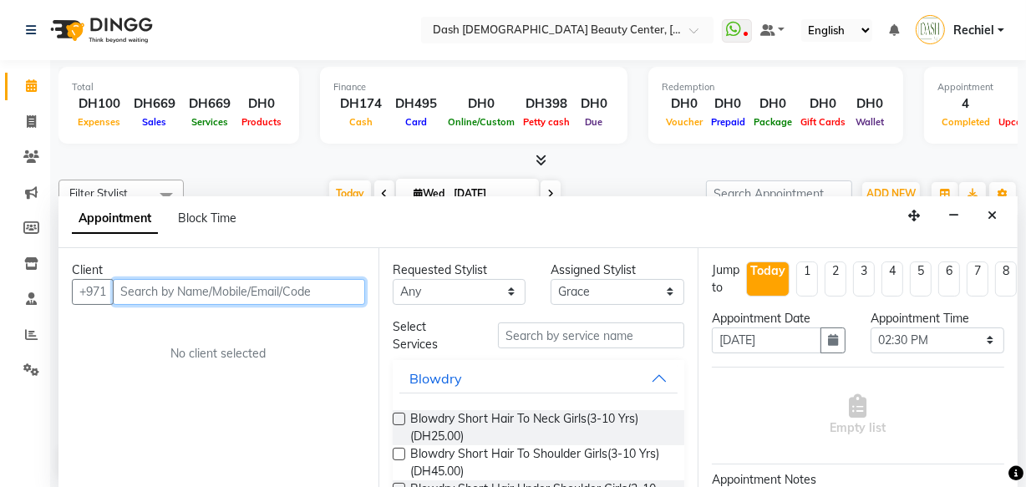
click at [267, 288] on input "text" at bounding box center [239, 292] width 252 height 26
paste input "544114341"
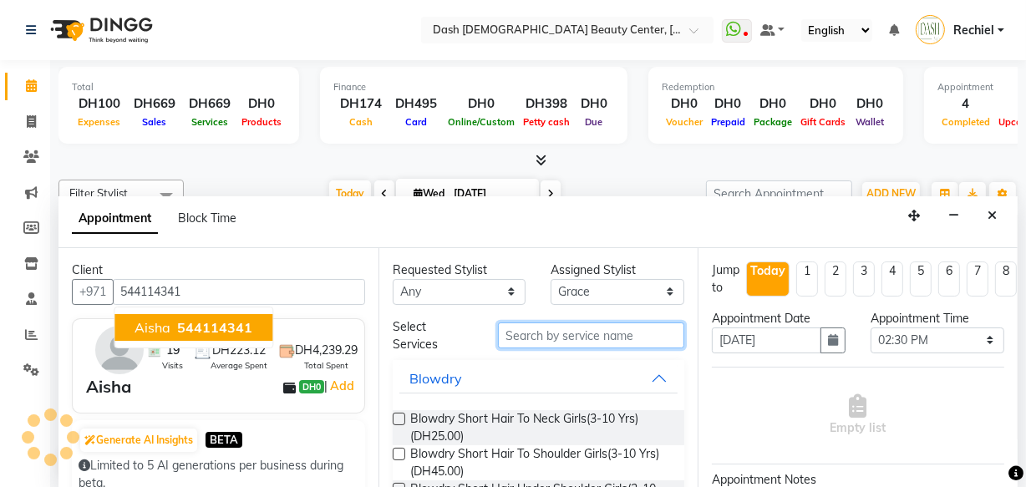
click at [635, 328] on input "text" at bounding box center [591, 335] width 186 height 26
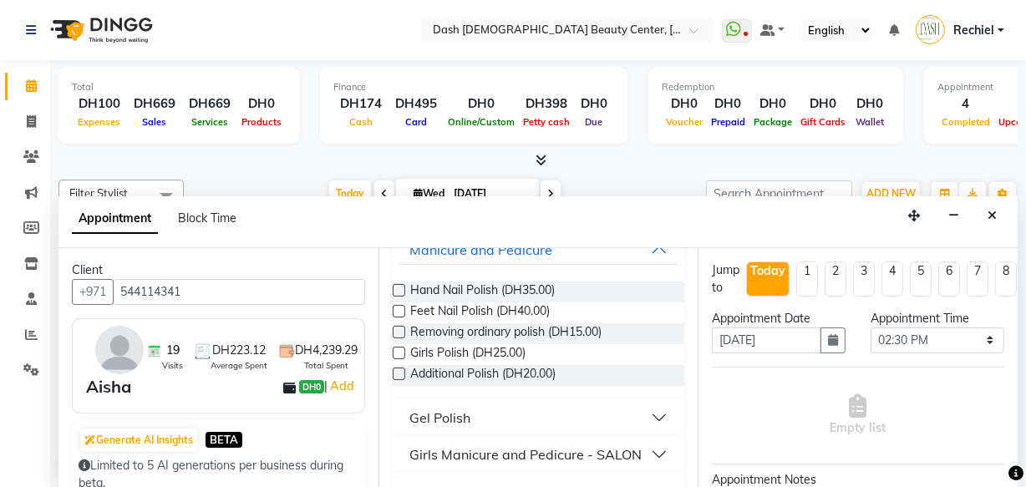
scroll to position [140, 0]
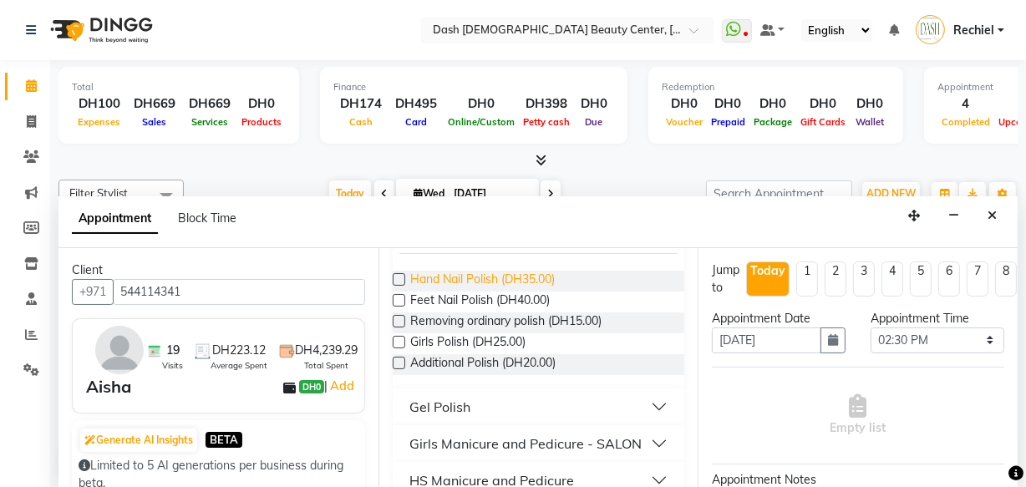
click at [411, 275] on span "Hand Nail Polish (DH35.00)" at bounding box center [482, 281] width 145 height 21
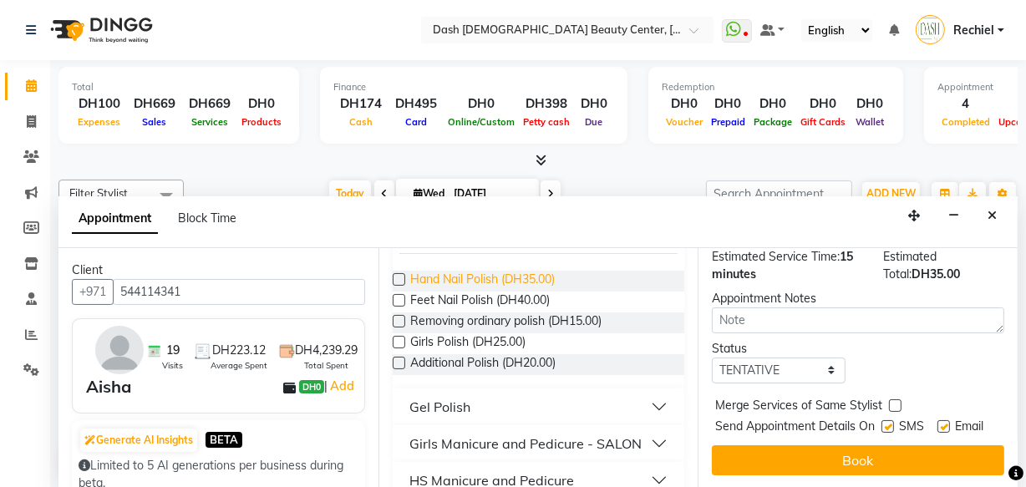
scroll to position [241, 0]
click at [895, 399] on label at bounding box center [895, 405] width 13 height 13
click at [895, 402] on input "checkbox" at bounding box center [894, 407] width 11 height 11
click at [899, 418] on span "SMS" at bounding box center [911, 428] width 25 height 21
click at [939, 420] on label at bounding box center [943, 426] width 13 height 13
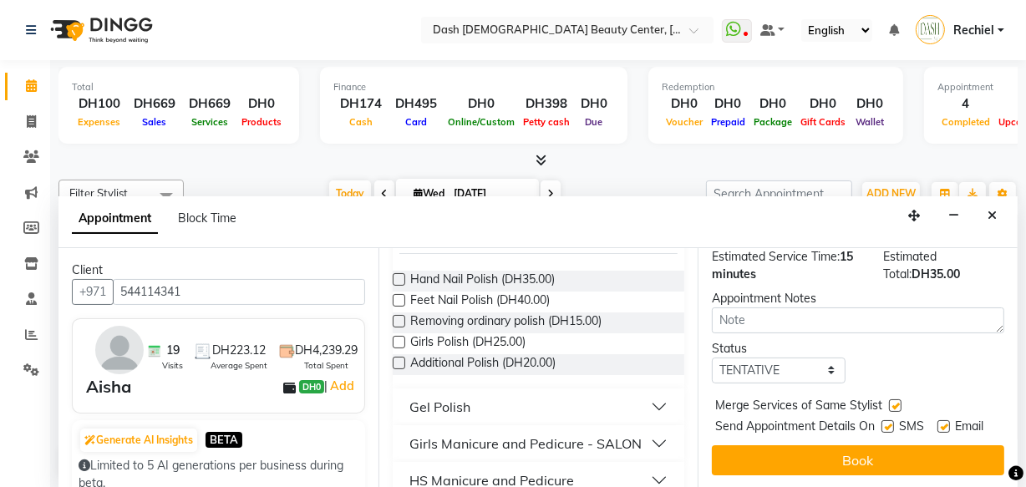
click at [939, 423] on input "checkbox" at bounding box center [942, 428] width 11 height 11
click at [884, 420] on label at bounding box center [887, 426] width 13 height 13
click at [884, 423] on input "checkbox" at bounding box center [886, 428] width 11 height 11
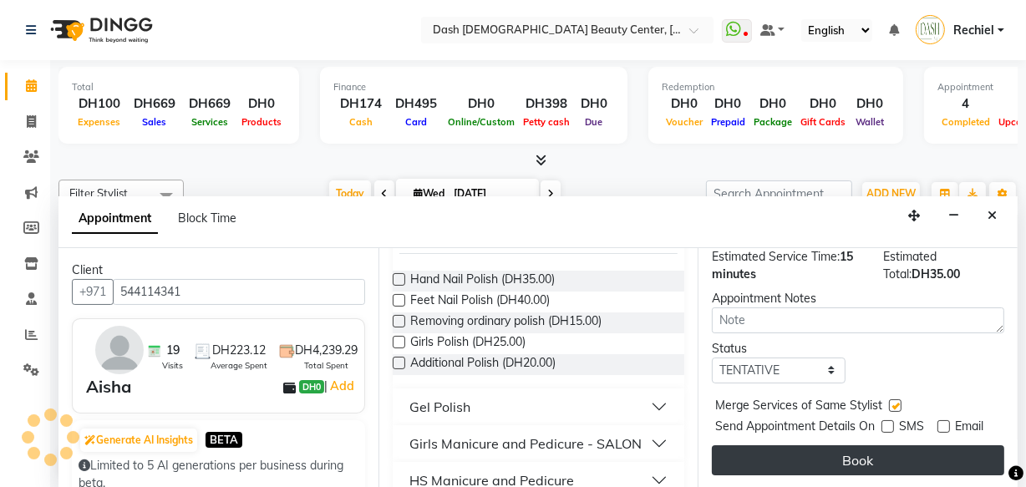
click at [899, 453] on button "Book" at bounding box center [858, 460] width 292 height 30
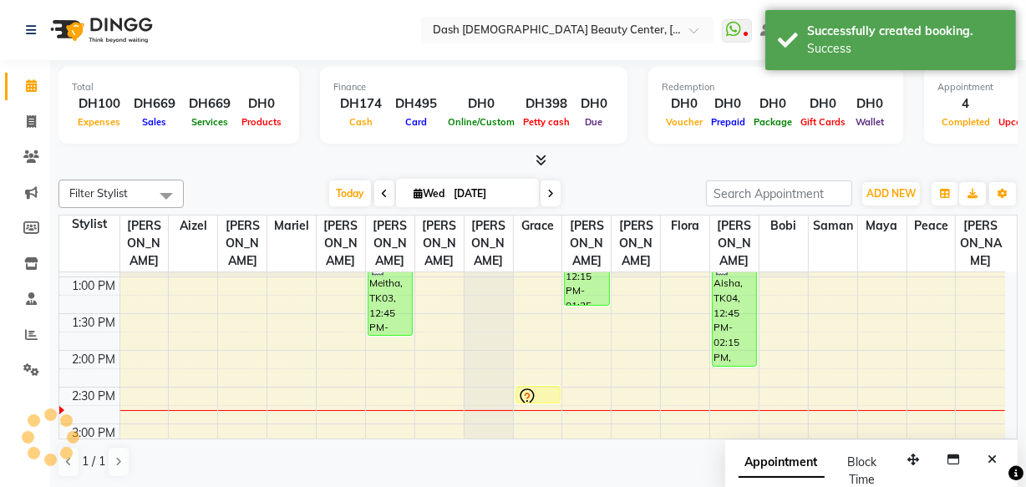
scroll to position [0, 0]
click at [535, 388] on icon at bounding box center [527, 398] width 20 height 20
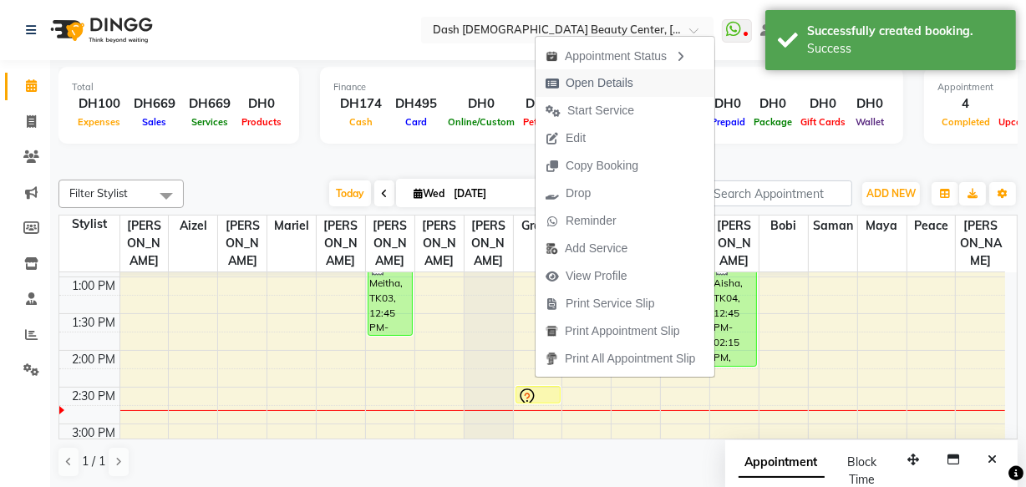
click at [652, 81] on button "Open Details" at bounding box center [625, 83] width 179 height 28
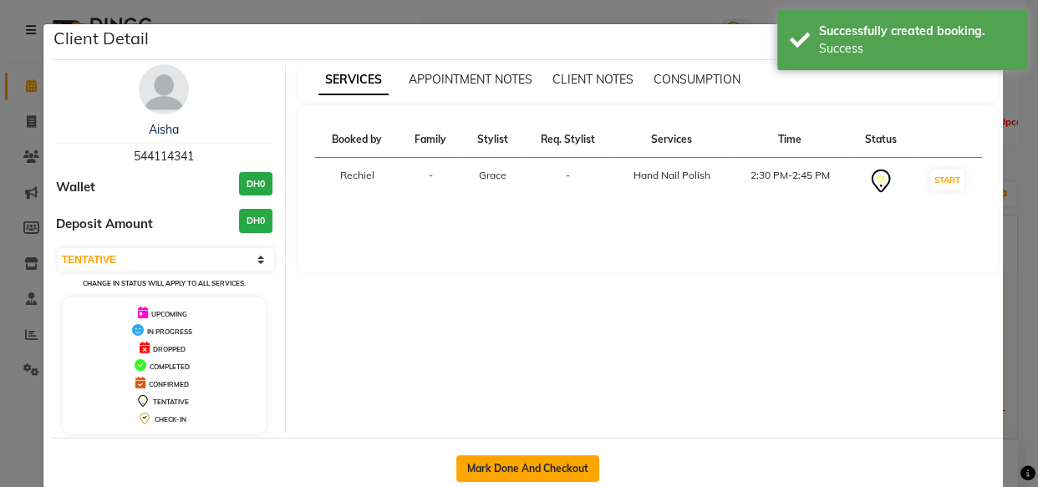
click at [568, 465] on button "Mark Done And Checkout" at bounding box center [527, 468] width 143 height 27
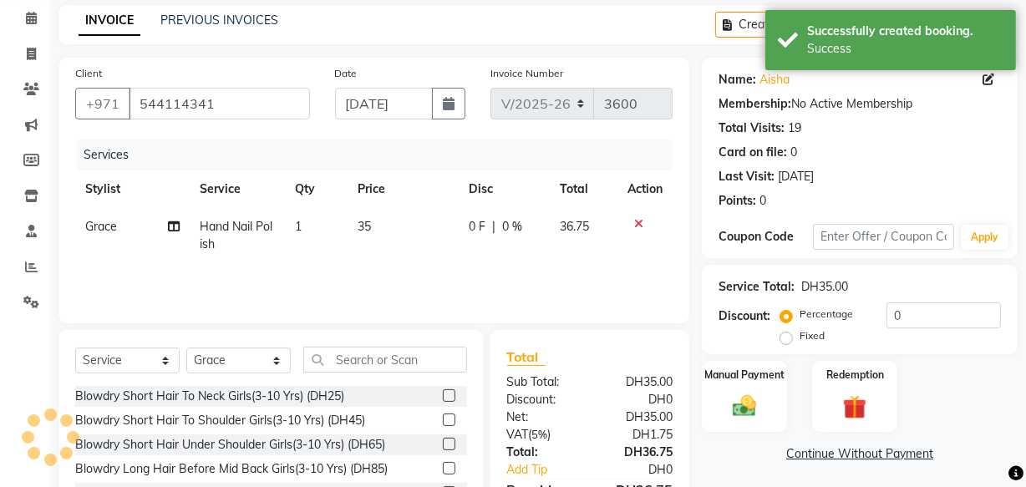
scroll to position [92, 0]
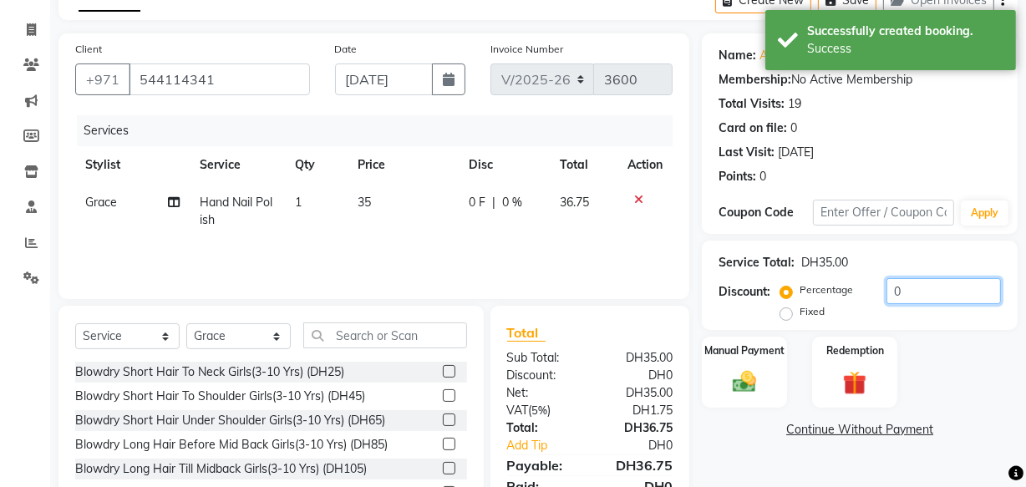
click at [947, 285] on input "0" at bounding box center [943, 291] width 114 height 26
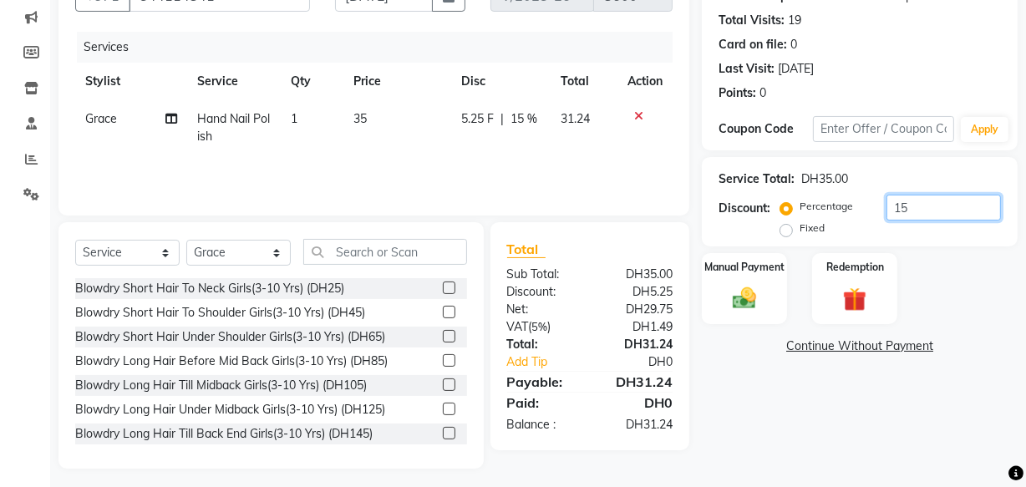
scroll to position [183, 0]
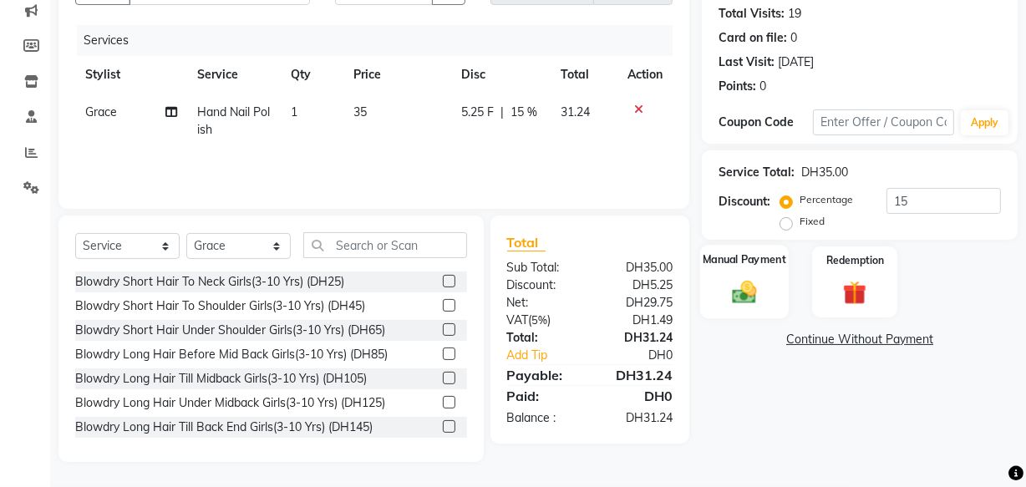
click at [746, 277] on img at bounding box center [744, 291] width 40 height 28
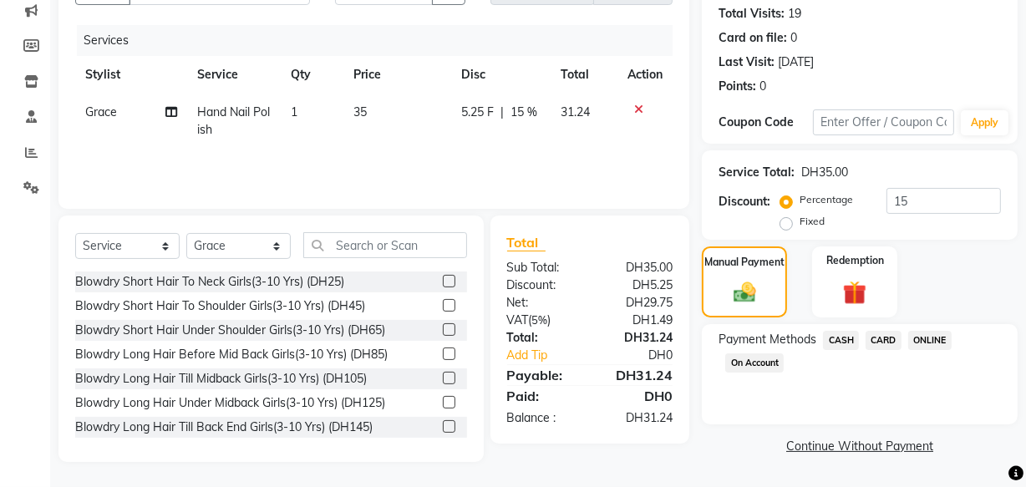
click at [885, 340] on span "CARD" at bounding box center [884, 340] width 36 height 19
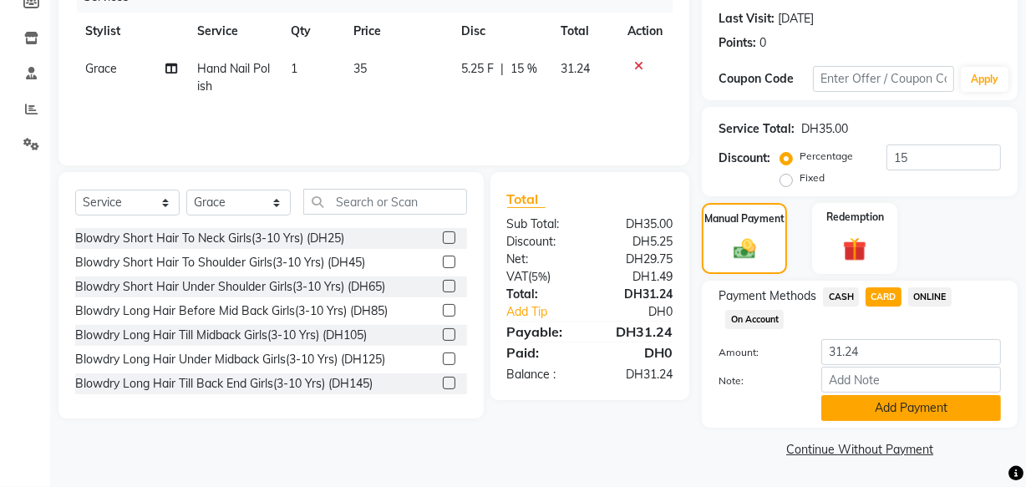
click at [900, 414] on button "Add Payment" at bounding box center [911, 408] width 180 height 26
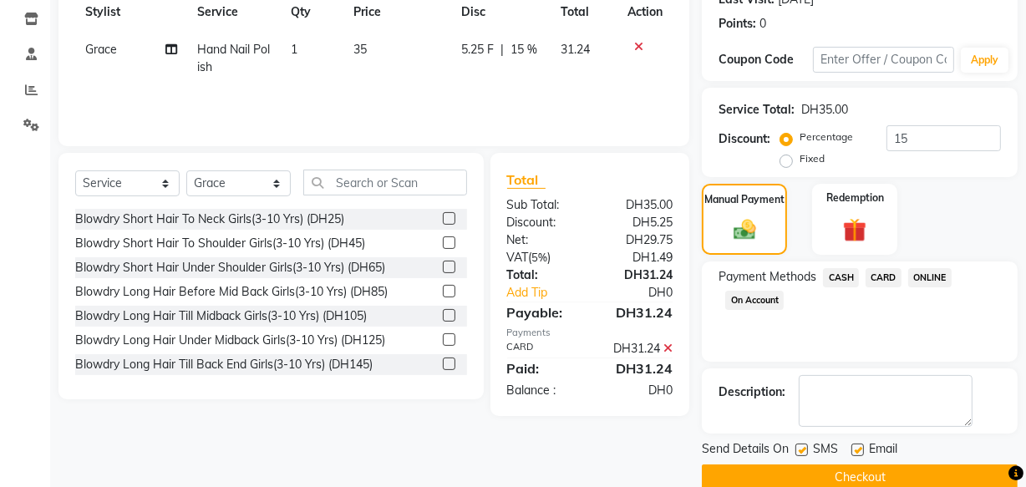
scroll to position [272, 0]
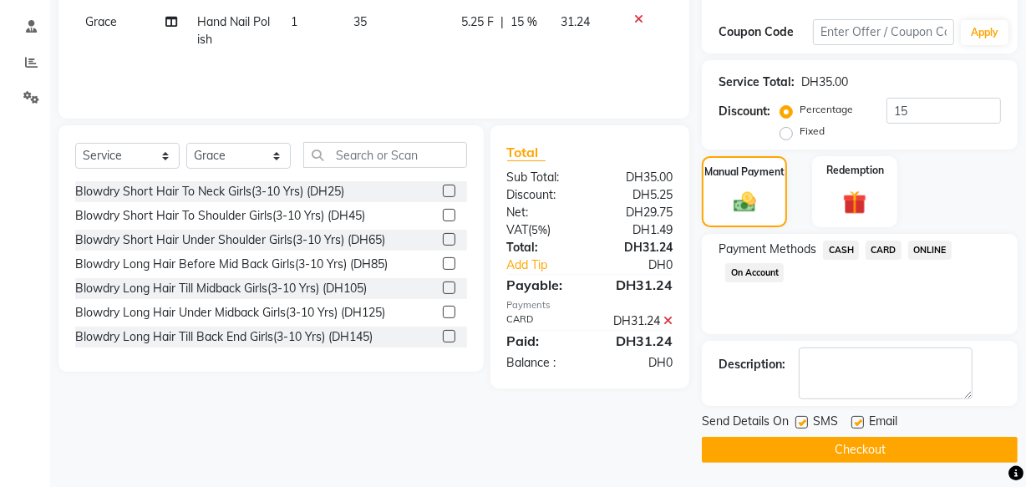
click at [857, 421] on label at bounding box center [857, 422] width 13 height 13
click at [857, 421] on input "checkbox" at bounding box center [856, 423] width 11 height 11
click at [844, 455] on button "Checkout" at bounding box center [860, 450] width 316 height 26
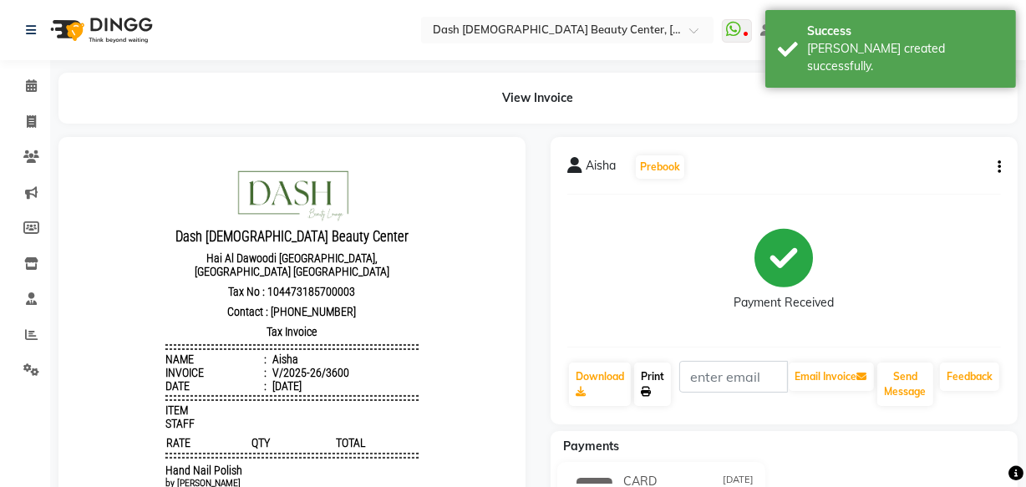
click at [656, 375] on link "Print" at bounding box center [652, 384] width 37 height 43
click at [33, 50] on link at bounding box center [34, 30] width 17 height 47
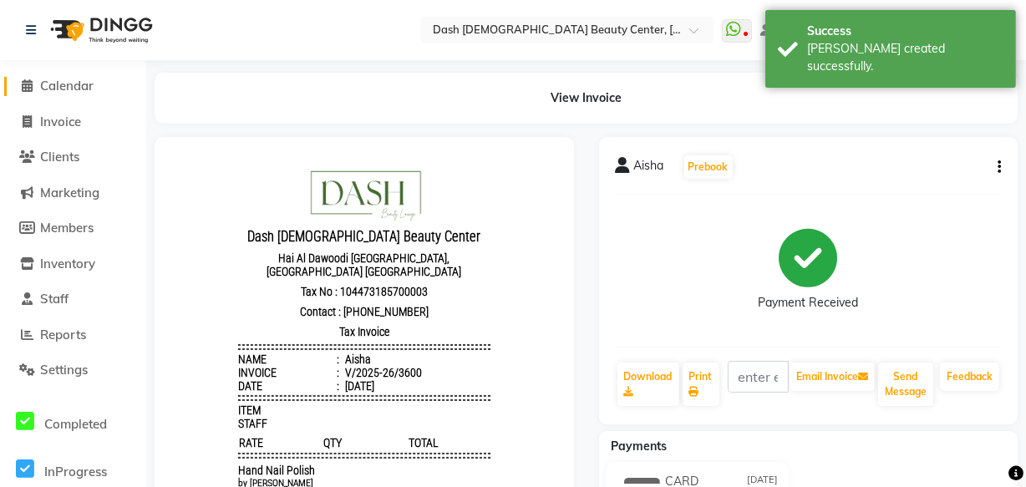
click at [52, 79] on span "Calendar" at bounding box center [66, 86] width 53 height 16
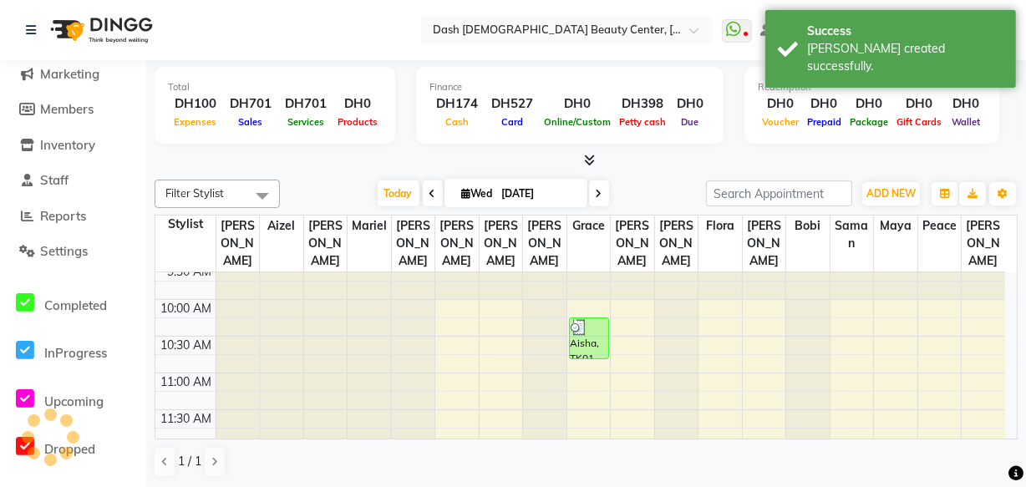
scroll to position [47, 0]
click at [429, 191] on icon at bounding box center [432, 194] width 7 height 10
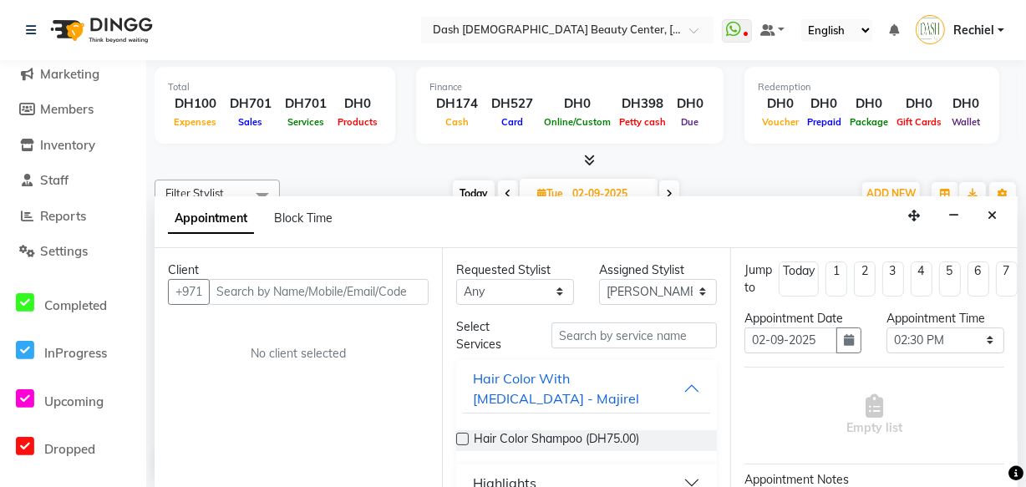
scroll to position [0, 0]
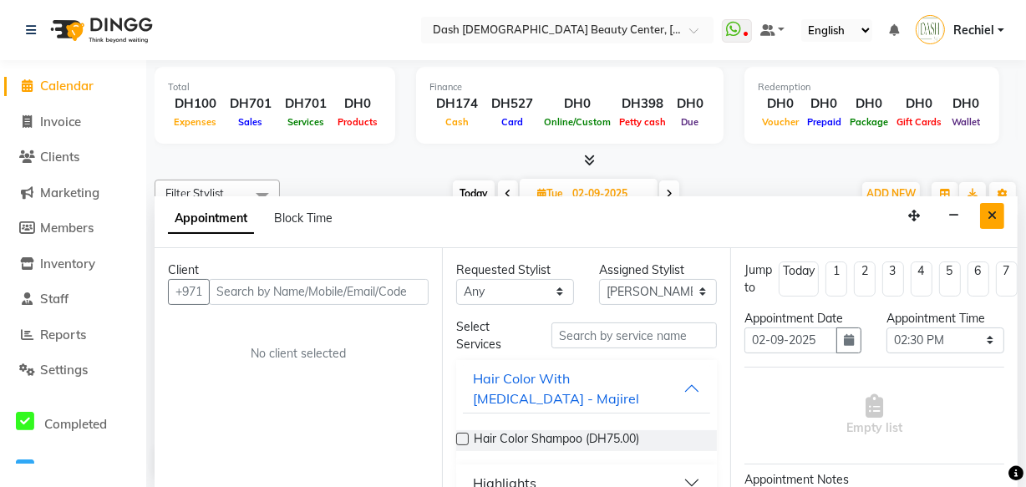
click at [995, 210] on icon "Close" at bounding box center [992, 216] width 9 height 12
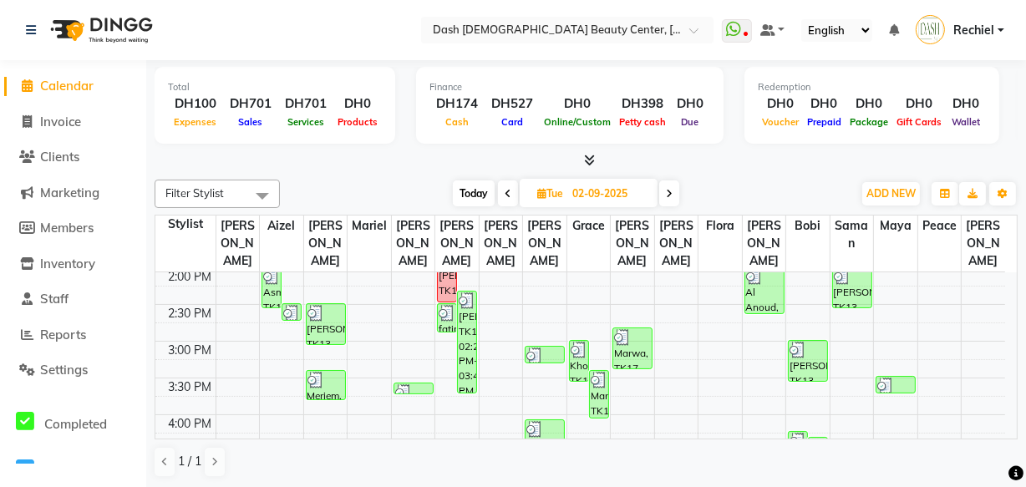
scroll to position [373, 0]
click at [764, 267] on div "Al Anoud, TK09, 02:00 PM-02:40 PM, Essential Manicure" at bounding box center [764, 290] width 38 height 46
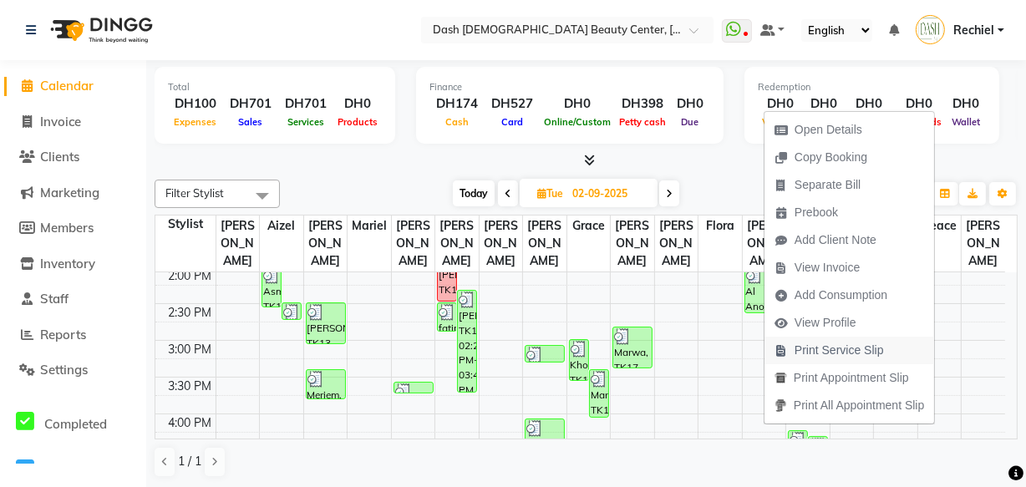
click at [851, 350] on span "Print Service Slip" at bounding box center [839, 351] width 89 height 18
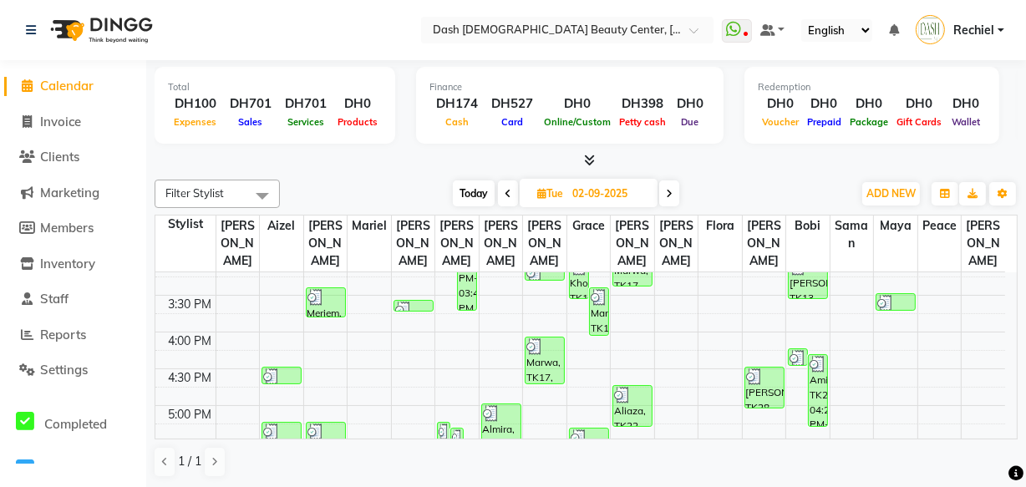
click at [751, 368] on div "[PERSON_NAME], TK28, 04:30 PM-05:05 PM, Hair Color - Roots (Own)" at bounding box center [764, 388] width 38 height 40
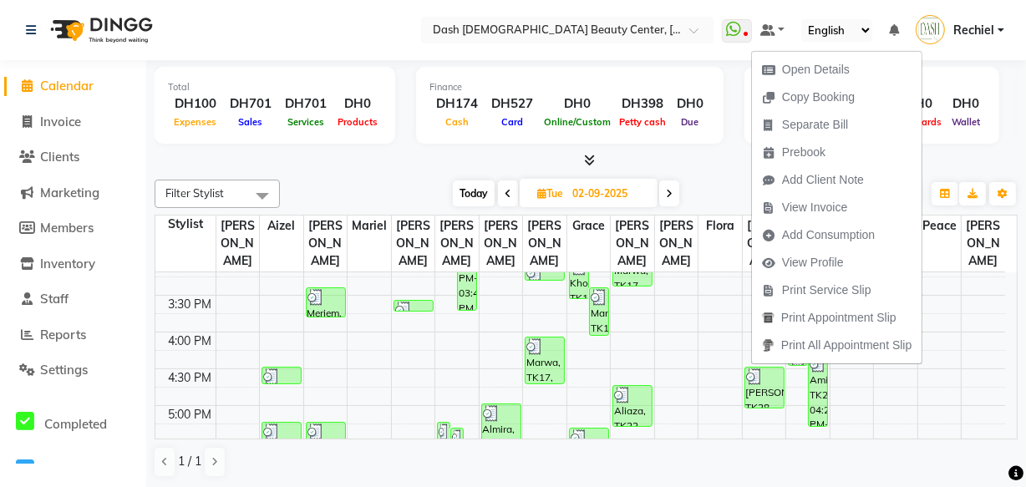
scroll to position [455, 0]
click at [846, 292] on span "Print Service Slip" at bounding box center [826, 291] width 89 height 18
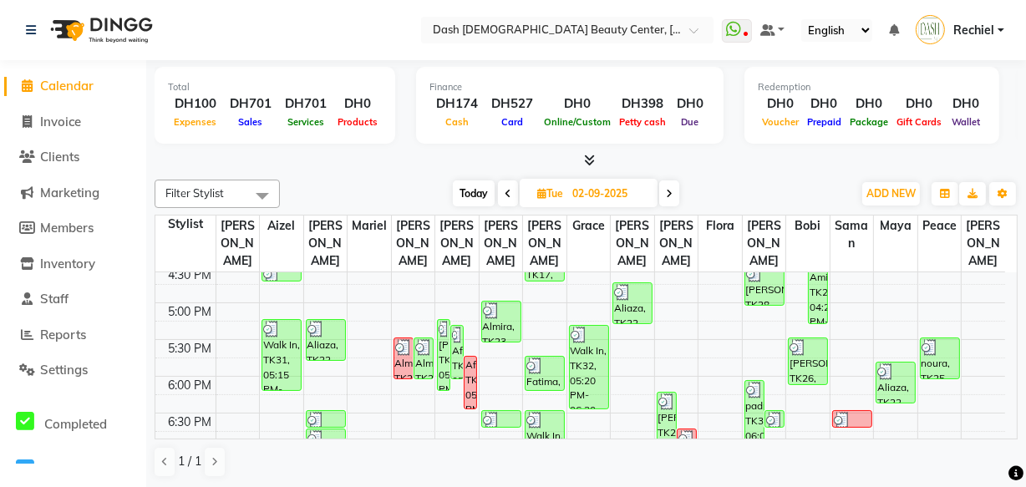
scroll to position [572, 0]
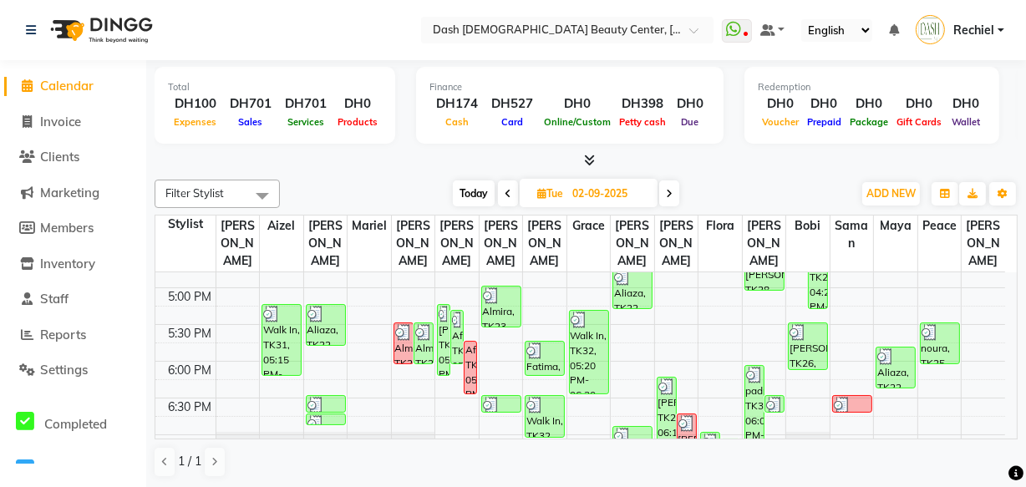
click at [753, 367] on img at bounding box center [754, 375] width 17 height 17
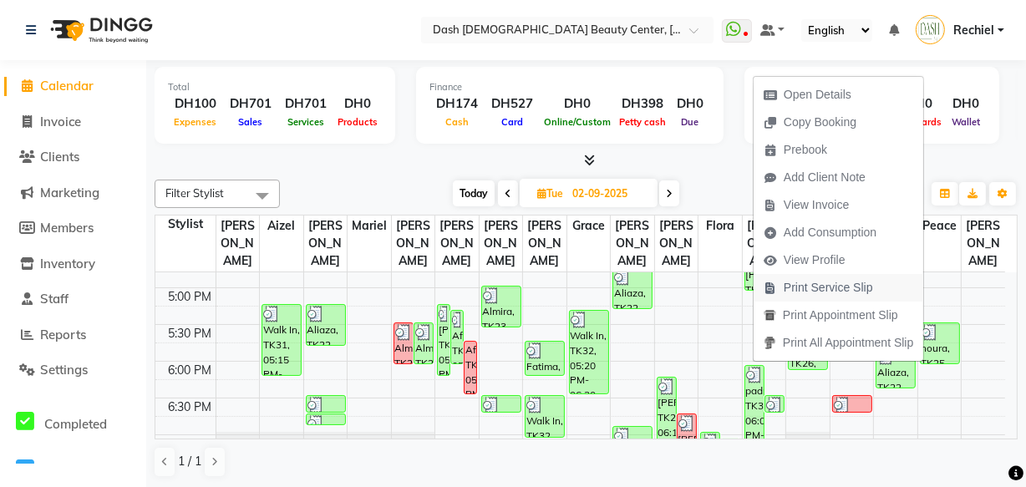
click at [852, 286] on span "Print Service Slip" at bounding box center [828, 288] width 89 height 18
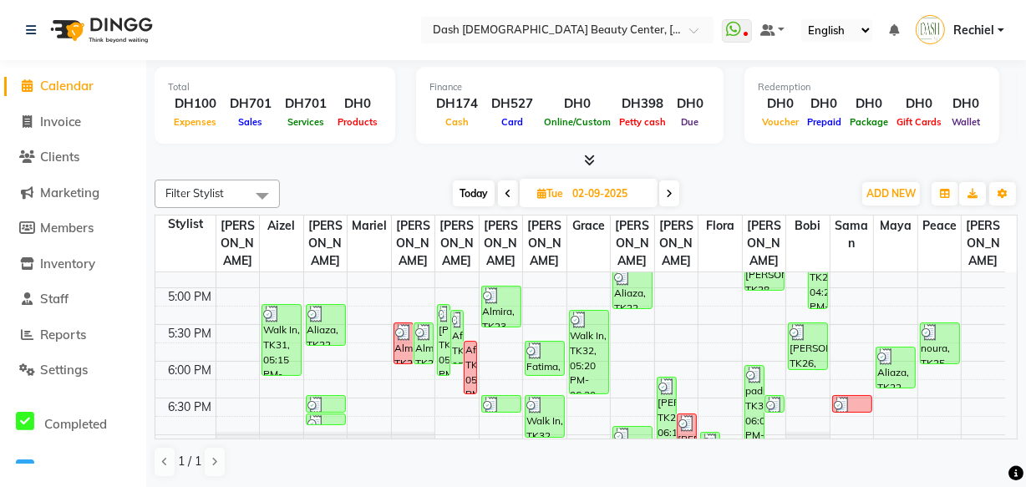
click at [772, 397] on img at bounding box center [774, 405] width 17 height 17
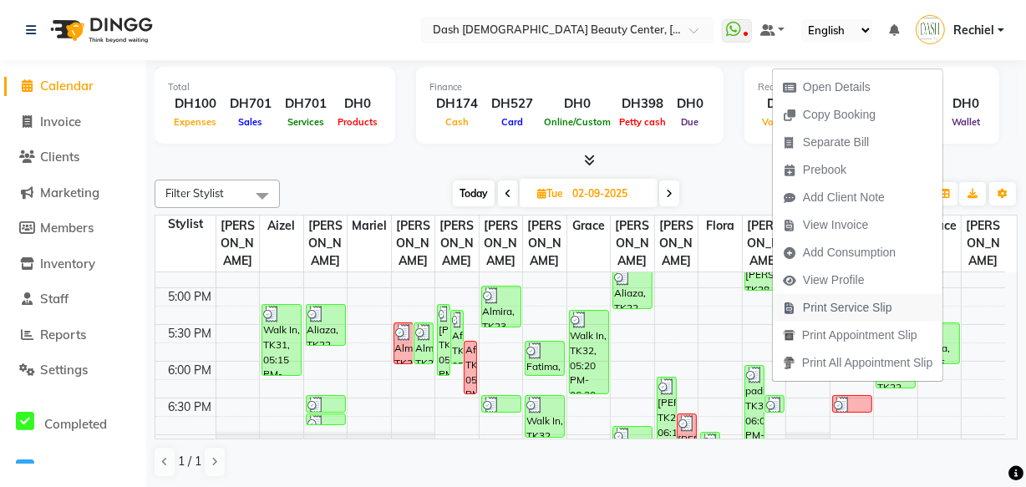
click at [864, 304] on span "Print Service Slip" at bounding box center [847, 308] width 89 height 18
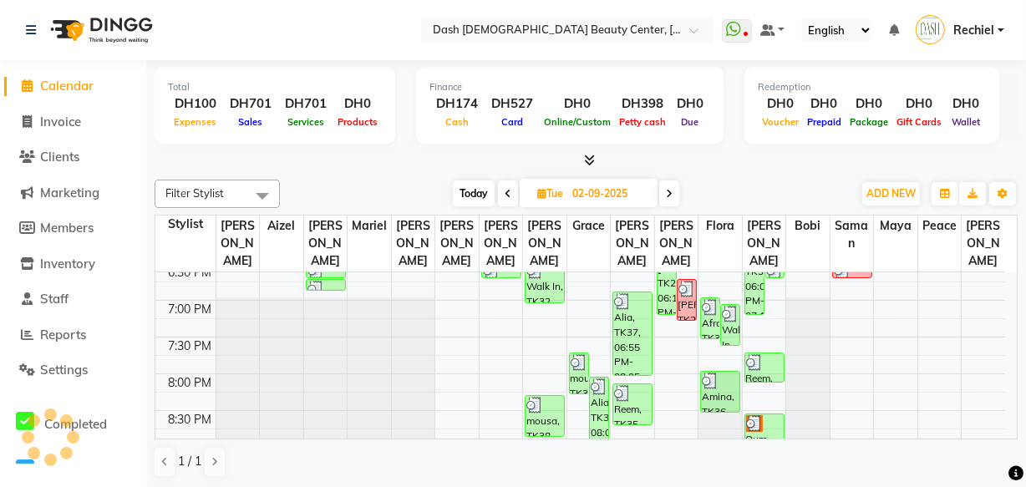
scroll to position [727, 0]
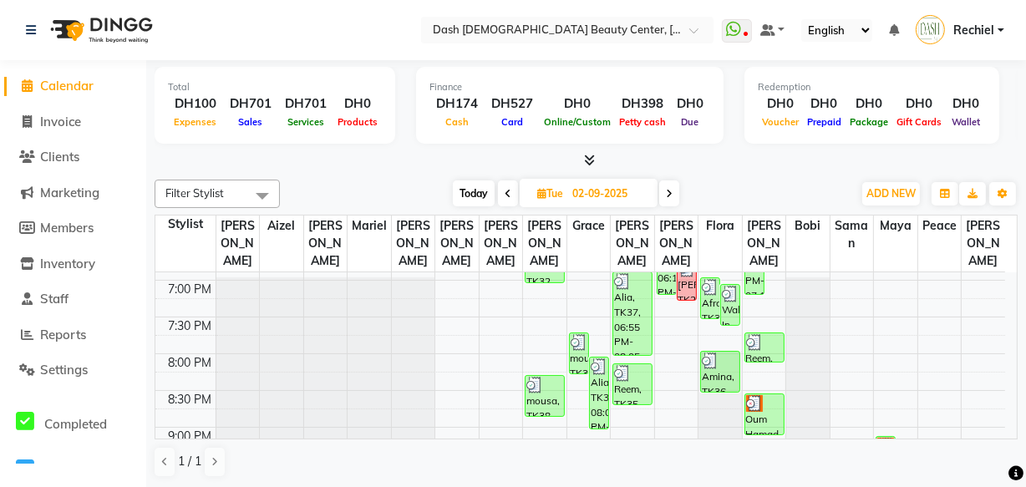
click at [766, 334] on div at bounding box center [764, 342] width 37 height 17
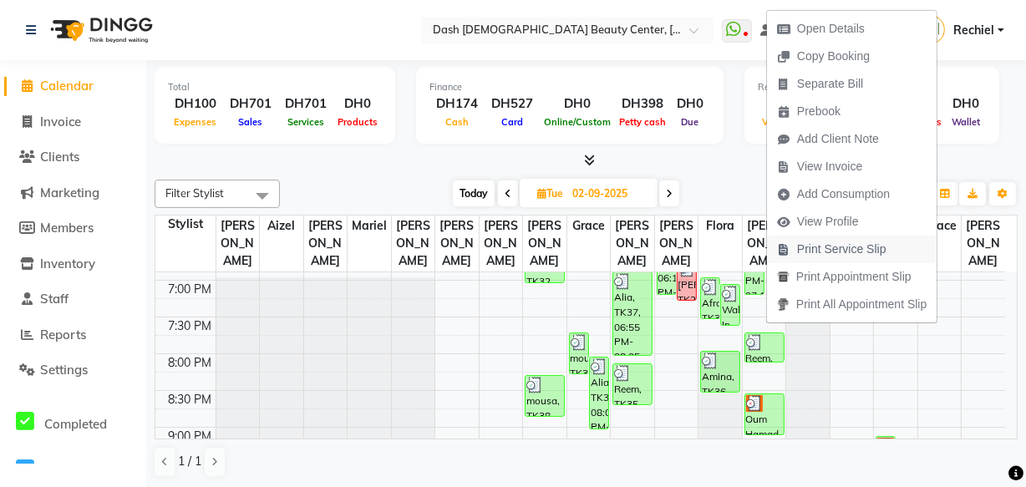
click at [869, 242] on span "Print Service Slip" at bounding box center [841, 250] width 89 height 18
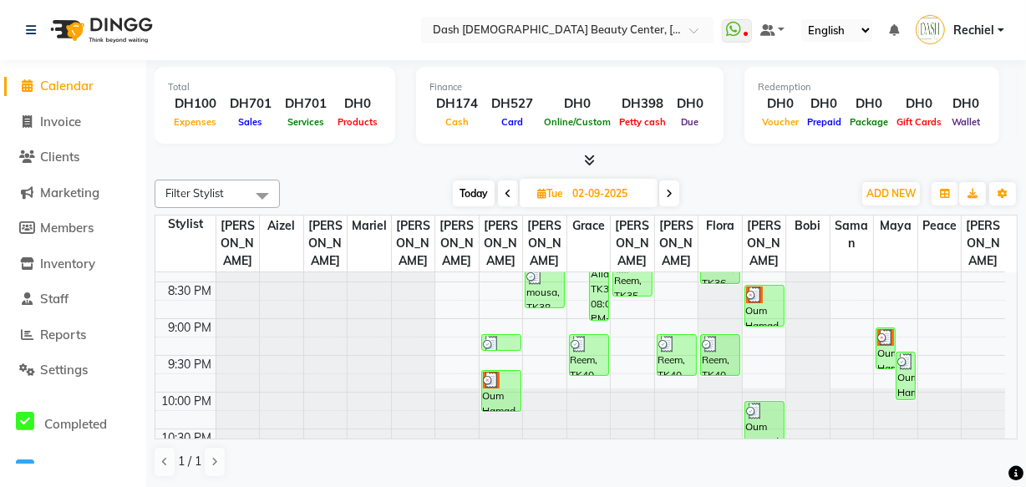
scroll to position [841, 0]
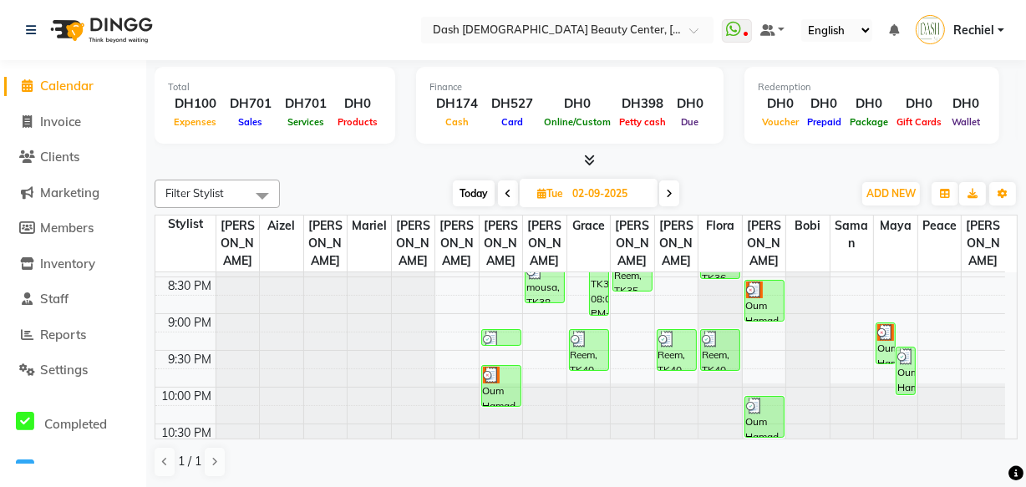
click at [755, 398] on img at bounding box center [754, 406] width 17 height 17
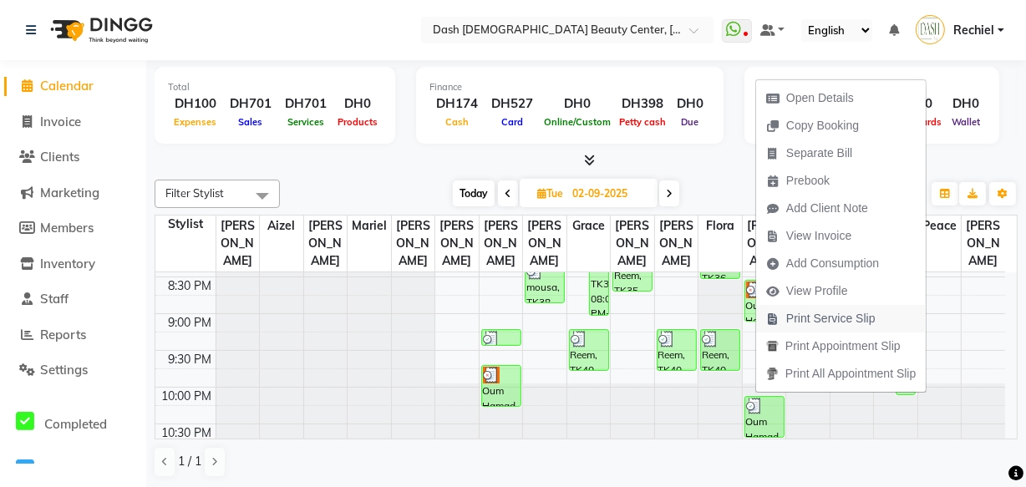
click at [846, 320] on span "Print Service Slip" at bounding box center [830, 319] width 89 height 18
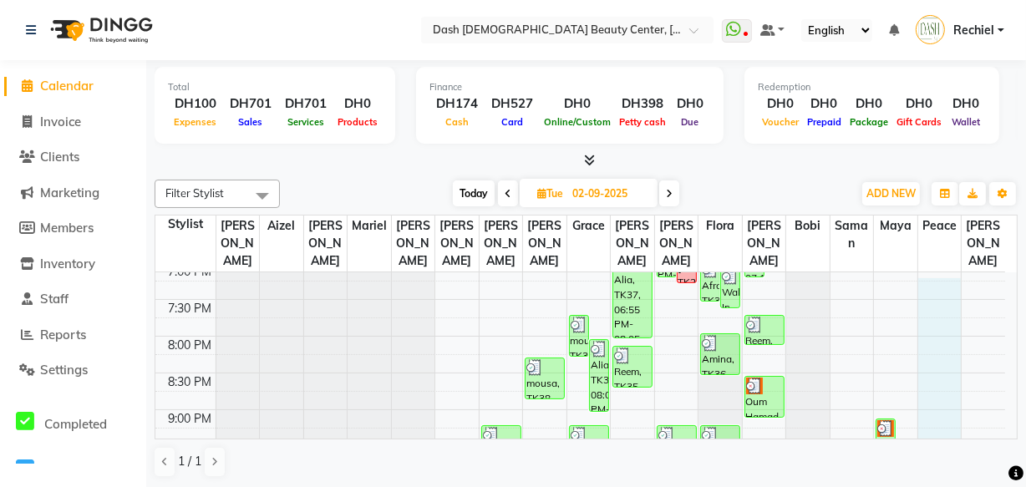
scroll to position [734, 0]
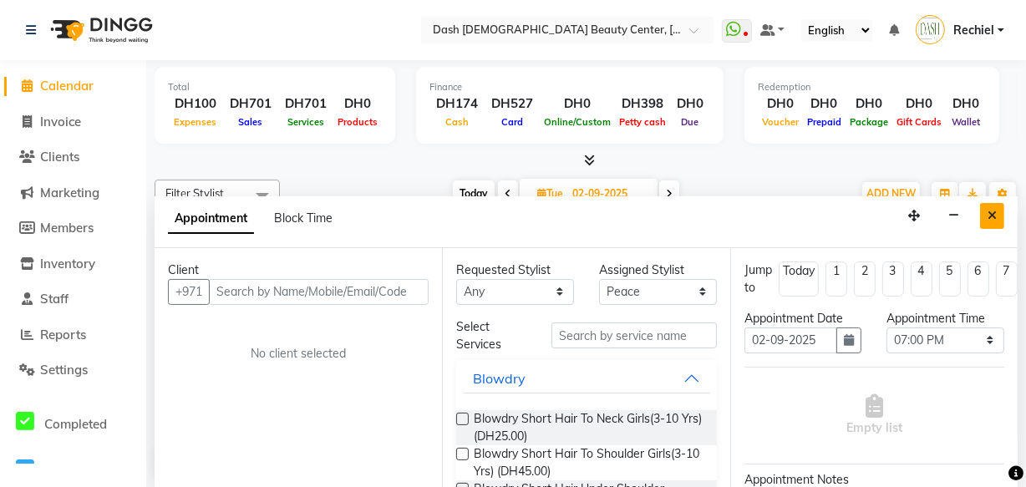
click at [997, 226] on button "Close" at bounding box center [992, 216] width 24 height 26
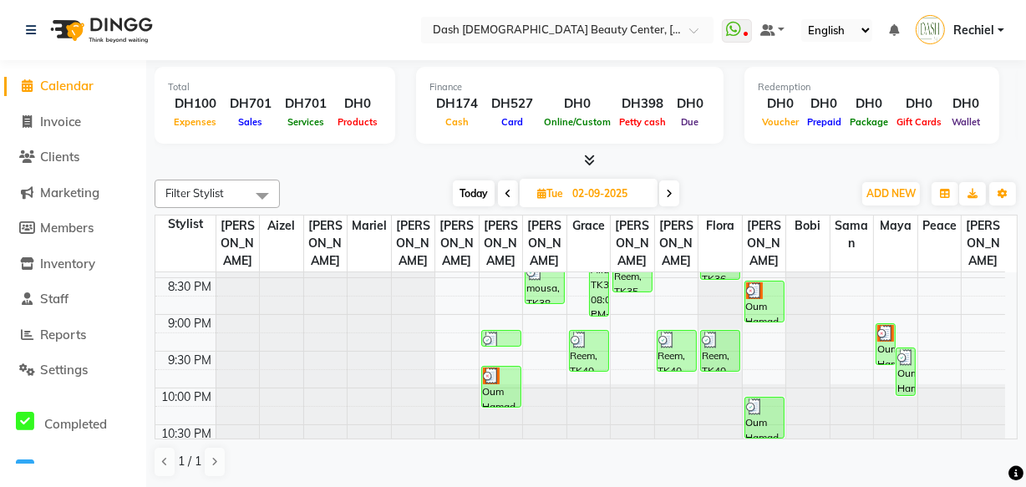
scroll to position [841, 0]
click at [67, 91] on span "Calendar" at bounding box center [66, 86] width 53 height 16
click at [485, 189] on span "Today" at bounding box center [474, 193] width 42 height 26
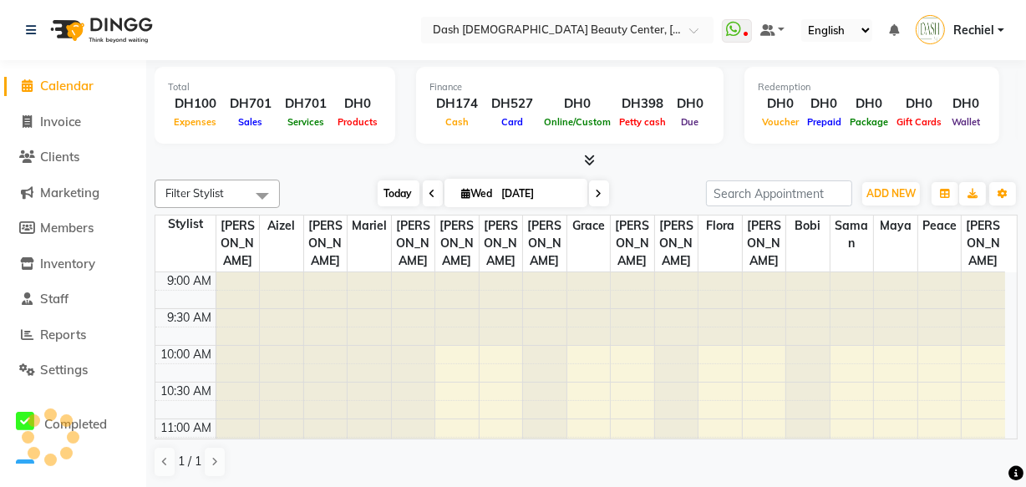
scroll to position [367, 0]
